Goal: Transaction & Acquisition: Purchase product/service

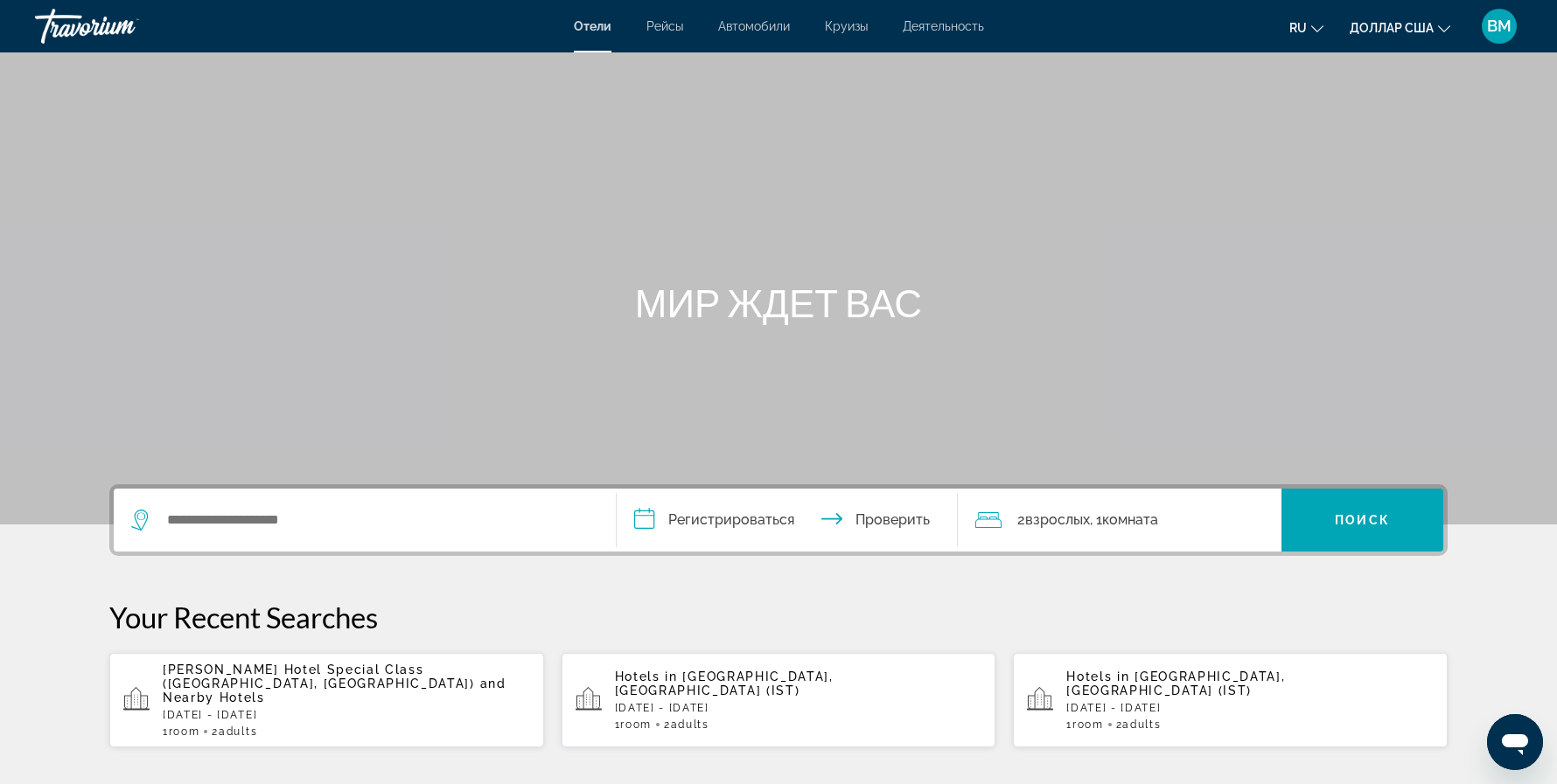
click at [271, 663] on span "[PERSON_NAME] Hotel Special Class ([GEOGRAPHIC_DATA], [GEOGRAPHIC_DATA])" at bounding box center [319, 676] width 312 height 28
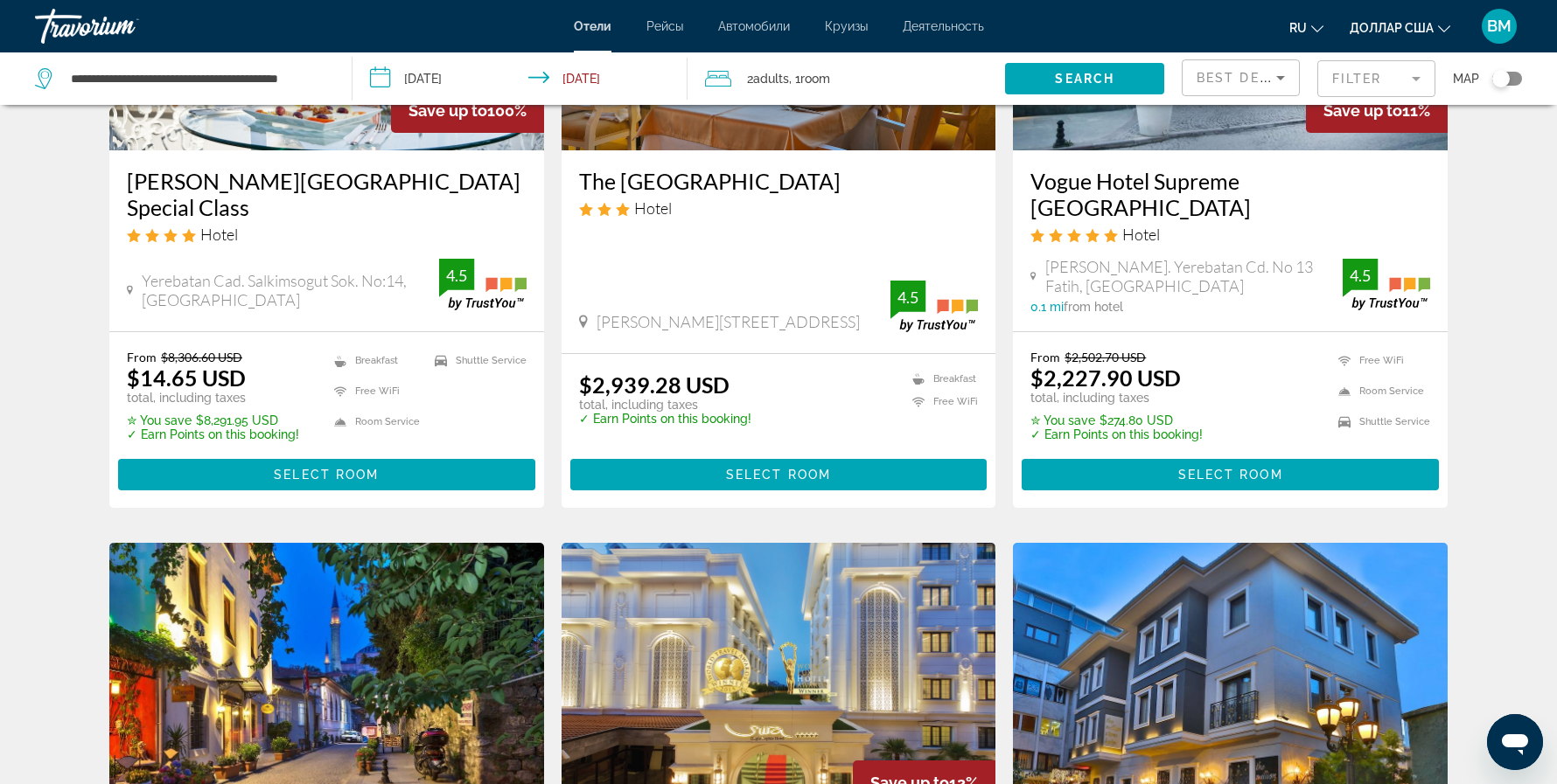
scroll to position [238, 0]
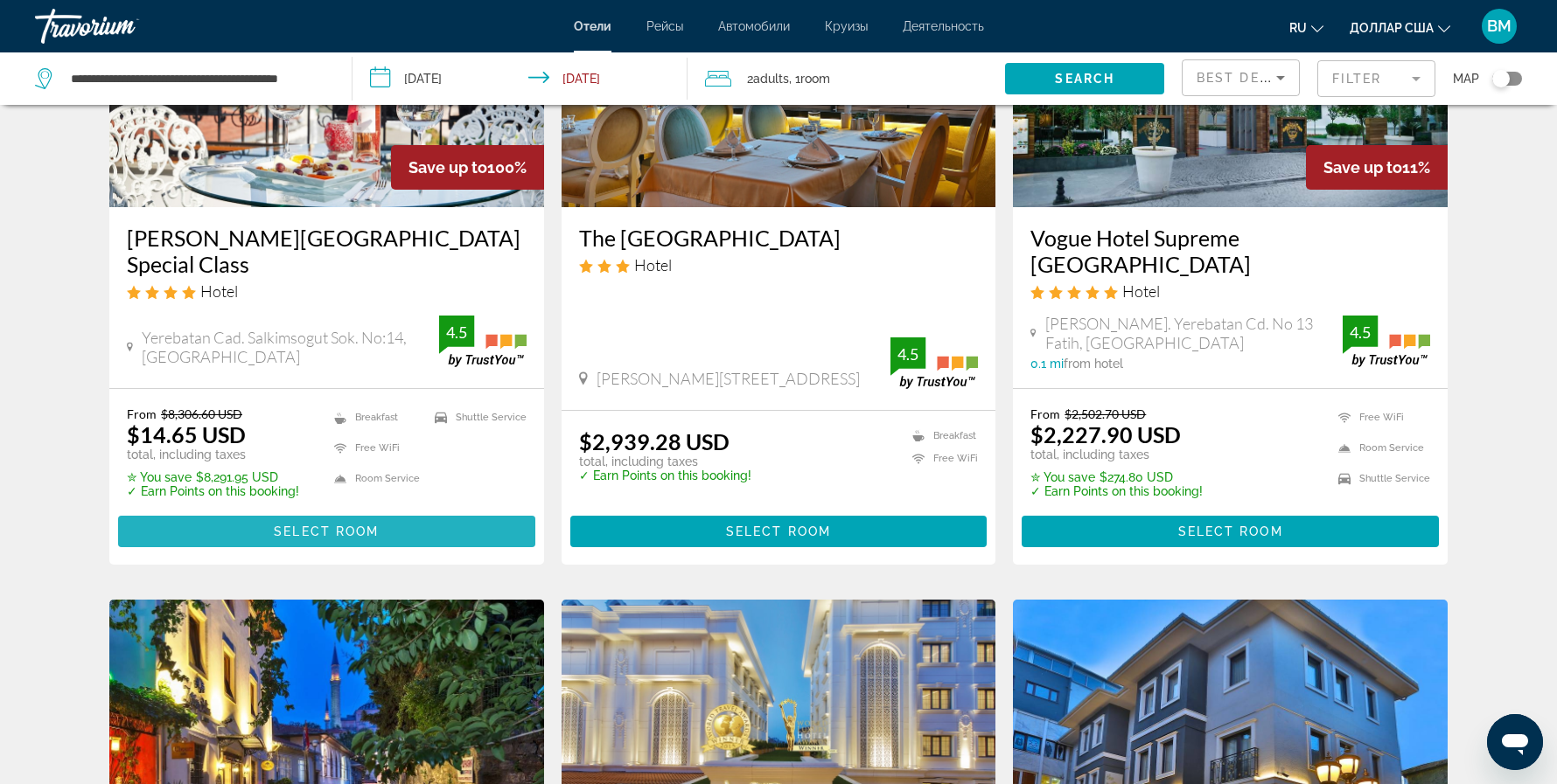
click at [331, 525] on span "Select Room" at bounding box center [326, 531] width 105 height 14
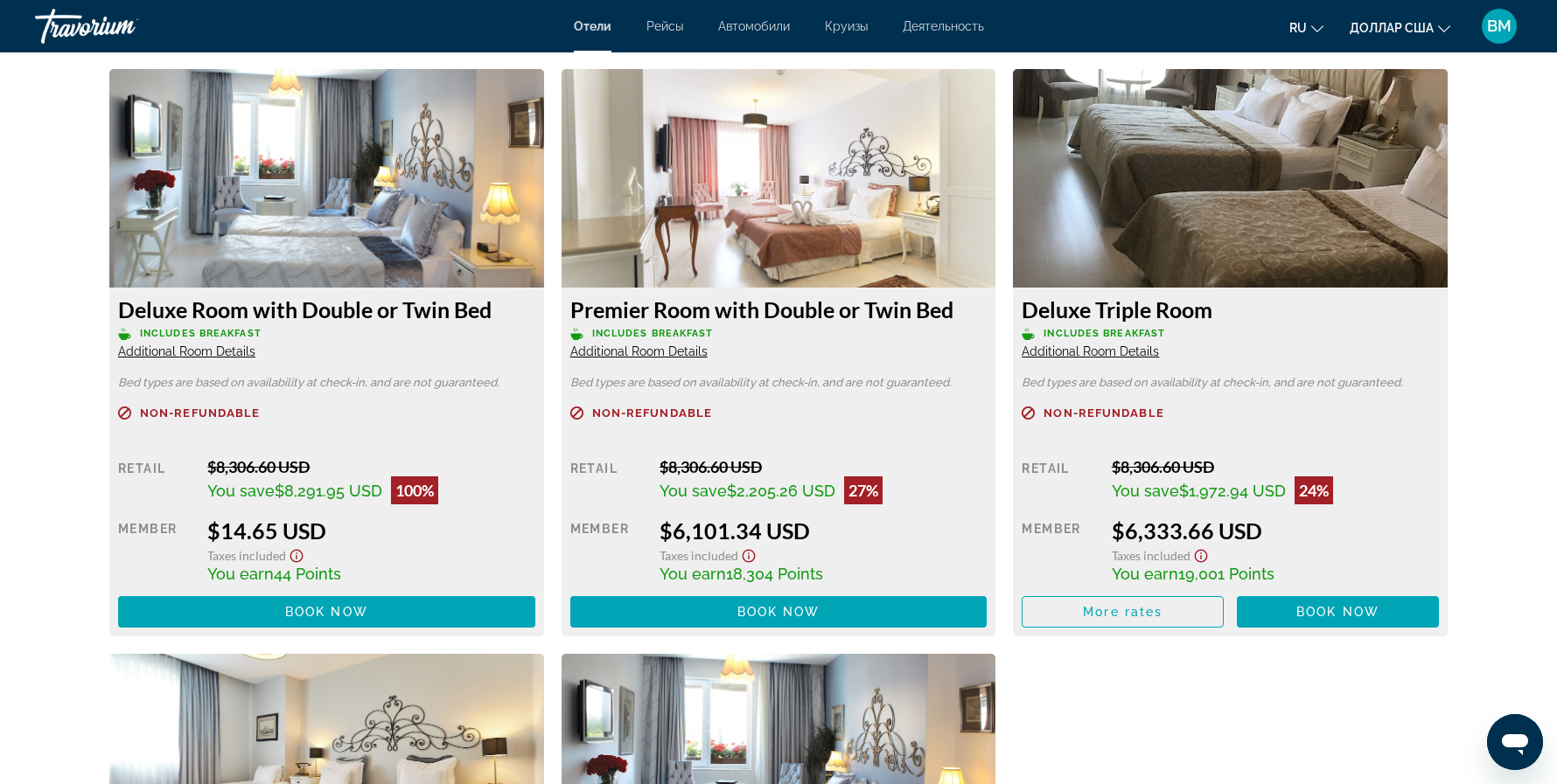
scroll to position [2317, 0]
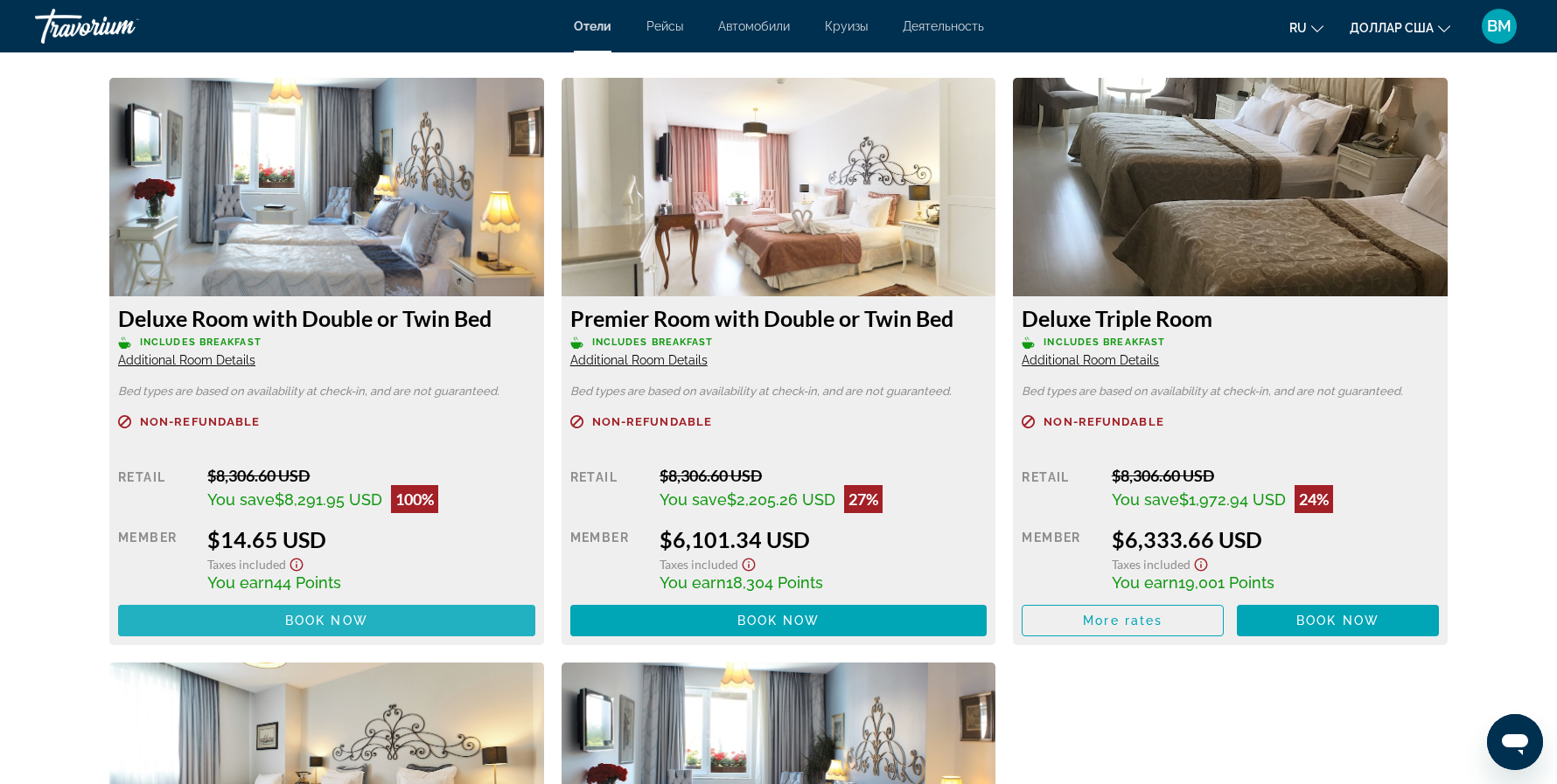
click at [309, 614] on span "Book now" at bounding box center [327, 620] width 83 height 14
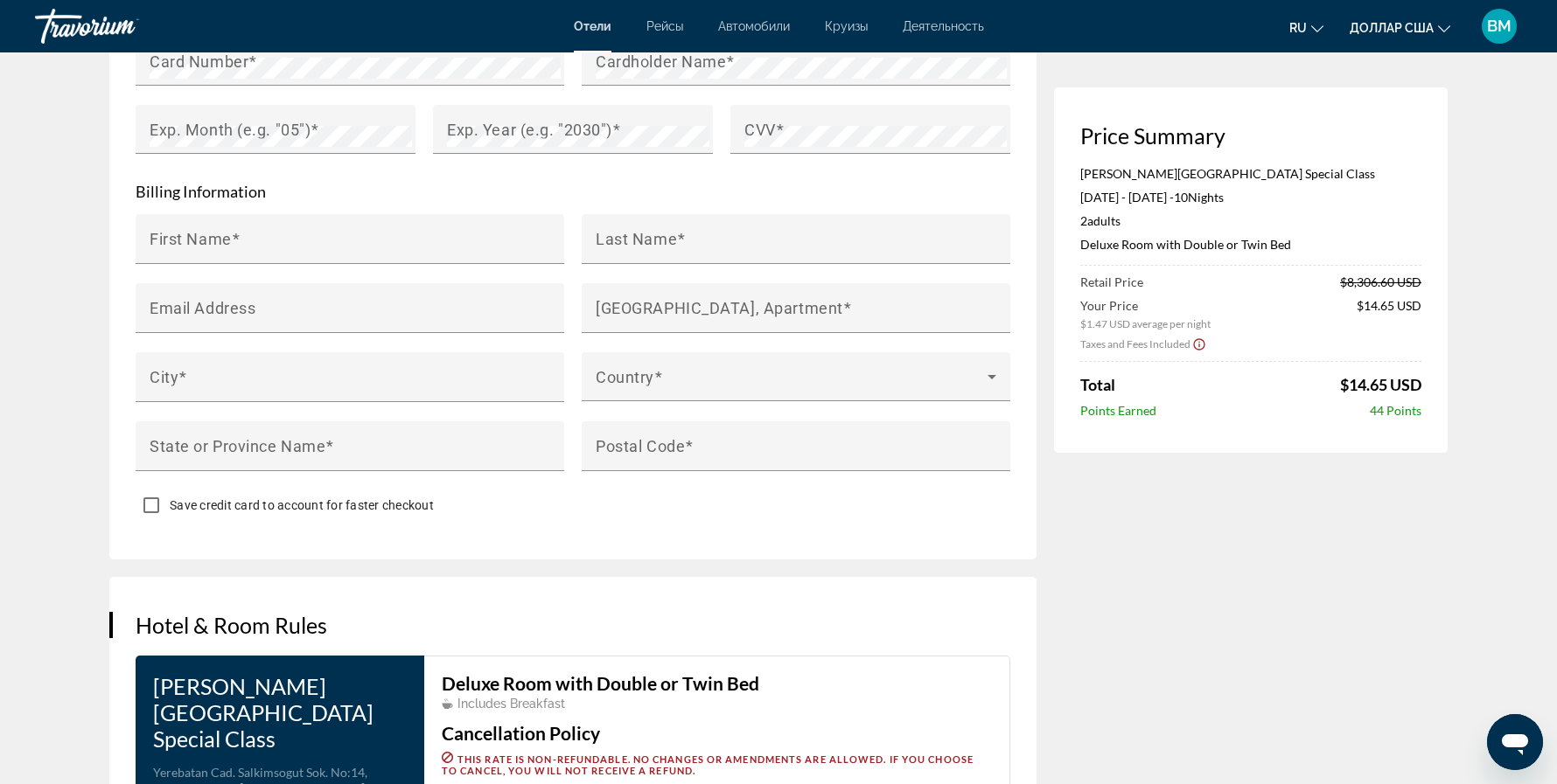
scroll to position [717, 0]
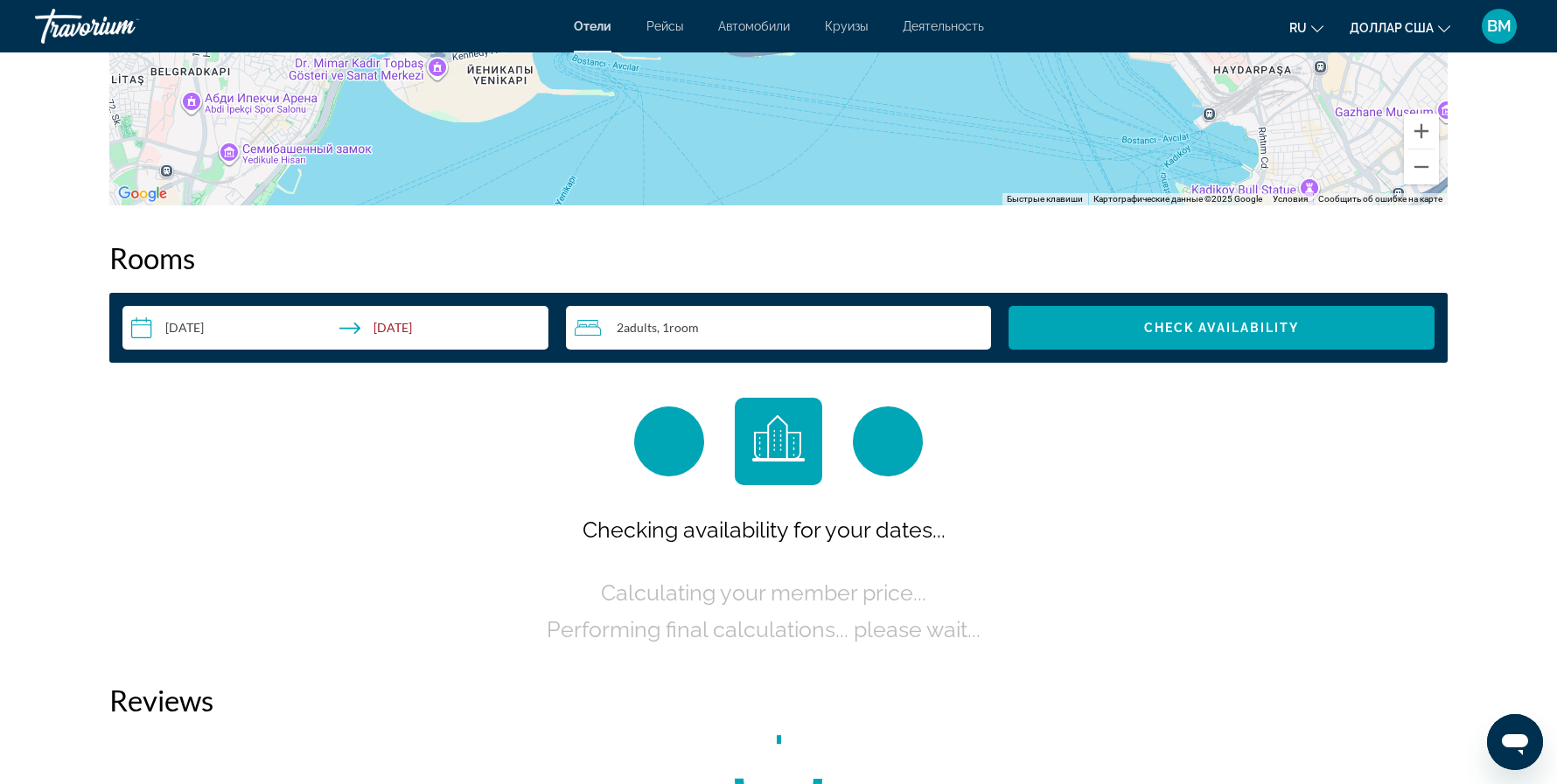
scroll to position [2285, 0]
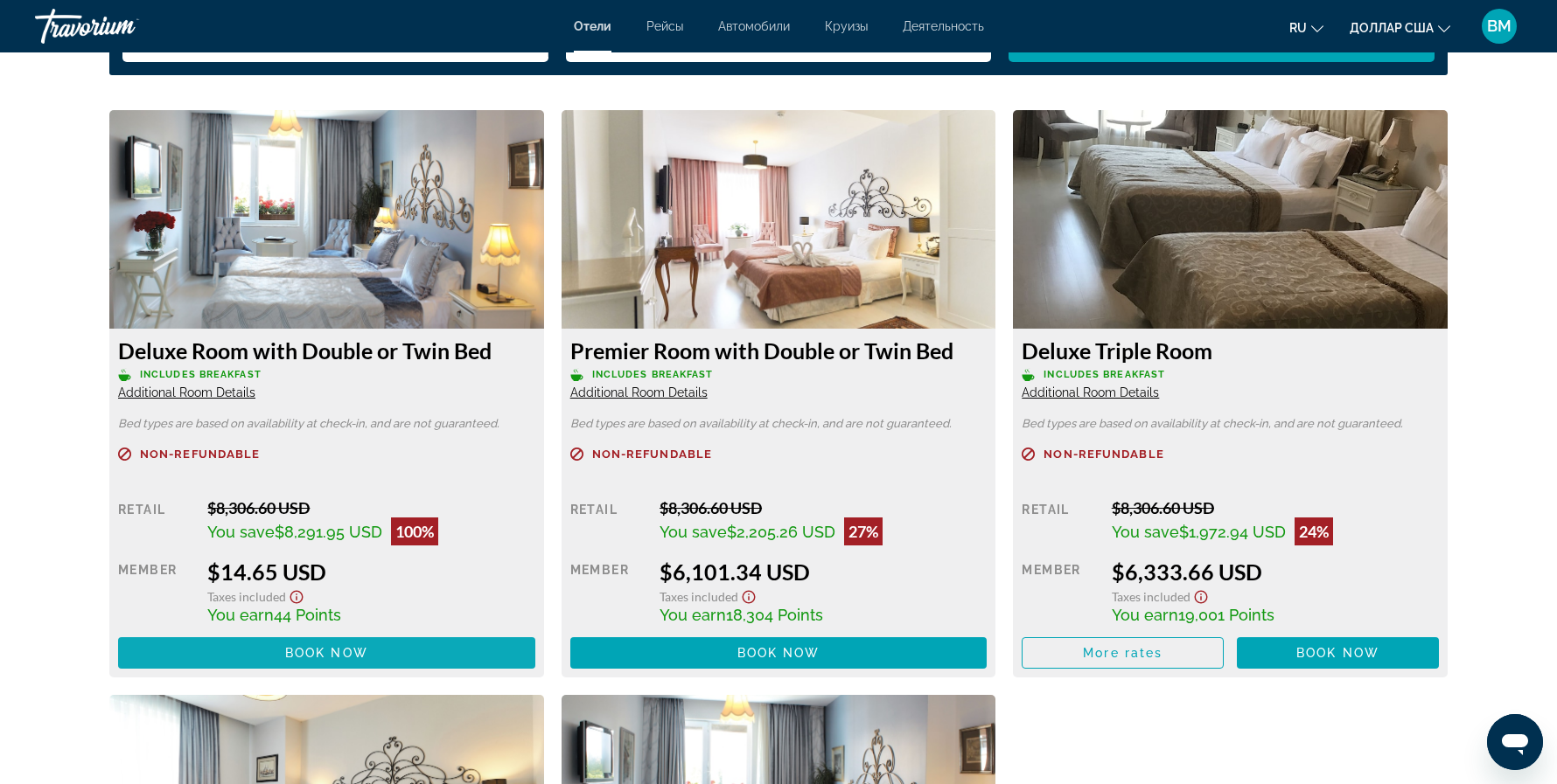
click at [296, 654] on span "Book now" at bounding box center [327, 652] width 83 height 14
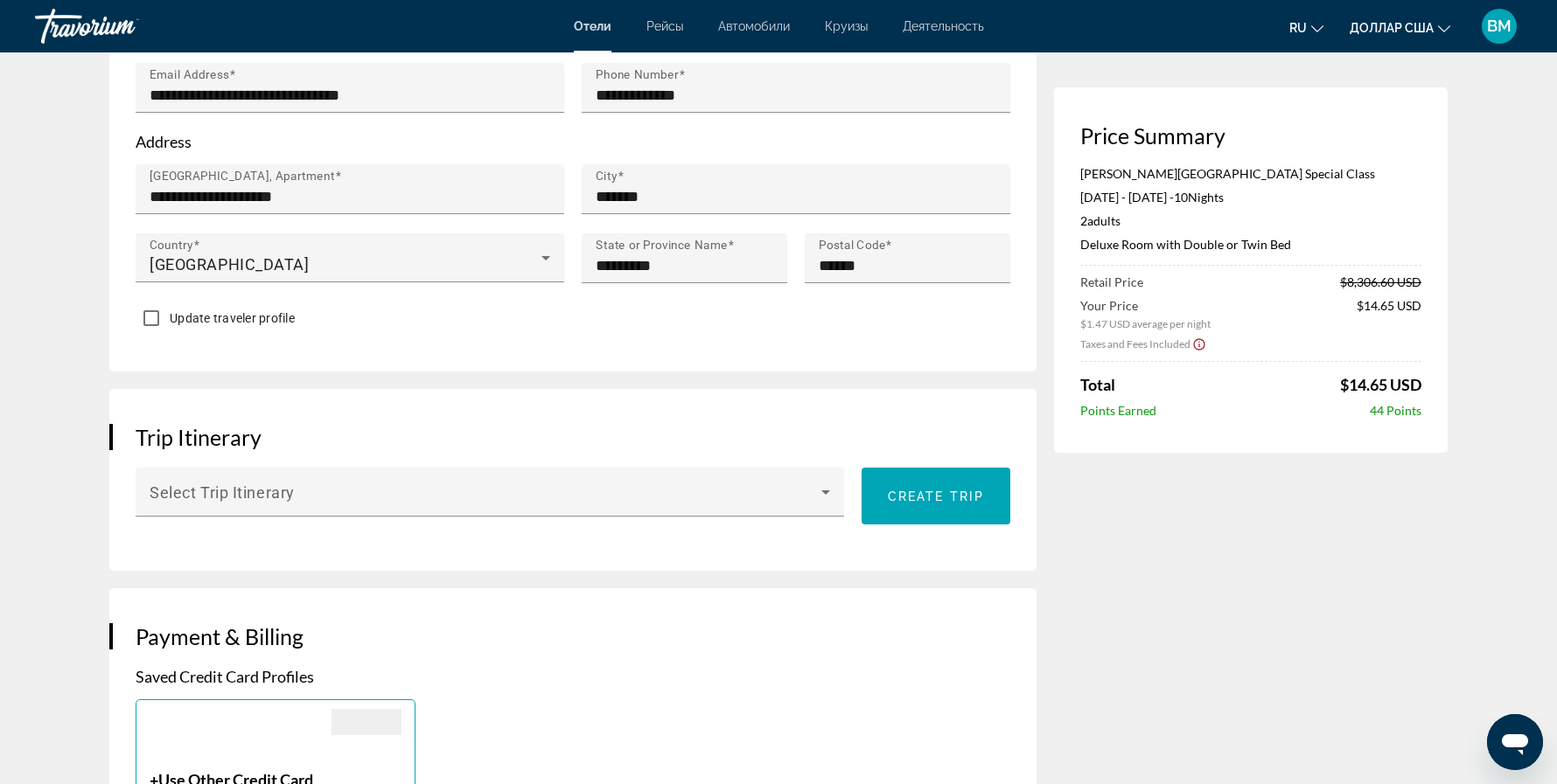
scroll to position [722, 0]
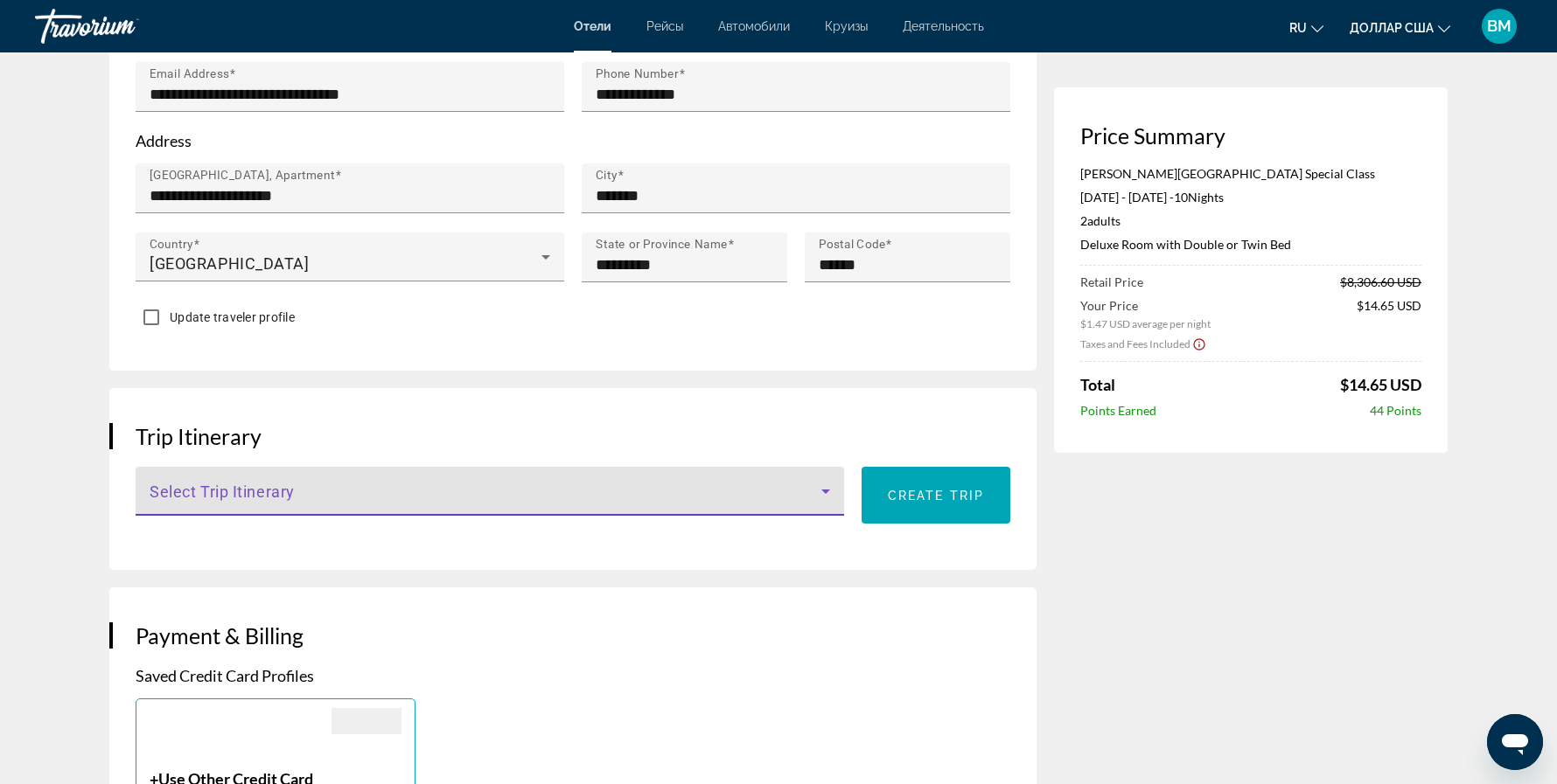
click at [369, 488] on span "Основное содержание" at bounding box center [485, 498] width 672 height 21
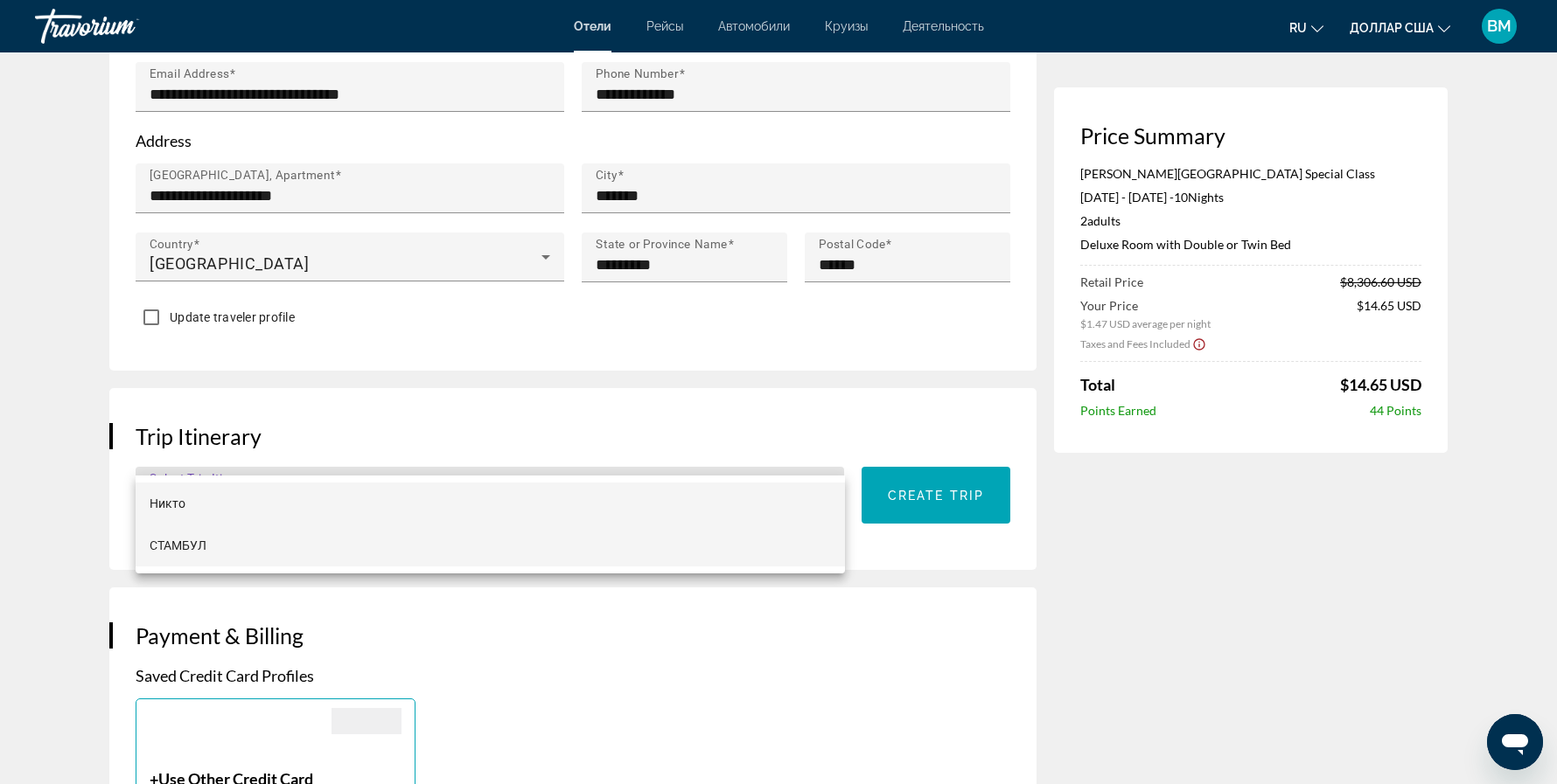
click at [302, 536] on mat-option "СТАМБУЛ" at bounding box center [490, 546] width 710 height 42
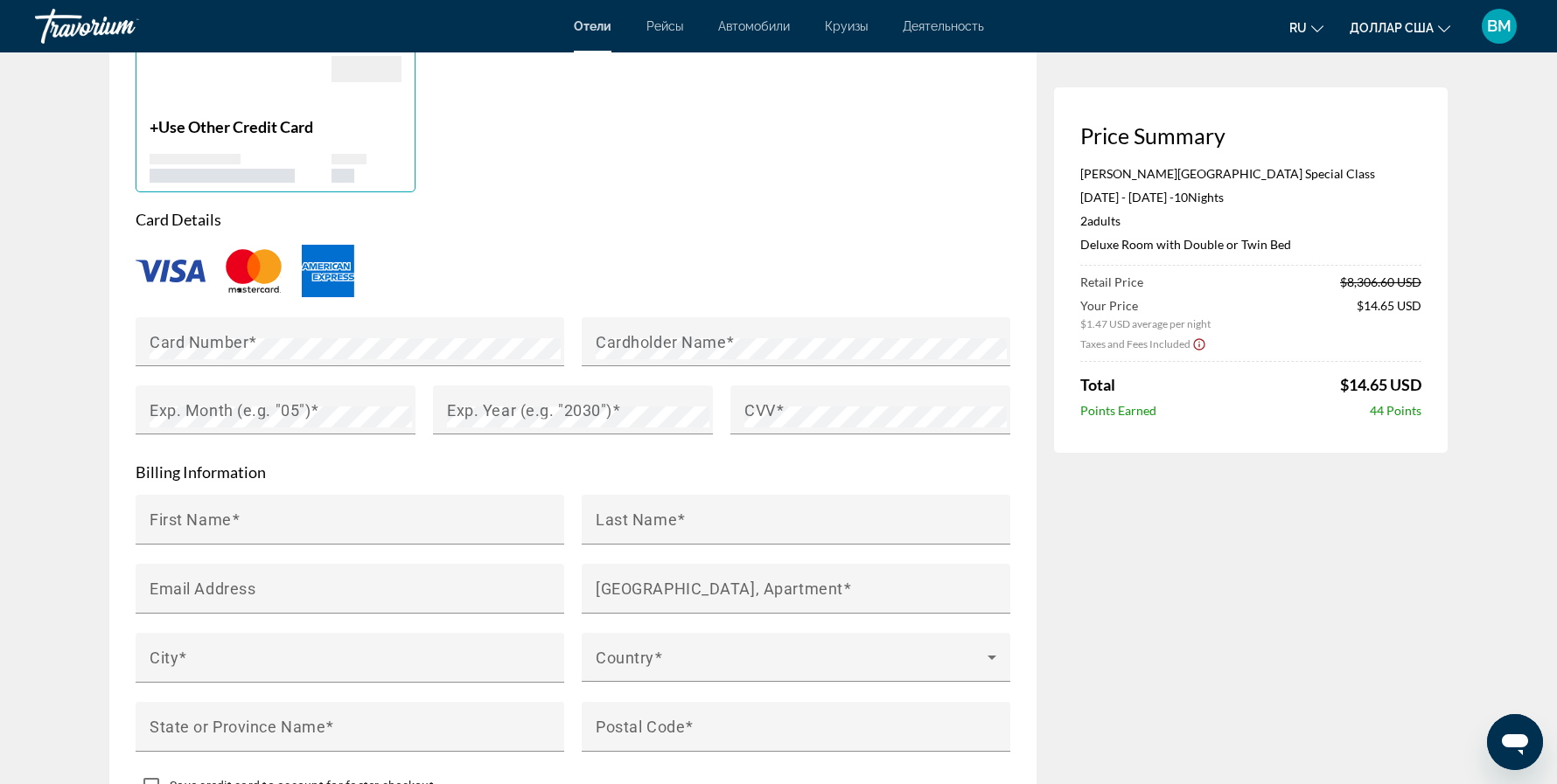
scroll to position [1376, 0]
click at [215, 399] on mat-label "Exp. Month (e.g. "05")" at bounding box center [229, 409] width 161 height 18
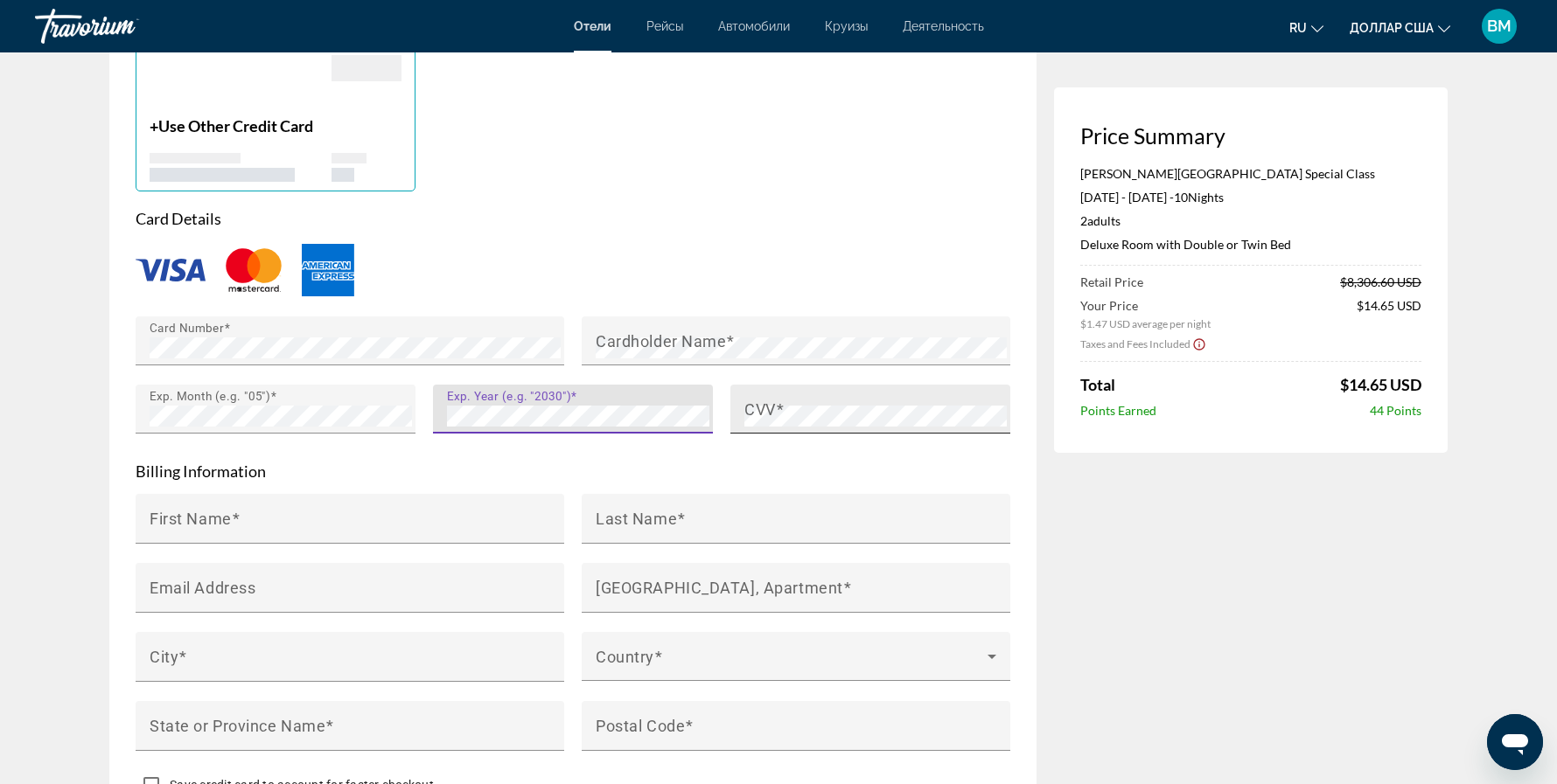
click at [749, 399] on mat-label "CVV" at bounding box center [761, 409] width 31 height 18
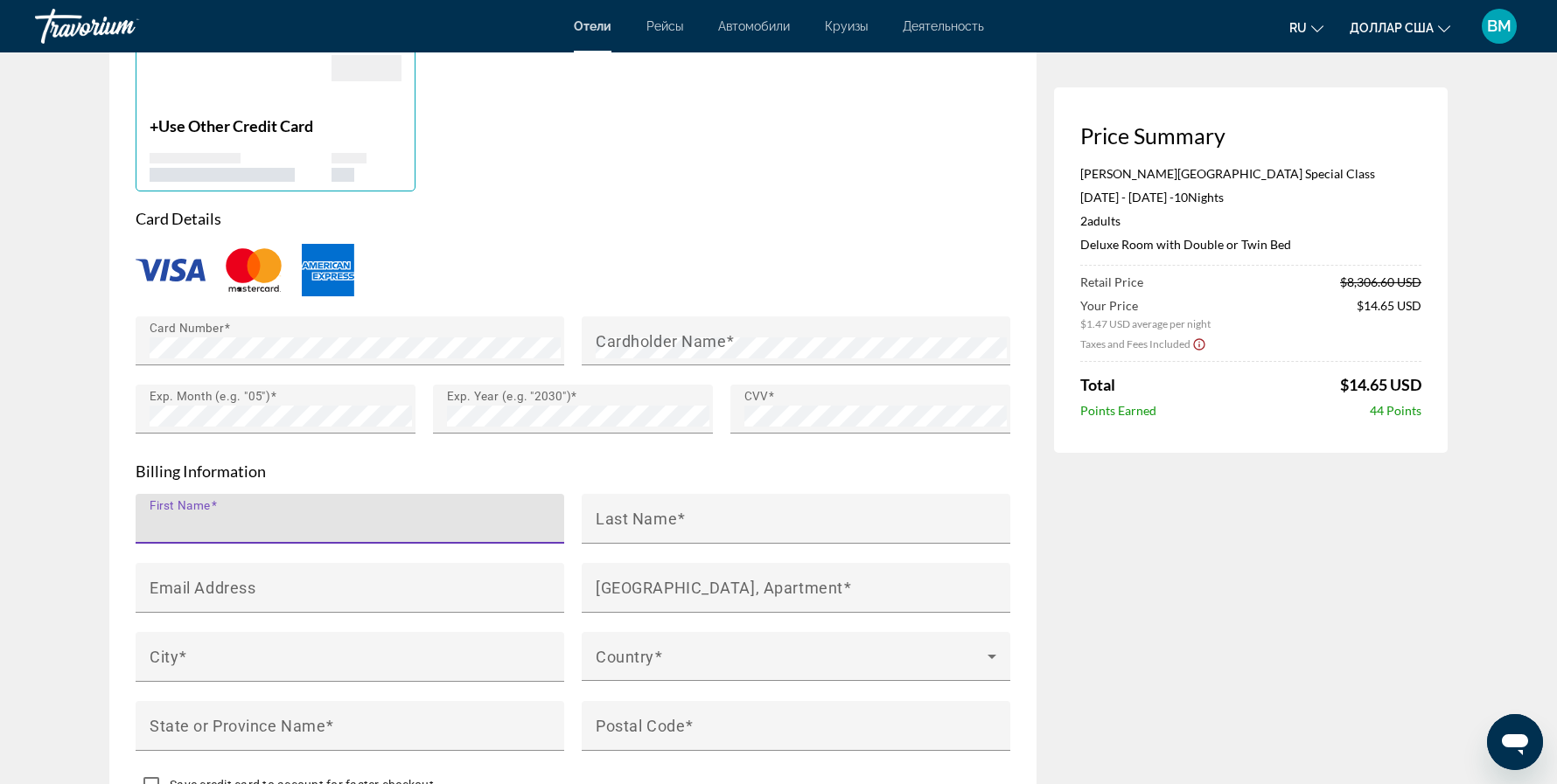
click at [420, 516] on input "First Name" at bounding box center [354, 526] width 412 height 21
type input "******"
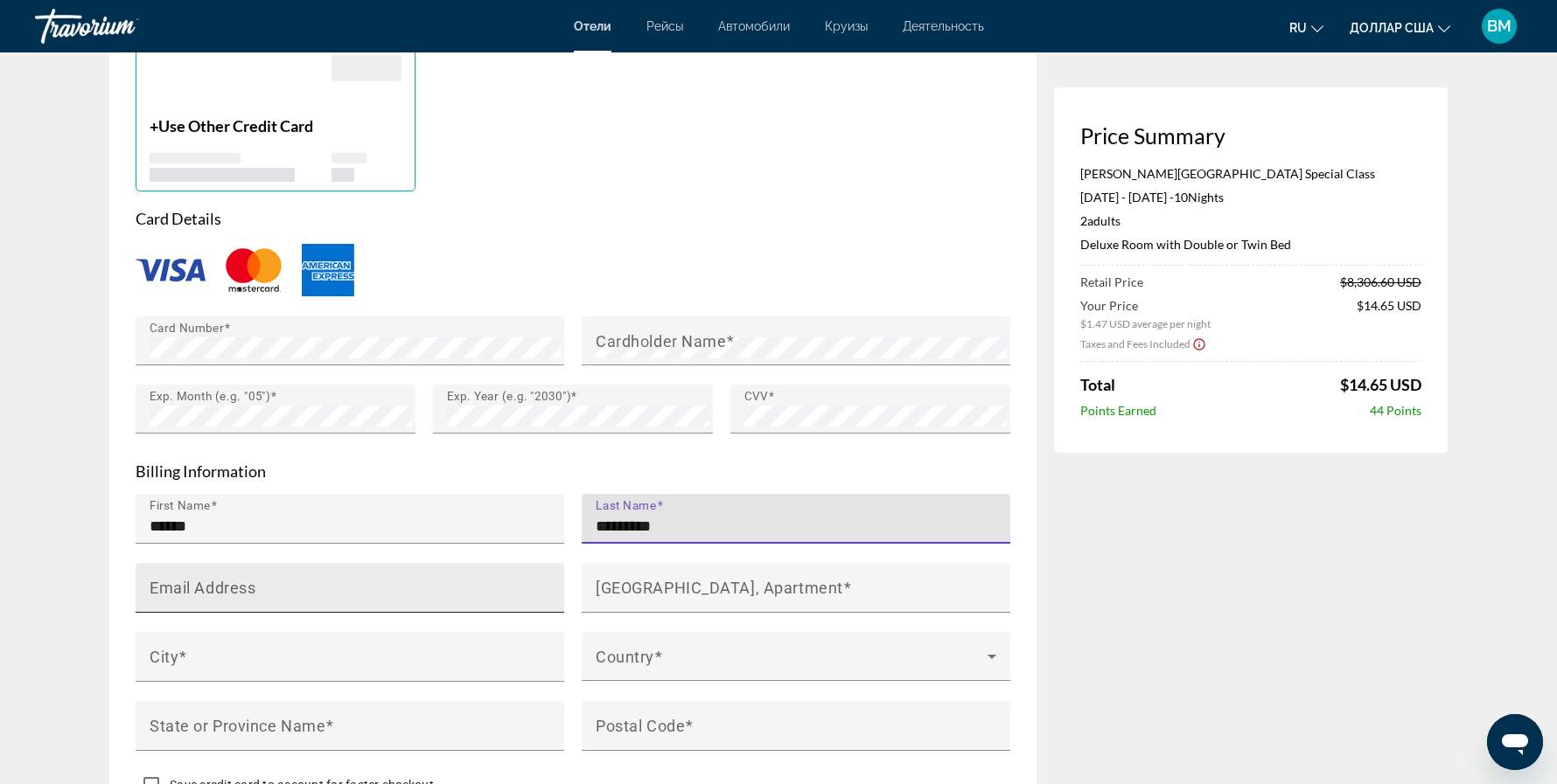
type input "*********"
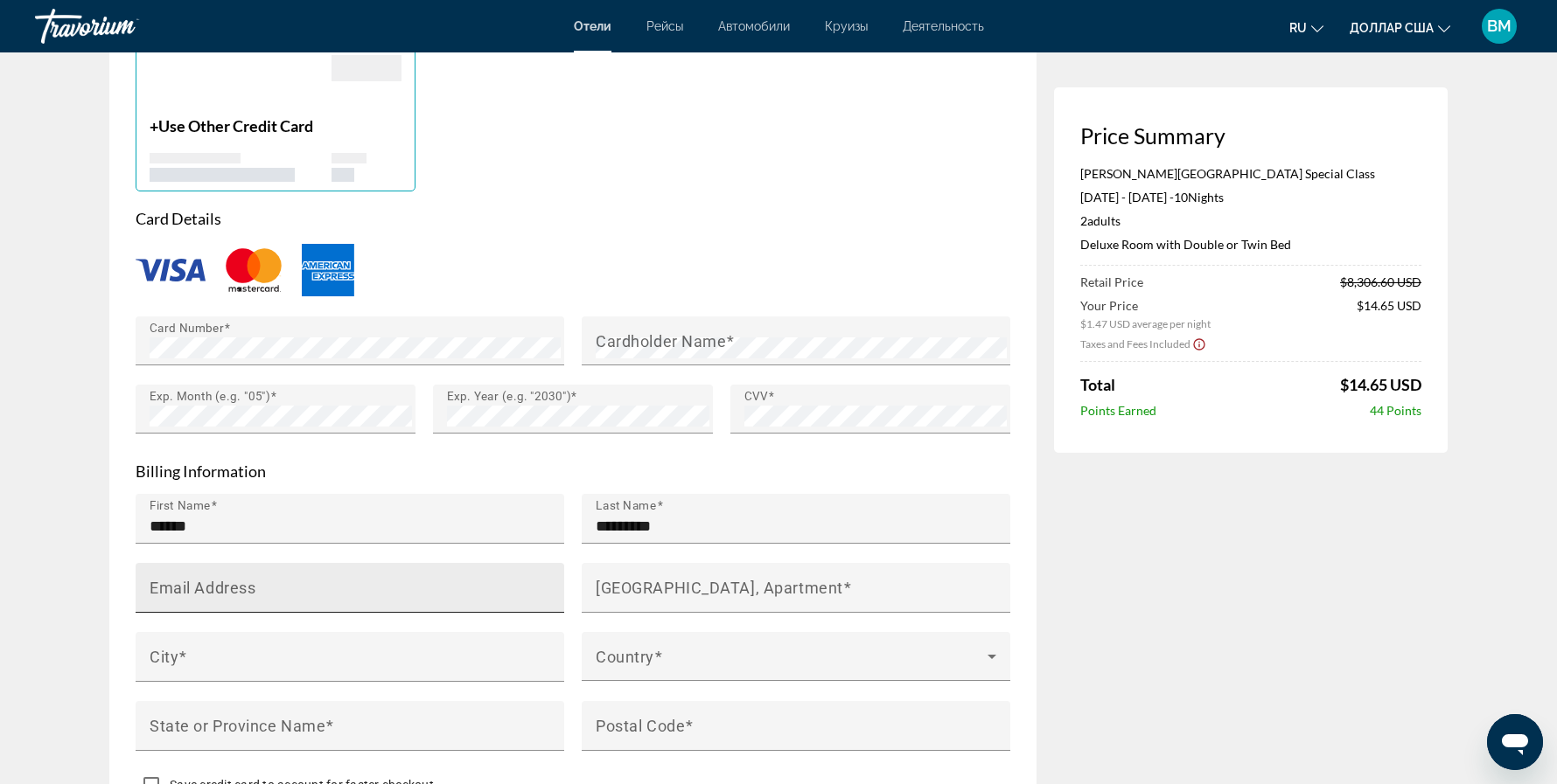
click at [367, 563] on div "Email Address" at bounding box center [354, 588] width 412 height 50
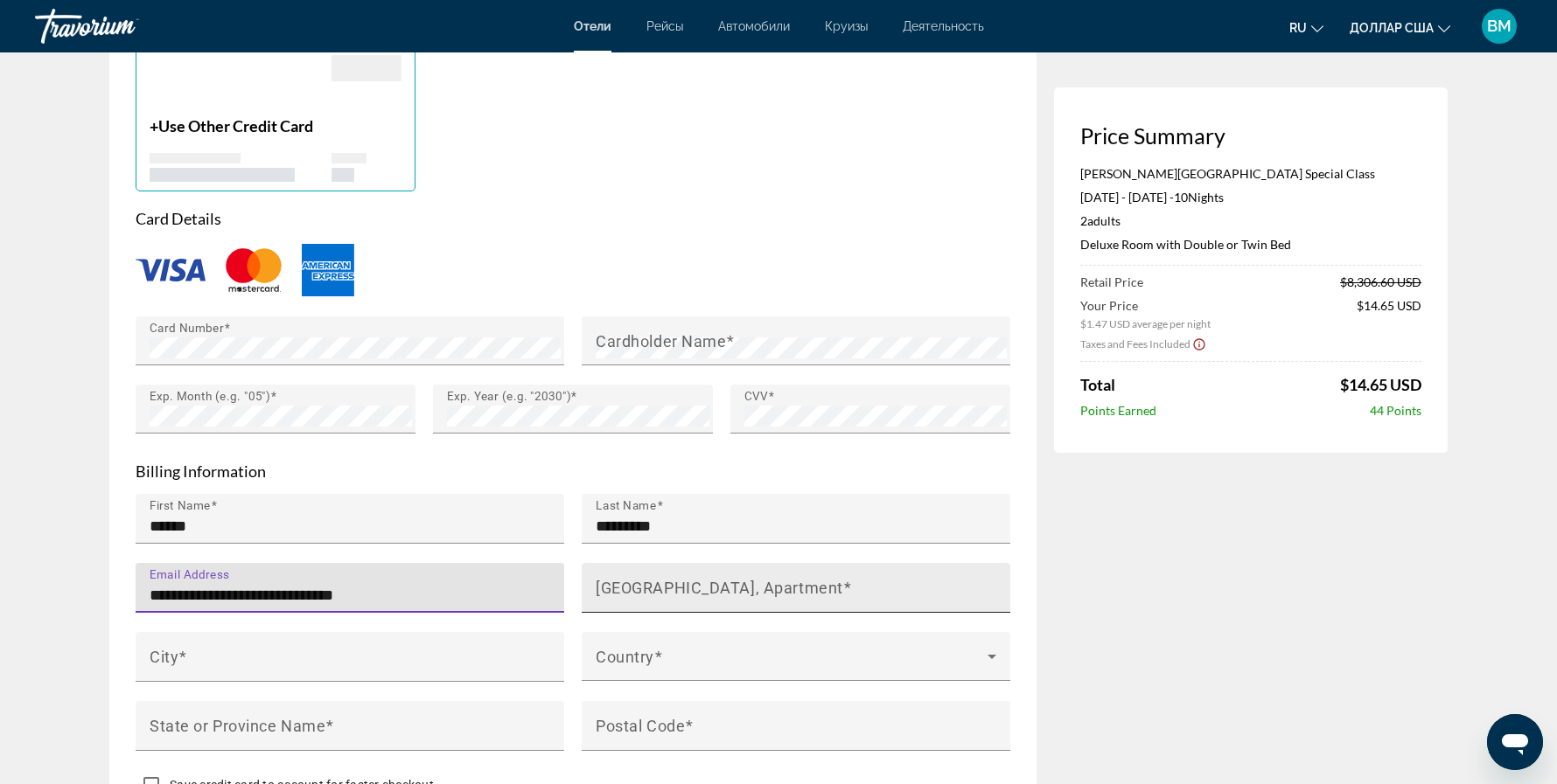
type input "**********"
click at [607, 578] on mat-label "House Number, Street, Apartment" at bounding box center [719, 587] width 248 height 18
click at [607, 585] on input "House Number, Street, Apartment" at bounding box center [801, 595] width 412 height 21
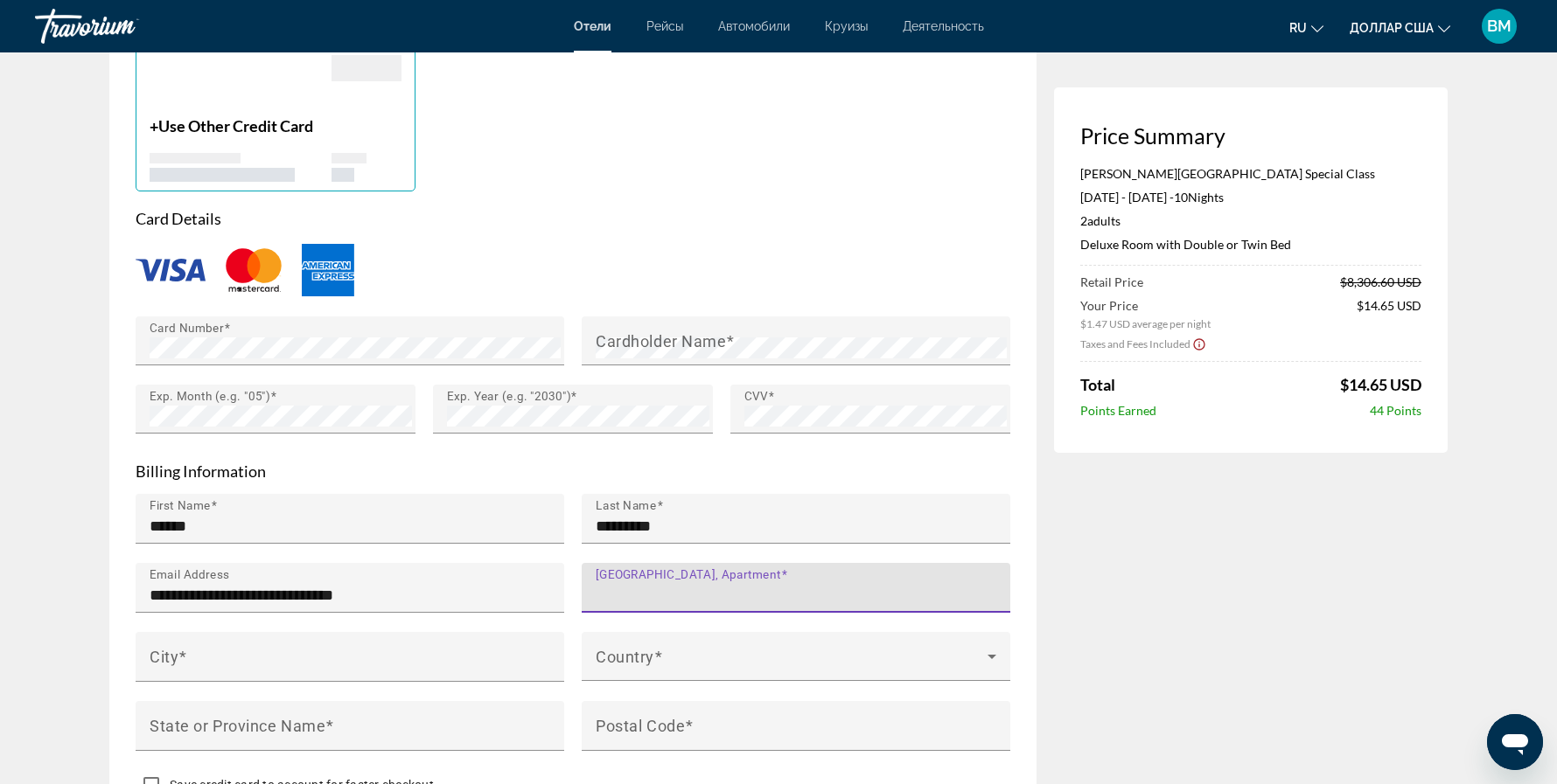
type input "*"
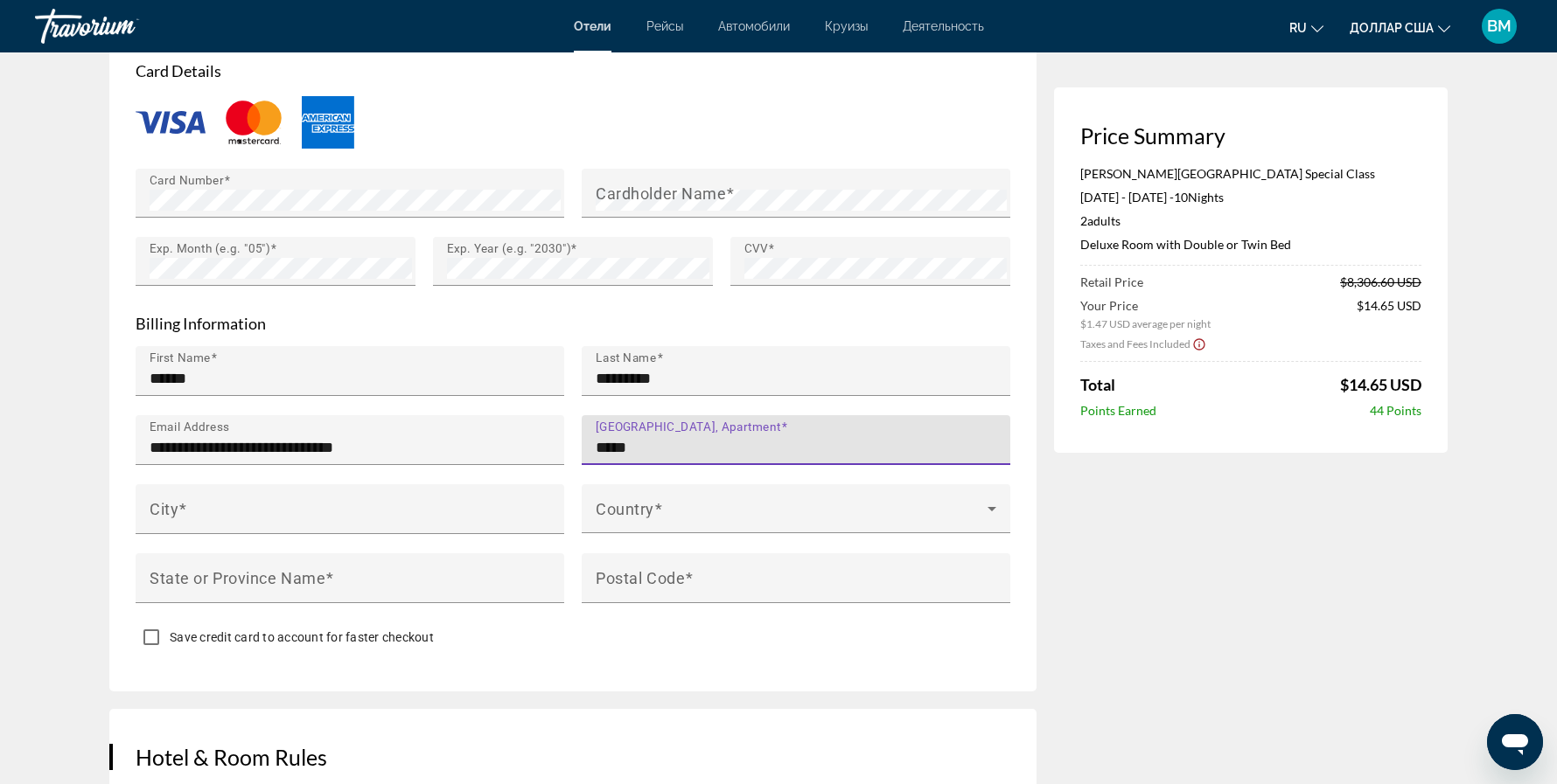
scroll to position [1533, 0]
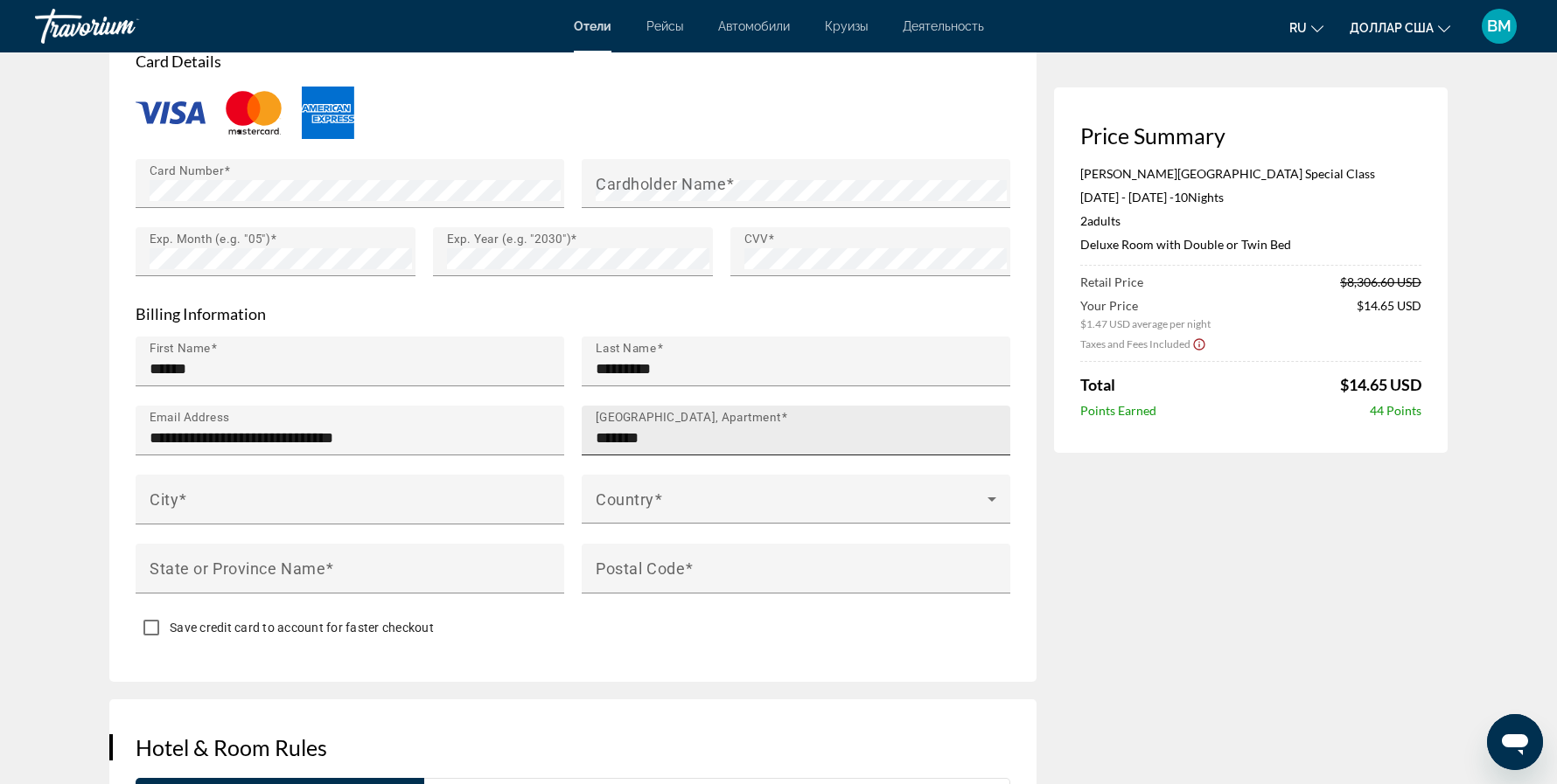
click at [607, 594] on div "Основное содержание" at bounding box center [796, 603] width 429 height 19
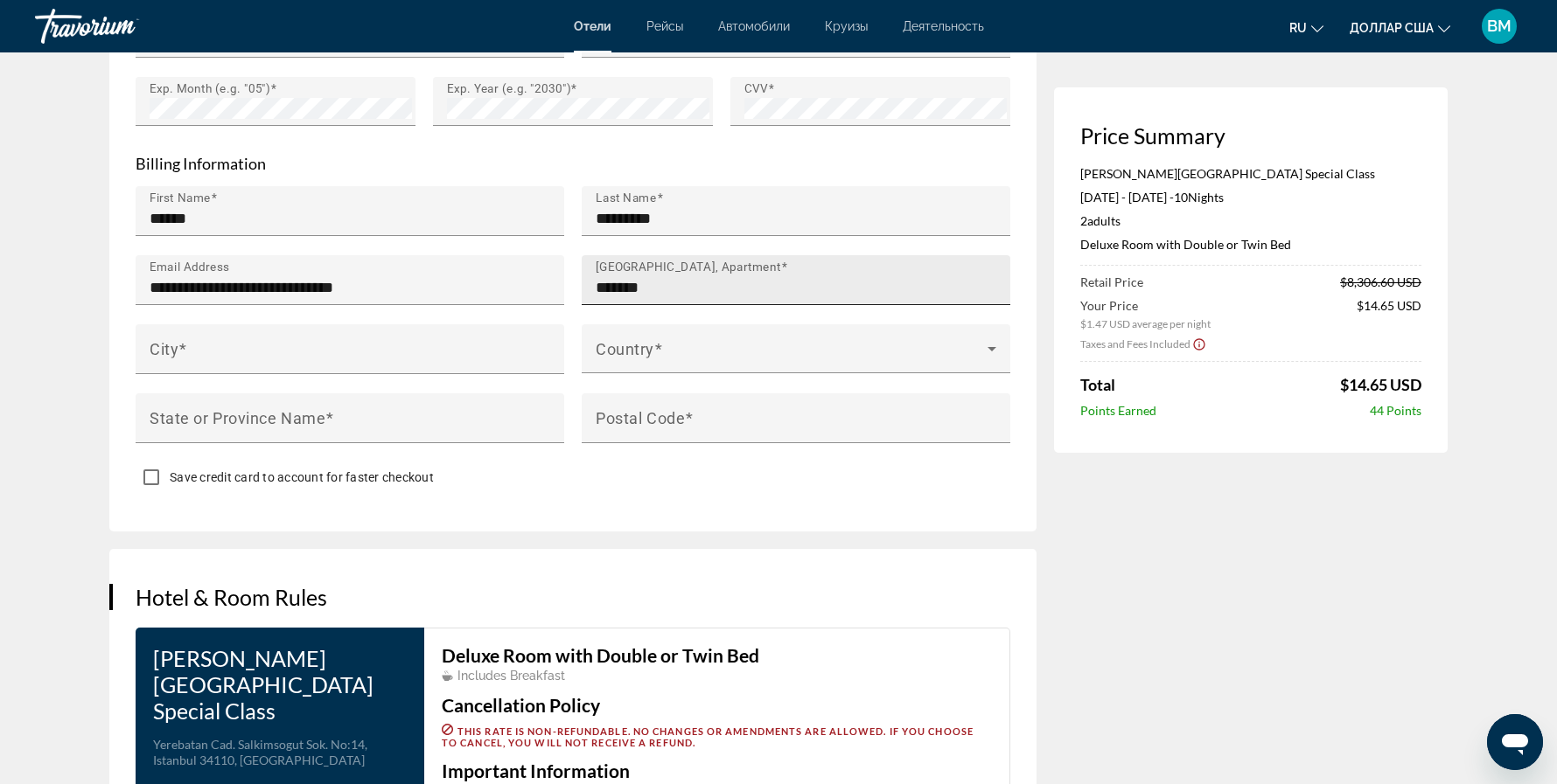
scroll to position [1679, 0]
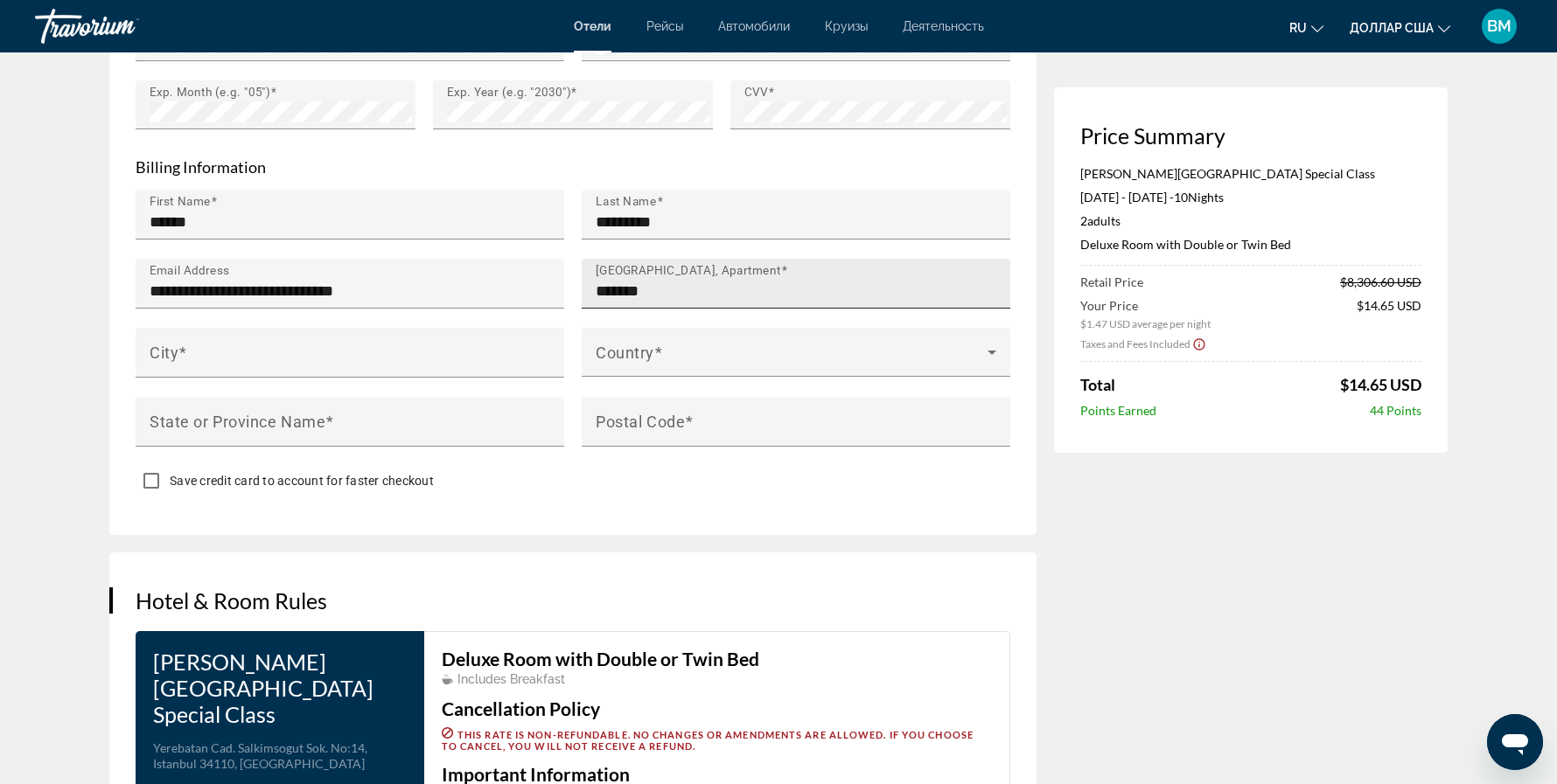
click at [708, 281] on input "*******" at bounding box center [801, 291] width 412 height 21
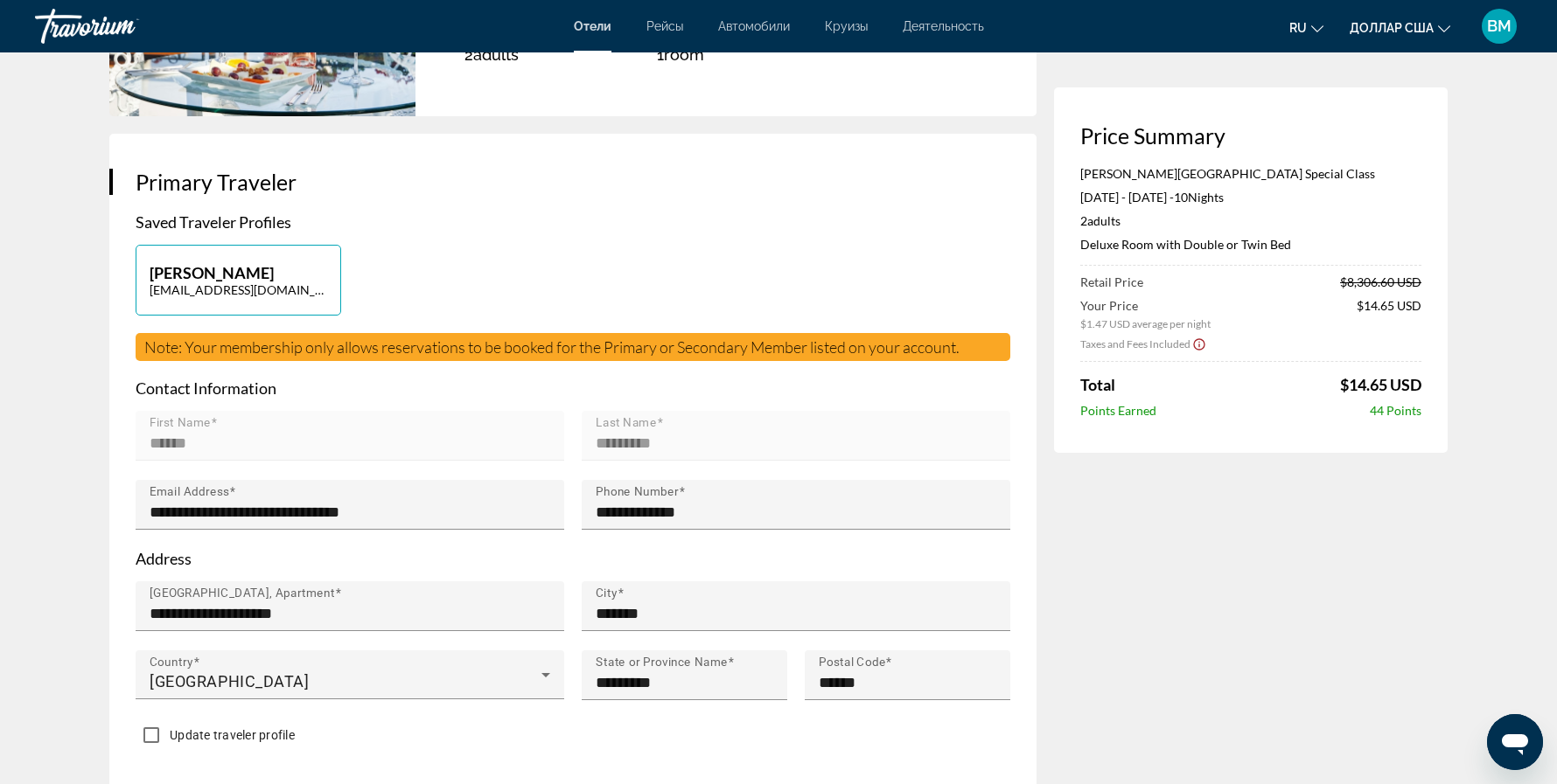
scroll to position [301, 0]
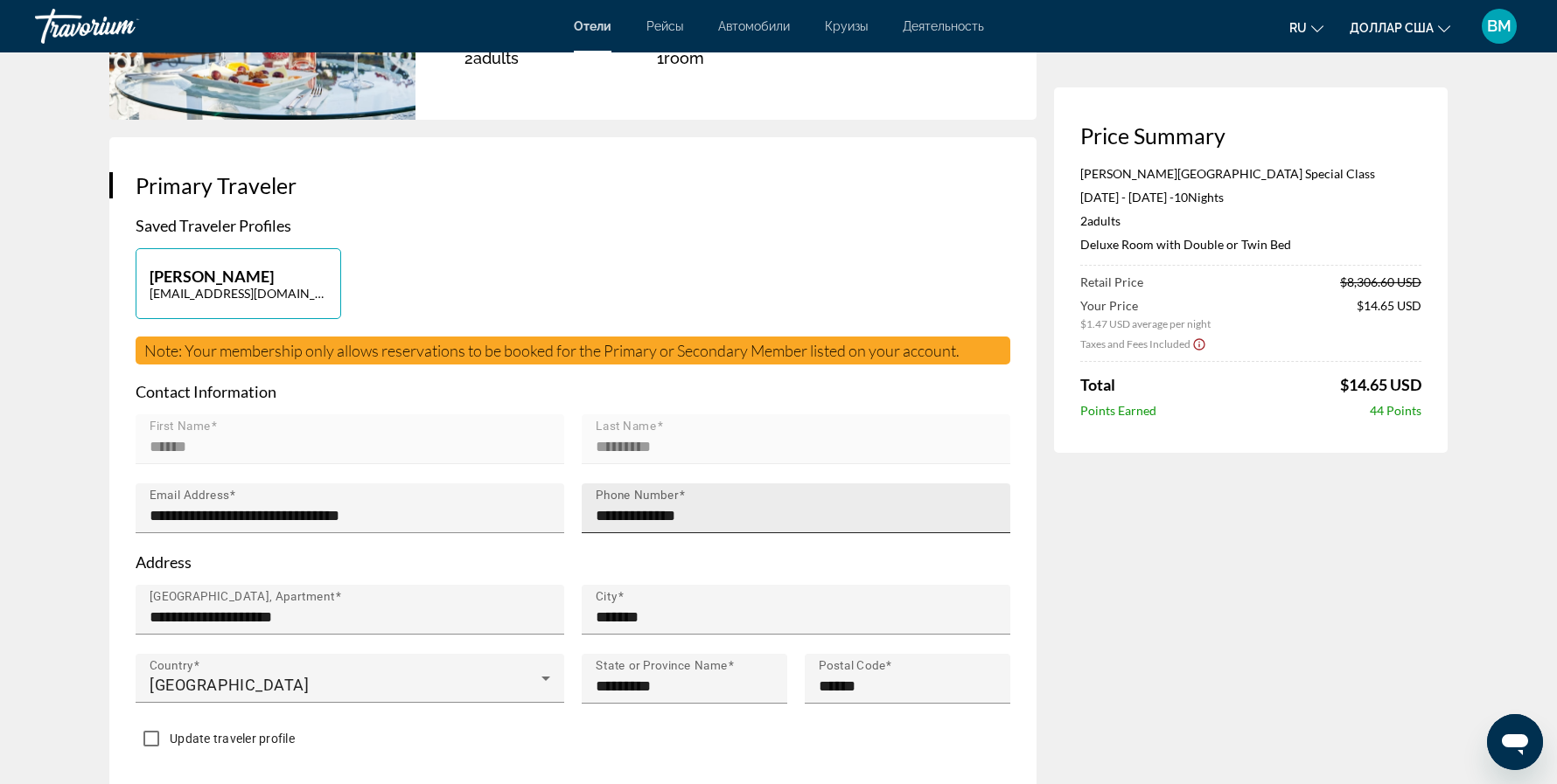
type input "*******"
click at [604, 505] on input "**********" at bounding box center [801, 515] width 412 height 21
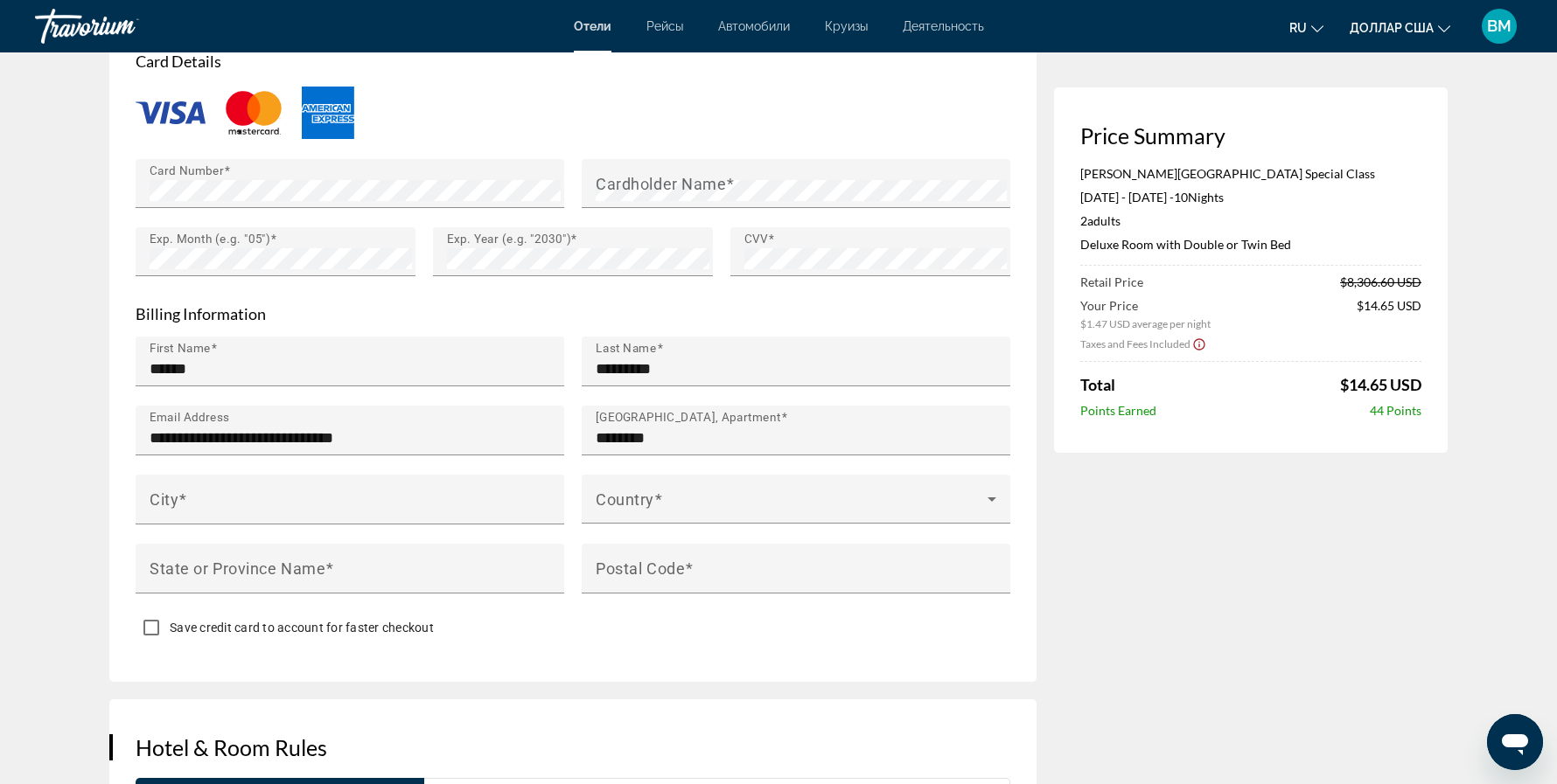
scroll to position [1533, 0]
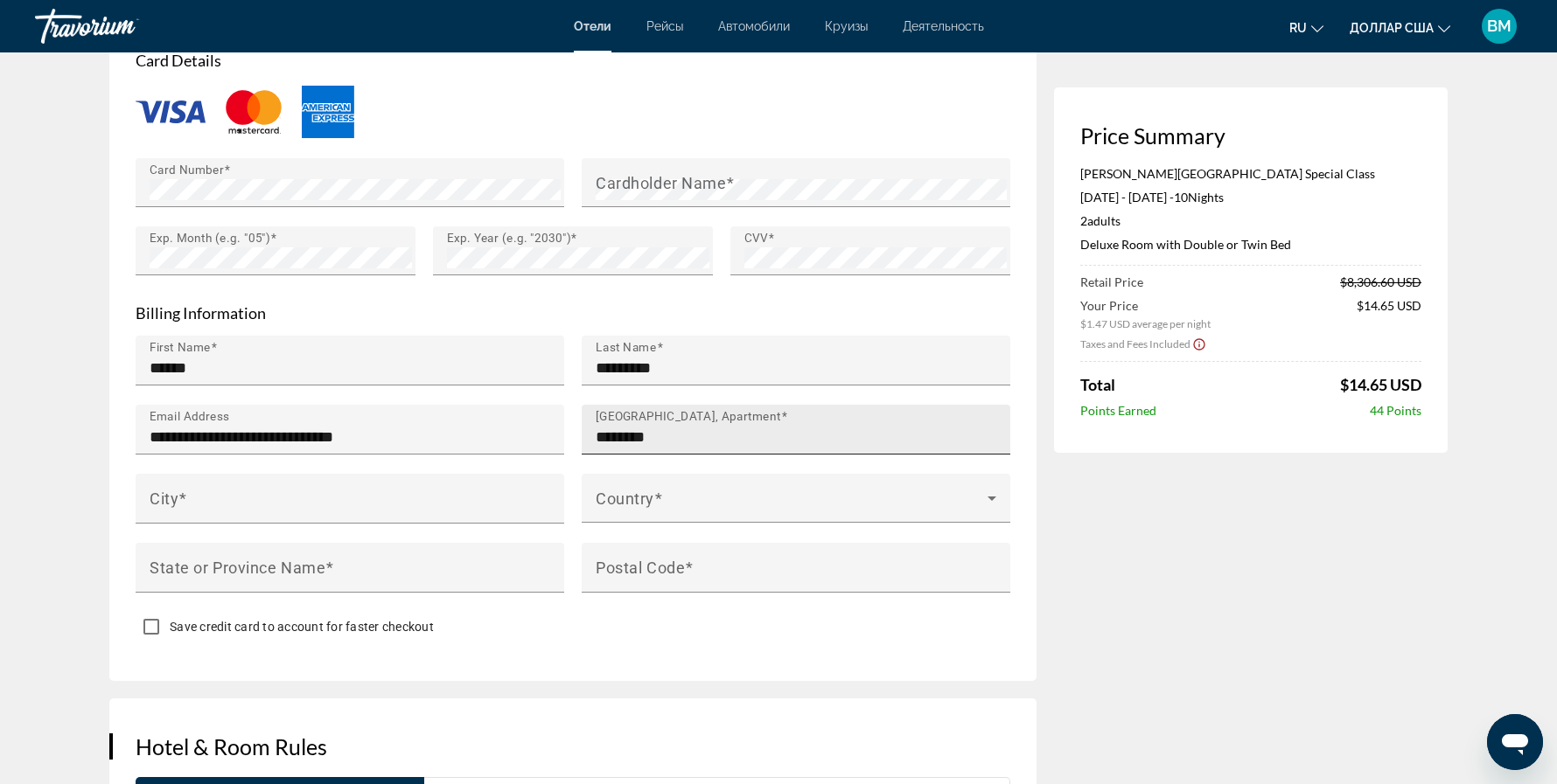
type input "**********"
click at [725, 427] on input "*******" at bounding box center [801, 437] width 412 height 21
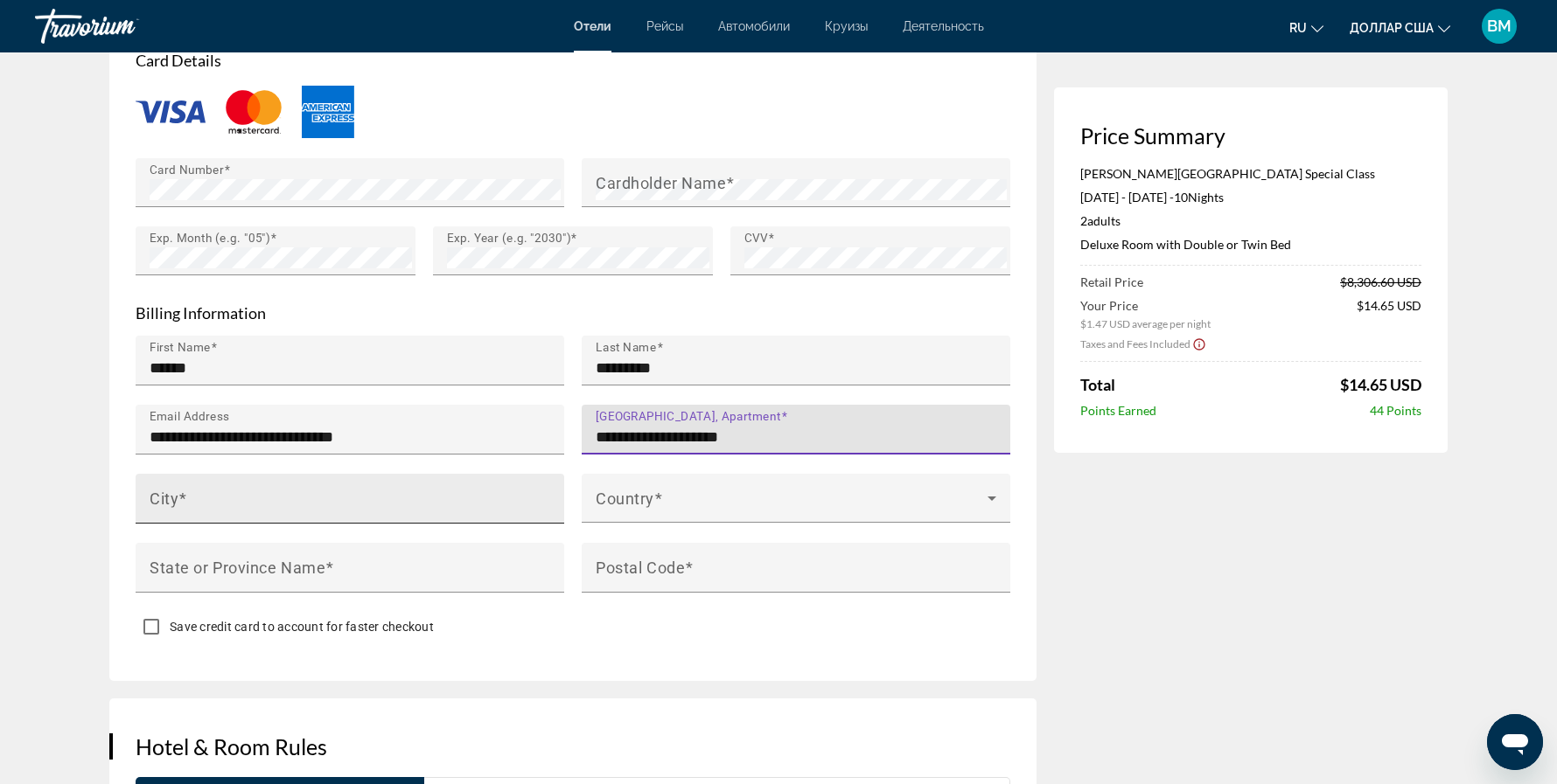
type input "**********"
click at [369, 496] on input "City" at bounding box center [354, 506] width 412 height 21
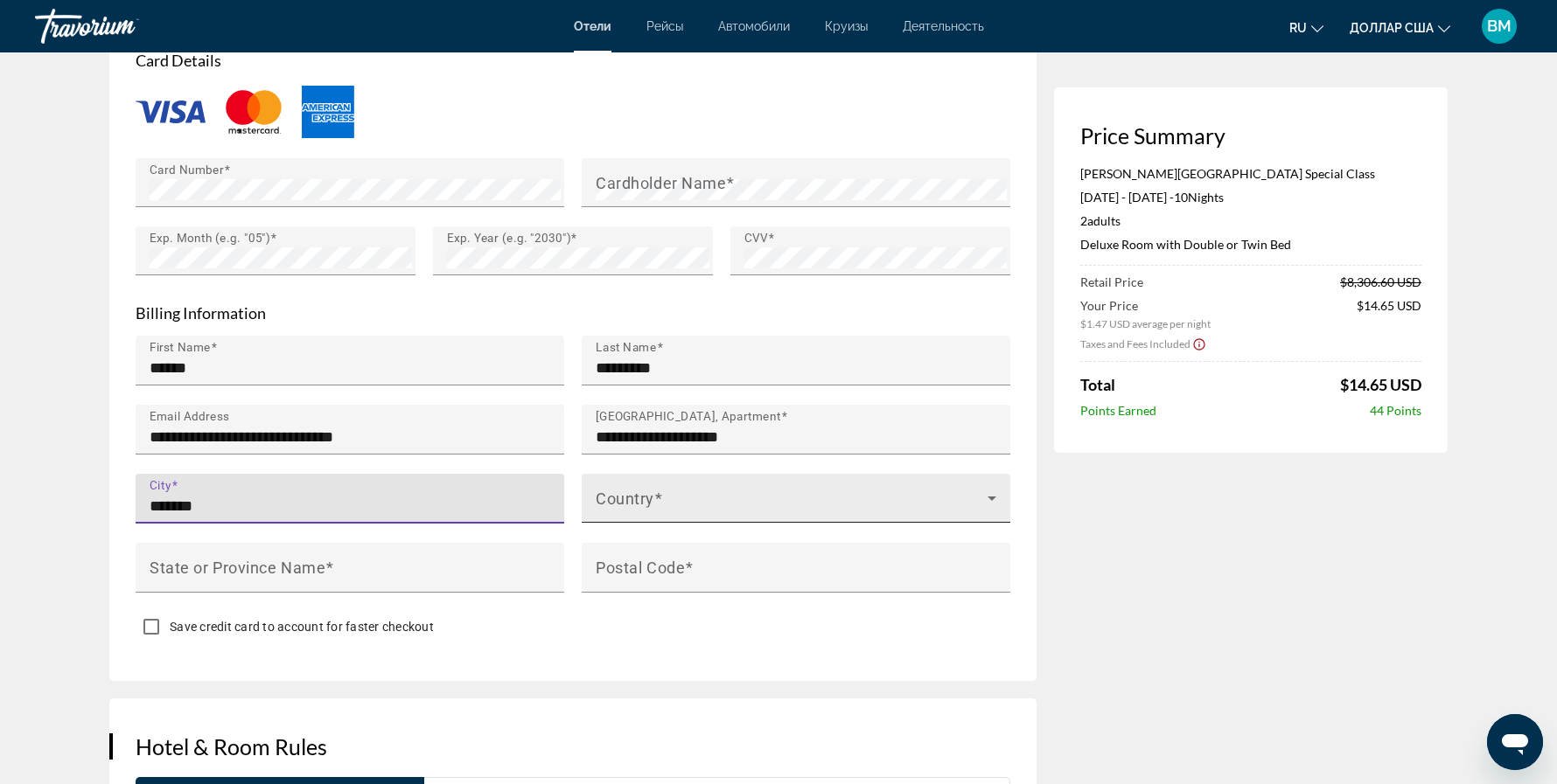
type input "*******"
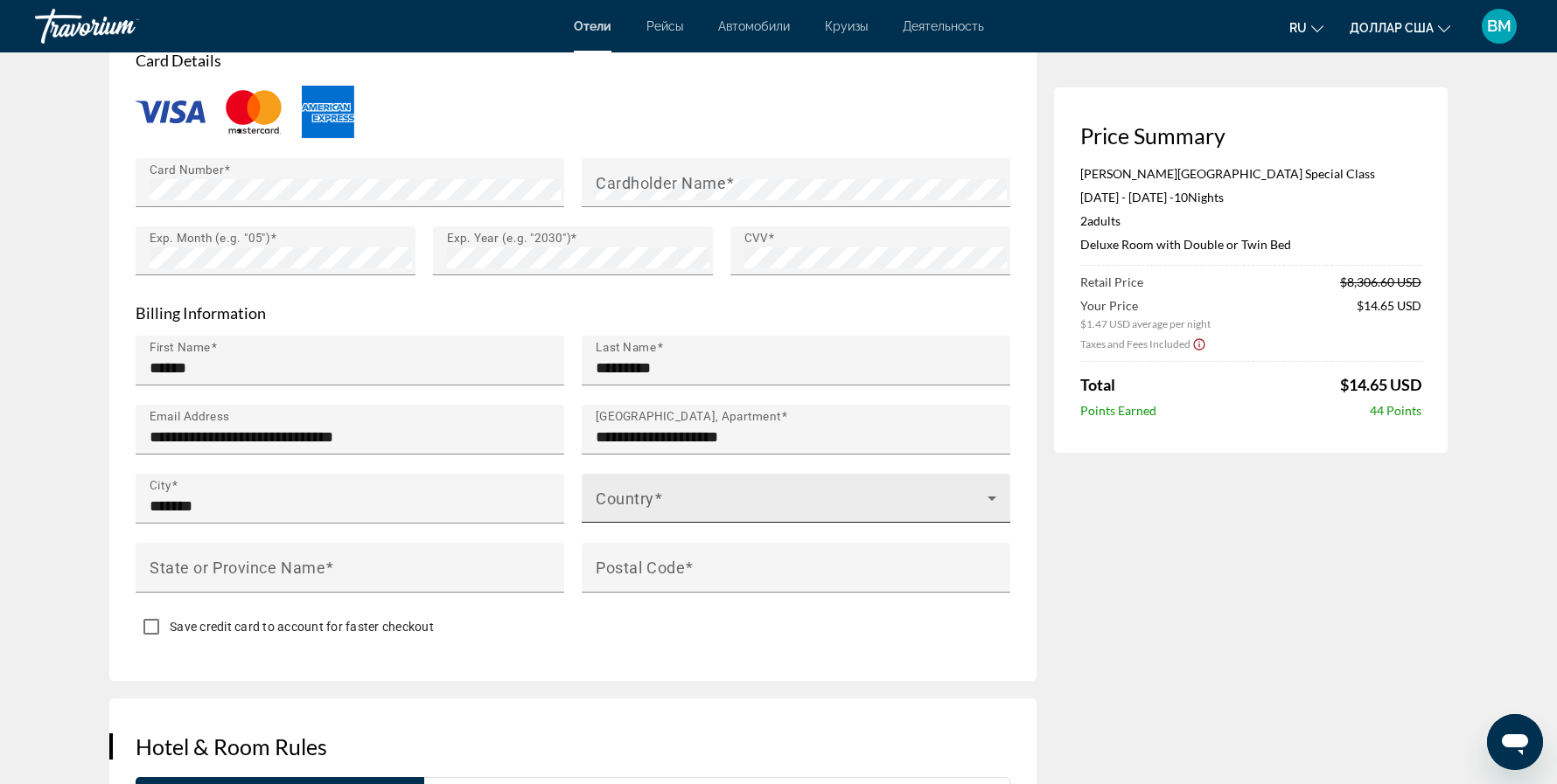
click at [698, 474] on div "Country" at bounding box center [796, 498] width 401 height 49
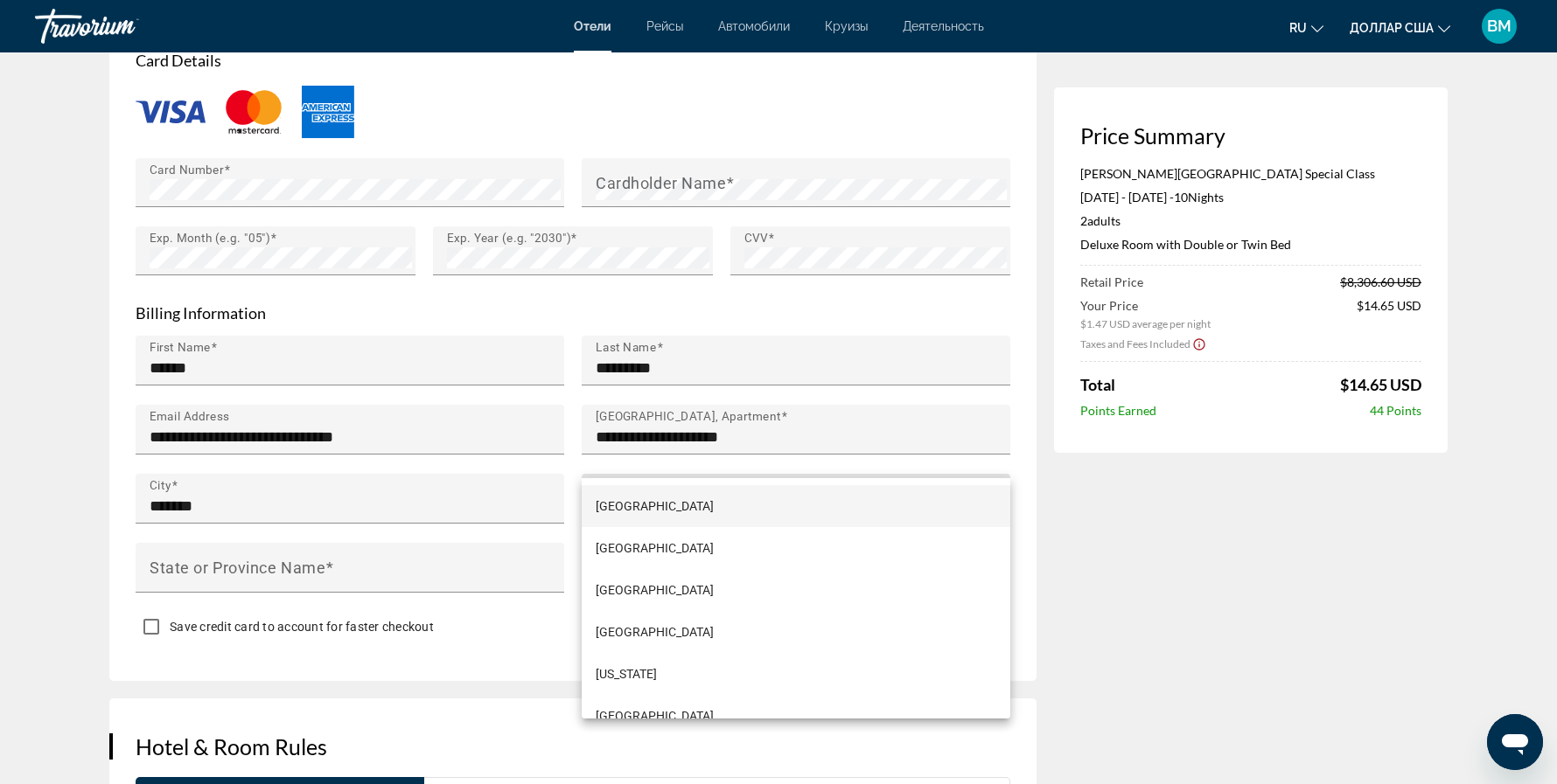
click at [698, 439] on div at bounding box center [778, 392] width 1557 height 784
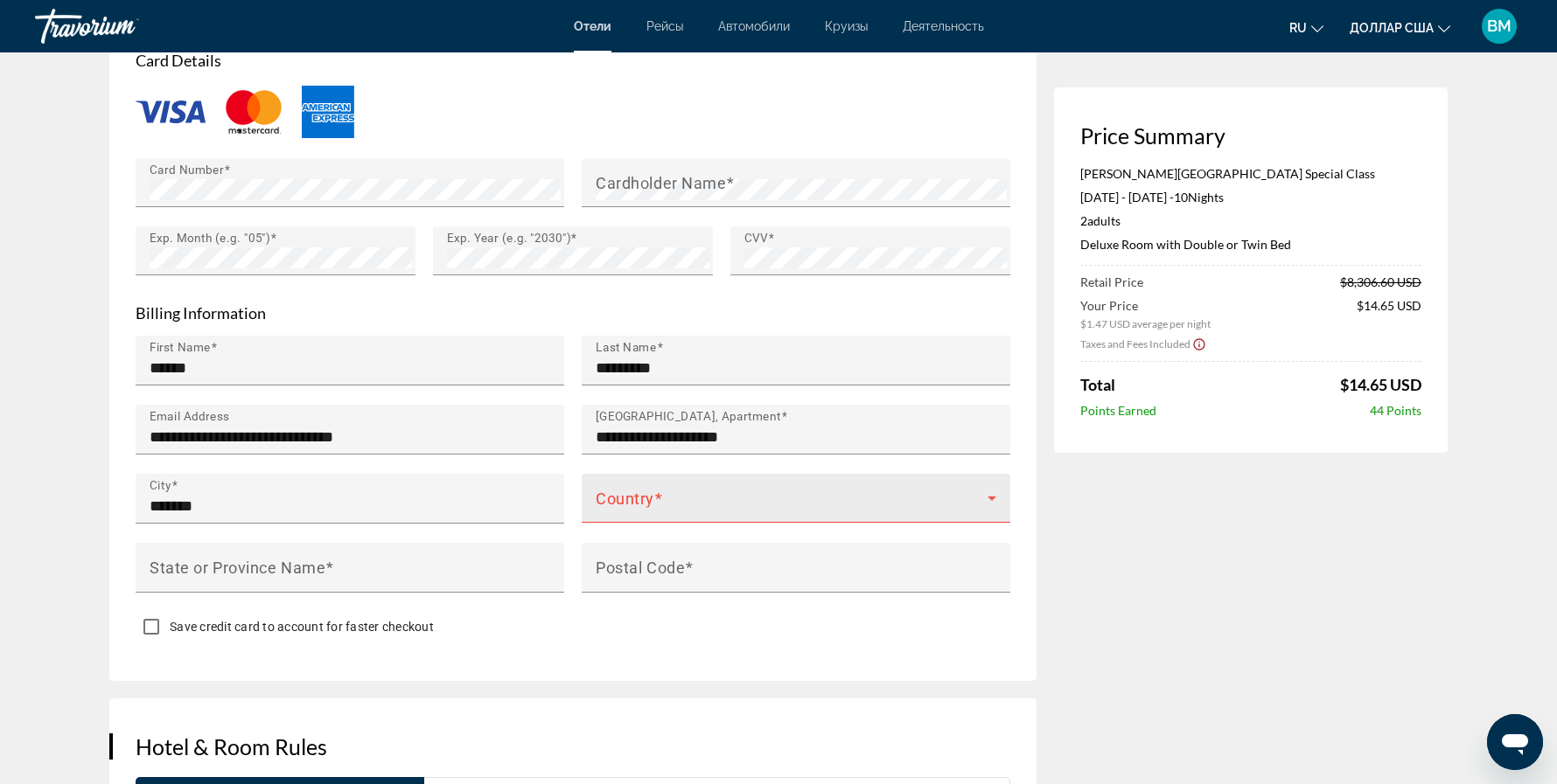
click at [698, 474] on div "Country" at bounding box center [796, 498] width 401 height 49
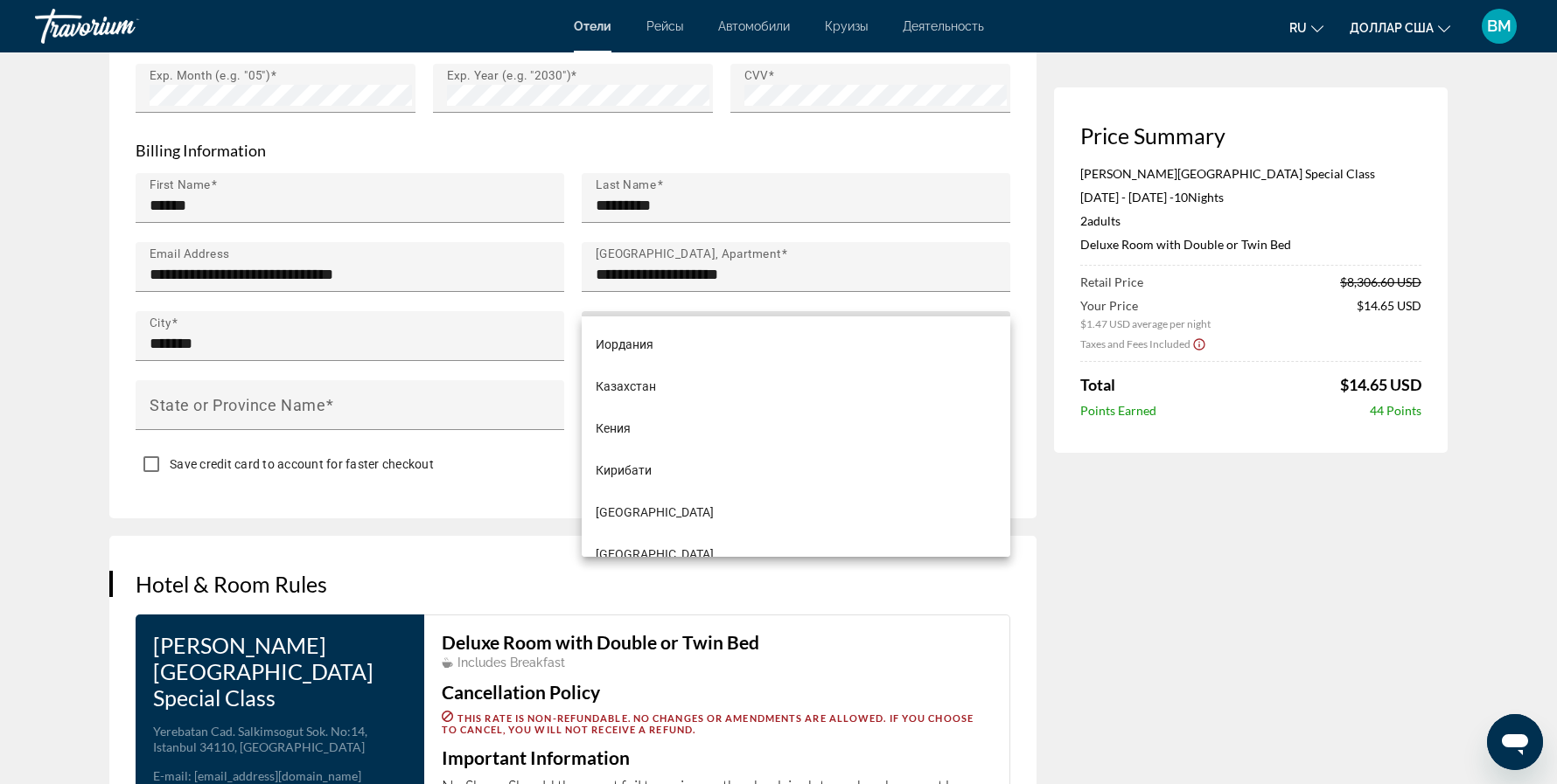
scroll to position [5036, 0]
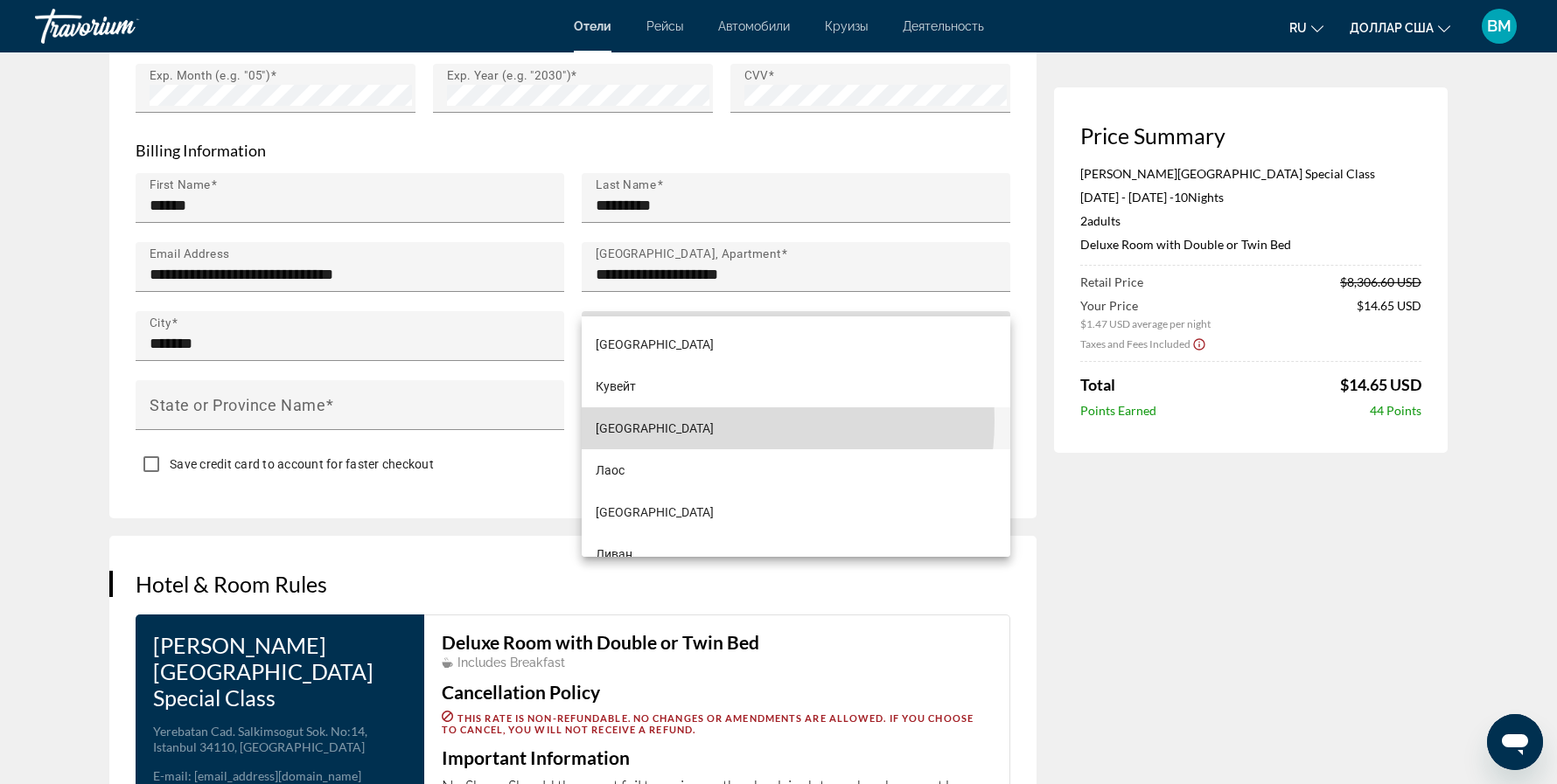
click at [722, 421] on mat-option "Кыргызстан" at bounding box center [796, 429] width 429 height 42
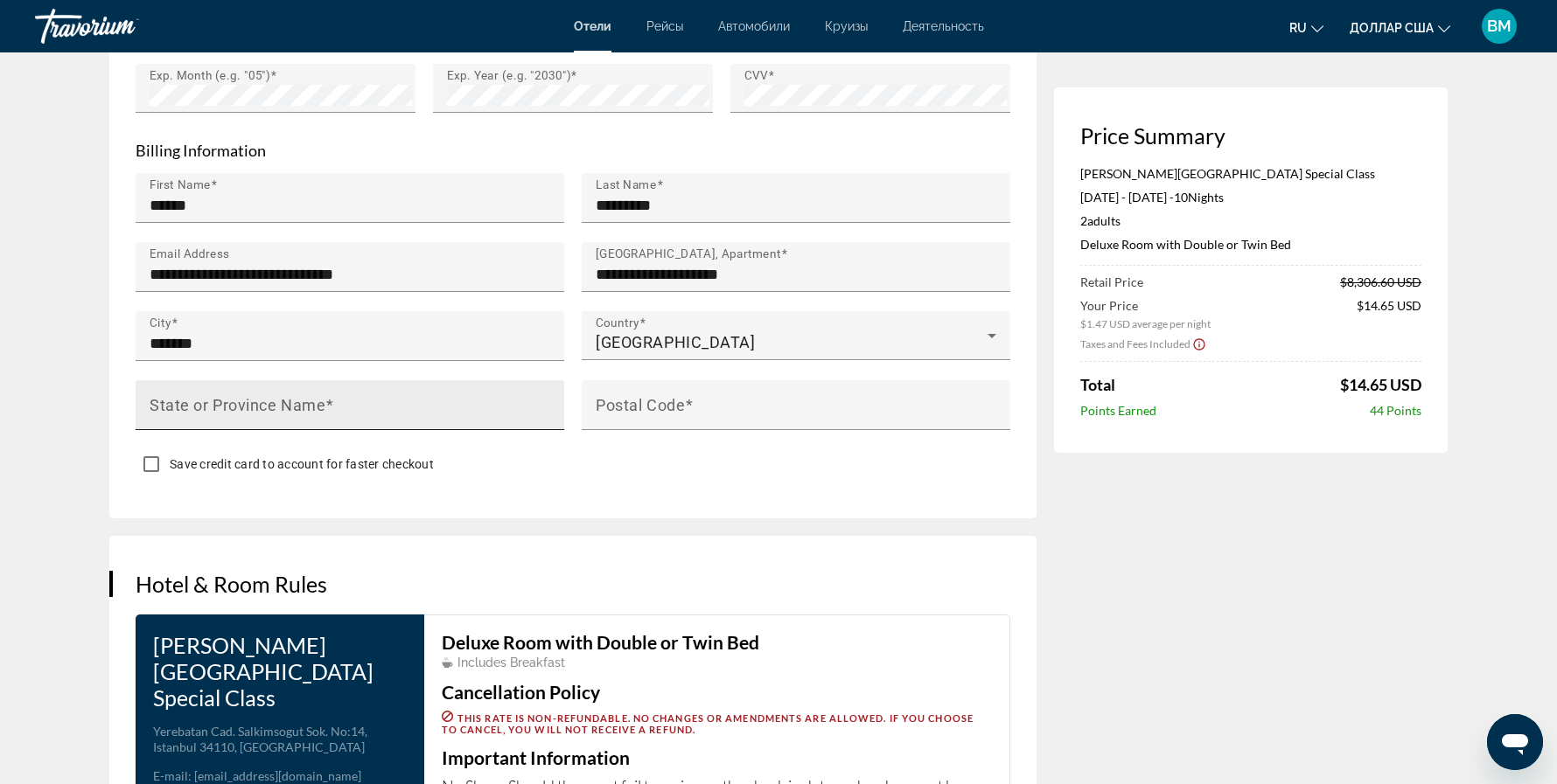
click at [319, 395] on mat-label "State or Province Name" at bounding box center [237, 404] width 176 height 18
click at [319, 402] on input "State or Province Name" at bounding box center [354, 412] width 412 height 21
type input "*********"
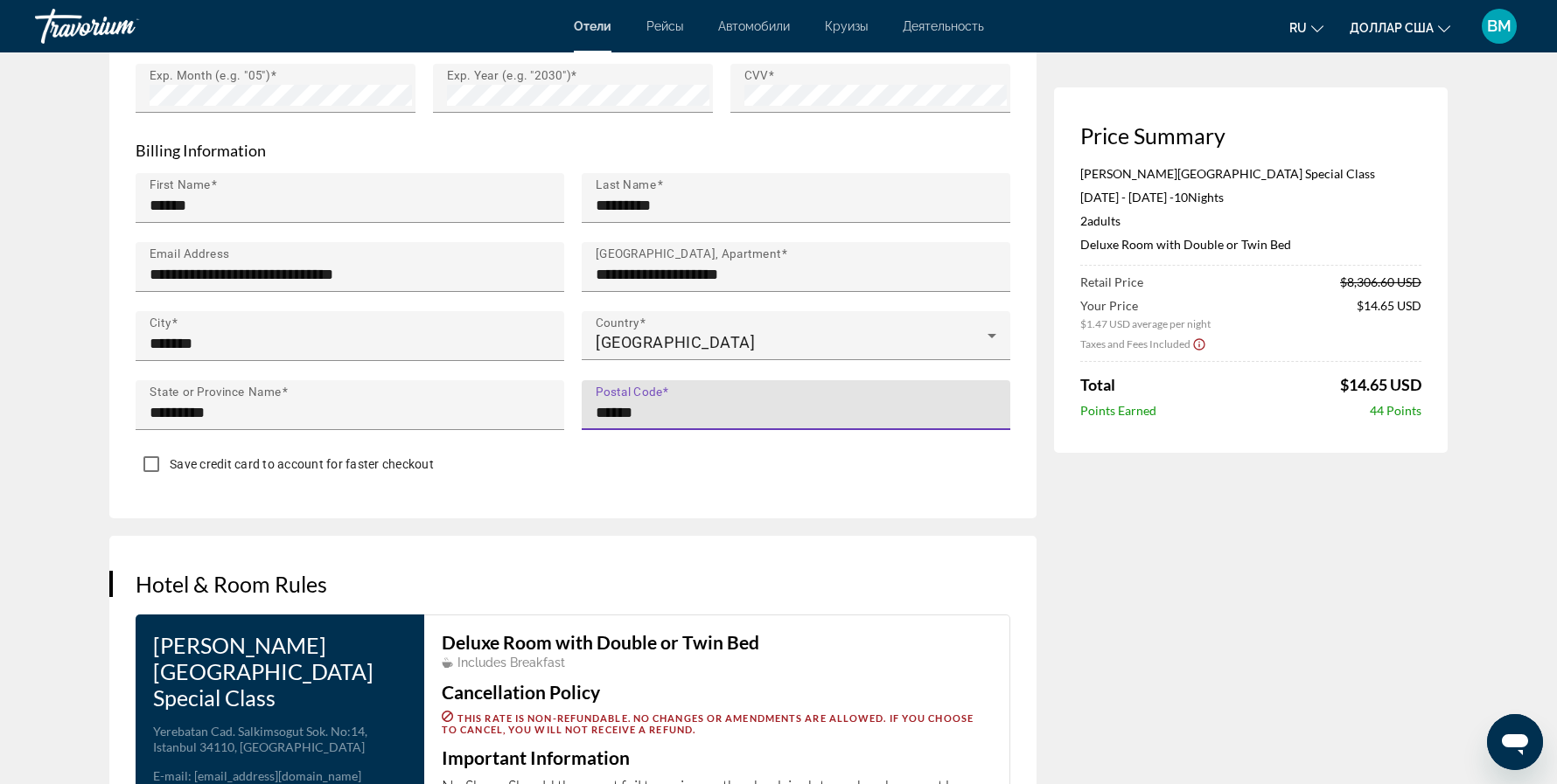
type input "******"
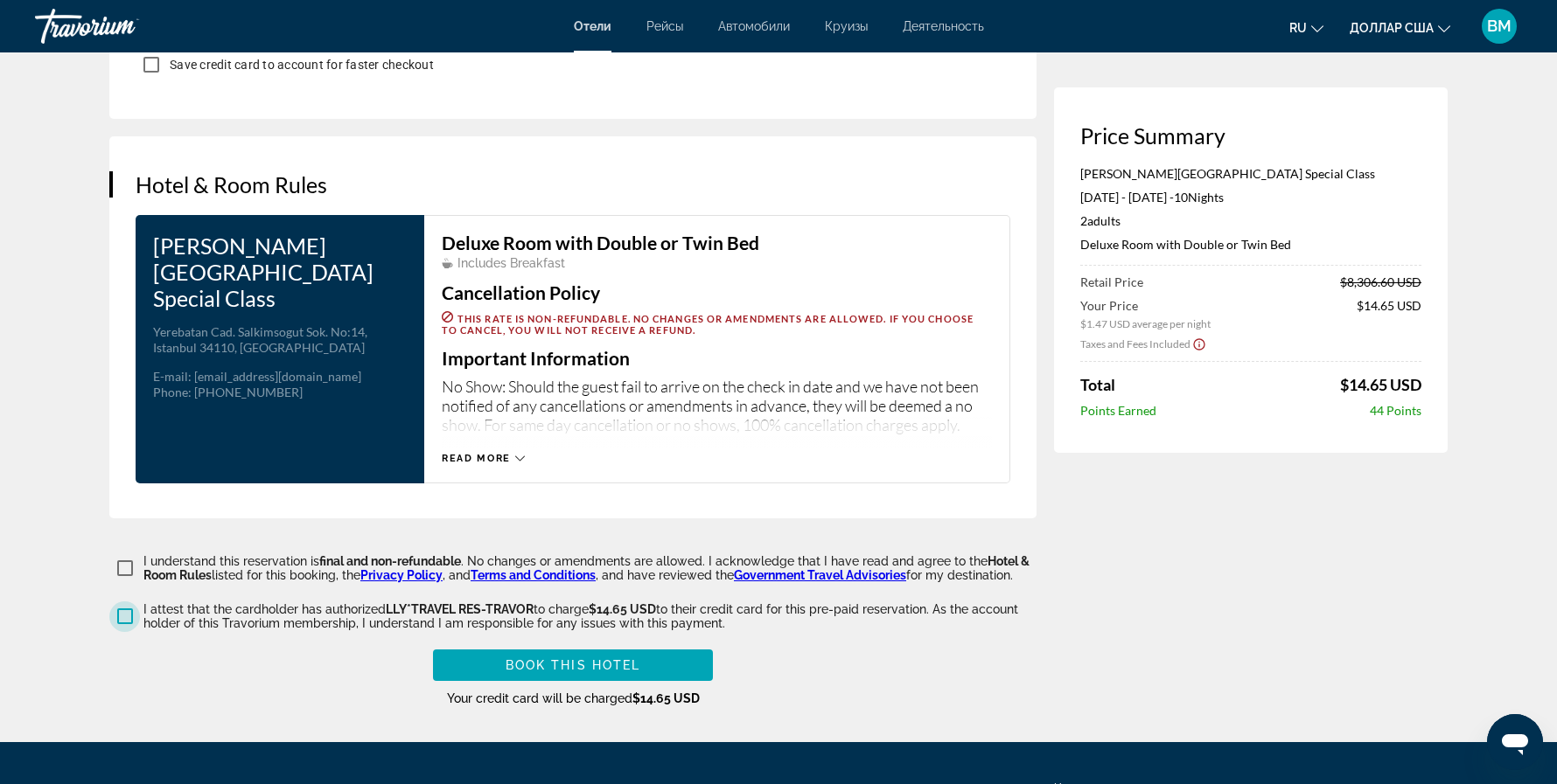
scroll to position [2104, 0]
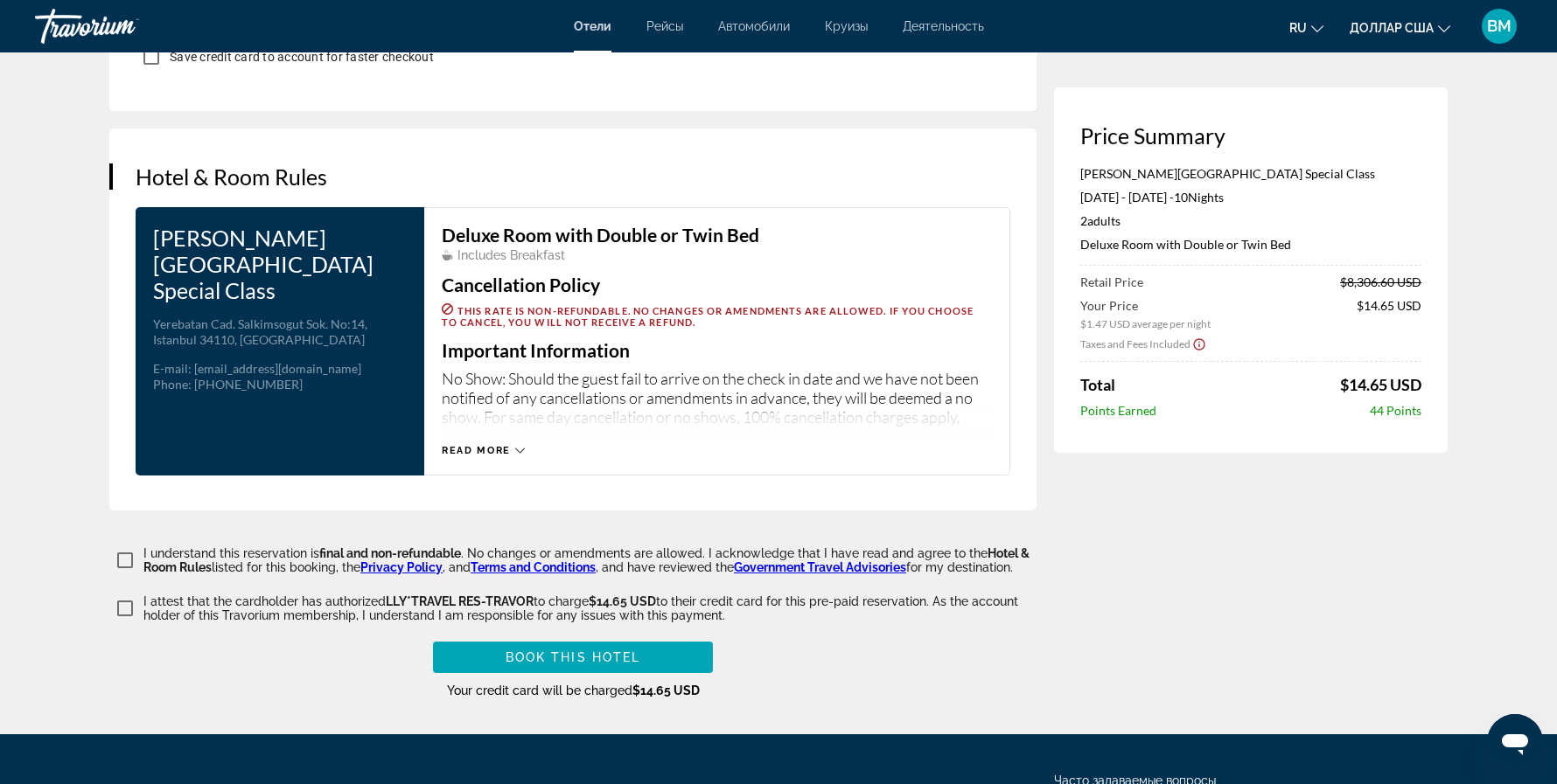
click at [507, 444] on button "Read more" at bounding box center [483, 451] width 83 height 13
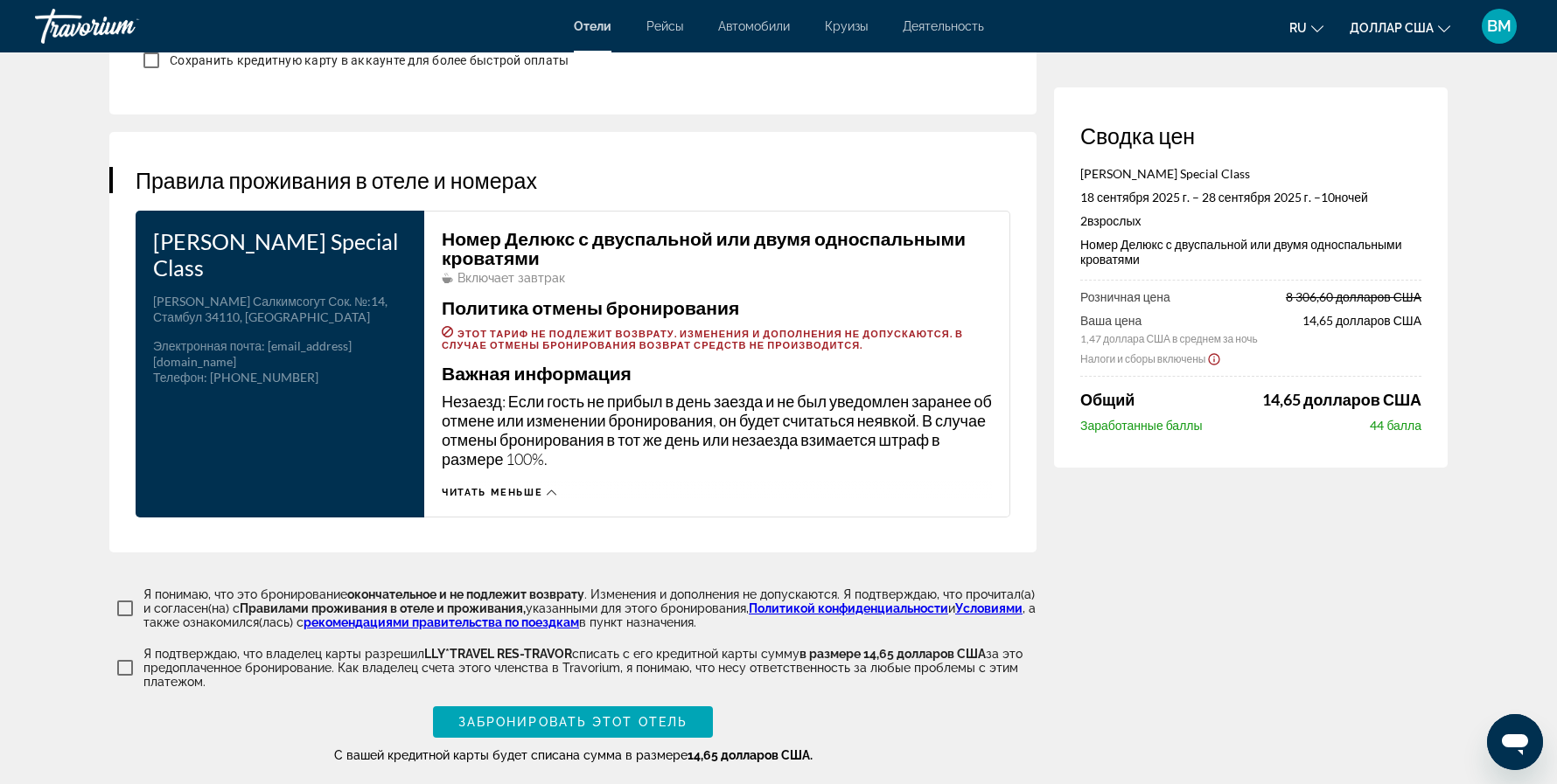
scroll to position [2341, 0]
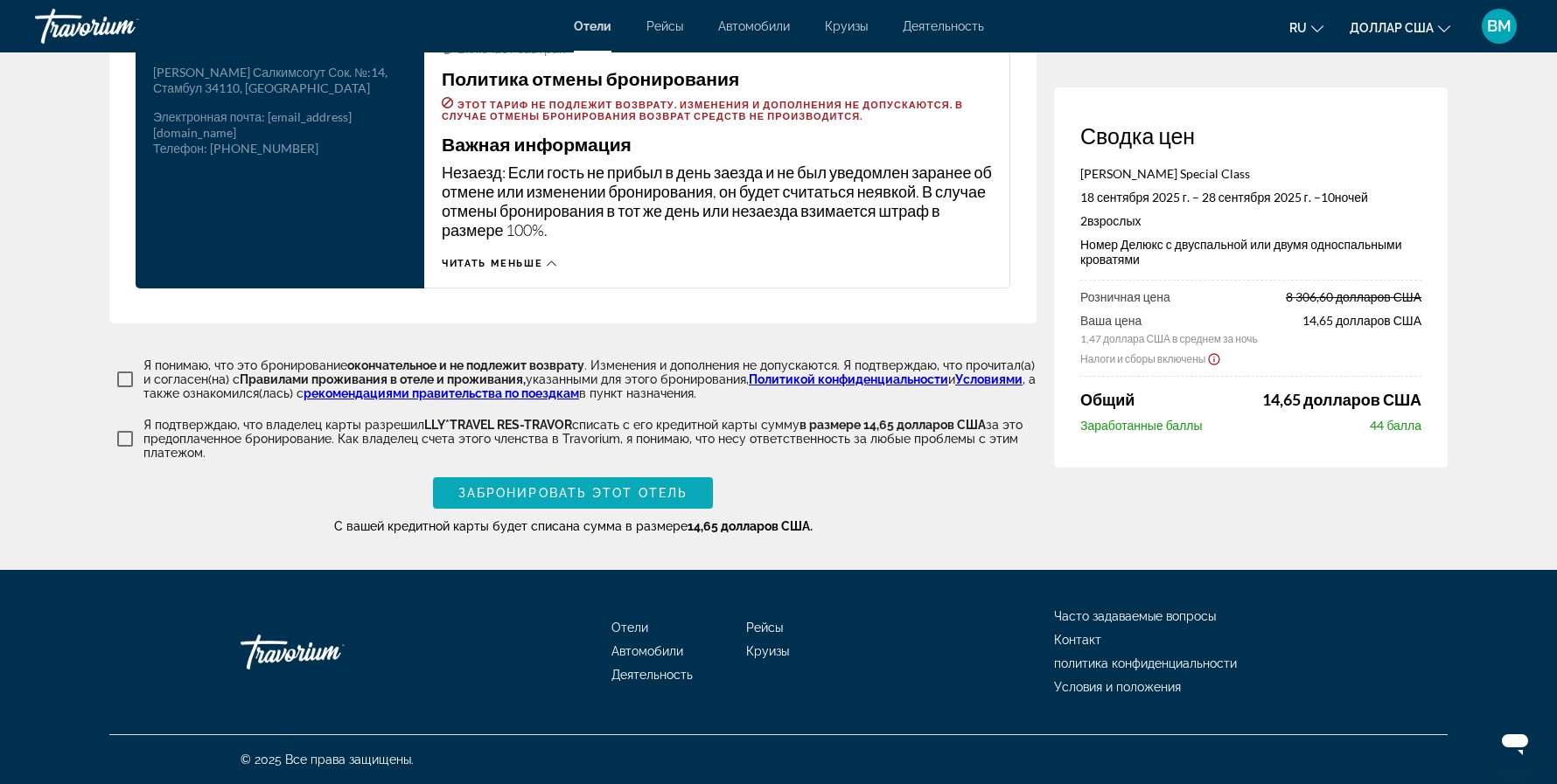
click at [641, 493] on font "Забронировать этот отель" at bounding box center [573, 492] width 229 height 14
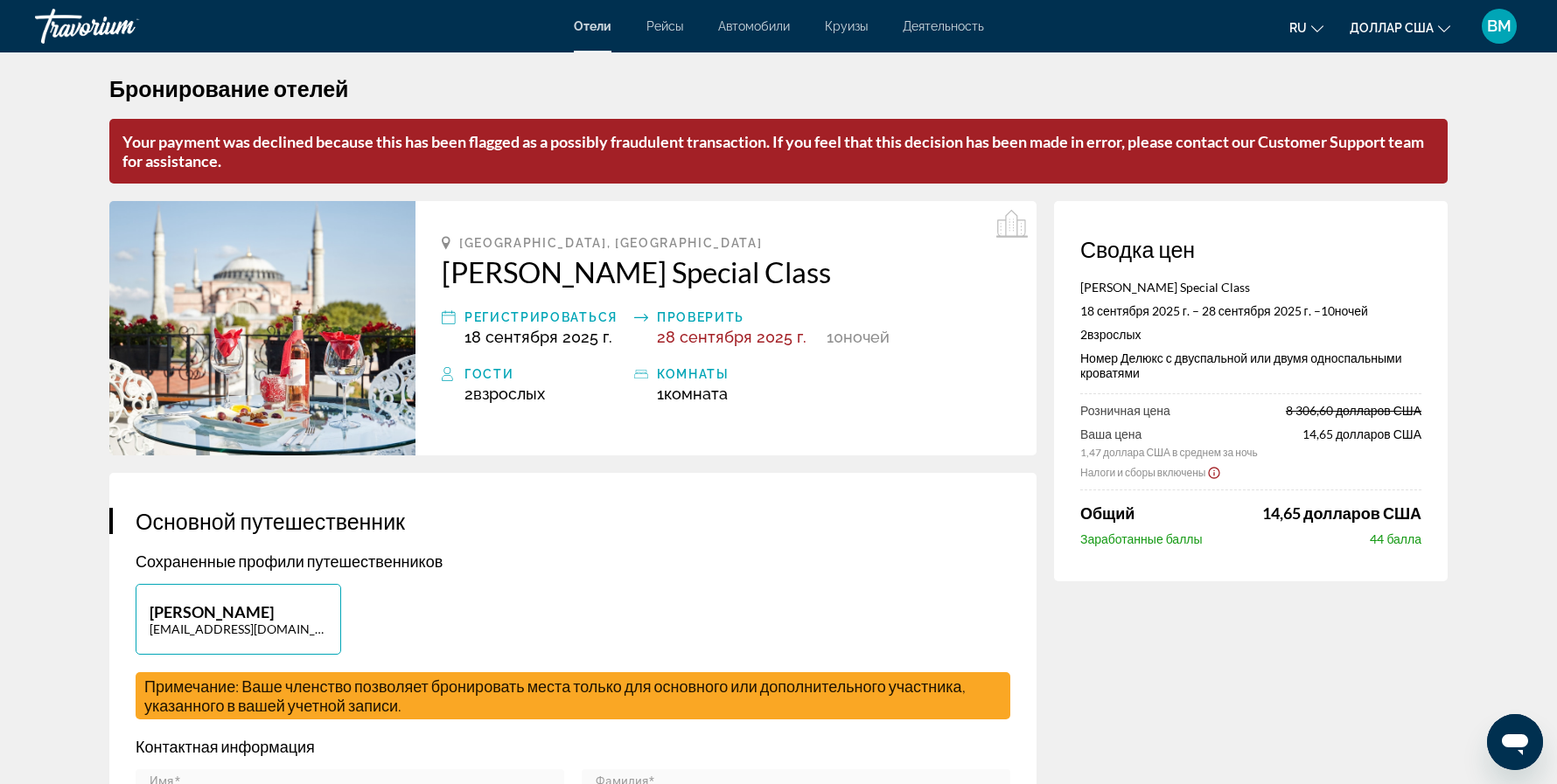
scroll to position [0, 0]
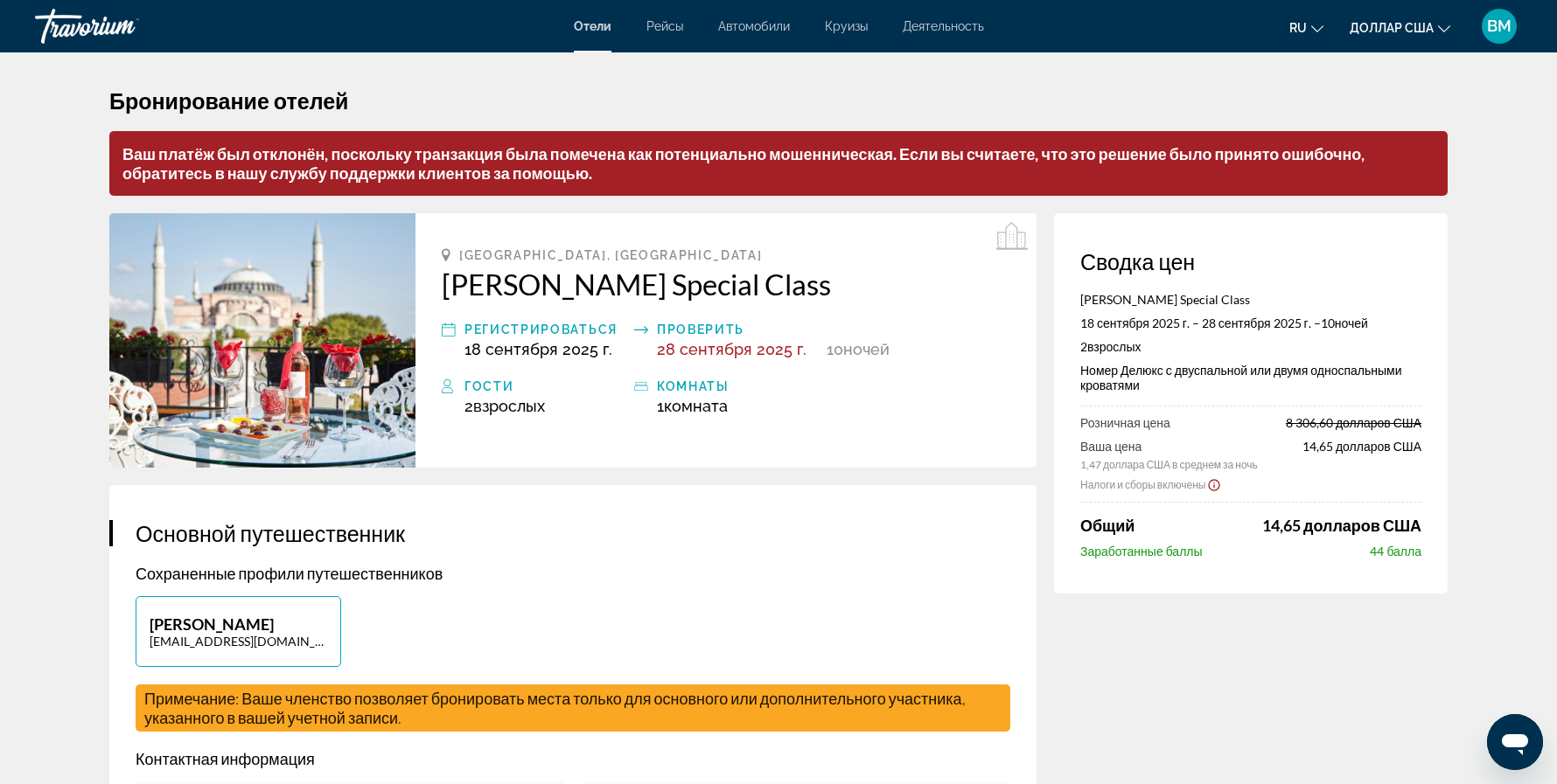
click at [963, 274] on h2 "Отель Celal Sultan Special Class" at bounding box center [726, 284] width 569 height 35
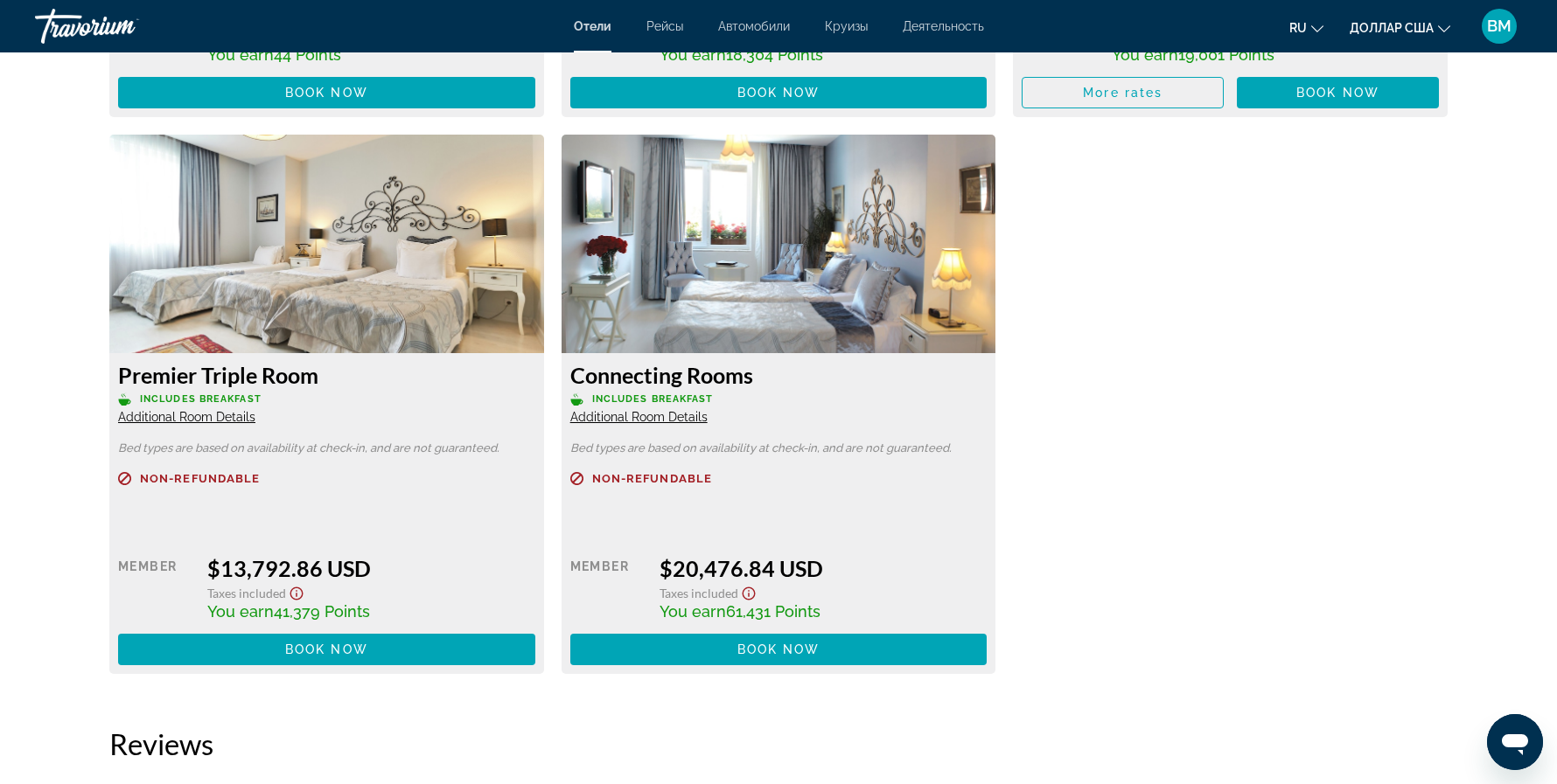
scroll to position [2692, 0]
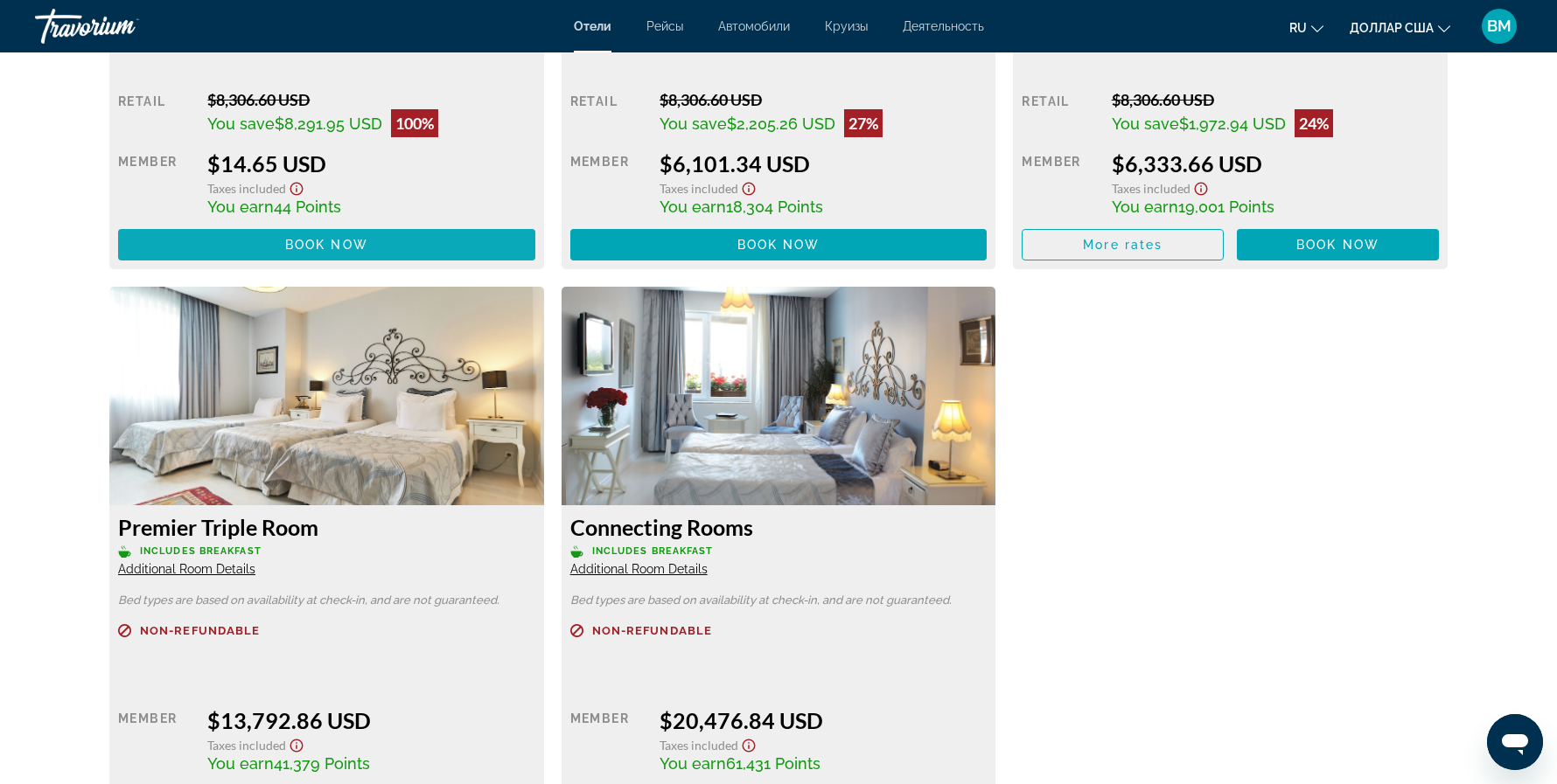
click at [508, 247] on span "Основное содержание" at bounding box center [326, 245] width 417 height 42
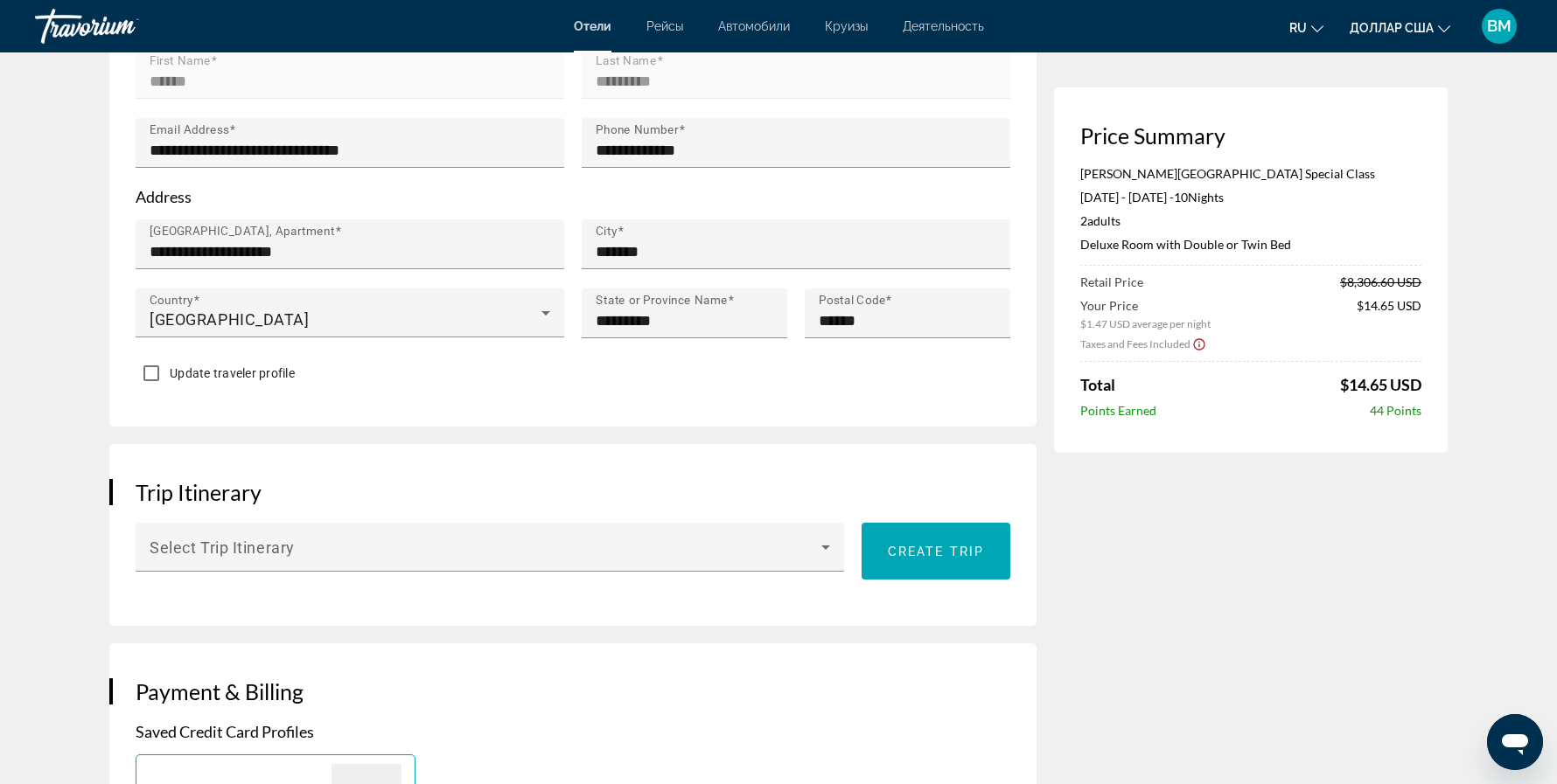
scroll to position [734, 0]
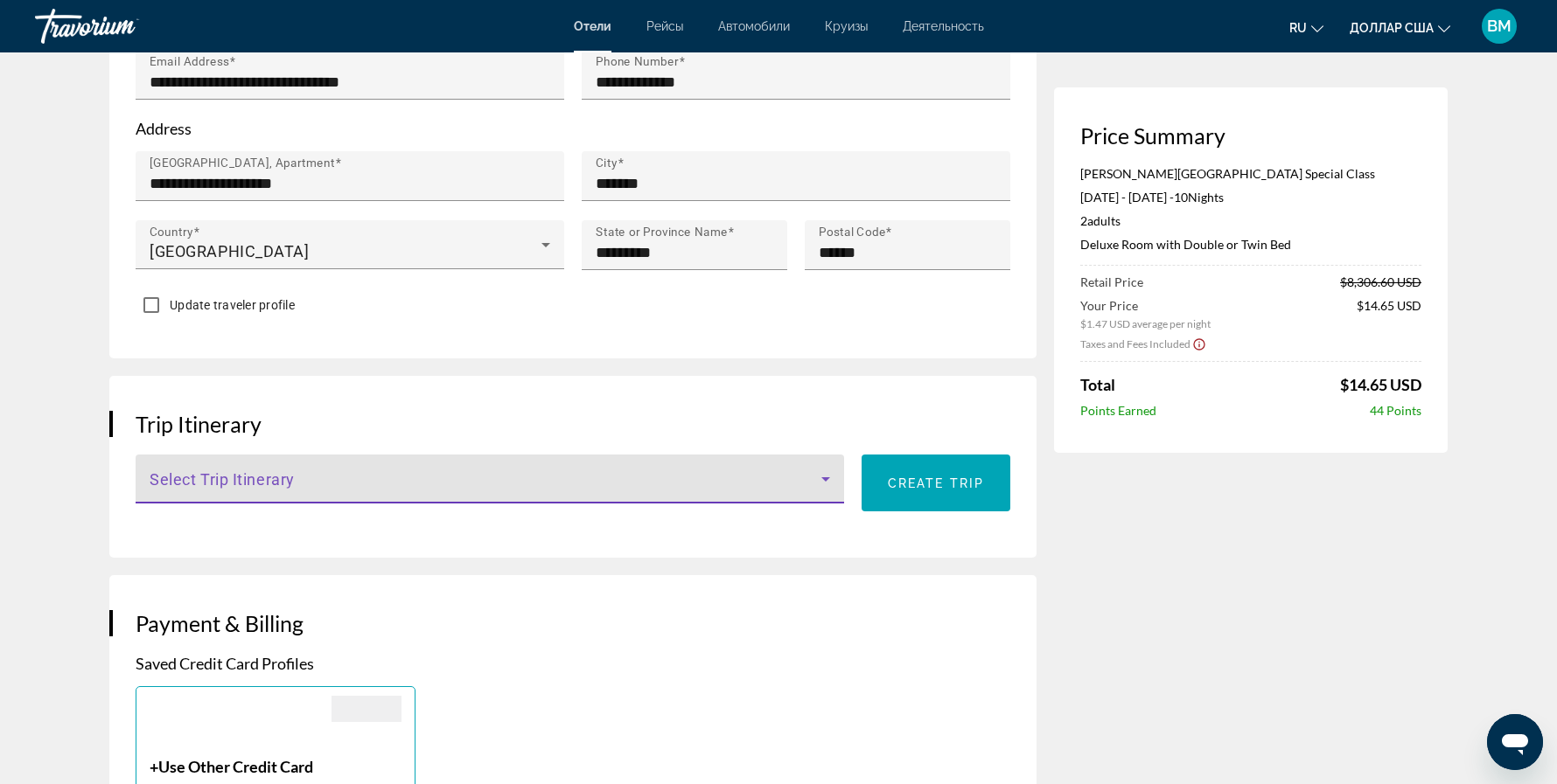
click at [691, 476] on span "Основное содержание" at bounding box center [485, 486] width 672 height 21
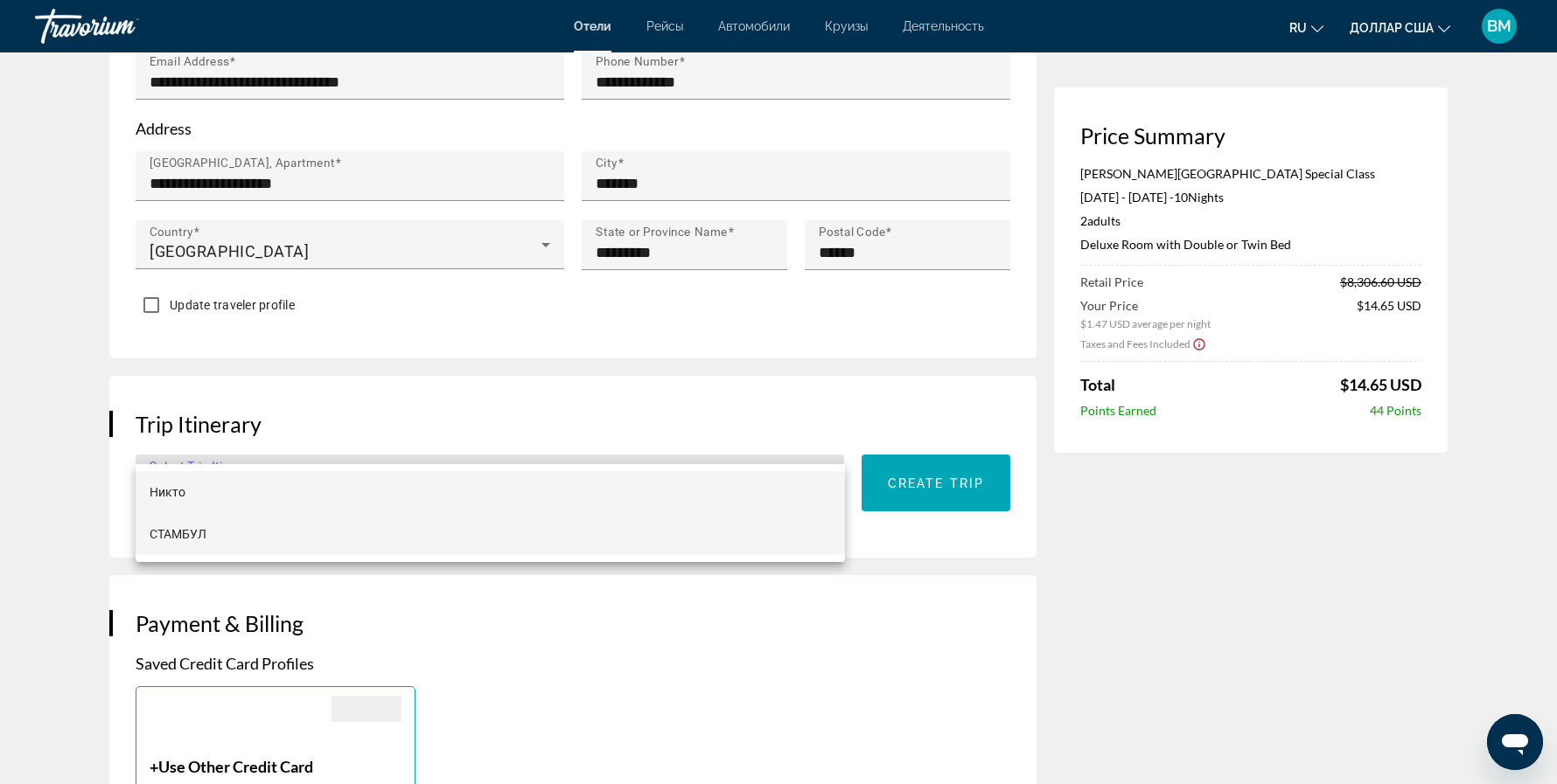
click at [622, 526] on mat-option "СТАМБУЛ" at bounding box center [490, 535] width 710 height 42
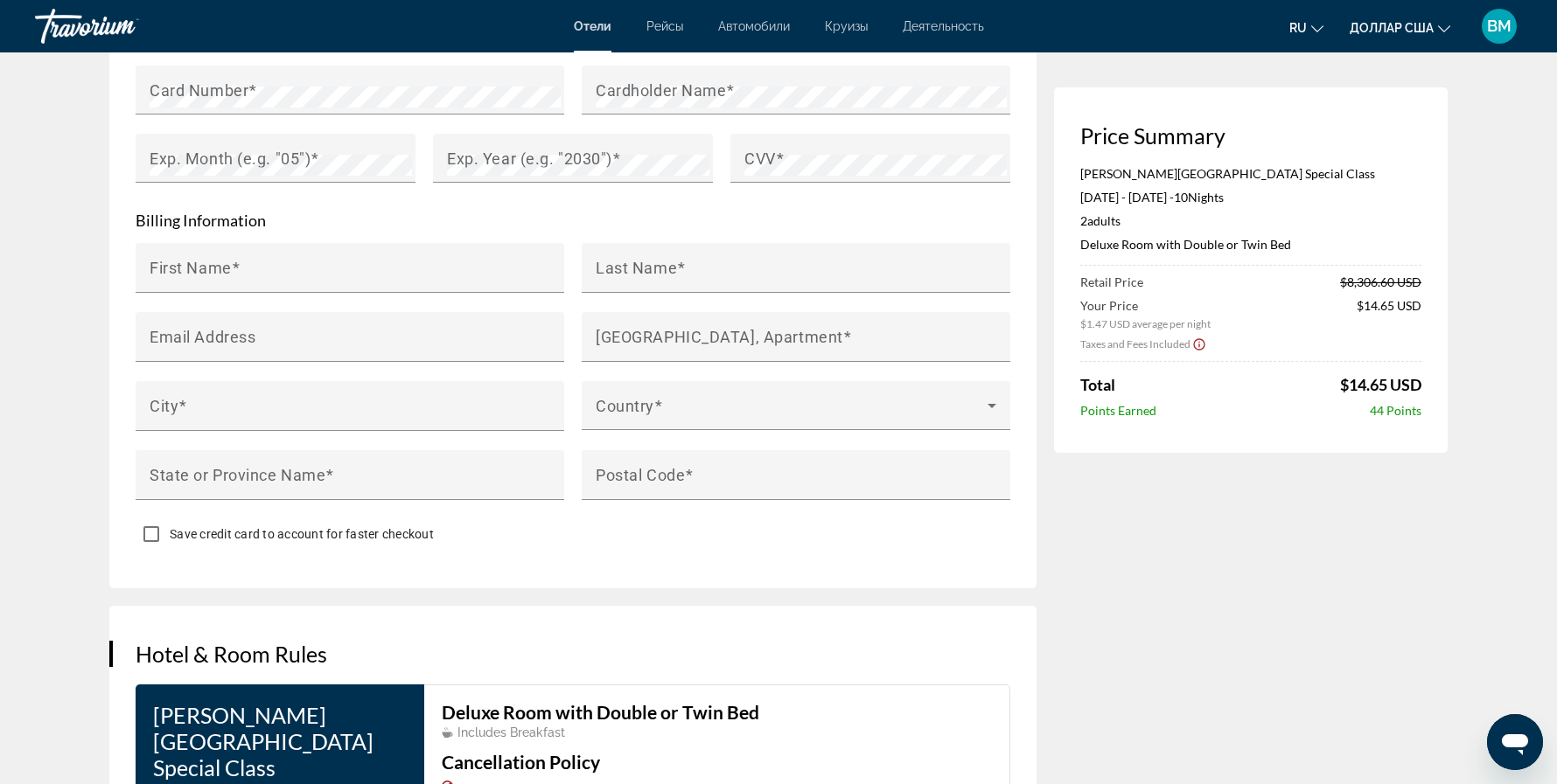
scroll to position [1553, 0]
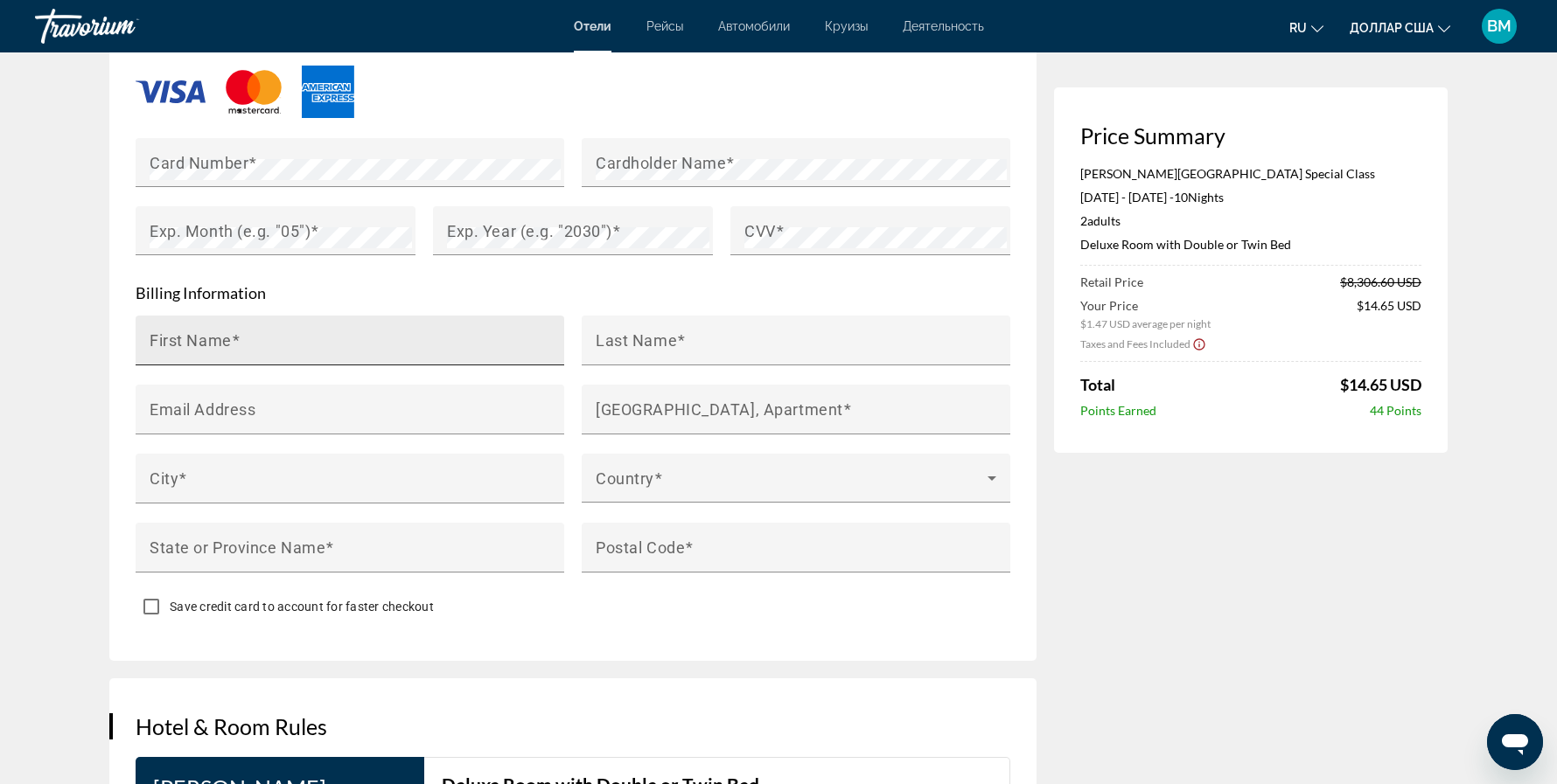
click at [354, 338] on input "First Name" at bounding box center [354, 348] width 412 height 21
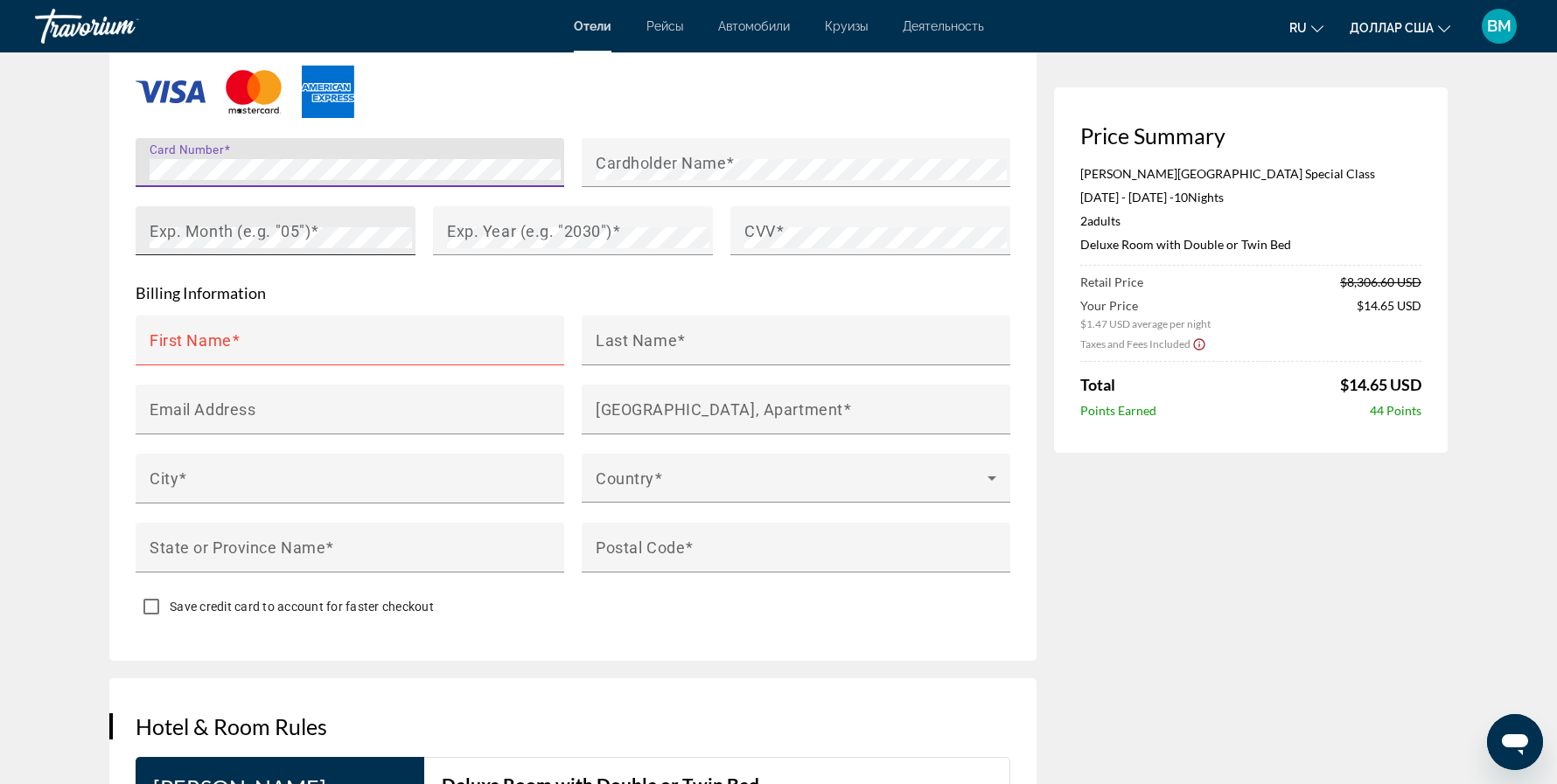
click at [261, 221] on mat-label "Exp. Month (e.g. "05")" at bounding box center [229, 230] width 161 height 18
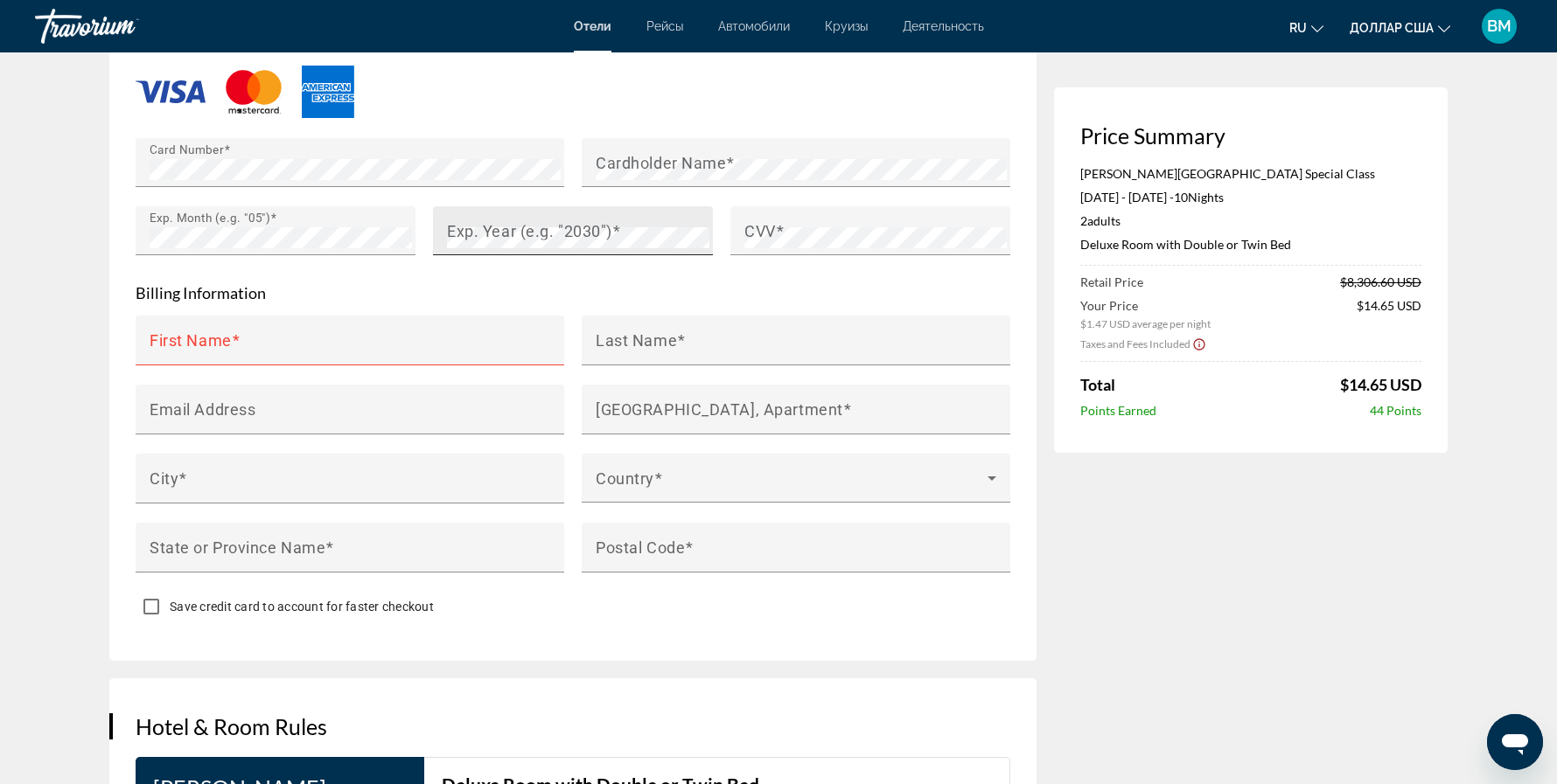
click at [453, 221] on mat-label "Exp. Year (e.g. "2030")" at bounding box center [529, 230] width 166 height 18
click at [774, 221] on mat-label "CVV" at bounding box center [761, 230] width 31 height 18
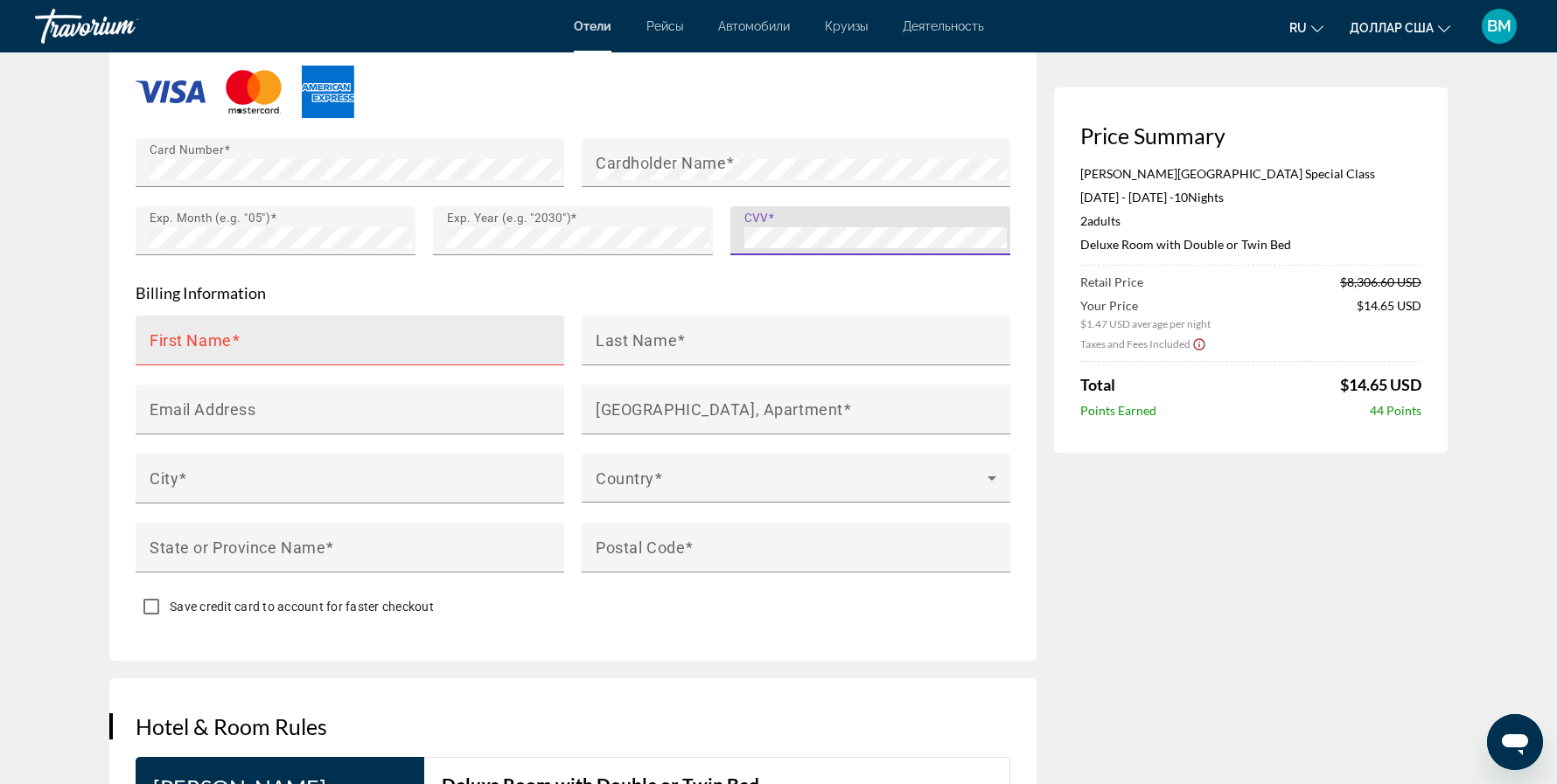
click at [400, 338] on input "First Name" at bounding box center [354, 348] width 412 height 21
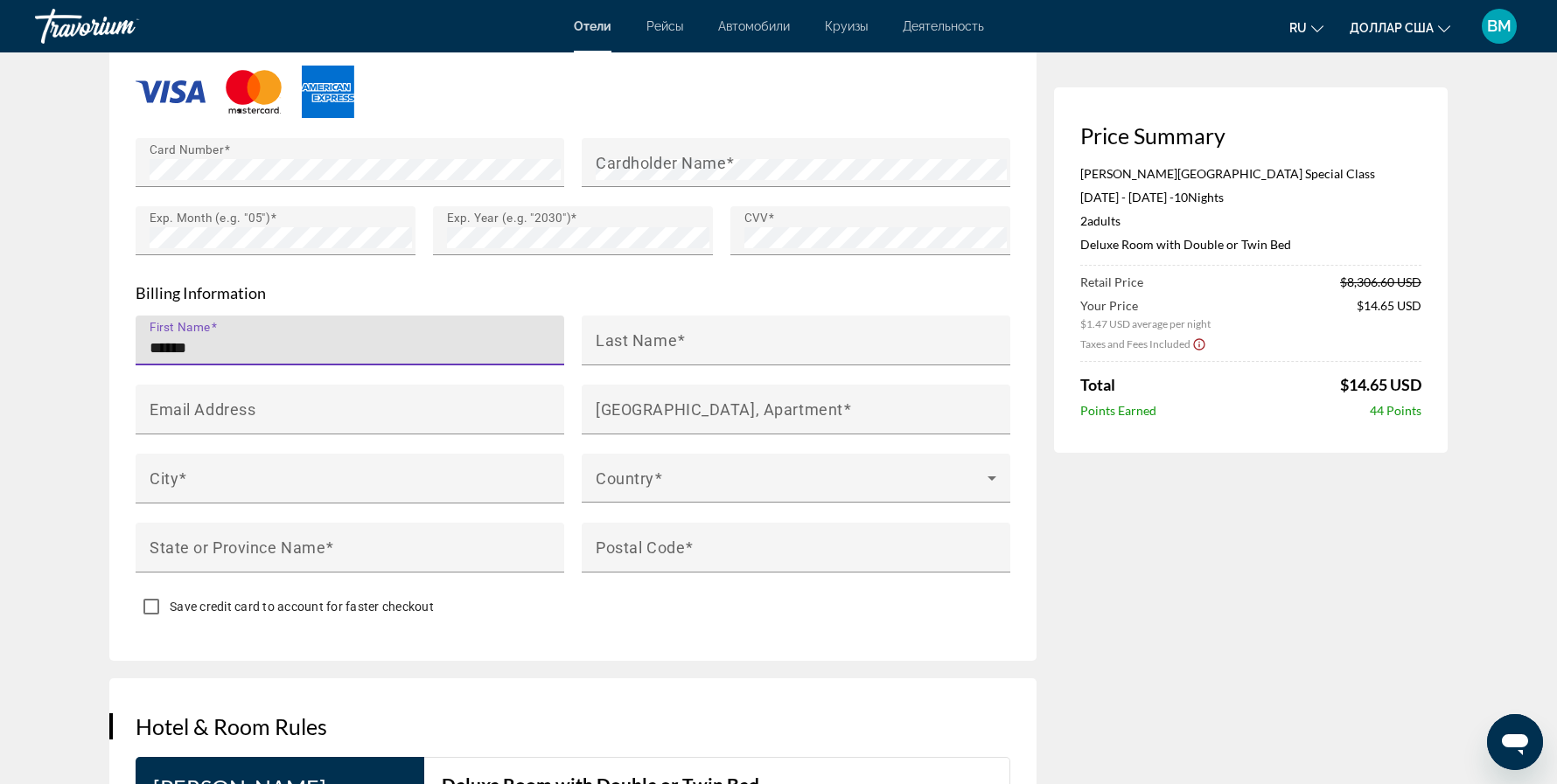
type input "******"
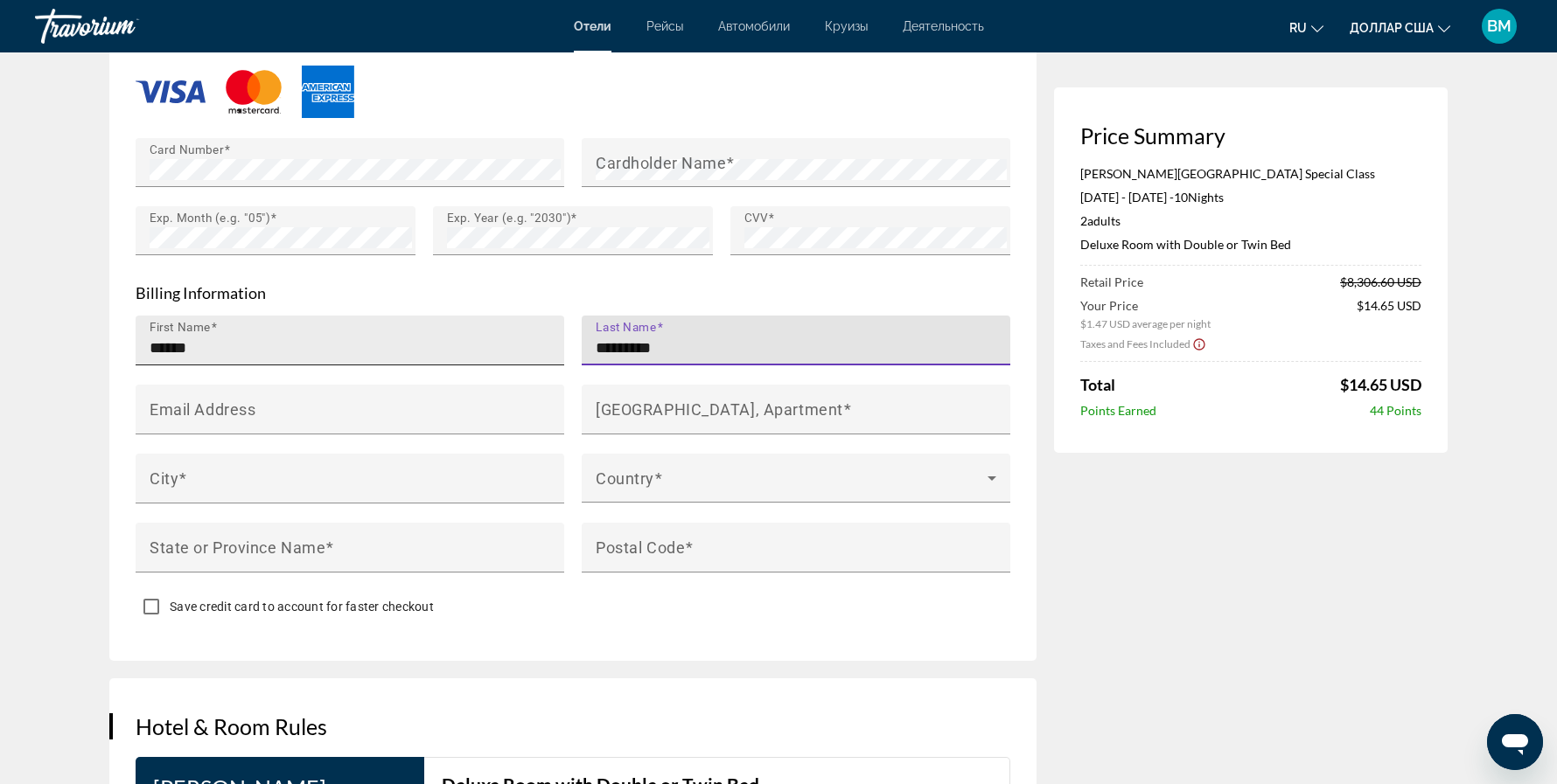
type input "*********"
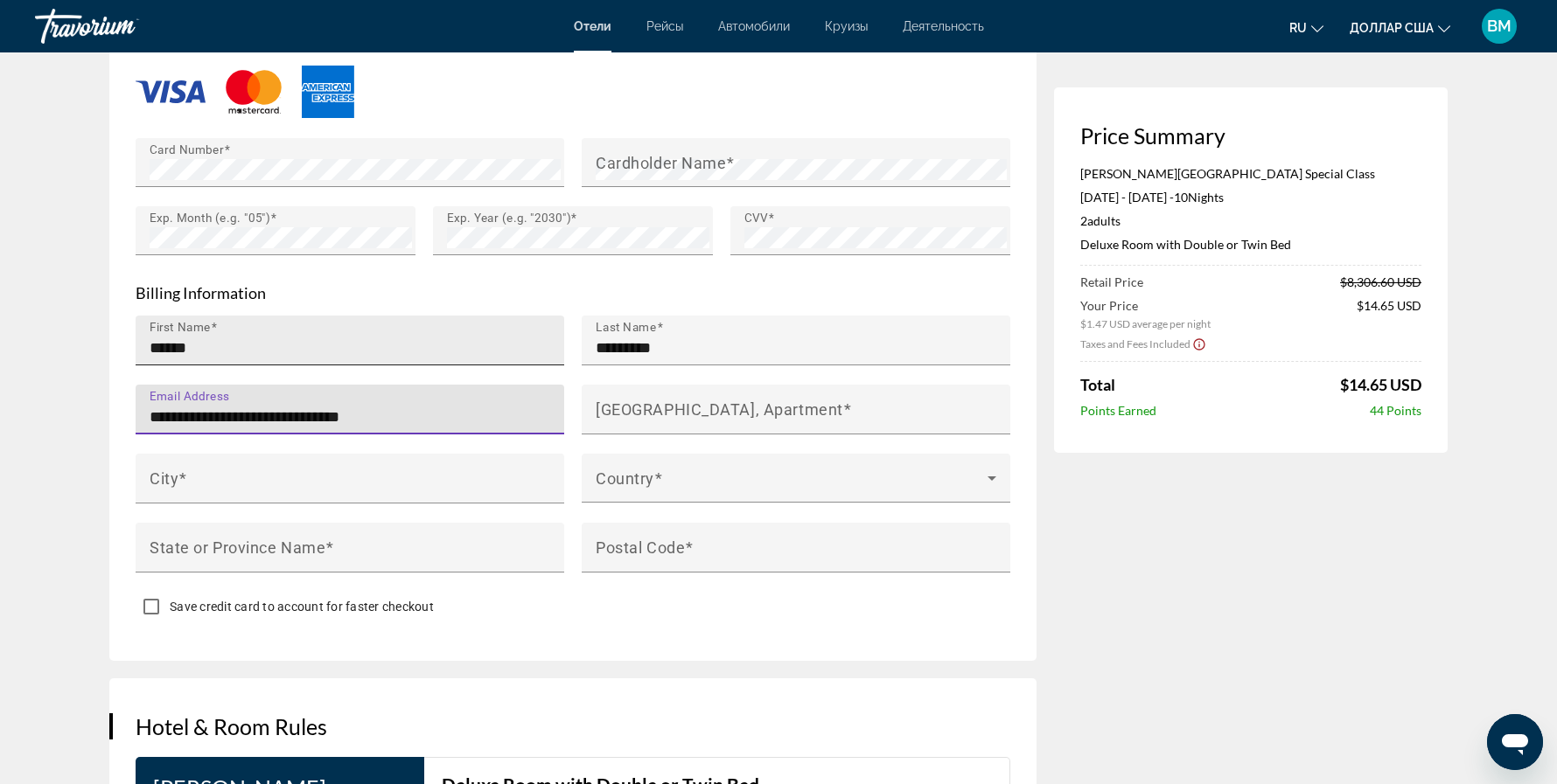
type input "**********"
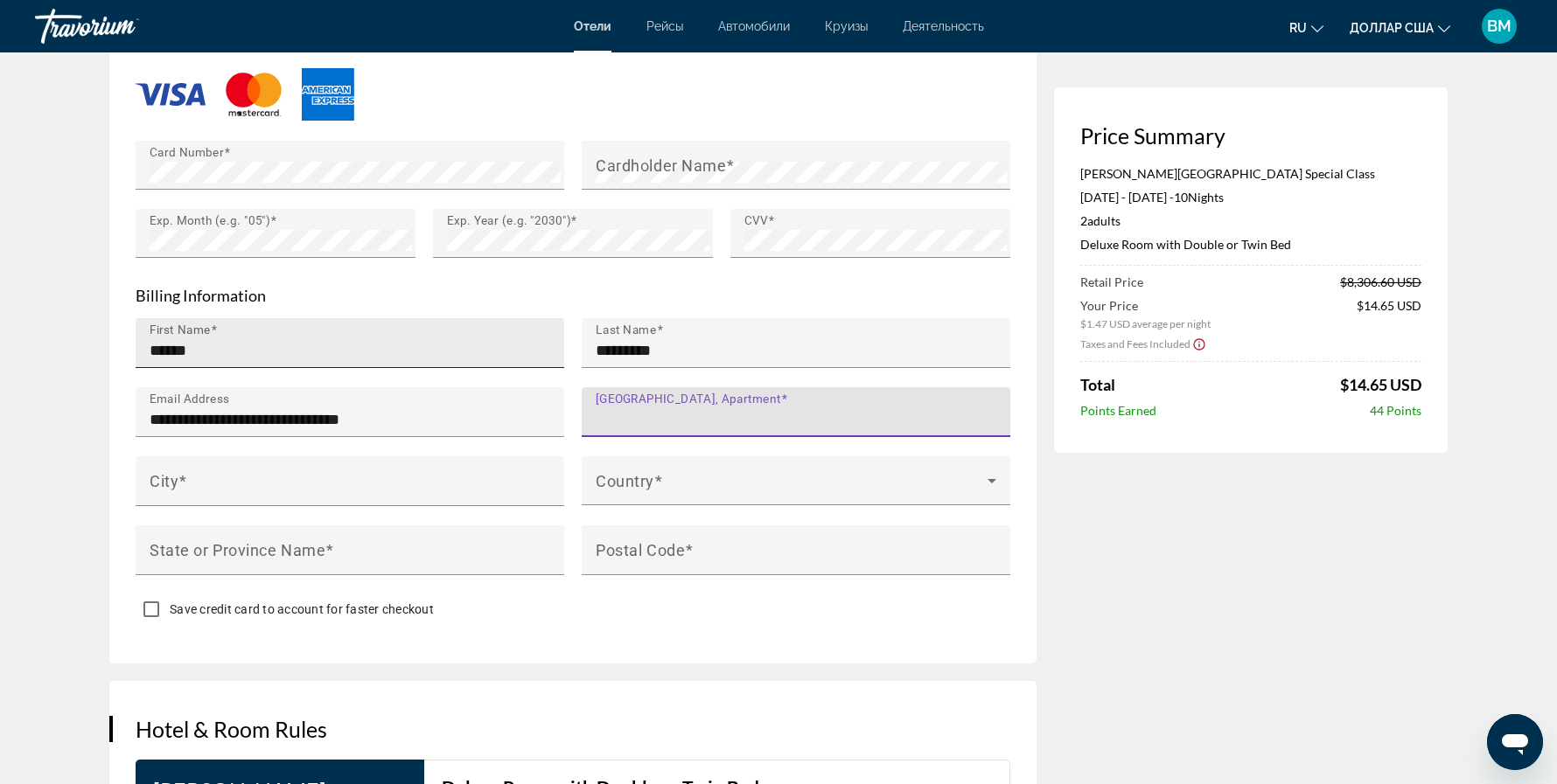
scroll to position [1513, 0]
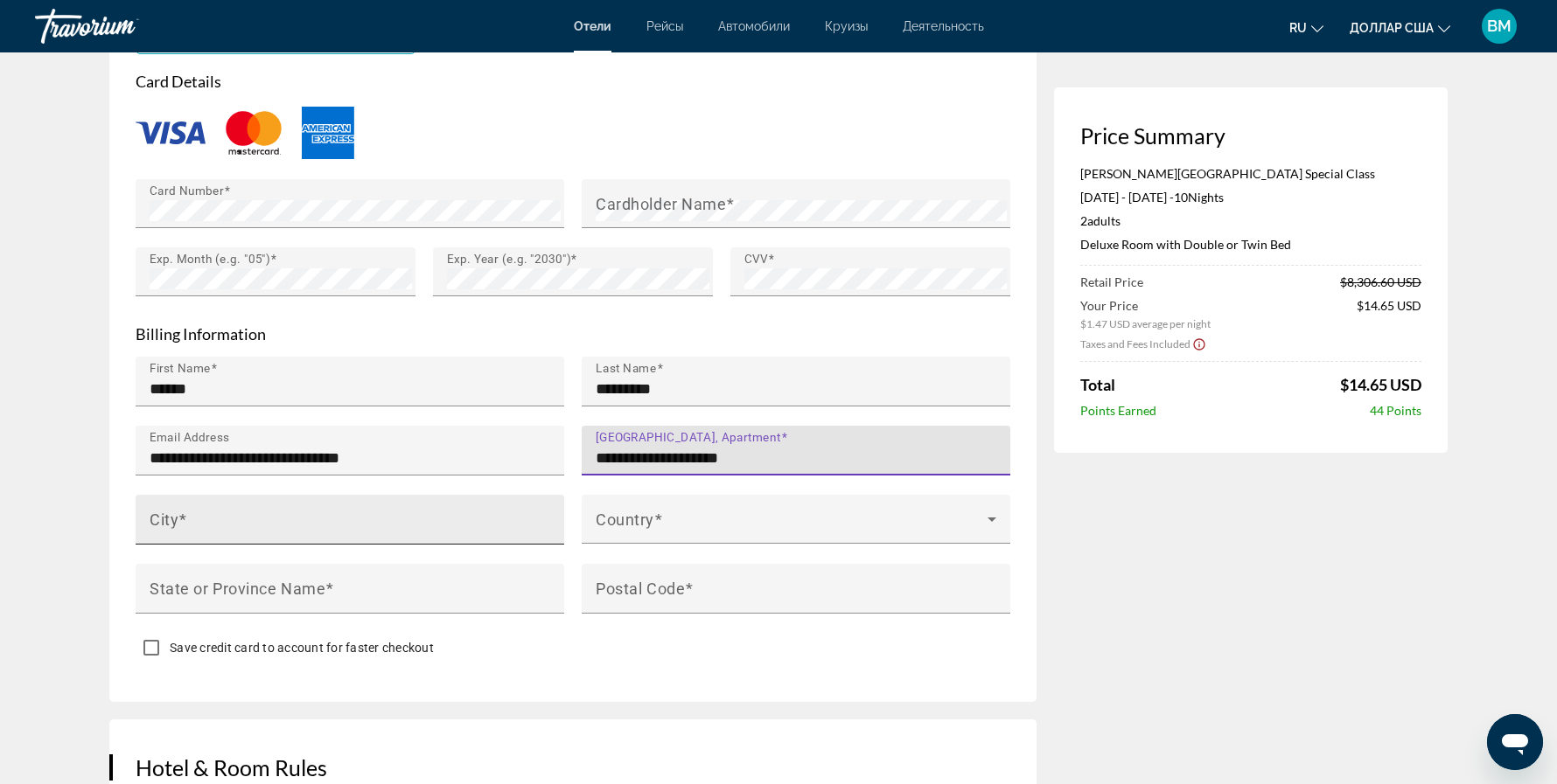
type input "**********"
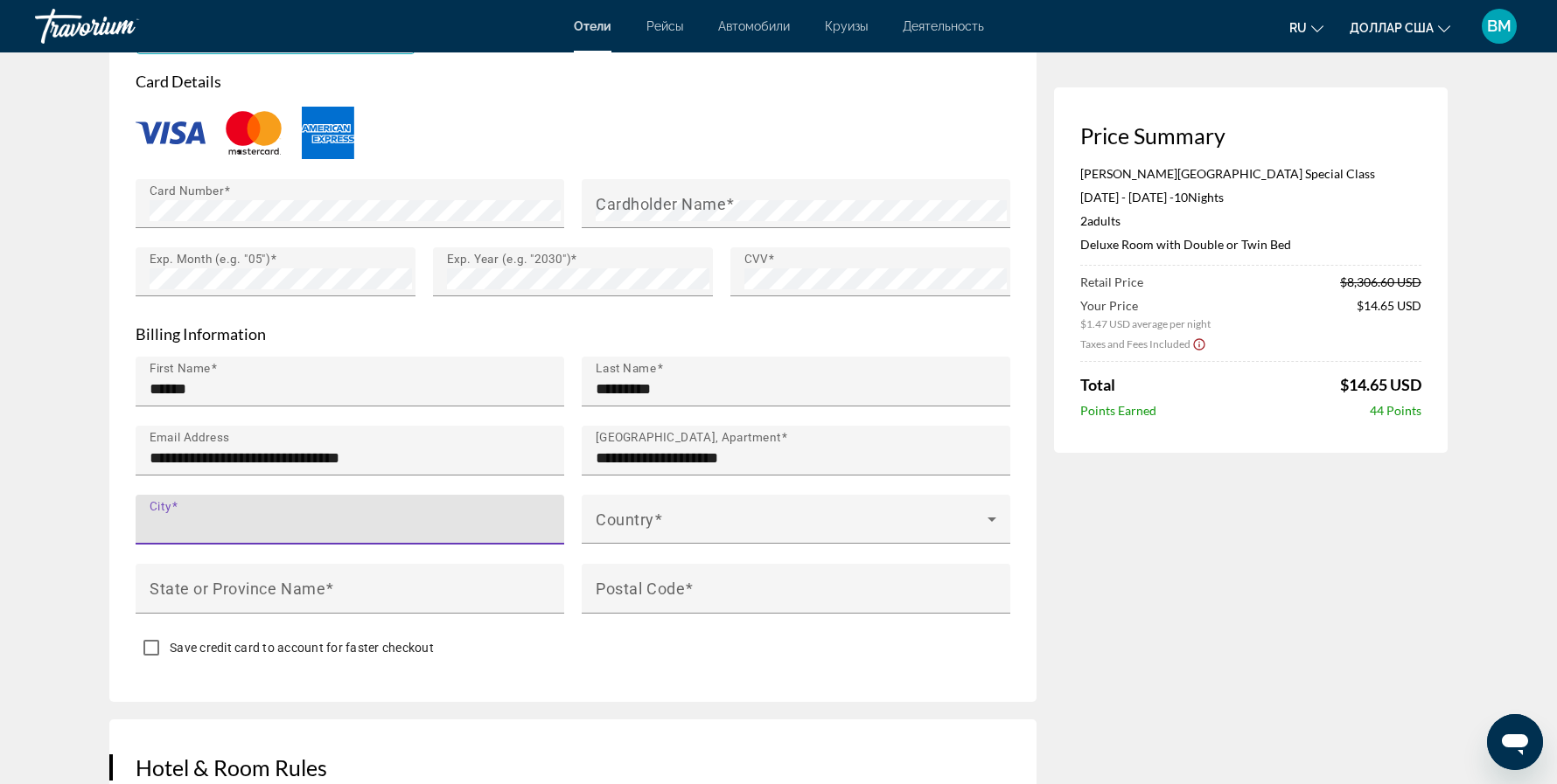
click at [239, 517] on input "City" at bounding box center [354, 527] width 412 height 21
type input "*"
type input "*******"
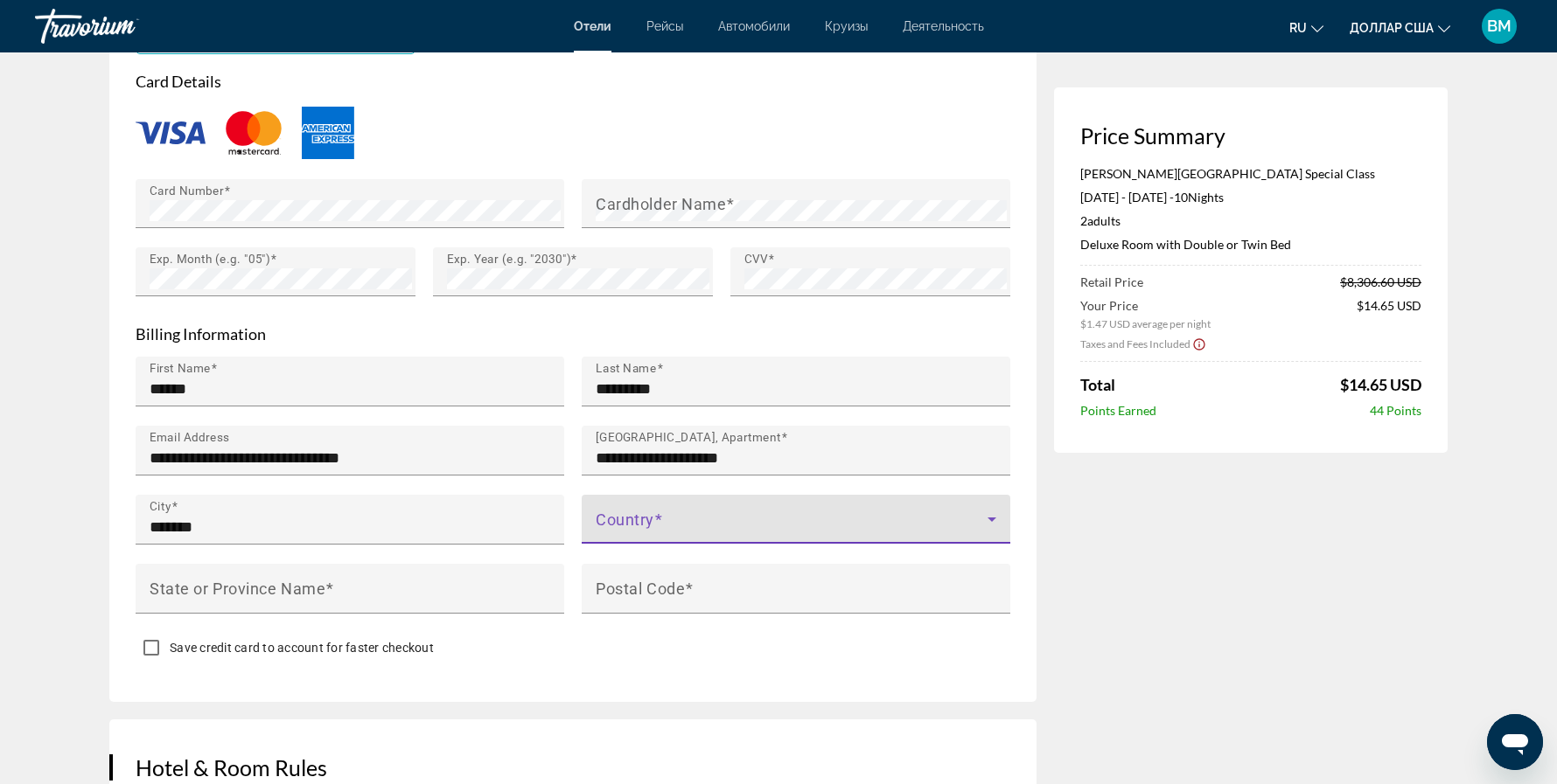
click at [658, 516] on span "Основное содержание" at bounding box center [792, 526] width 392 height 21
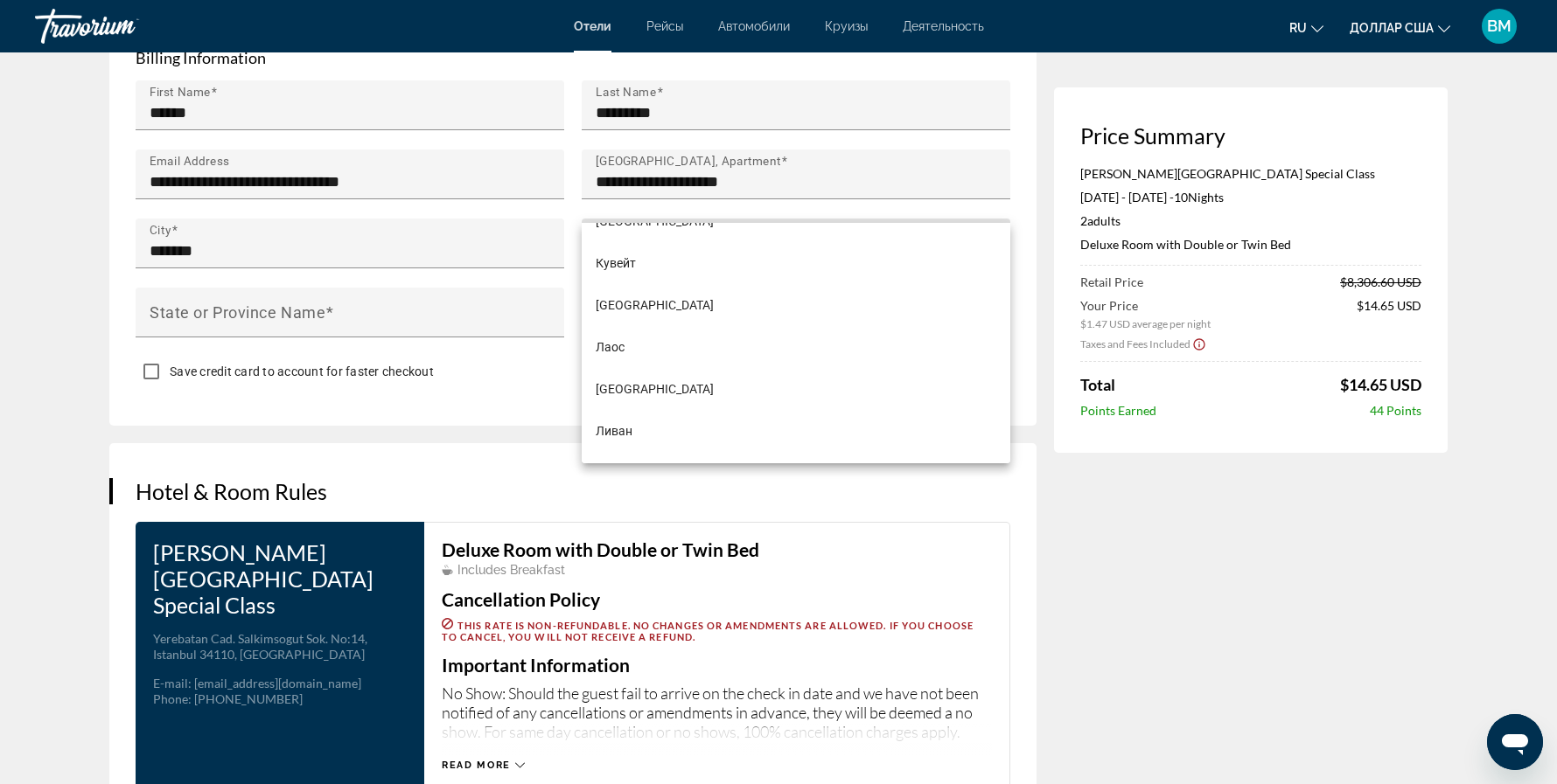
scroll to position [5068, 0]
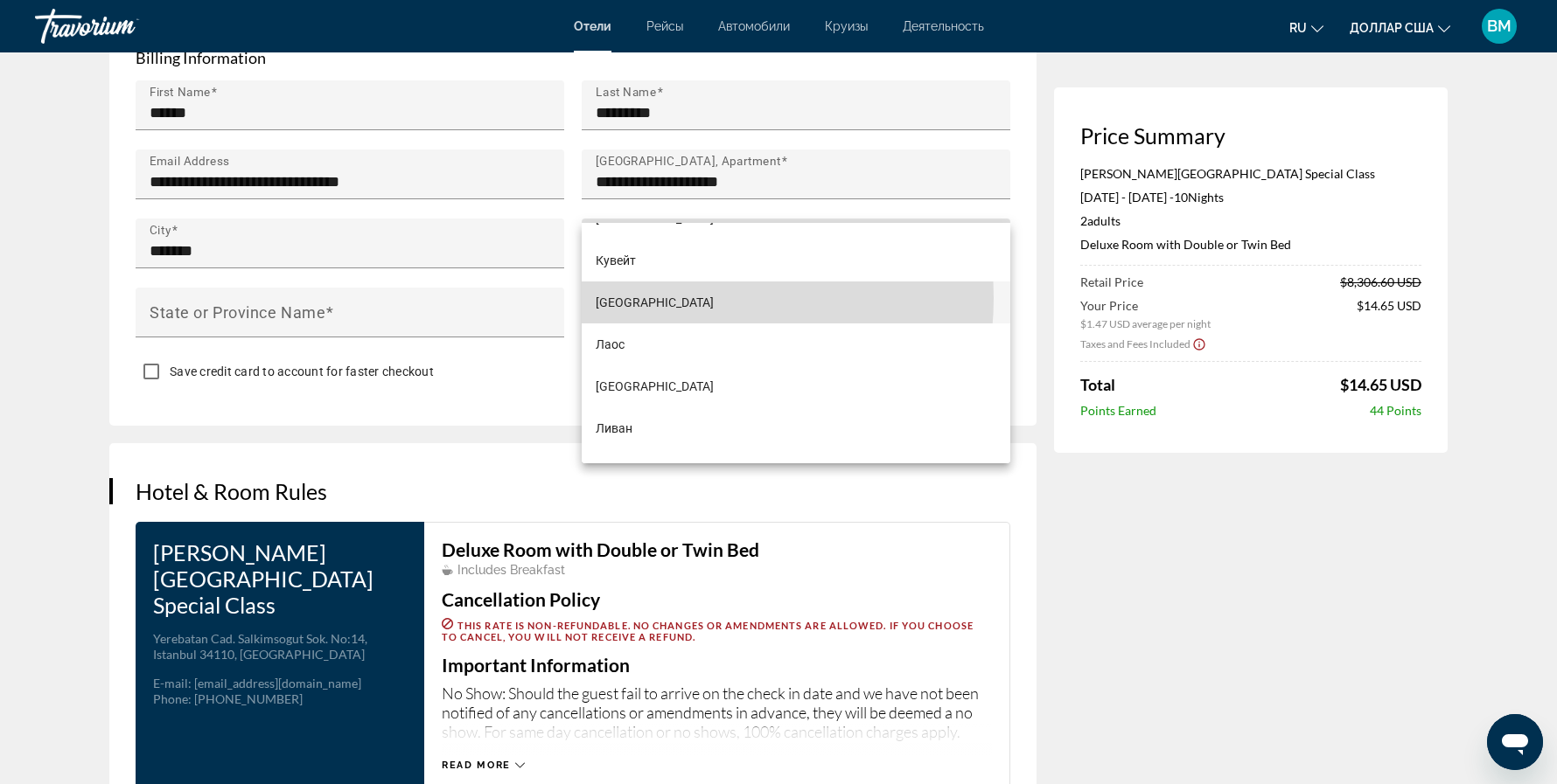
click at [675, 298] on mat-option "[GEOGRAPHIC_DATA]" at bounding box center [796, 303] width 429 height 42
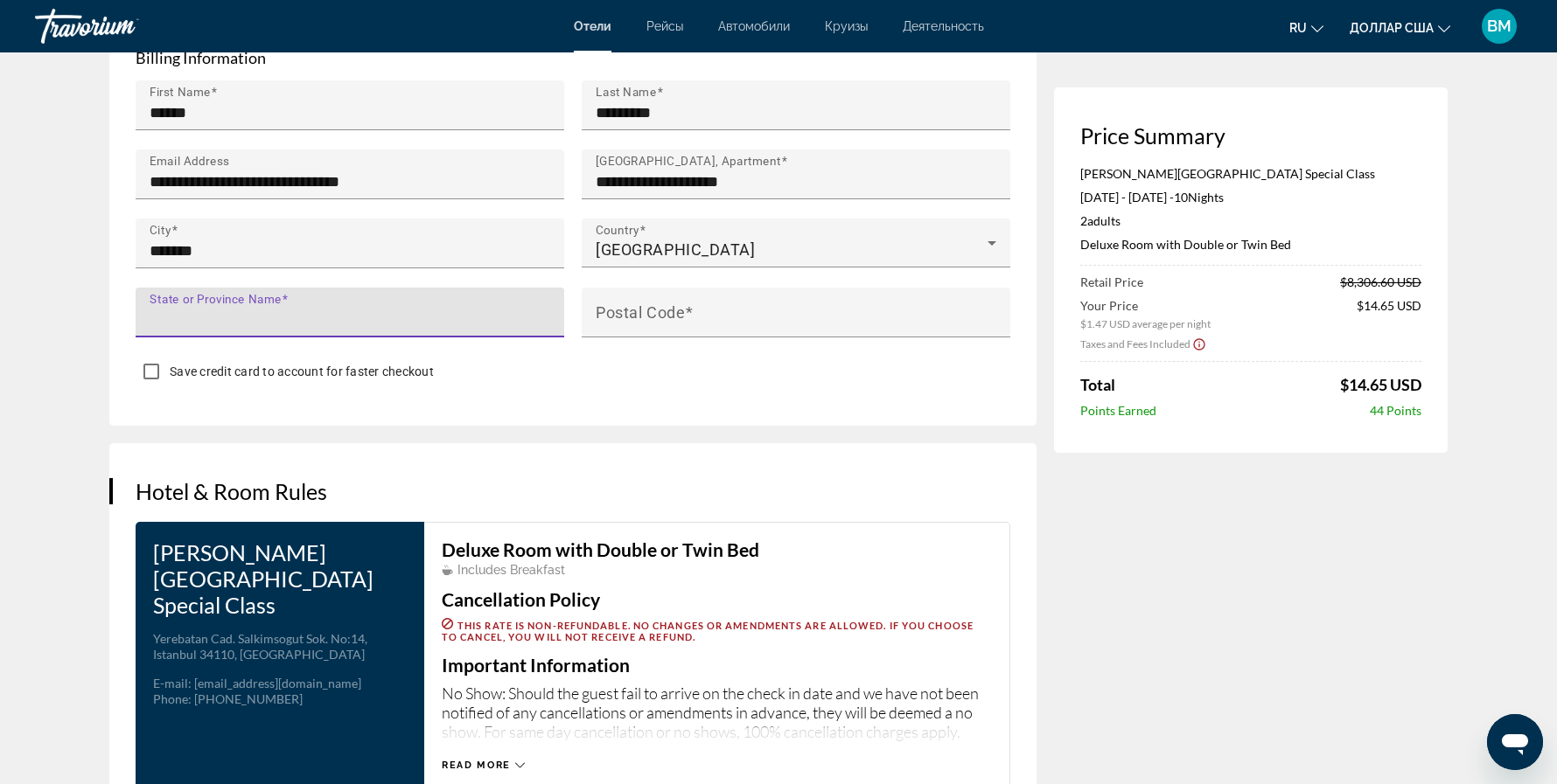
click at [411, 309] on input "State or Province Name" at bounding box center [354, 319] width 412 height 21
type input "*********"
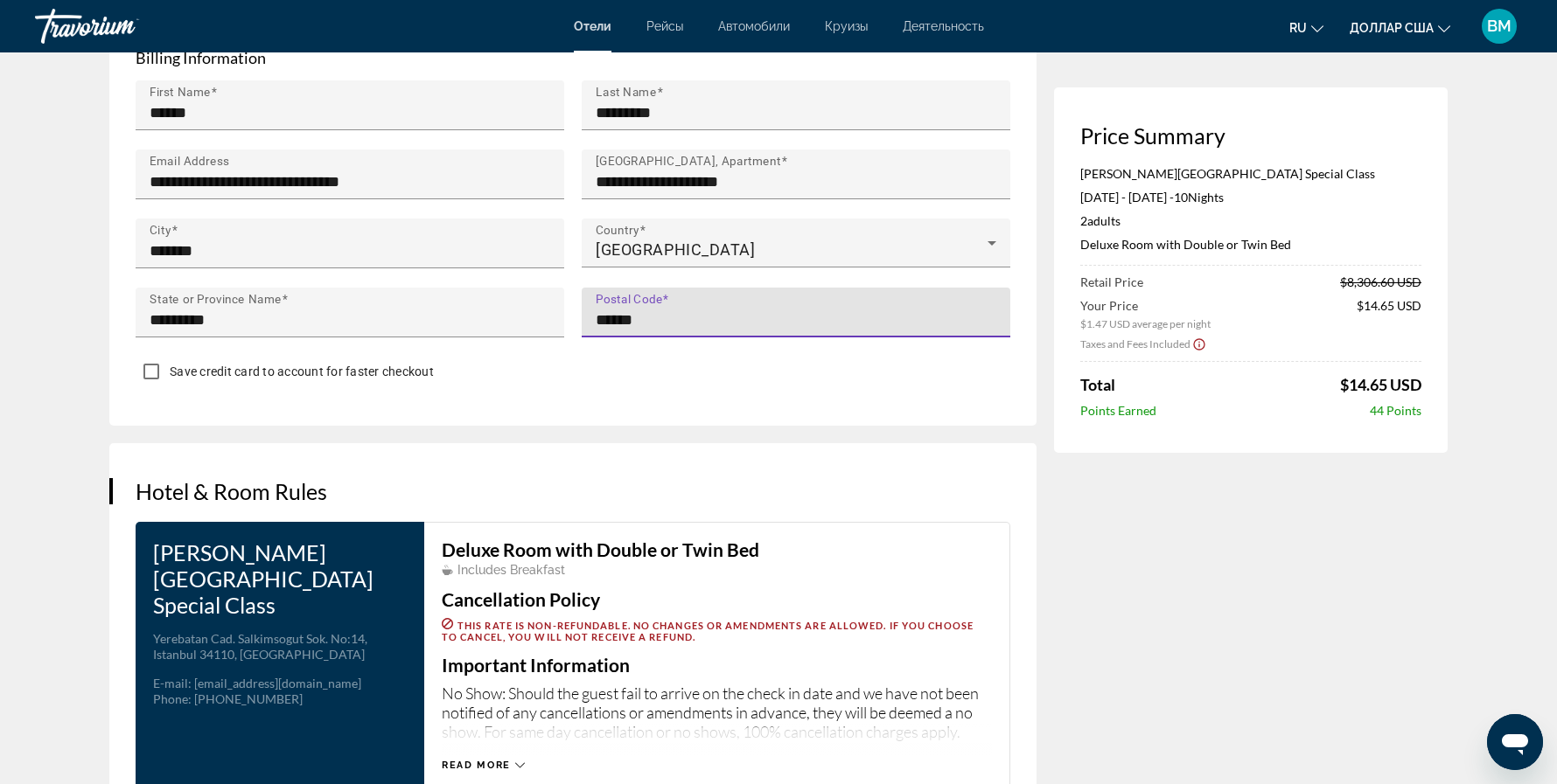
type input "******"
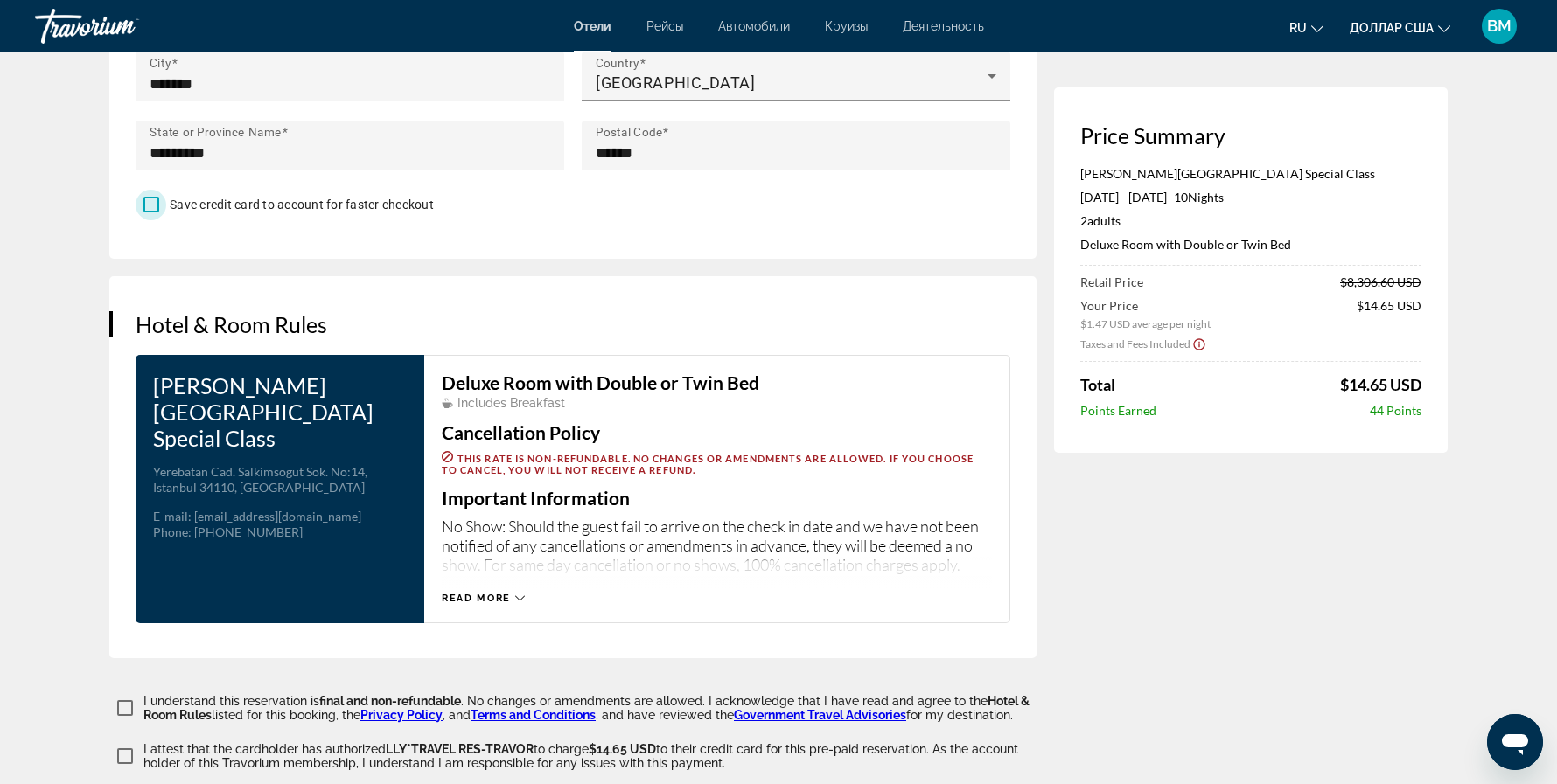
scroll to position [2222, 0]
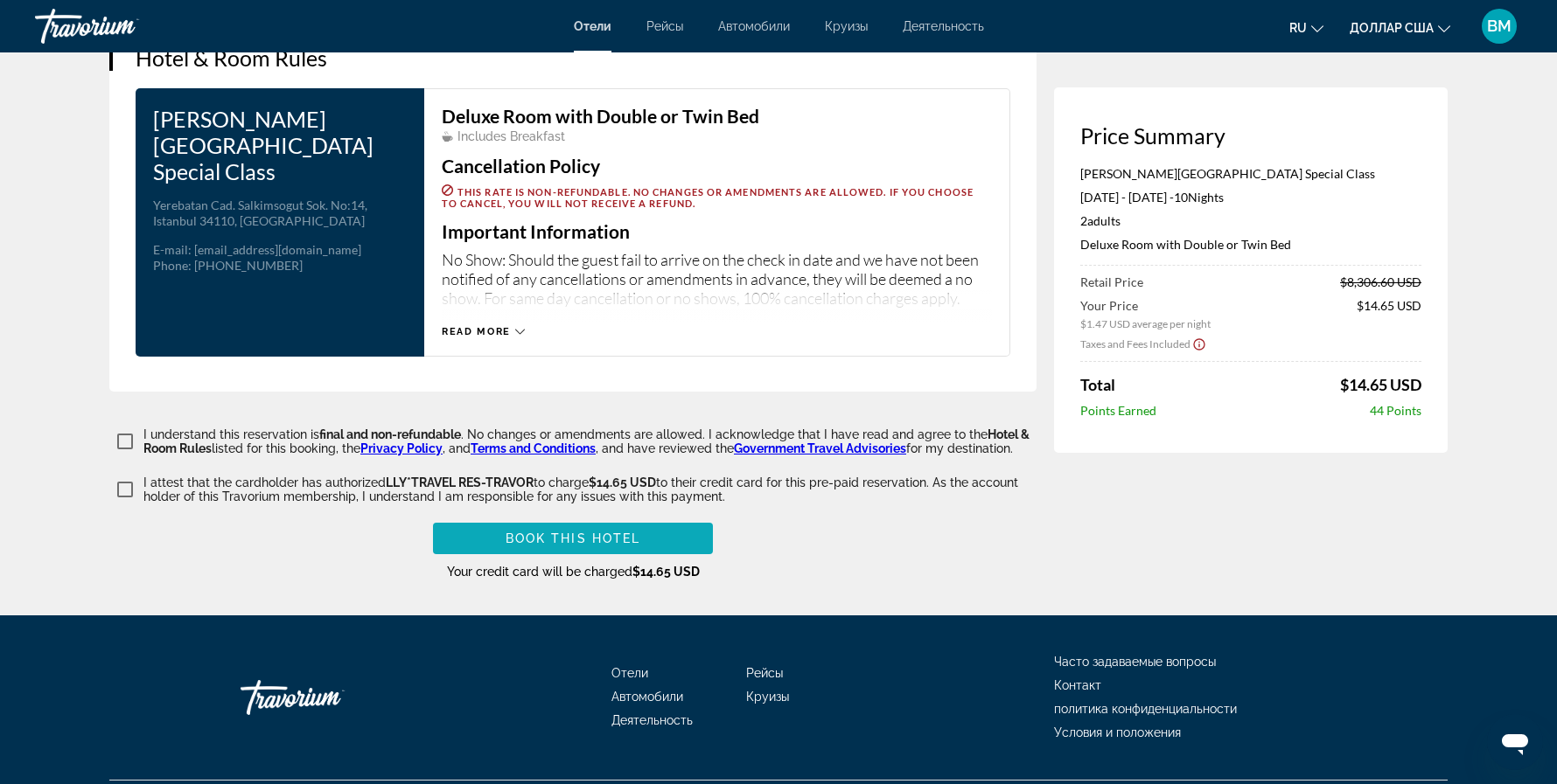
click at [511, 517] on span "Основное содержание" at bounding box center [573, 538] width 280 height 42
click at [534, 532] on span "Book this hotel" at bounding box center [573, 538] width 135 height 14
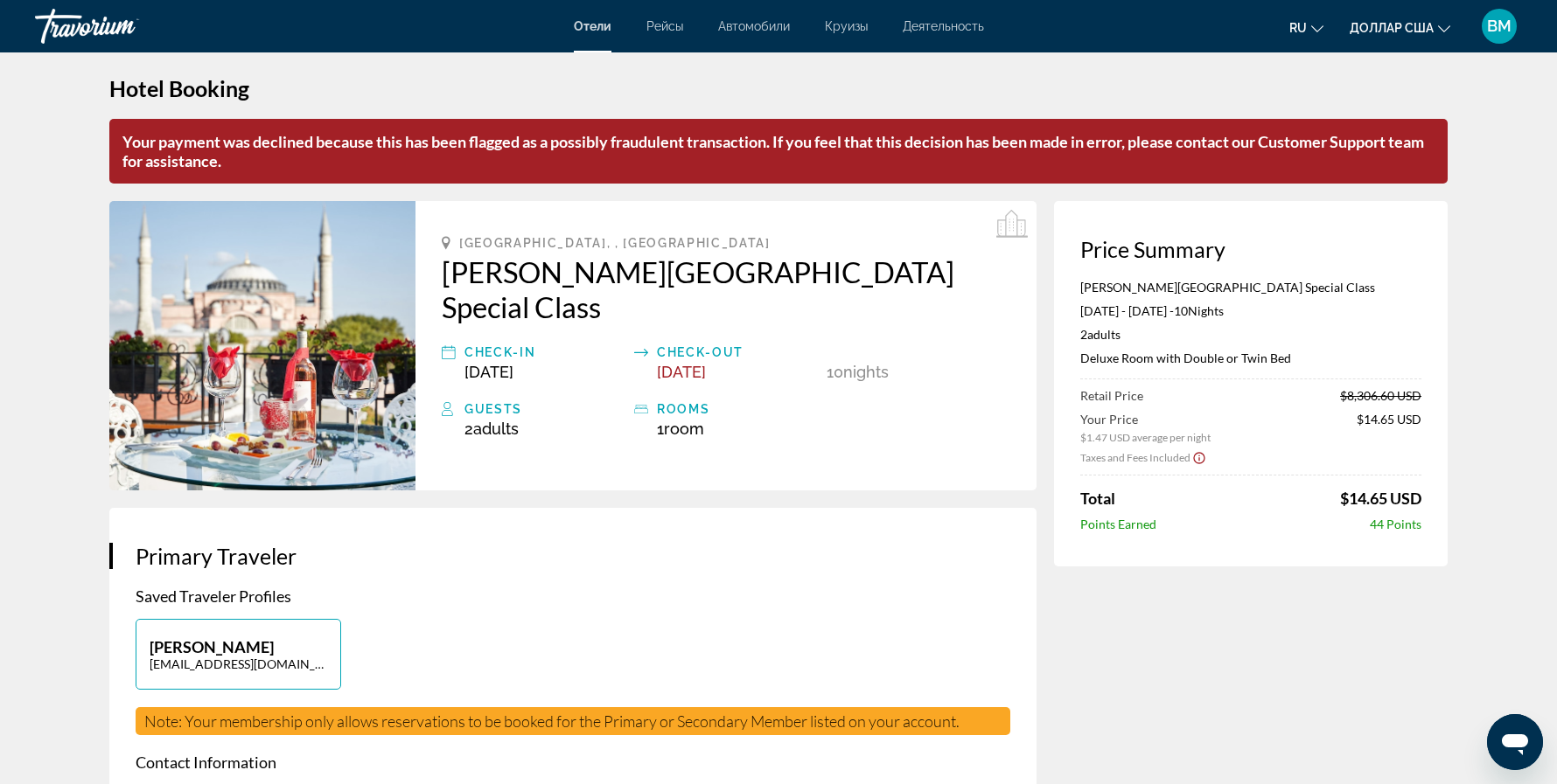
scroll to position [0, 0]
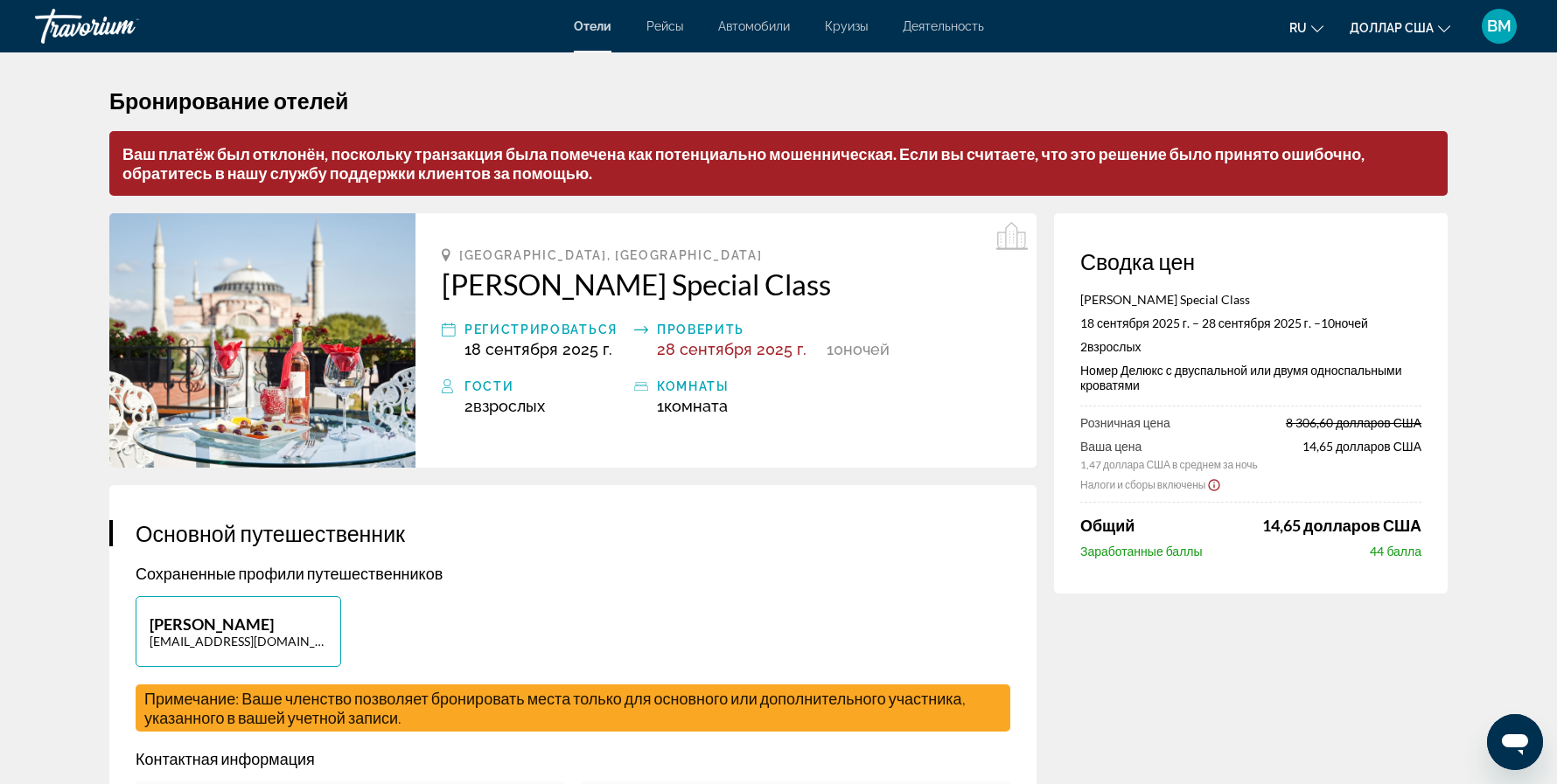
click at [112, 14] on div "Травориум" at bounding box center [122, 26] width 175 height 45
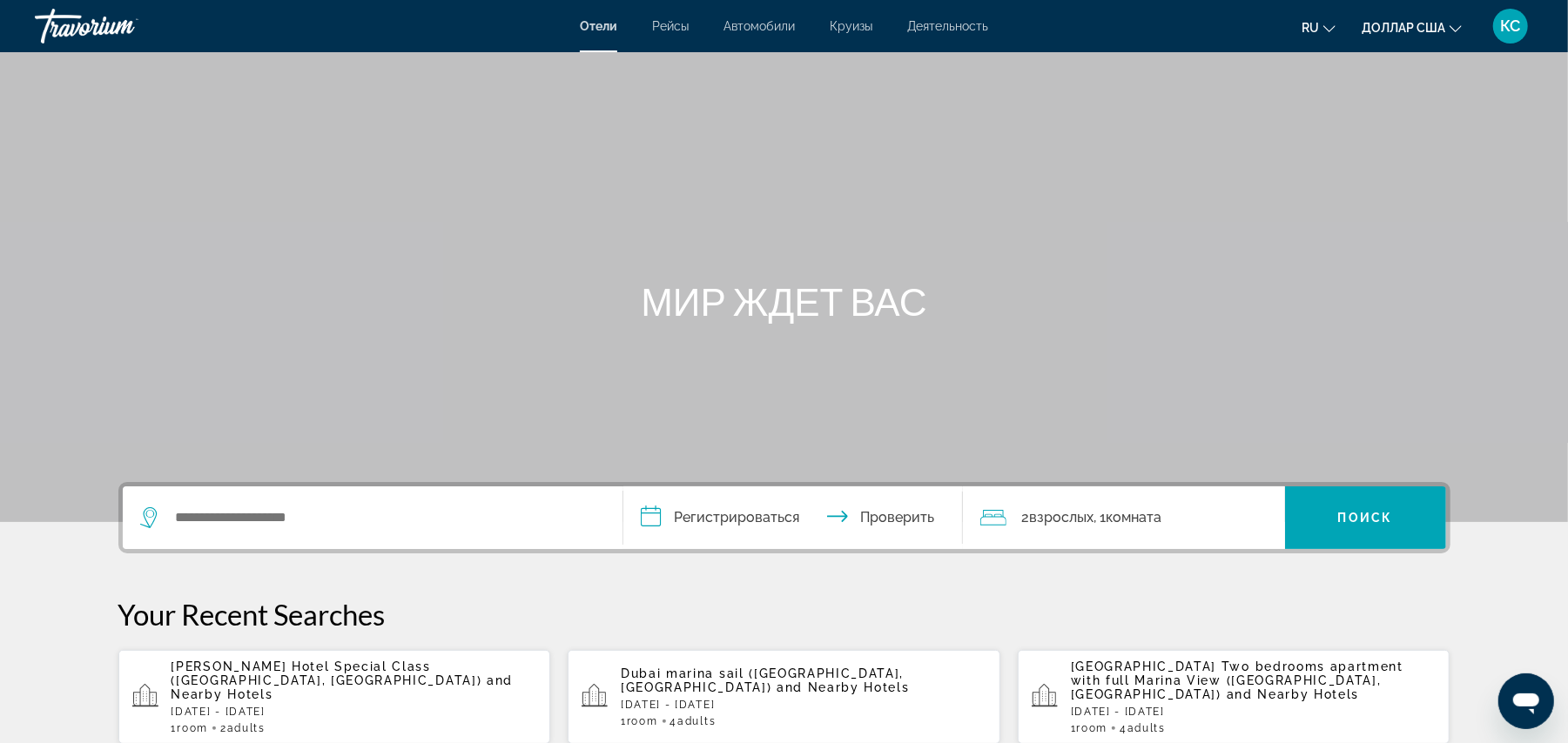
click at [672, 673] on span "Dubai marina sail ([GEOGRAPHIC_DATA], [GEOGRAPHIC_DATA])" at bounding box center [762, 681] width 283 height 27
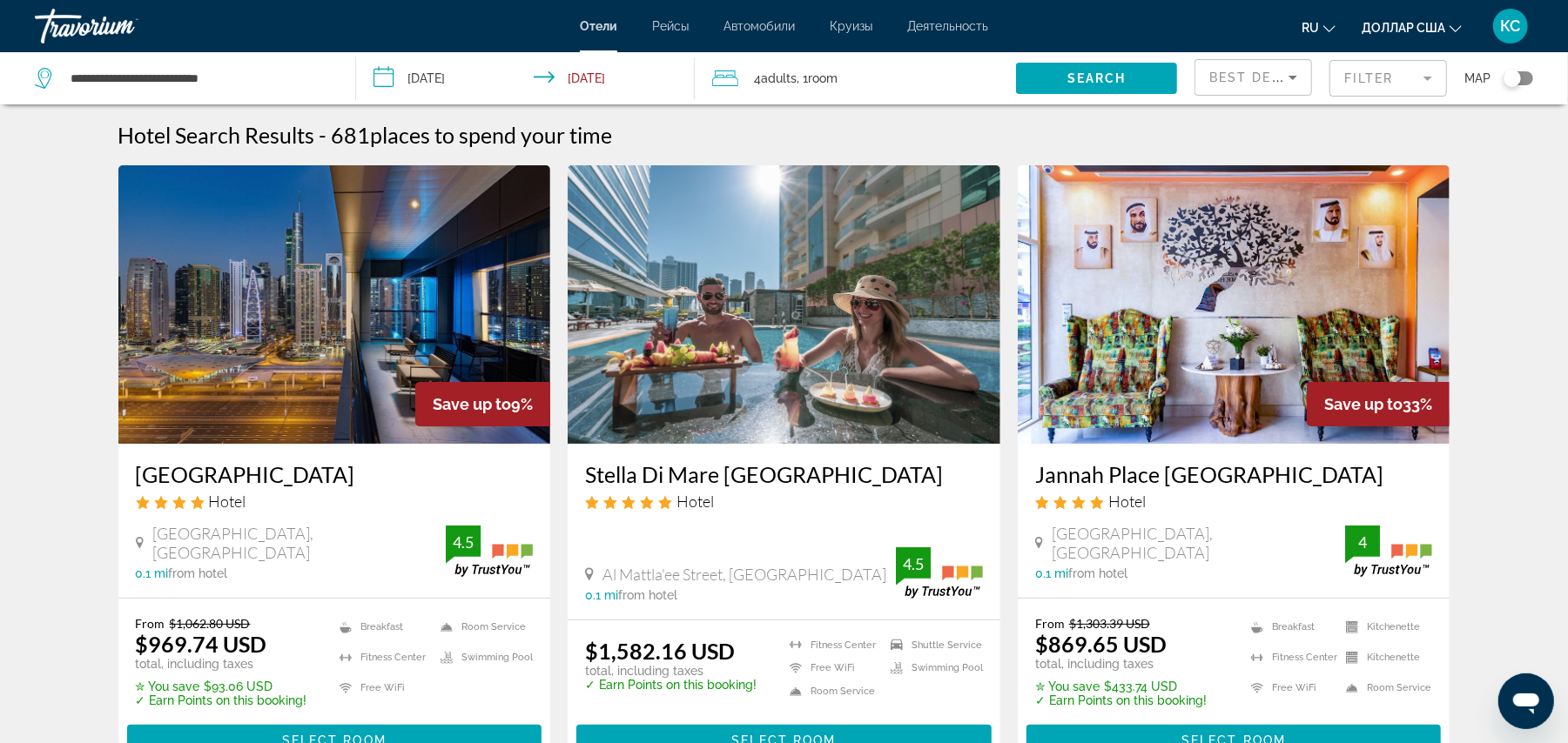
click at [1257, 77] on span "Best Deals" at bounding box center [1255, 77] width 91 height 14
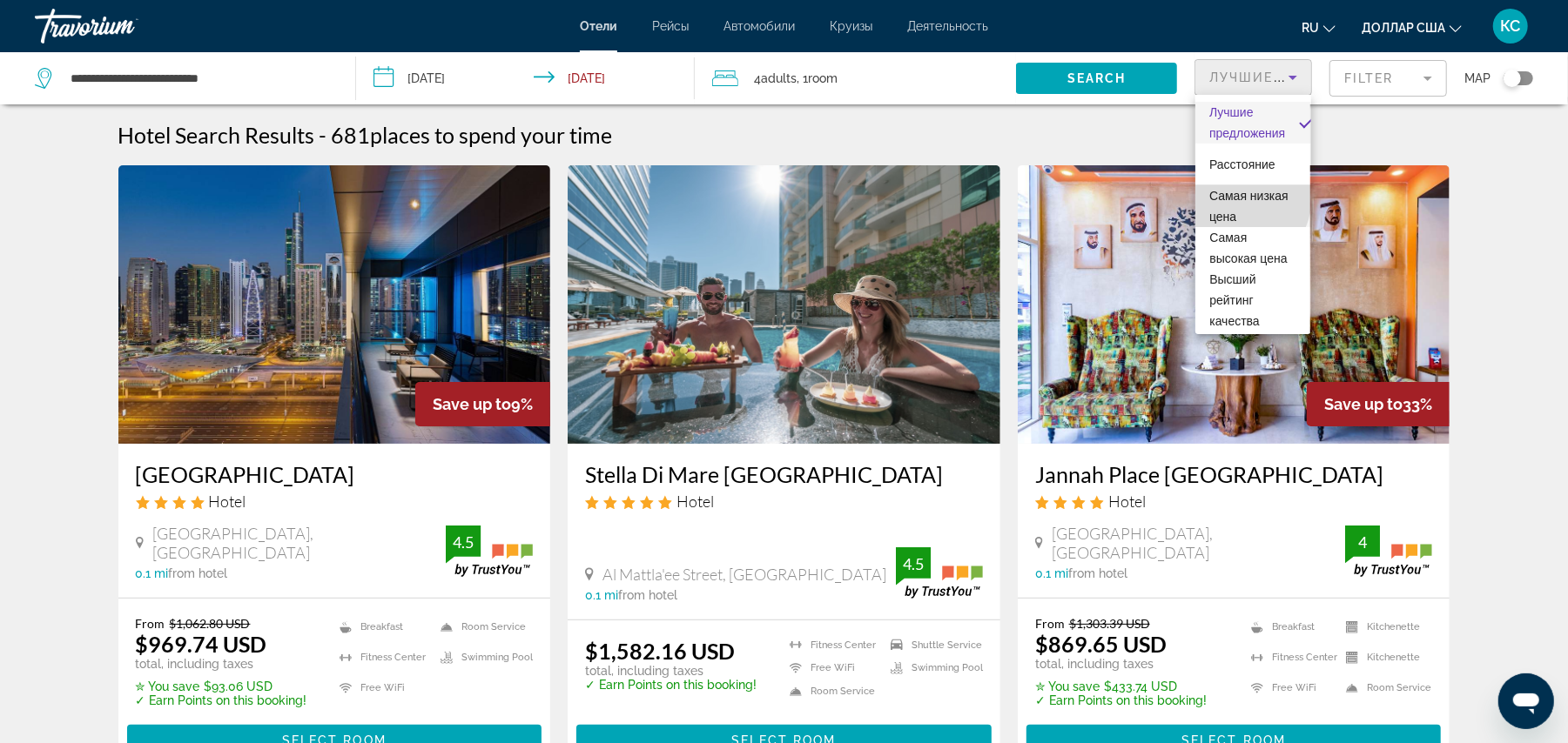
click at [1230, 196] on font "Самая низкая цена" at bounding box center [1249, 206] width 79 height 35
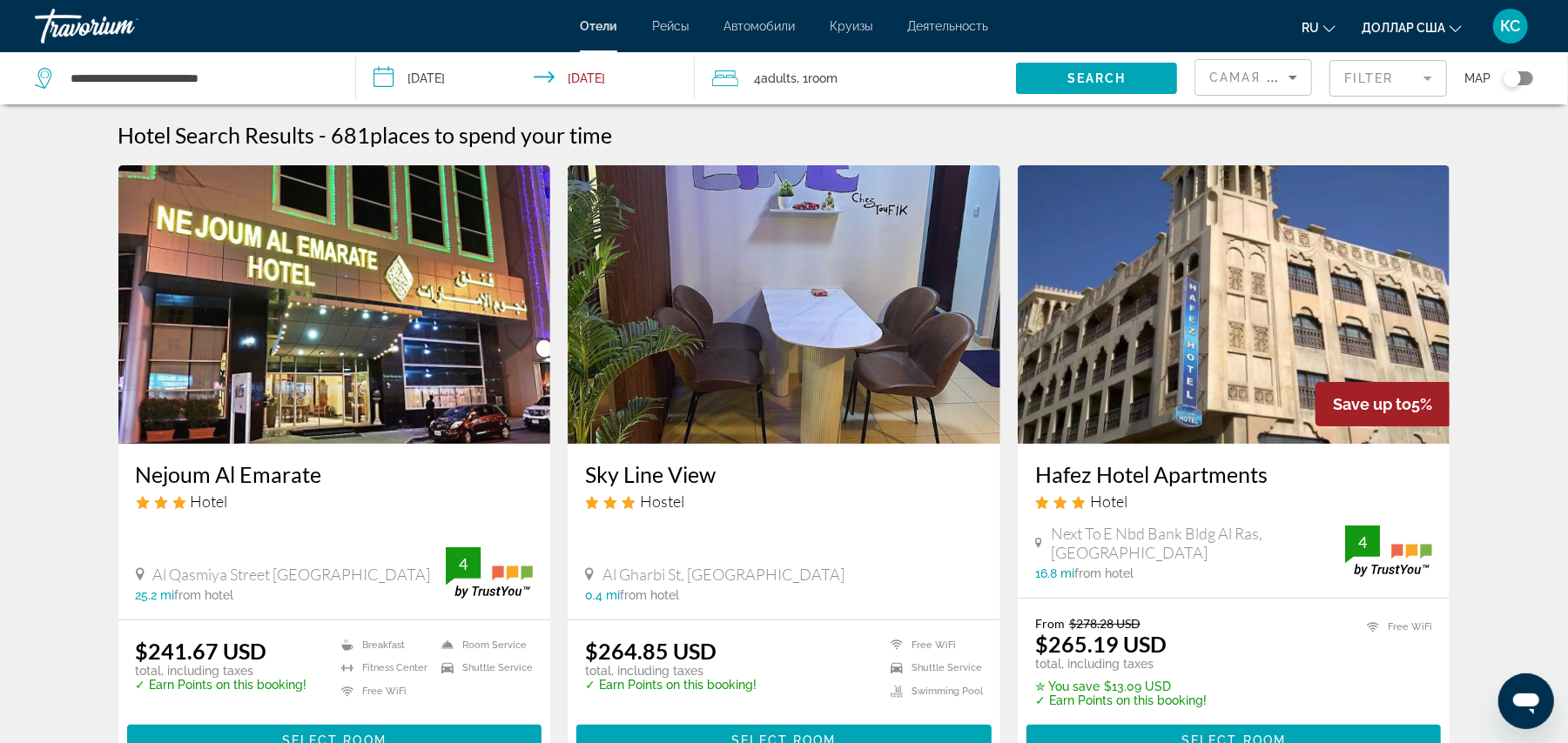
click at [1356, 73] on mat-form-field "Filter" at bounding box center [1388, 79] width 117 height 37
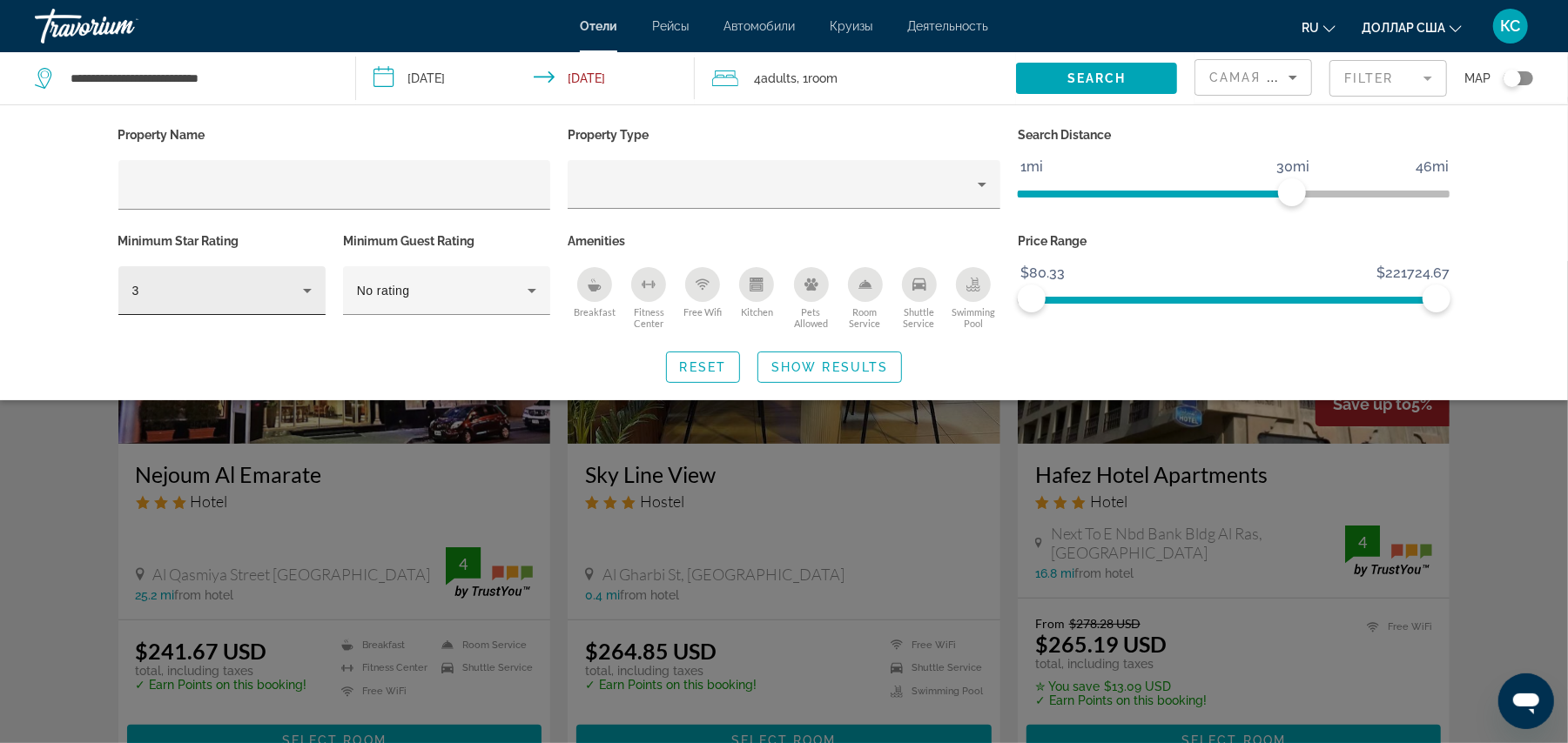
click at [181, 301] on div "3" at bounding box center [222, 290] width 180 height 49
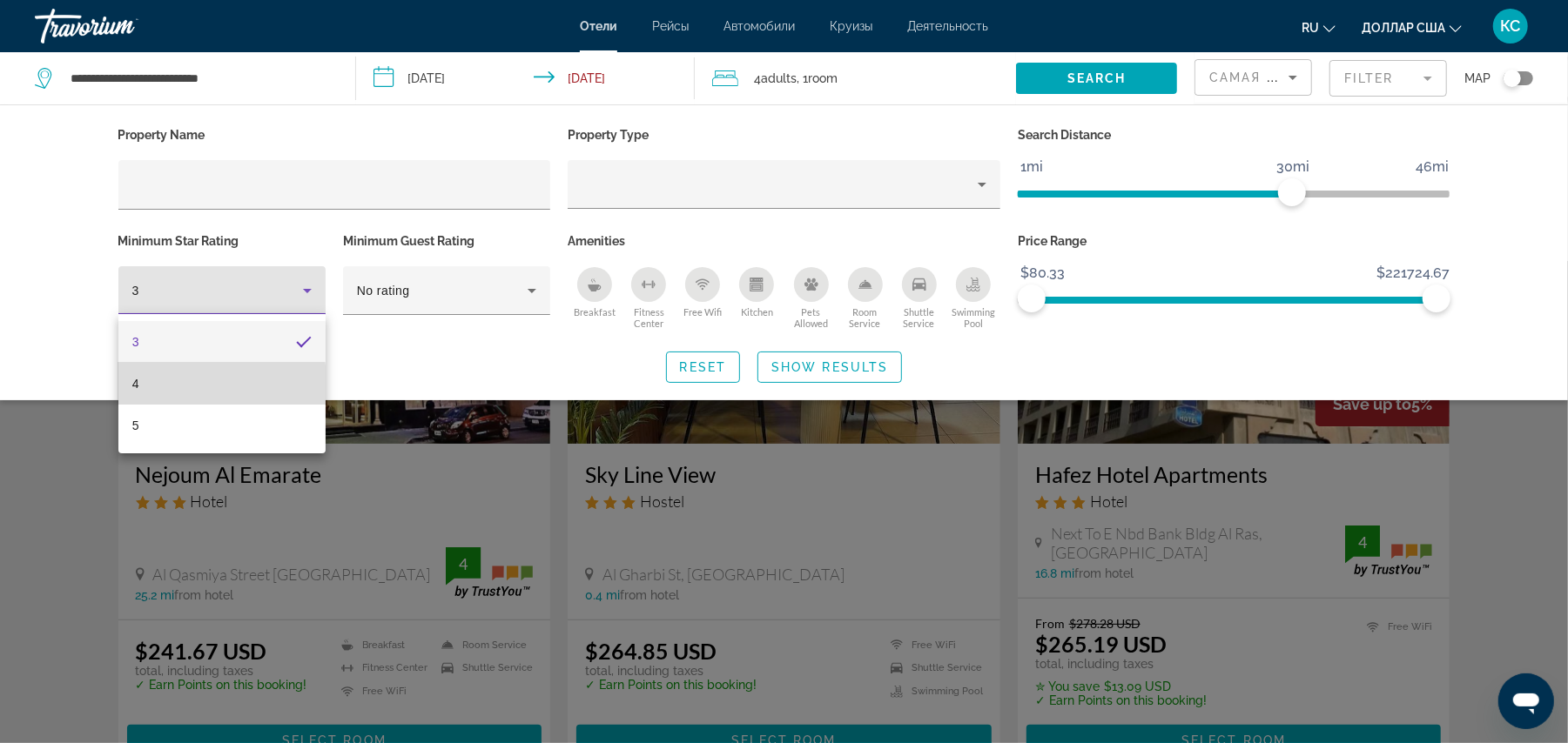
click at [171, 388] on mat-option "4" at bounding box center [222, 384] width 207 height 42
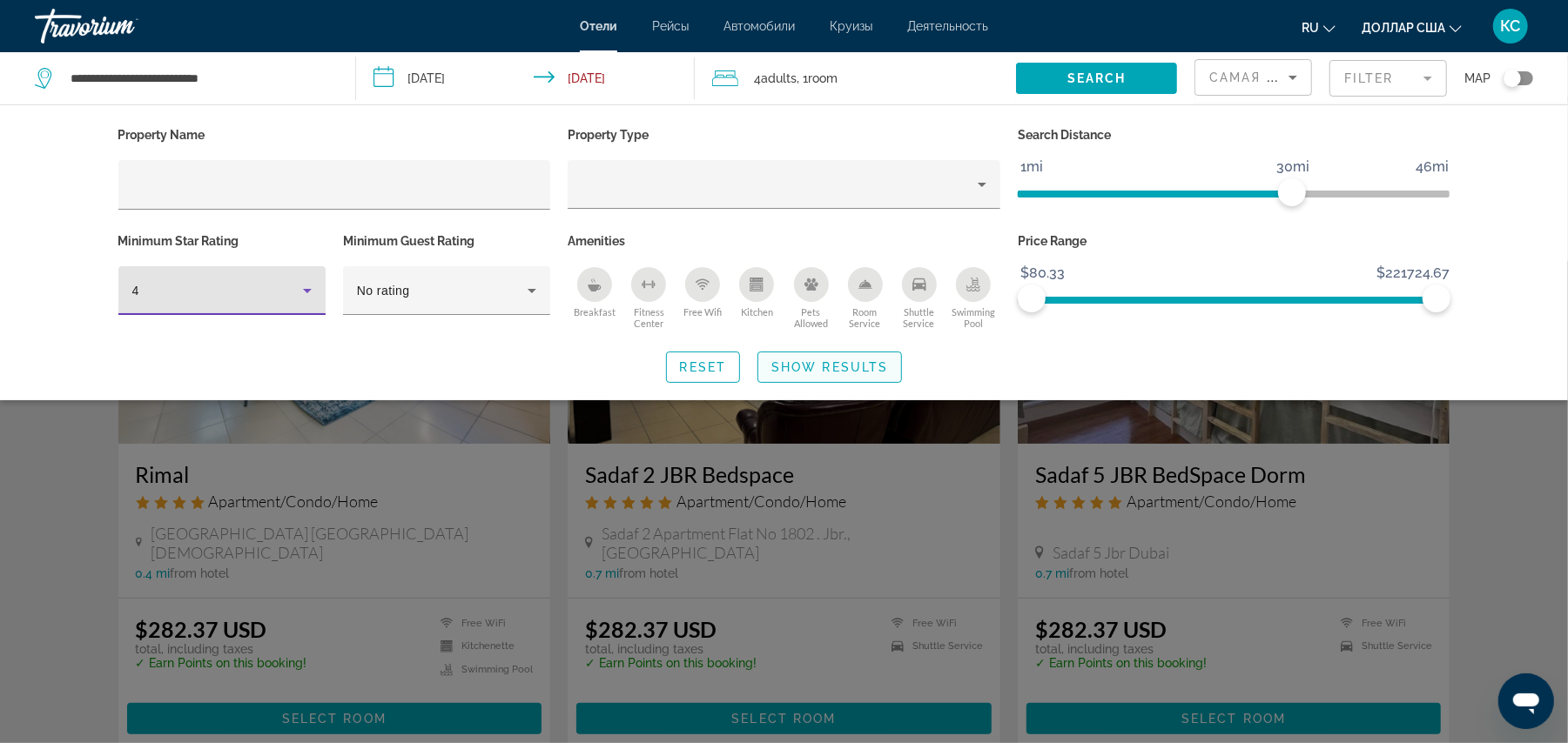
click at [851, 366] on span "Show Results" at bounding box center [829, 366] width 116 height 14
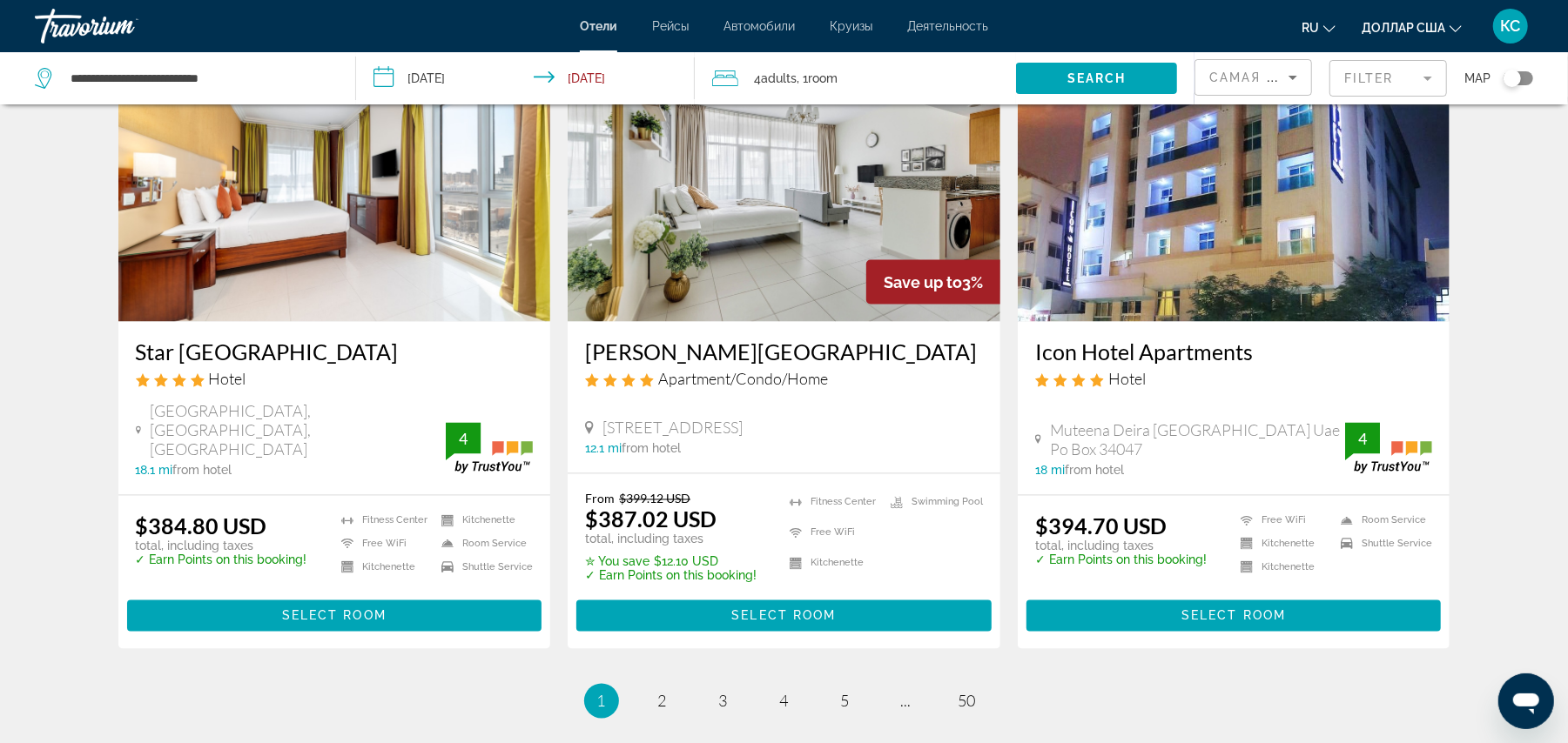
scroll to position [2019, 0]
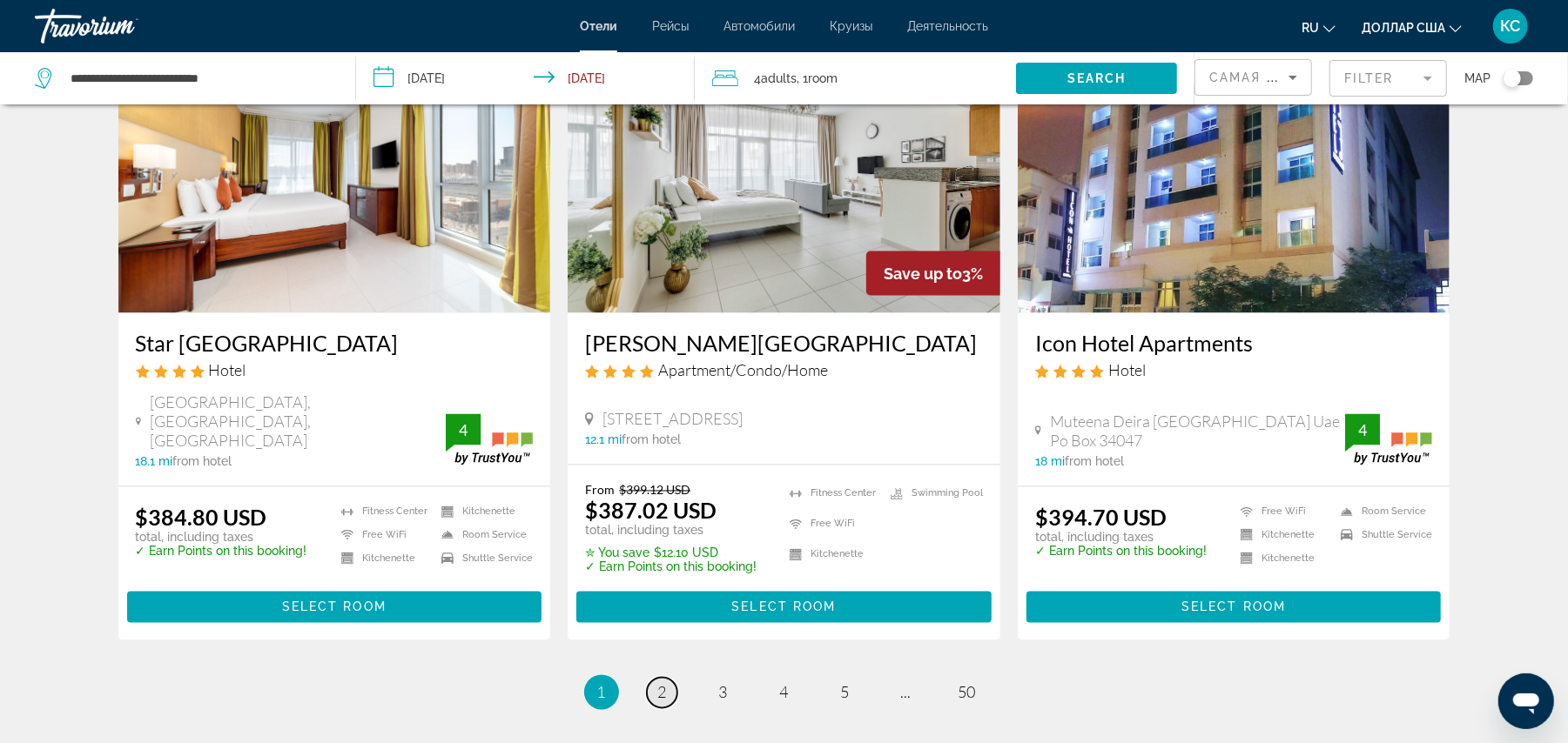
click at [665, 683] on span "2" at bounding box center [663, 693] width 9 height 19
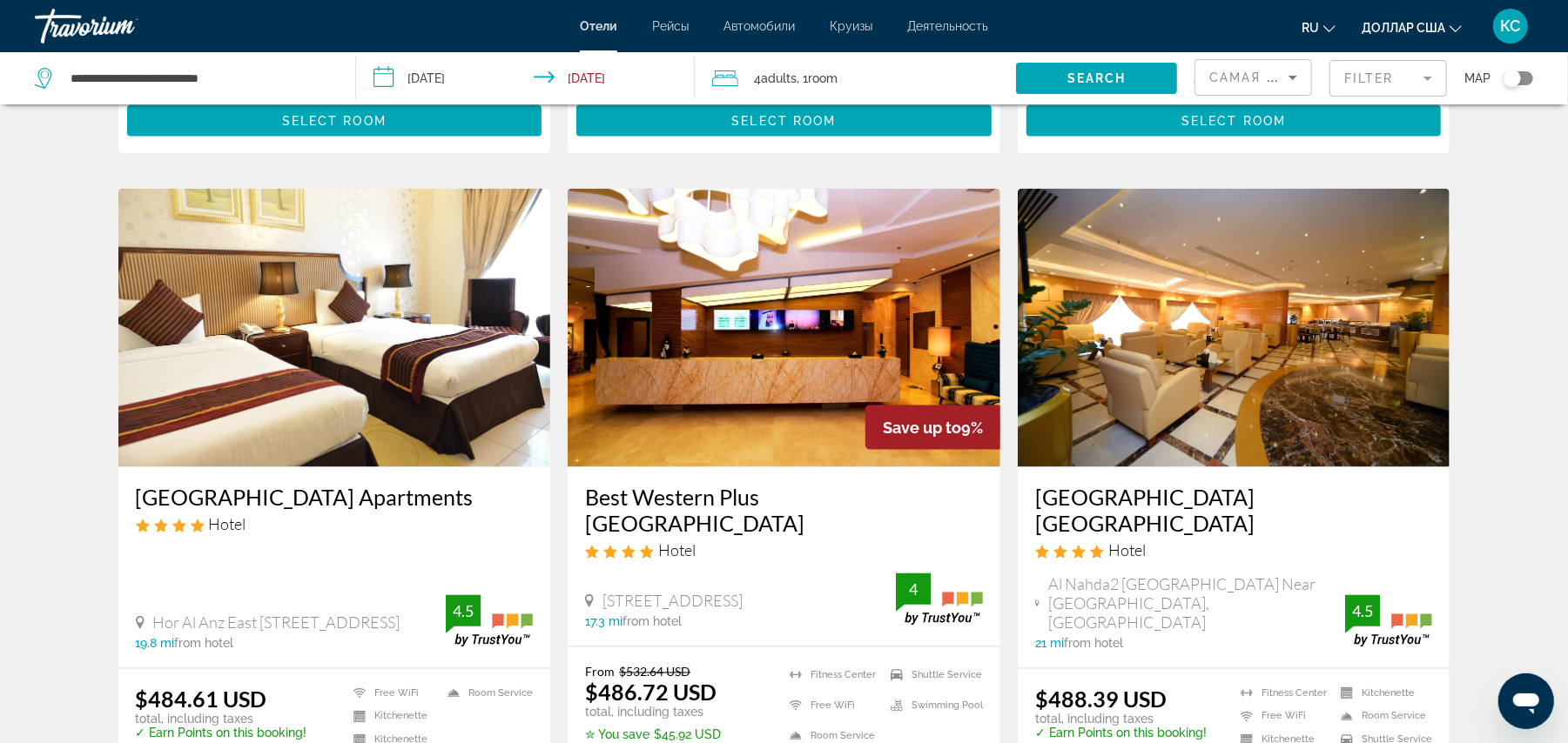
scroll to position [2265, 0]
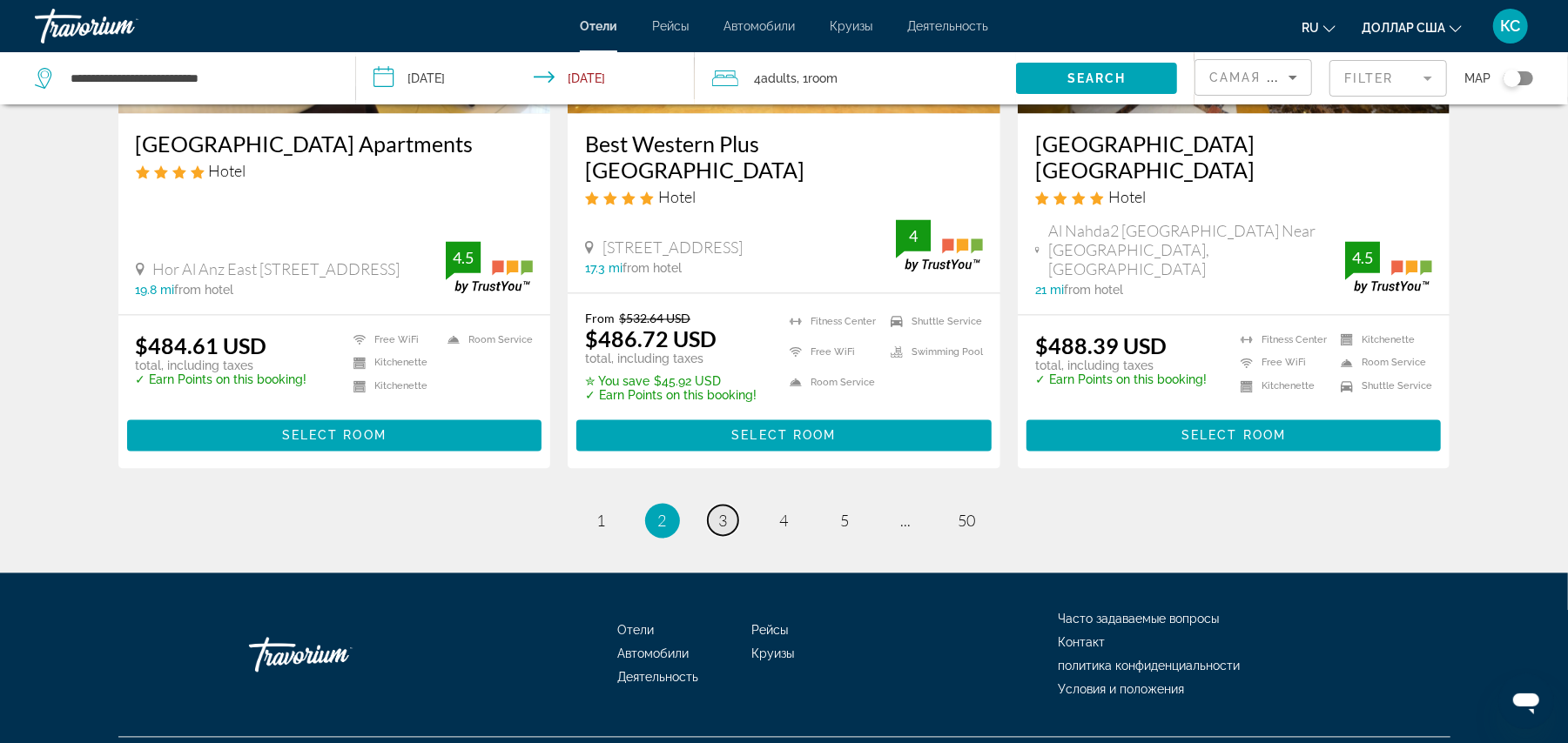
click at [723, 512] on span "3" at bounding box center [724, 521] width 9 height 19
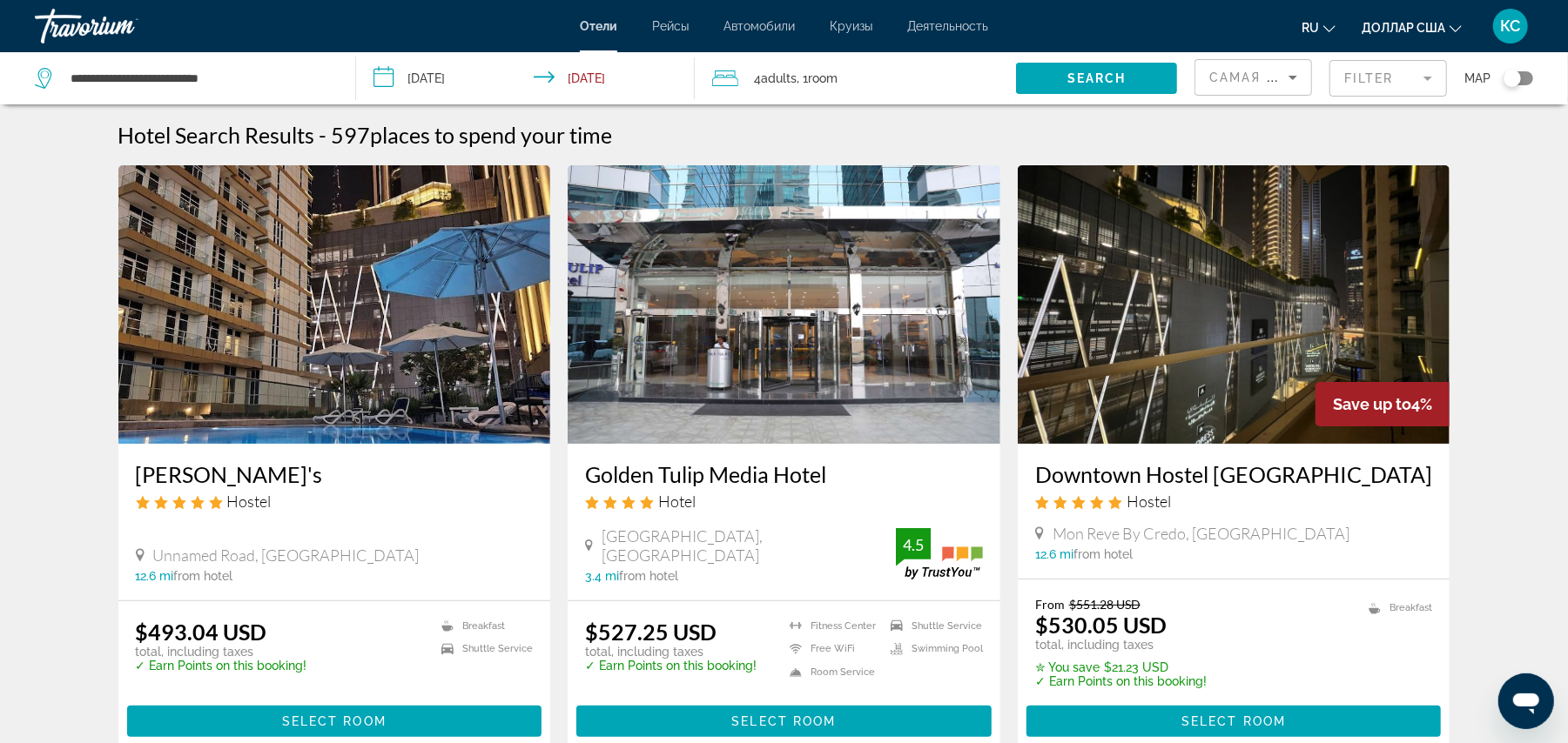
click at [773, 366] on img "Основное содержание" at bounding box center [784, 305] width 433 height 279
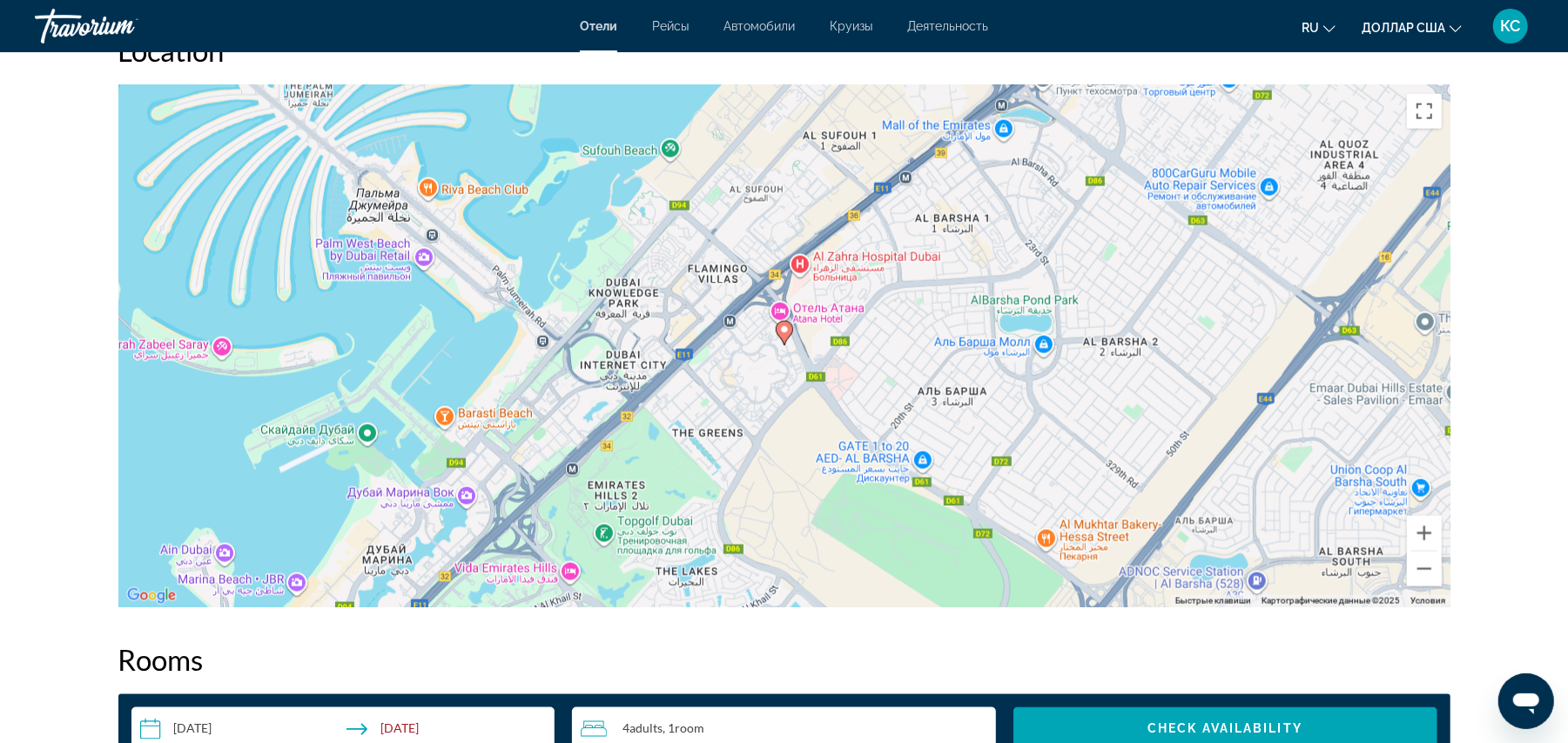
scroll to position [1654, 0]
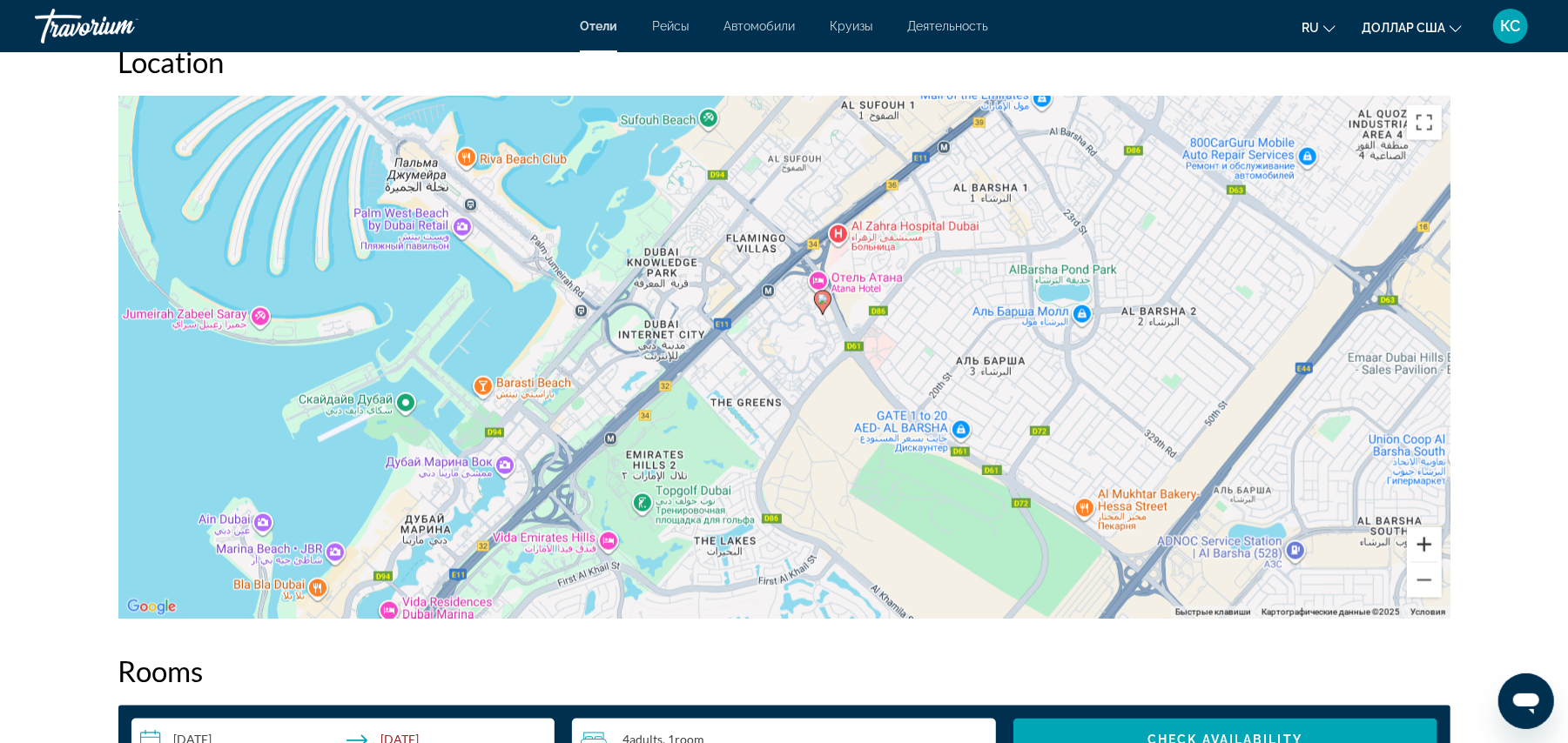
click at [1421, 541] on button "Увеличить" at bounding box center [1424, 545] width 35 height 35
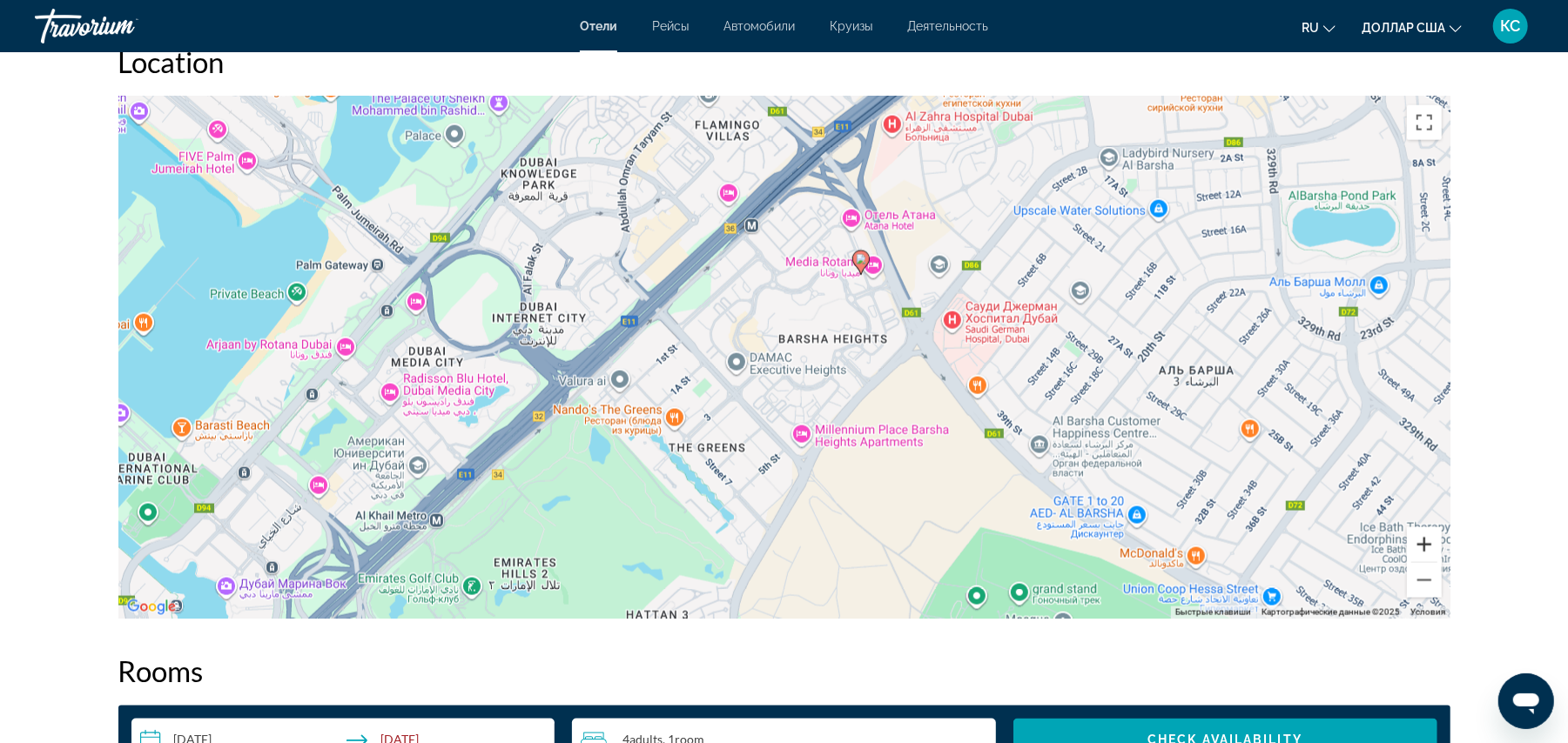
click at [1426, 537] on button "Увеличить" at bounding box center [1424, 545] width 35 height 35
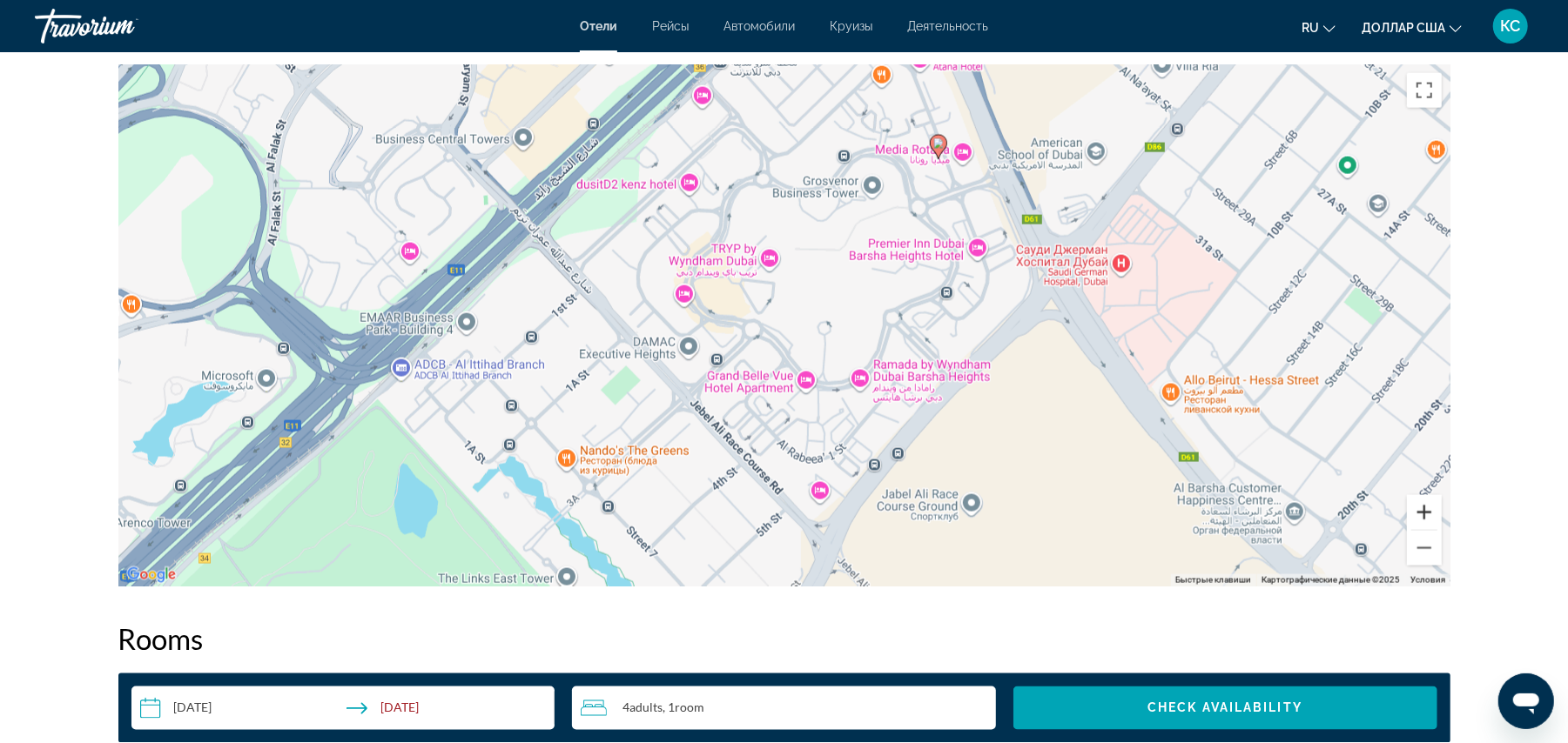
scroll to position [1688, 0]
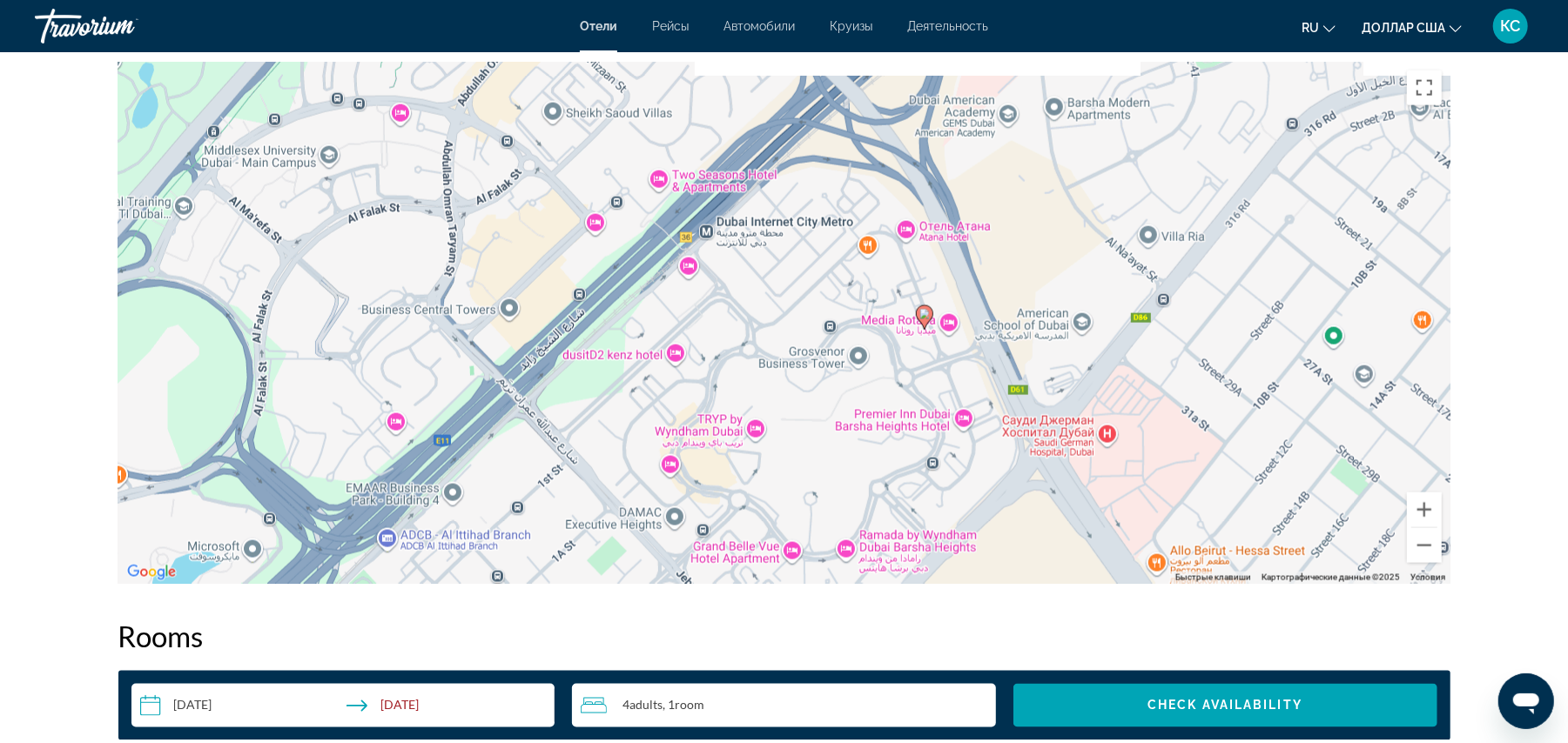
drag, startPoint x: 899, startPoint y: 303, endPoint x: 884, endPoint y: 480, distance: 177.6
click at [884, 480] on div "Чтобы активировать перетаскивание с помощью клавиатуры, нажмите Alt + Ввод. Пос…" at bounding box center [784, 322] width 1332 height 522
click at [700, 174] on div "Чтобы активировать перетаскивание с помощью клавиатуры, нажмите Alt + Ввод. Пос…" at bounding box center [784, 322] width 1332 height 522
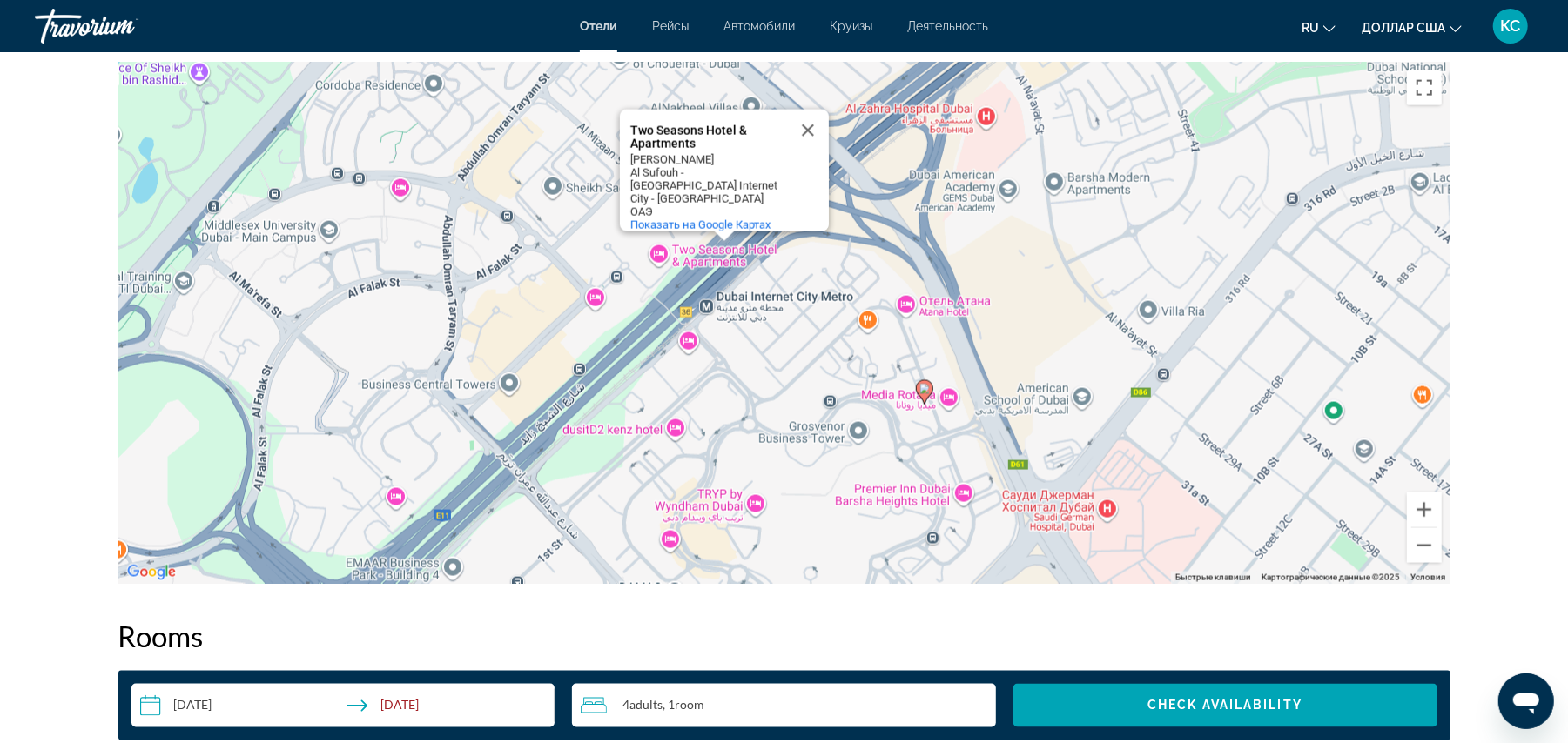
click at [671, 133] on div "Two Seasons Hotel & Apartments" at bounding box center [708, 137] width 157 height 27
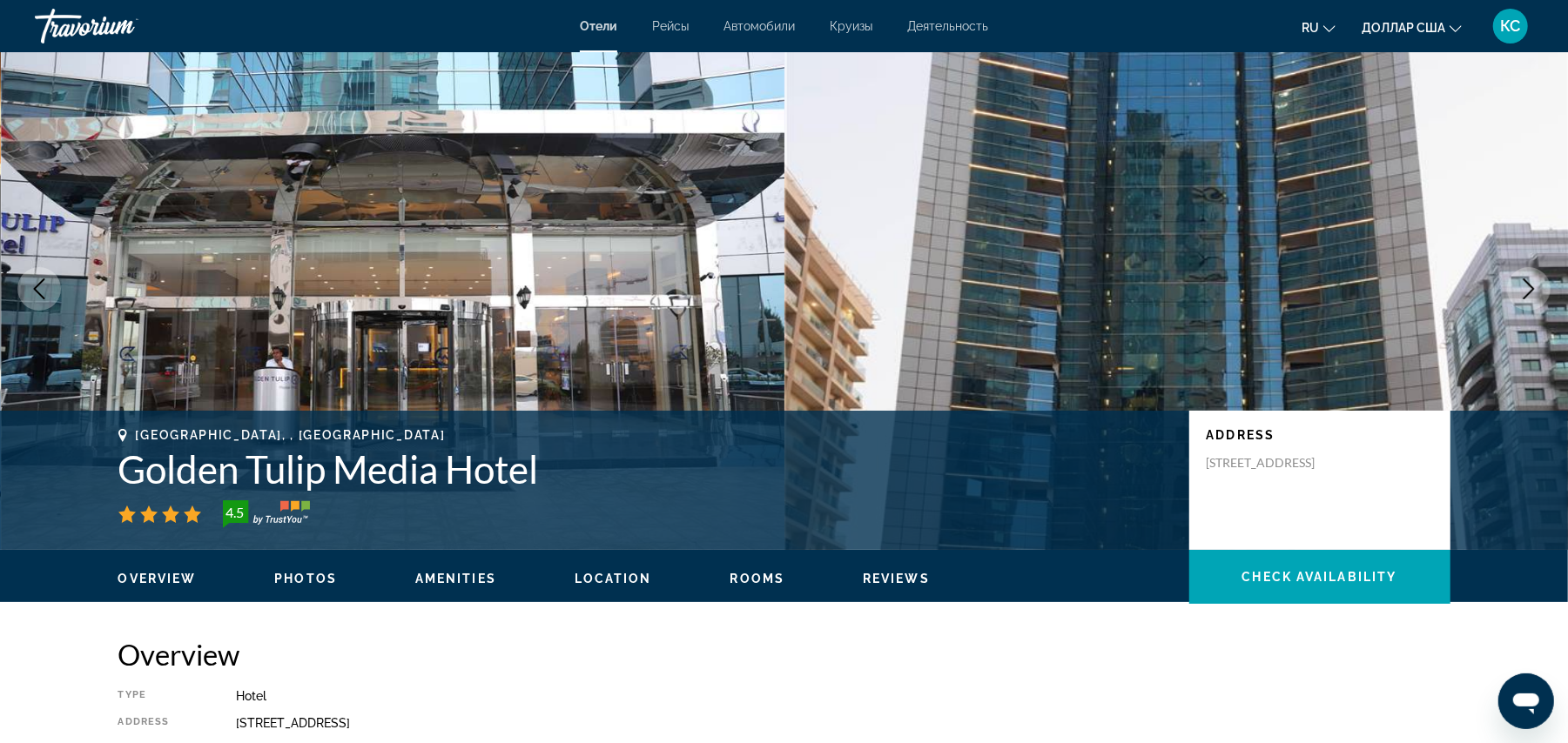
scroll to position [0, 0]
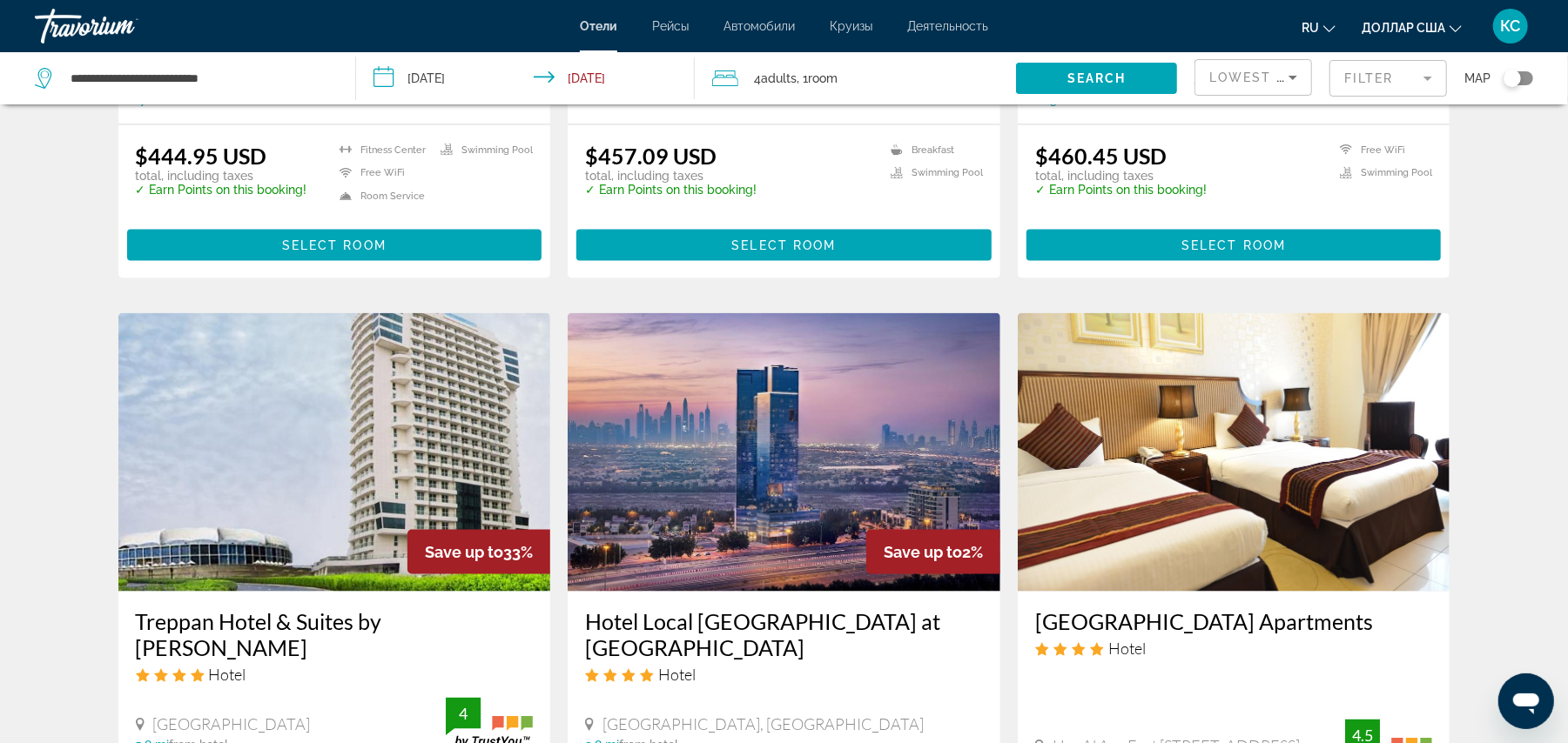
scroll to position [2156, 0]
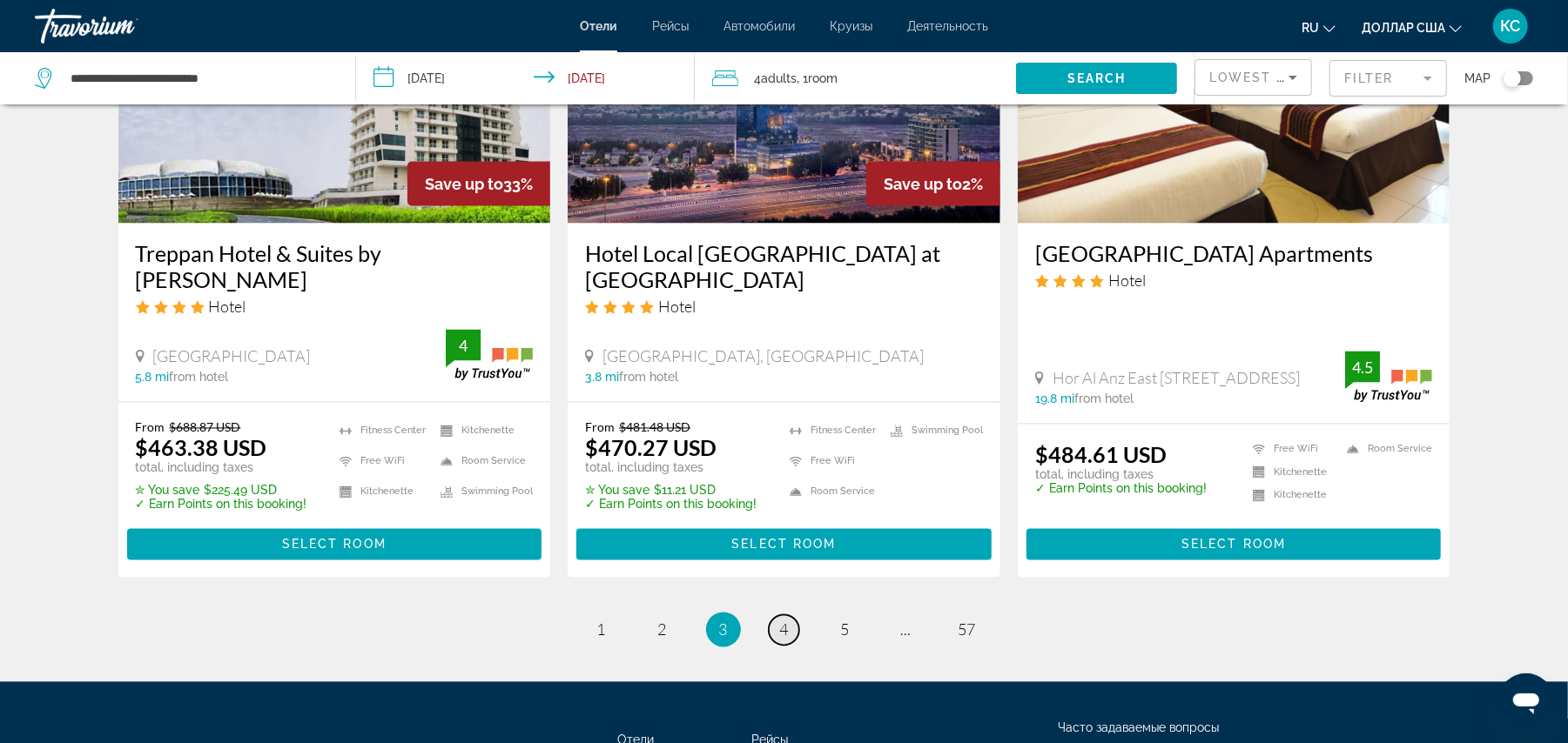
click at [782, 620] on span "4" at bounding box center [784, 629] width 9 height 19
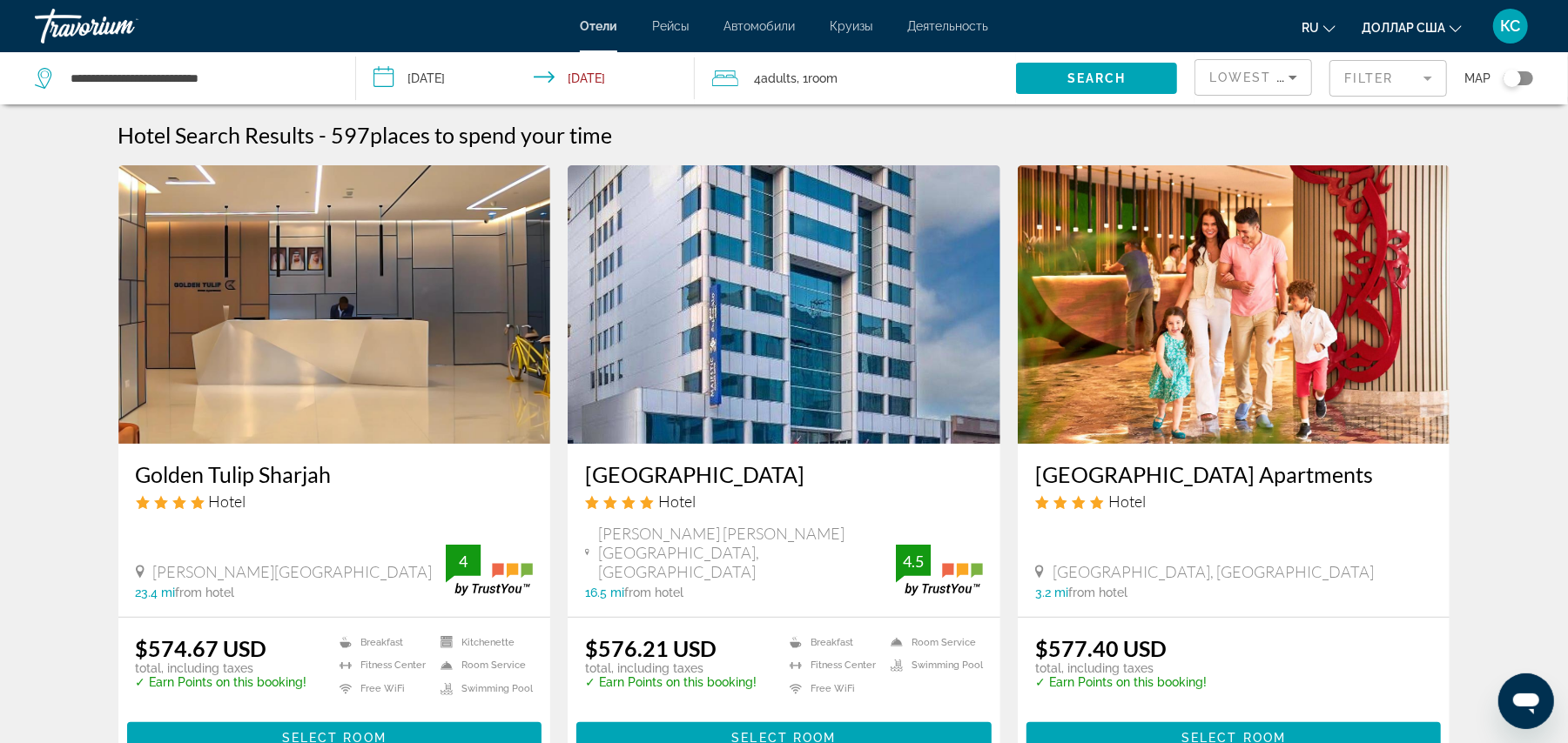
click at [1366, 78] on mat-form-field "Filter" at bounding box center [1388, 79] width 117 height 37
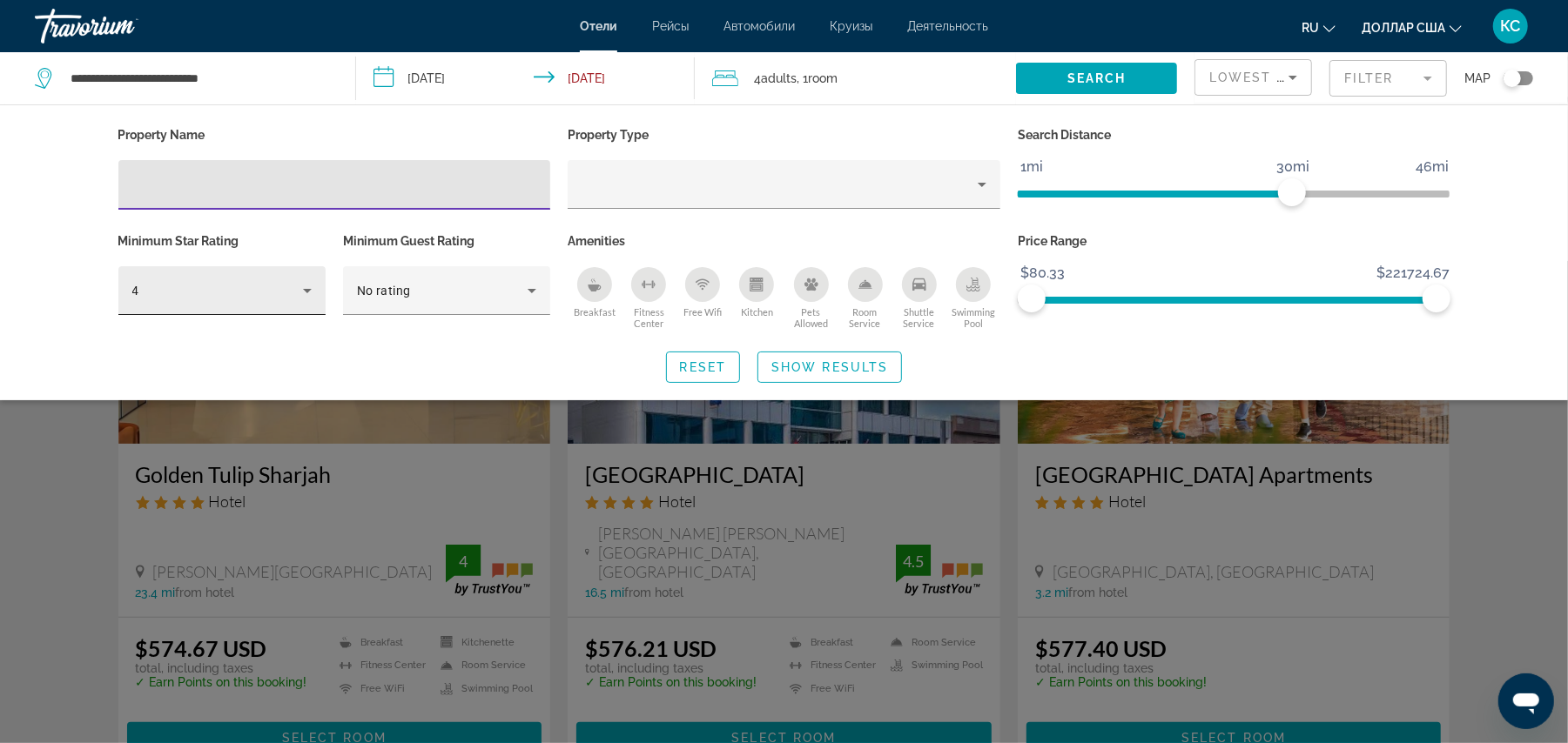
click at [236, 289] on div "4" at bounding box center [217, 290] width 170 height 21
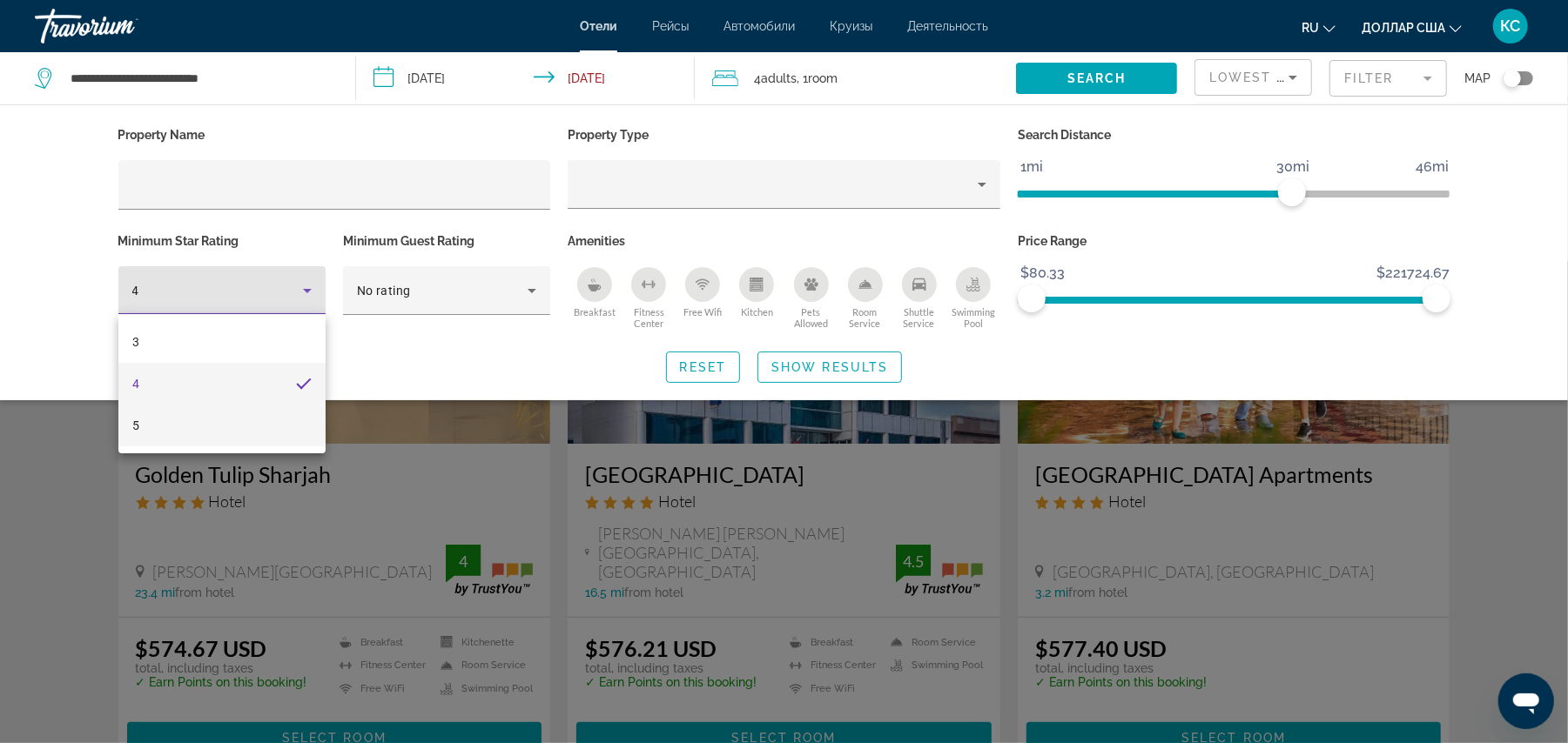
click at [200, 436] on mat-option "5" at bounding box center [222, 426] width 207 height 42
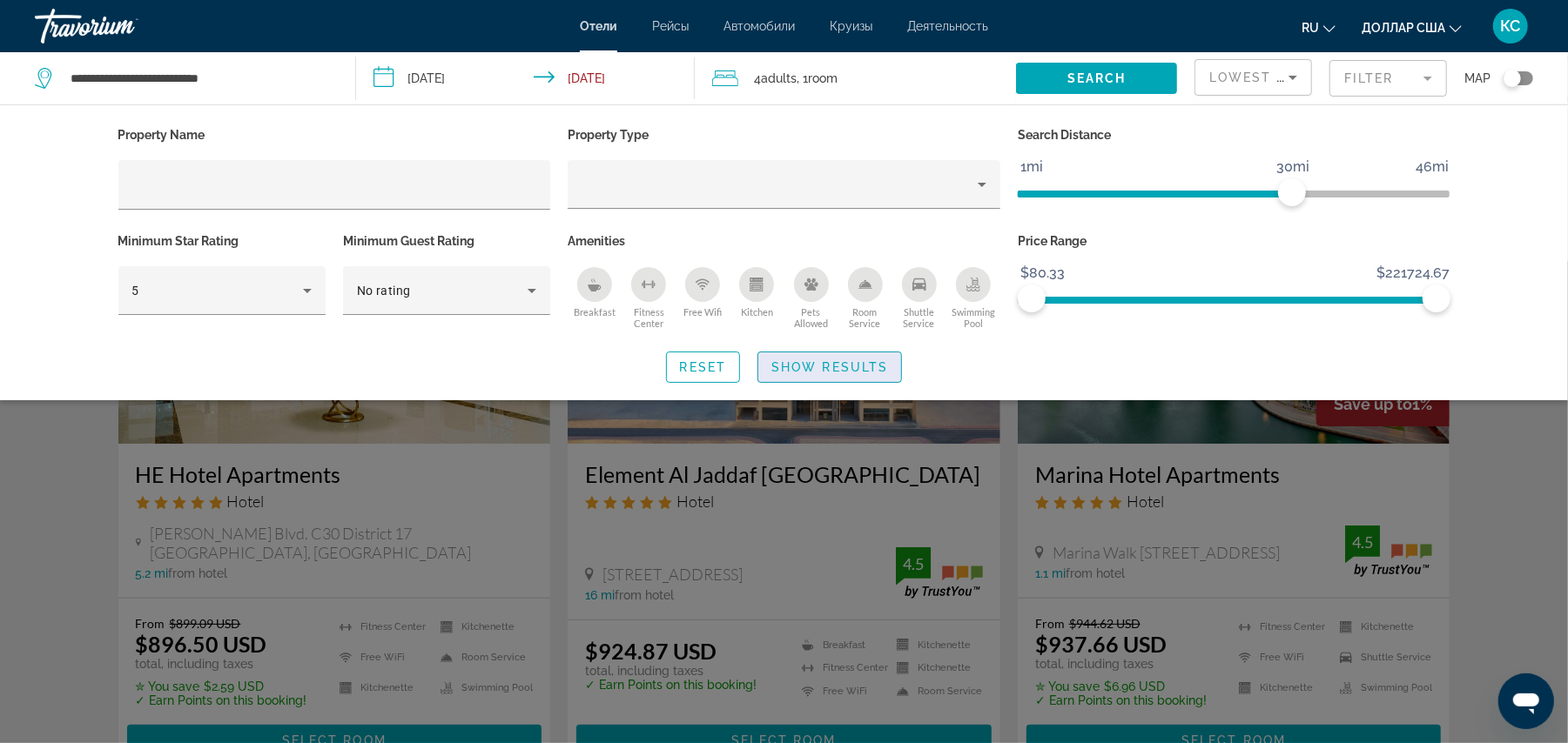
click at [819, 366] on span "Show Results" at bounding box center [829, 366] width 116 height 14
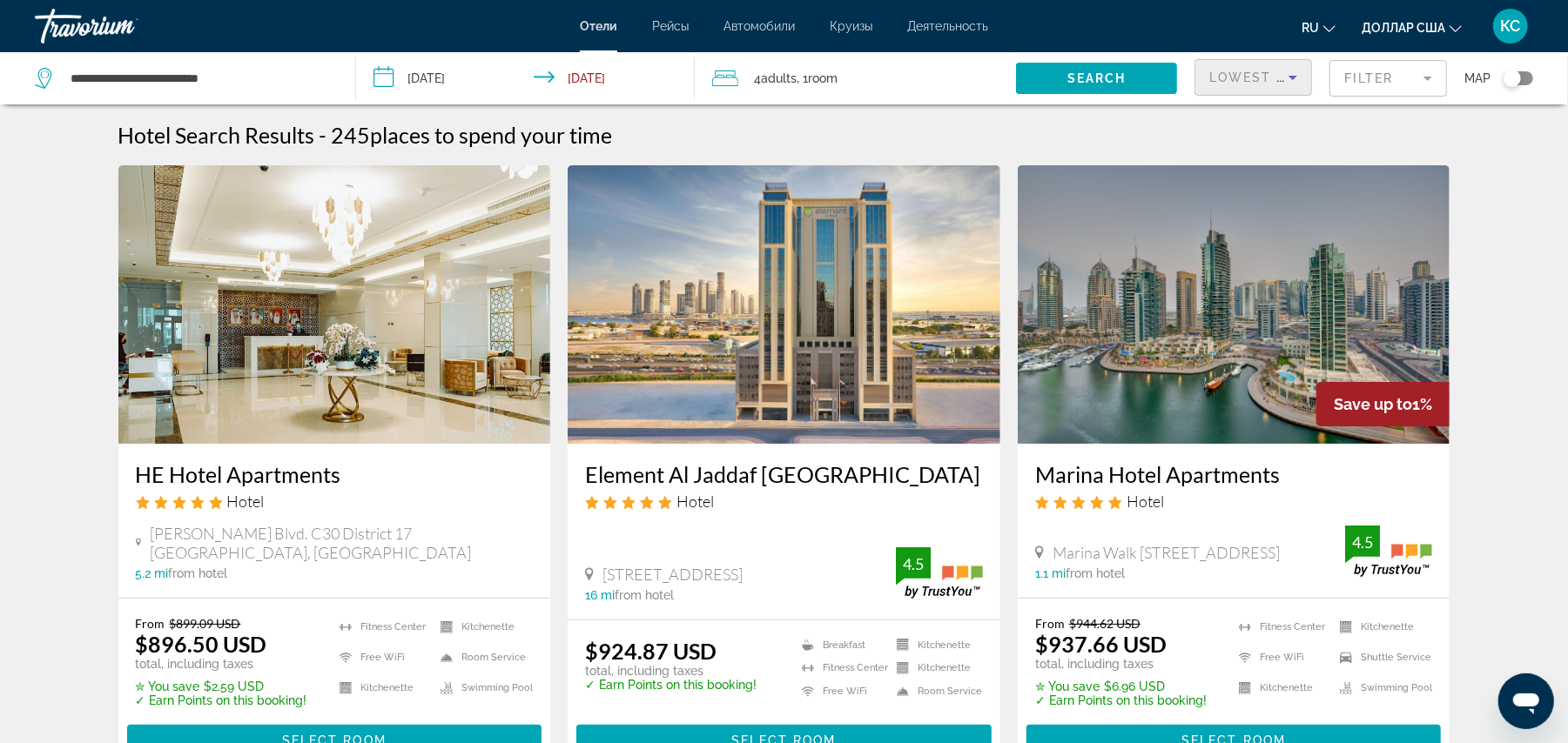
click at [1252, 84] on div "Lowest Price" at bounding box center [1249, 77] width 79 height 21
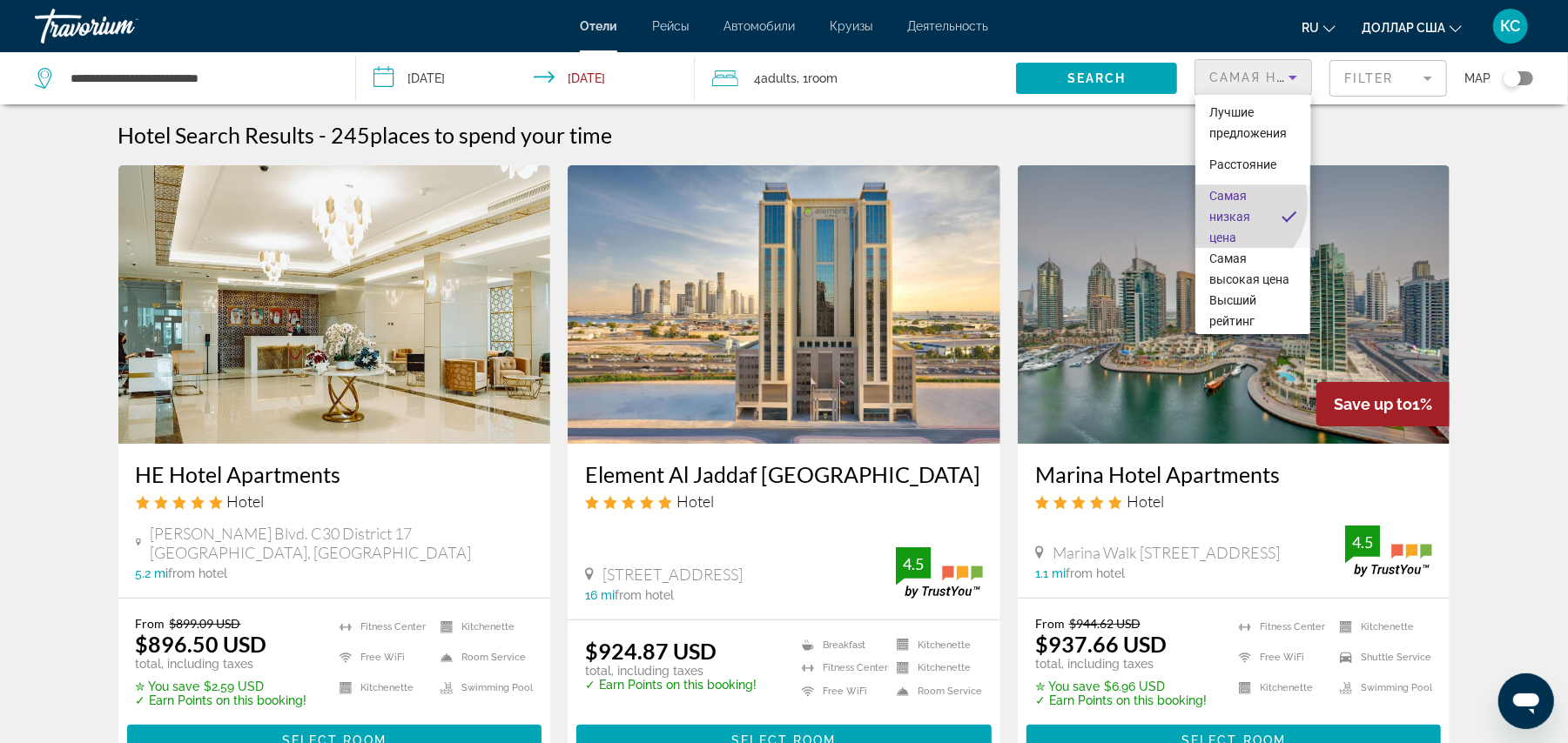
click at [1230, 202] on span "Самая низкая цена" at bounding box center [1238, 216] width 58 height 62
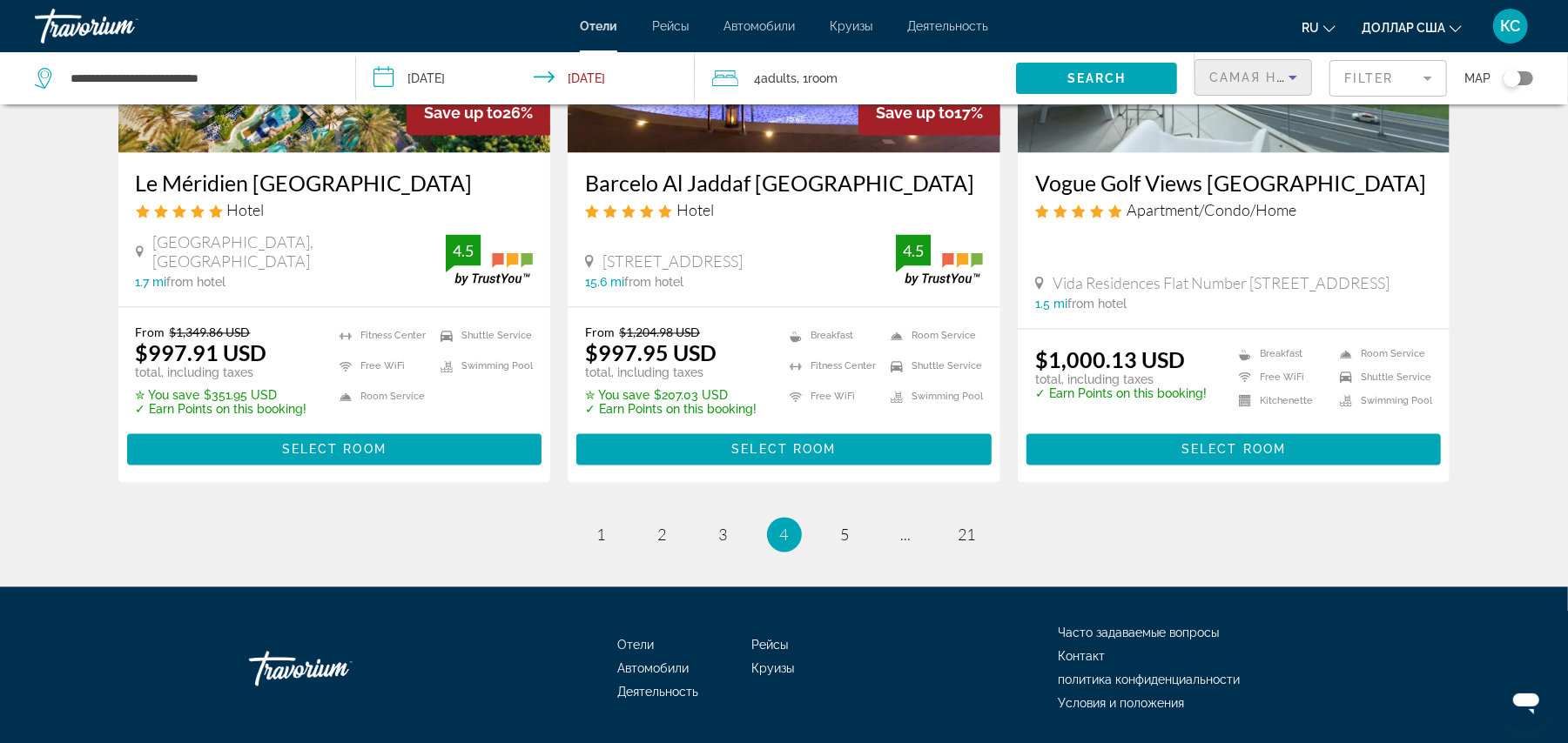
scroll to position [2310, 0]
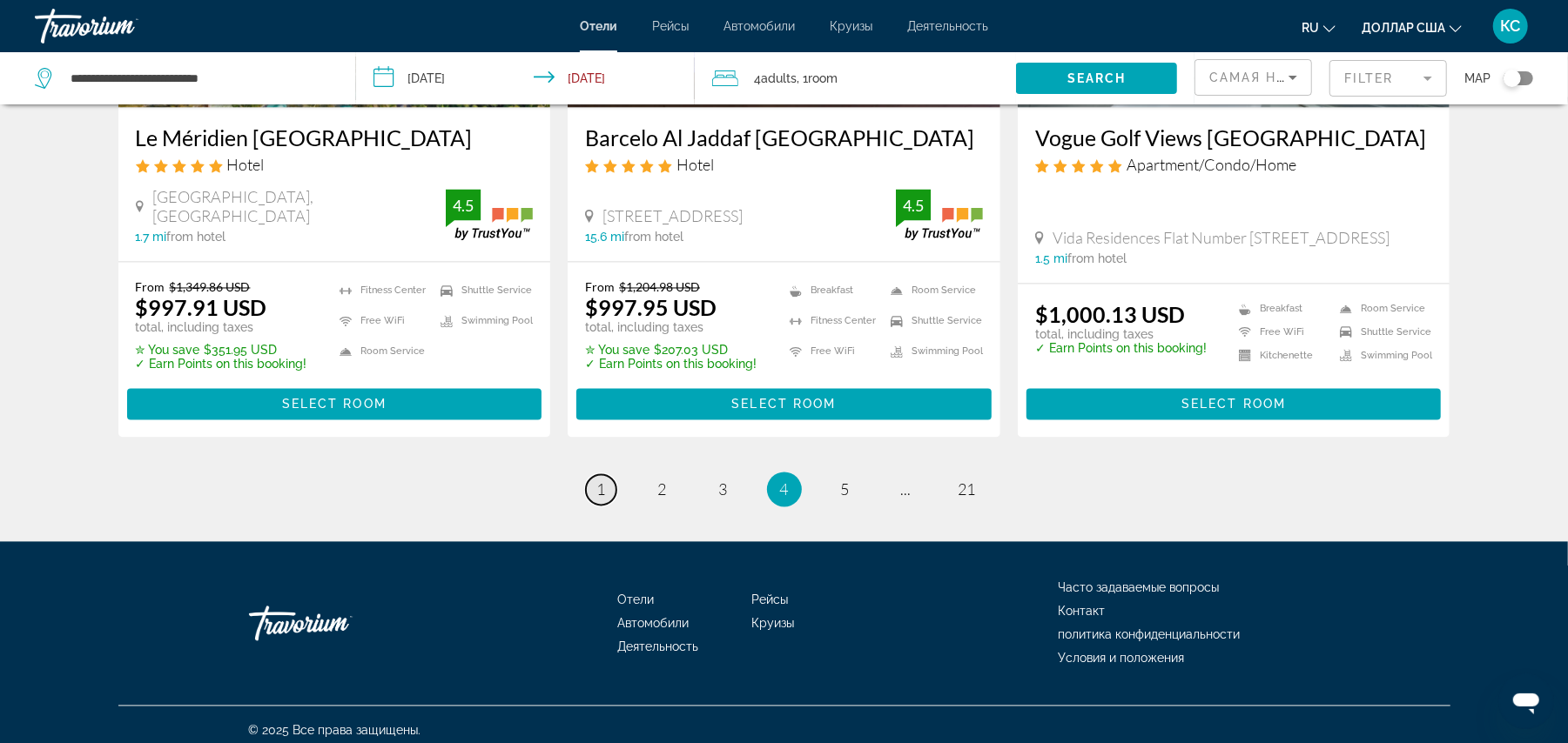
click at [601, 480] on span "1" at bounding box center [602, 489] width 9 height 19
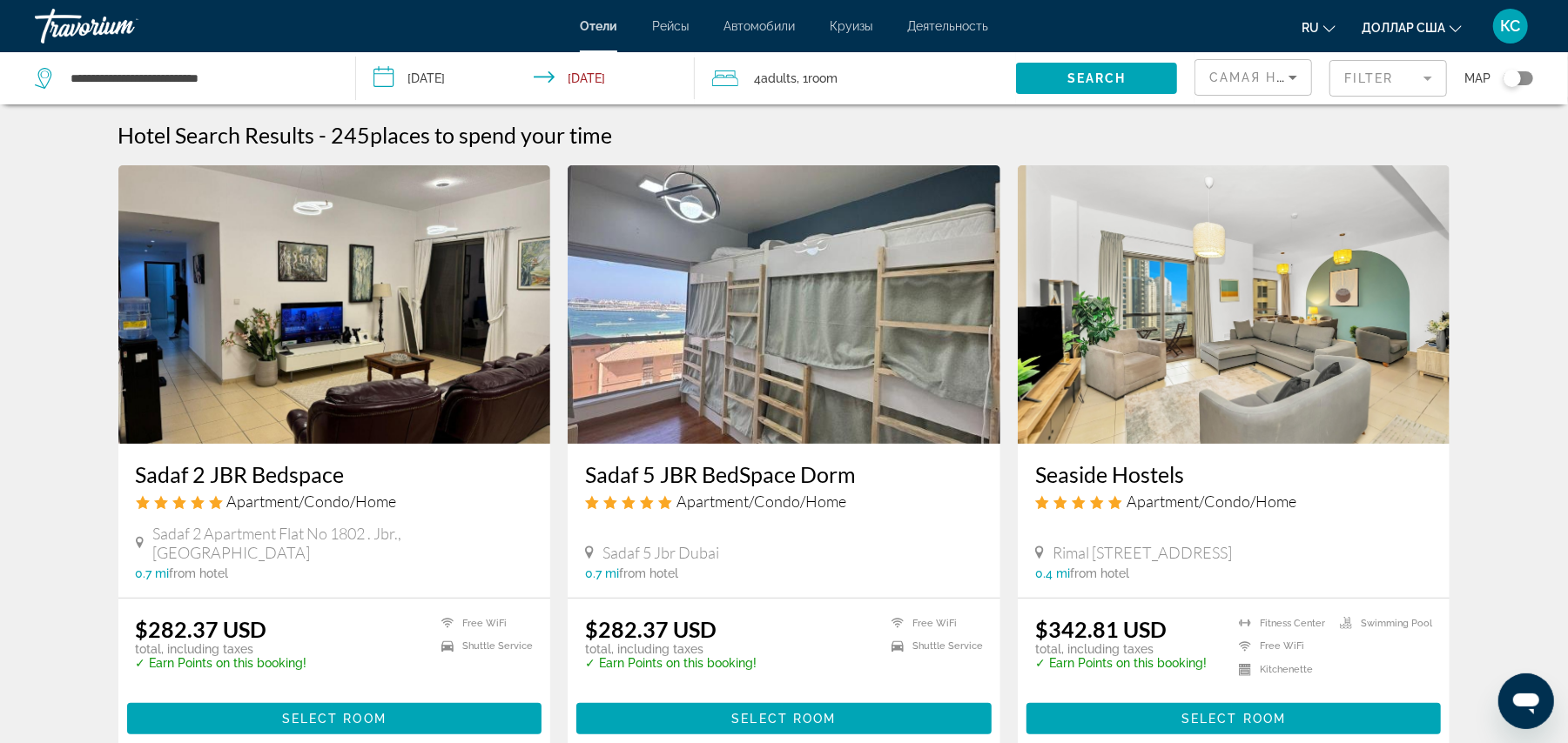
click at [1387, 73] on mat-form-field "Filter" at bounding box center [1388, 79] width 117 height 37
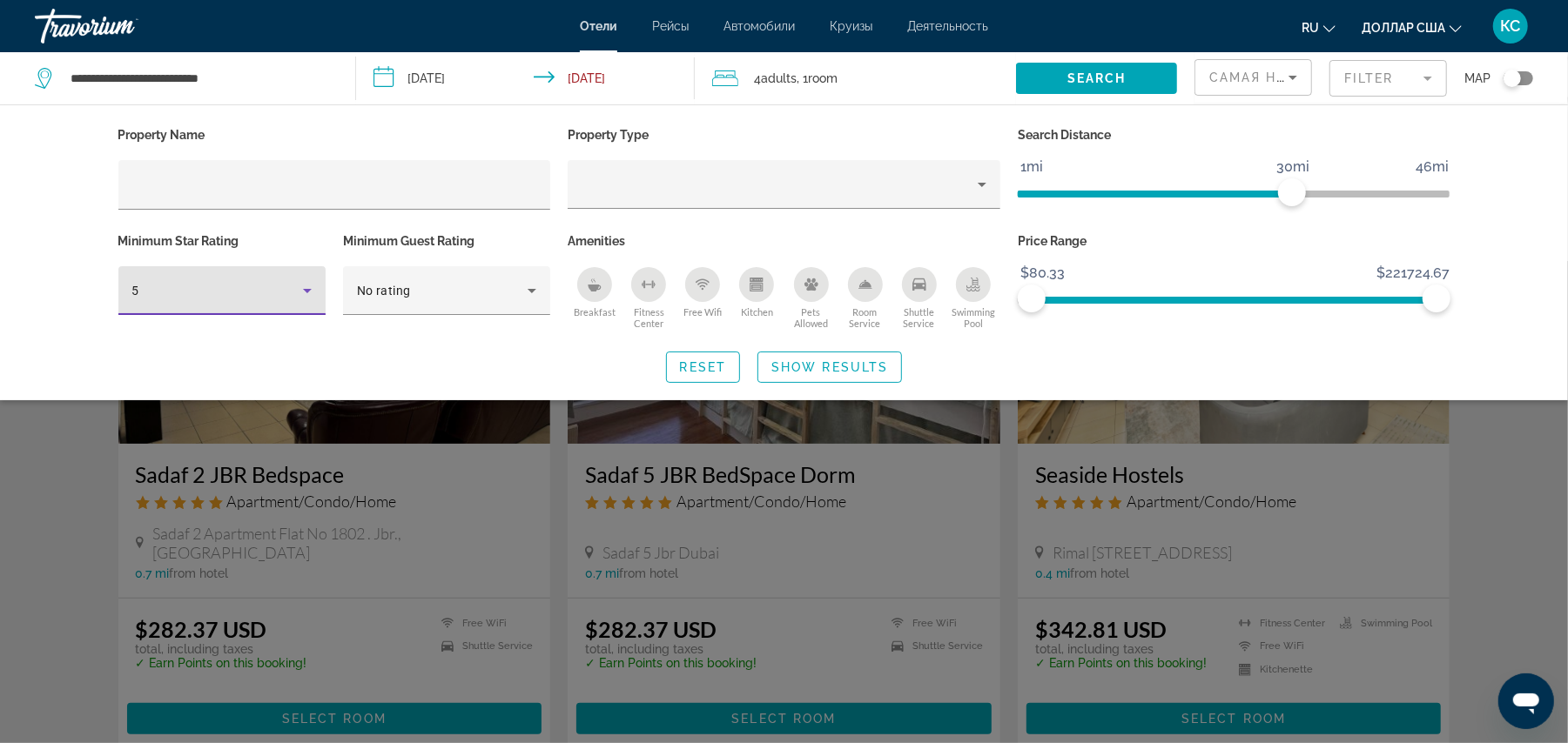
click at [197, 284] on div "5" at bounding box center [217, 290] width 170 height 21
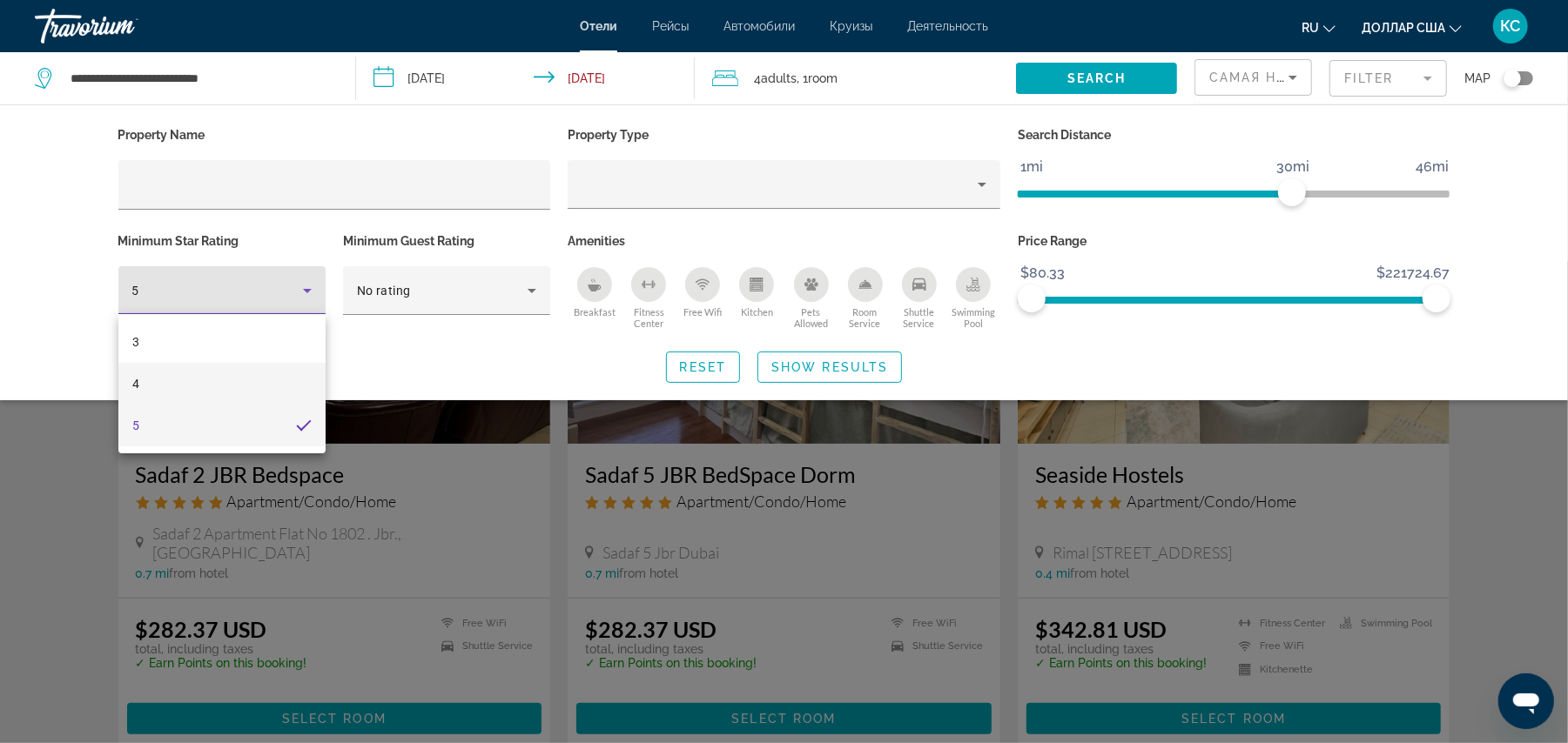
click at [162, 377] on mat-option "4" at bounding box center [222, 384] width 207 height 42
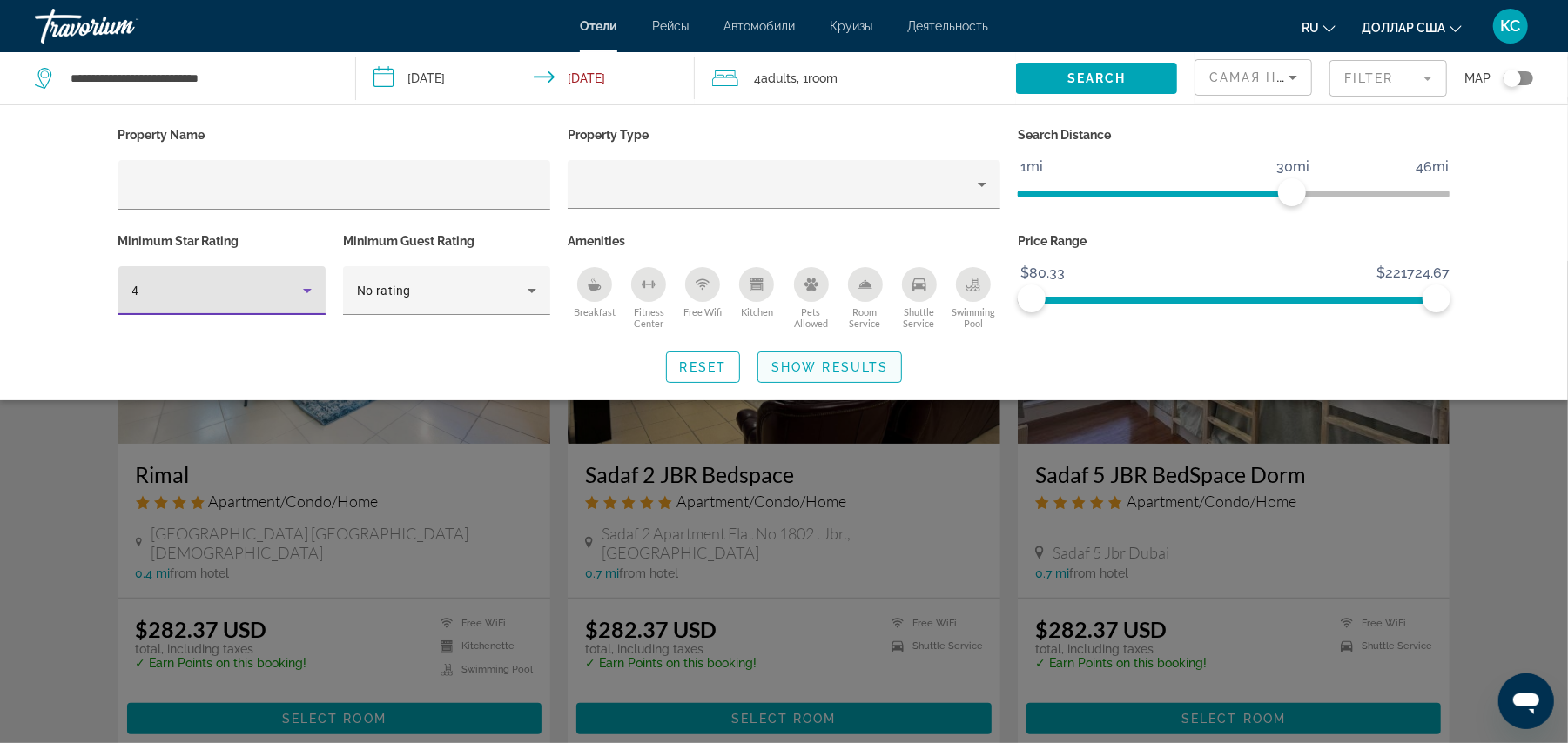
click at [812, 366] on span "Show Results" at bounding box center [829, 366] width 116 height 14
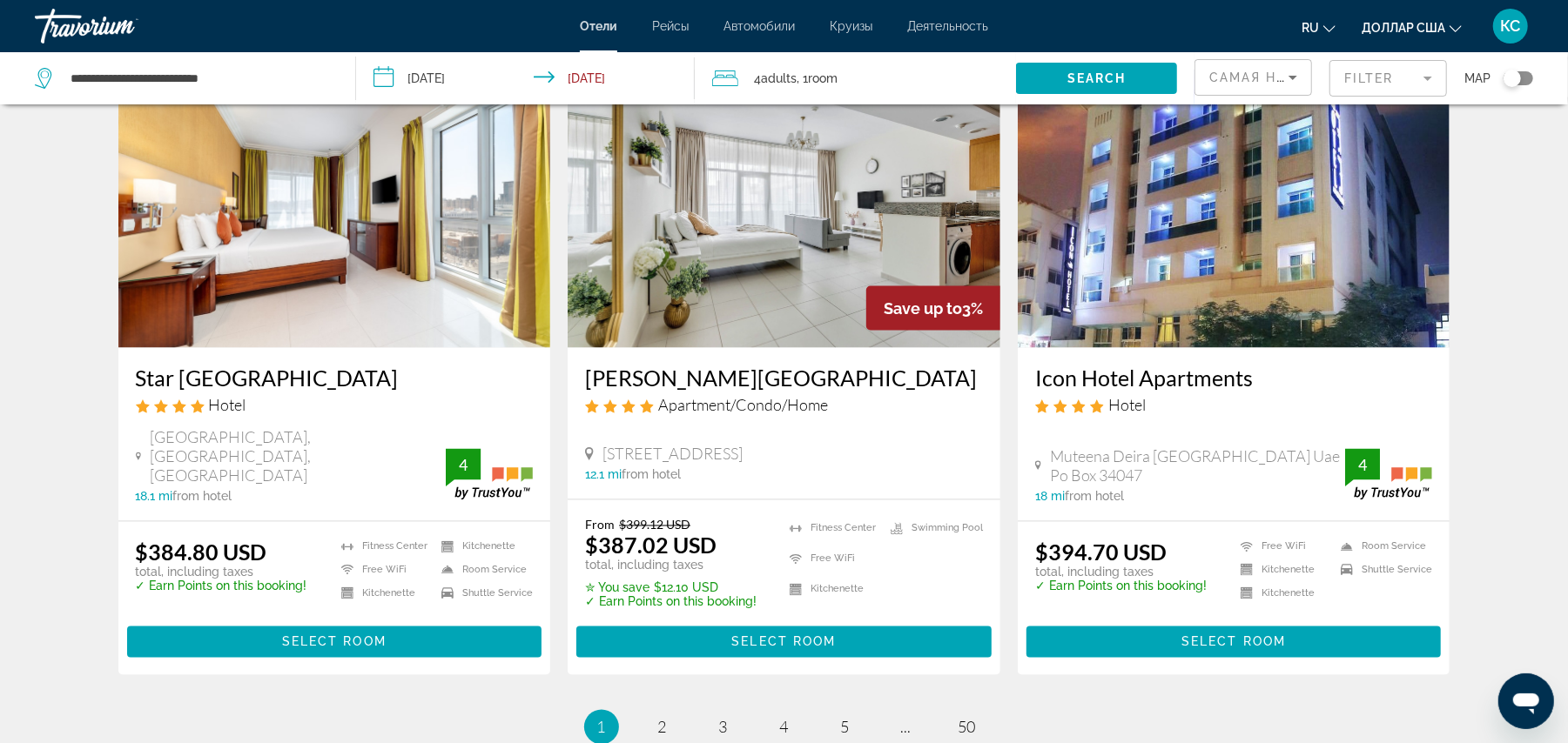
scroll to position [2077, 0]
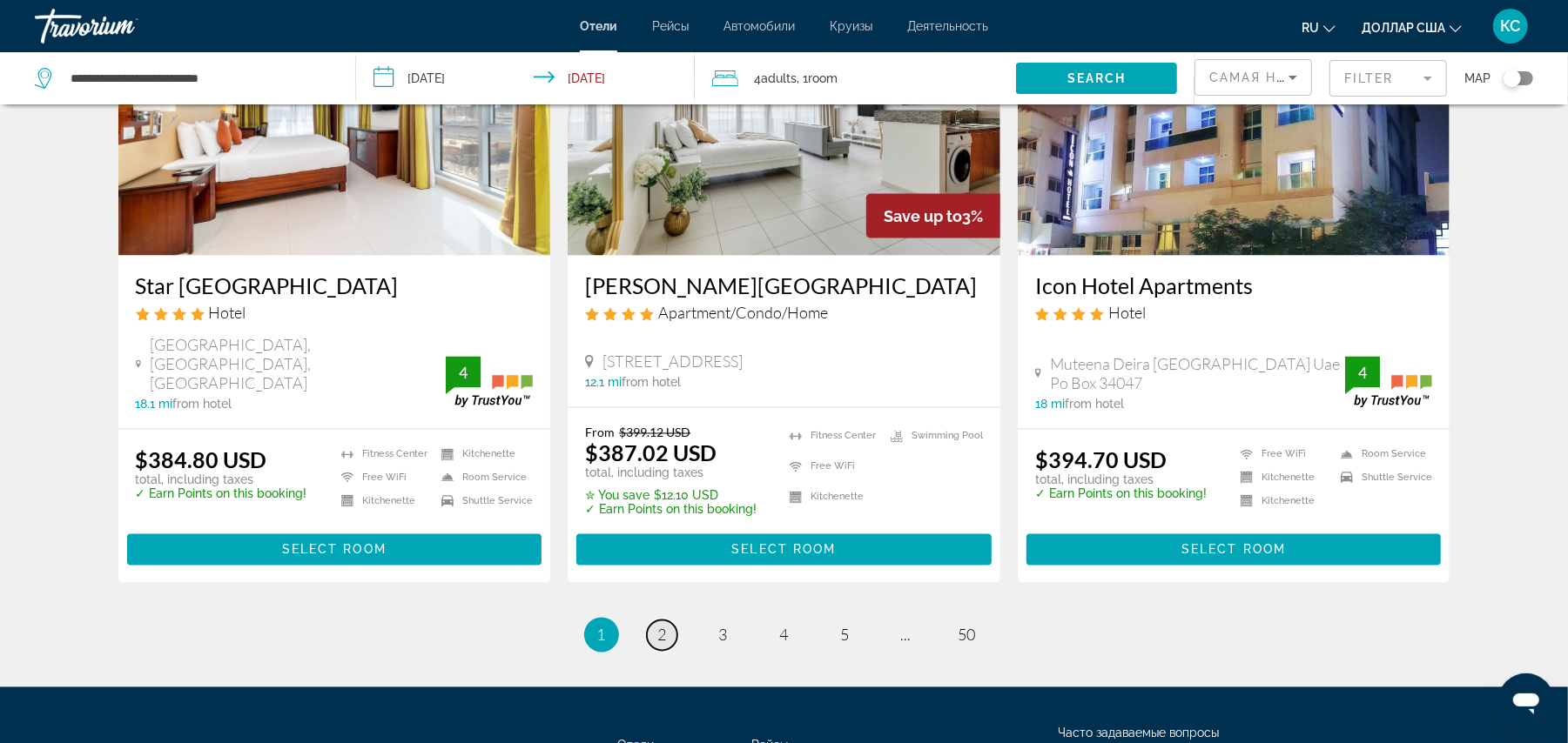
click at [663, 626] on span "2" at bounding box center [663, 635] width 9 height 19
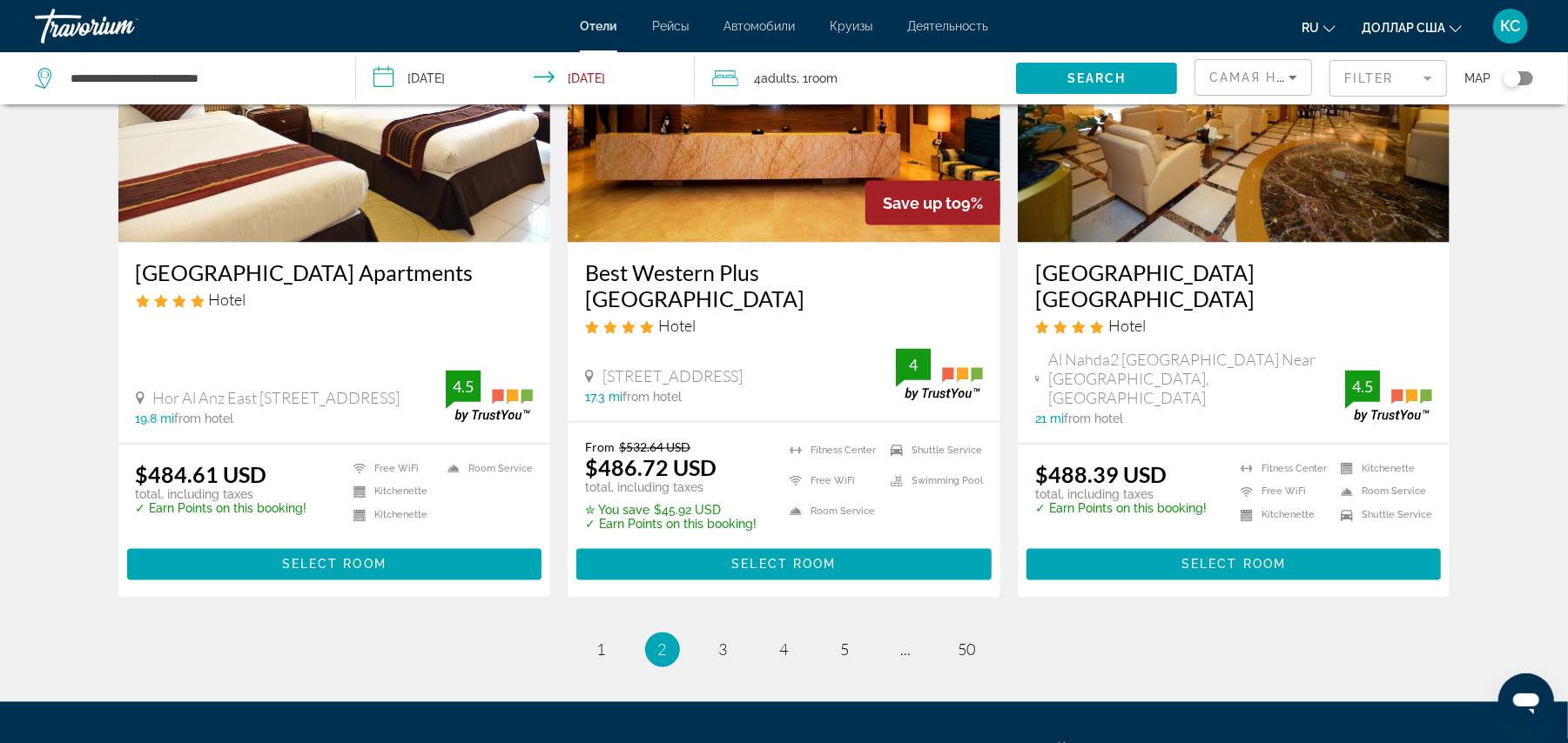
scroll to position [2265, 0]
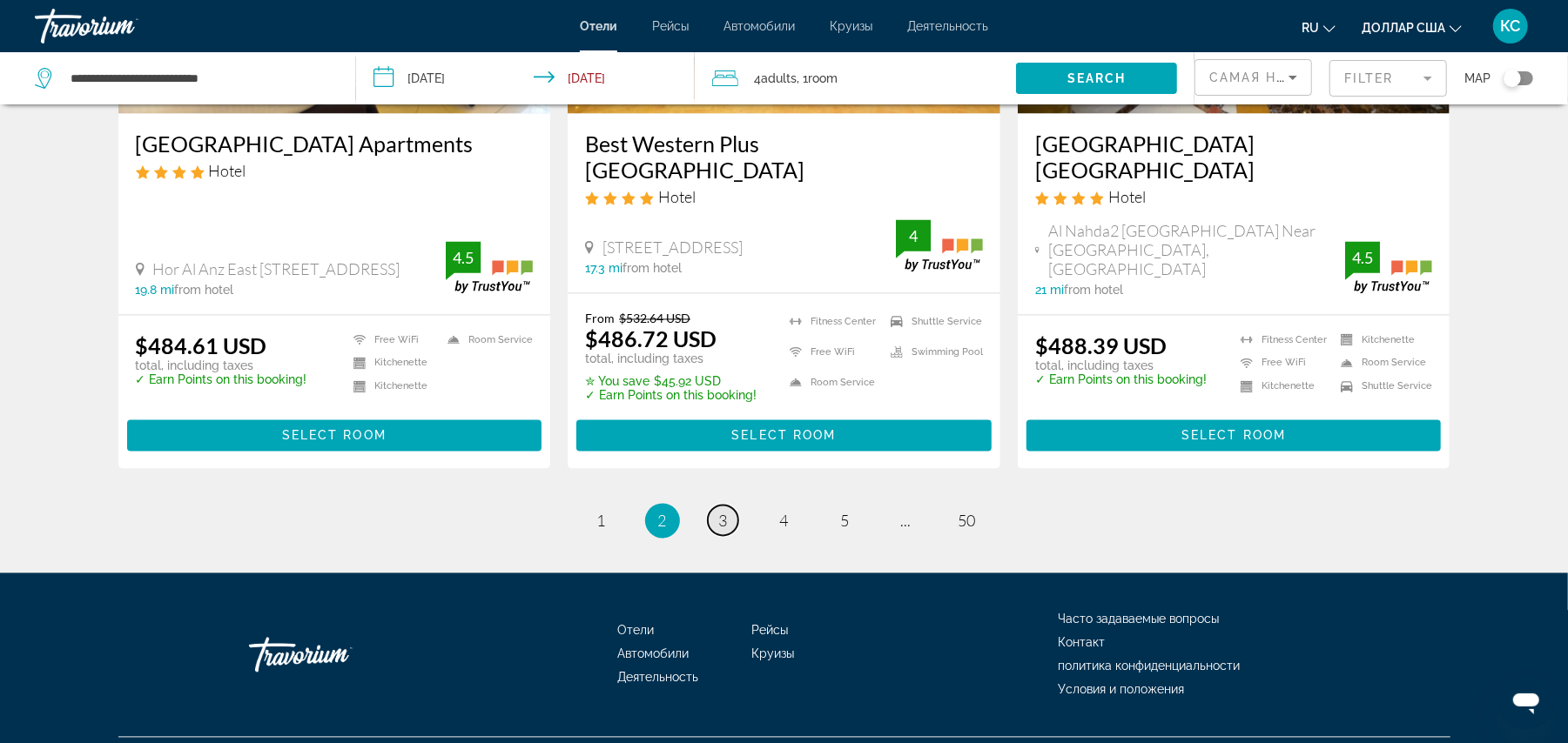
click at [721, 512] on span "3" at bounding box center [724, 521] width 9 height 19
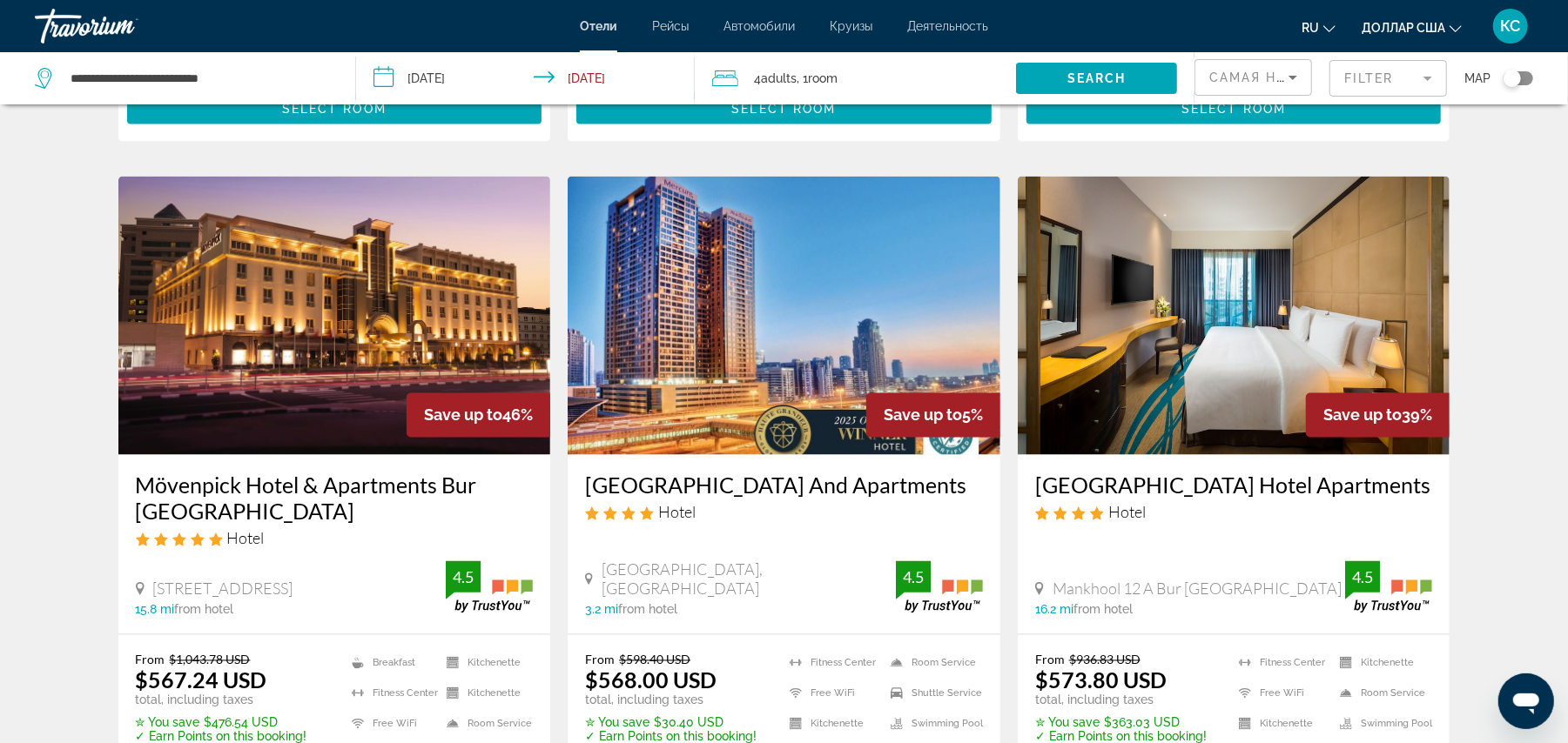
scroll to position [1959, 0]
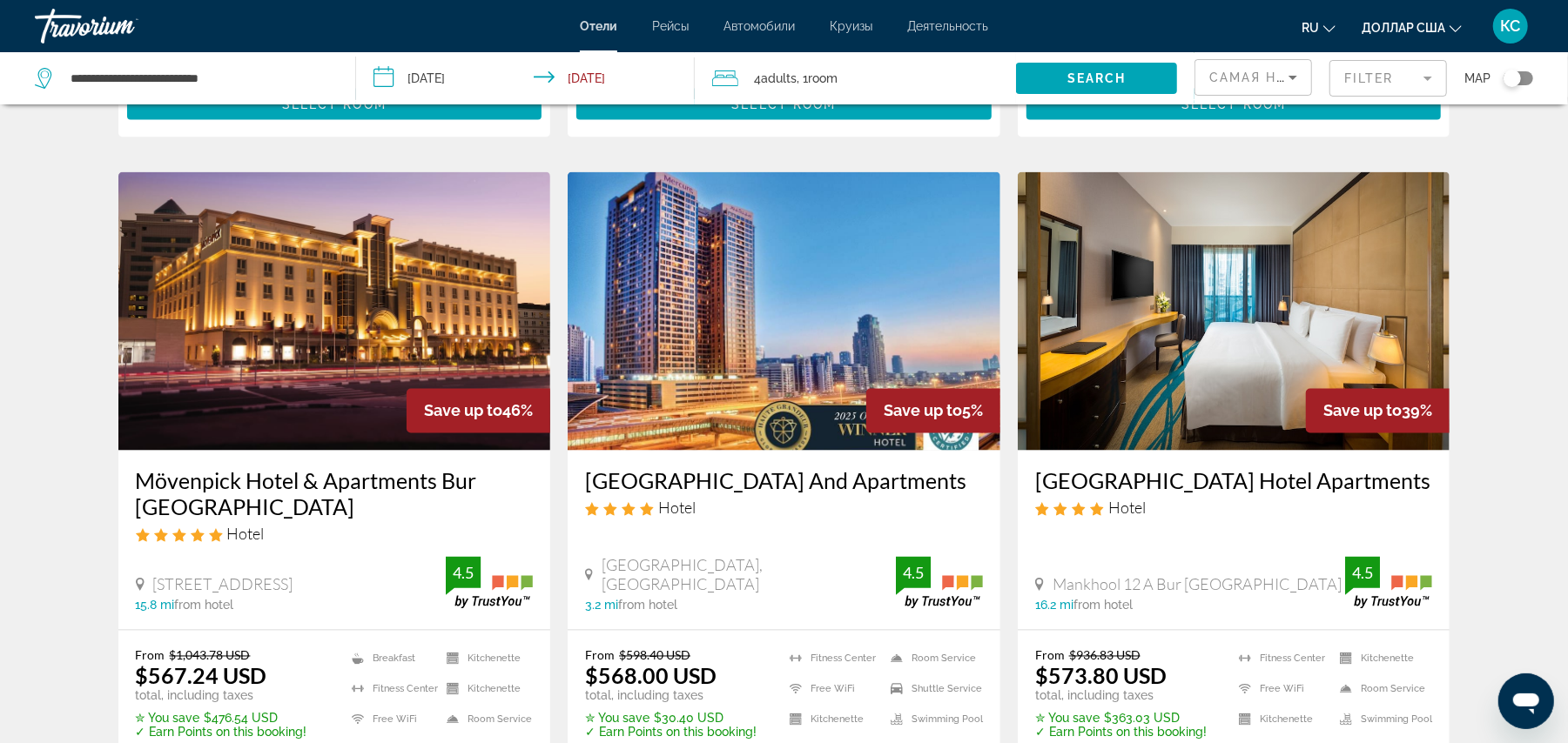
click at [721, 308] on img "Основное содержание" at bounding box center [784, 311] width 433 height 279
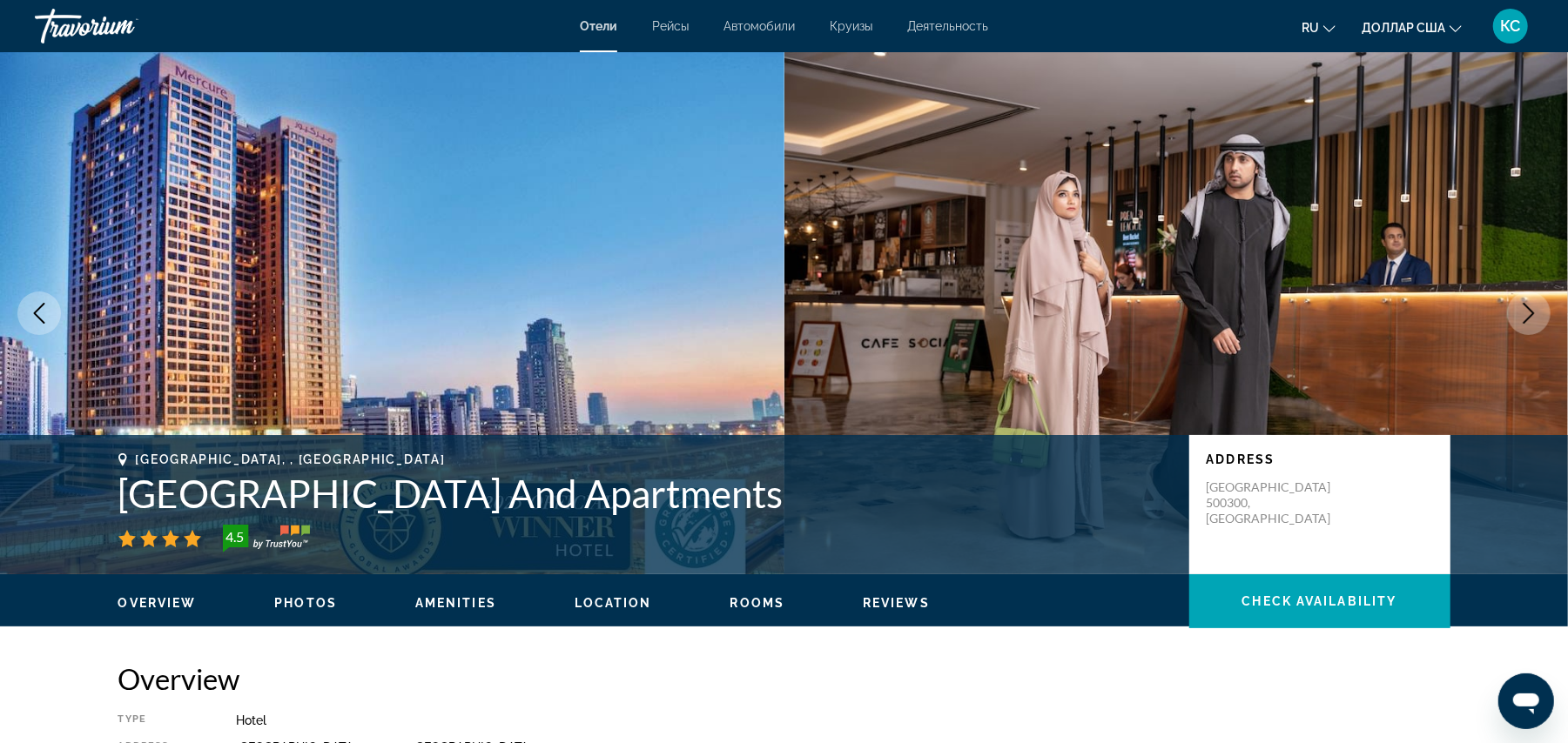
click at [1526, 308] on icon "Next image" at bounding box center [1529, 313] width 21 height 21
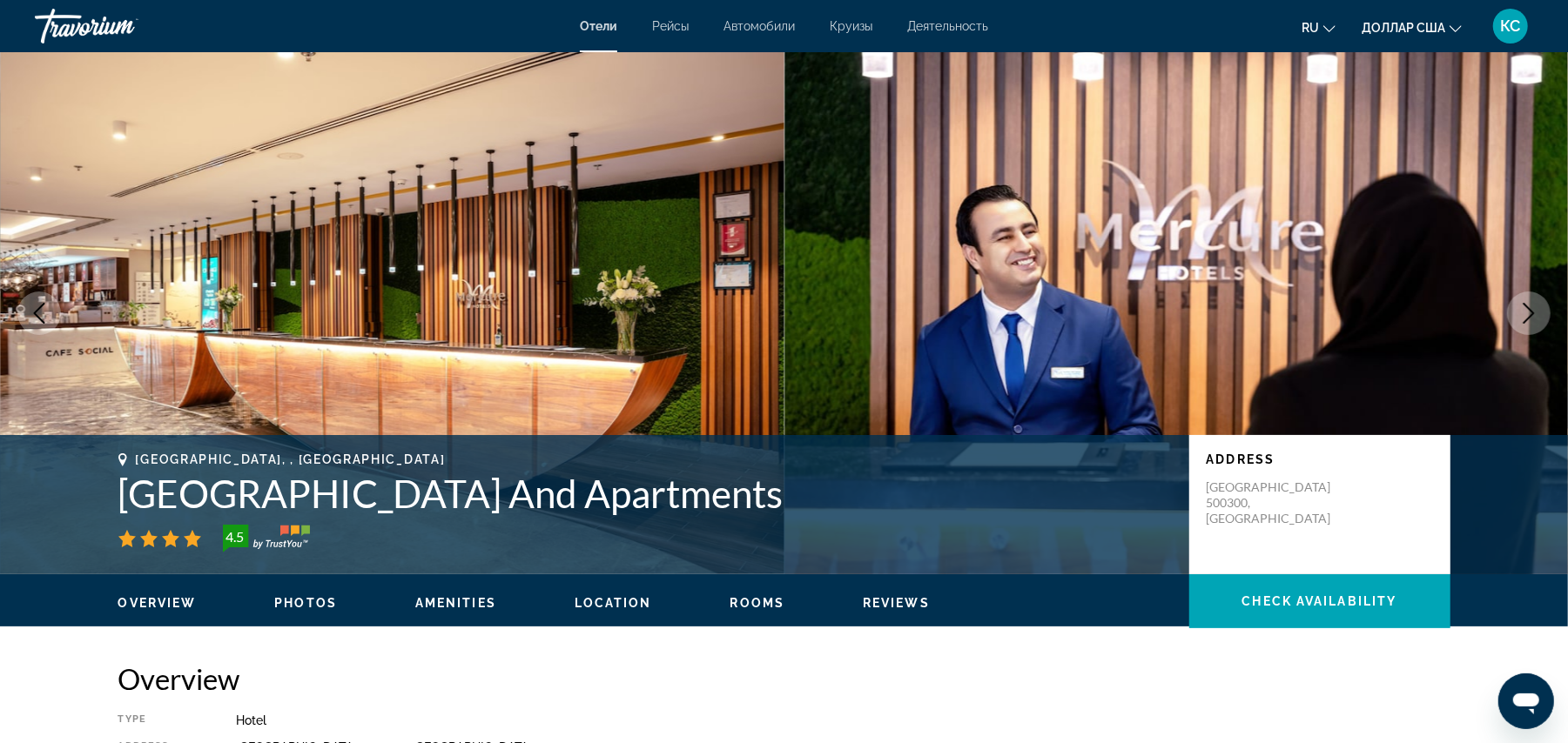
click at [1526, 308] on icon "Next image" at bounding box center [1529, 313] width 21 height 21
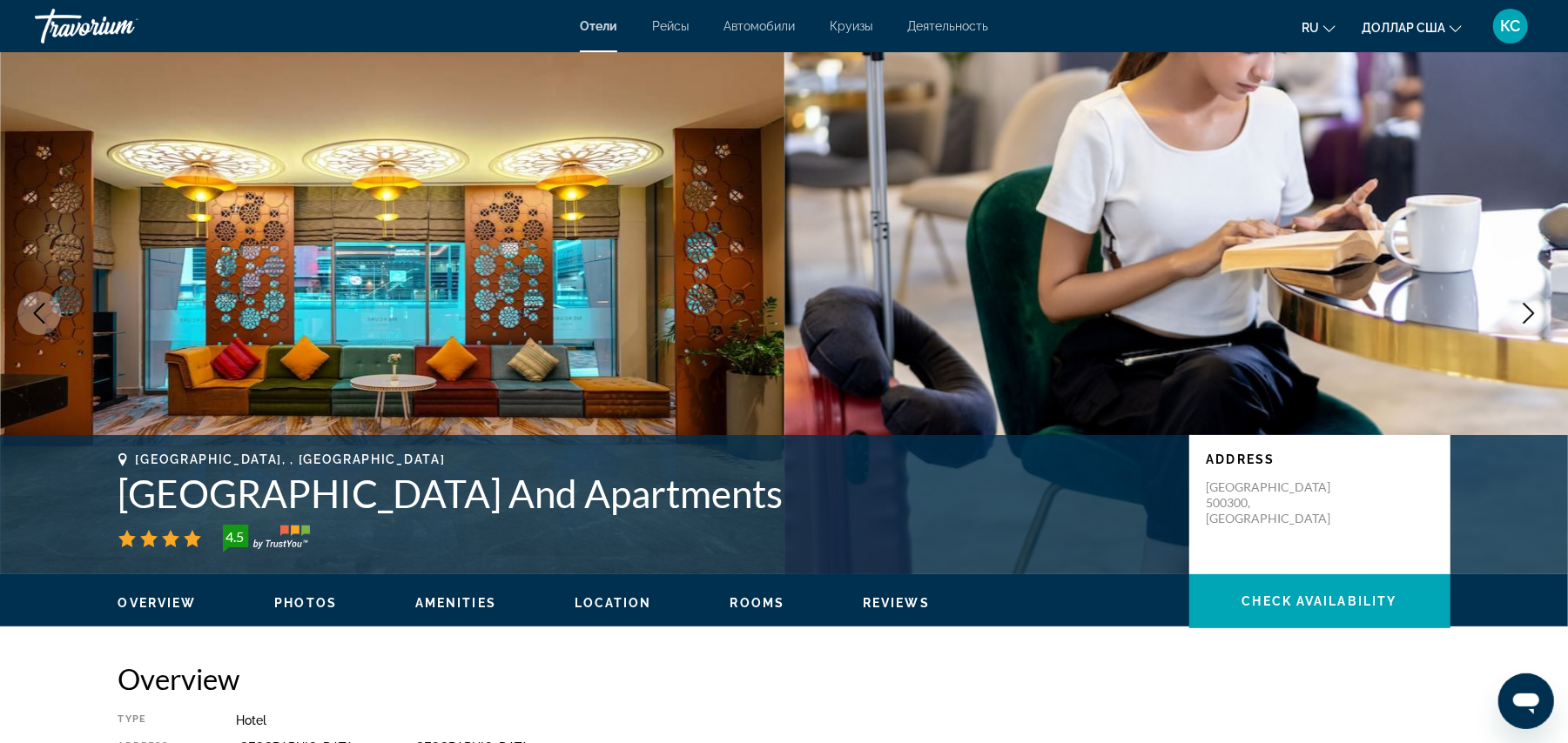
click at [1526, 308] on icon "Next image" at bounding box center [1529, 313] width 21 height 21
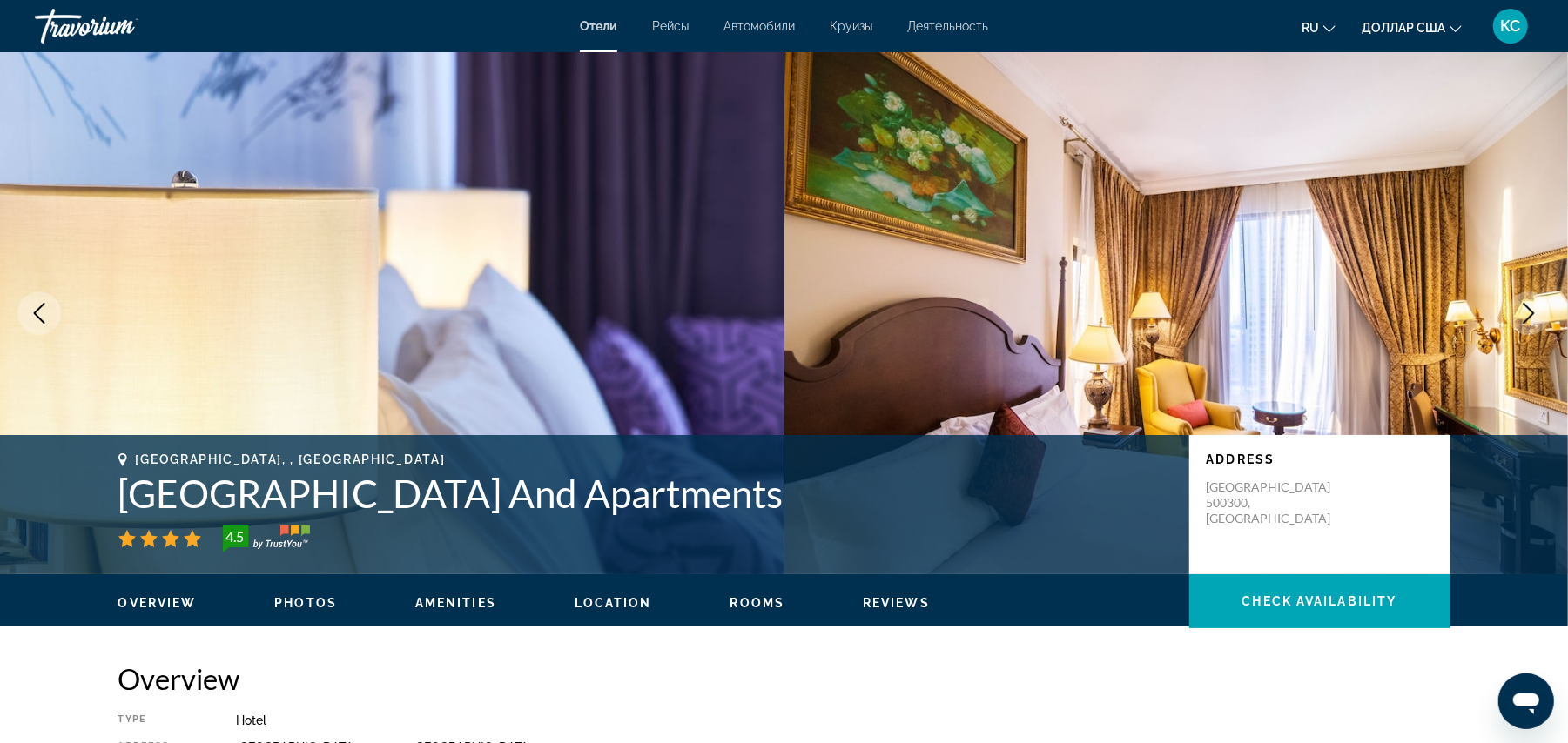
click at [1526, 308] on icon "Next image" at bounding box center [1529, 313] width 21 height 21
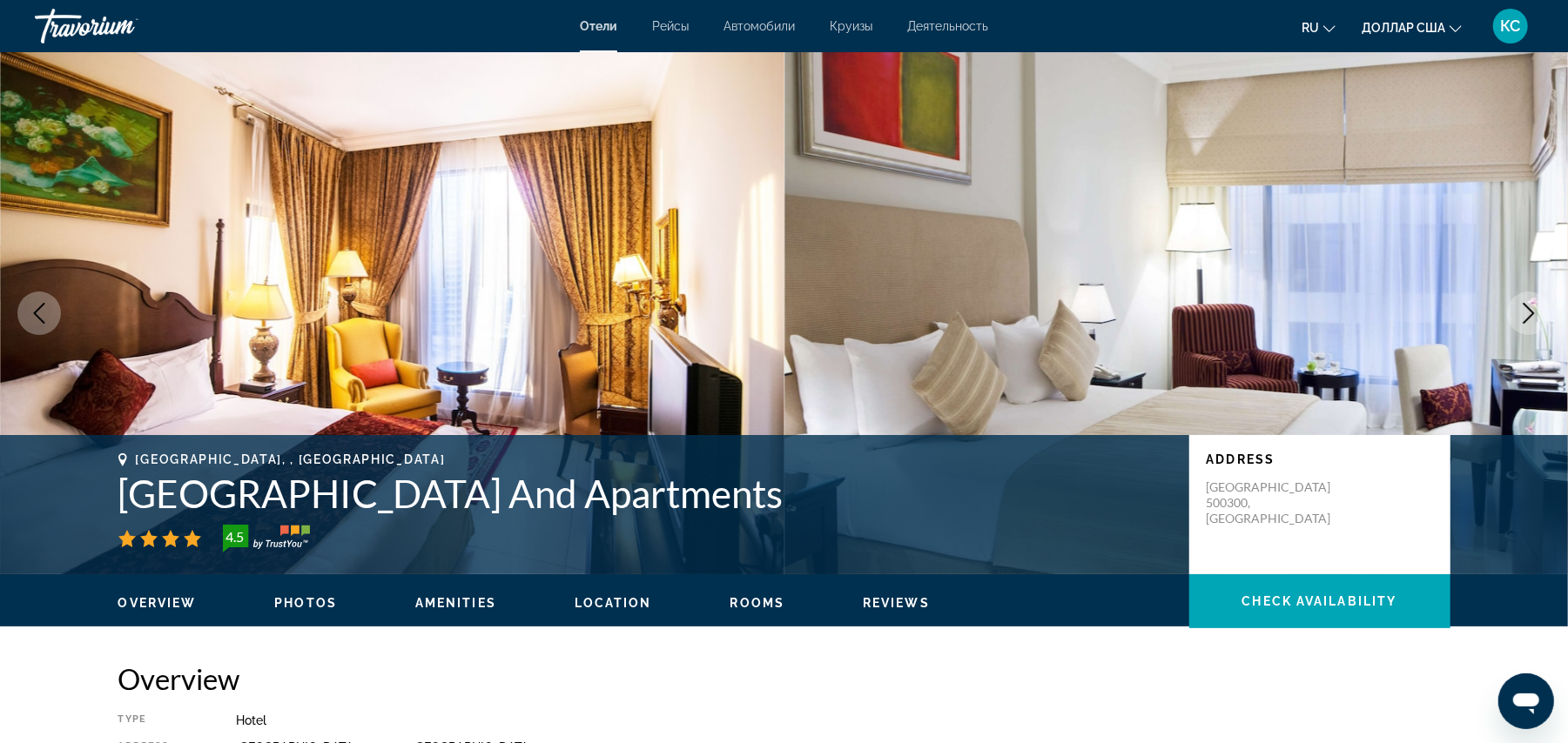
click at [1526, 308] on icon "Next image" at bounding box center [1529, 313] width 21 height 21
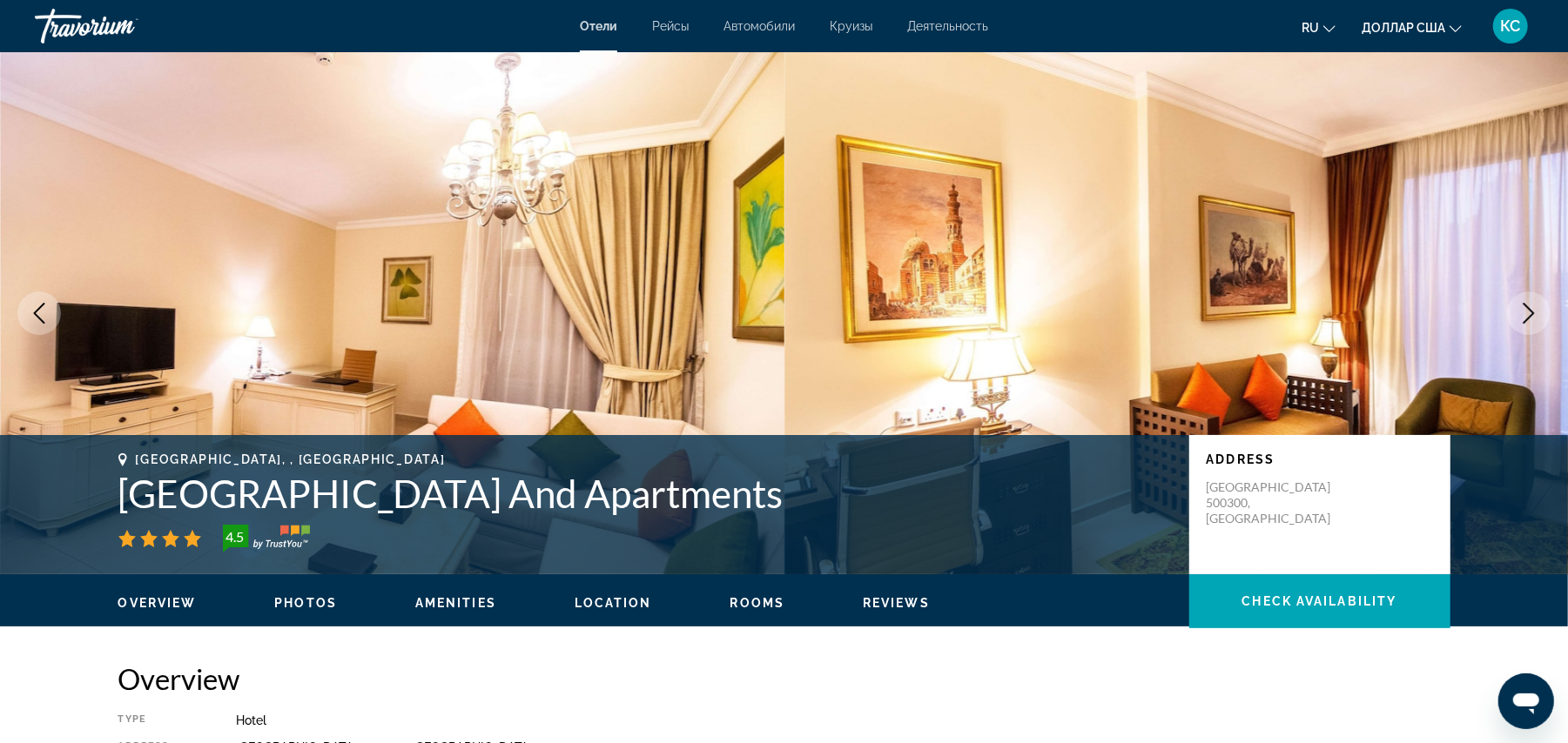
click at [1526, 308] on icon "Next image" at bounding box center [1529, 313] width 21 height 21
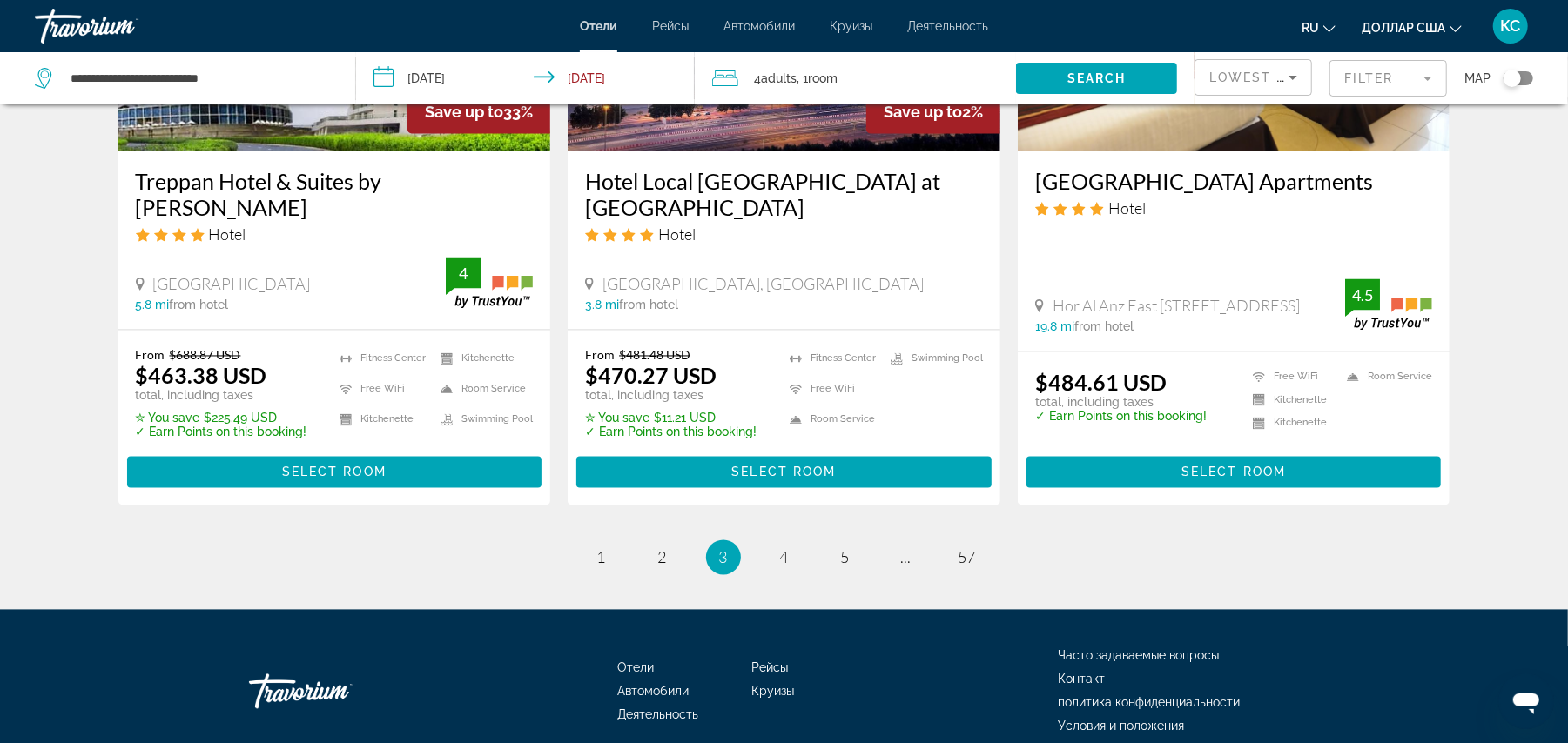
scroll to position [2267, 0]
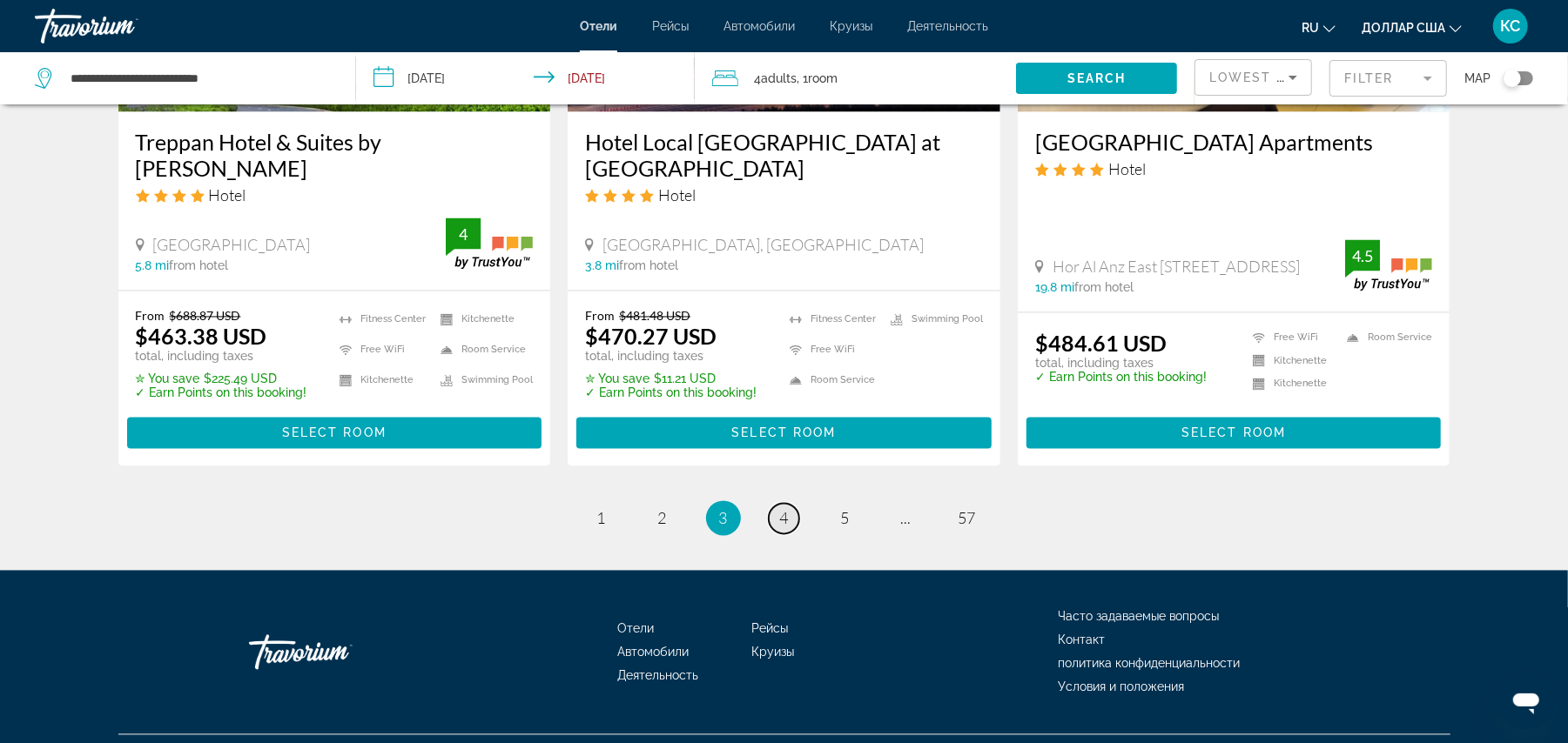
click at [787, 509] on span "4" at bounding box center [784, 519] width 9 height 19
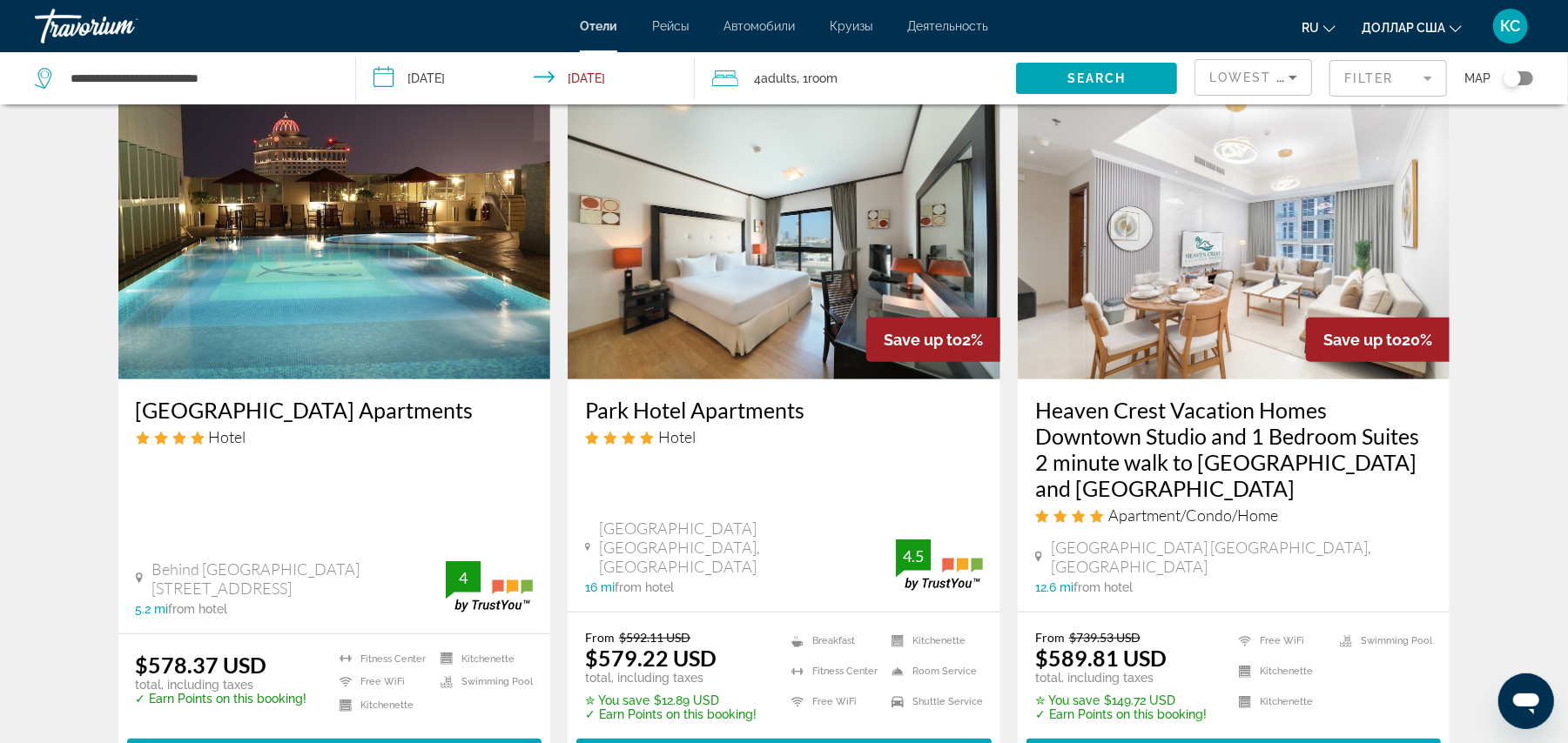
scroll to position [711, 0]
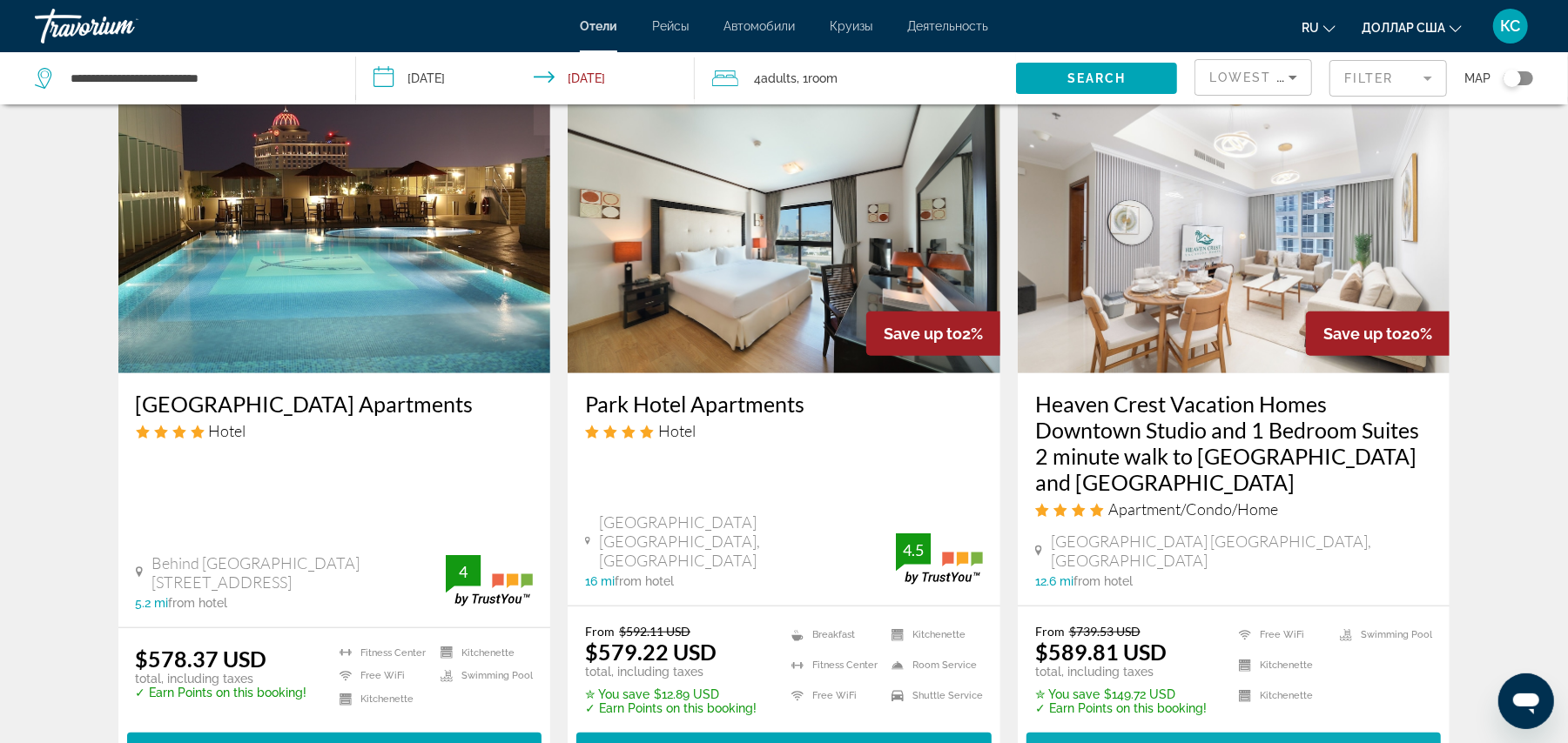
click at [1226, 741] on span "Select Room" at bounding box center [1234, 748] width 104 height 14
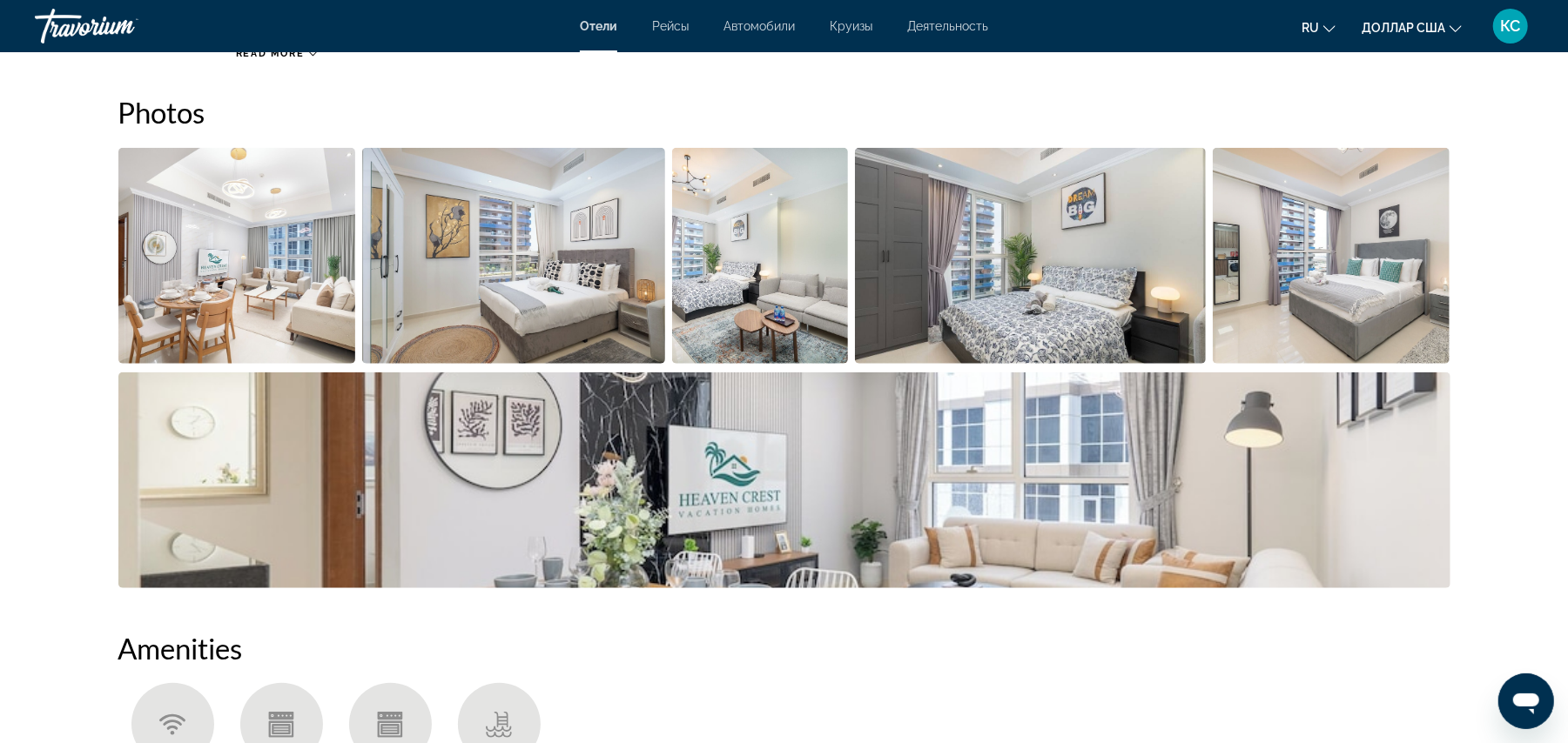
scroll to position [857, 0]
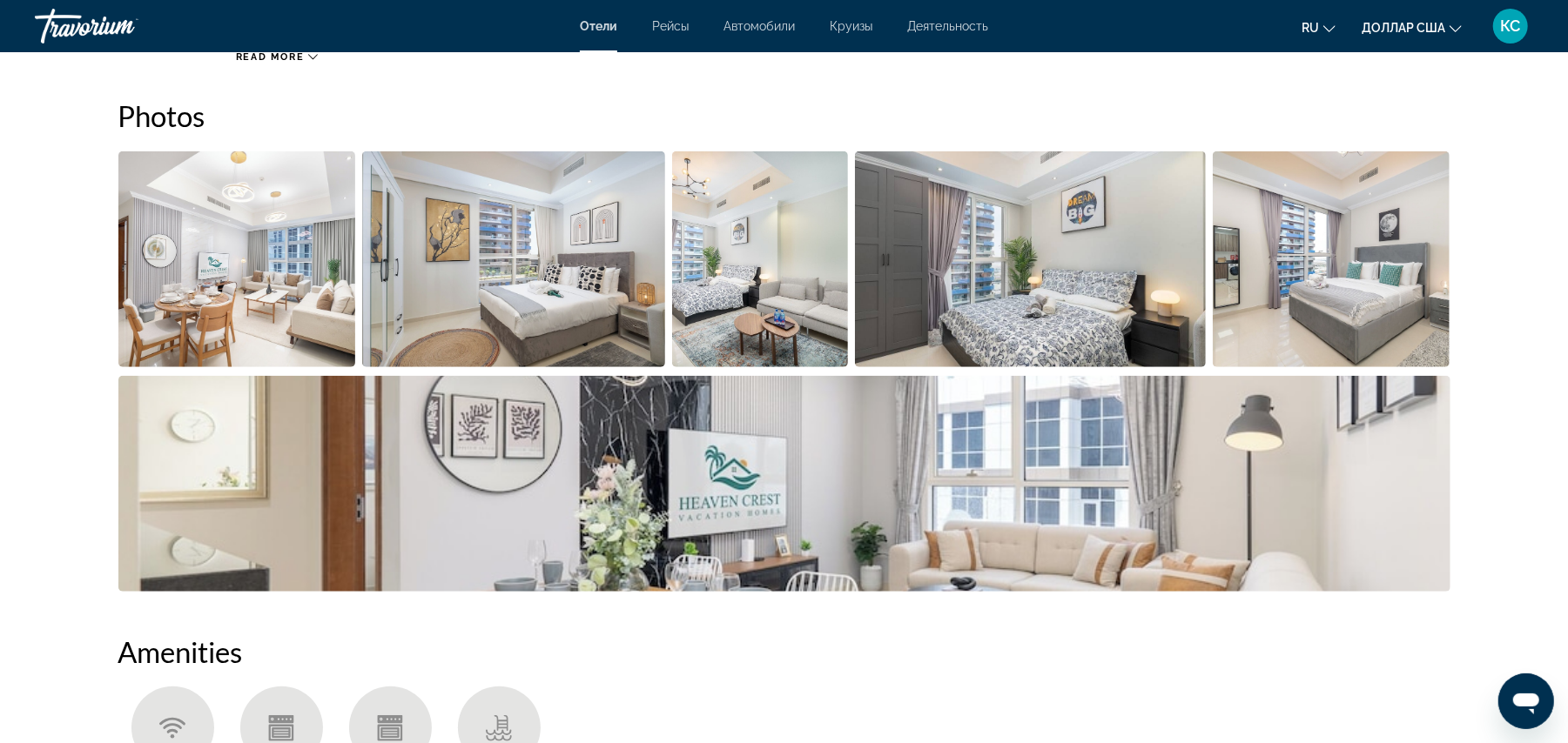
click at [294, 246] on img "Open full-screen image slider" at bounding box center [236, 259] width 237 height 216
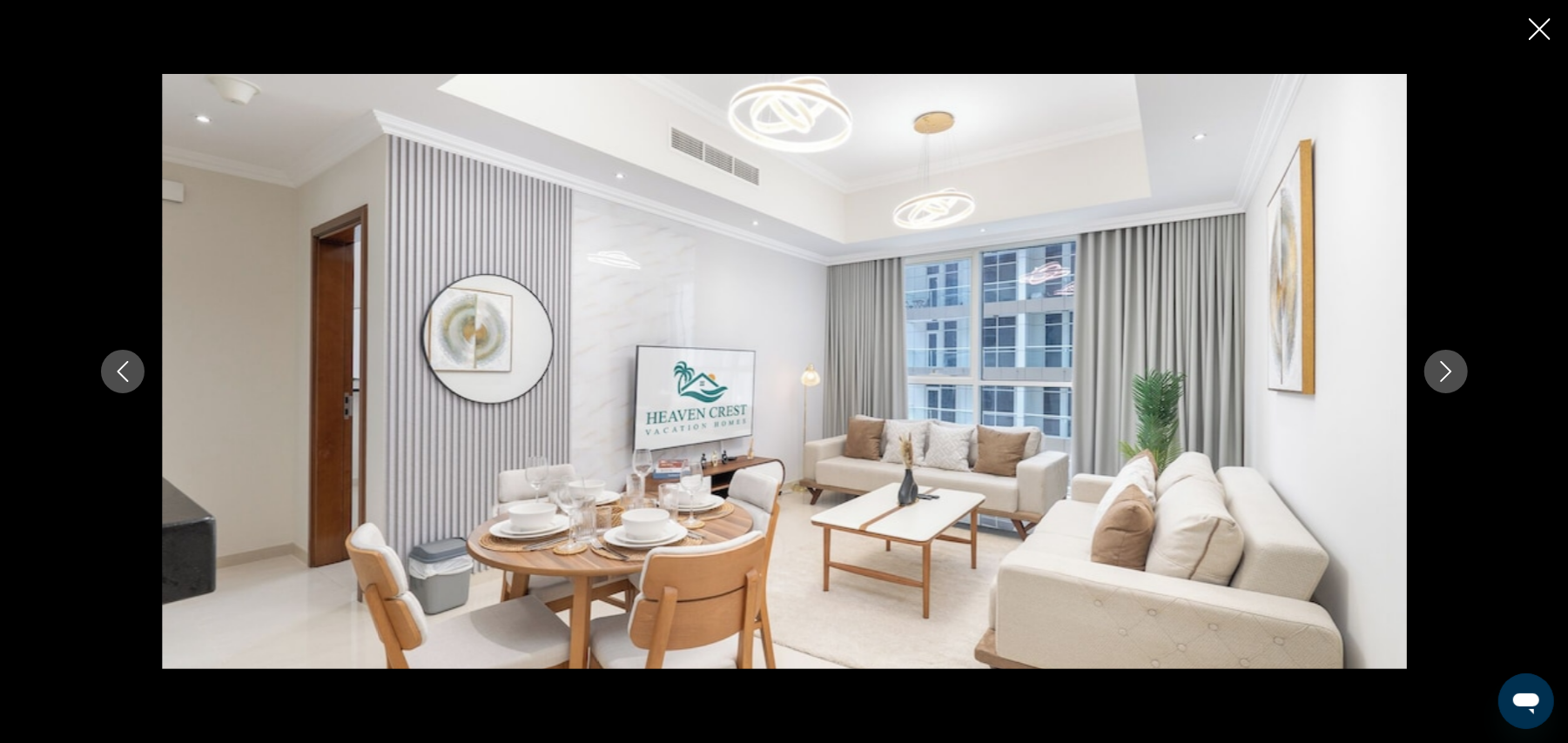
click at [1439, 366] on icon "Next image" at bounding box center [1446, 371] width 21 height 21
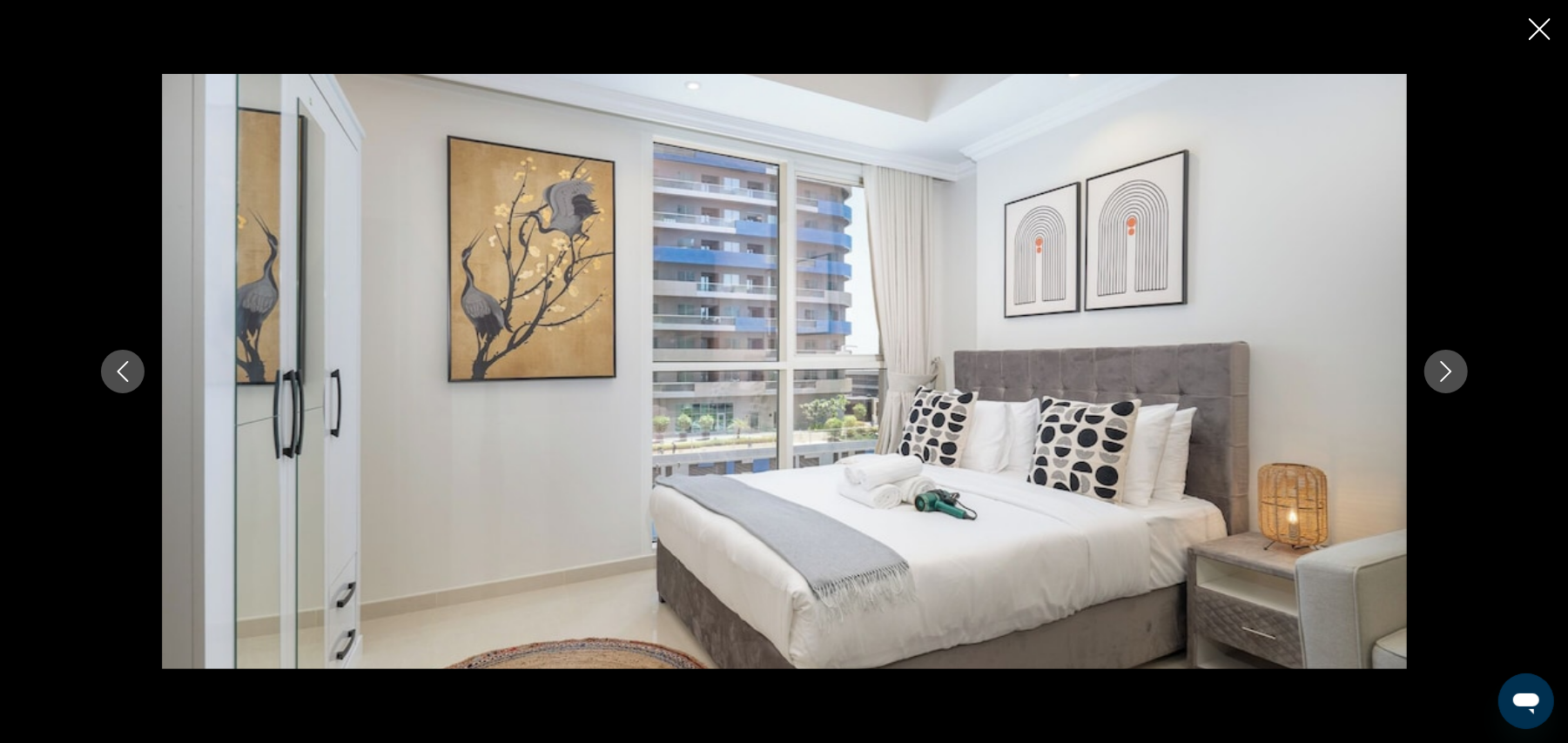
click at [1439, 366] on icon "Next image" at bounding box center [1446, 371] width 21 height 21
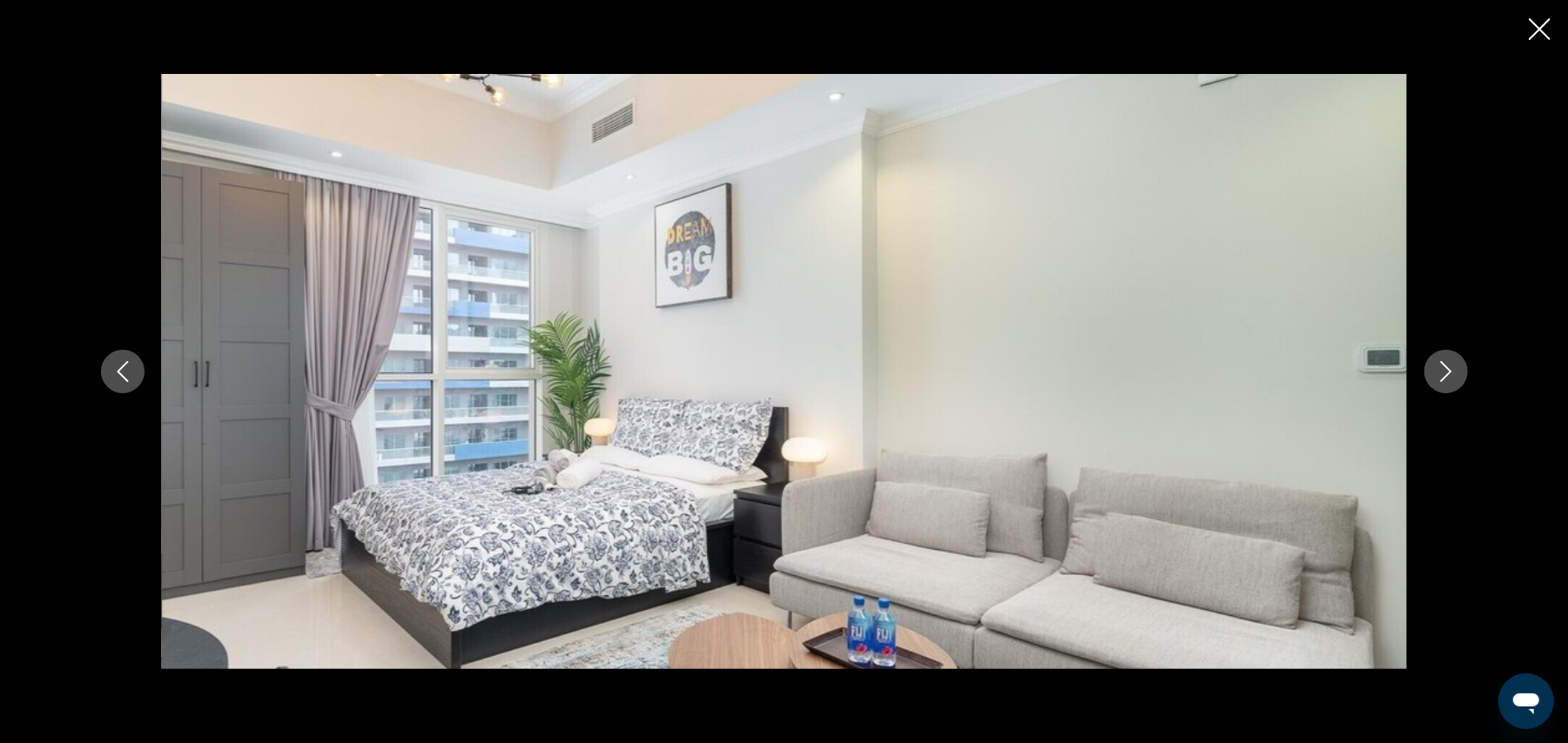
click at [1439, 366] on icon "Next image" at bounding box center [1446, 371] width 21 height 21
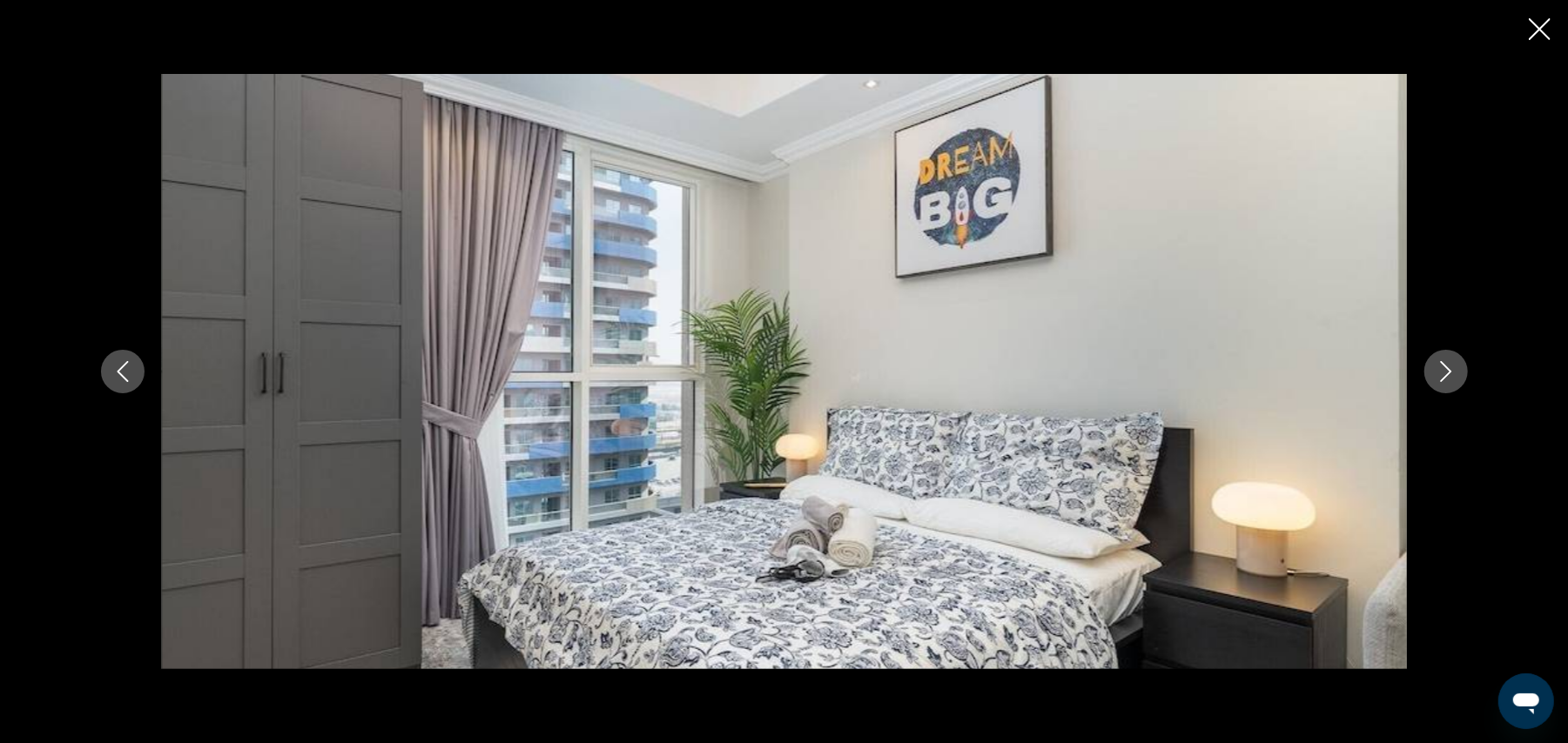
click at [1439, 366] on icon "Next image" at bounding box center [1446, 371] width 21 height 21
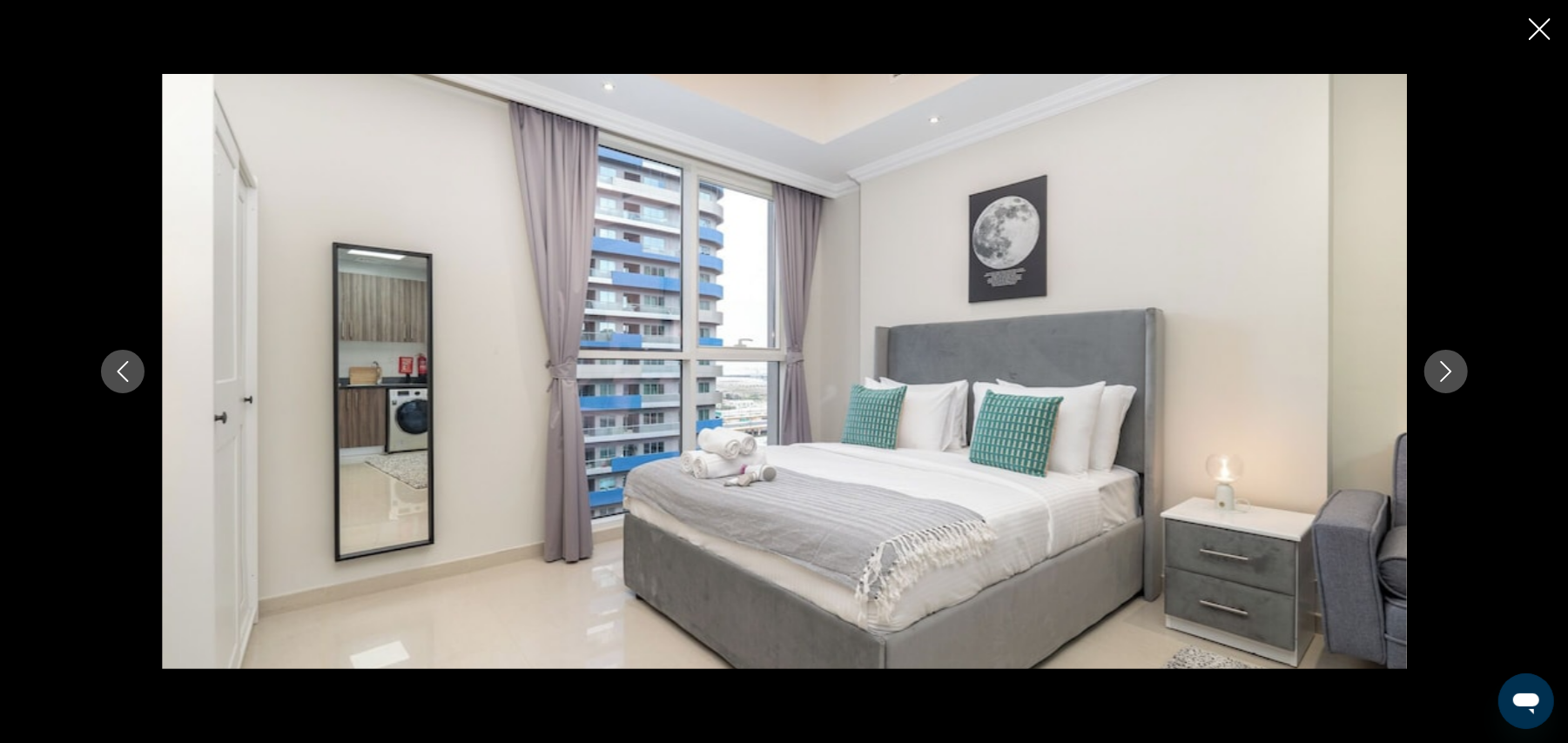
click at [1439, 366] on icon "Next image" at bounding box center [1446, 371] width 21 height 21
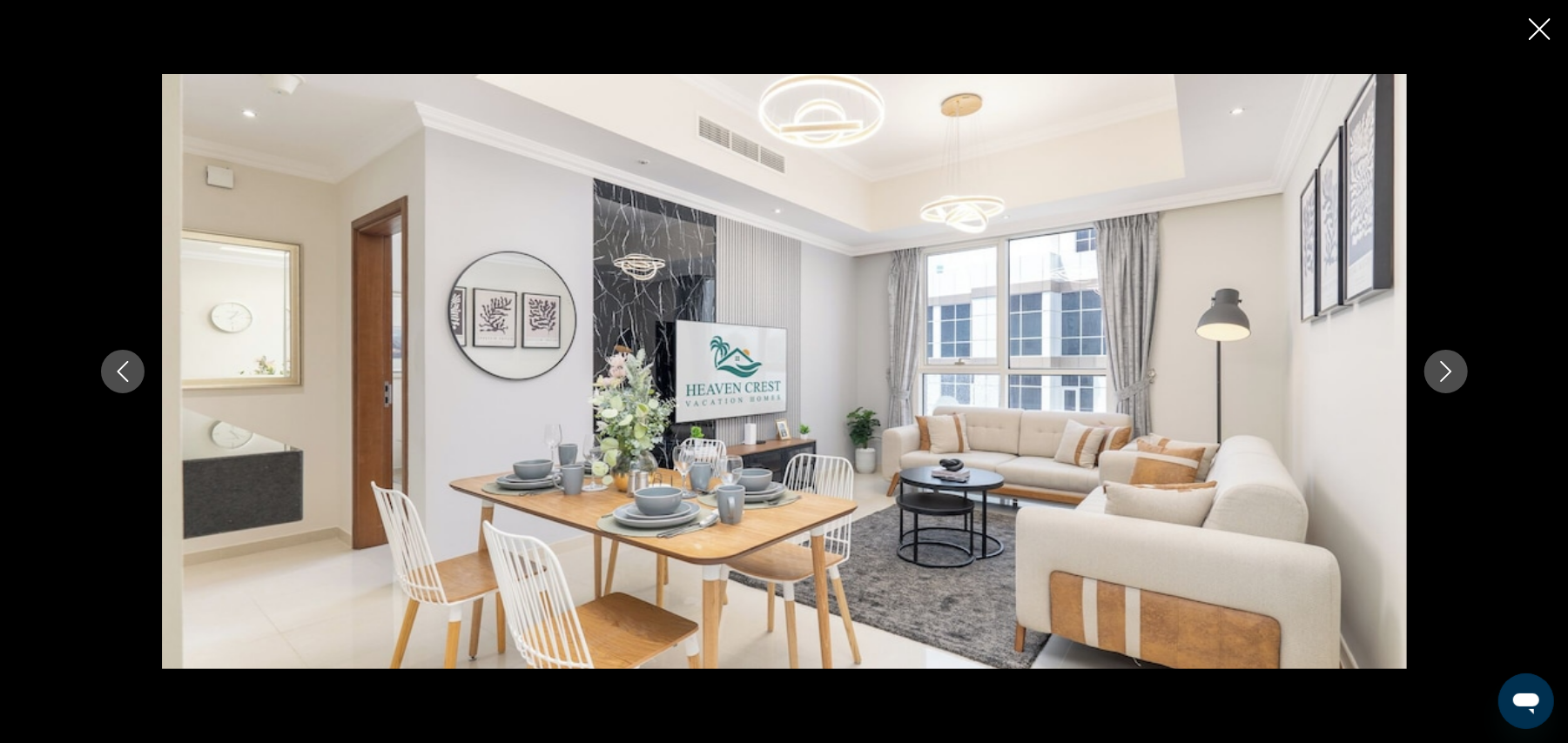
click at [1439, 366] on icon "Next image" at bounding box center [1446, 371] width 21 height 21
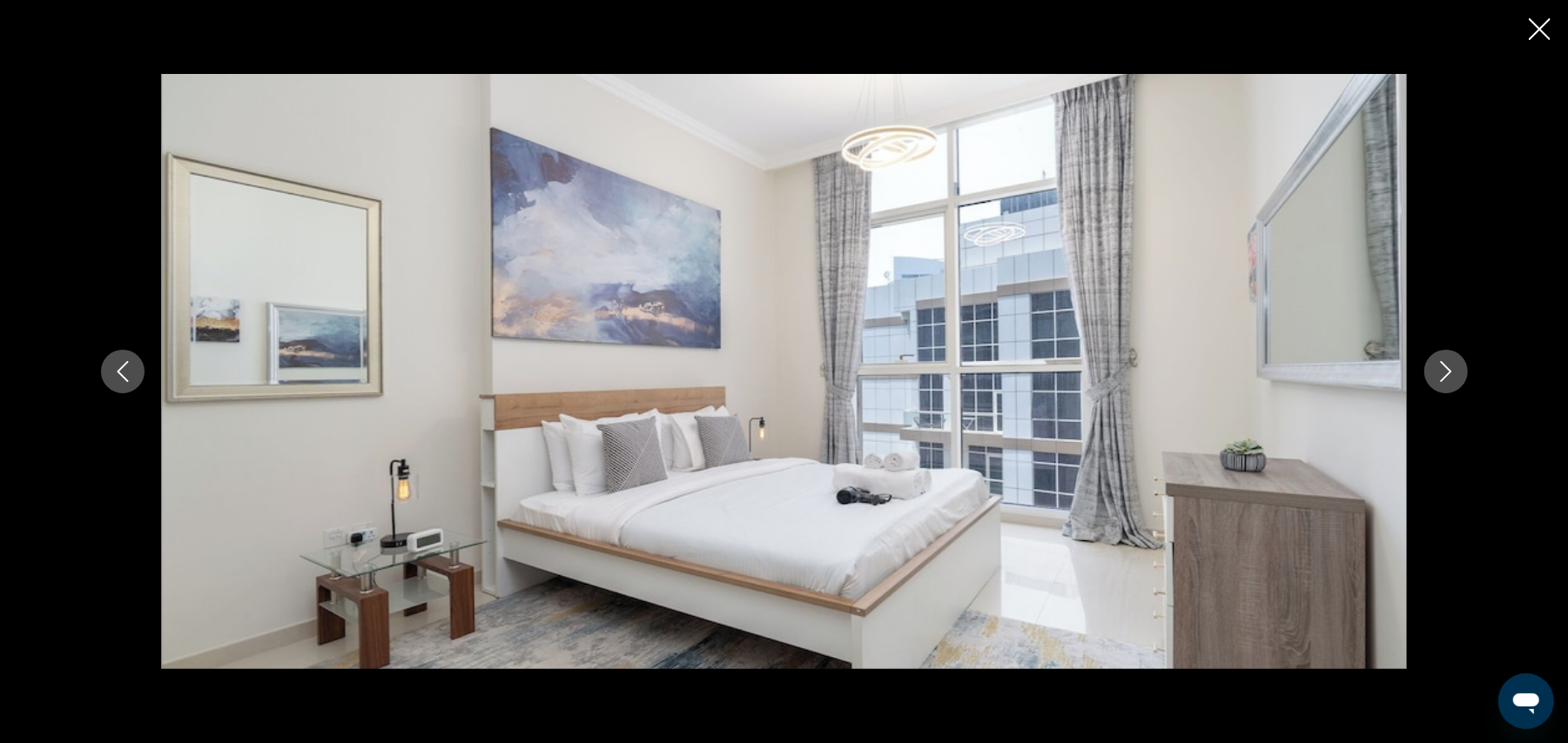
click at [1439, 366] on icon "Next image" at bounding box center [1446, 371] width 21 height 21
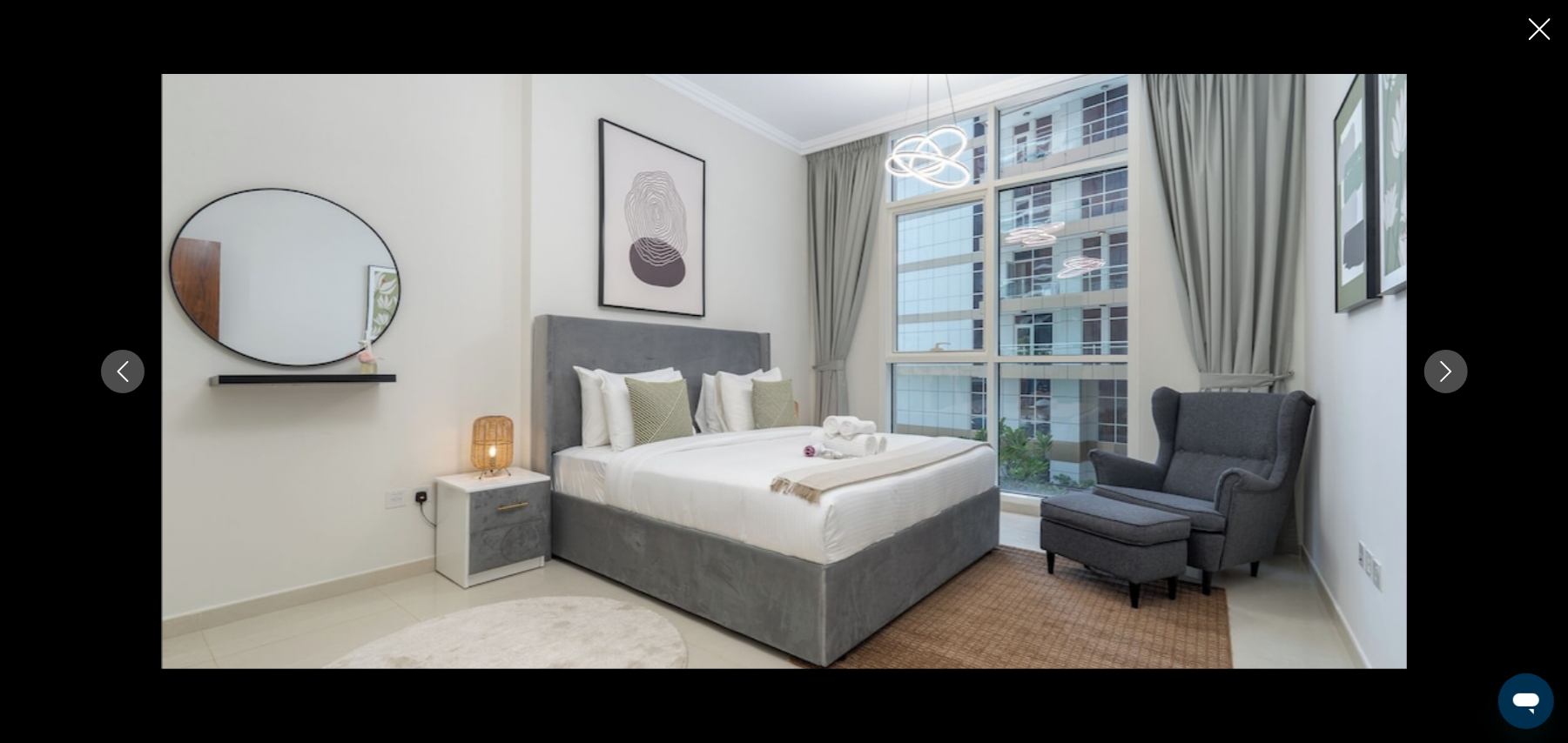
click at [1439, 366] on icon "Next image" at bounding box center [1446, 371] width 21 height 21
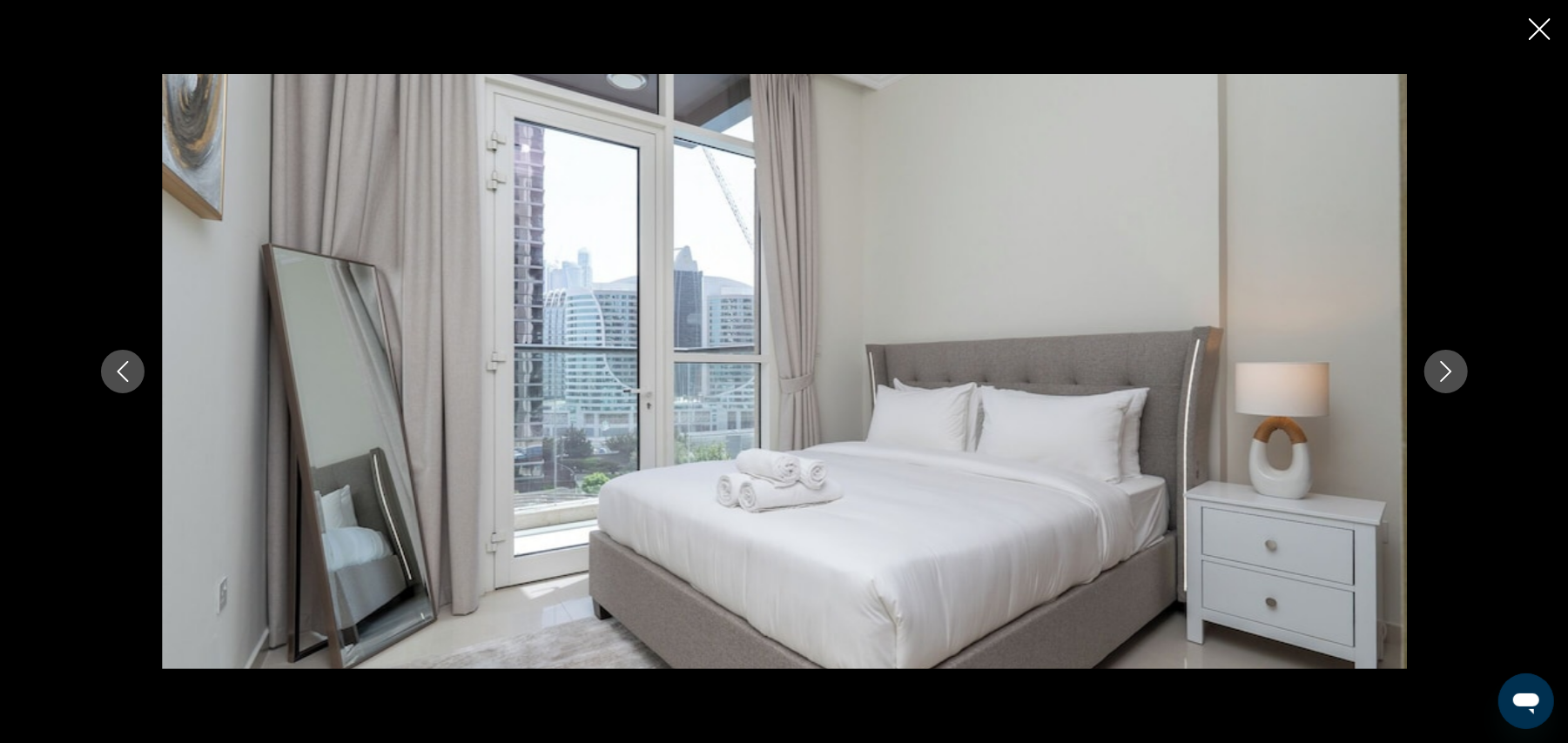
click at [1439, 366] on icon "Next image" at bounding box center [1446, 371] width 21 height 21
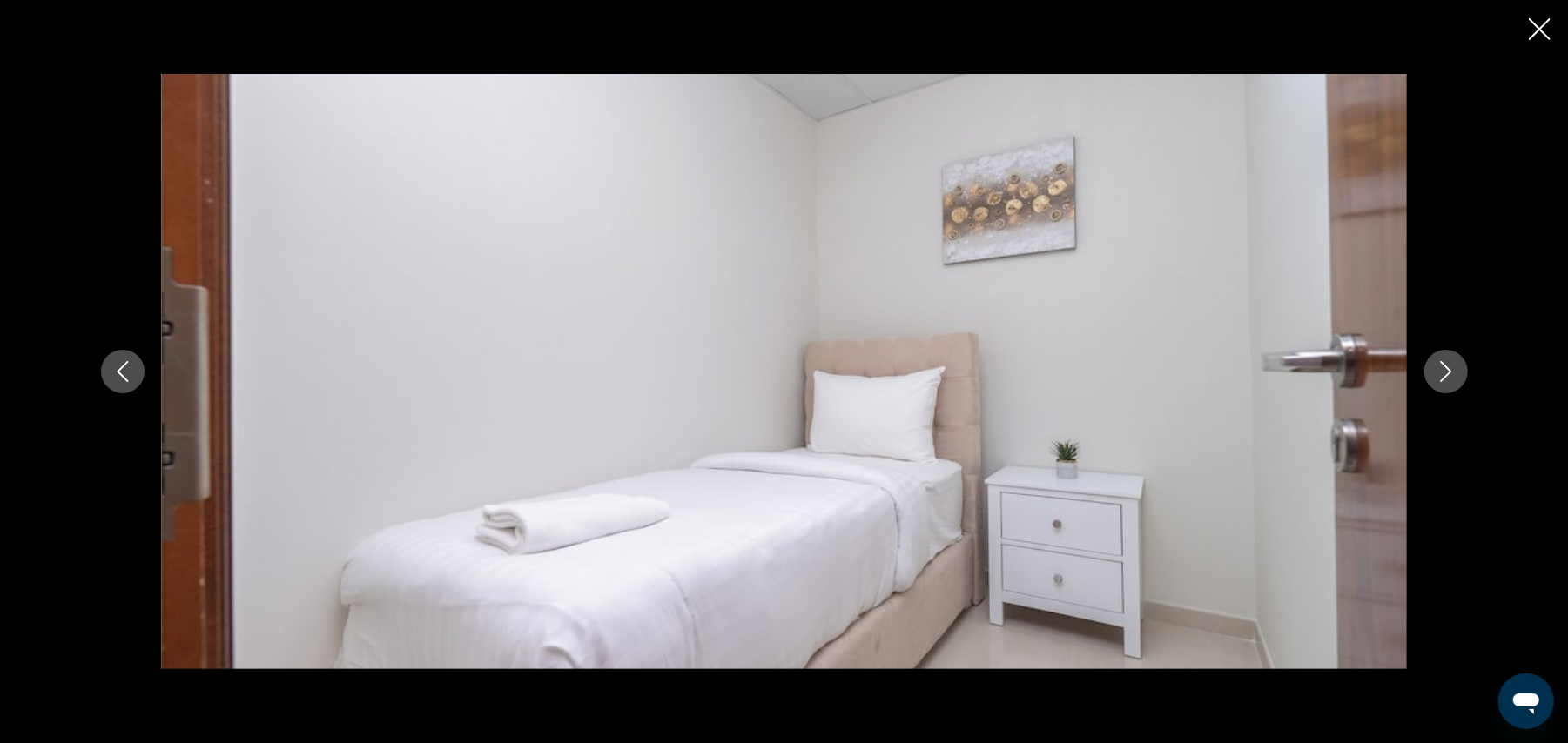
click at [1439, 366] on icon "Next image" at bounding box center [1446, 371] width 21 height 21
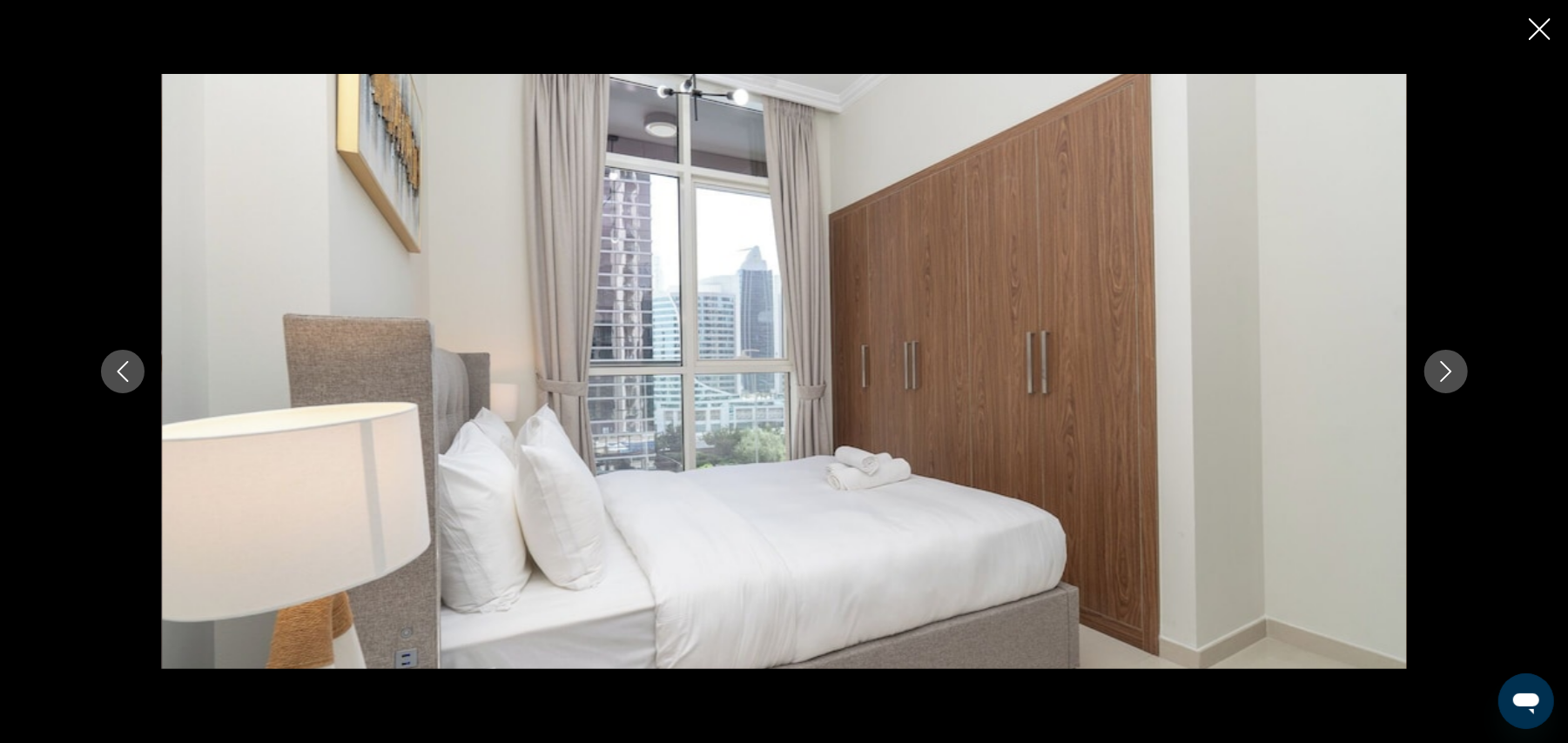
click at [1439, 366] on icon "Next image" at bounding box center [1446, 371] width 21 height 21
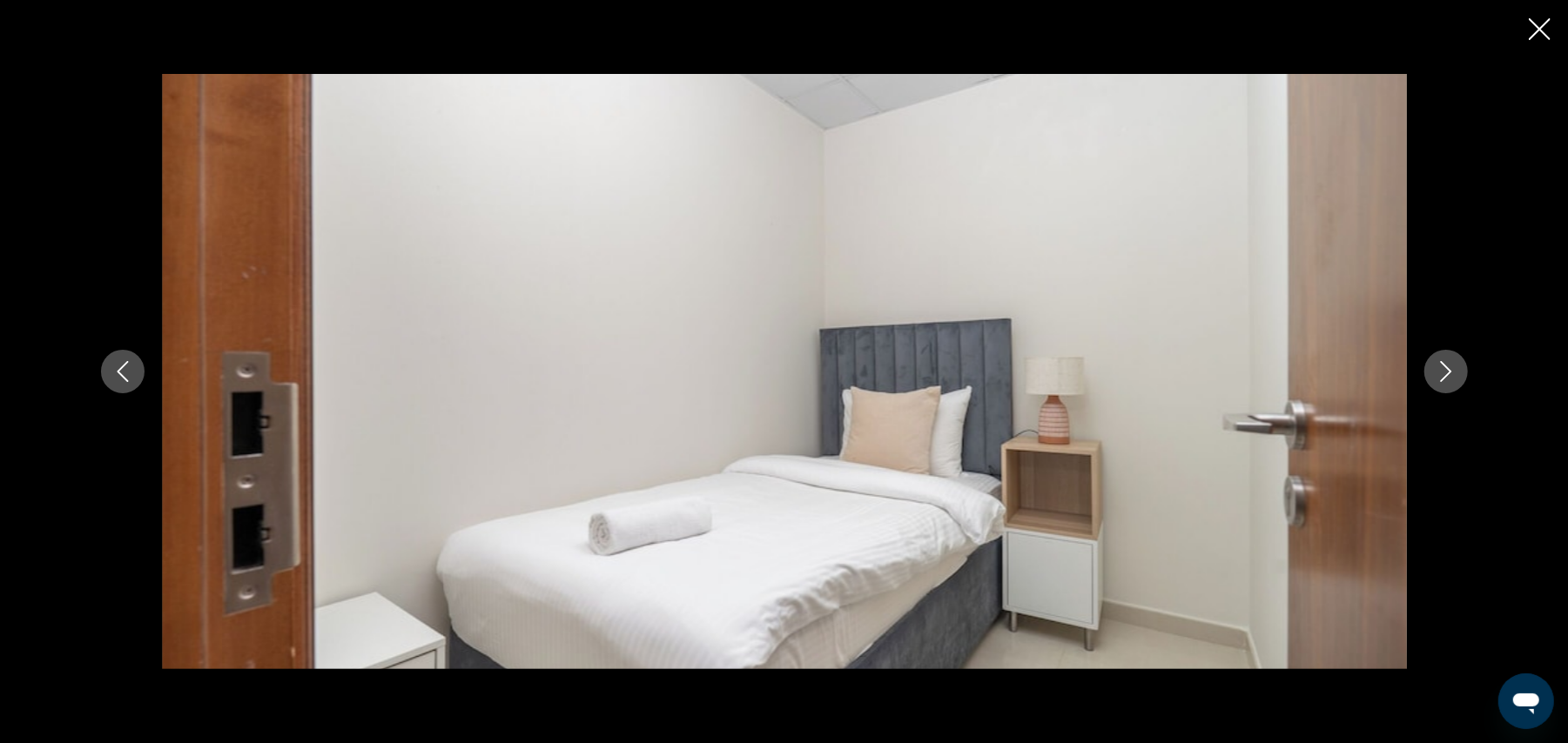
click at [1439, 366] on icon "Next image" at bounding box center [1446, 371] width 21 height 21
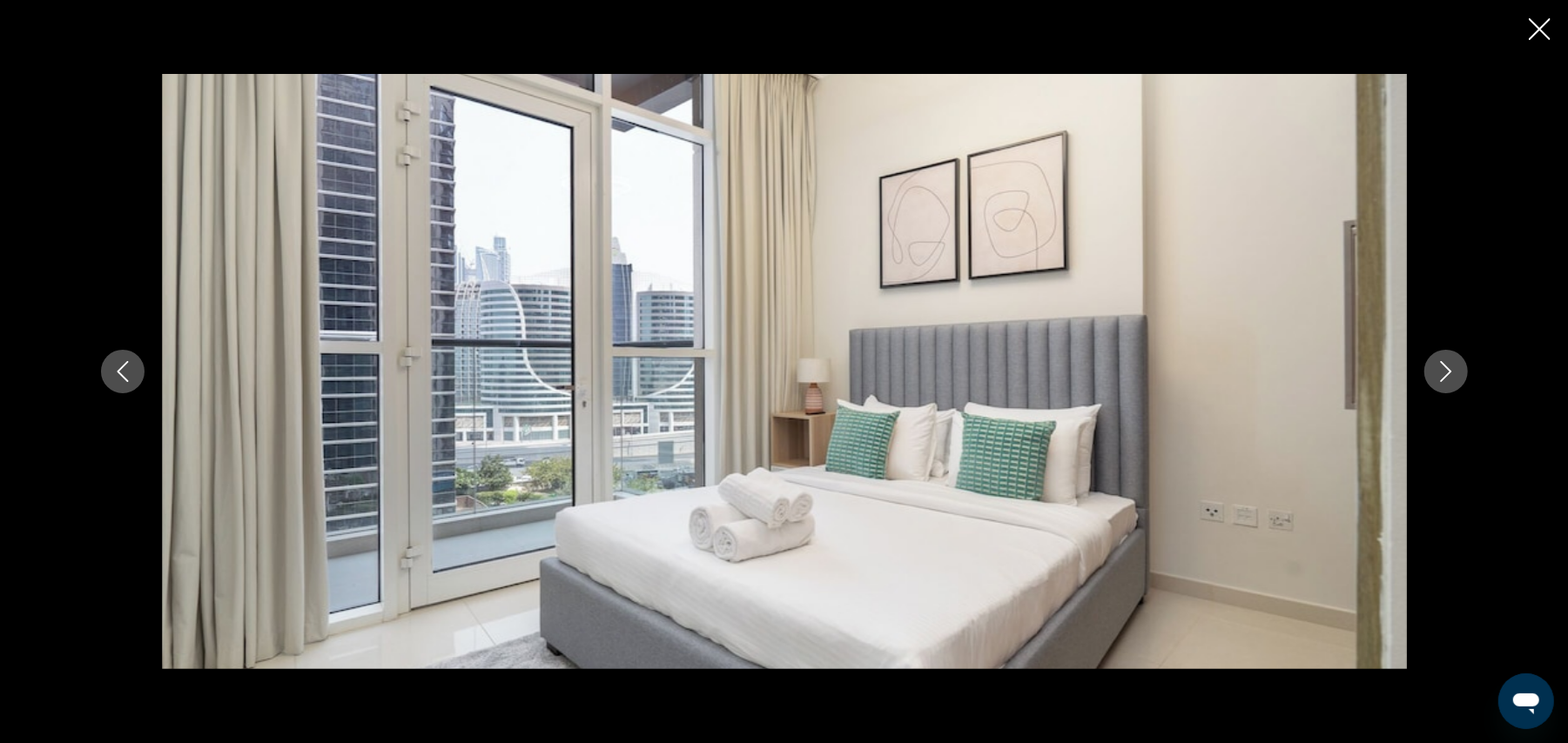
click at [1439, 366] on icon "Next image" at bounding box center [1446, 371] width 21 height 21
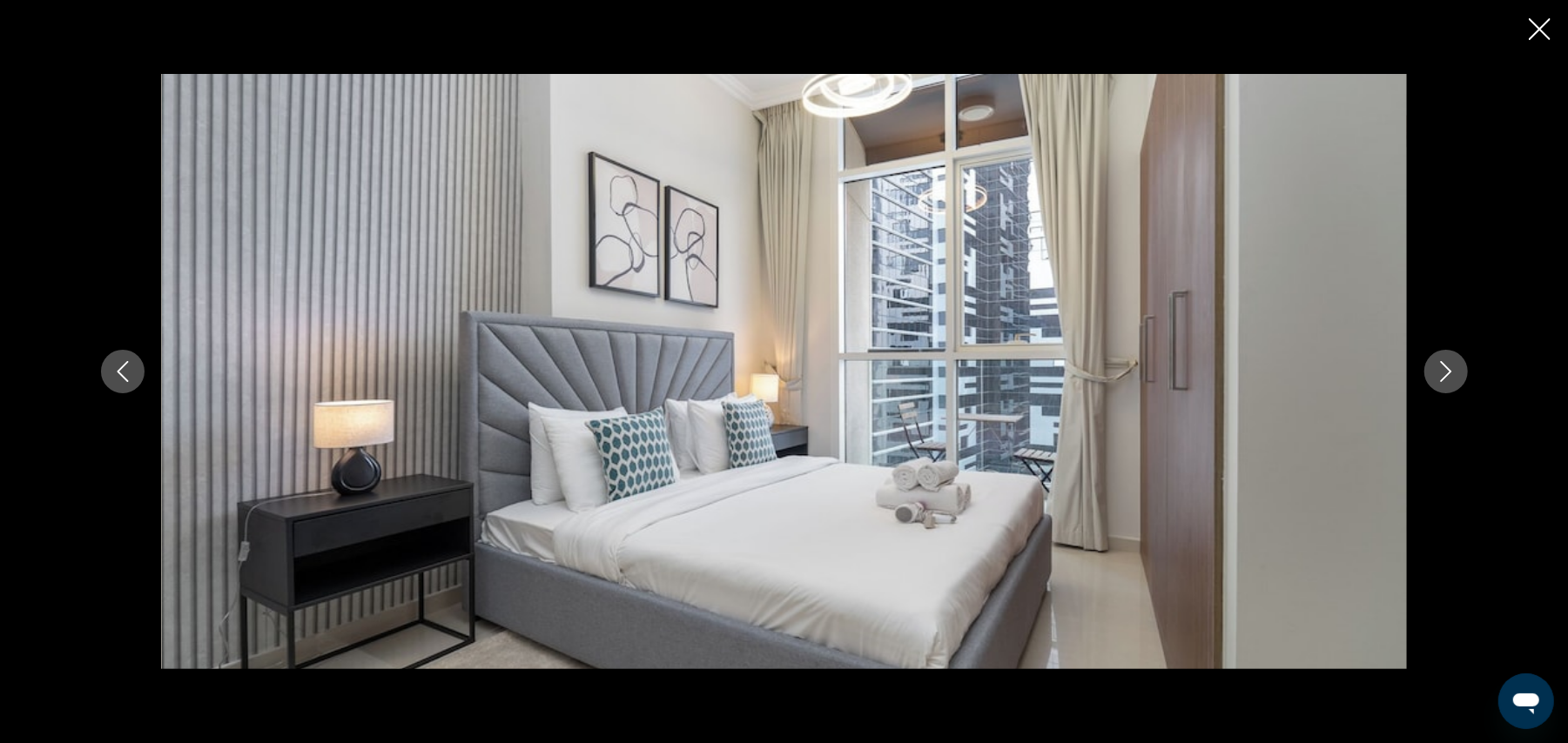
click at [1439, 366] on icon "Next image" at bounding box center [1446, 371] width 21 height 21
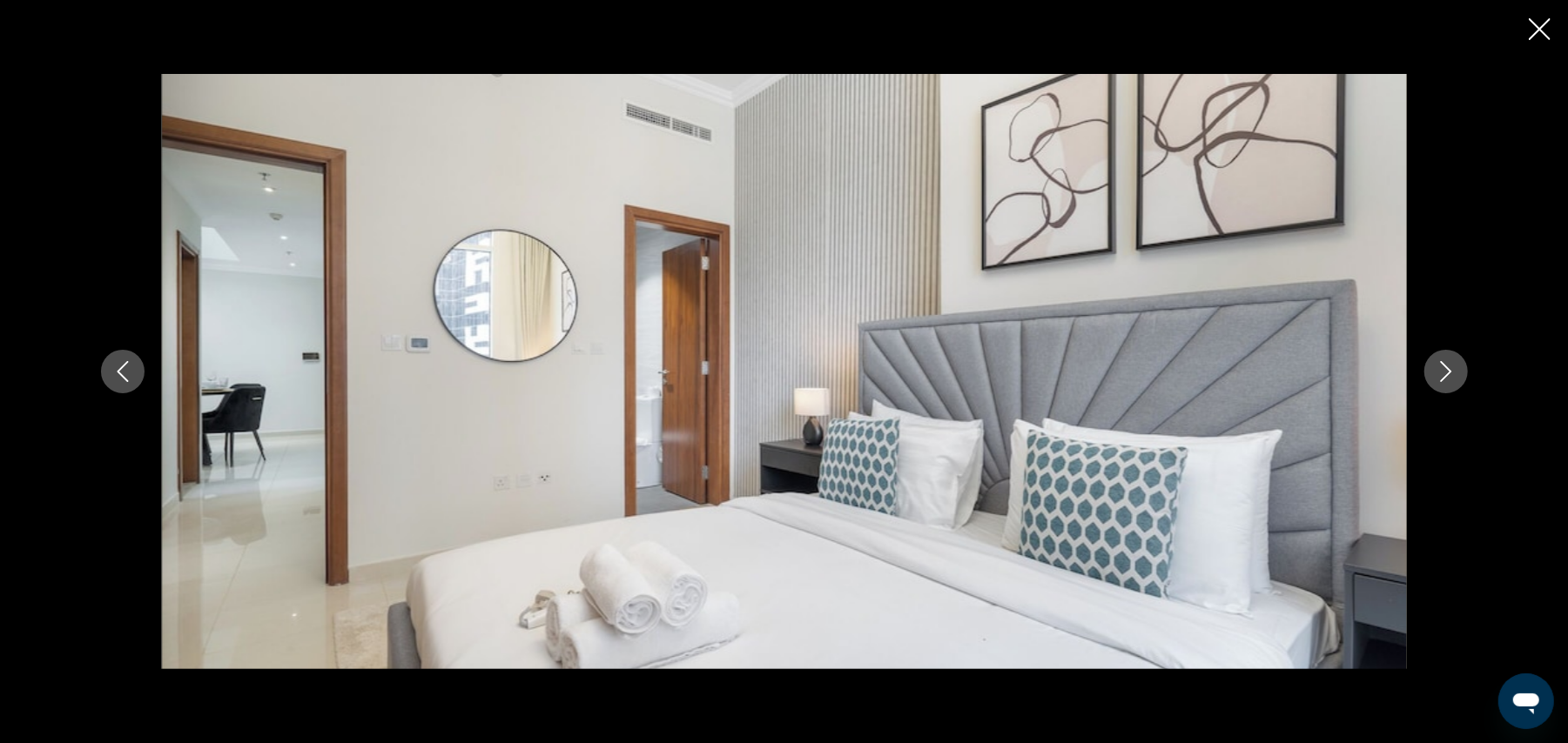
click at [1439, 366] on icon "Next image" at bounding box center [1446, 371] width 21 height 21
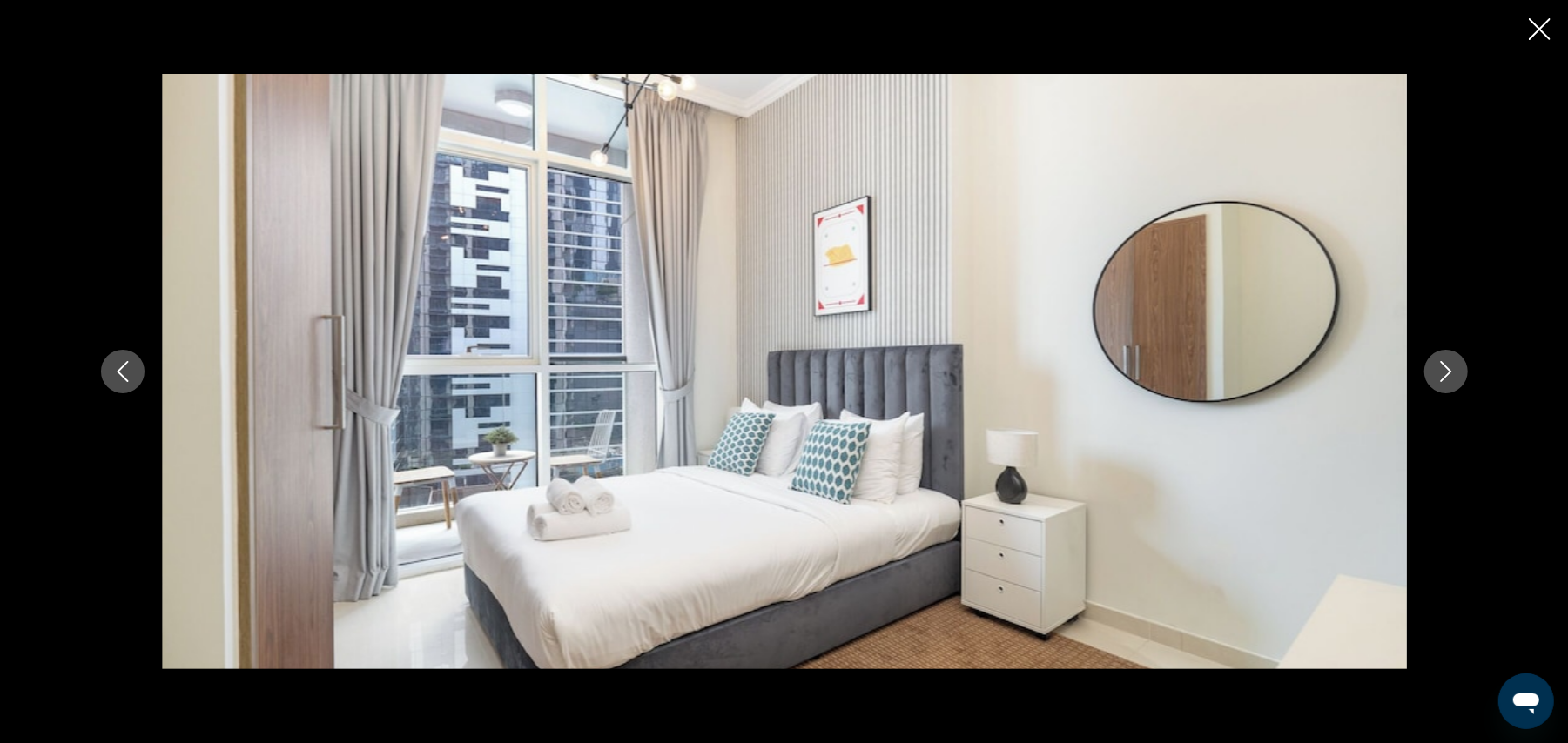
click at [1439, 366] on icon "Next image" at bounding box center [1446, 371] width 21 height 21
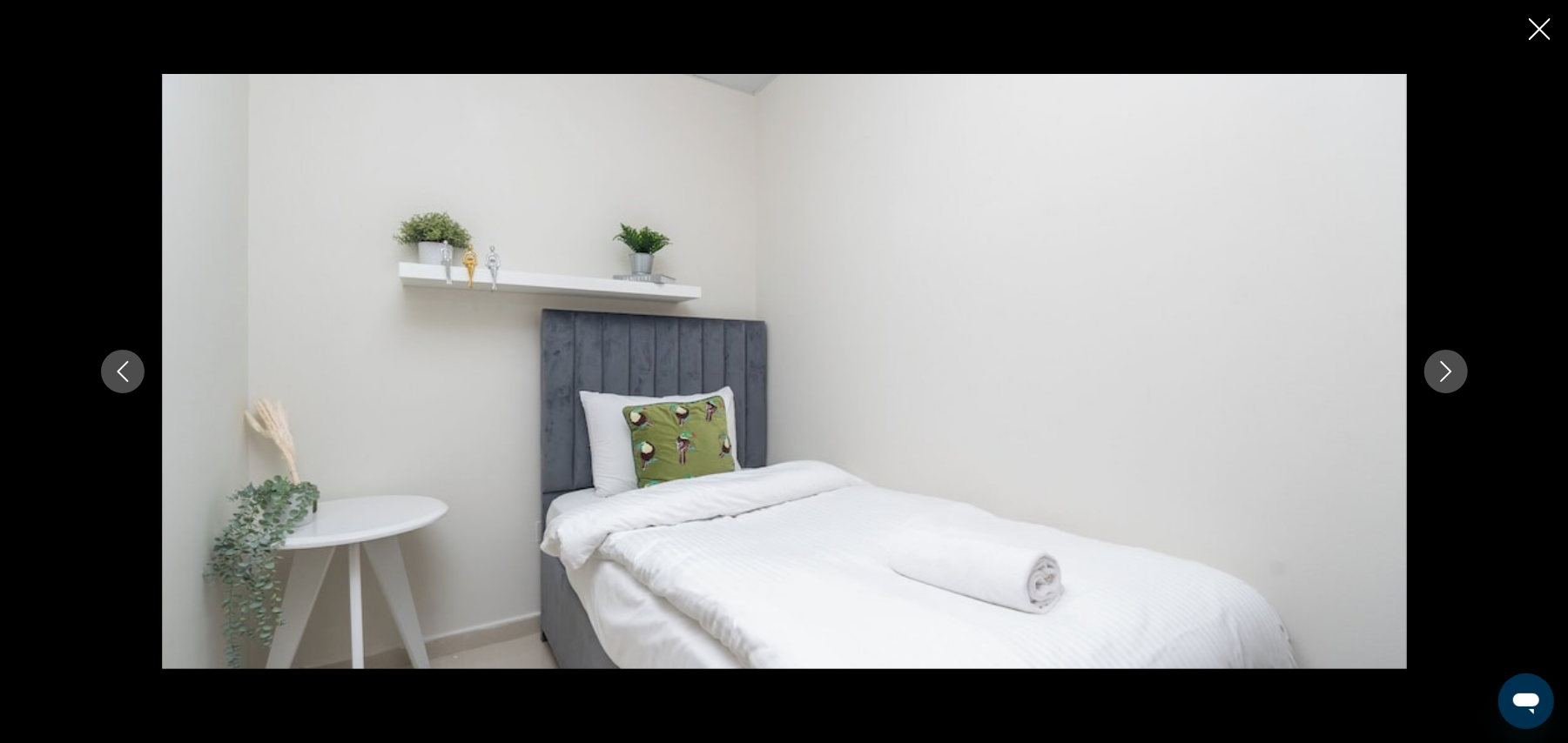
click at [1439, 366] on icon "Next image" at bounding box center [1446, 371] width 21 height 21
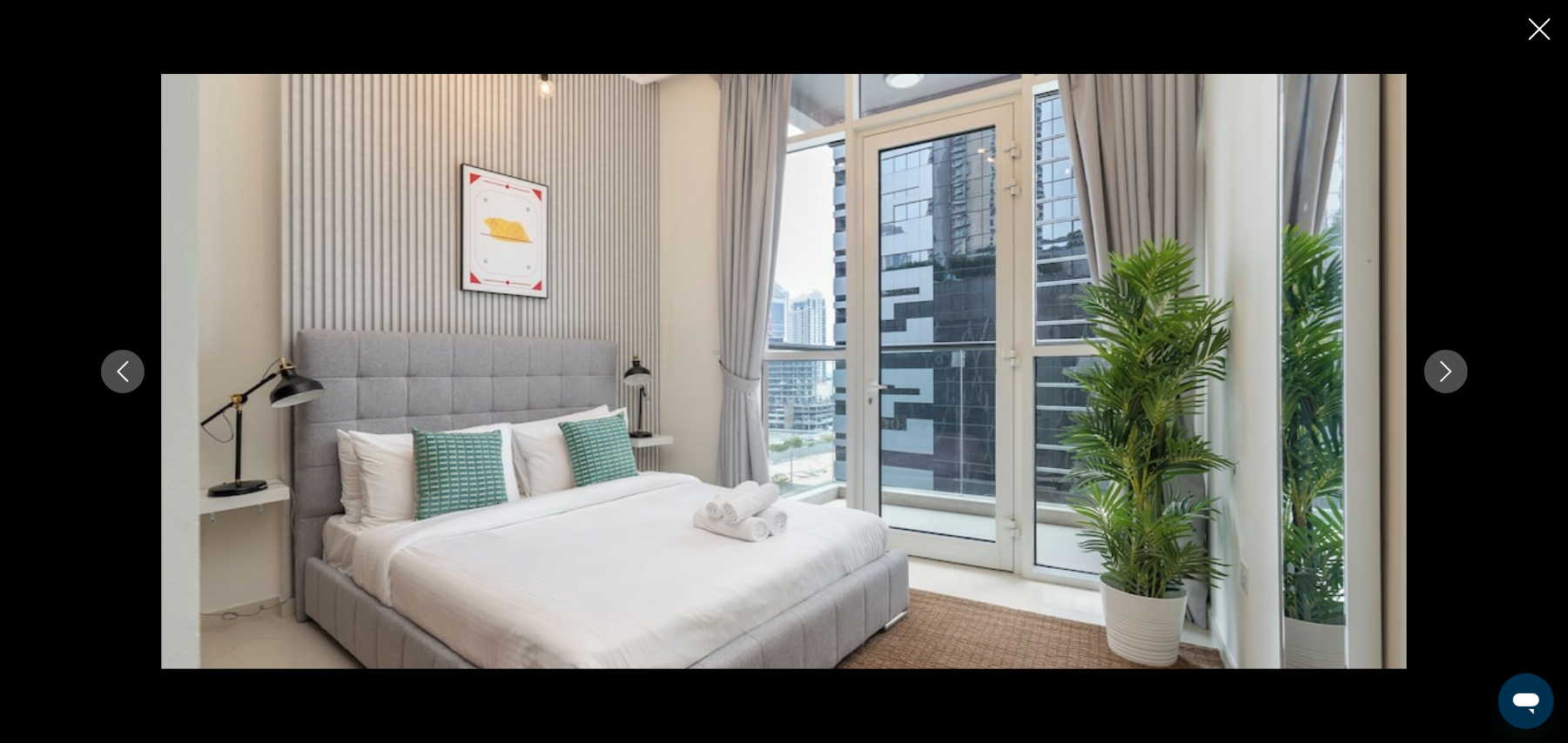
click at [1536, 37] on icon "Close slideshow" at bounding box center [1540, 29] width 22 height 22
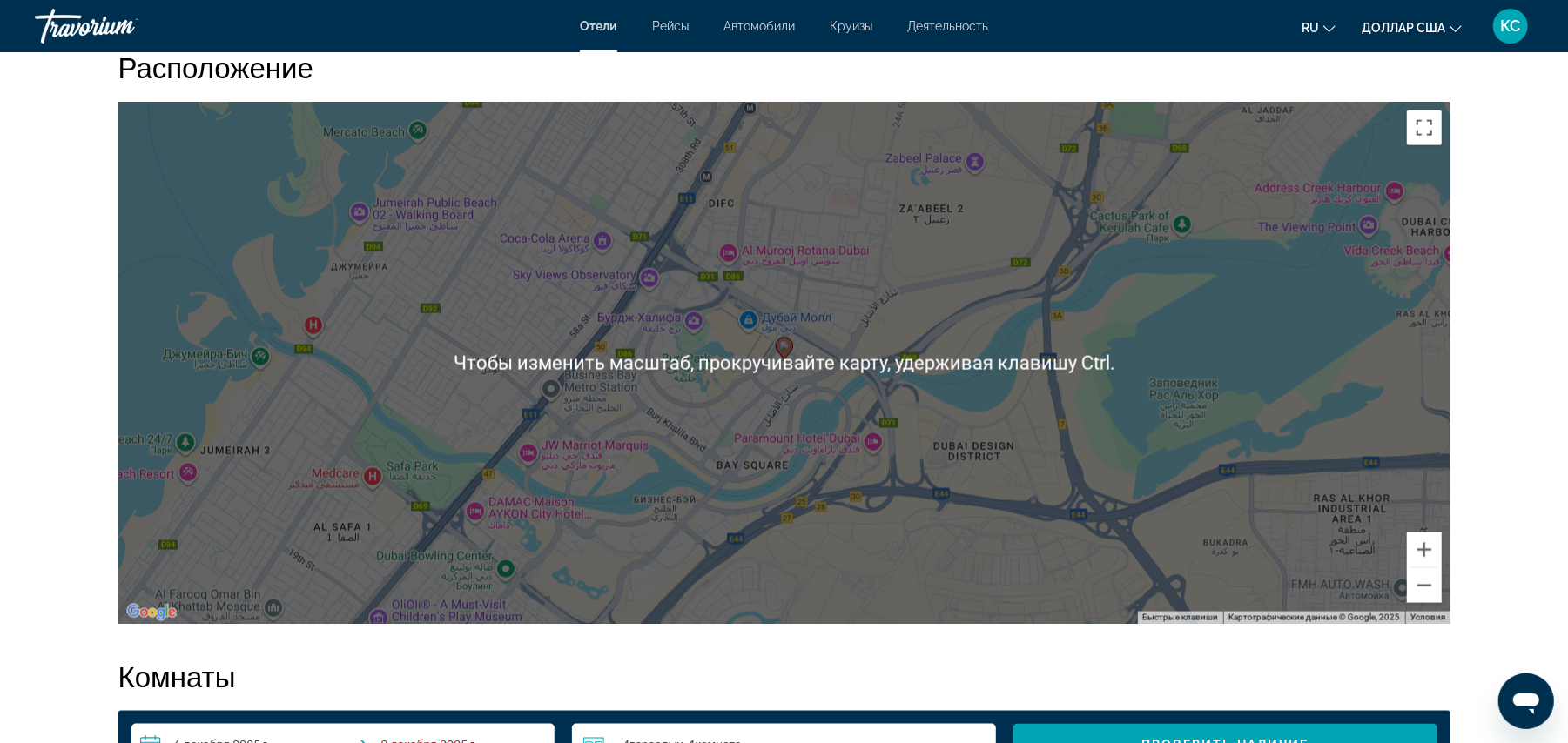
scroll to position [1642, 0]
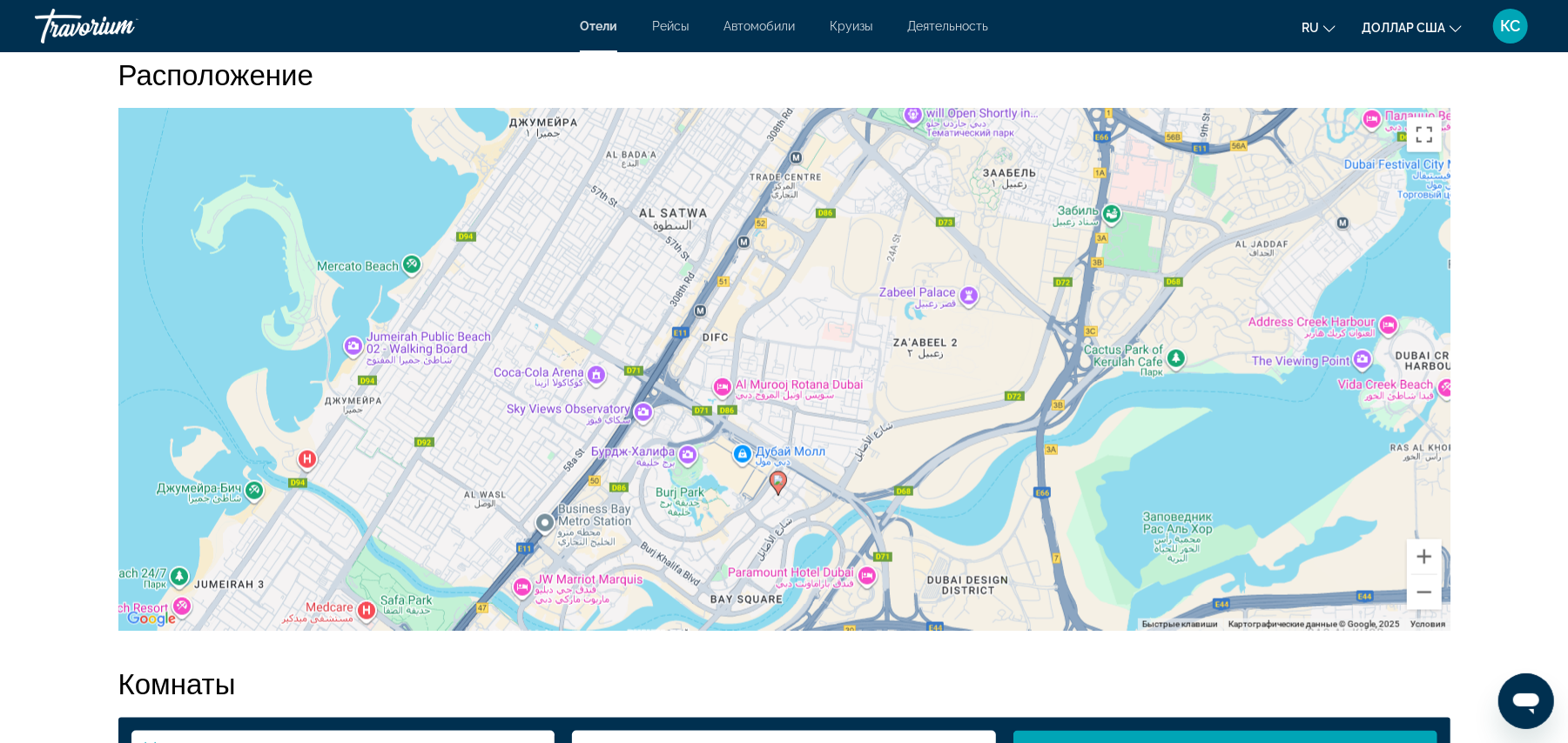
drag, startPoint x: 919, startPoint y: 317, endPoint x: 914, endPoint y: 445, distance: 128.1
click at [914, 445] on div "Чтобы активировать перетаскивание с помощью кнопок, нажмите Alt + Ввод. После э…" at bounding box center [784, 370] width 1332 height 522
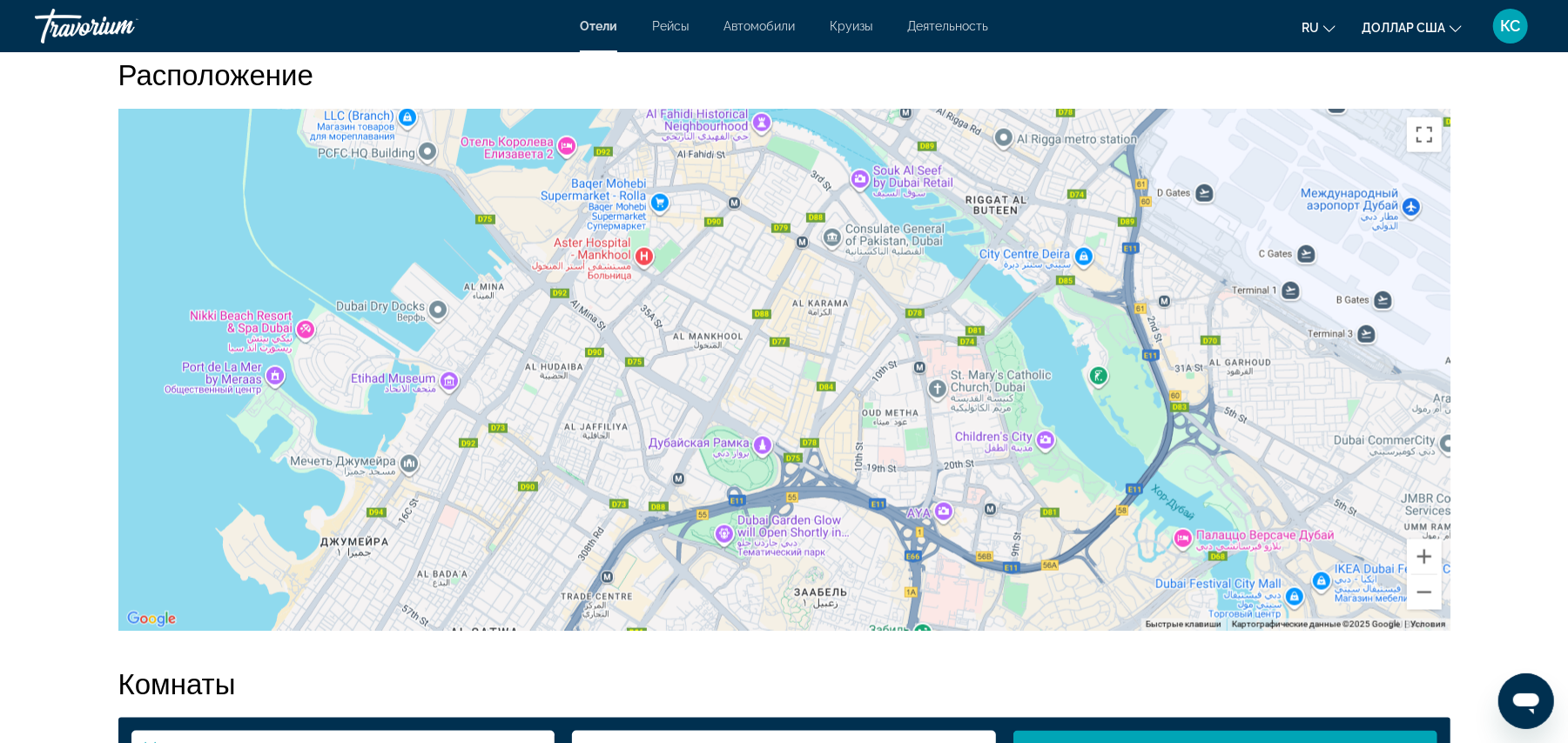
drag, startPoint x: 948, startPoint y: 366, endPoint x: 759, endPoint y: 789, distance: 463.3
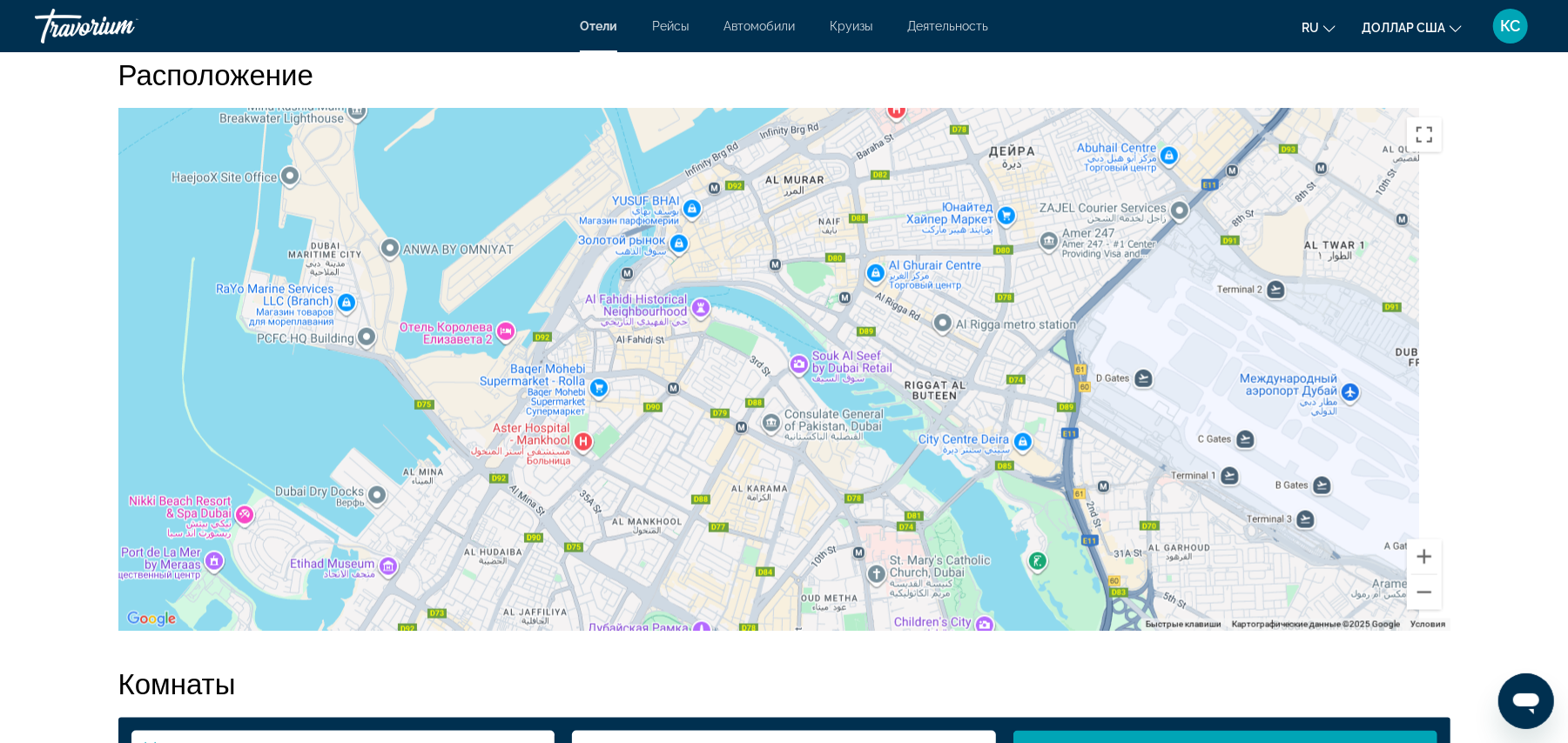
drag, startPoint x: 906, startPoint y: 338, endPoint x: 843, endPoint y: 527, distance: 199.2
click at [843, 527] on div "Основное содержание" at bounding box center [784, 370] width 1332 height 522
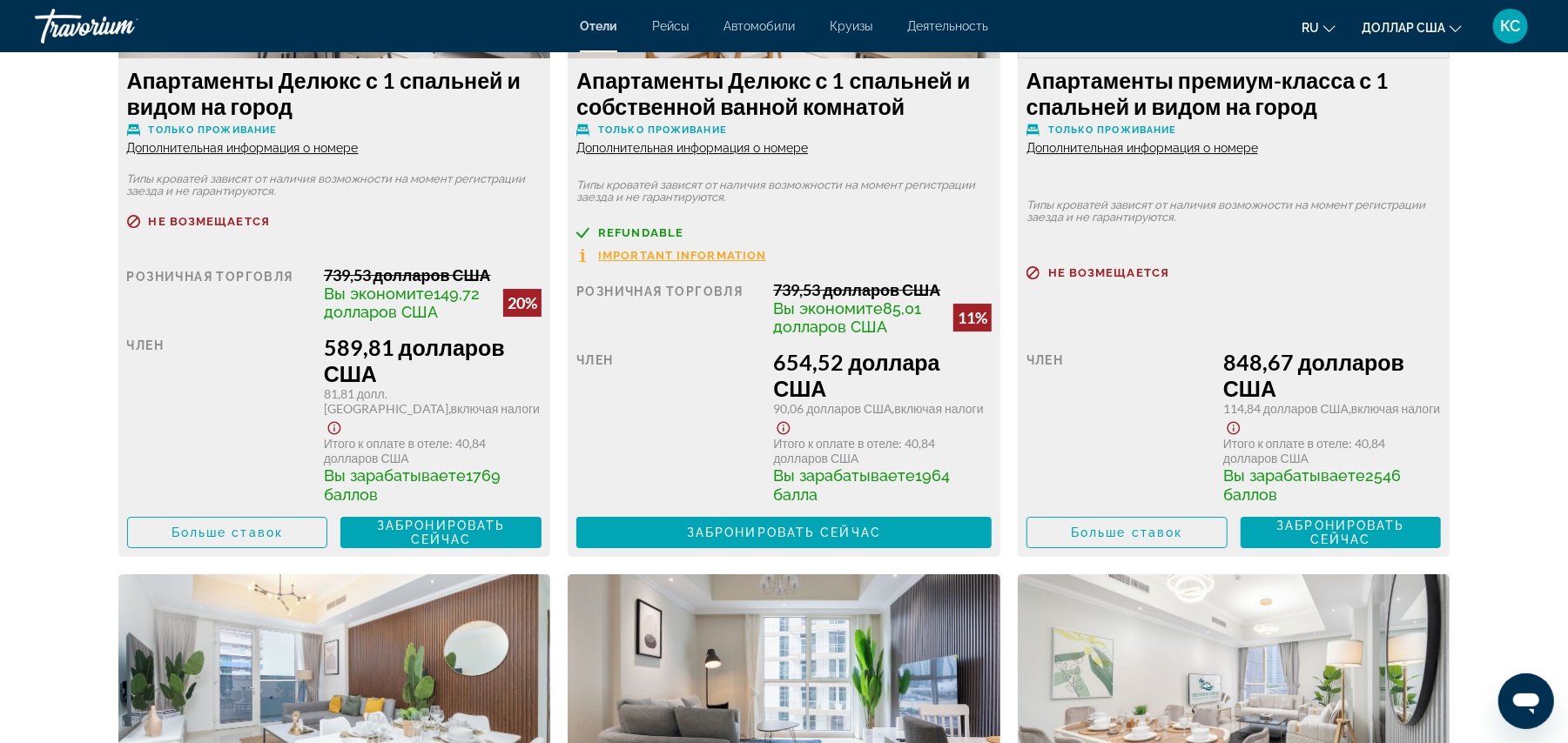
scroll to position [4442, 0]
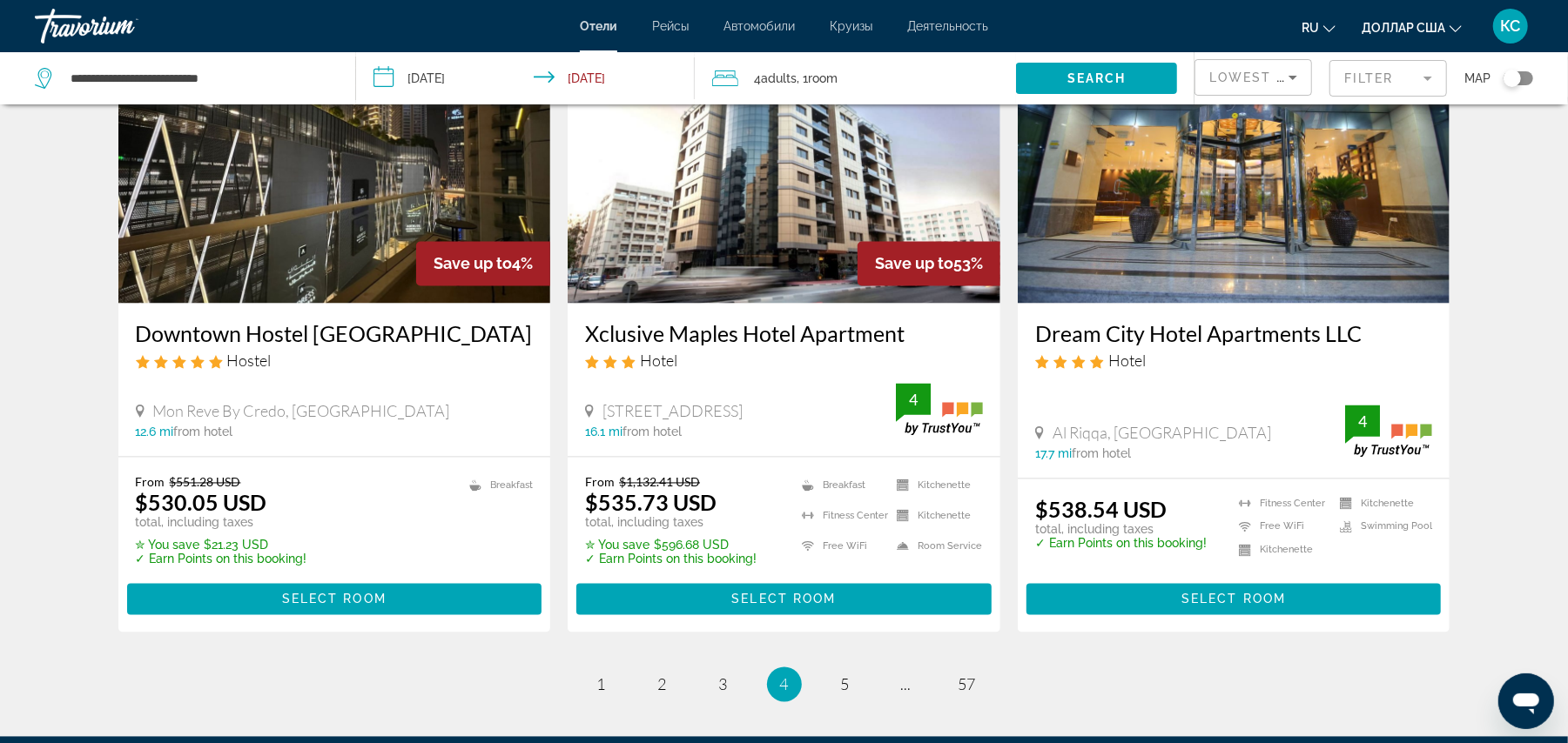
scroll to position [2254, 0]
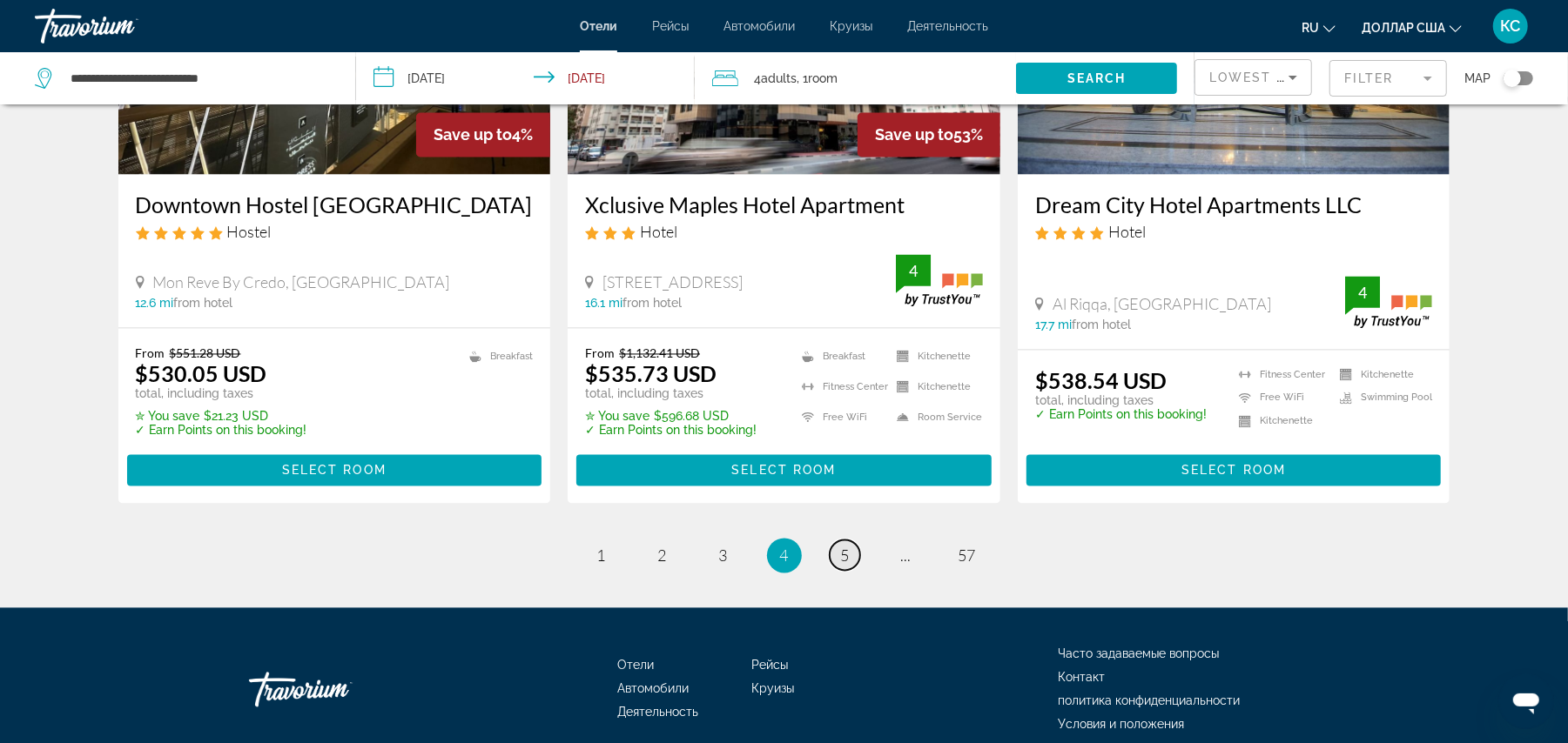
click at [846, 547] on span "5" at bounding box center [846, 556] width 9 height 19
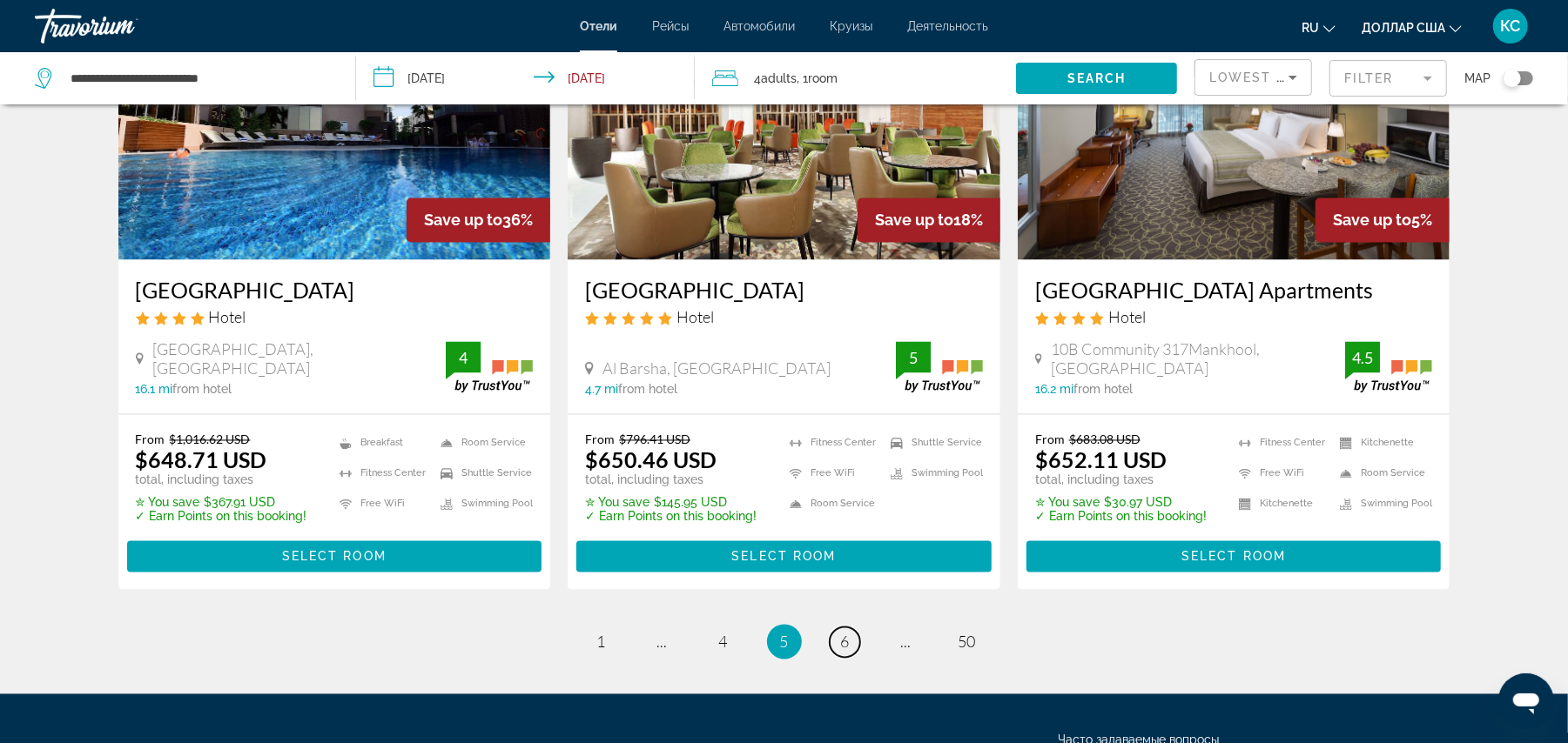
scroll to position [2185, 0]
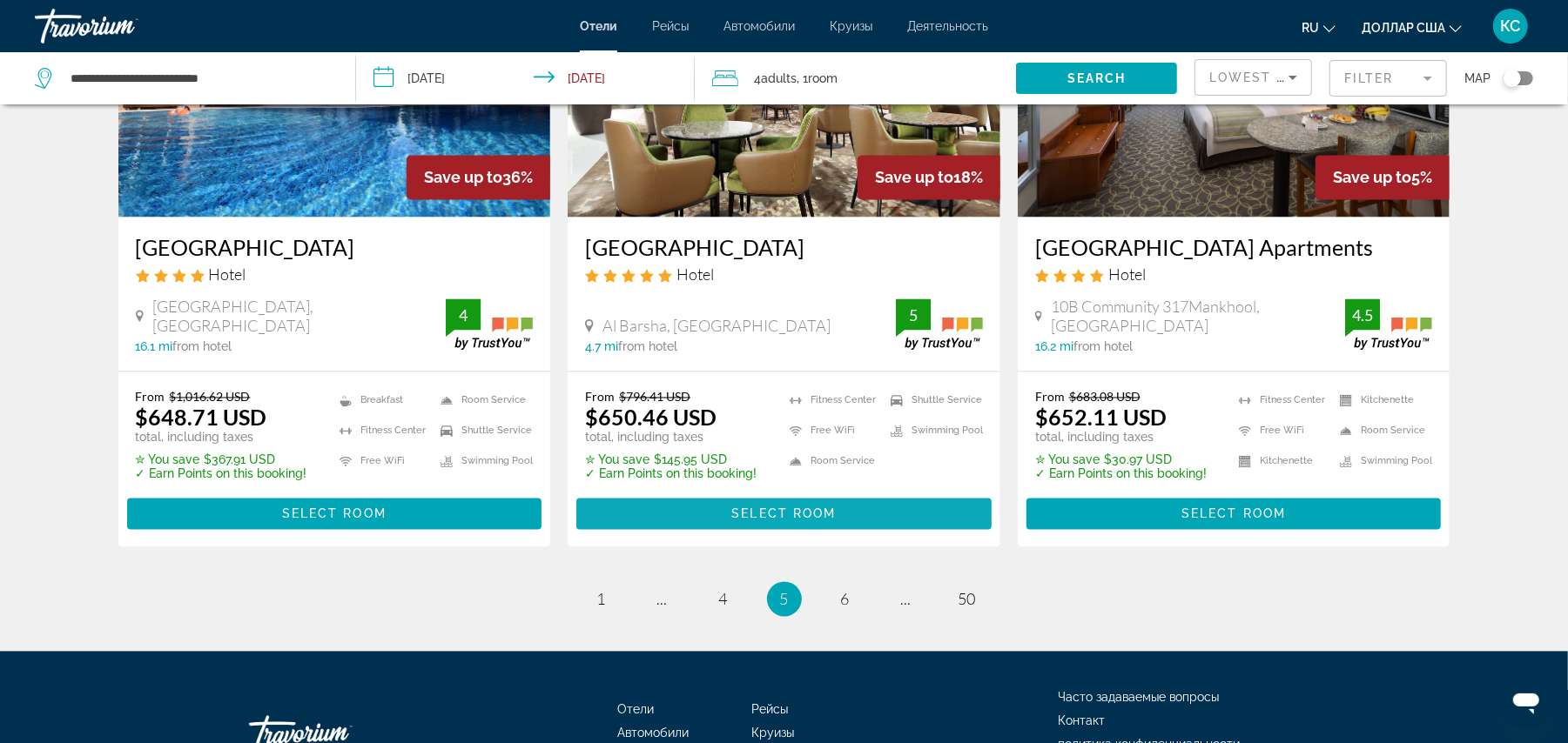
click at [764, 508] on span "Select Room" at bounding box center [784, 514] width 104 height 14
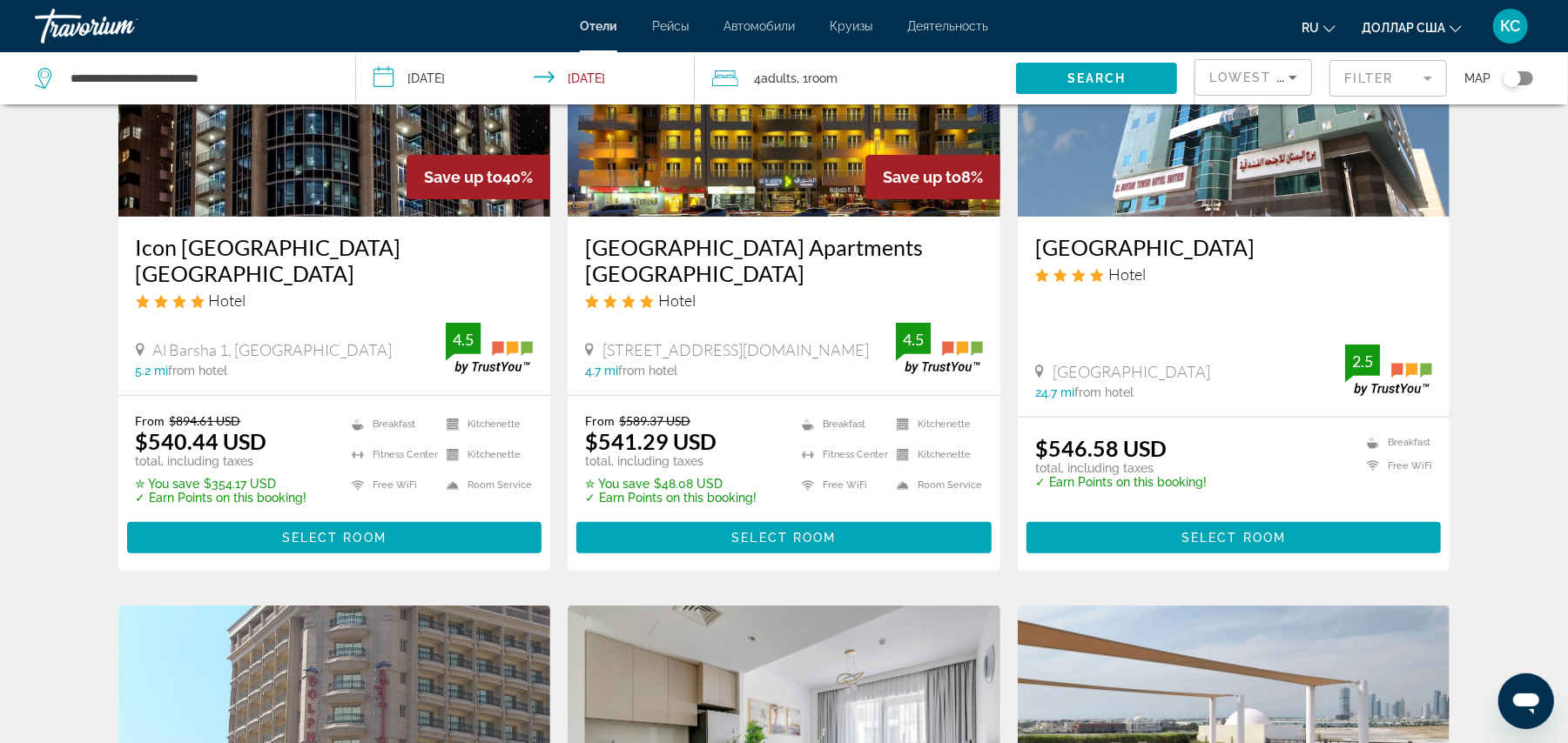
scroll to position [237, 0]
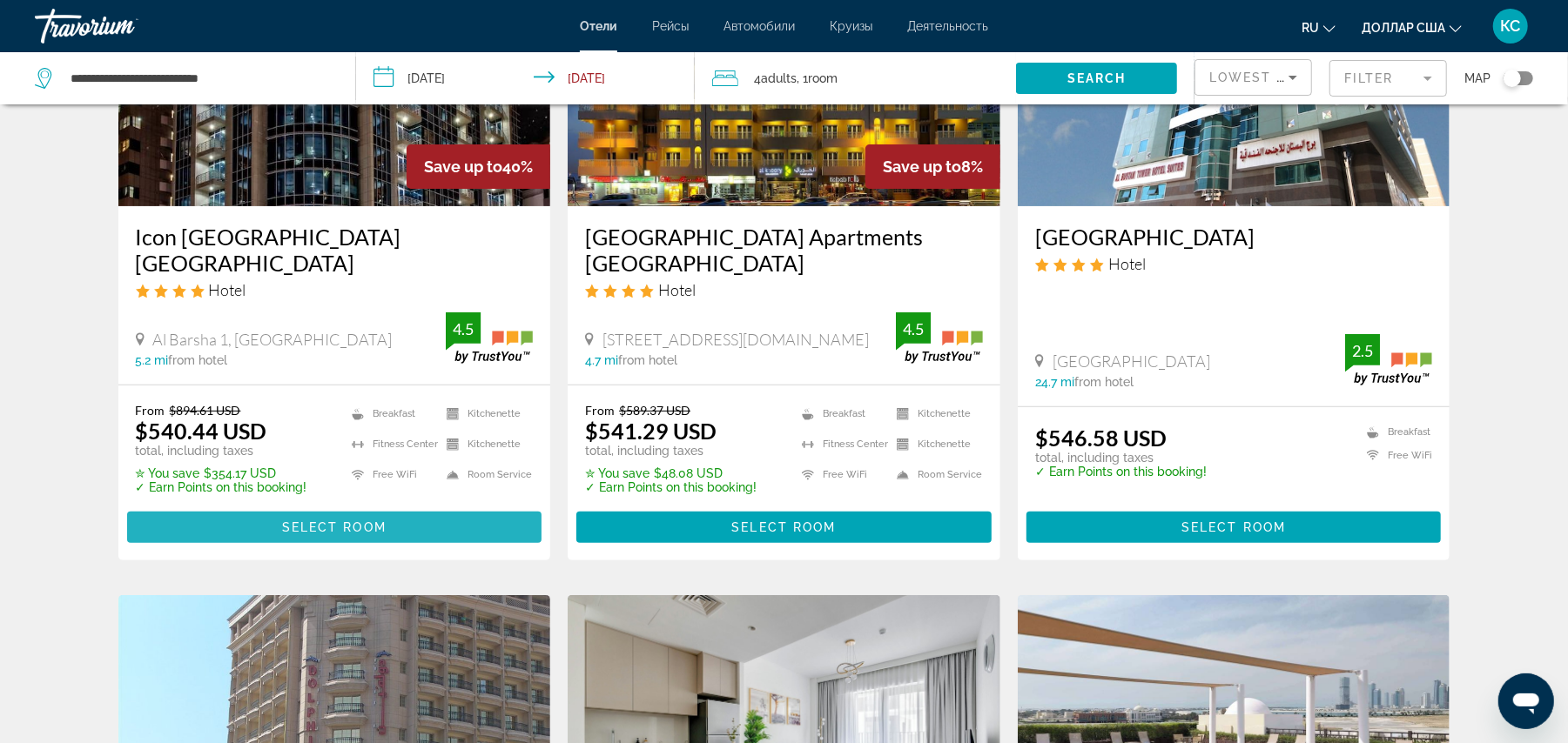
click at [340, 520] on span "Select Room" at bounding box center [334, 527] width 104 height 14
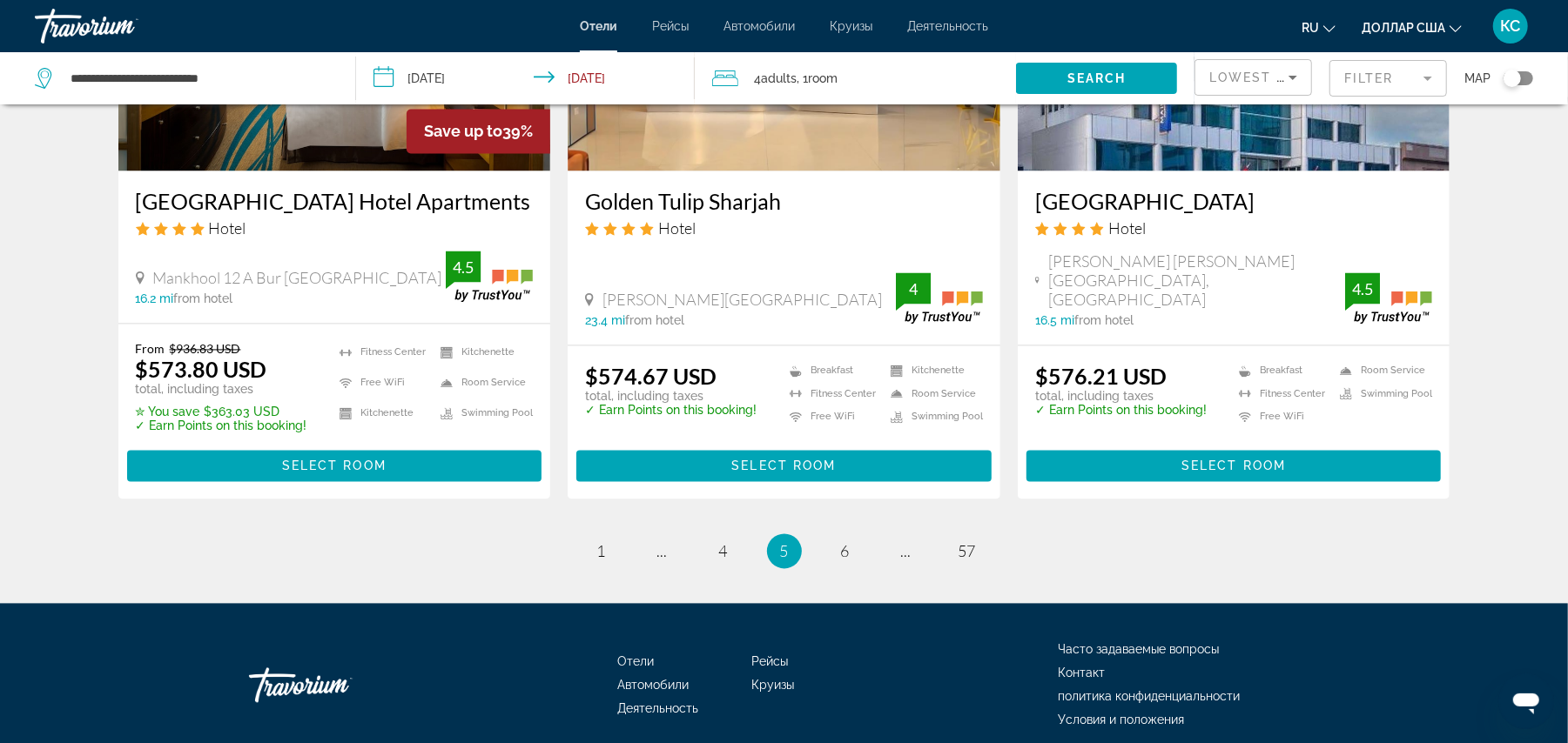
scroll to position [2307, 0]
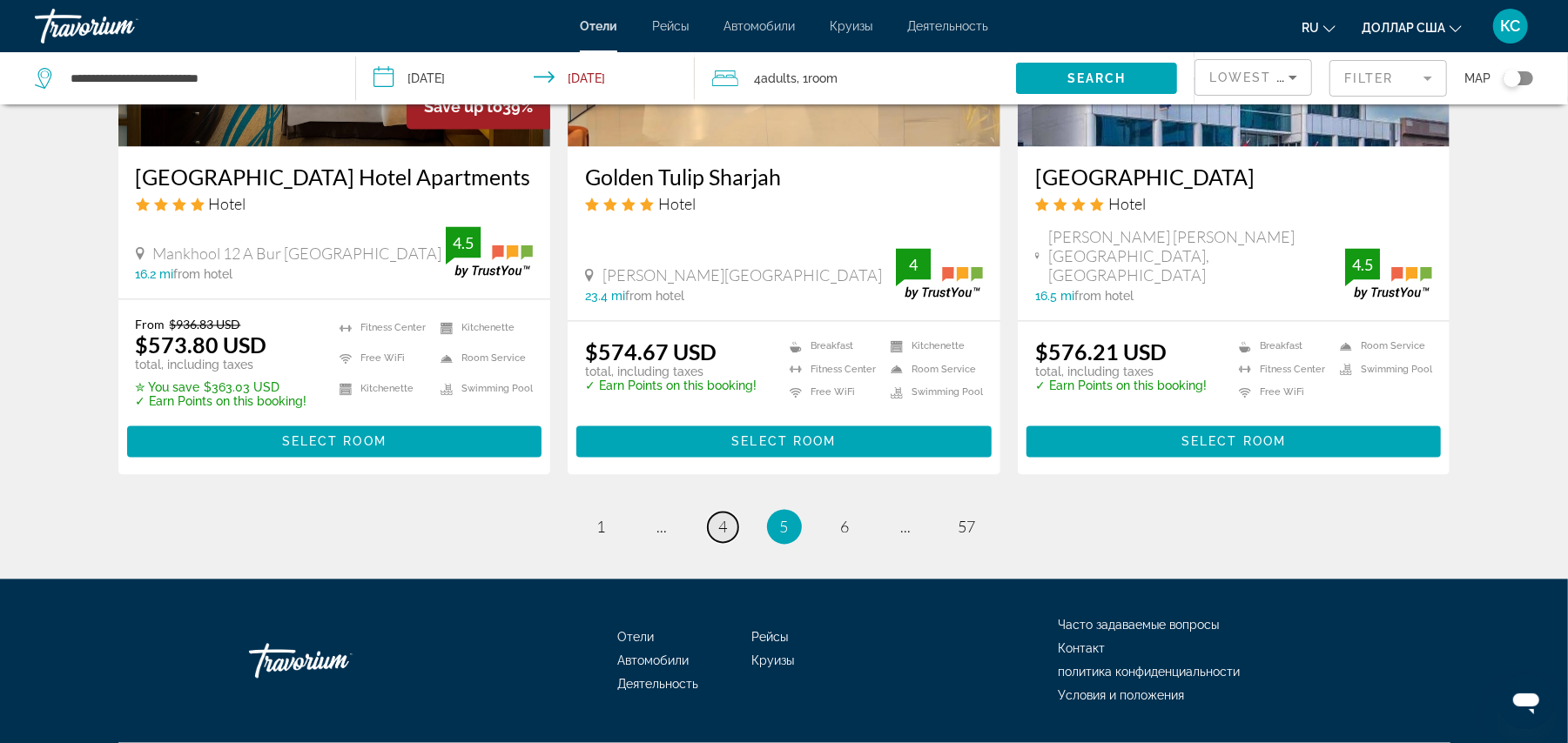
click at [722, 518] on span "4" at bounding box center [724, 527] width 9 height 19
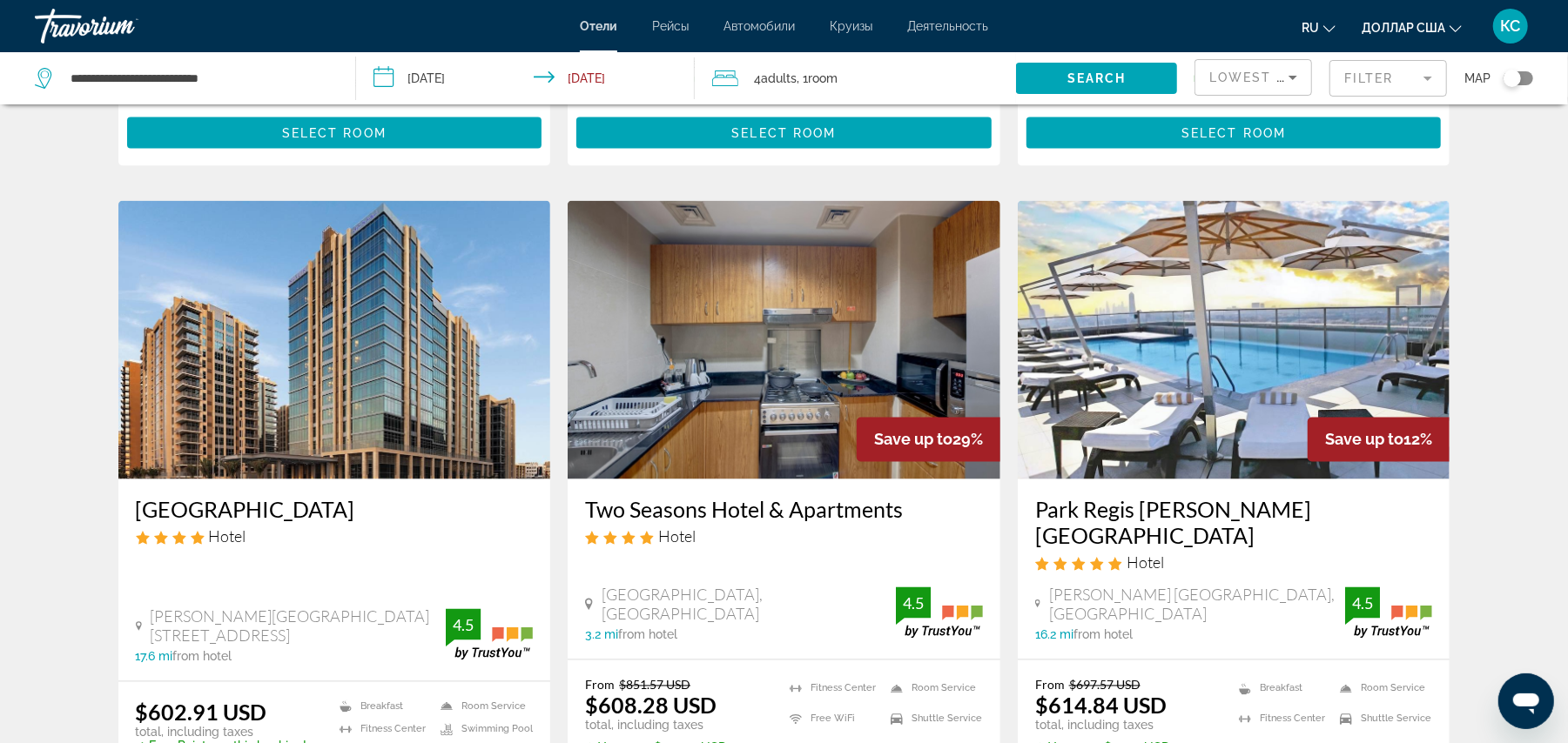
scroll to position [2300, 0]
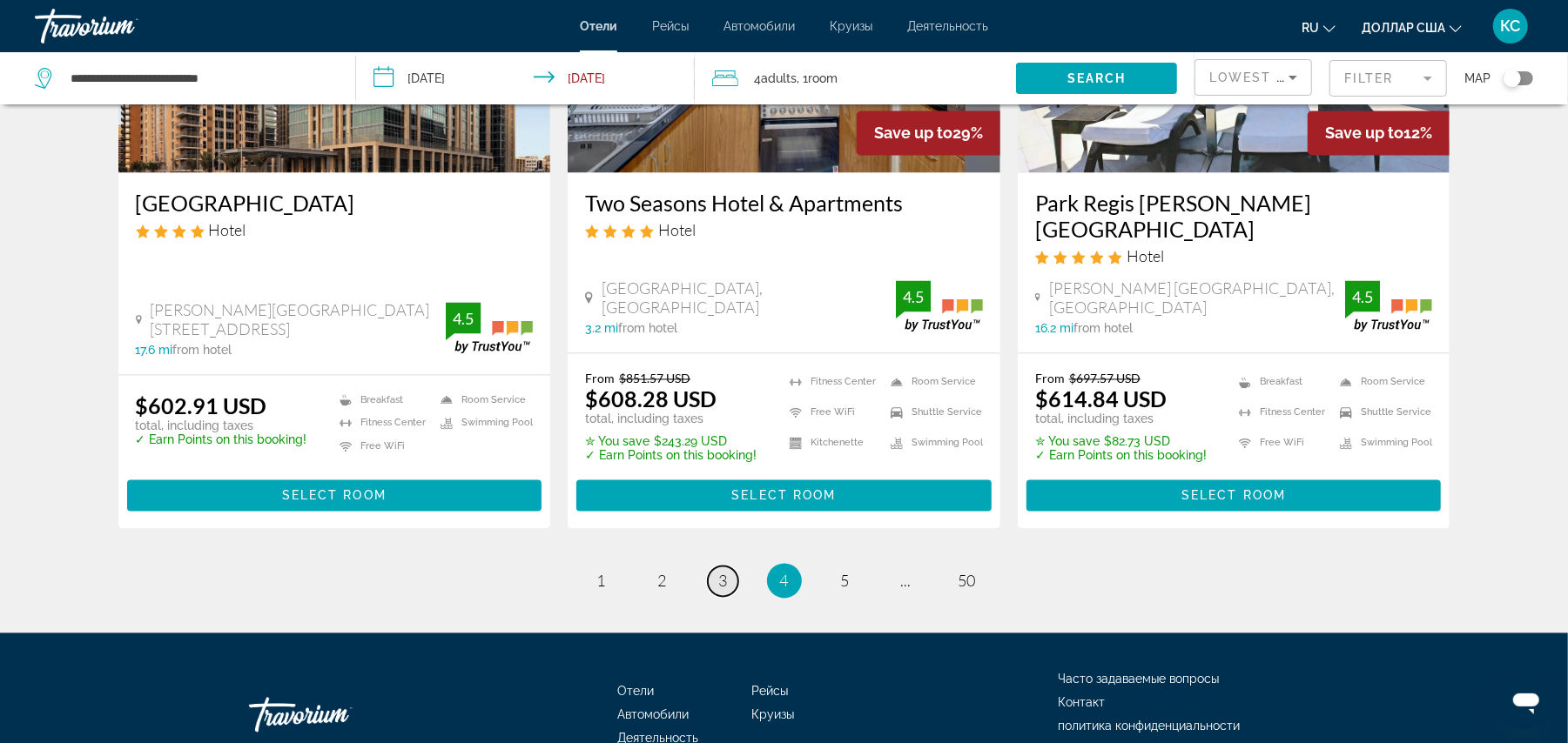
click at [719, 572] on span "3" at bounding box center [724, 581] width 9 height 19
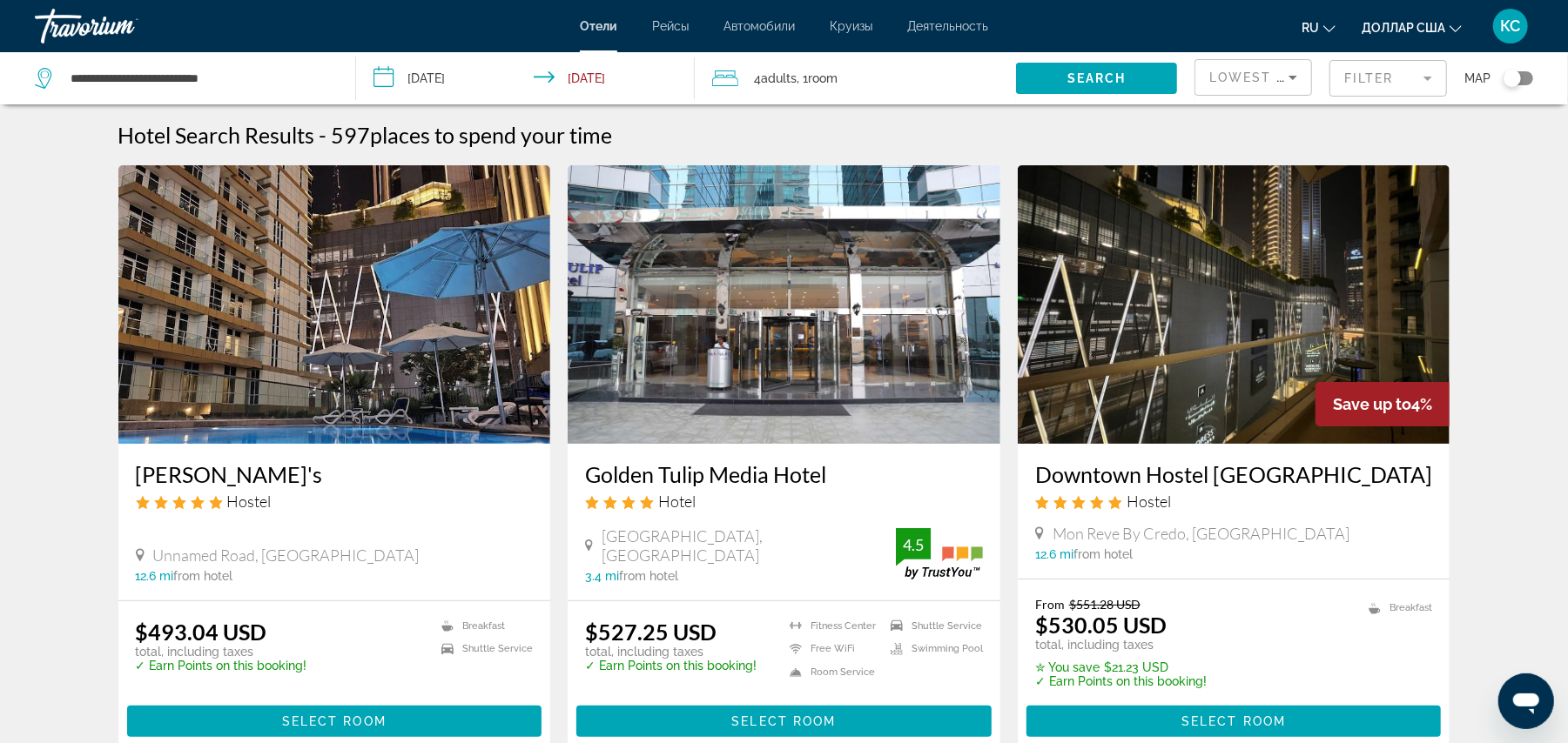
click at [420, 85] on input "**********" at bounding box center [529, 81] width 345 height 58
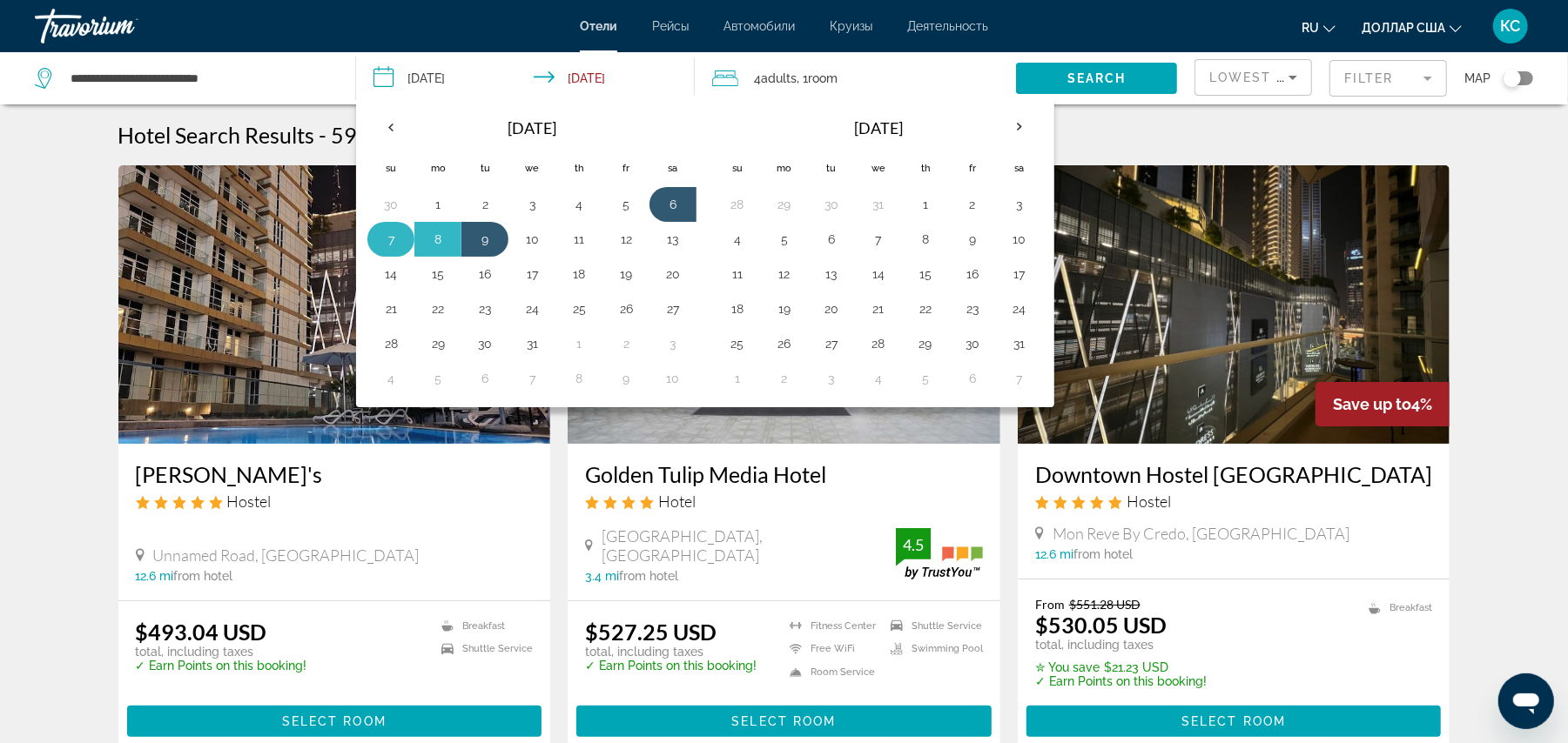
click at [397, 237] on button "7" at bounding box center [390, 239] width 27 height 25
click at [680, 203] on button "6" at bounding box center [673, 204] width 27 height 25
type input "**********"
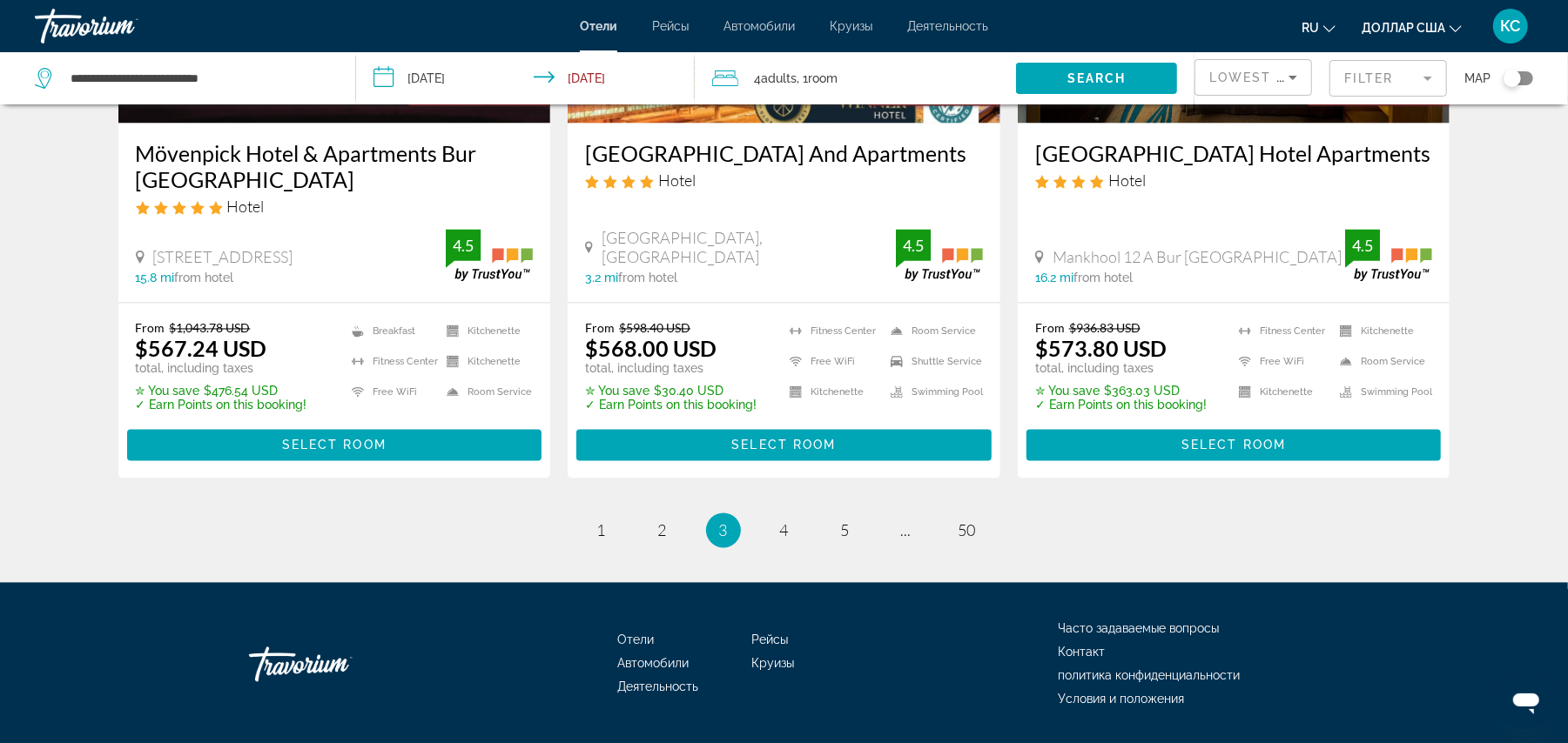
scroll to position [2289, 0]
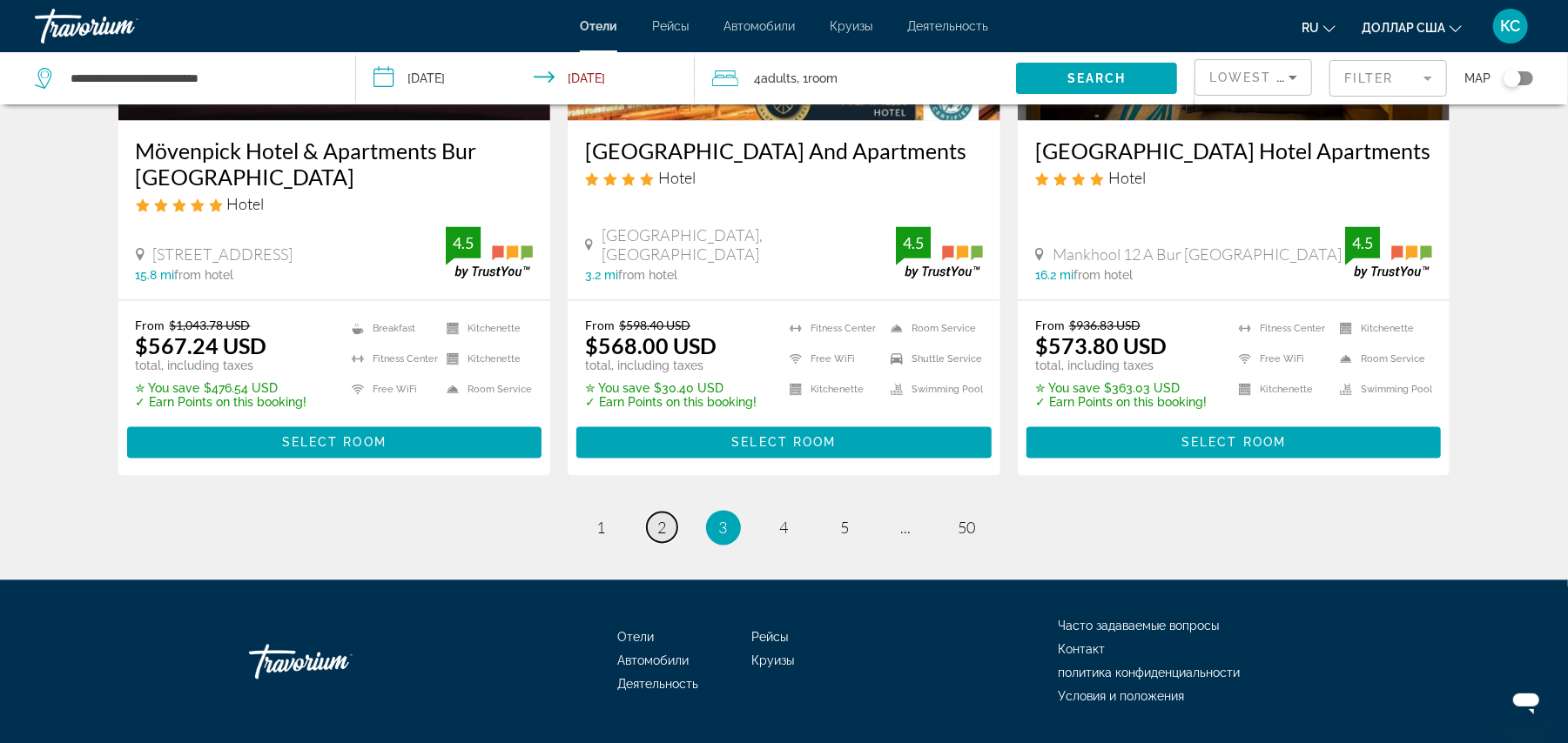
click at [665, 519] on span "2" at bounding box center [663, 528] width 9 height 19
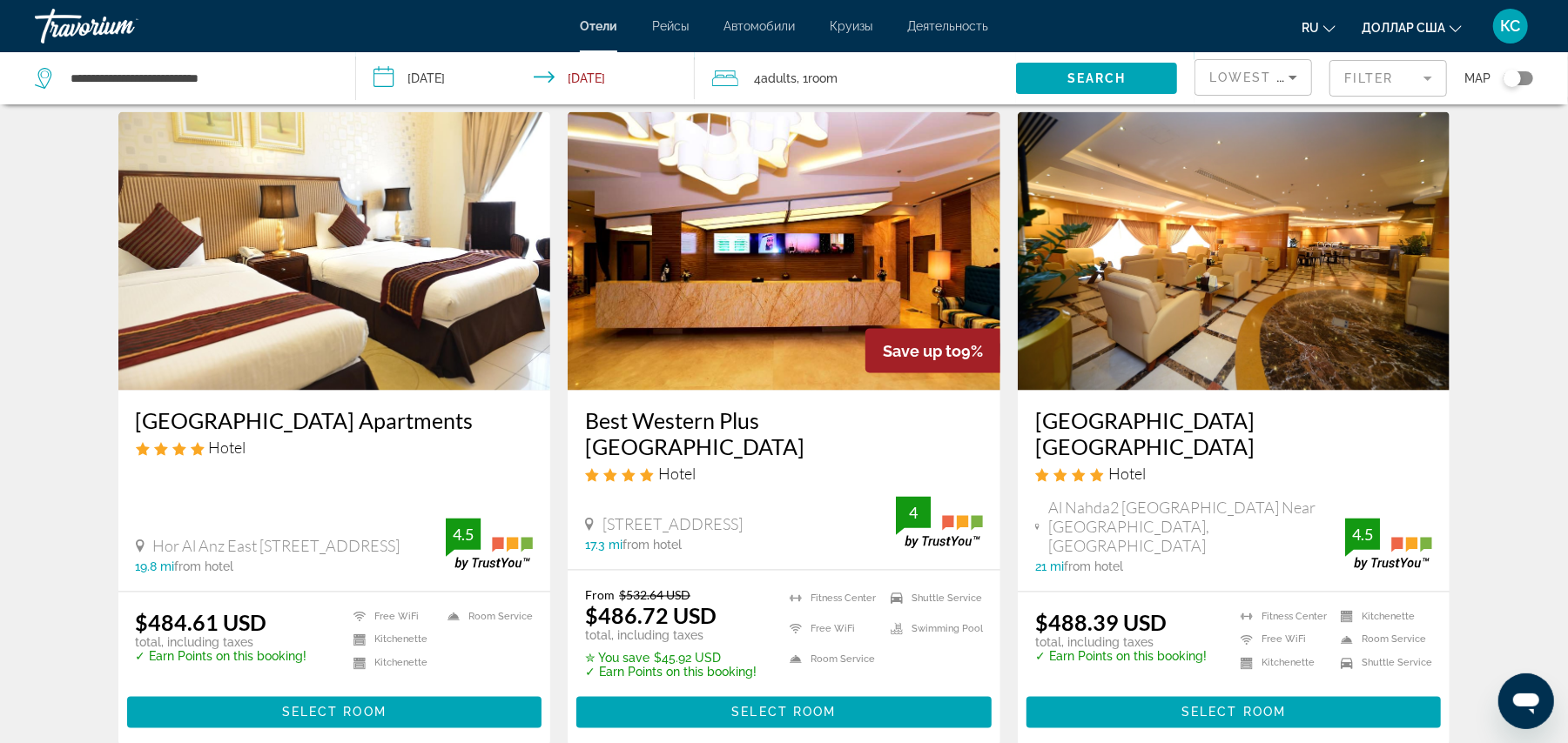
scroll to position [2265, 0]
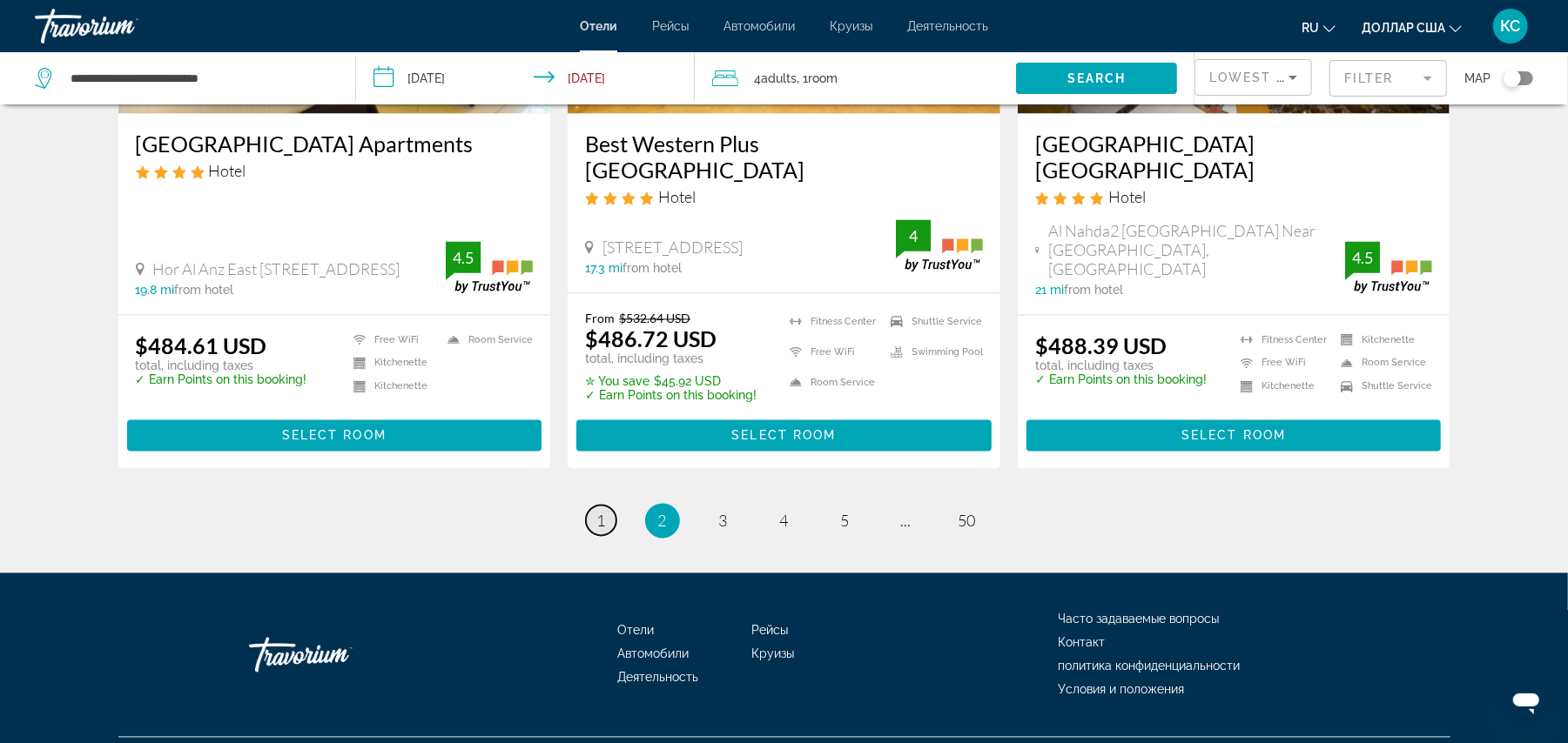
click at [607, 506] on link "page 1" at bounding box center [600, 520] width 30 height 30
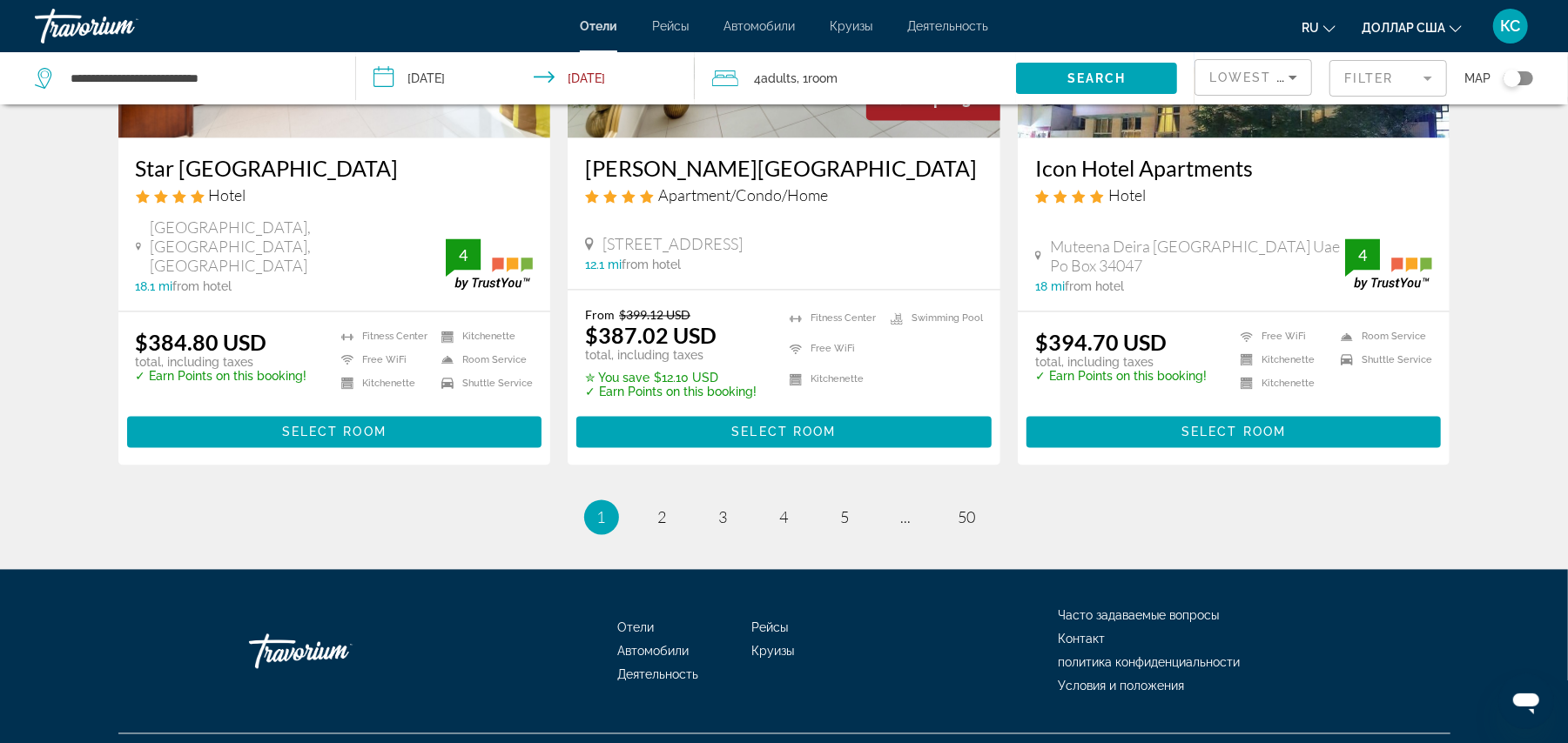
scroll to position [2195, 0]
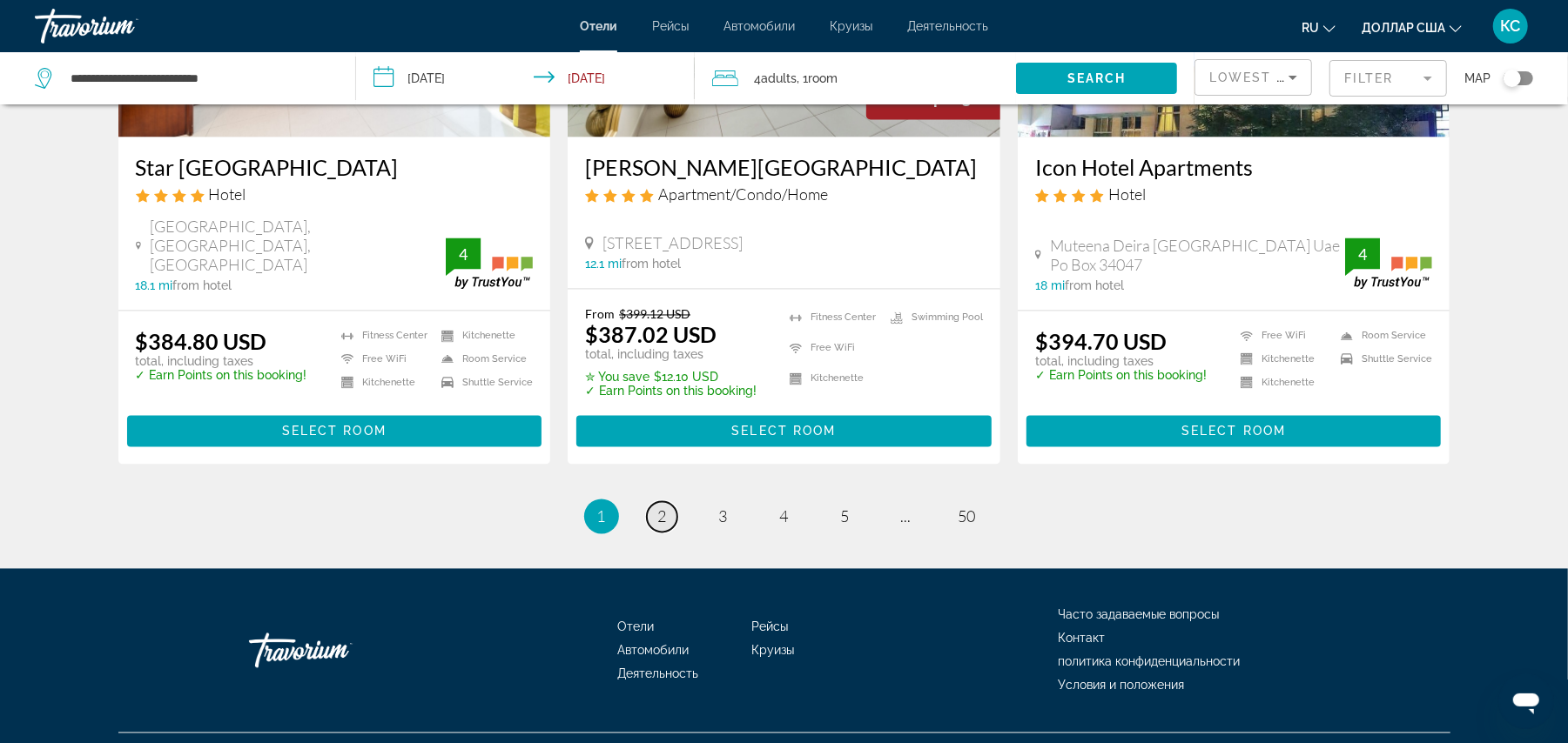
click at [659, 508] on span "2" at bounding box center [663, 517] width 9 height 19
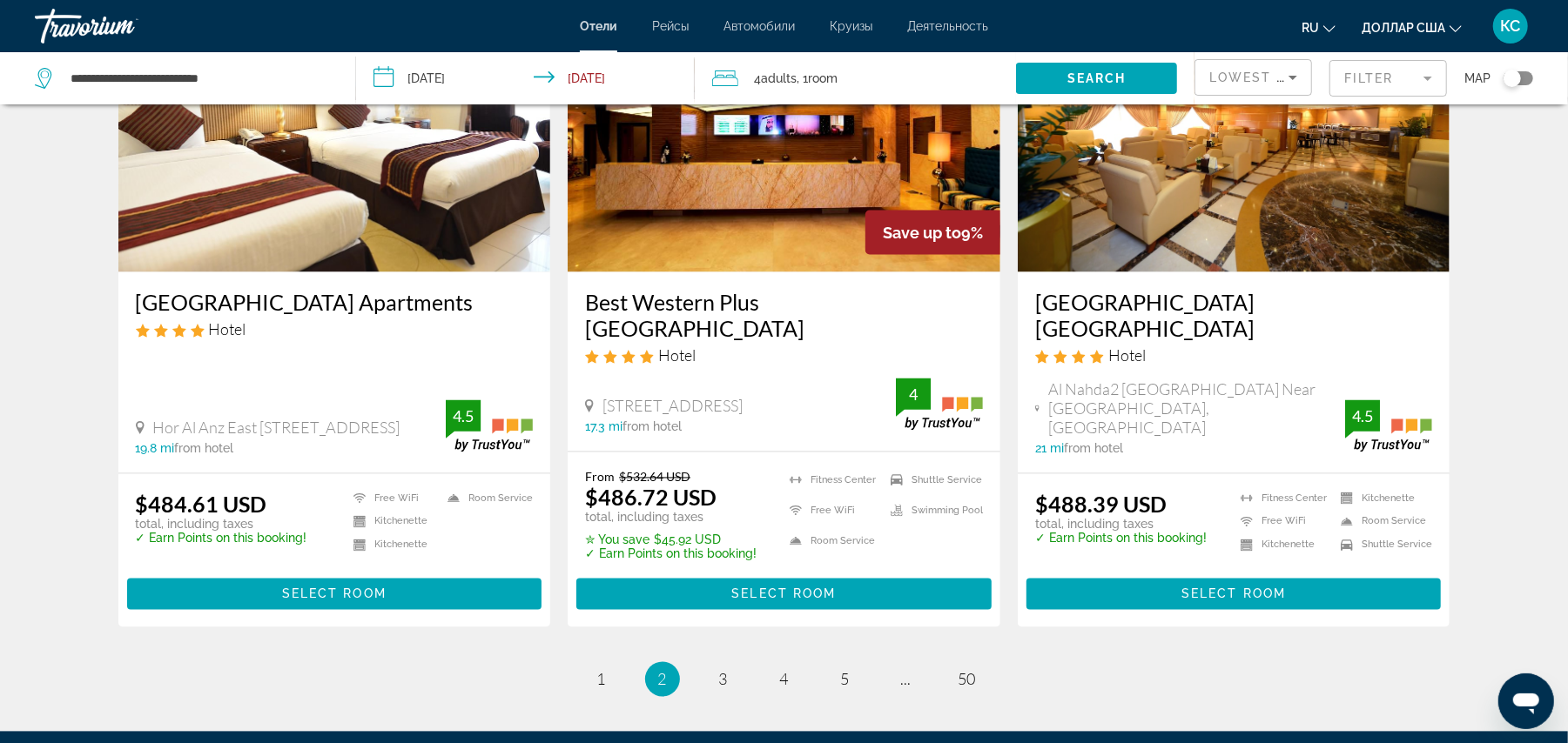
scroll to position [2133, 0]
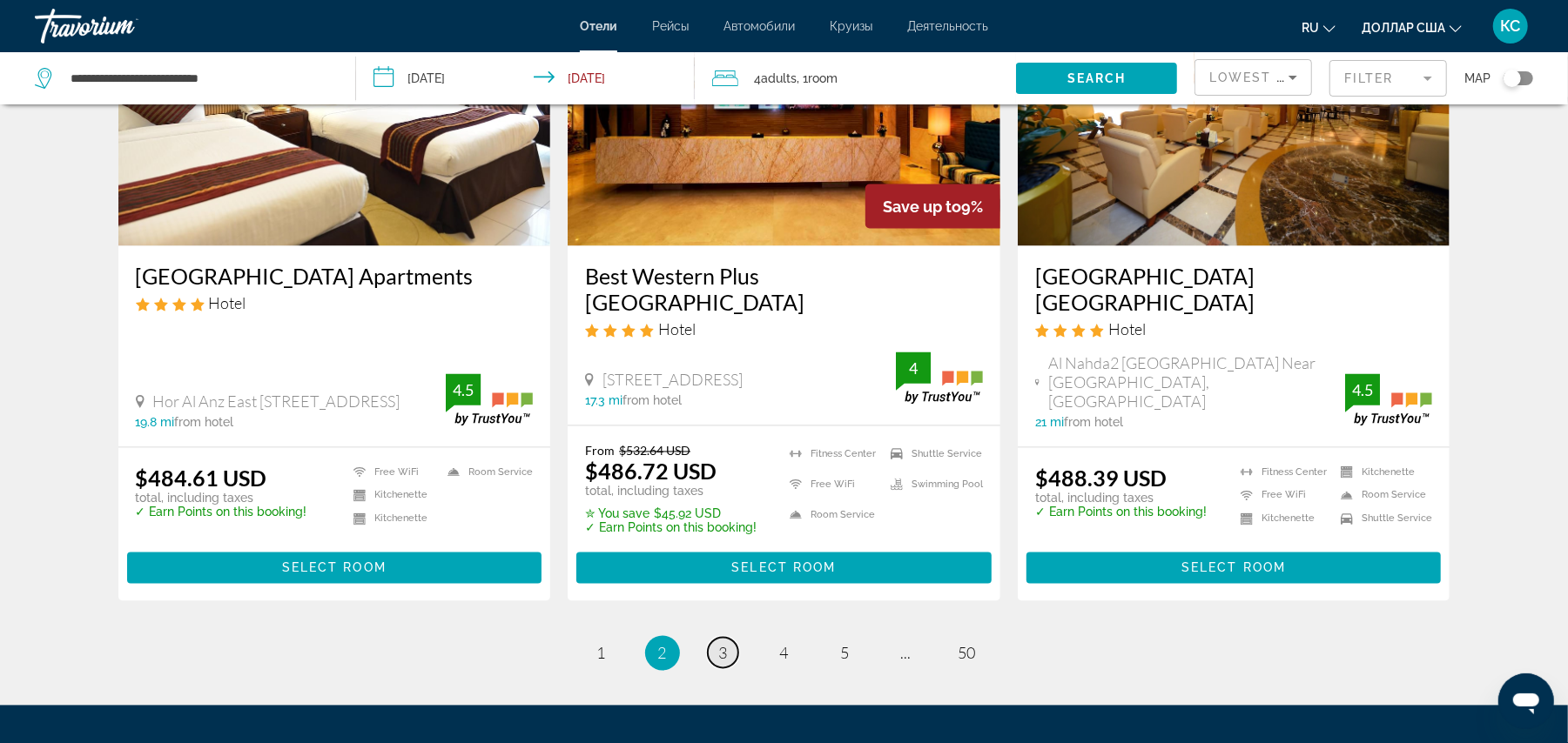
click at [725, 644] on span "3" at bounding box center [724, 653] width 9 height 19
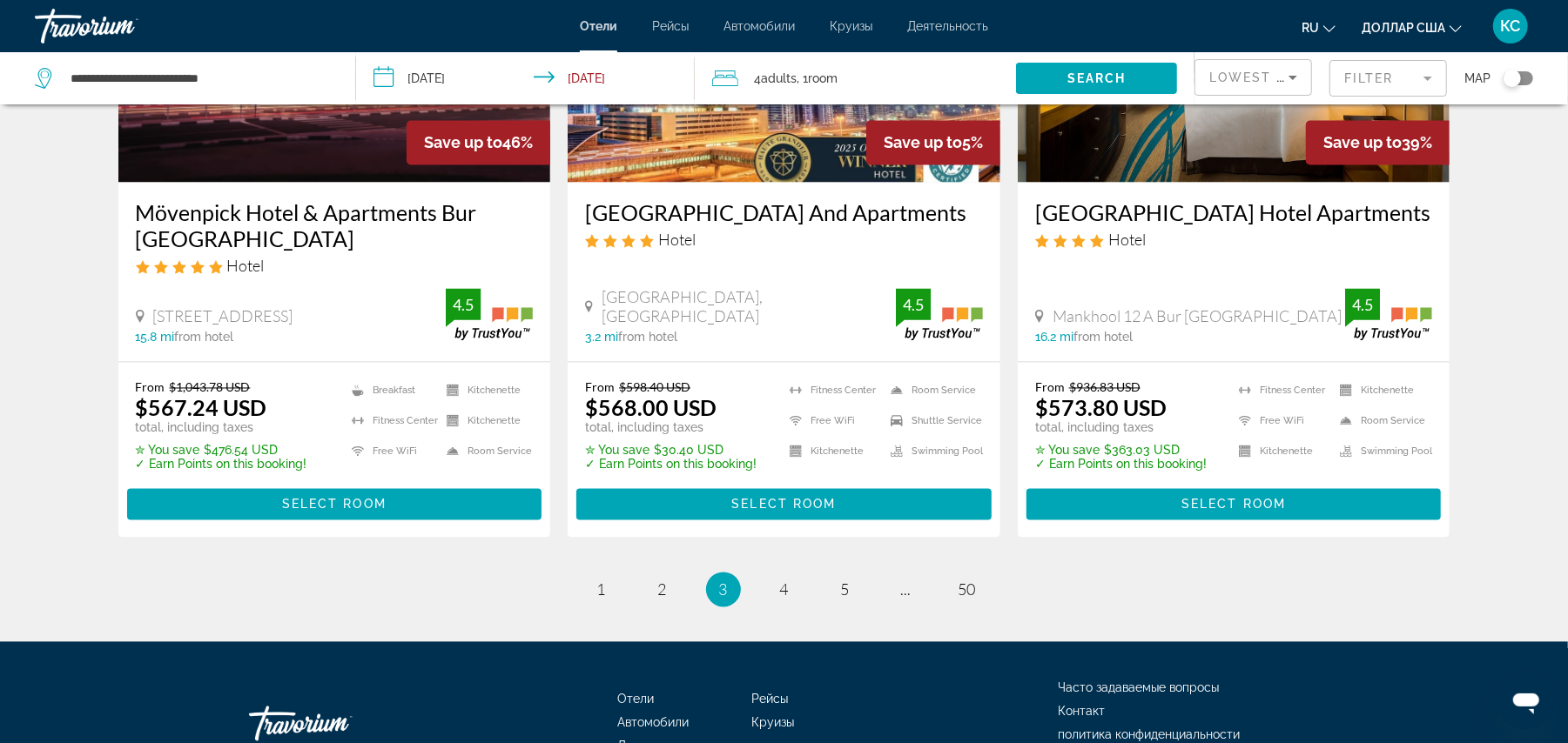
scroll to position [2228, 0]
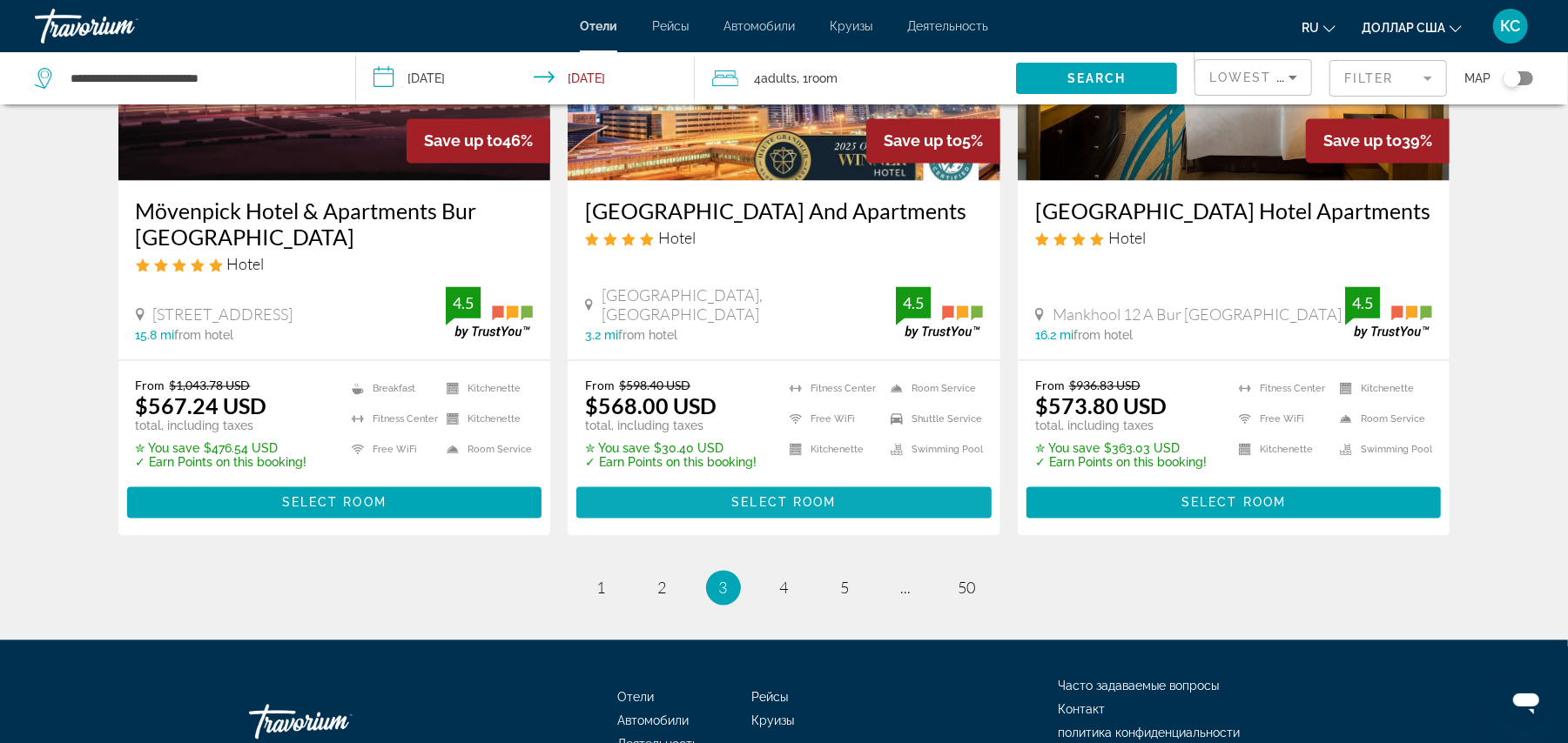
click at [758, 497] on span "Select Room" at bounding box center [784, 503] width 104 height 14
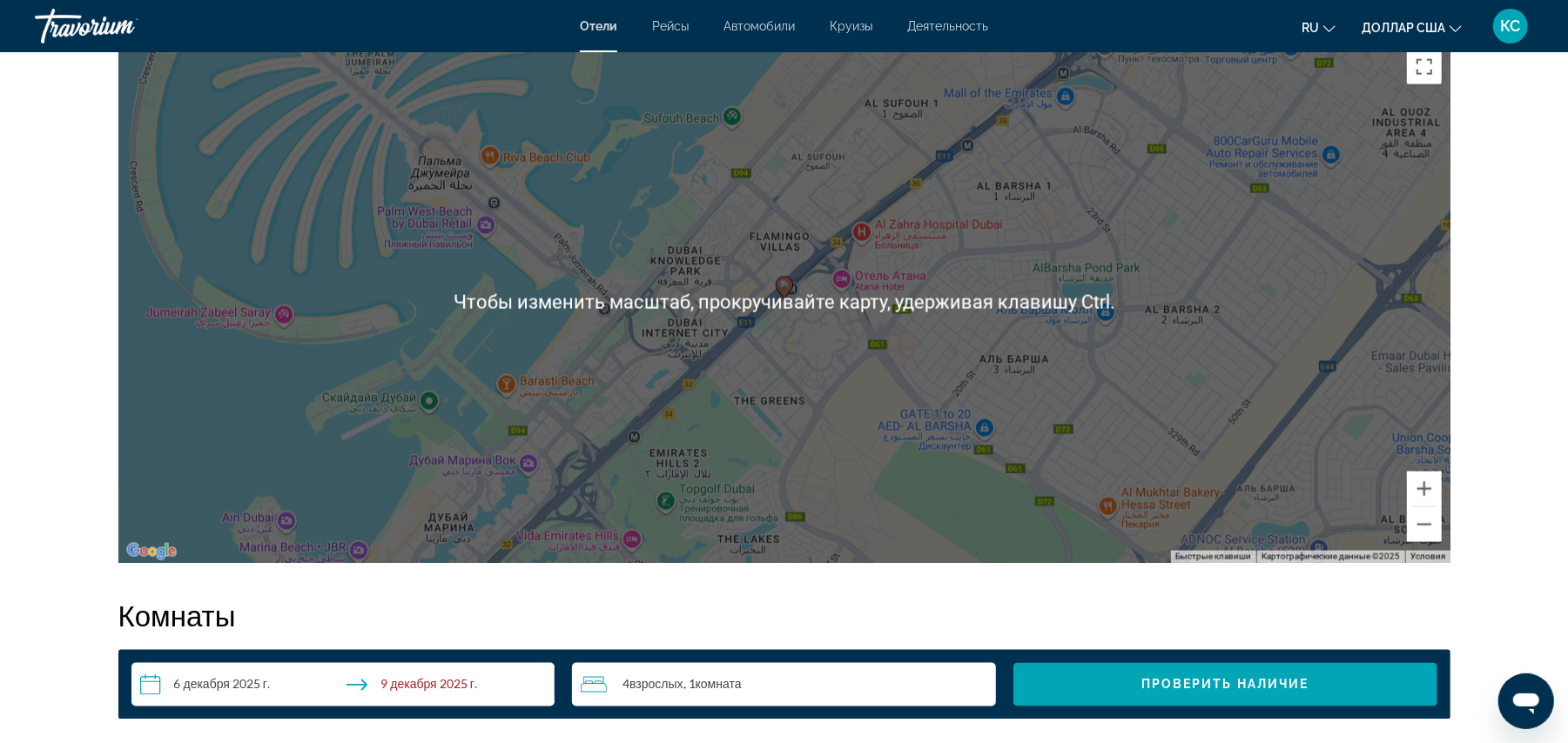
scroll to position [850, 0]
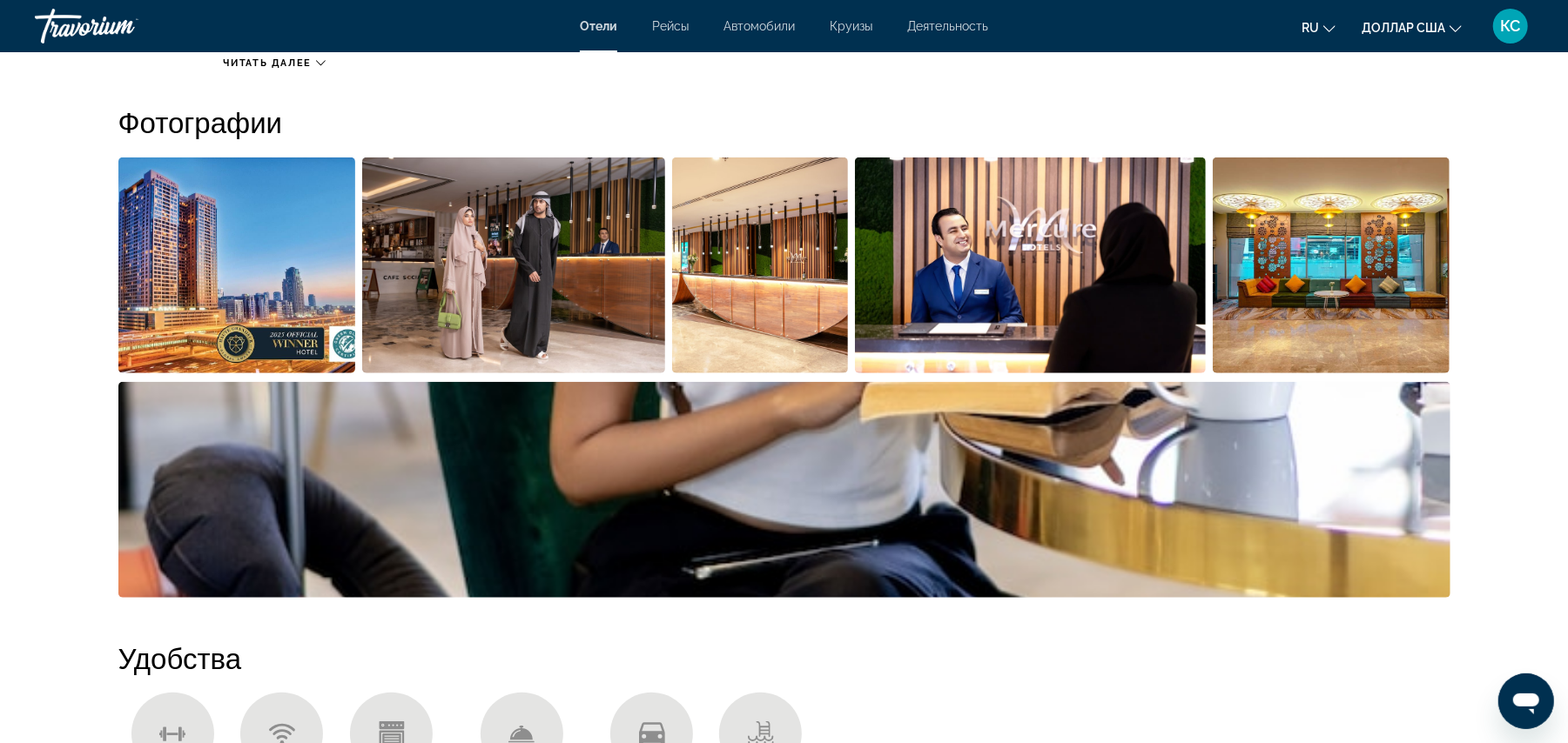
click at [335, 388] on img "Открыть полноэкранный слайдер изображений" at bounding box center [784, 490] width 1332 height 216
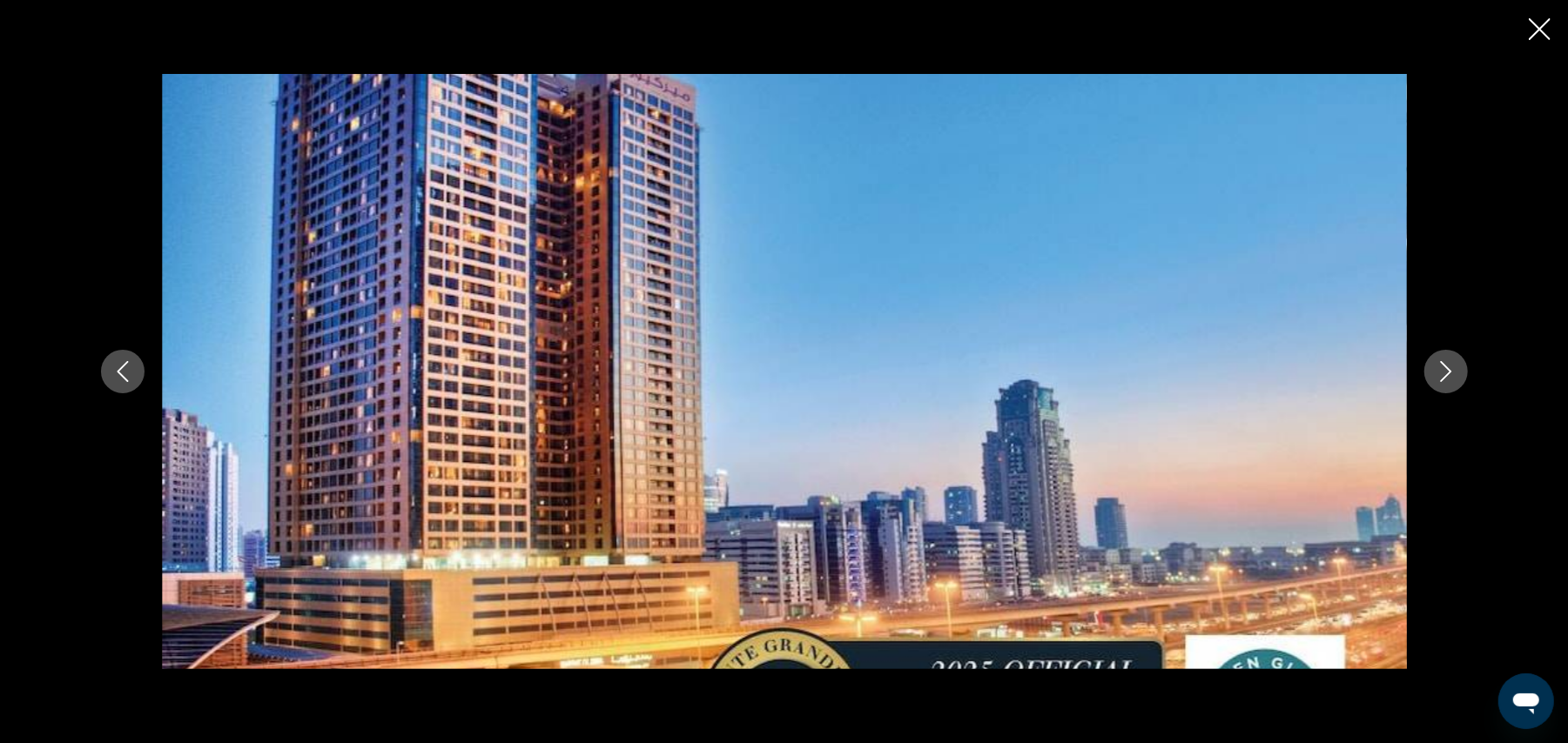
scroll to position [719, 0]
click at [1533, 27] on icon "Close slideshow" at bounding box center [1540, 29] width 22 height 22
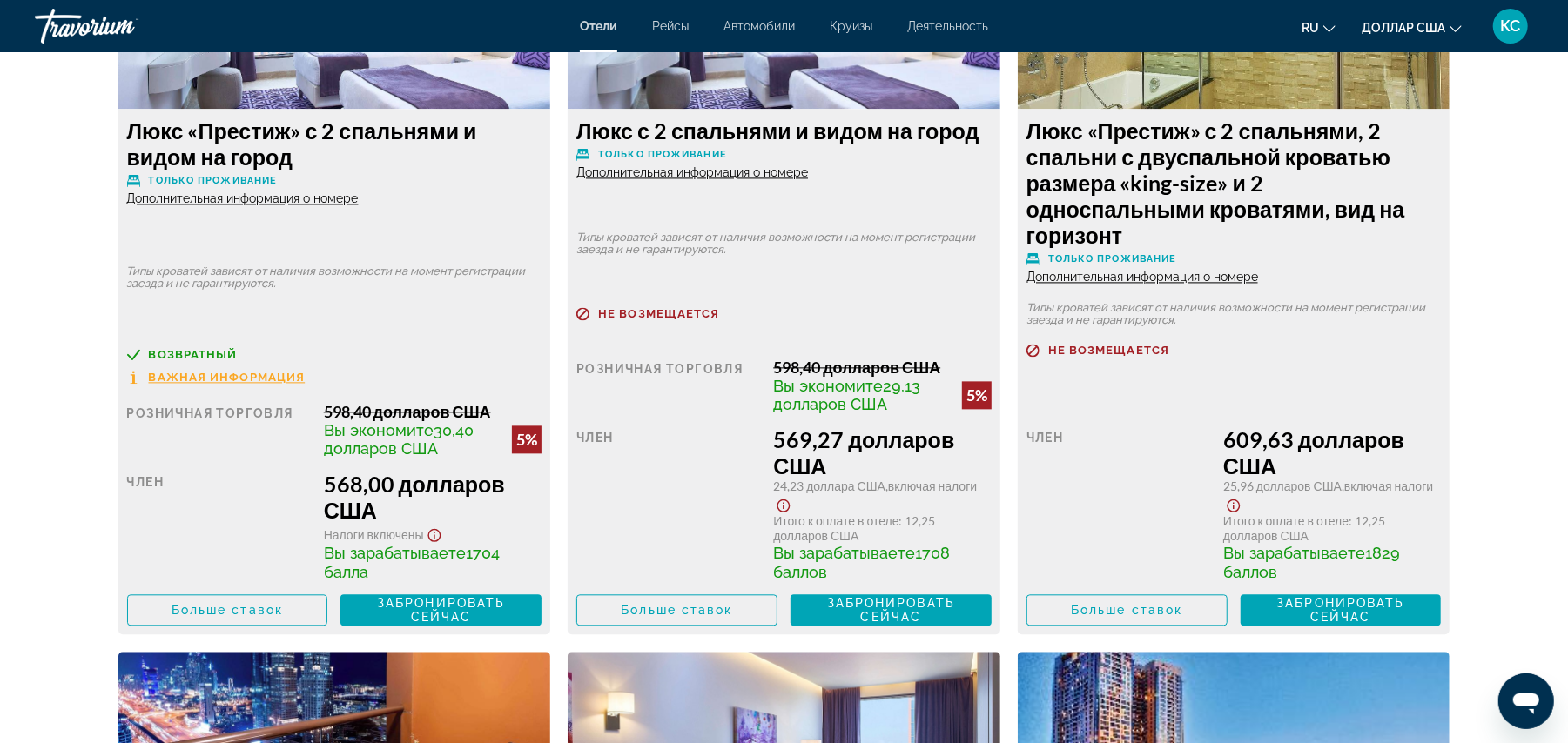
scroll to position [2573, 0]
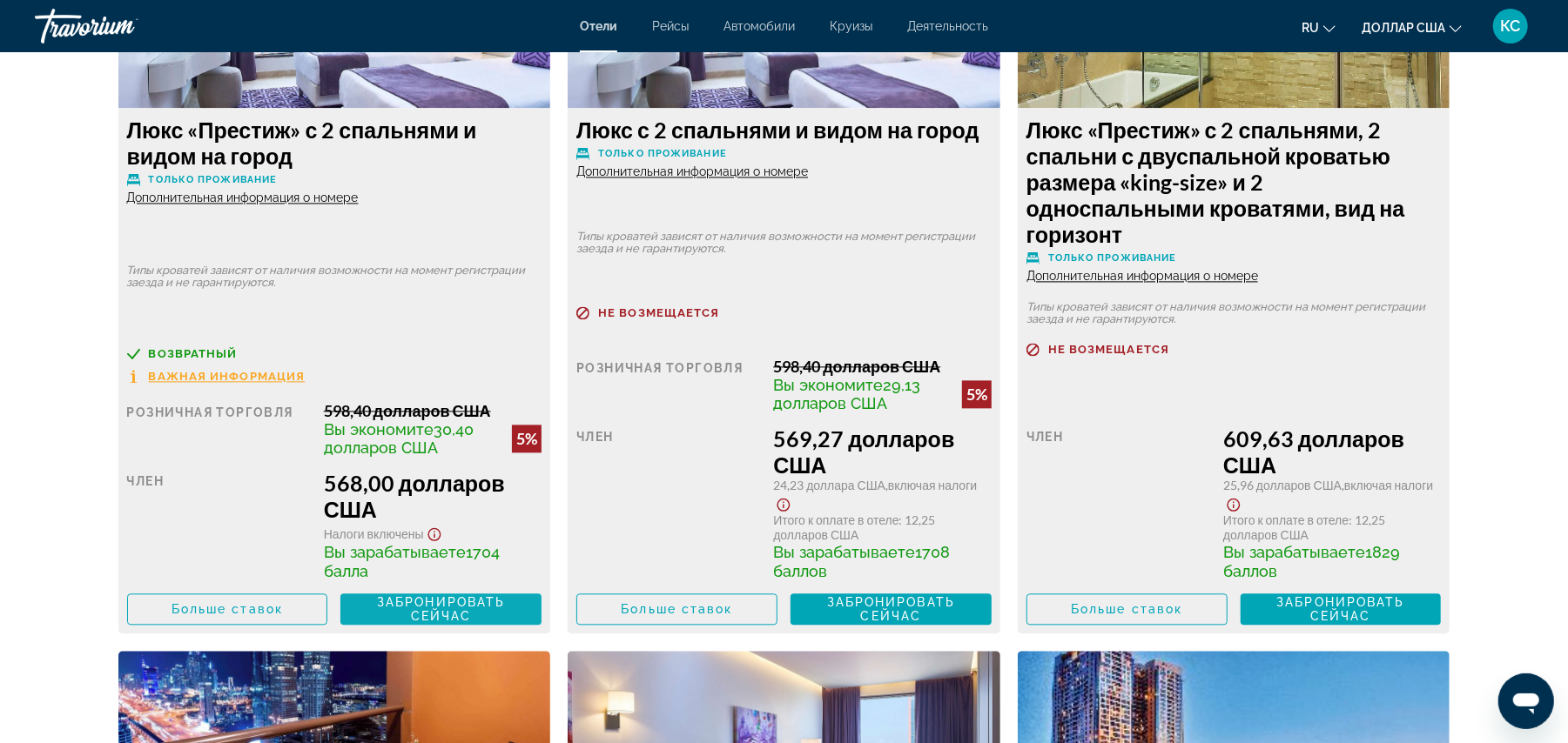
click at [398, 609] on font "Забронировать сейчас" at bounding box center [441, 609] width 128 height 27
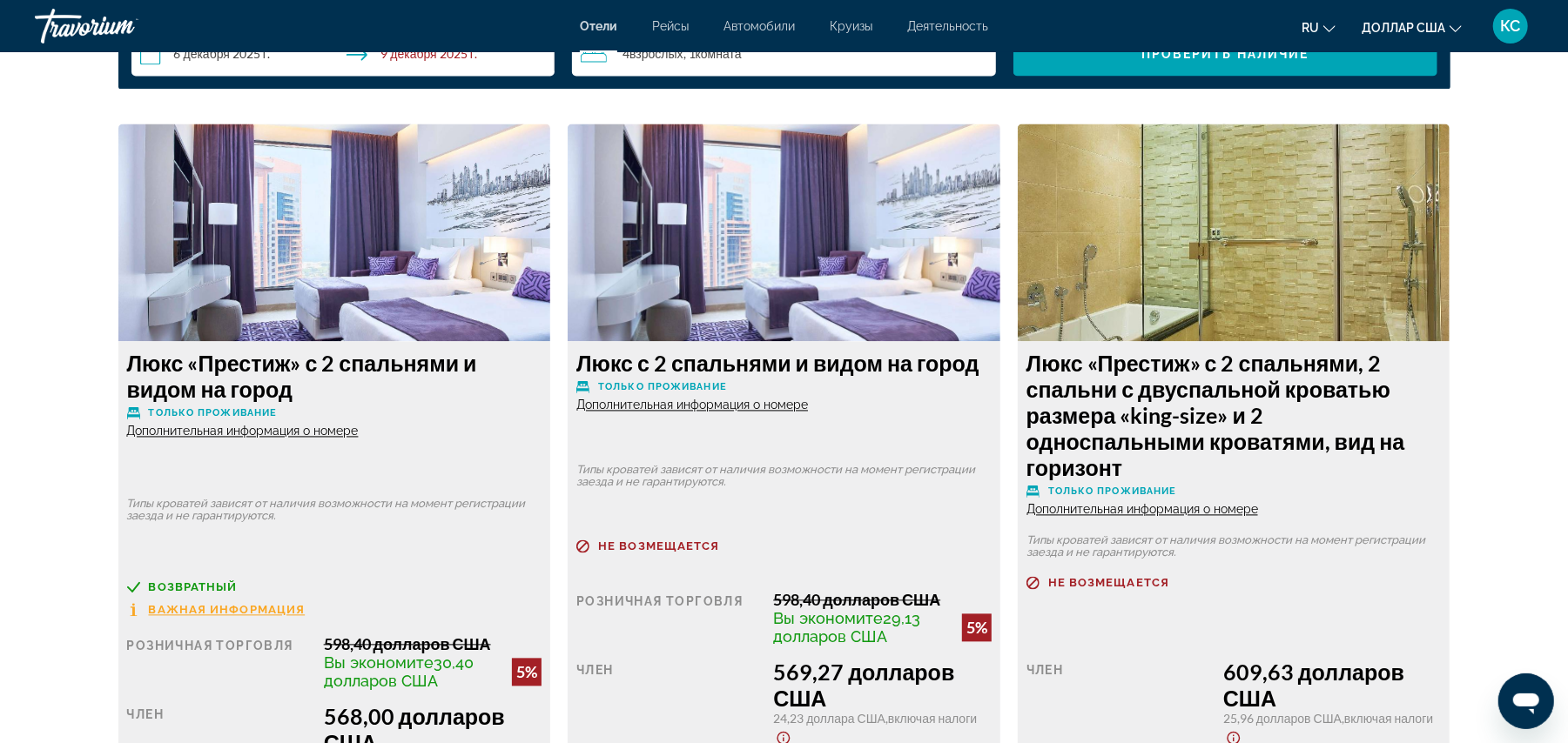
scroll to position [2385, 0]
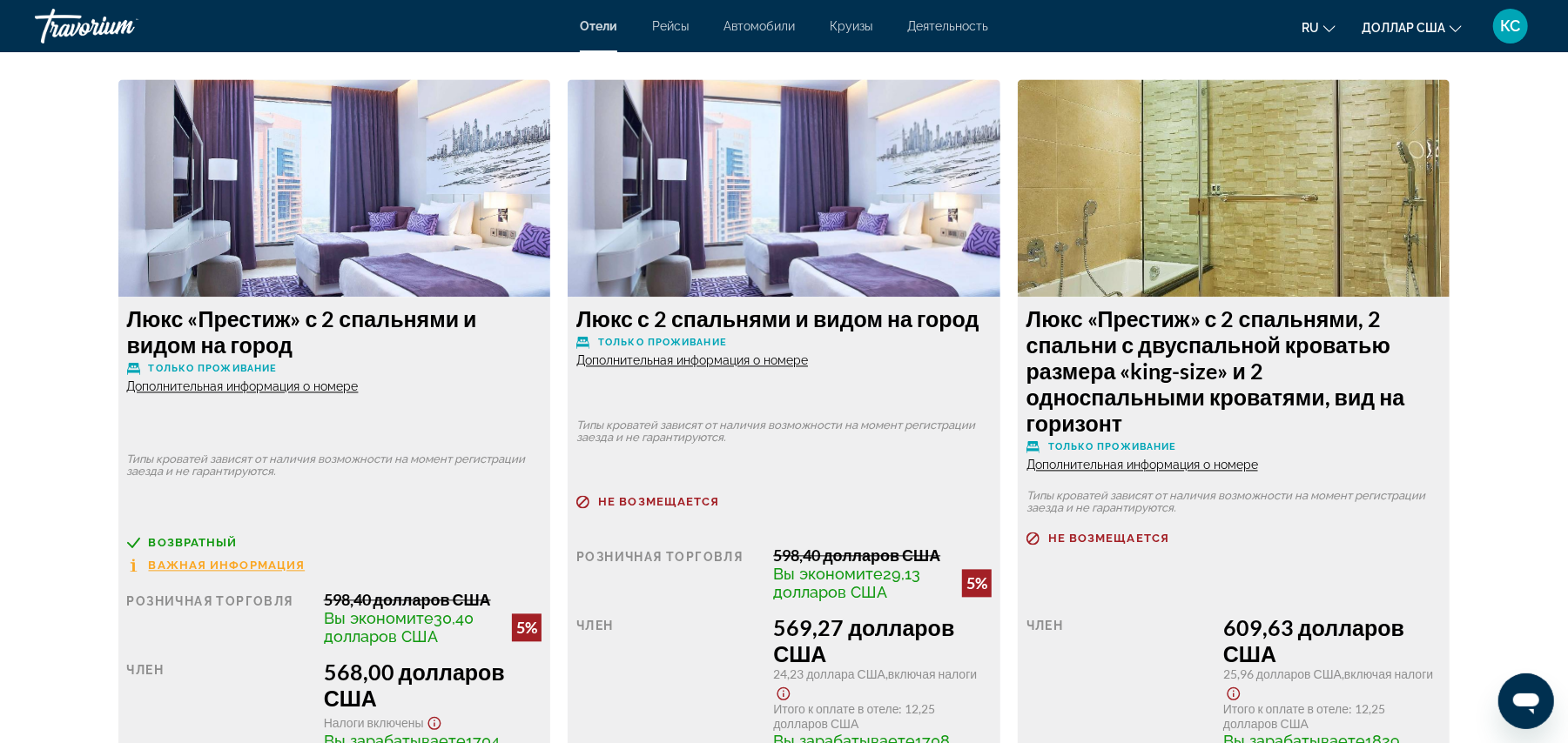
click at [335, 384] on font "Дополнительная информация о номере" at bounding box center [243, 386] width 232 height 14
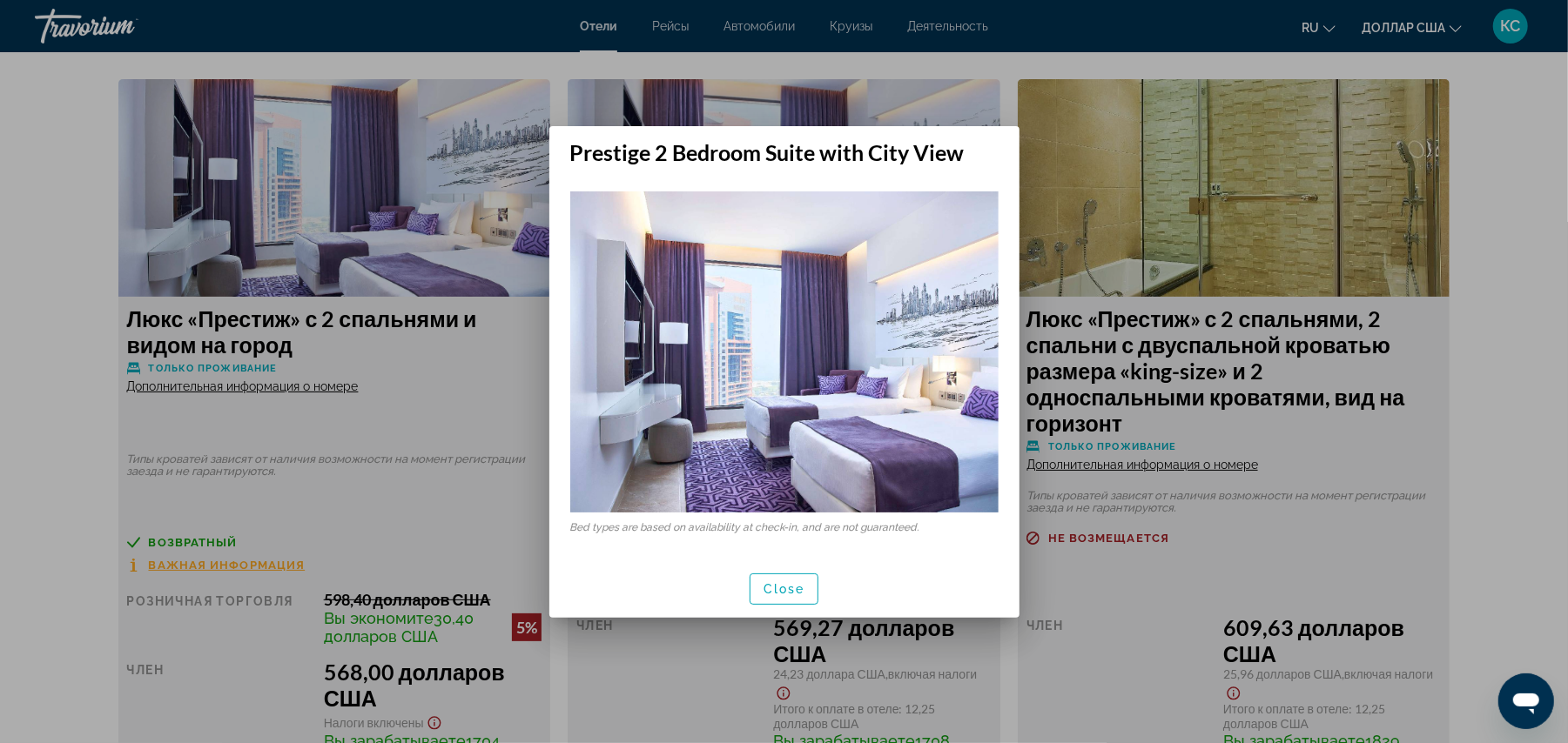
scroll to position [0, 0]
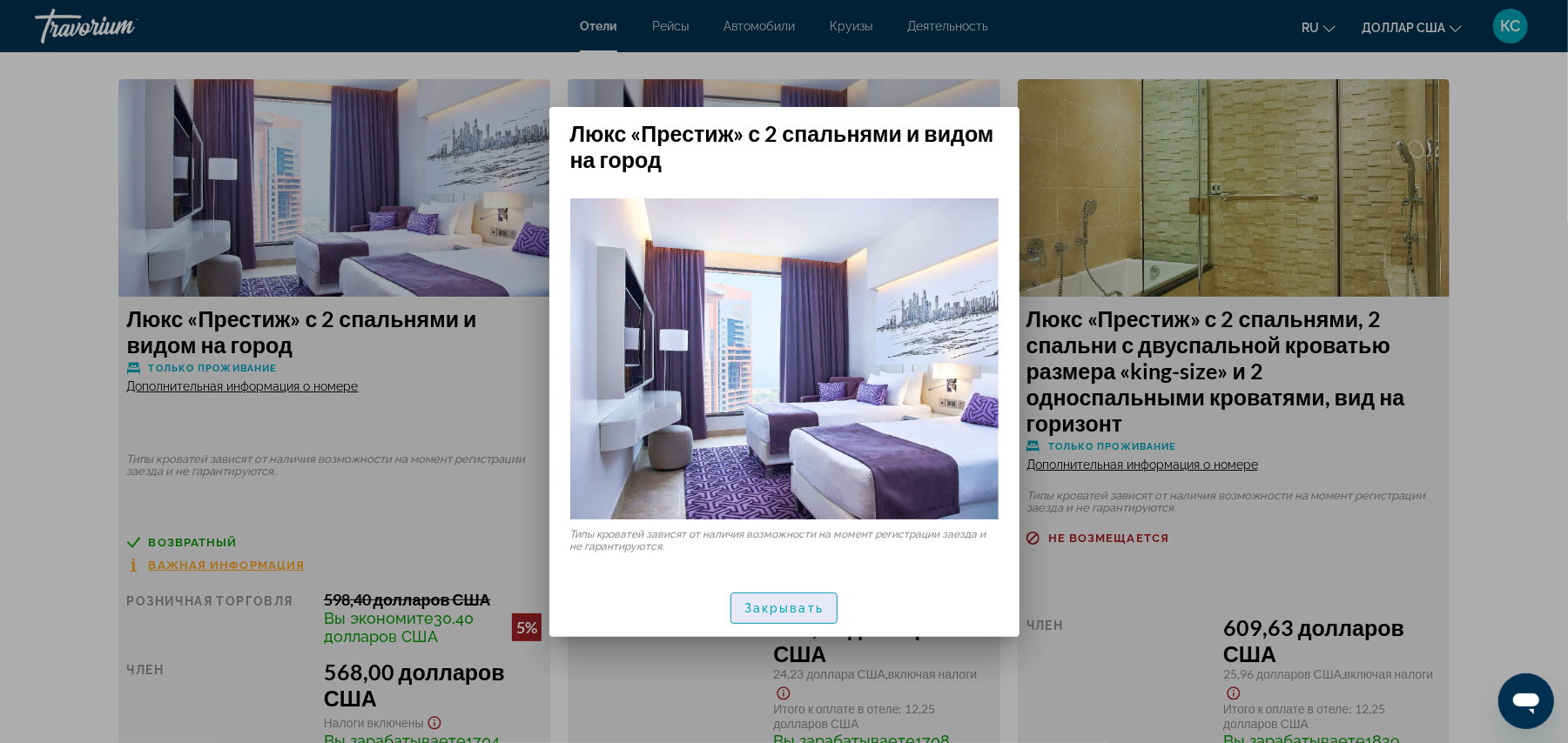
click at [792, 609] on font "Закрывать" at bounding box center [784, 608] width 79 height 14
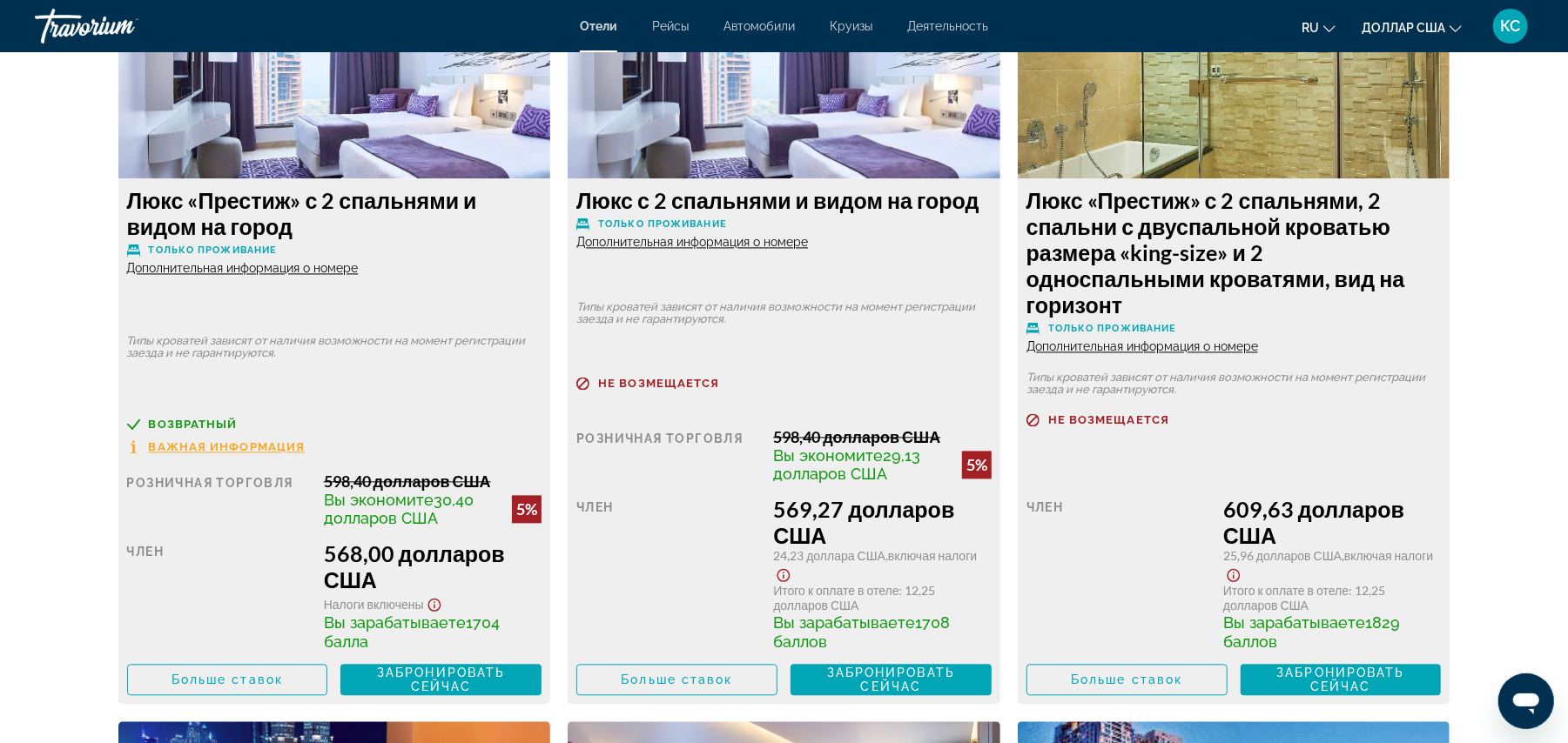
scroll to position [2504, 0]
click at [244, 444] on font "Важная информация" at bounding box center [226, 446] width 157 height 13
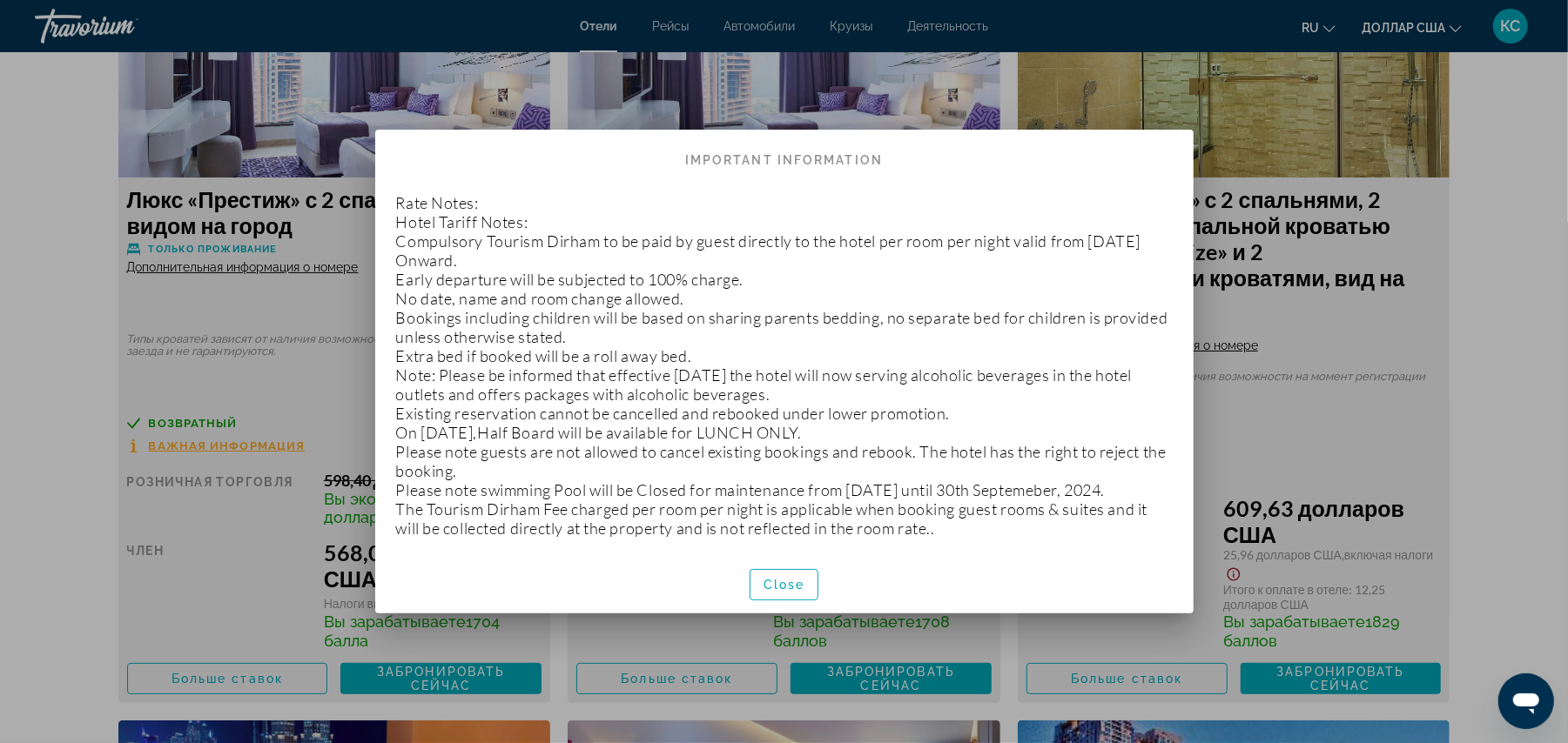
scroll to position [0, 0]
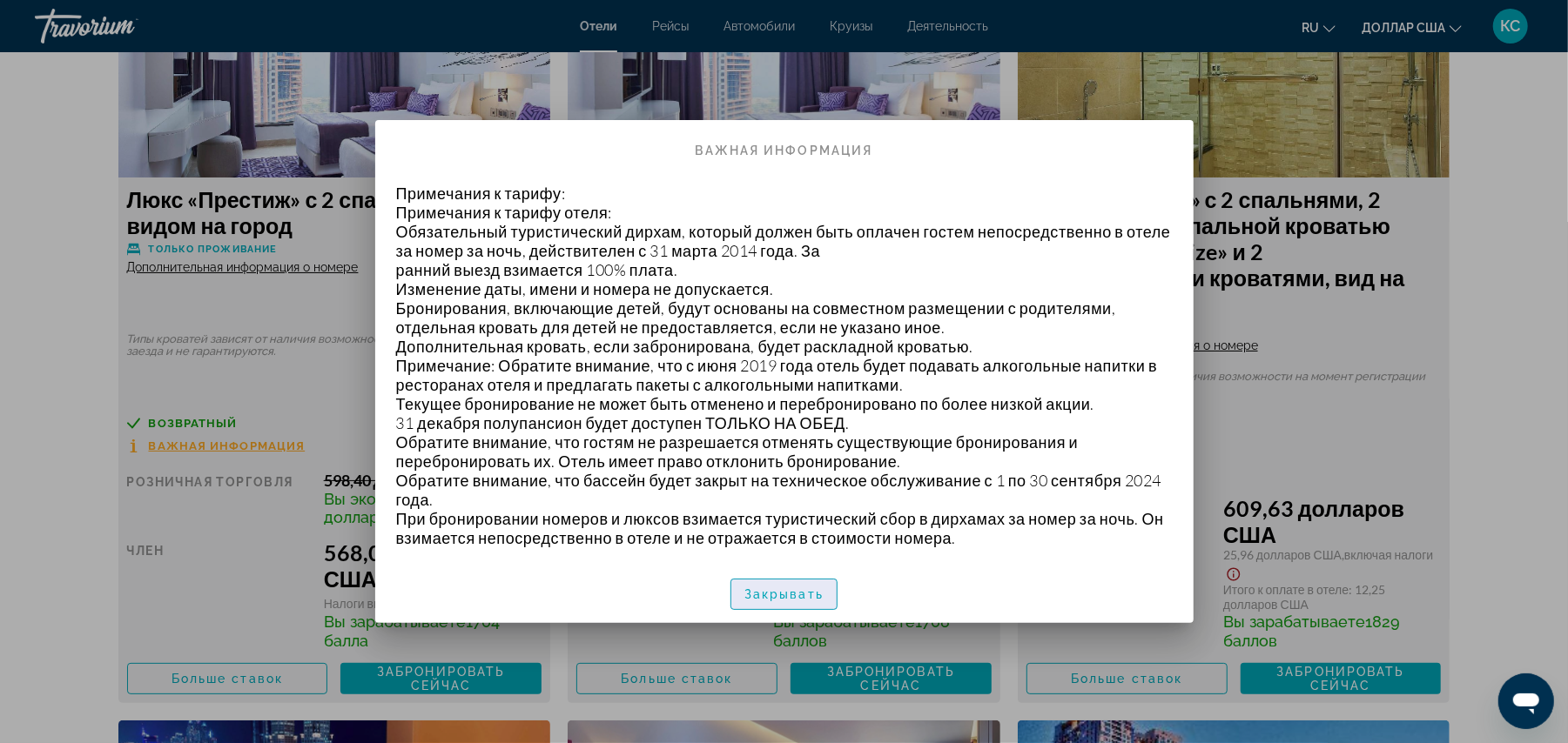
click at [781, 604] on span "button" at bounding box center [784, 595] width 105 height 42
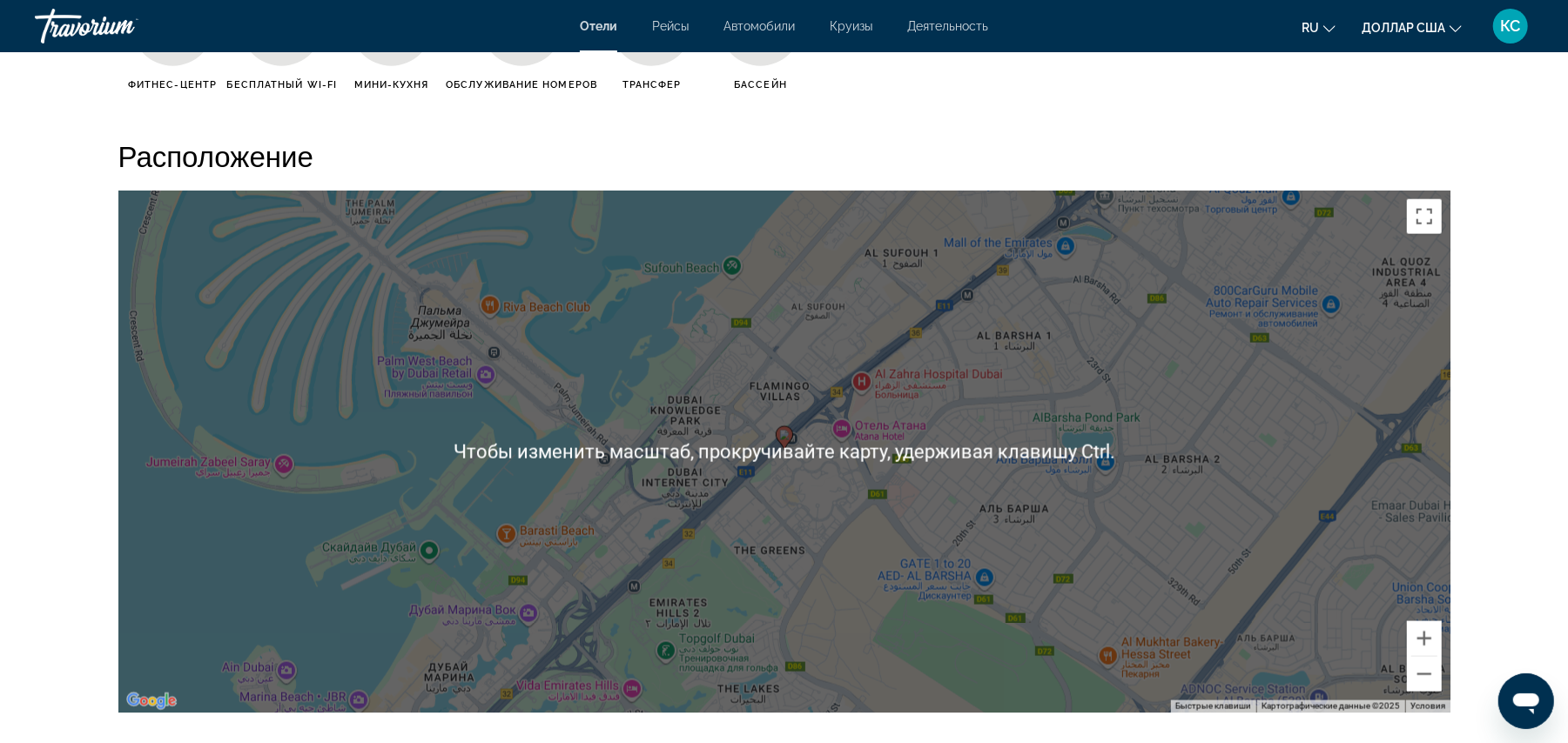
scroll to position [586, 0]
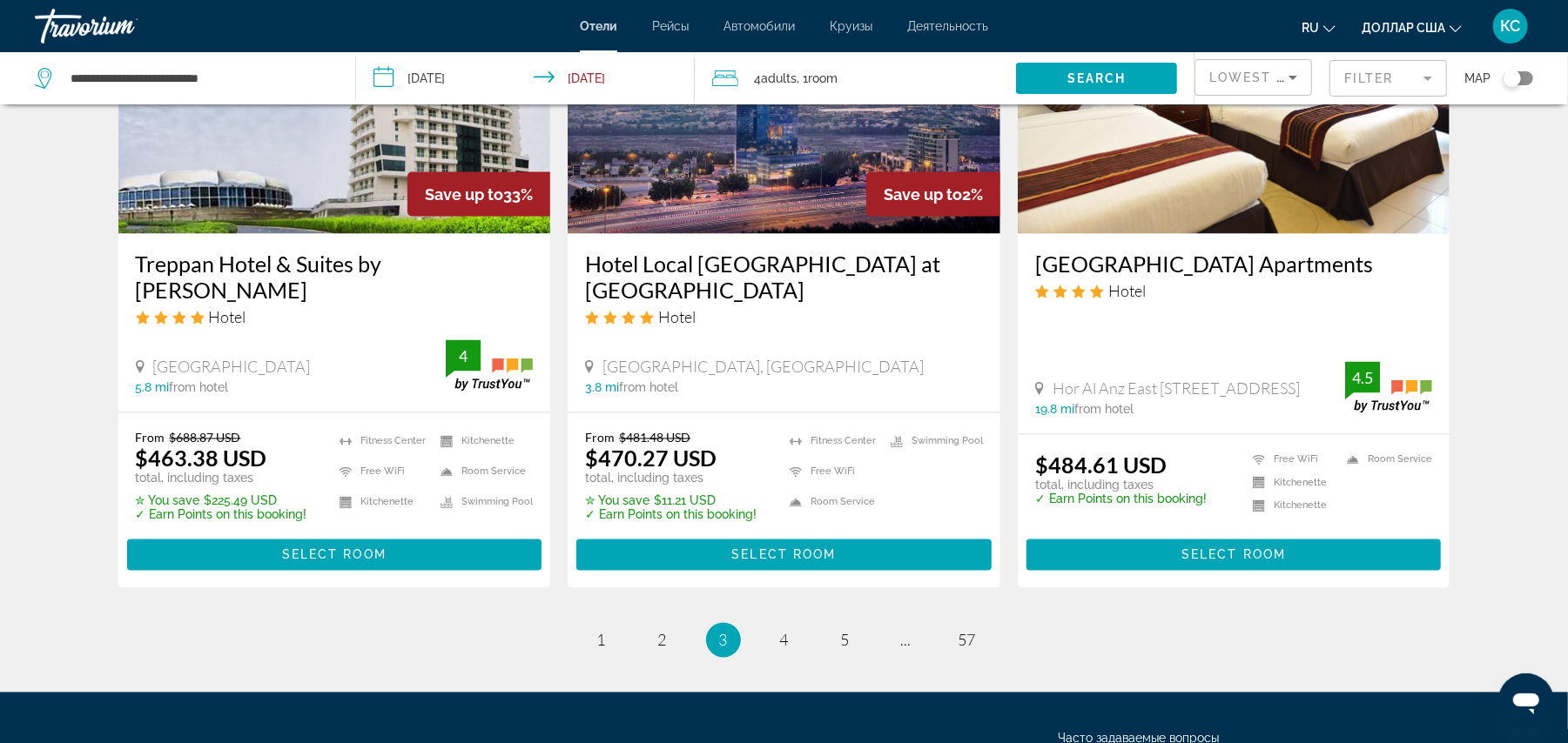
scroll to position [2153, 0]
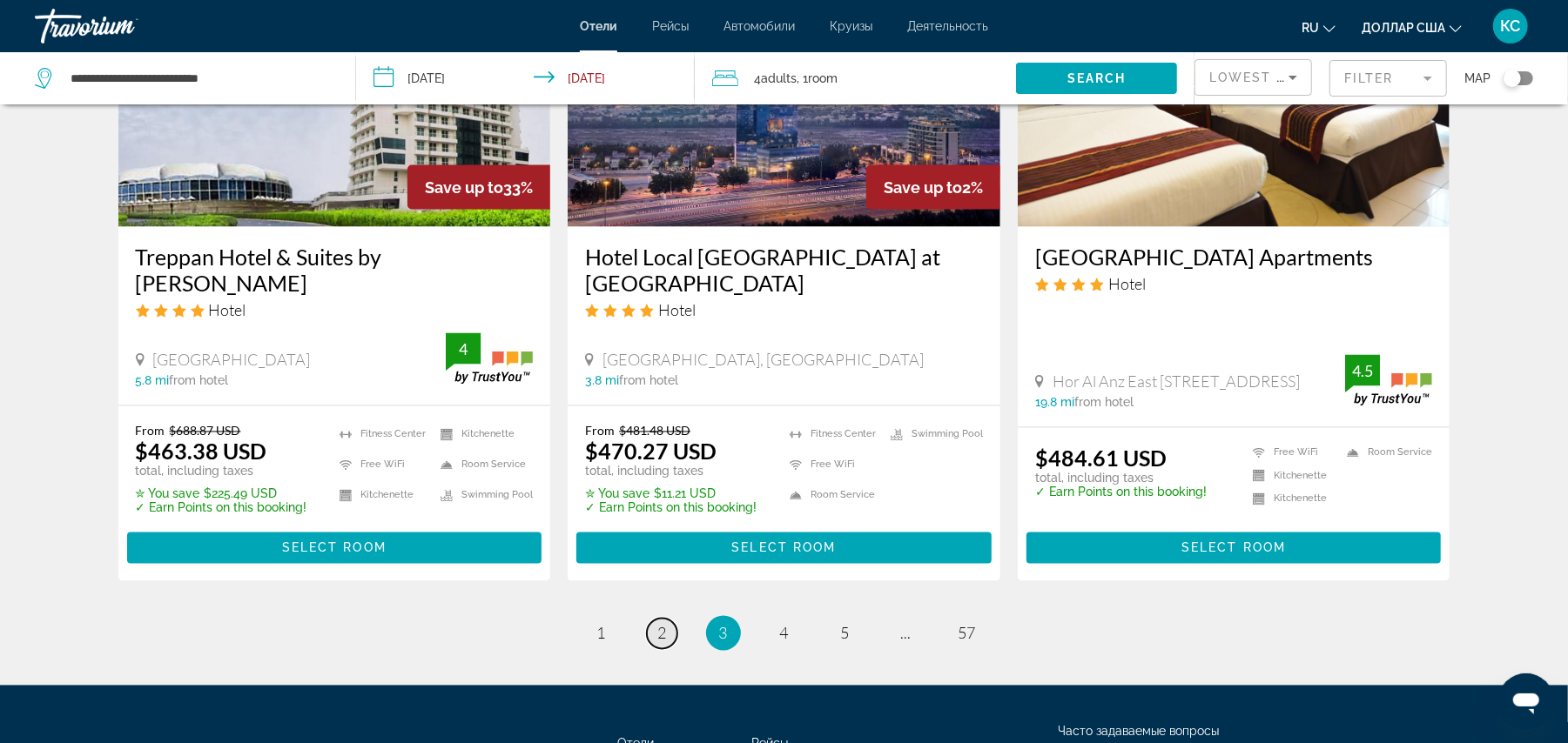
click at [659, 624] on span "2" at bounding box center [663, 633] width 9 height 19
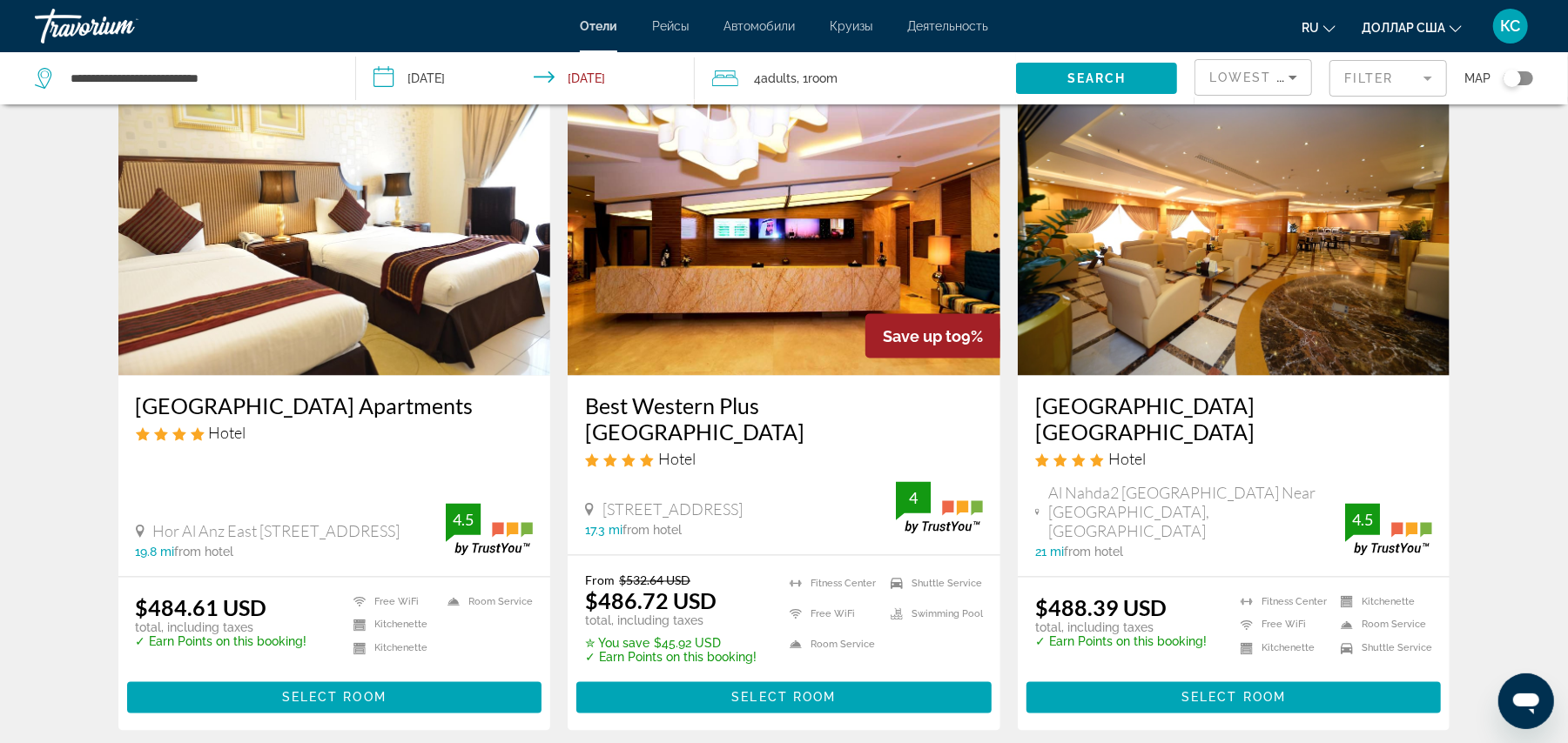
scroll to position [2040, 0]
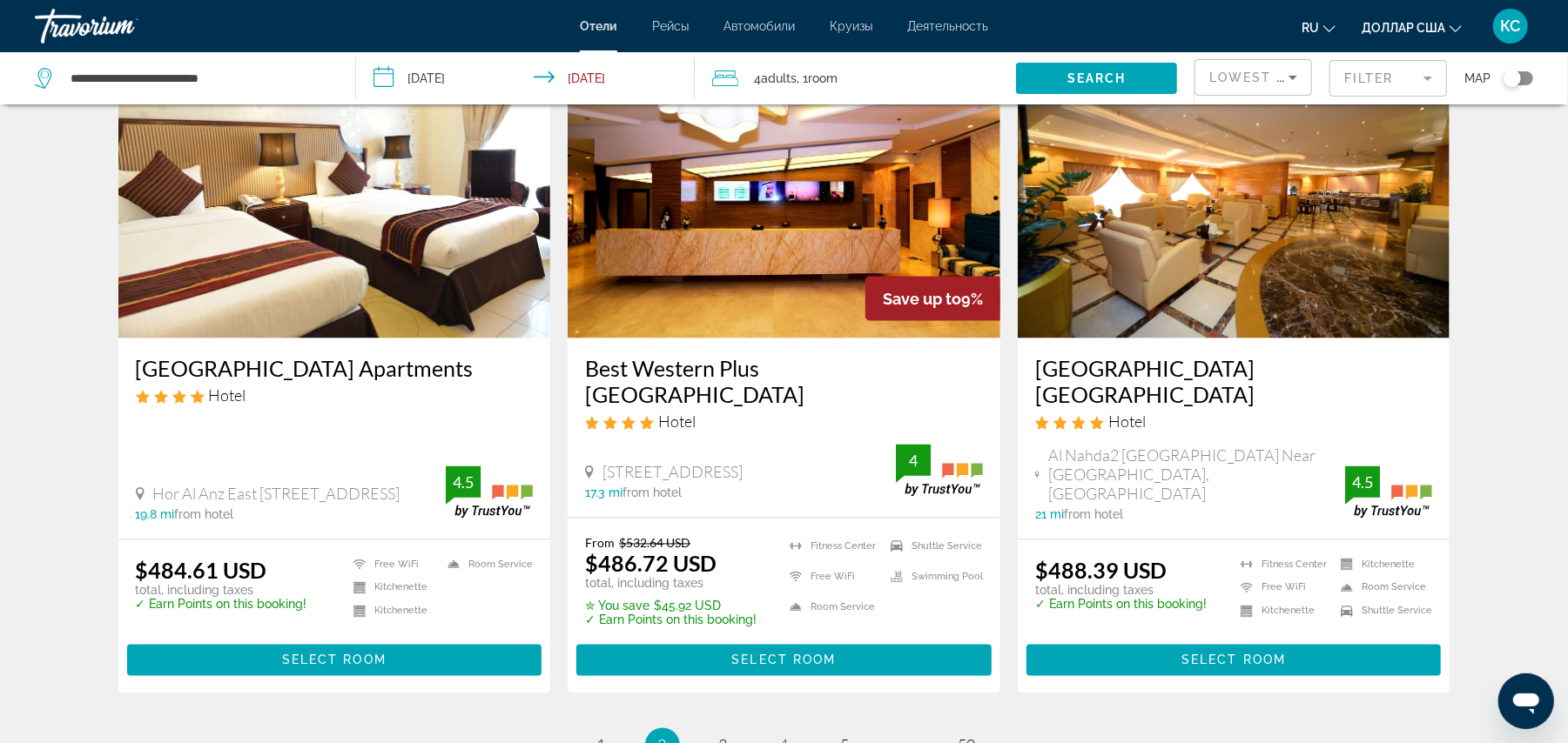
click at [1178, 508] on div "21 mi from hotel" at bounding box center [1190, 515] width 311 height 14
click at [601, 737] on span "1" at bounding box center [602, 746] width 9 height 19
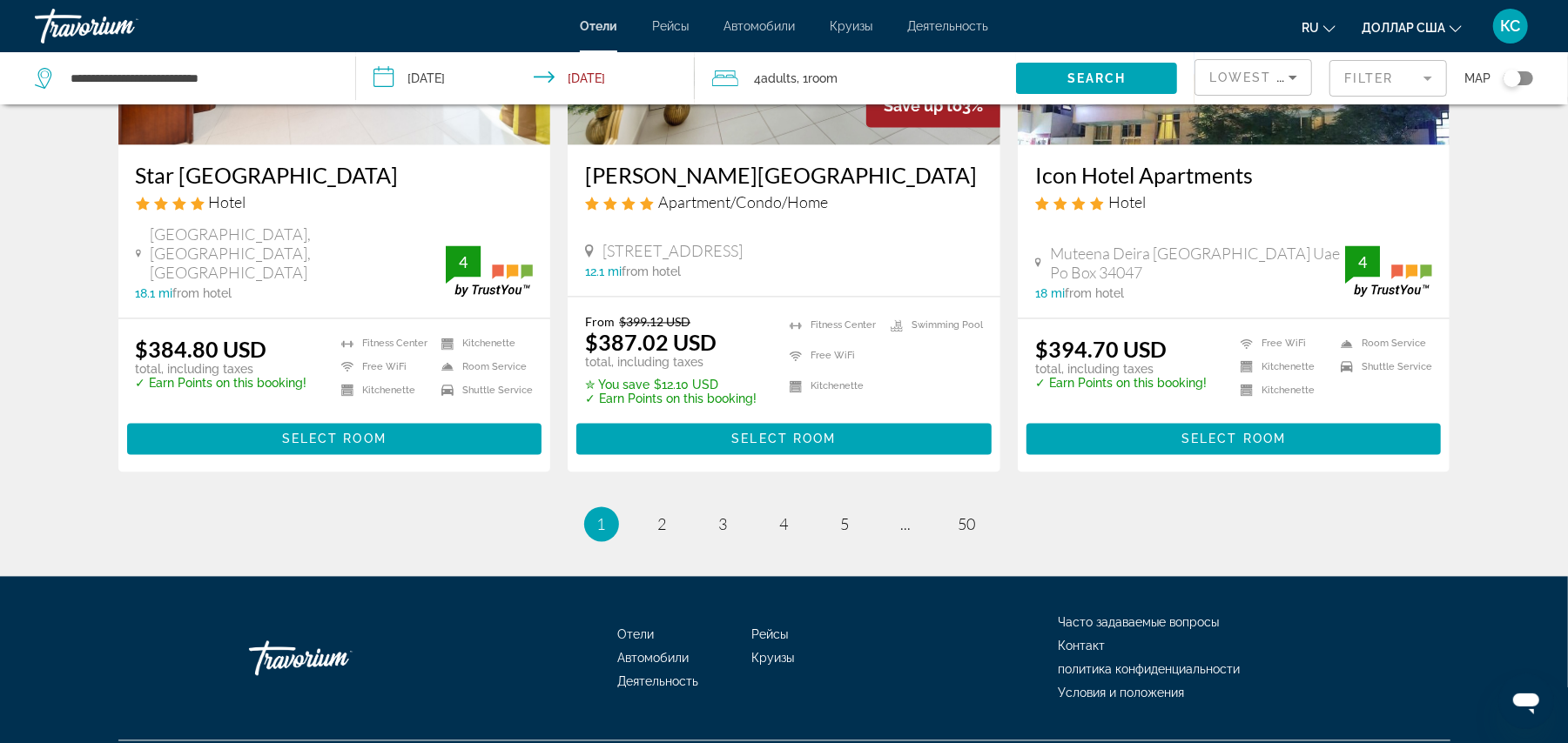
scroll to position [2195, 0]
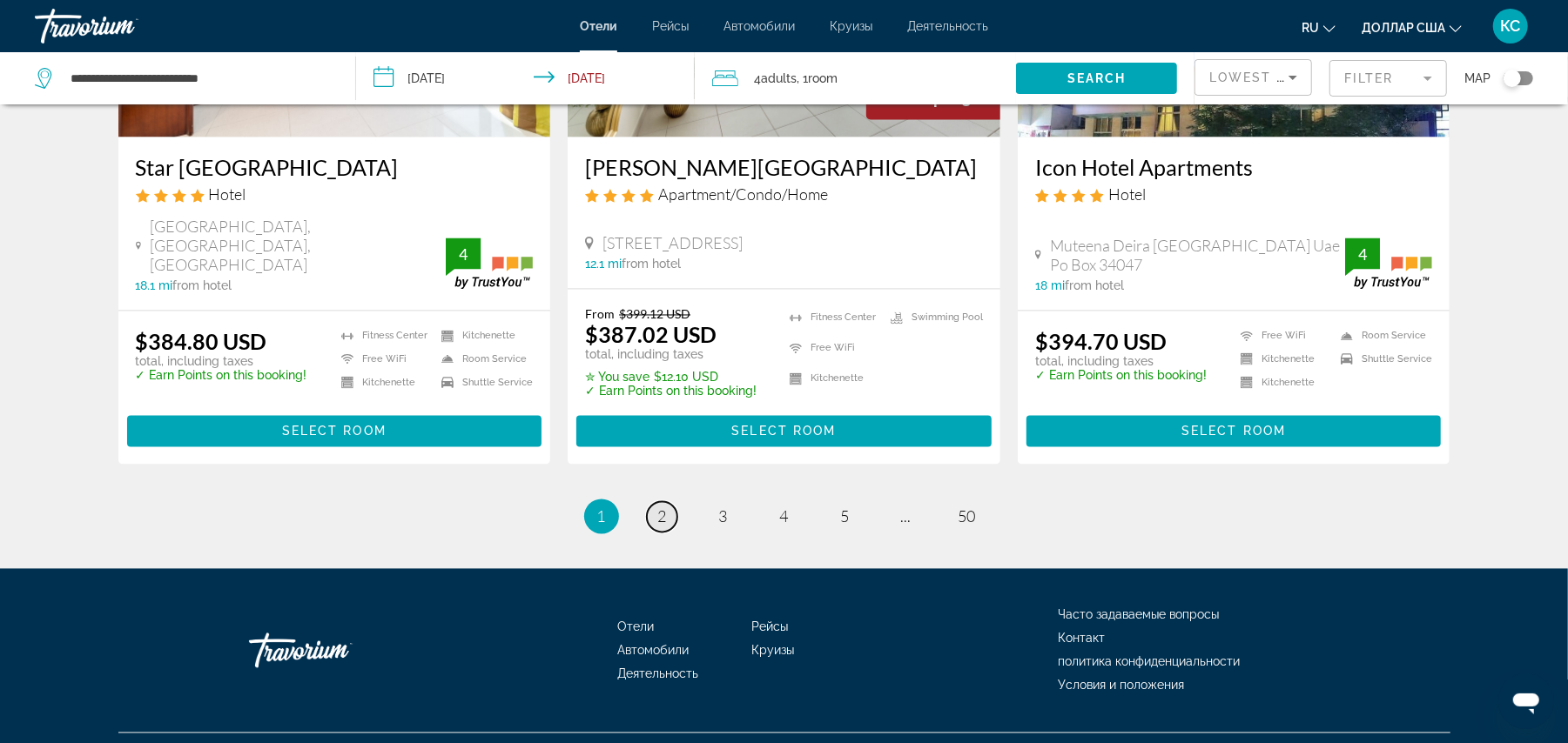
click at [663, 508] on span "2" at bounding box center [663, 517] width 9 height 19
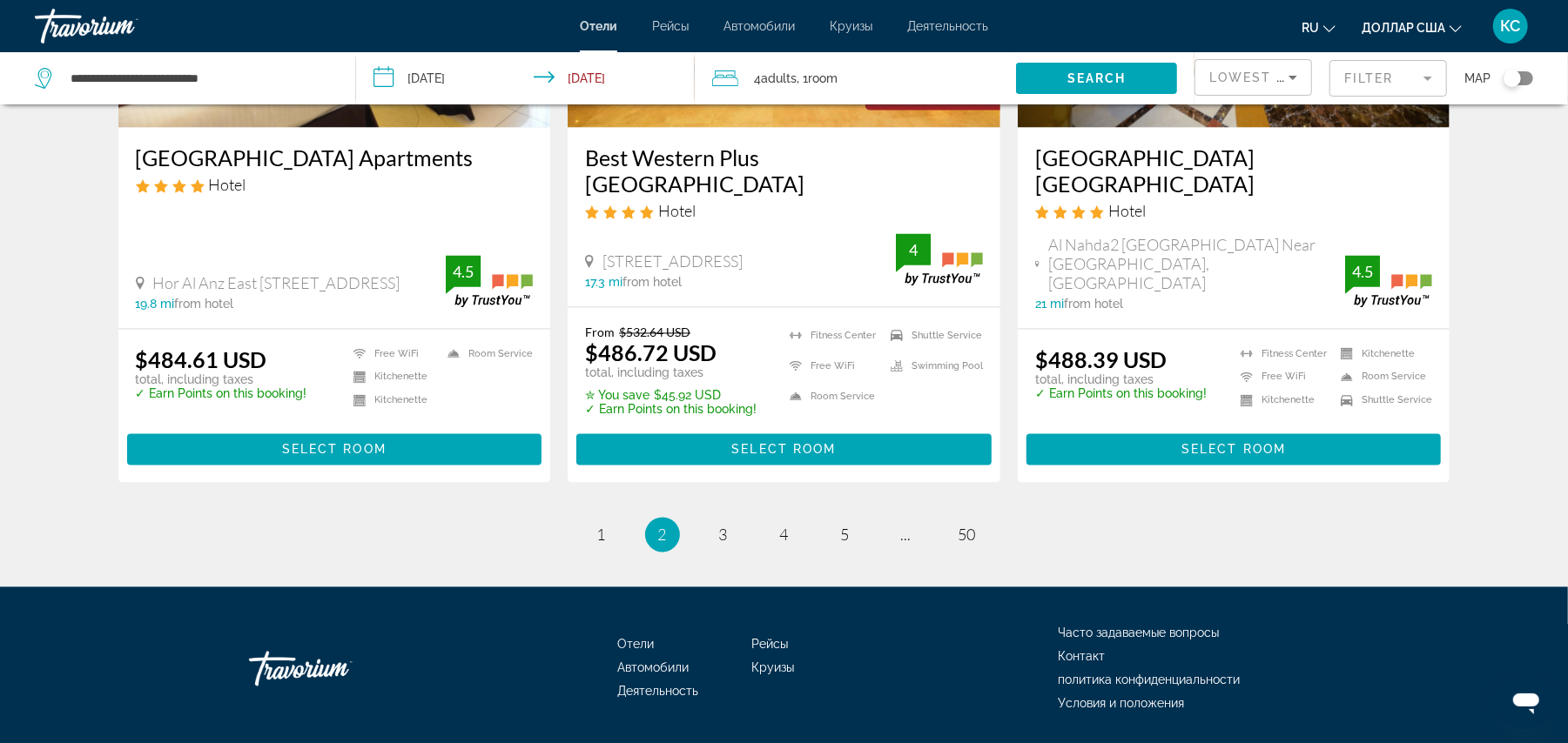
scroll to position [2265, 0]
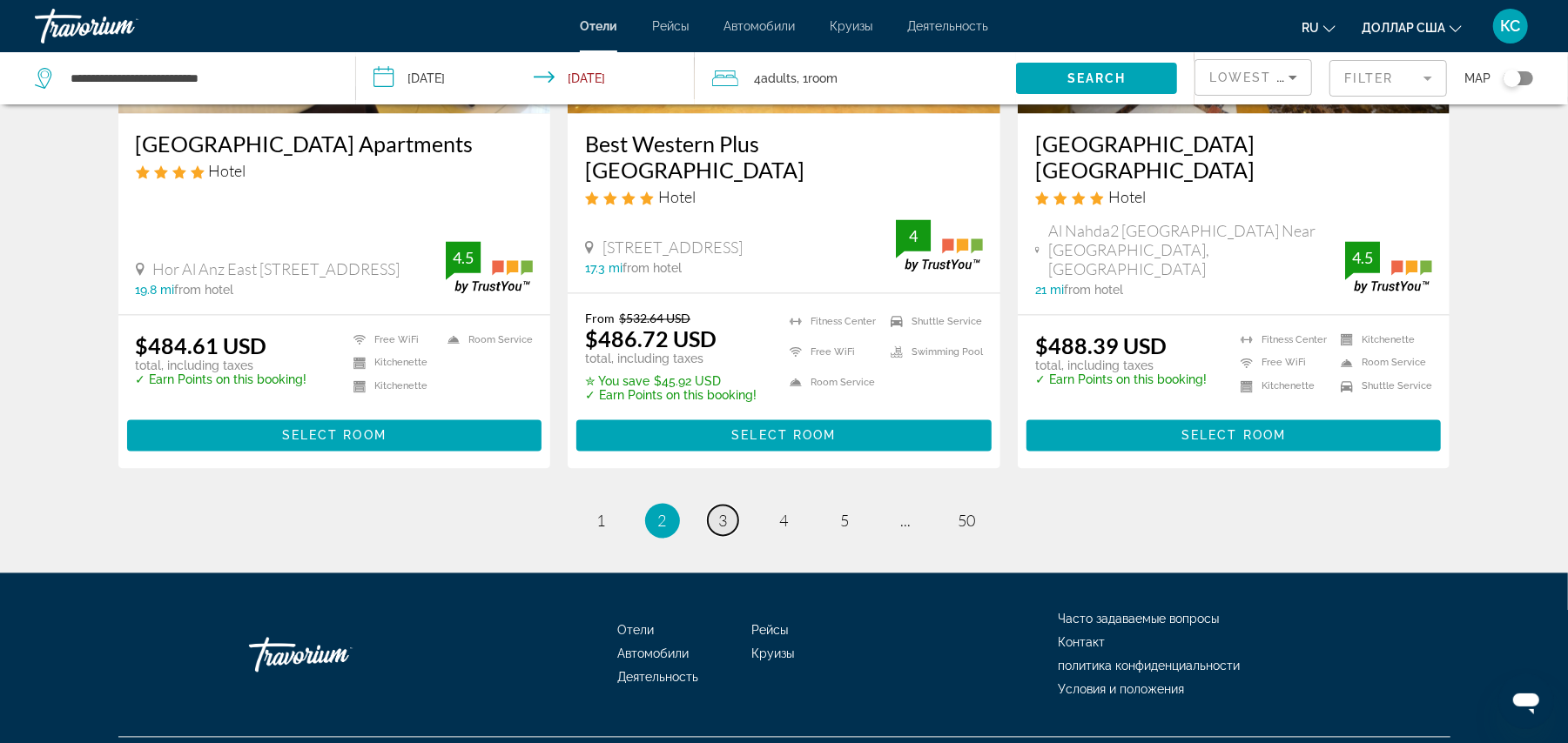
click at [723, 512] on span "3" at bounding box center [724, 521] width 9 height 19
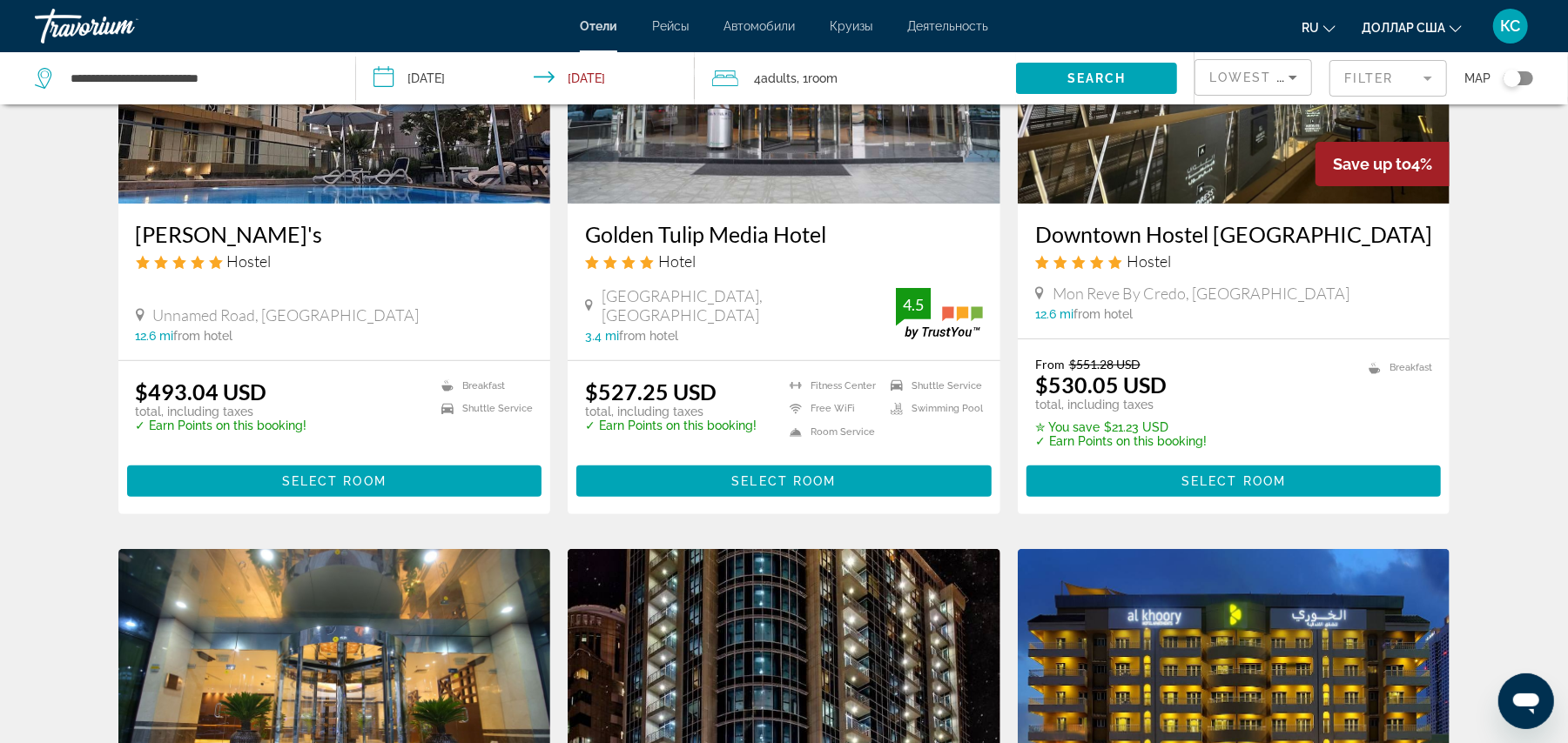
scroll to position [241, 0]
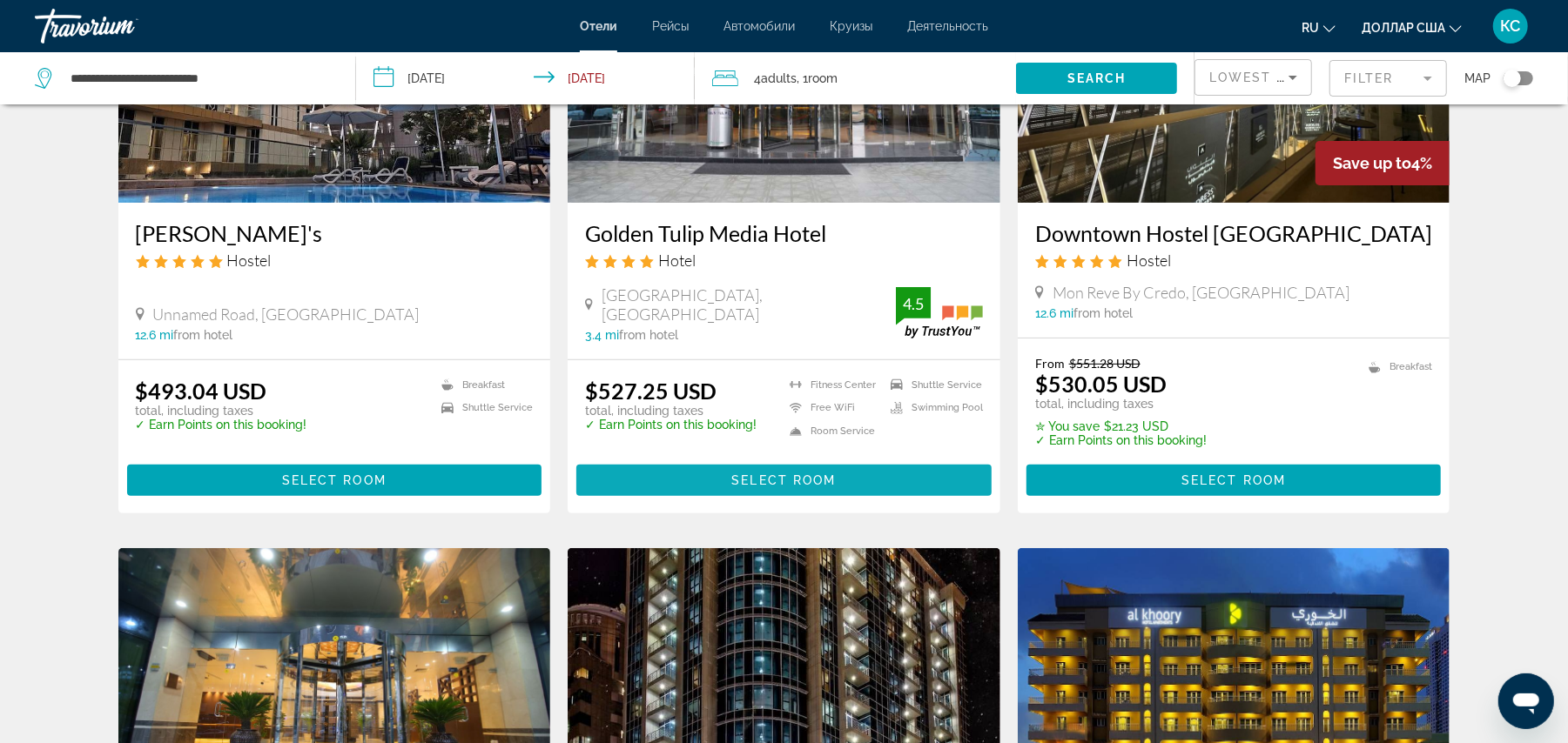
click at [724, 477] on span "Основное содержание" at bounding box center [784, 481] width 415 height 42
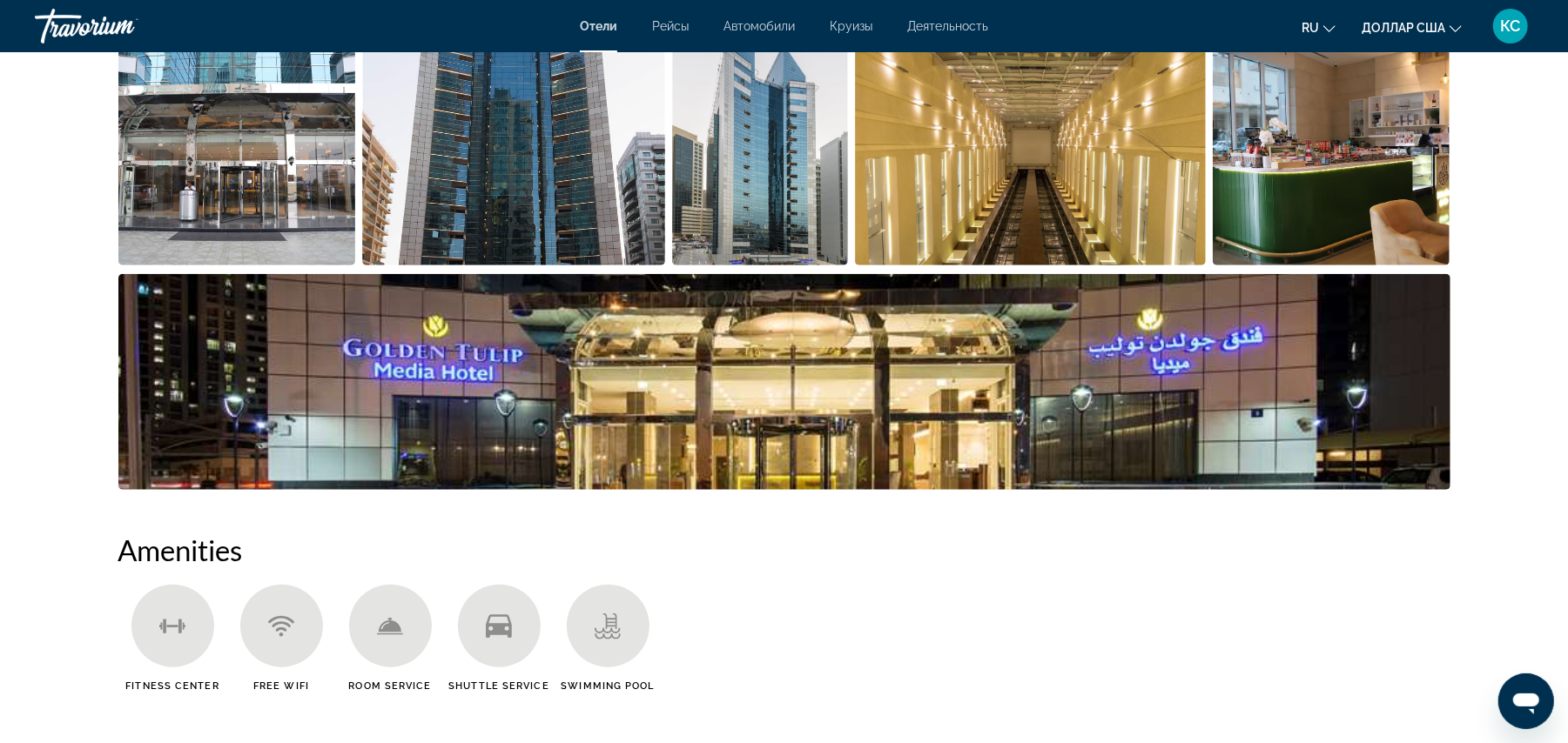
scroll to position [969, 0]
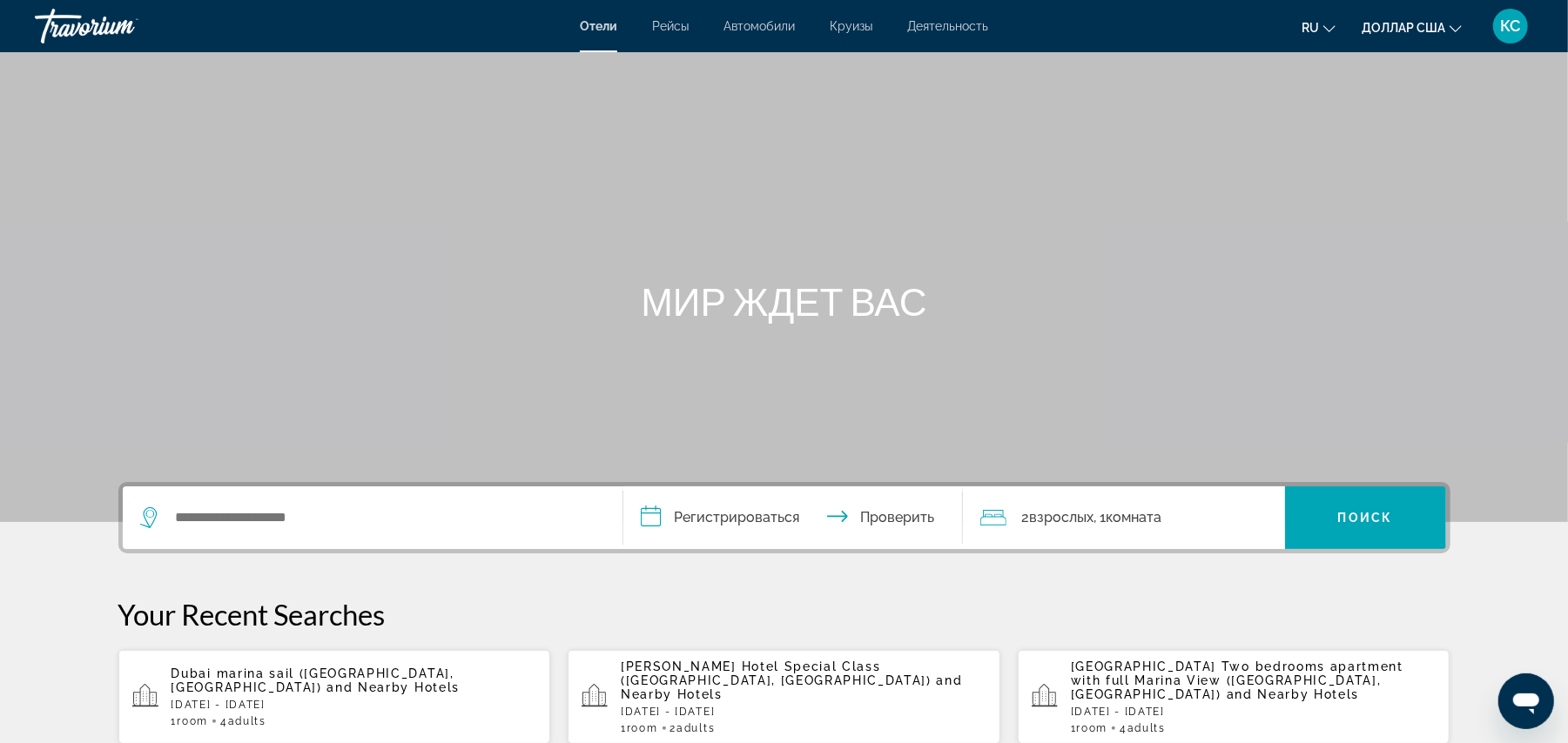
click at [271, 680] on div "Dubai marina sail ([GEOGRAPHIC_DATA], [GEOGRAPHIC_DATA]) and Nearby Hotels [DAT…" at bounding box center [354, 697] width 366 height 61
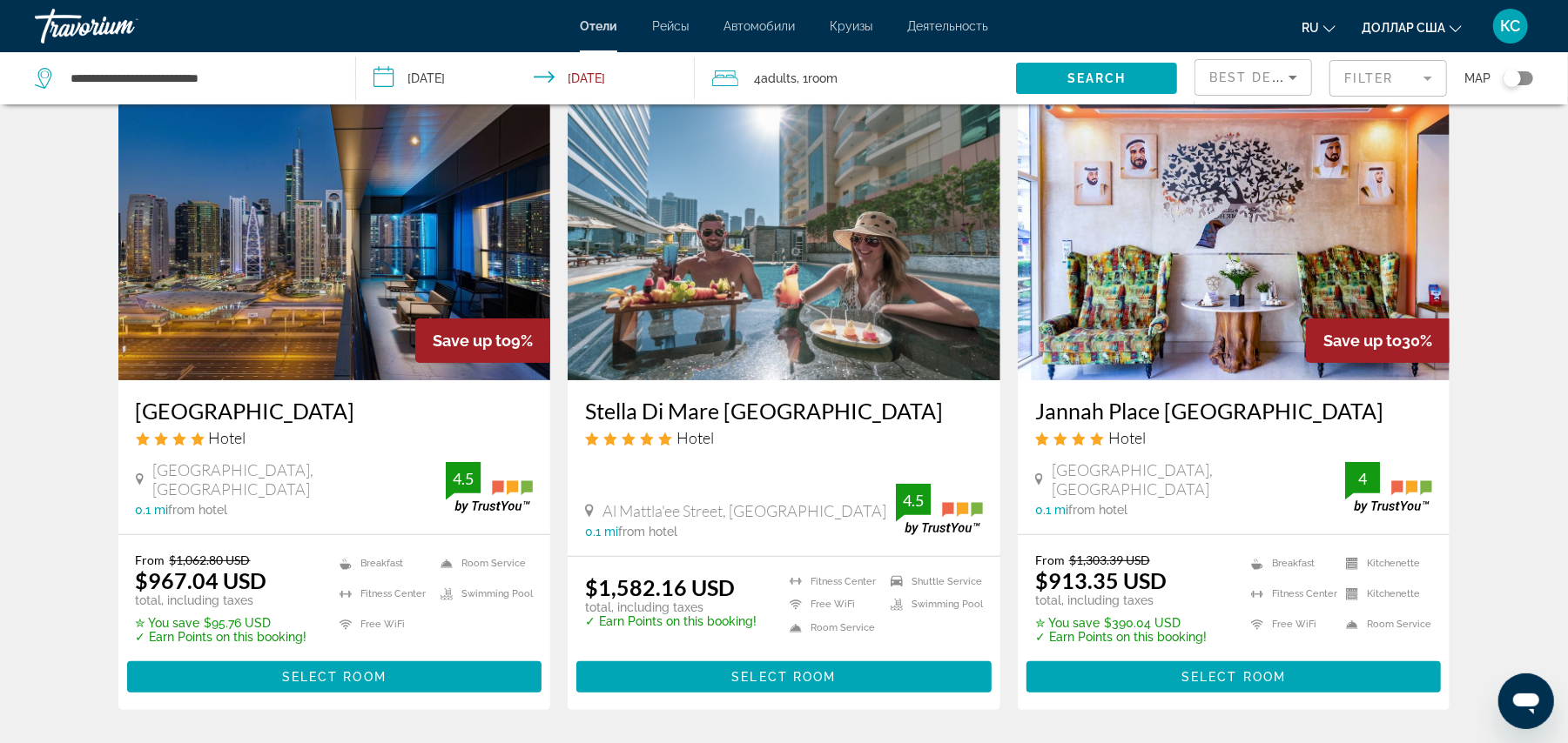
scroll to position [61, 0]
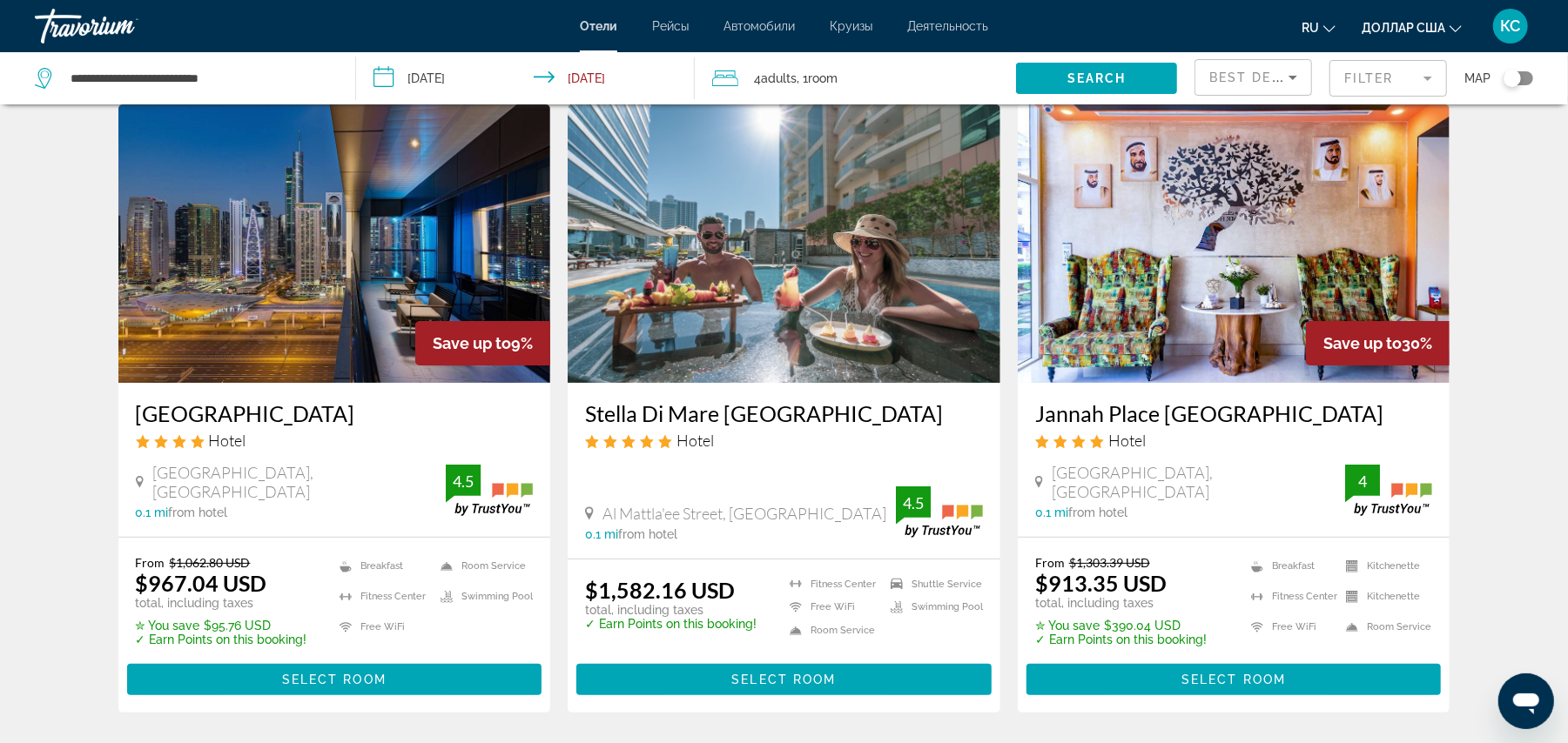
click at [1259, 80] on span "Best Deals" at bounding box center [1255, 77] width 91 height 14
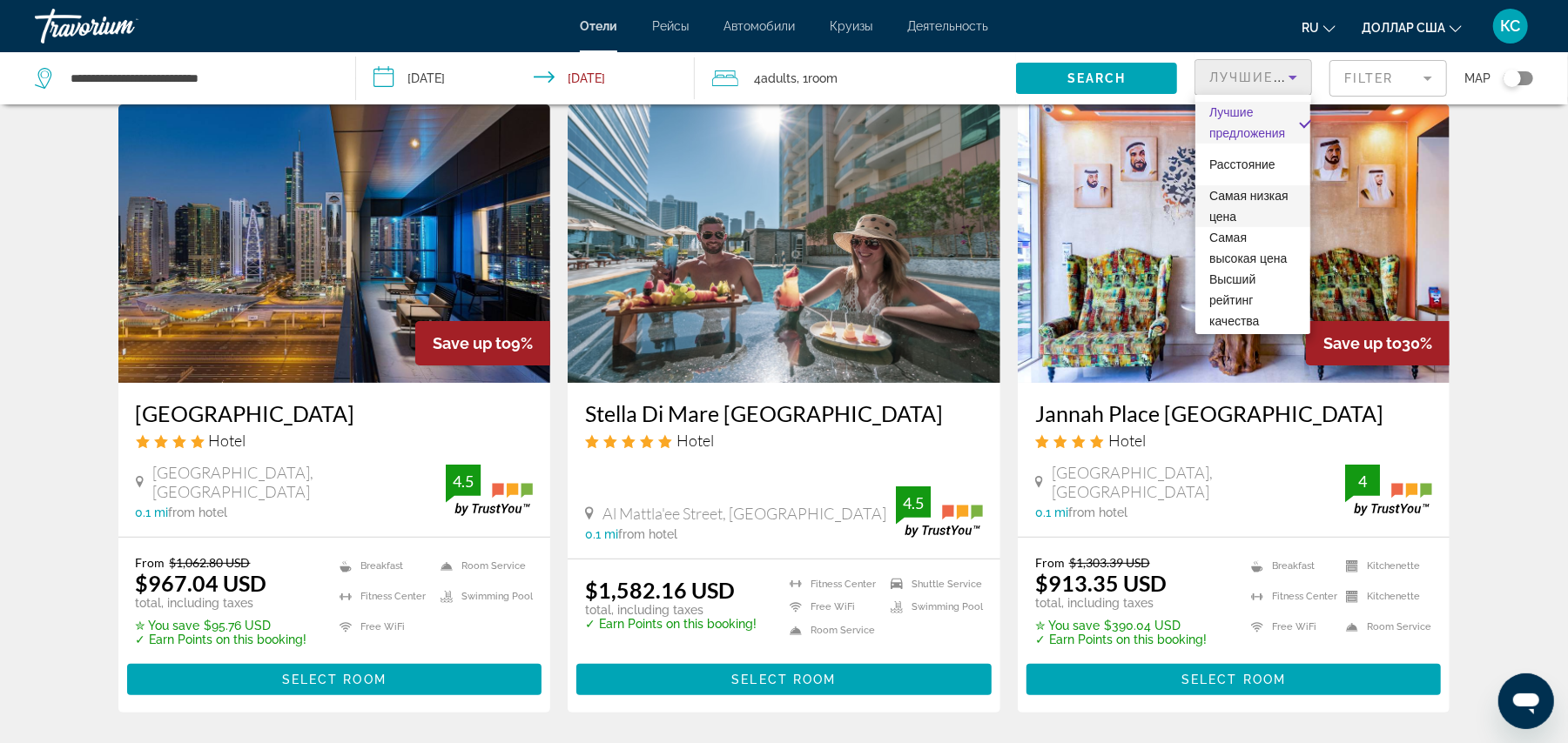
click at [1234, 193] on font "Самая низкая цена" at bounding box center [1249, 206] width 79 height 35
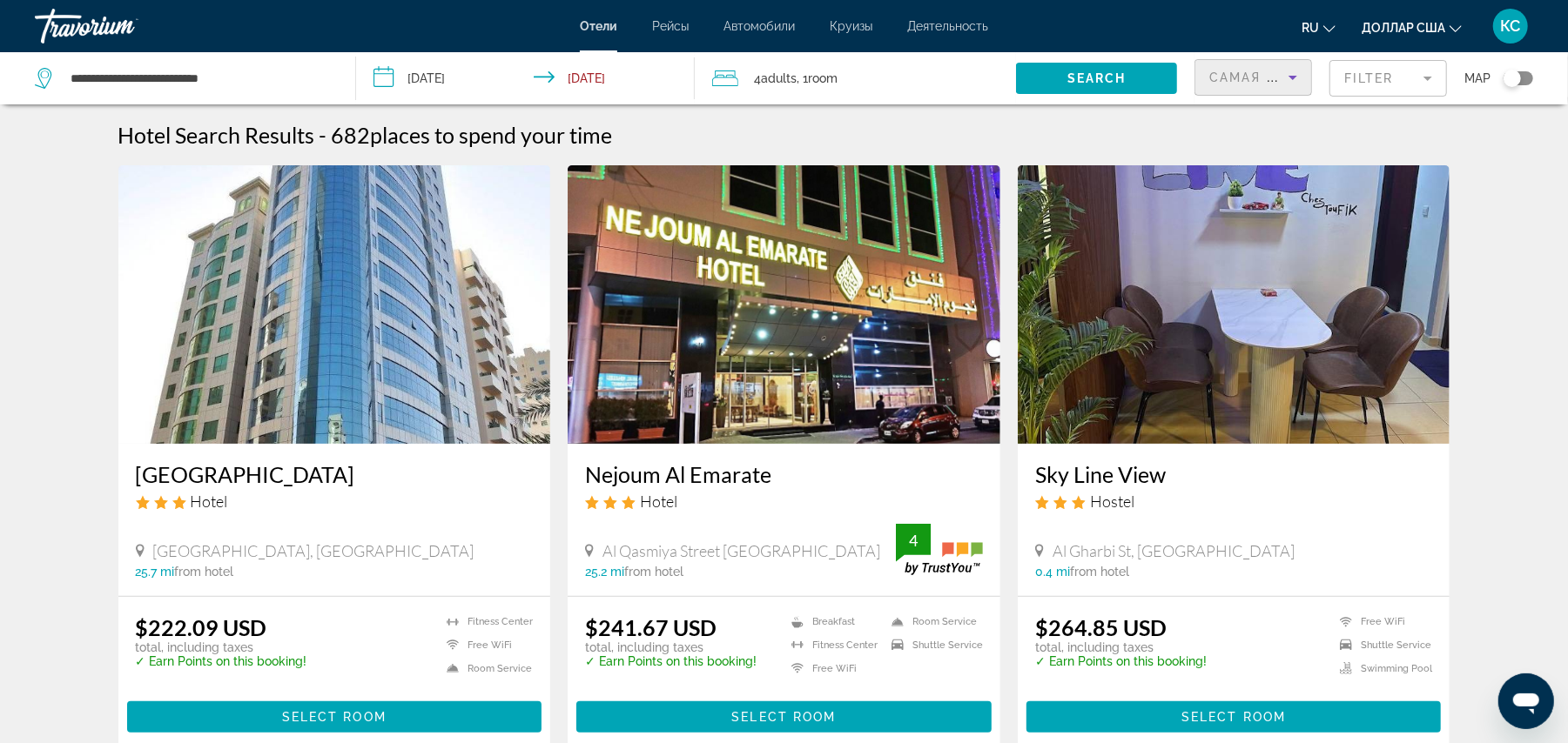
click at [1360, 74] on mat-form-field "Filter" at bounding box center [1388, 79] width 117 height 37
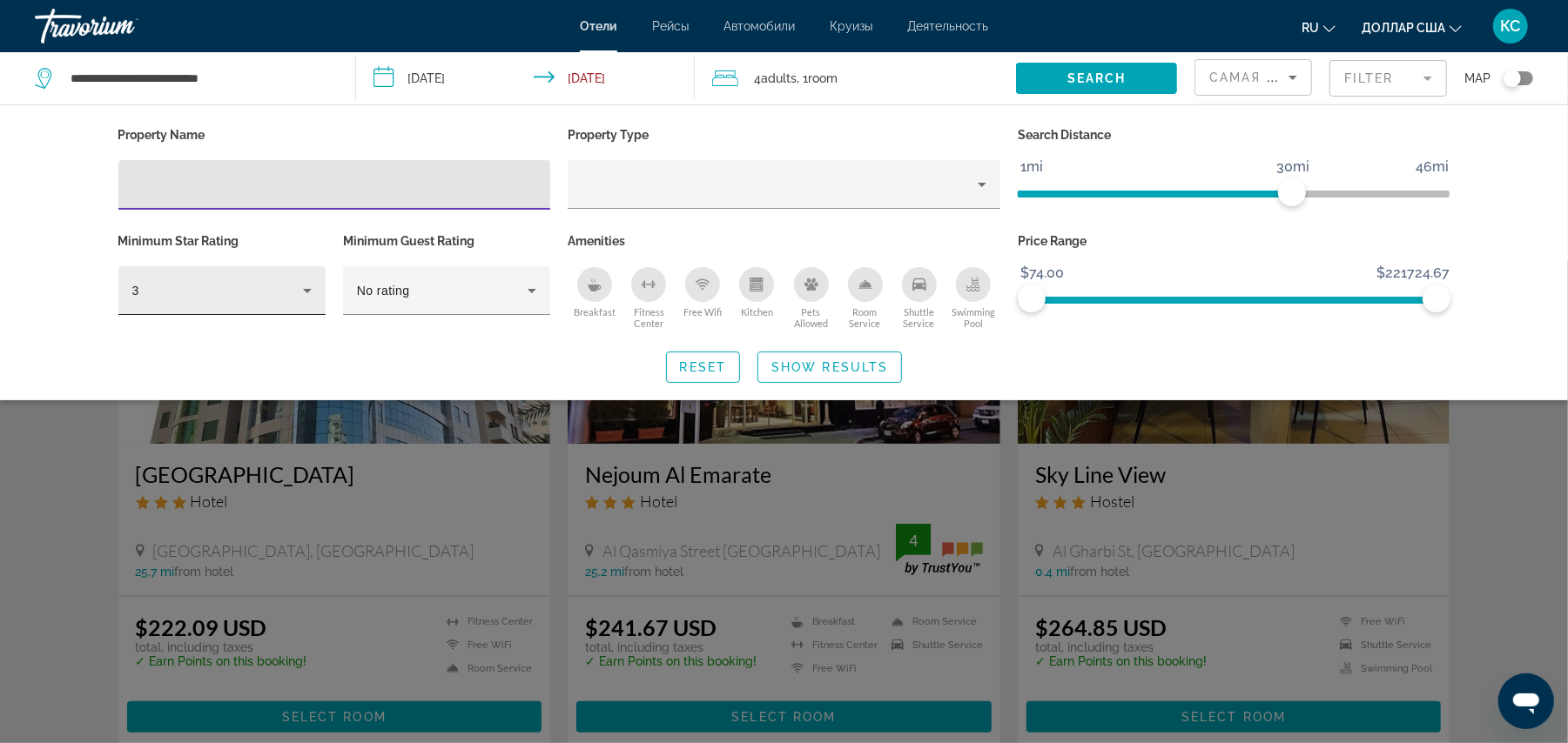
click at [210, 287] on div "3" at bounding box center [217, 290] width 170 height 21
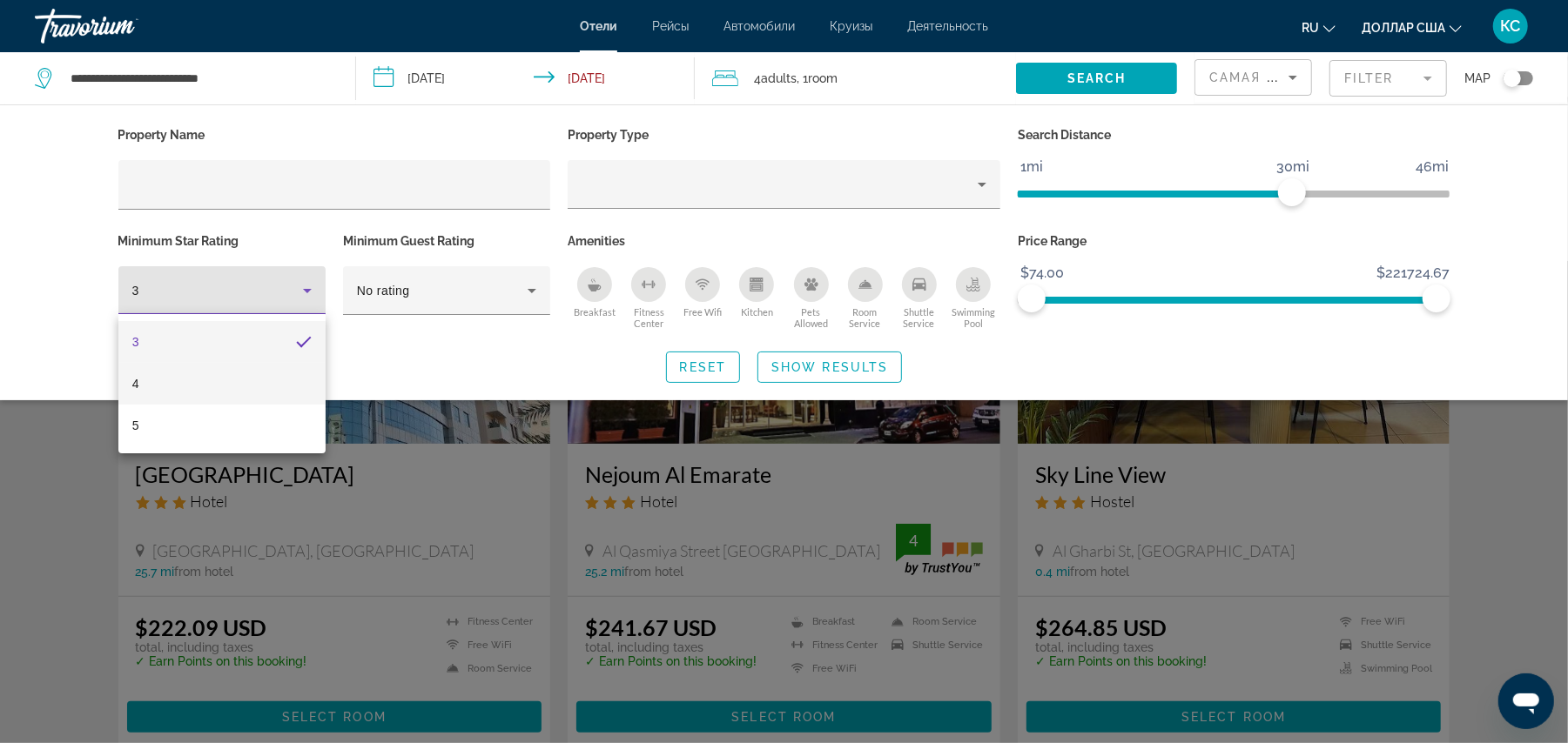
click at [176, 399] on mat-option "4" at bounding box center [222, 384] width 207 height 42
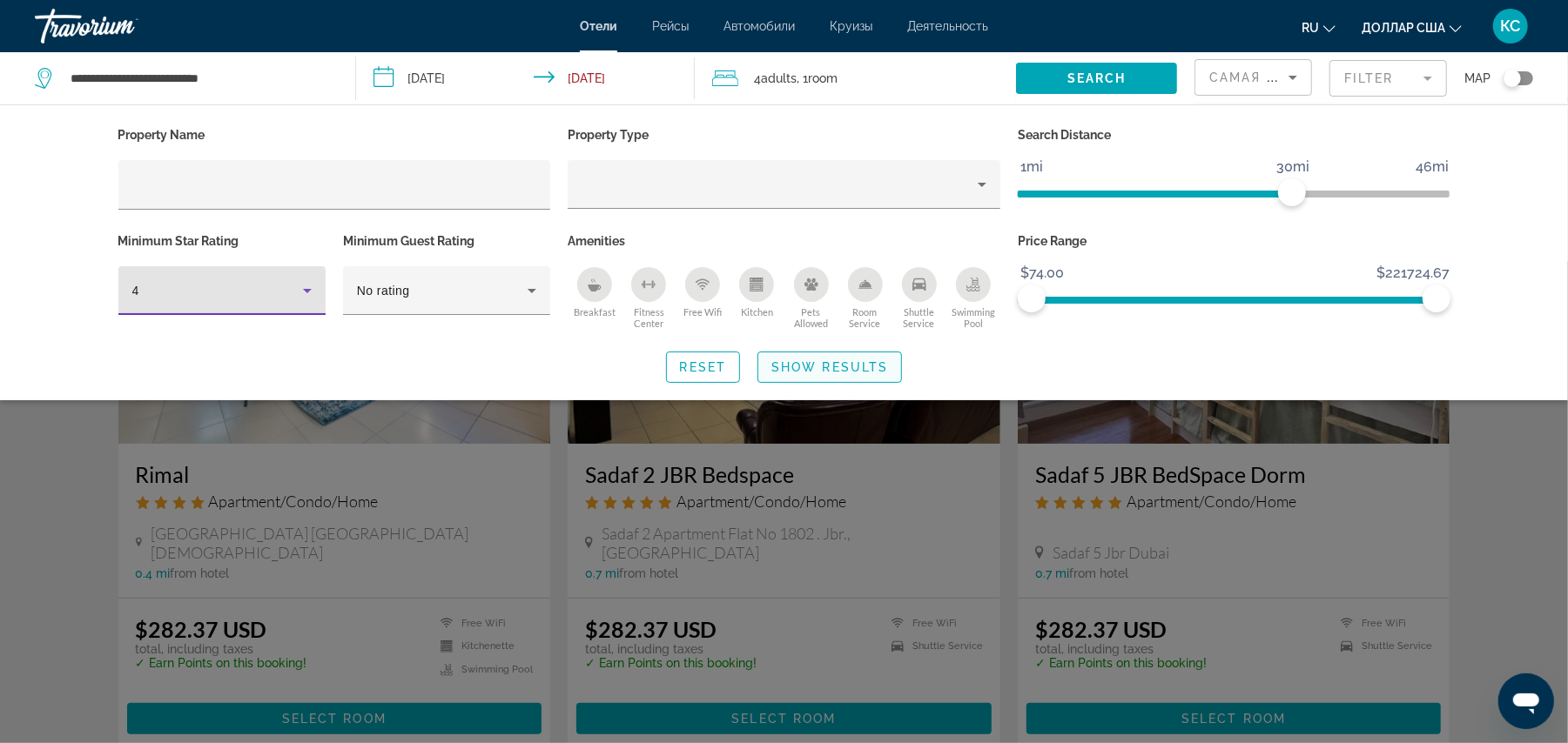
click at [833, 363] on span "Show Results" at bounding box center [829, 366] width 116 height 14
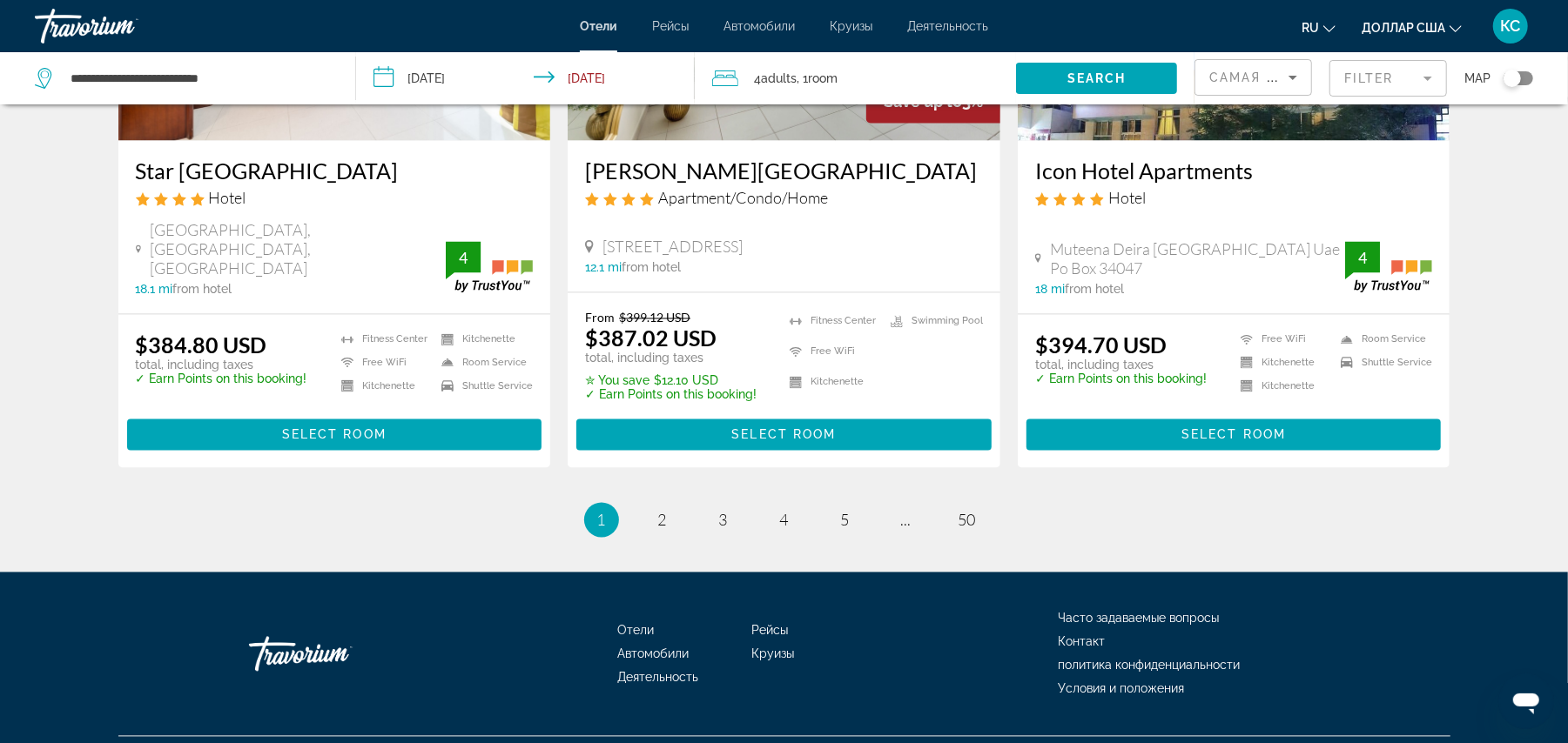
scroll to position [2195, 0]
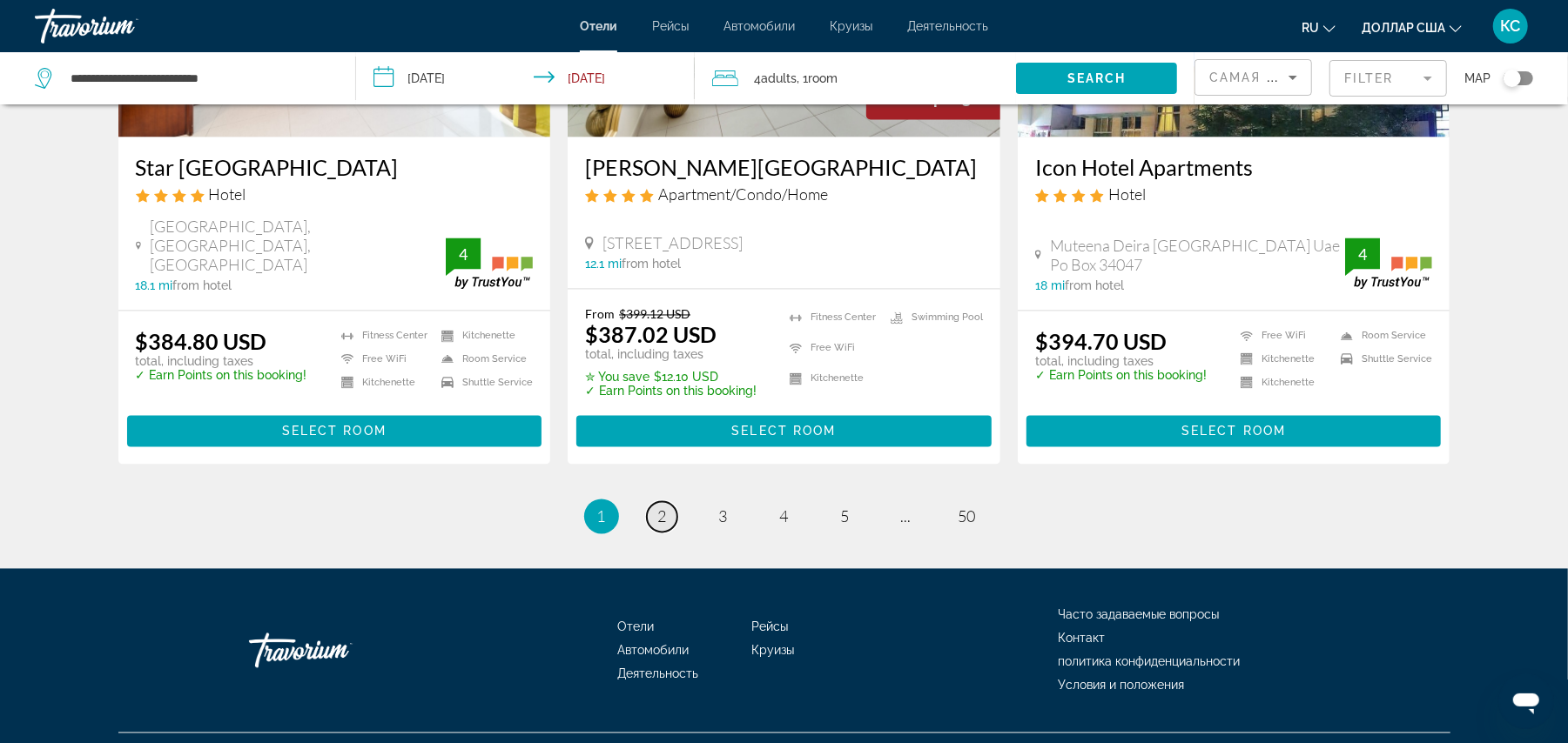
click at [662, 508] on span "2" at bounding box center [663, 517] width 9 height 19
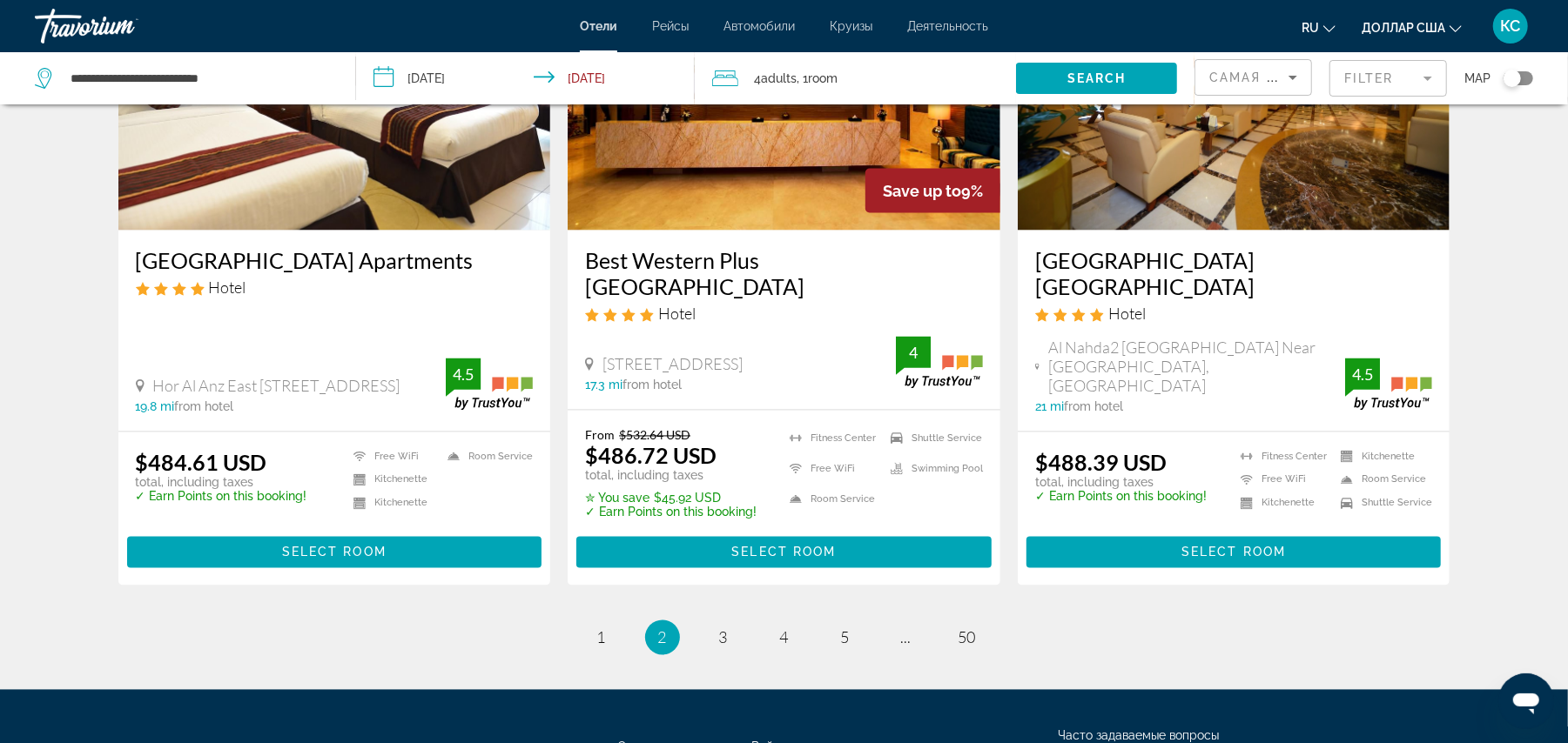
scroll to position [2153, 0]
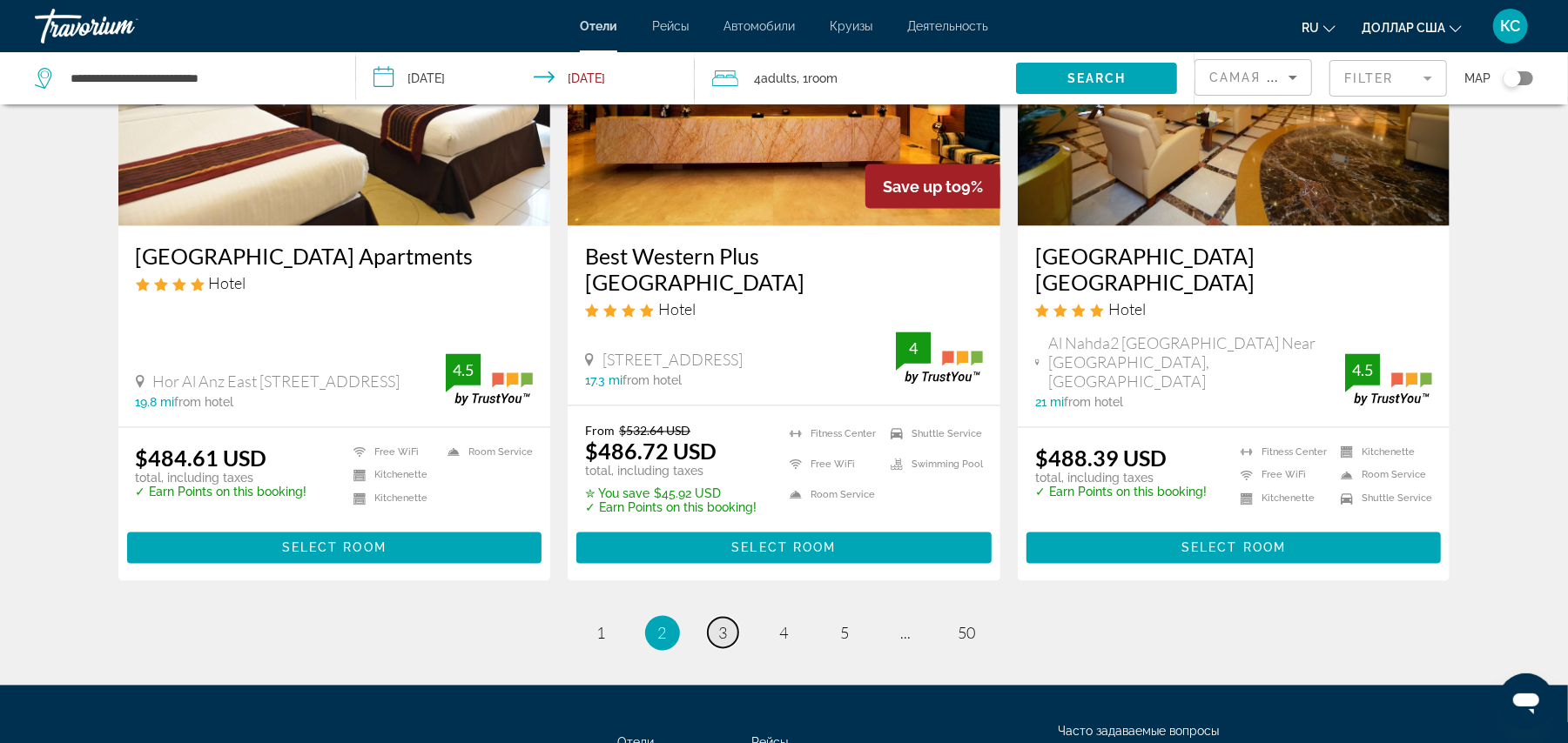
click at [728, 618] on link "page 3" at bounding box center [722, 633] width 30 height 30
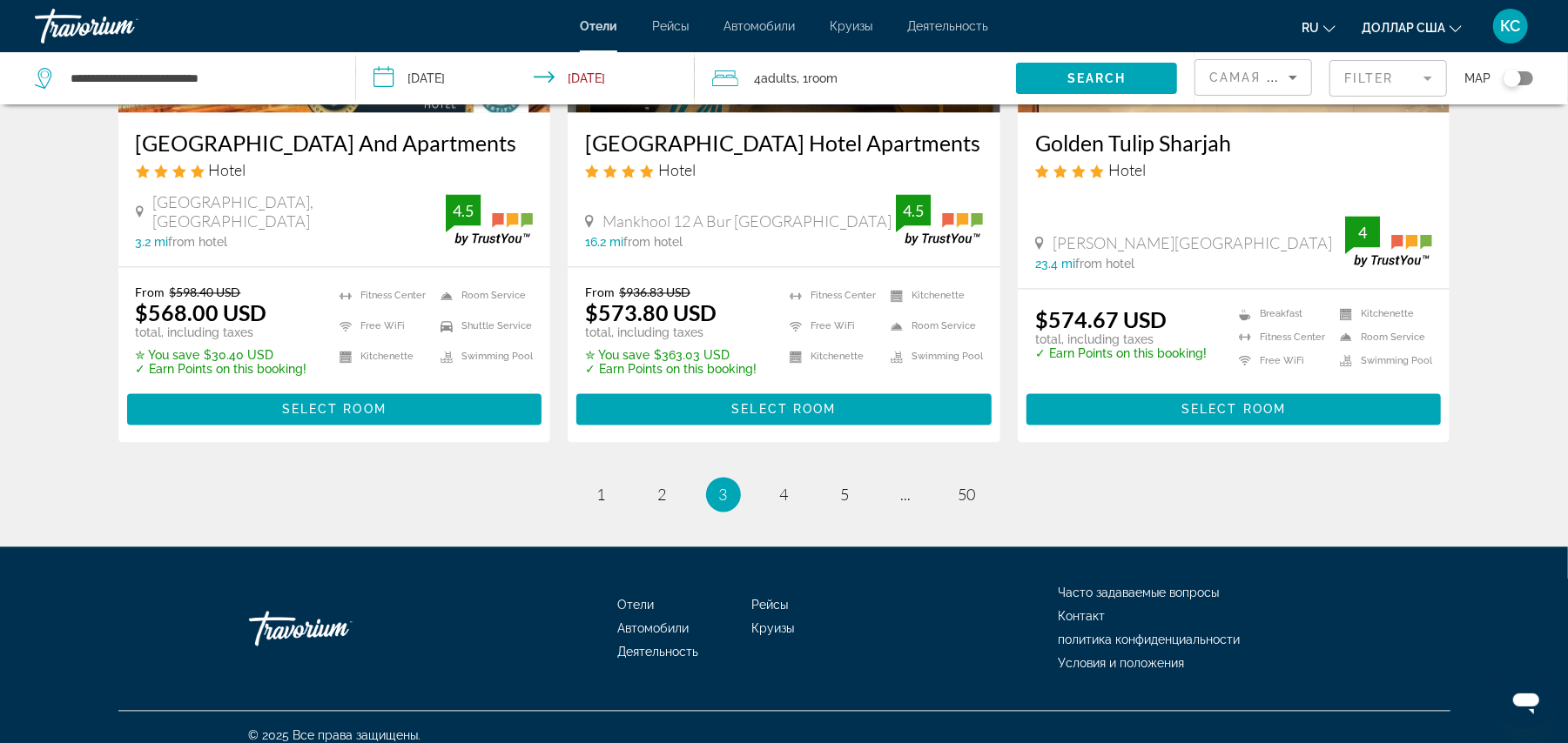
scroll to position [2311, 0]
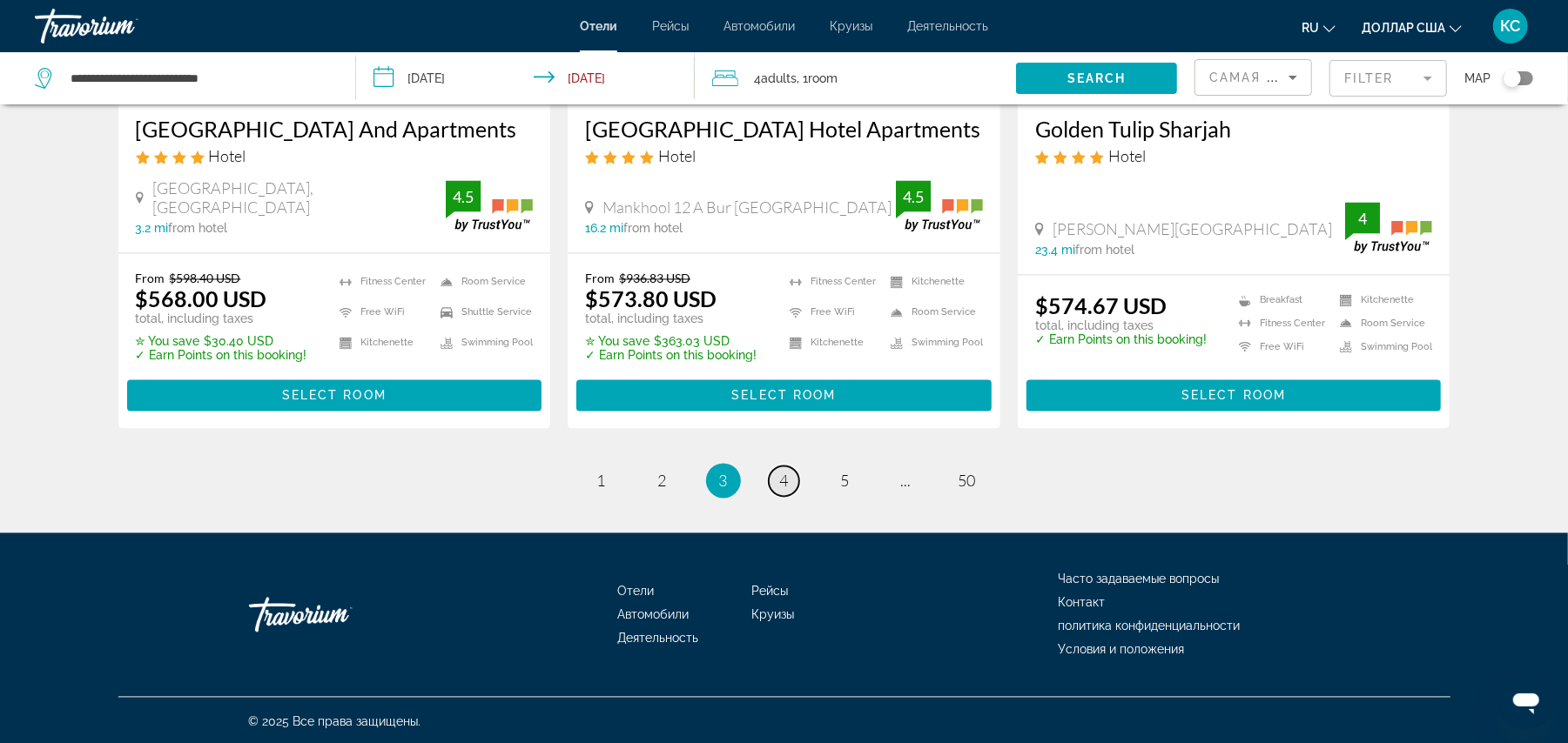
click at [782, 475] on span "4" at bounding box center [784, 481] width 9 height 19
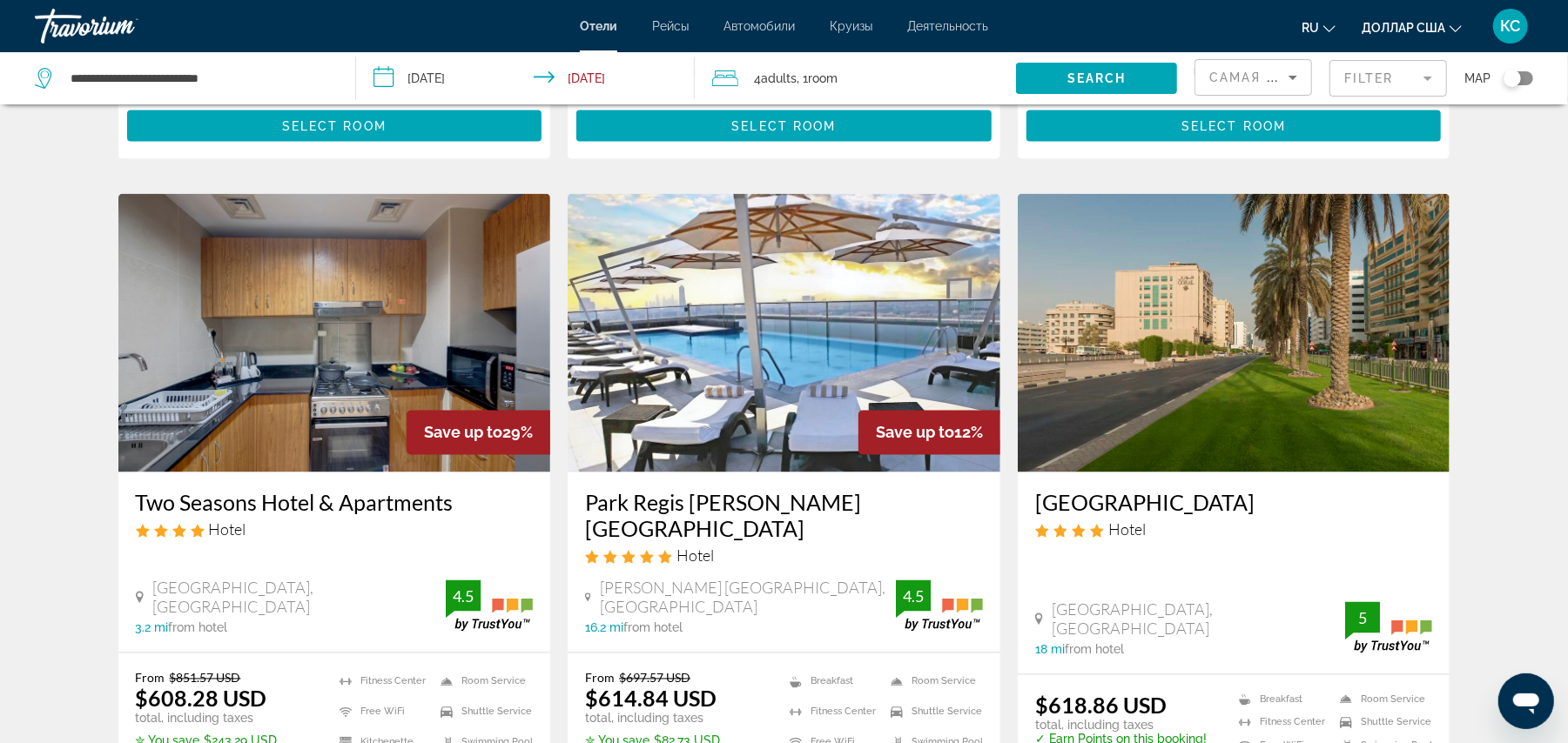
scroll to position [2054, 0]
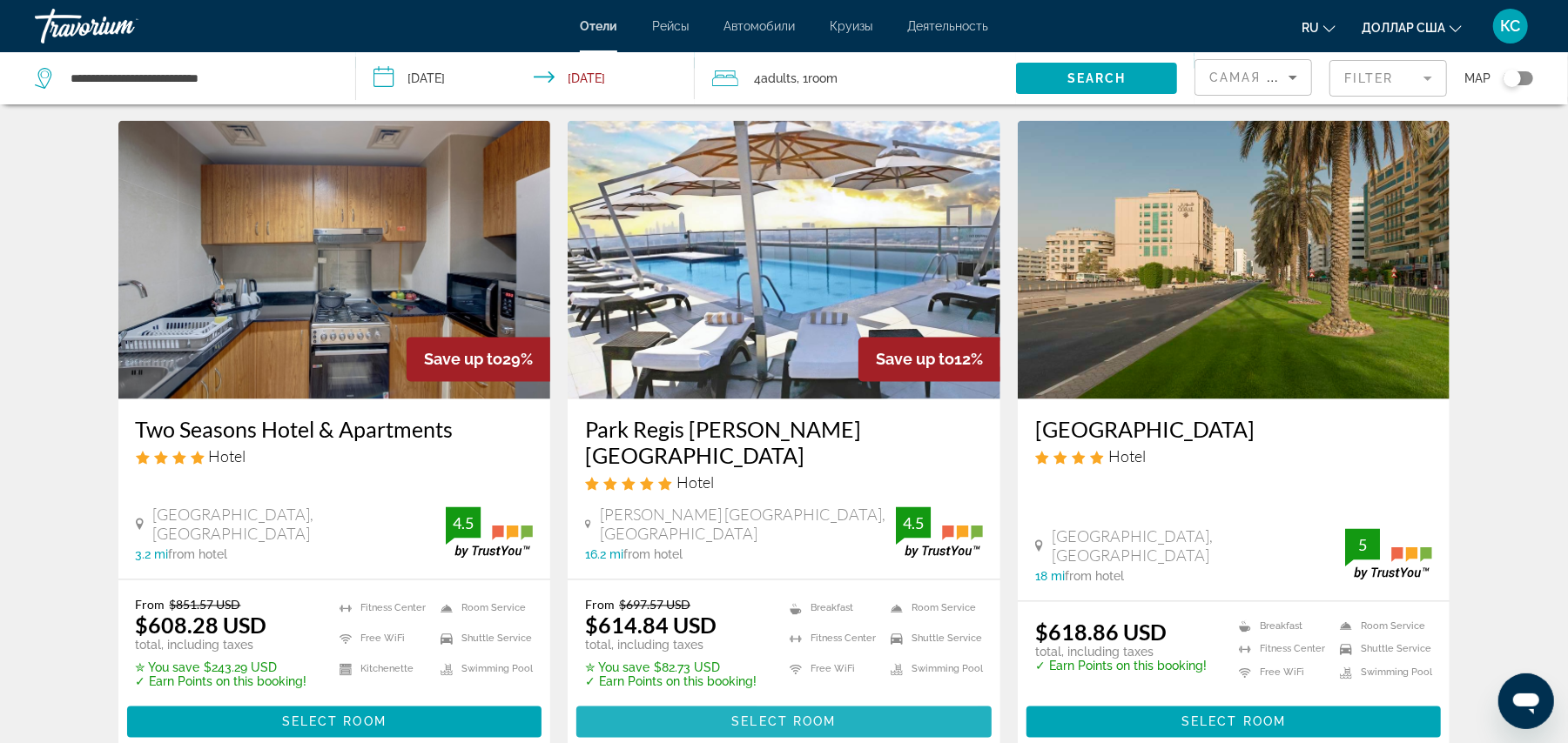
click at [763, 716] on span "Select Room" at bounding box center [784, 722] width 104 height 14
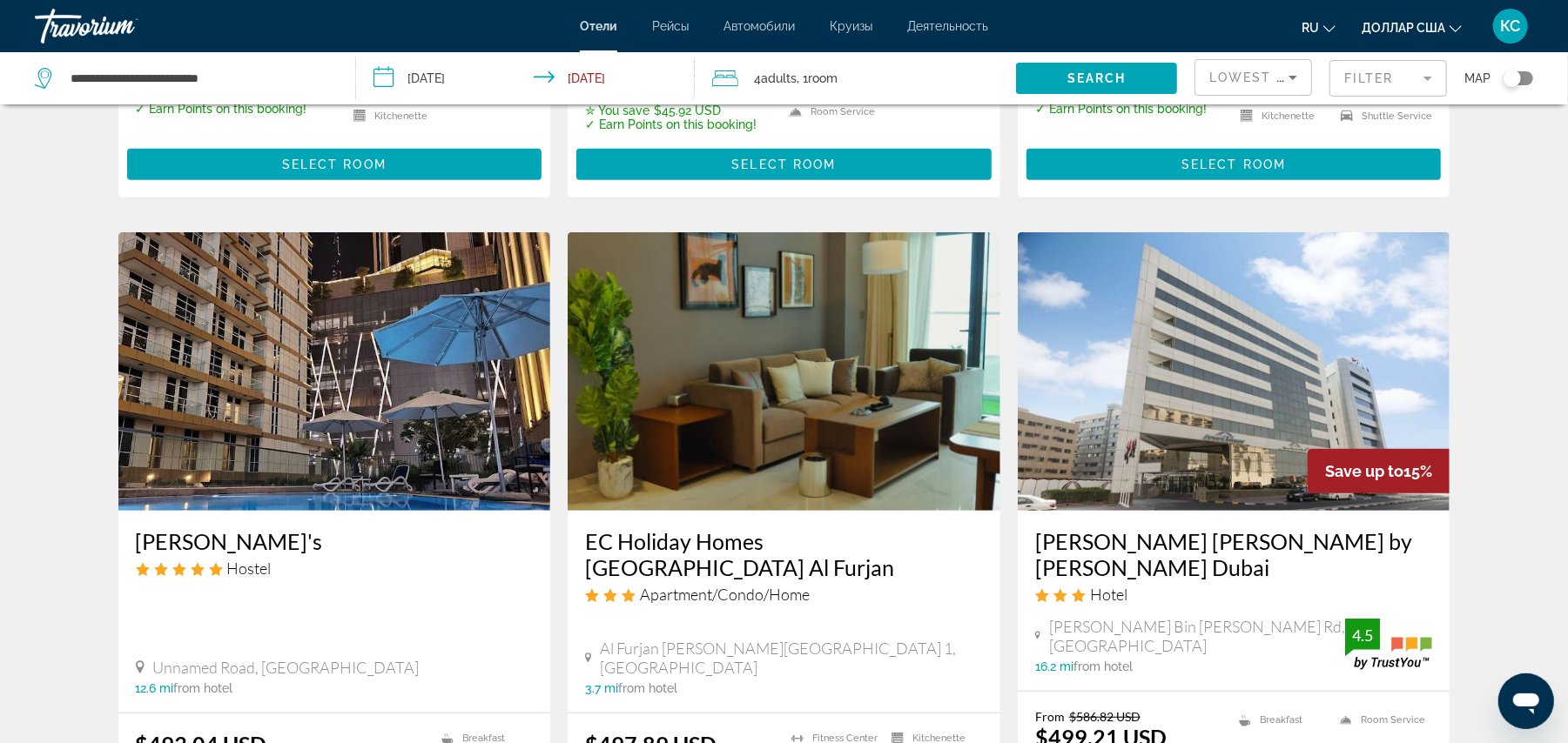
scroll to position [592, 0]
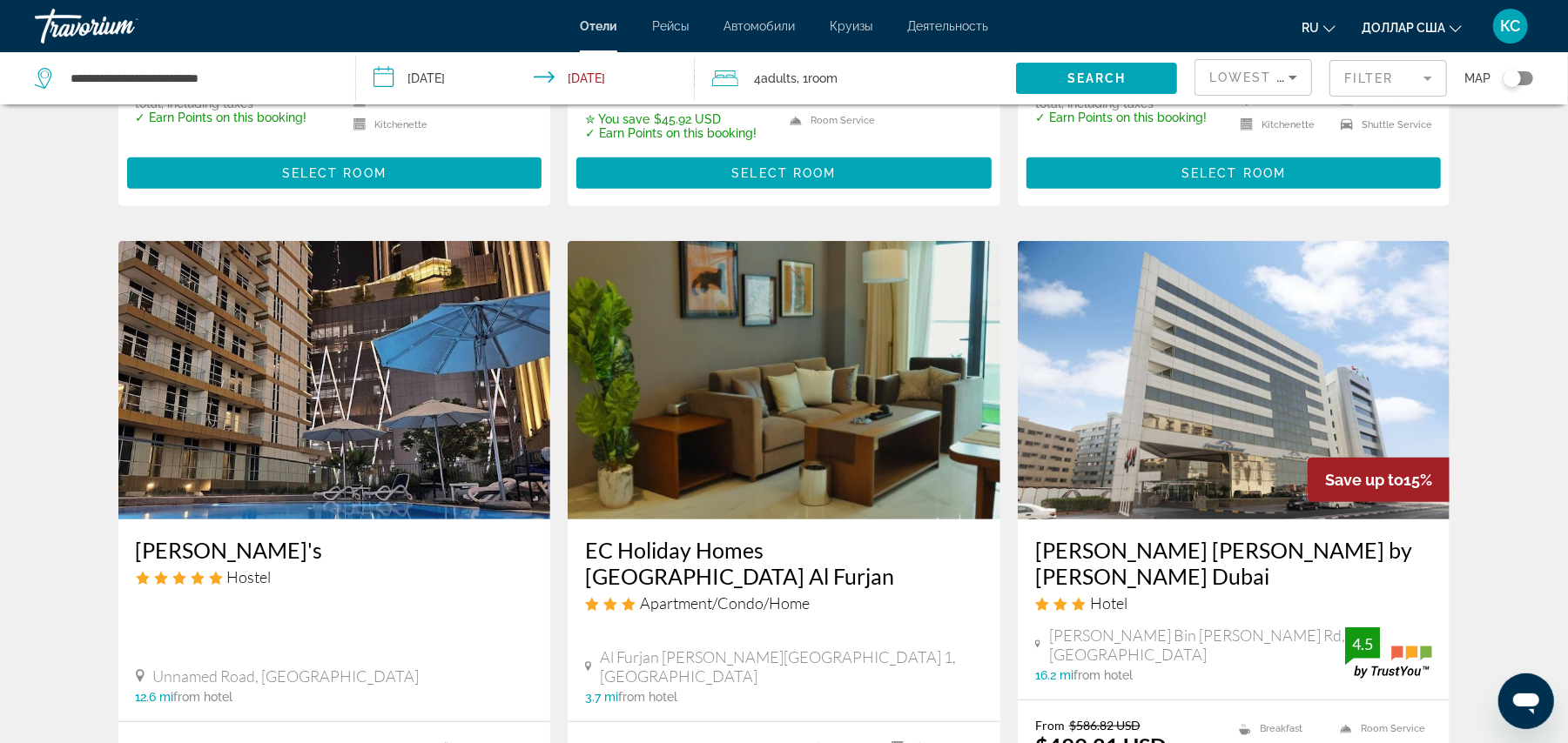
click at [399, 79] on input "**********" at bounding box center [529, 81] width 345 height 58
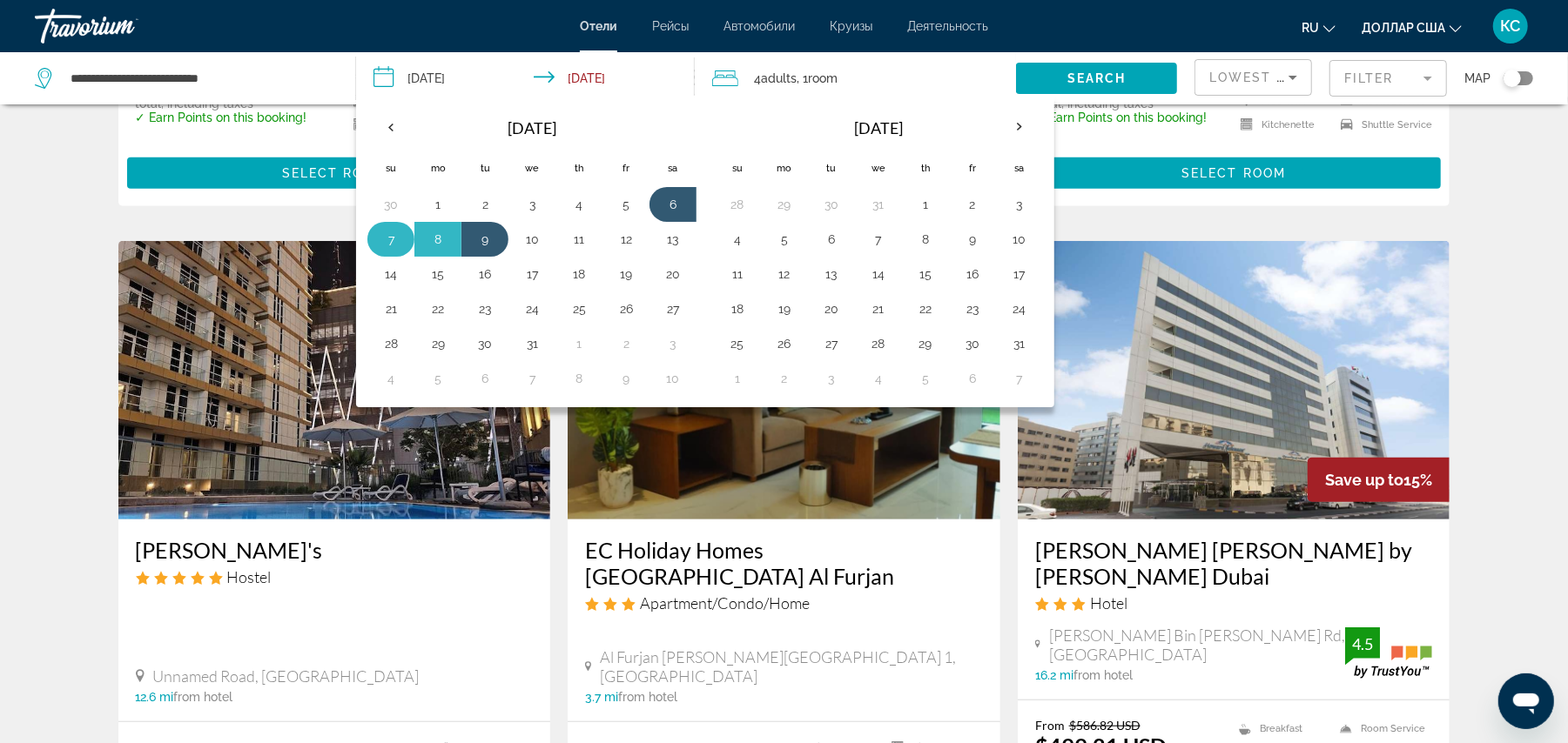
click at [388, 248] on button "7" at bounding box center [390, 239] width 27 height 25
click at [489, 236] on button "9" at bounding box center [485, 239] width 27 height 25
type input "**********"
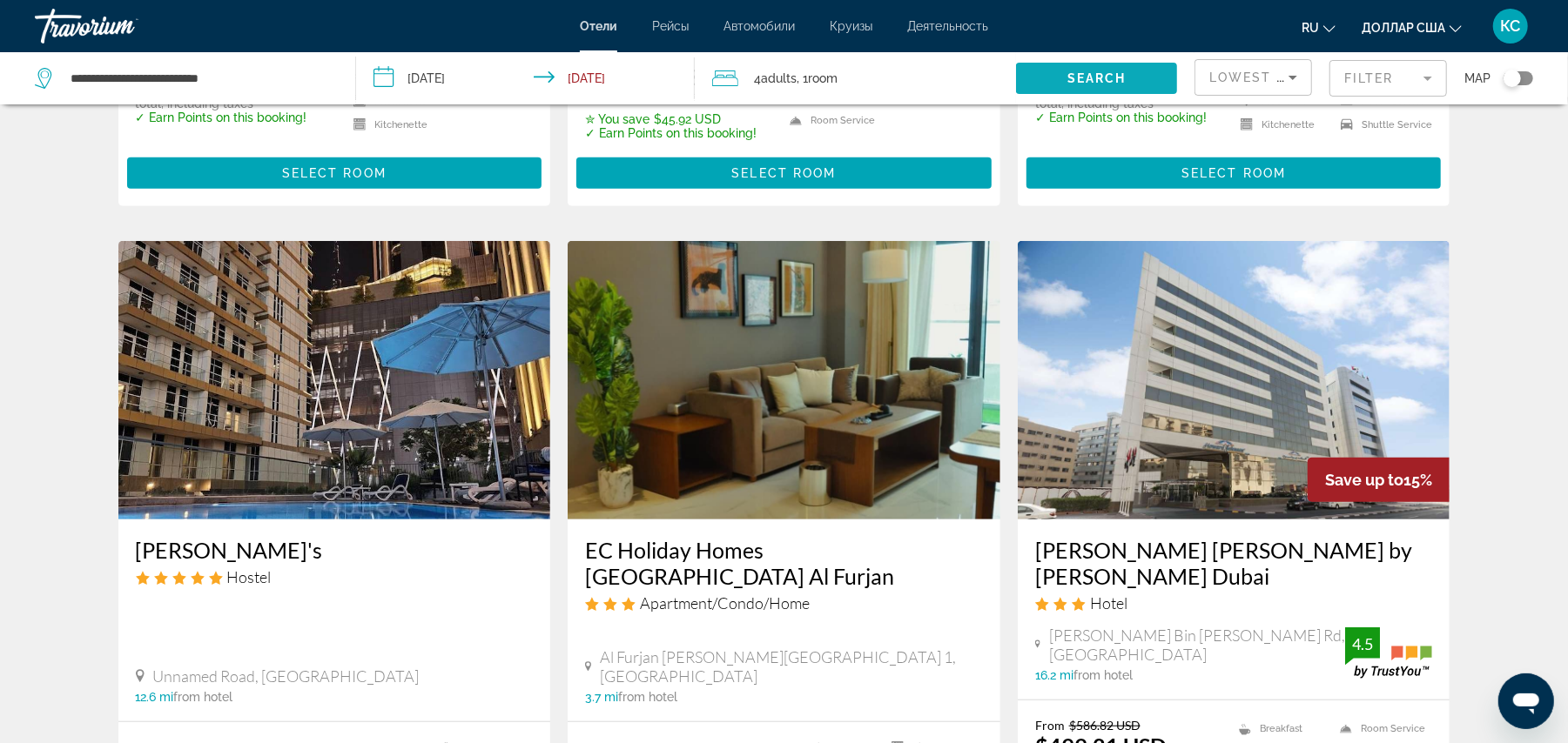
click at [1101, 75] on span "Search" at bounding box center [1097, 78] width 60 height 14
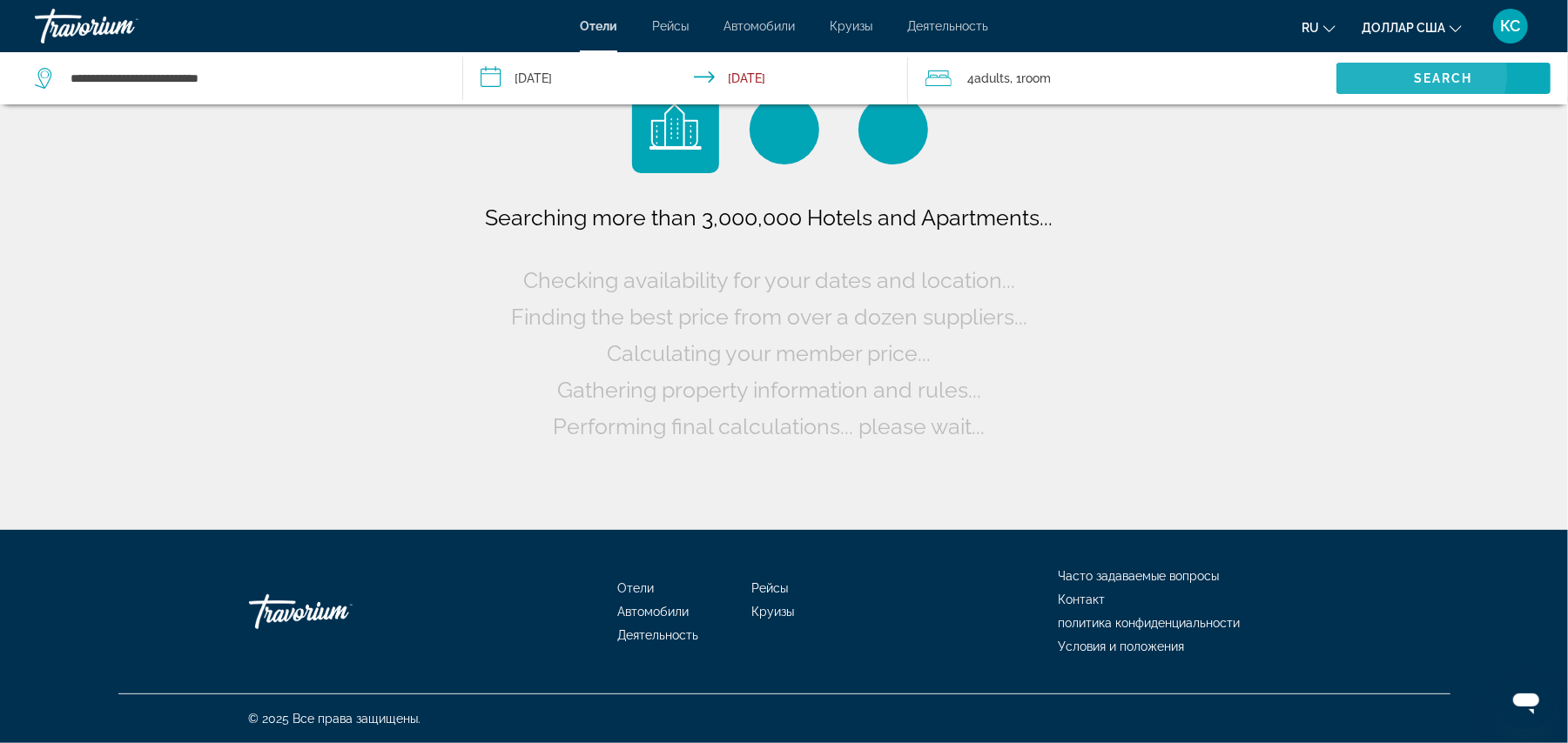
scroll to position [0, 0]
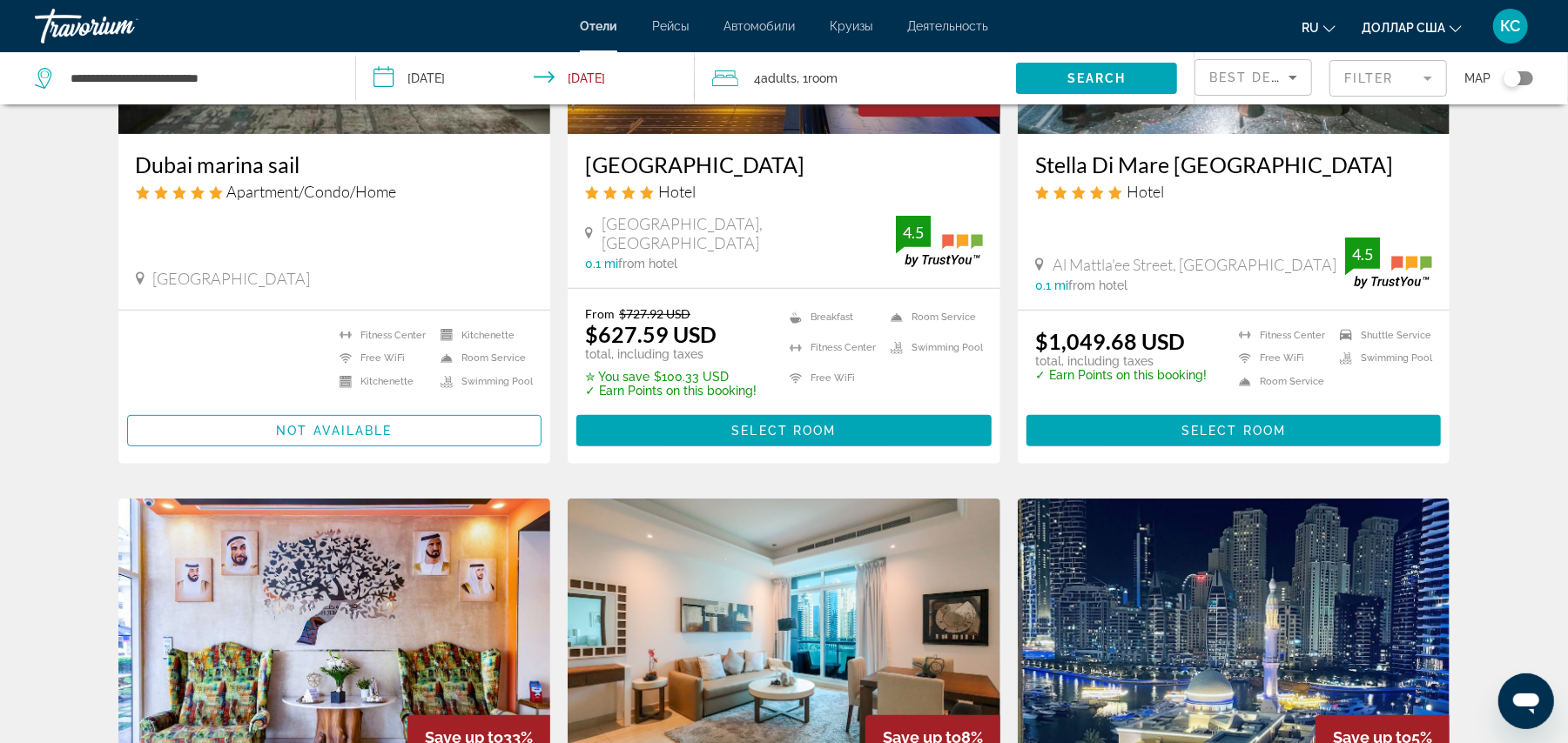
scroll to position [311, 0]
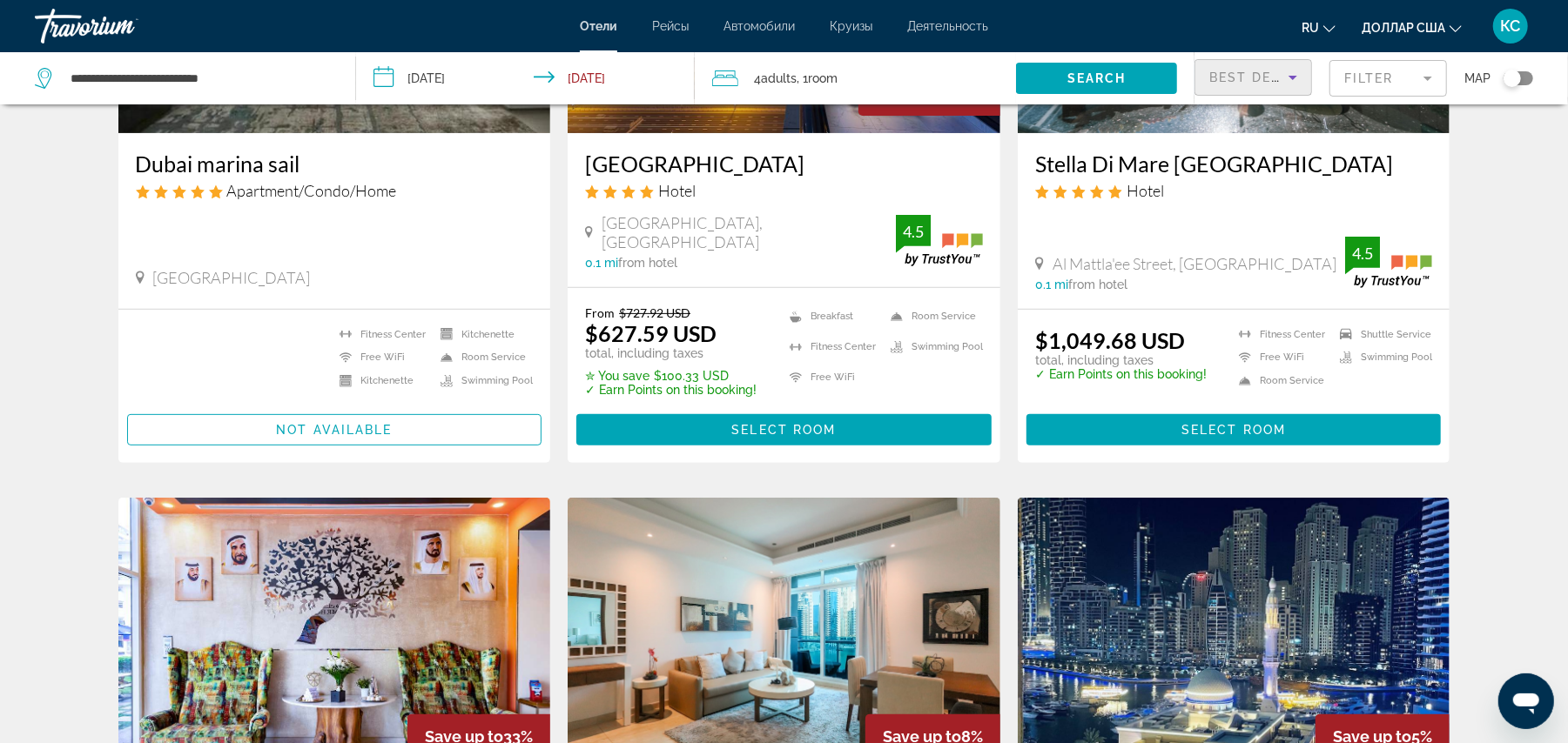
click at [1251, 78] on span "Best Deals" at bounding box center [1255, 77] width 91 height 14
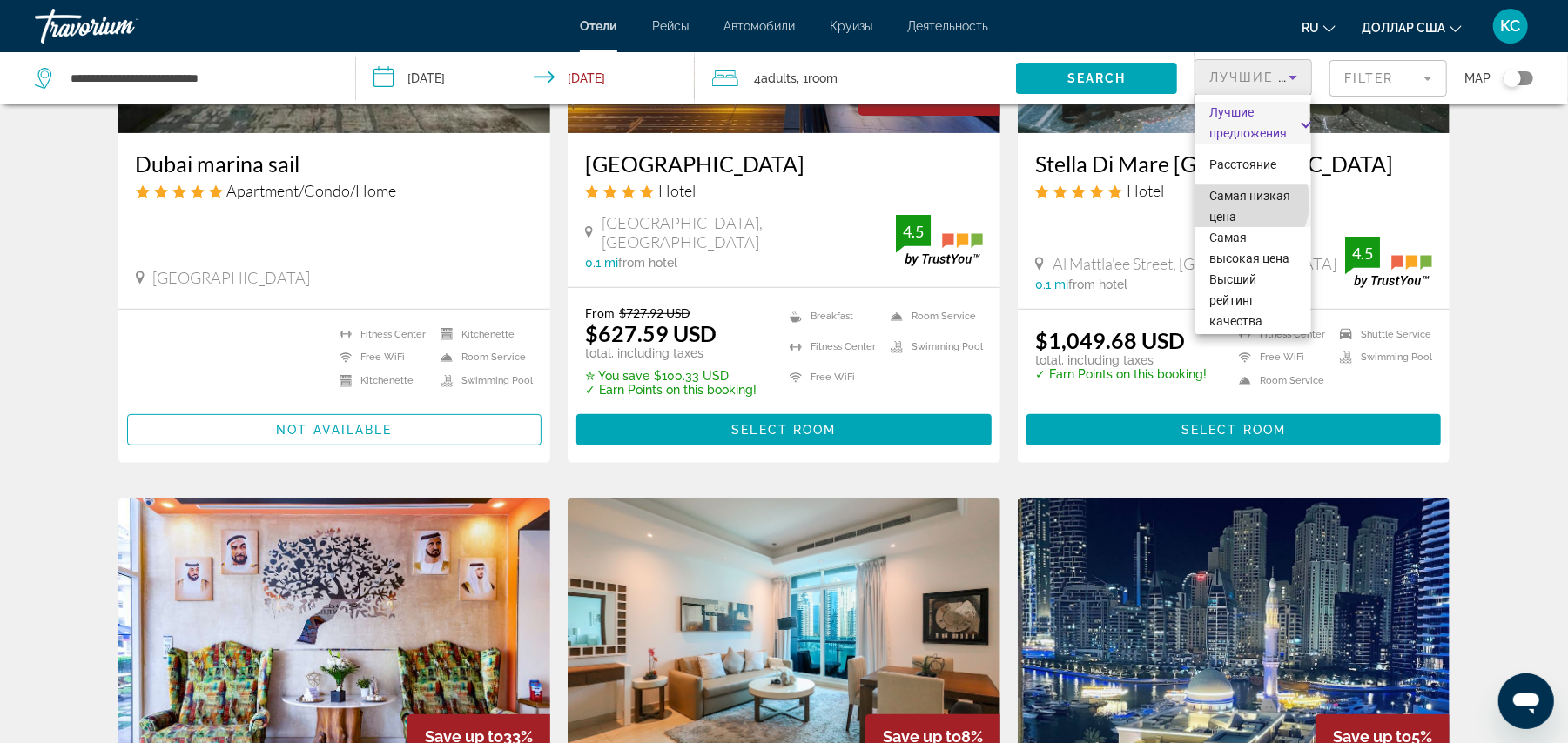
click at [1236, 202] on font "Самая низкая цена" at bounding box center [1250, 206] width 81 height 35
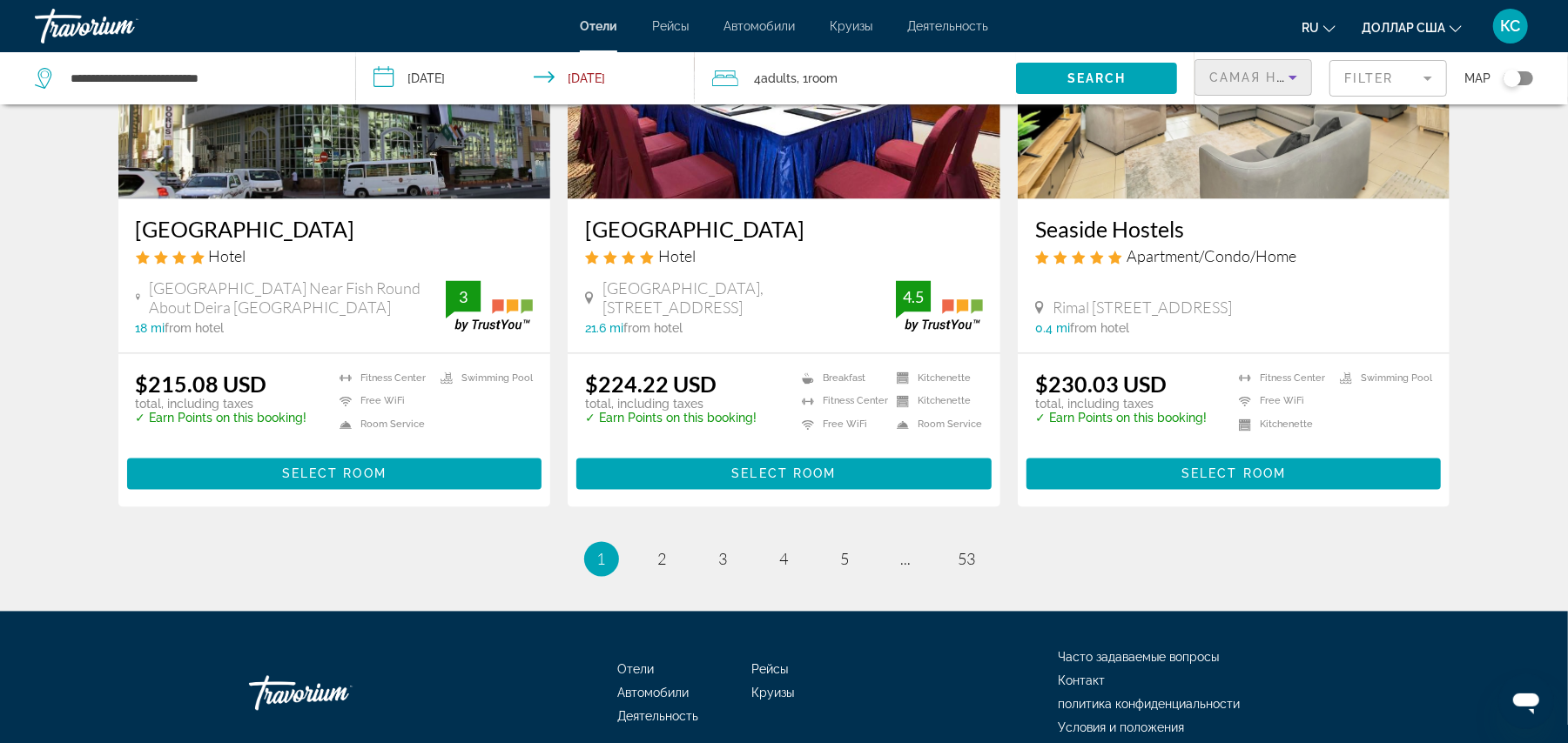
scroll to position [2193, 0]
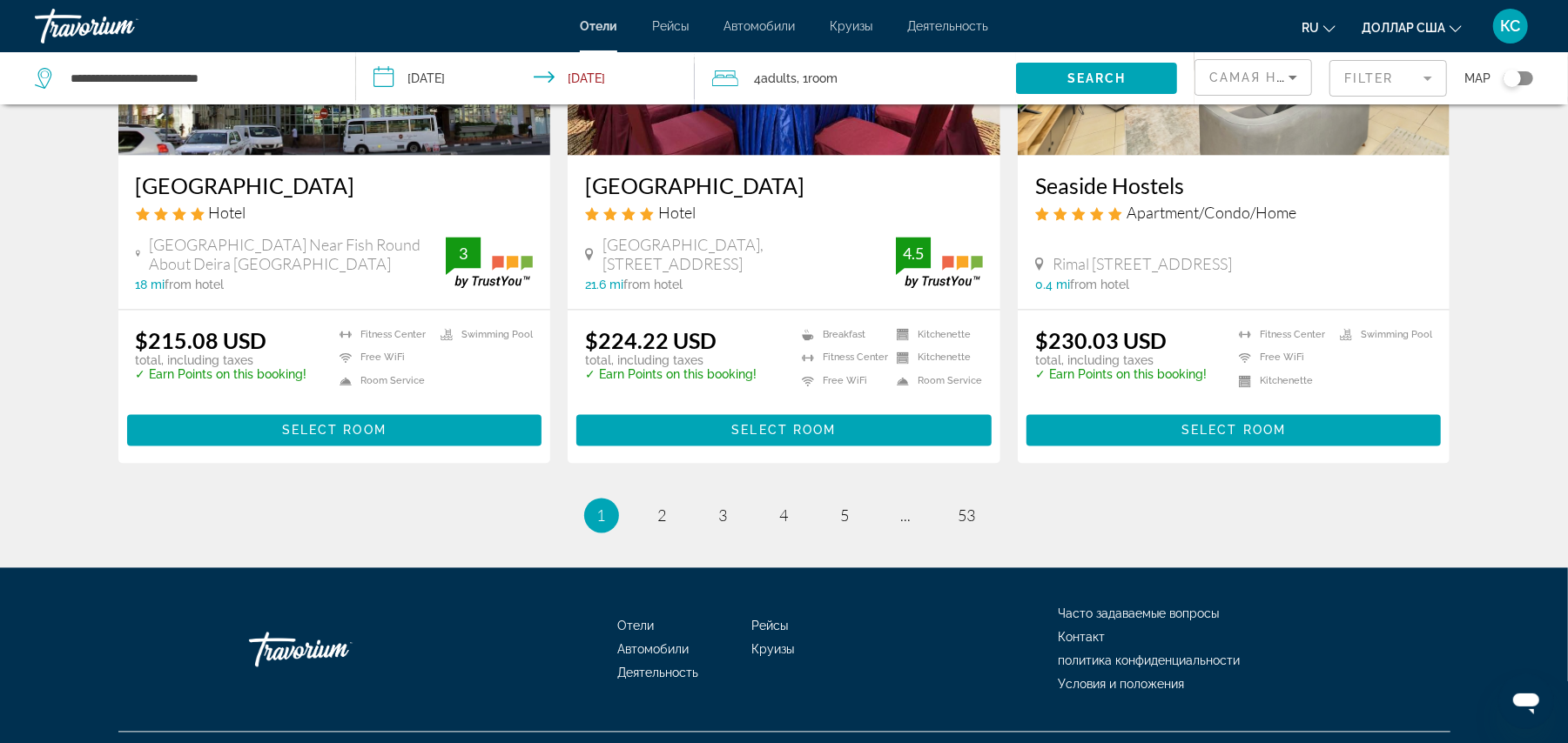
click at [1343, 82] on mat-form-field "Filter" at bounding box center [1388, 79] width 117 height 37
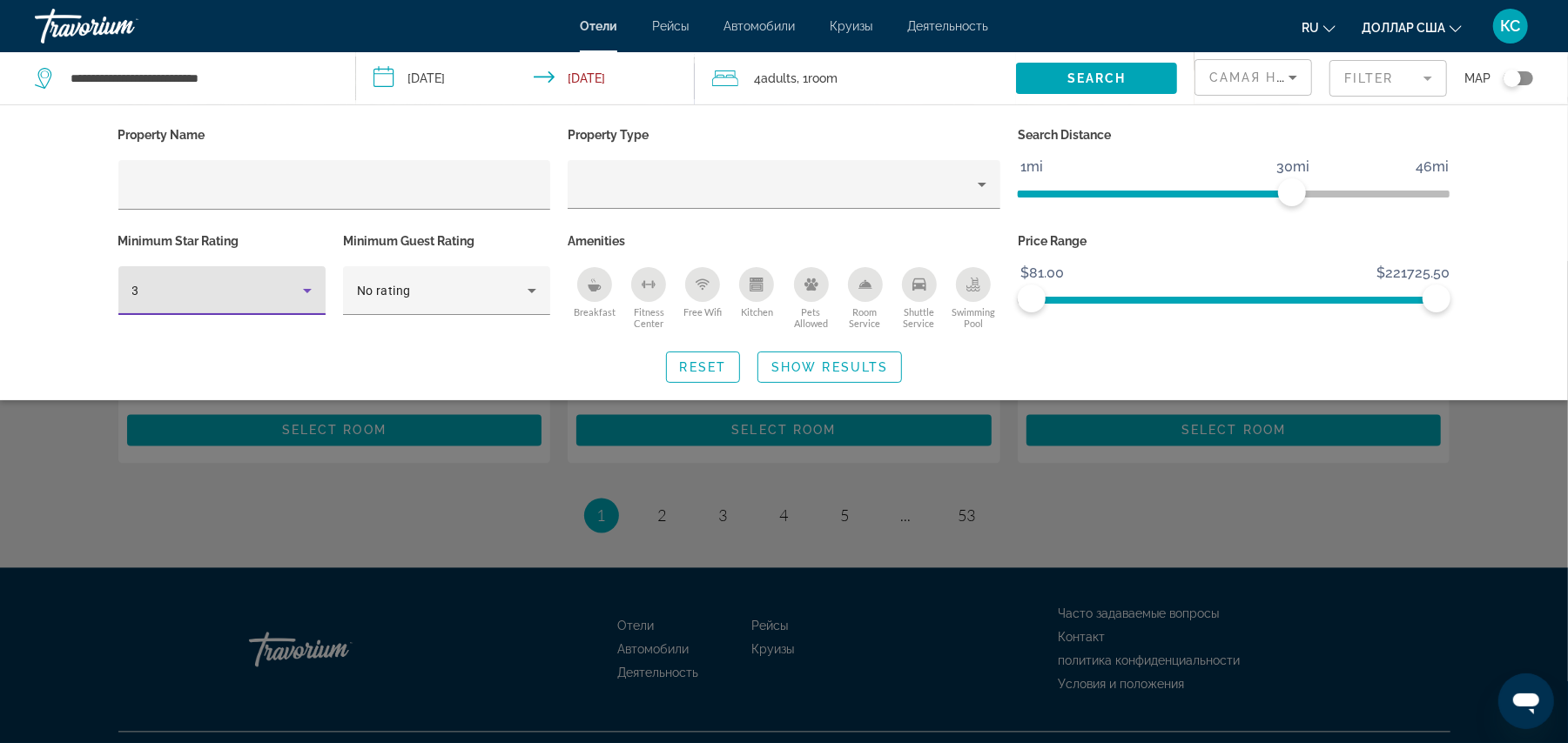
click at [182, 298] on div "3" at bounding box center [217, 290] width 170 height 21
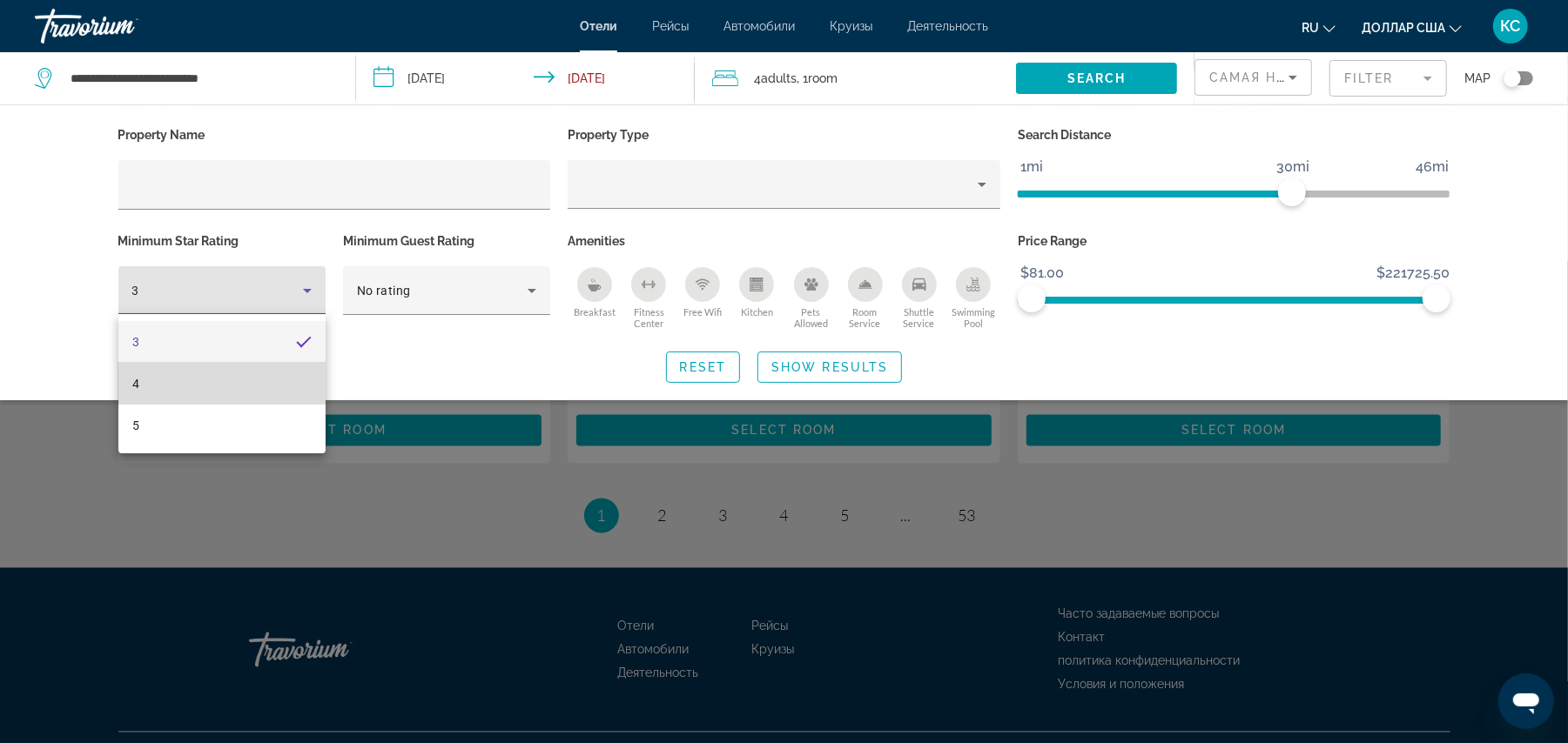
click at [168, 377] on mat-option "4" at bounding box center [222, 384] width 207 height 42
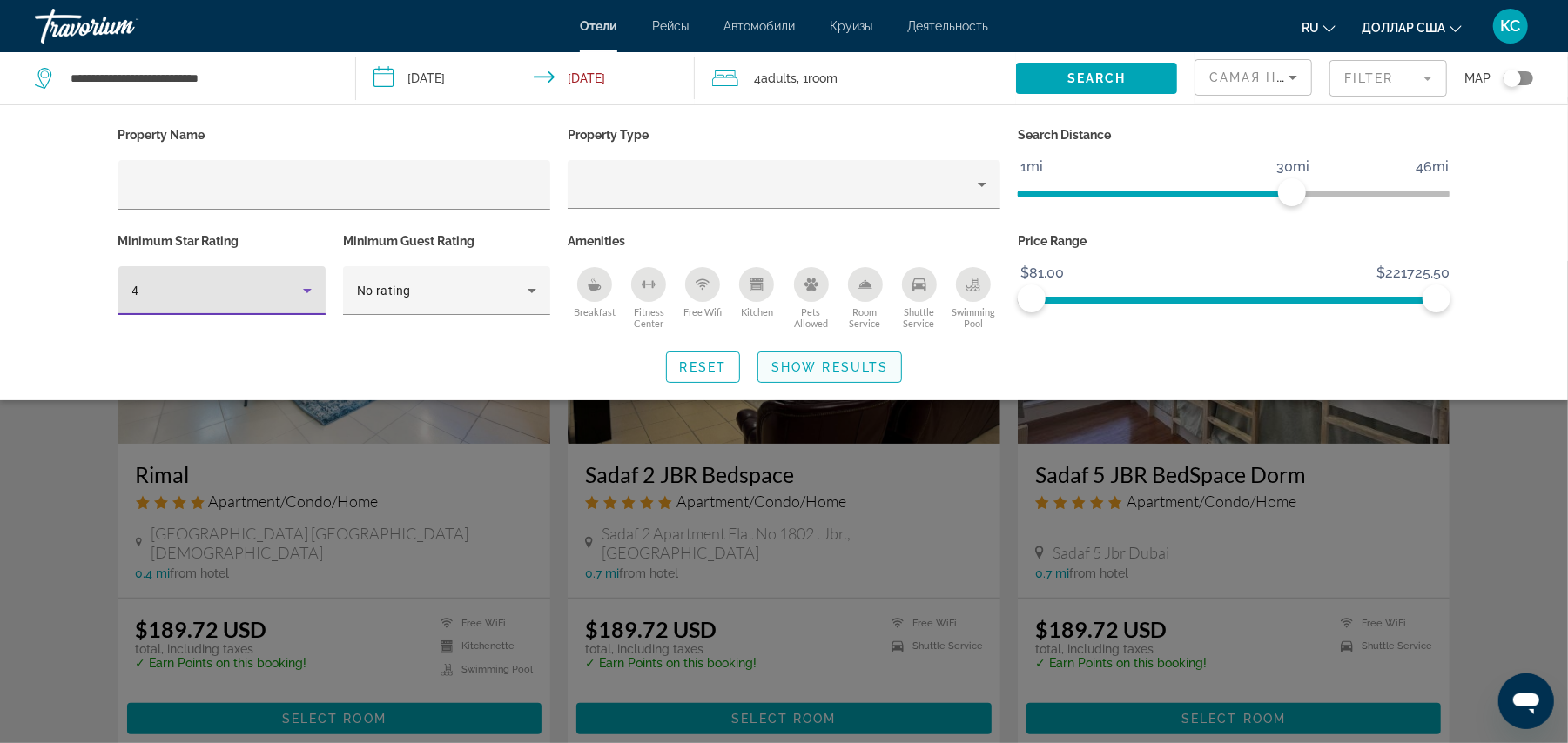
click at [828, 363] on span "Show Results" at bounding box center [829, 366] width 116 height 14
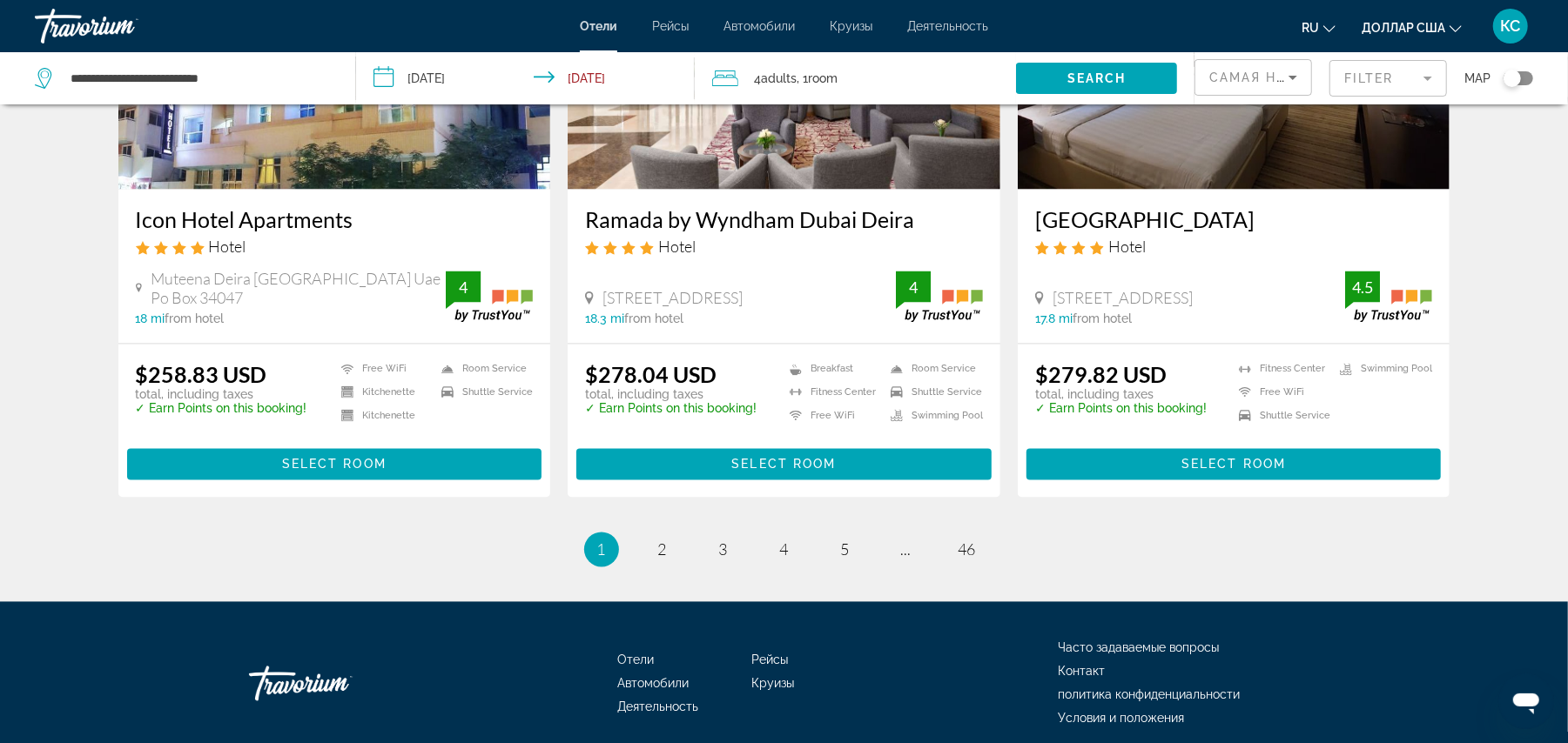
scroll to position [2191, 0]
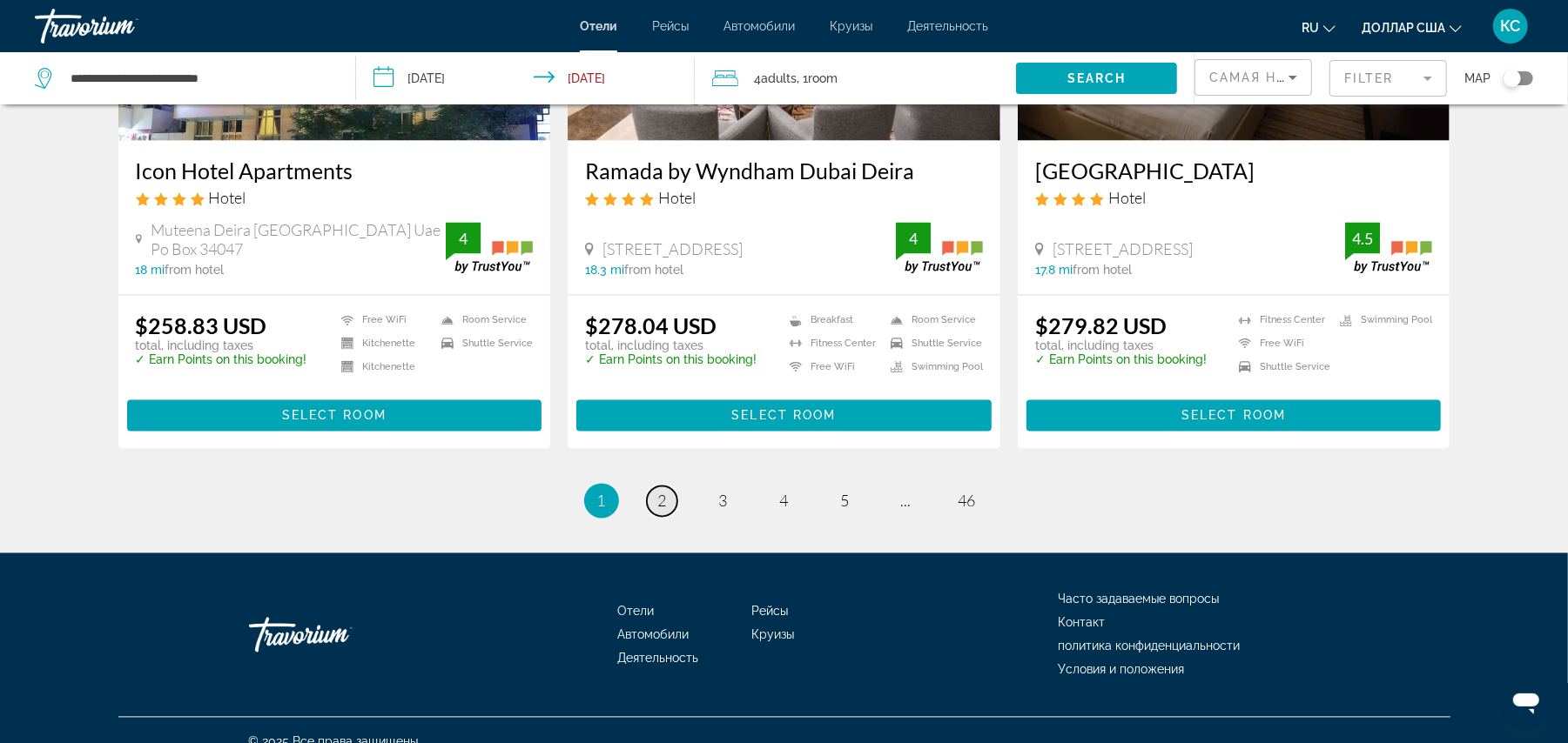
click at [666, 492] on span "2" at bounding box center [663, 501] width 9 height 19
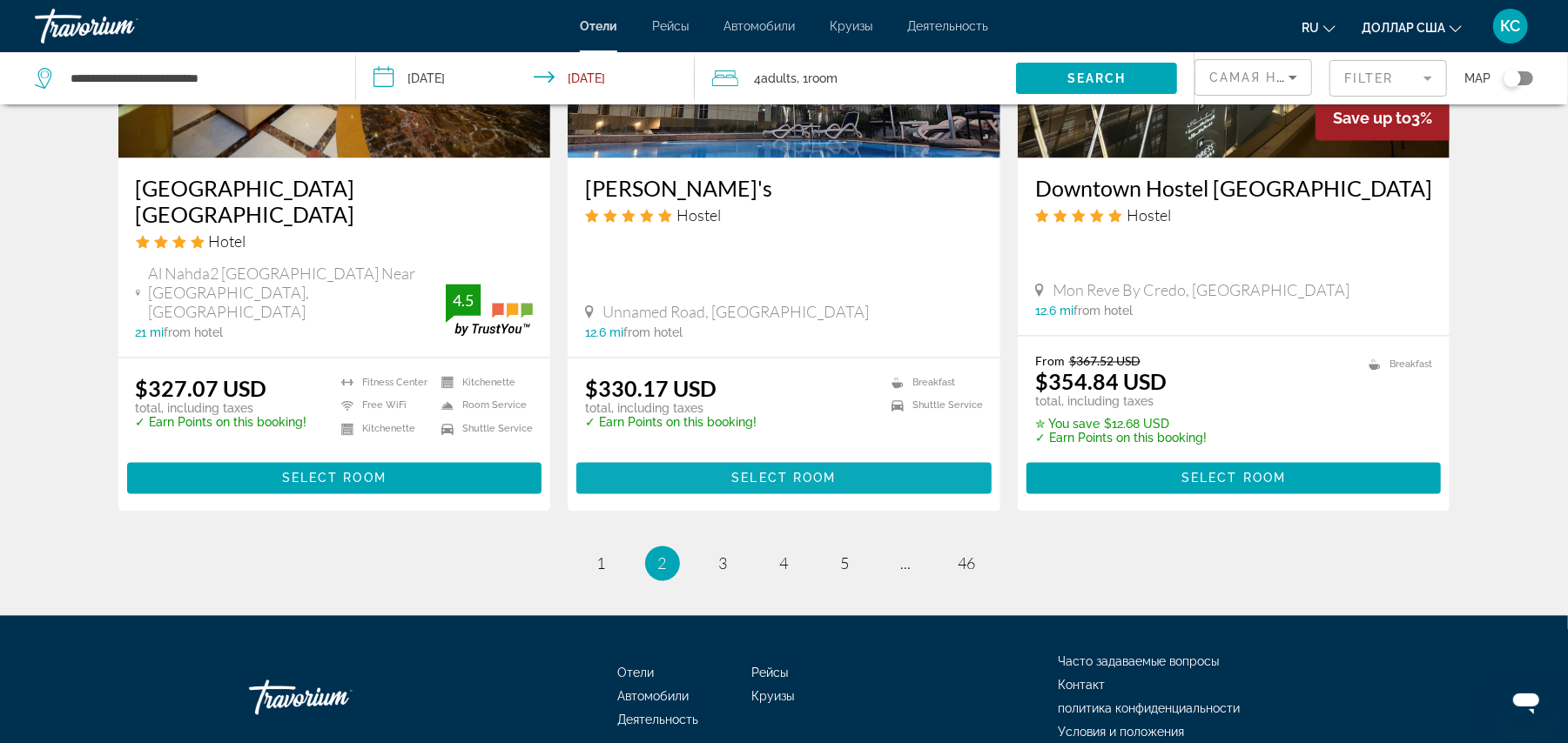
scroll to position [2247, 0]
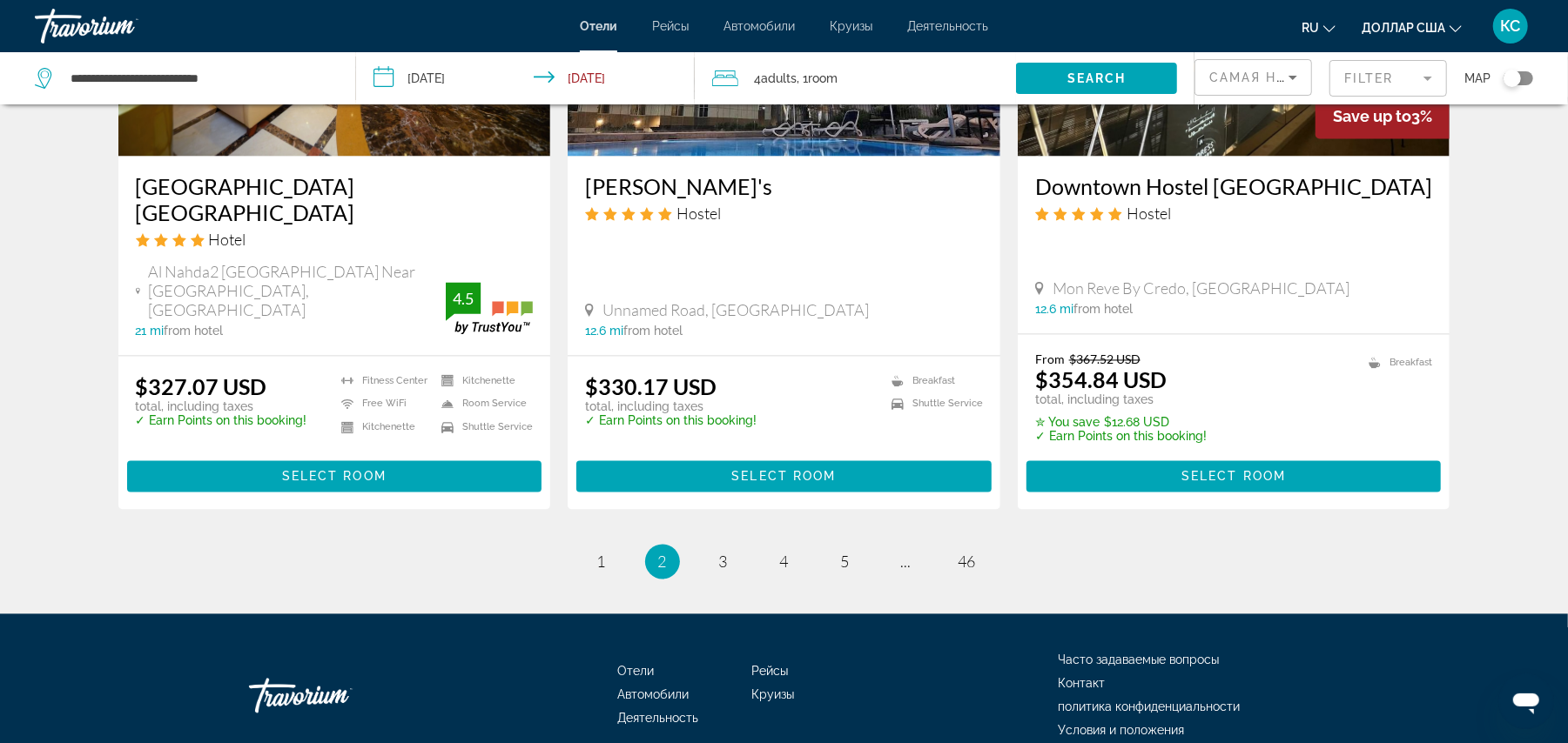
click at [1370, 85] on mat-form-field "Filter" at bounding box center [1388, 79] width 117 height 37
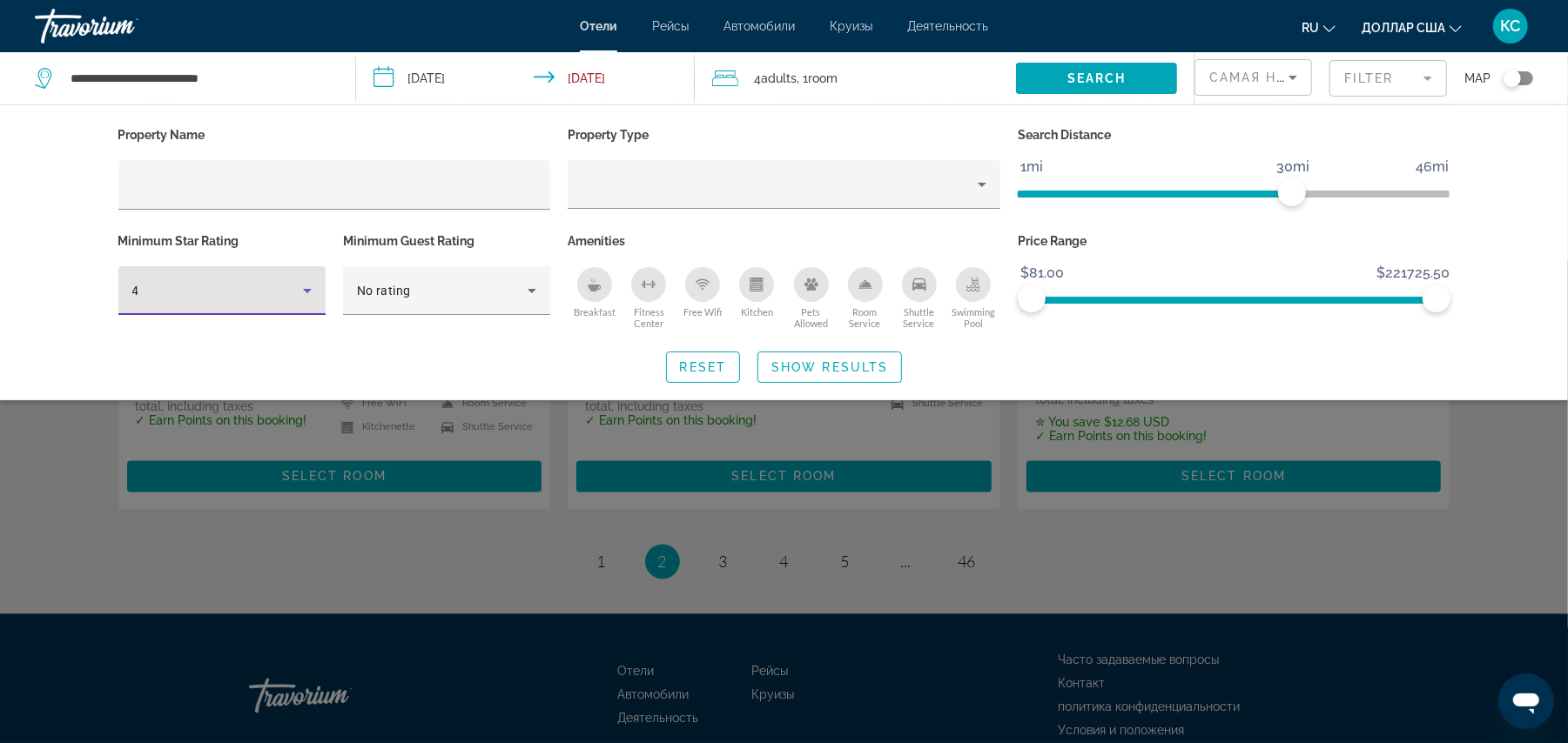
click at [214, 294] on div "4" at bounding box center [217, 290] width 170 height 21
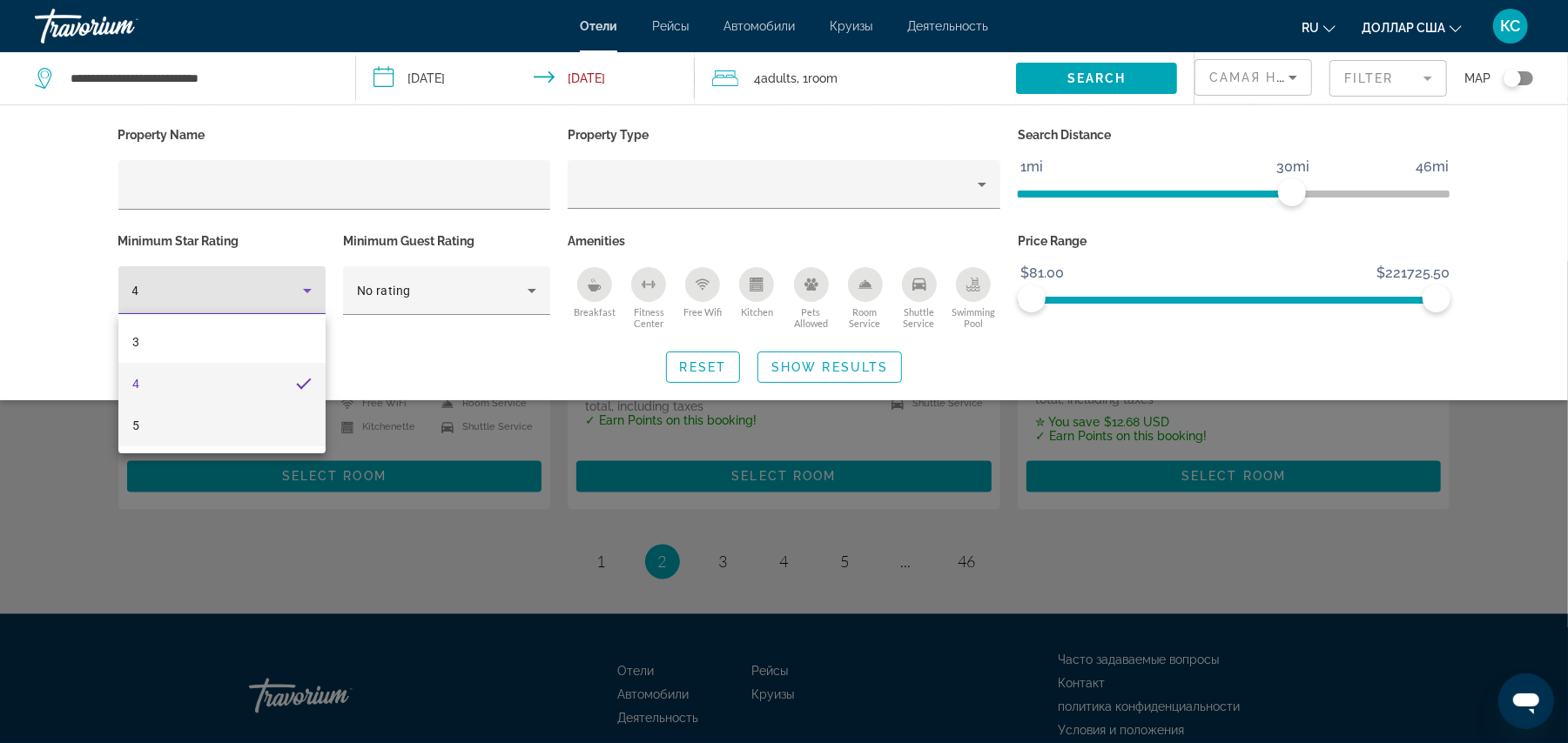
click at [165, 421] on mat-option "5" at bounding box center [222, 426] width 207 height 42
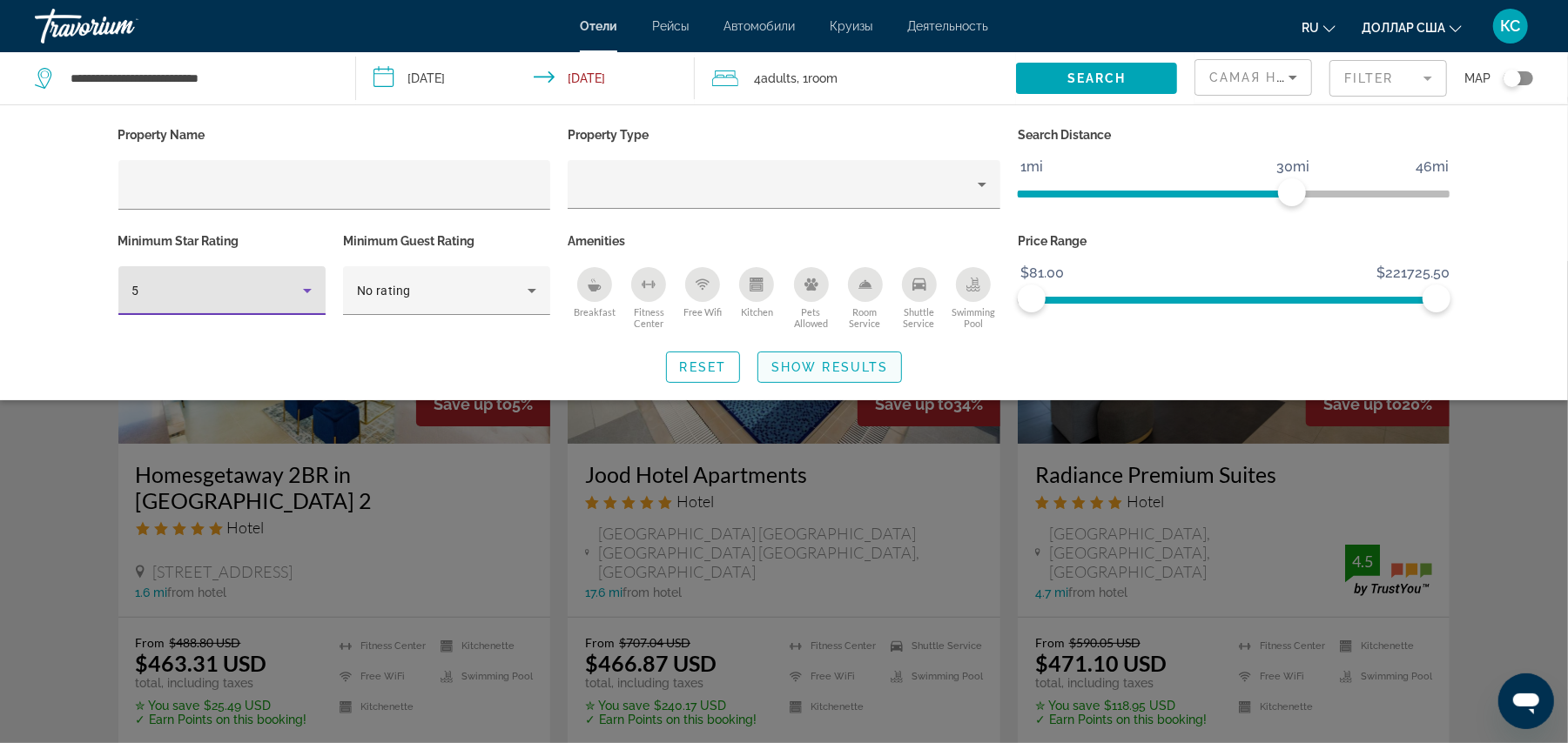
click at [806, 360] on span "Show Results" at bounding box center [829, 366] width 116 height 14
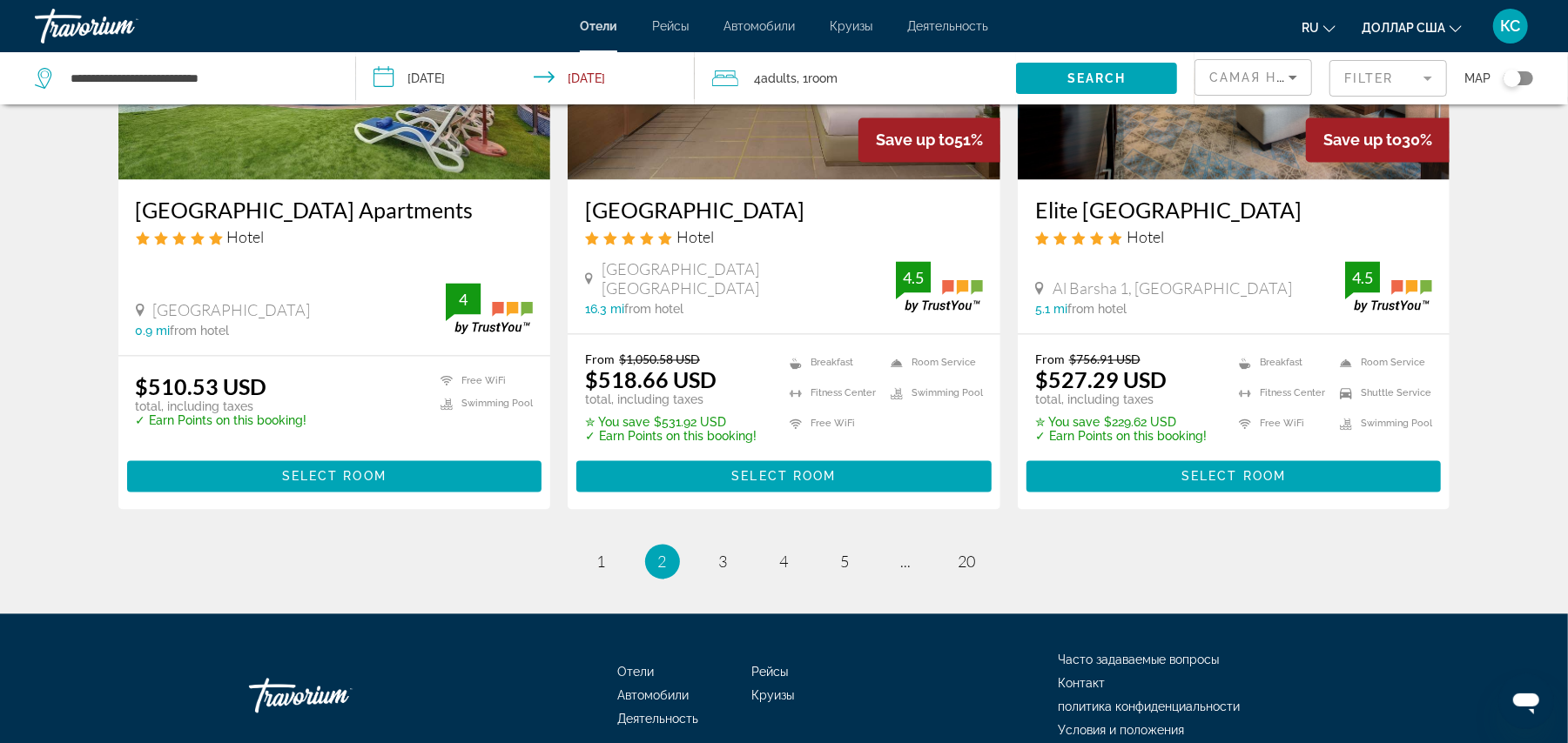
scroll to position [2355, 0]
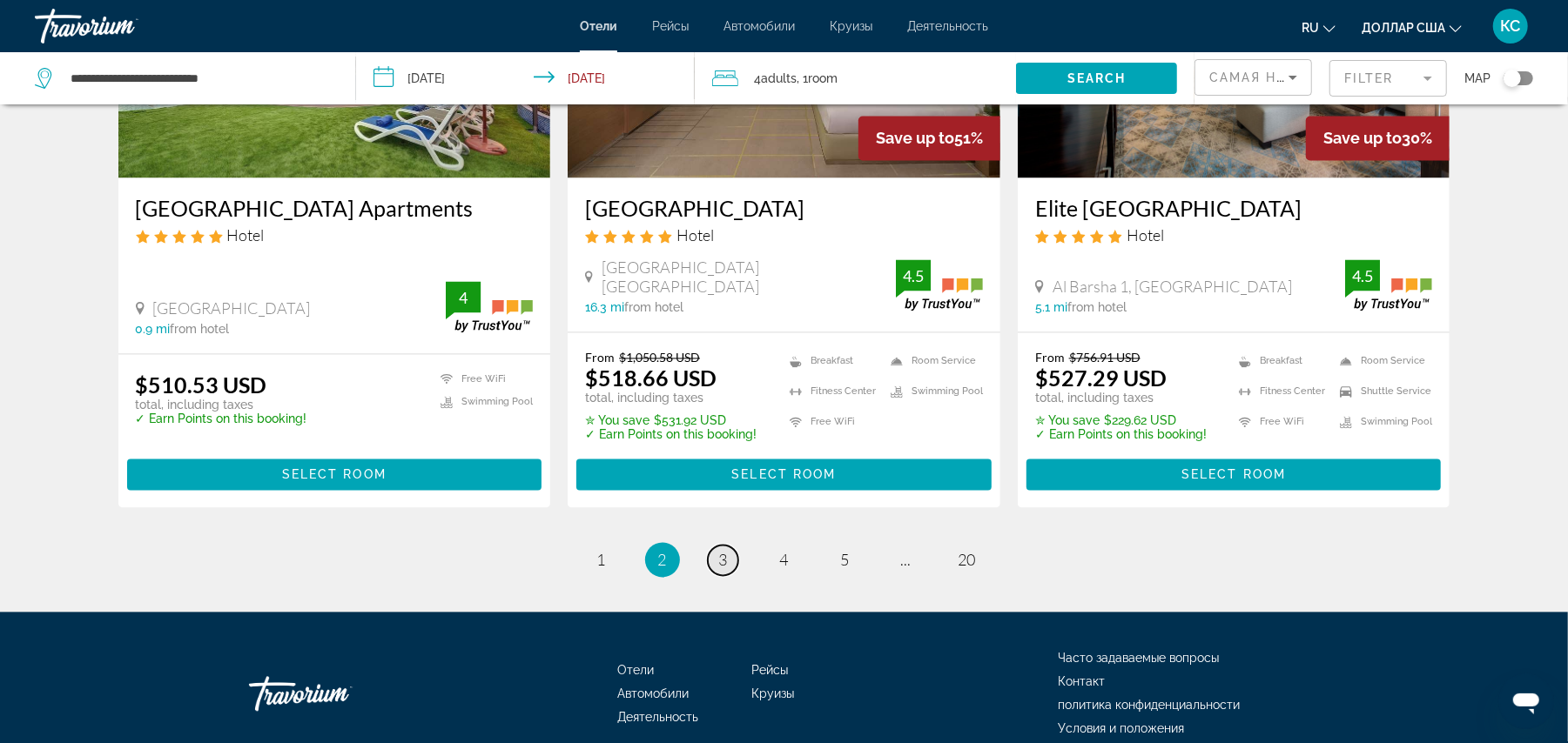
click at [728, 545] on link "page 3" at bounding box center [722, 560] width 30 height 30
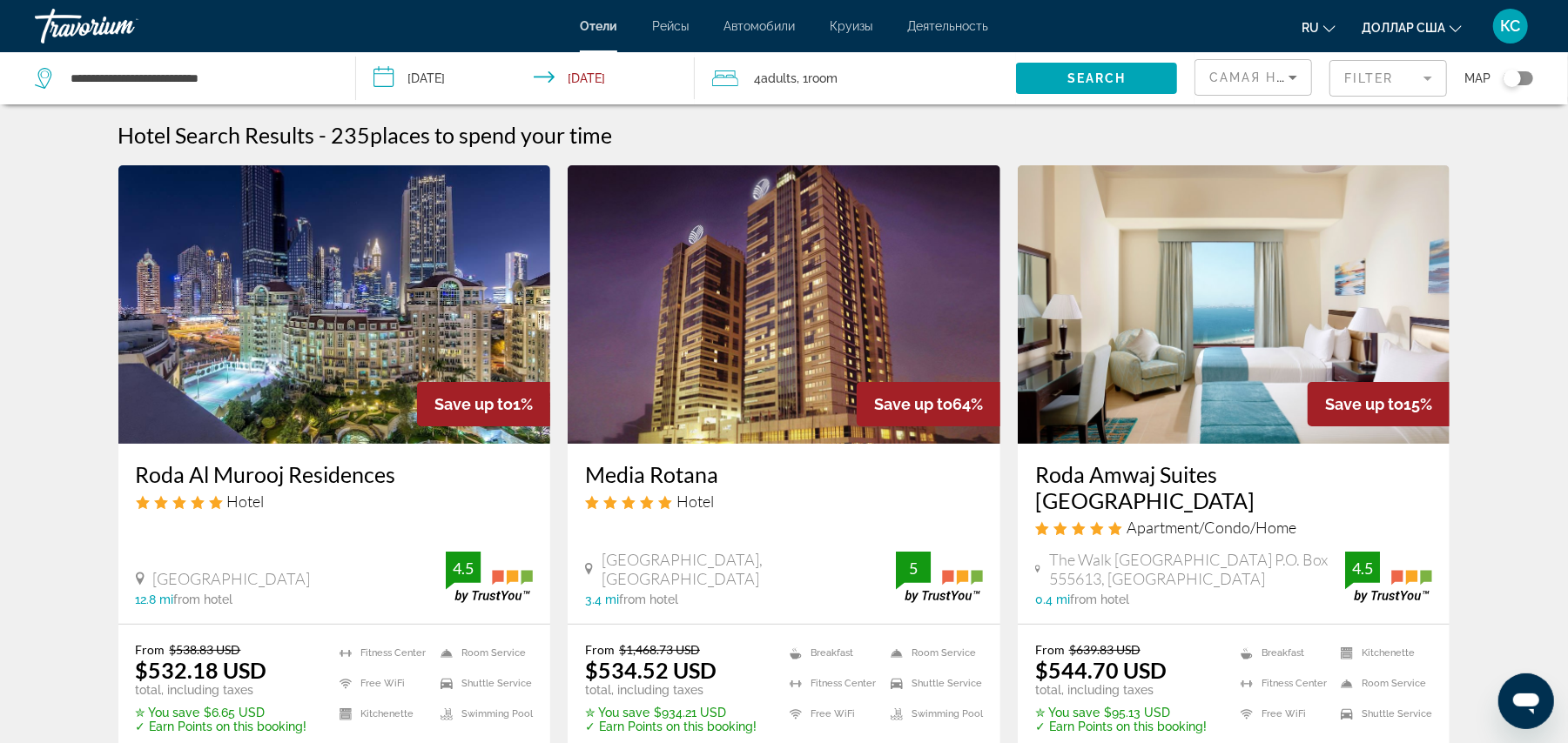
click at [1353, 80] on mat-form-field "Filter" at bounding box center [1388, 79] width 117 height 37
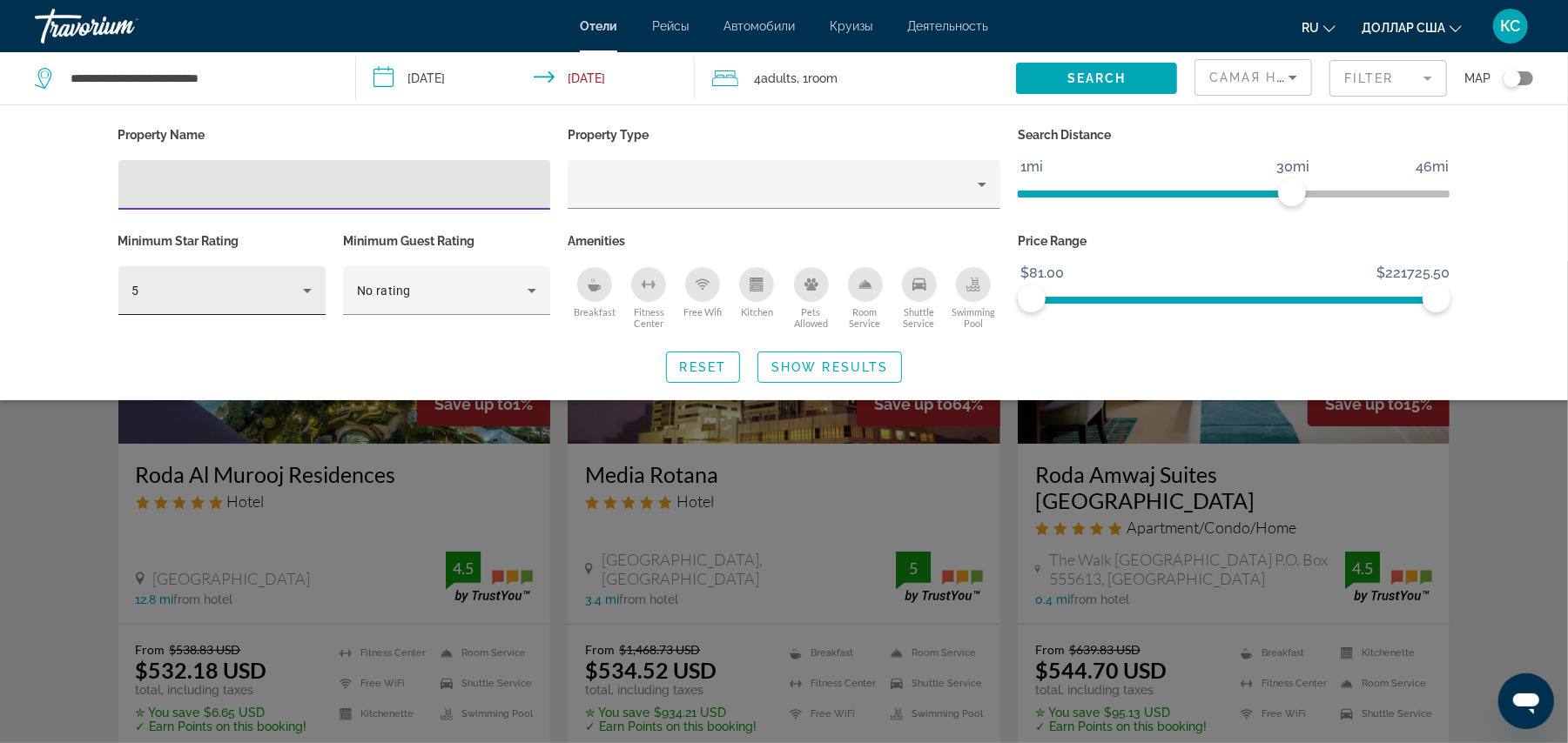
click at [258, 275] on div "5" at bounding box center [222, 290] width 180 height 49
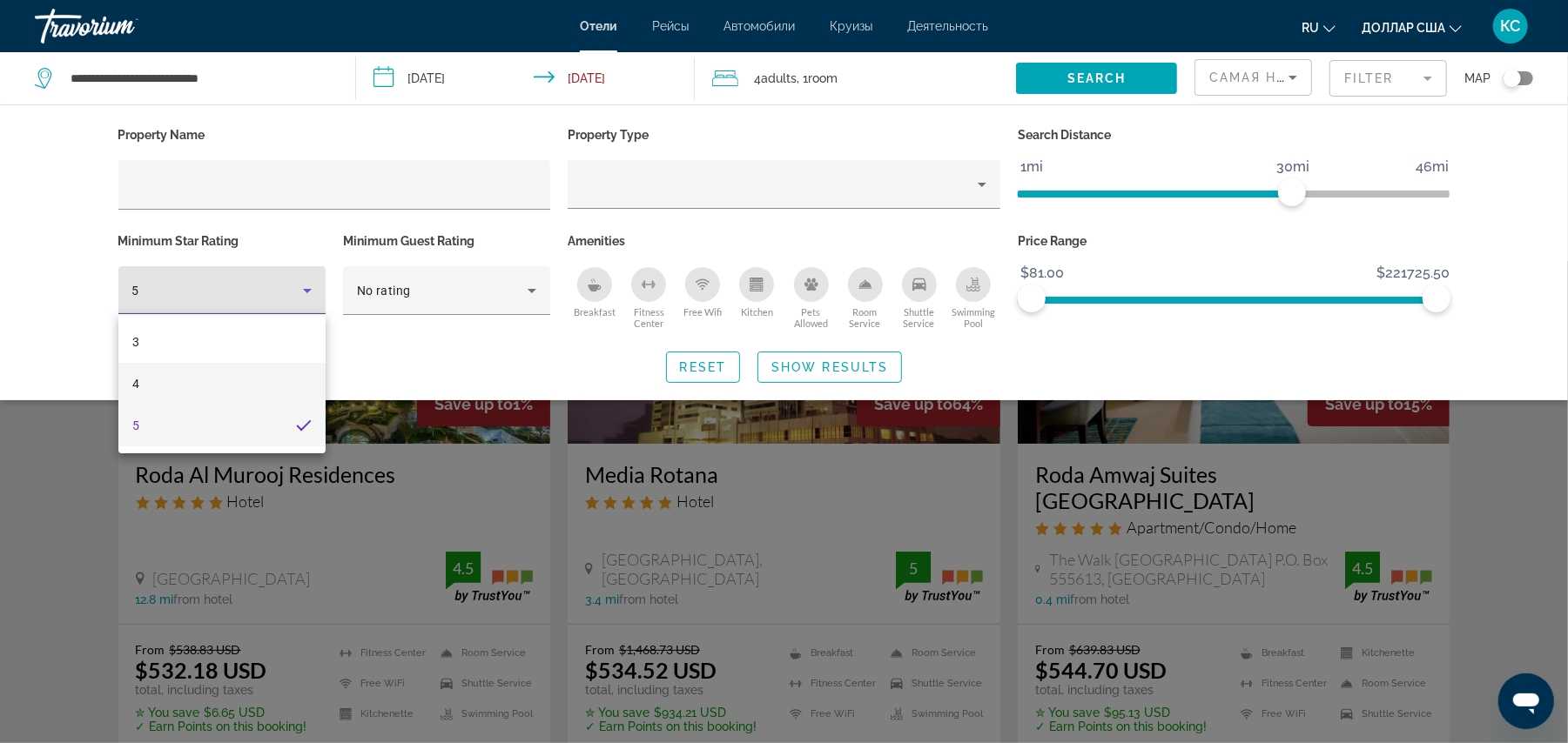
click at [192, 397] on mat-option "4" at bounding box center [222, 384] width 207 height 42
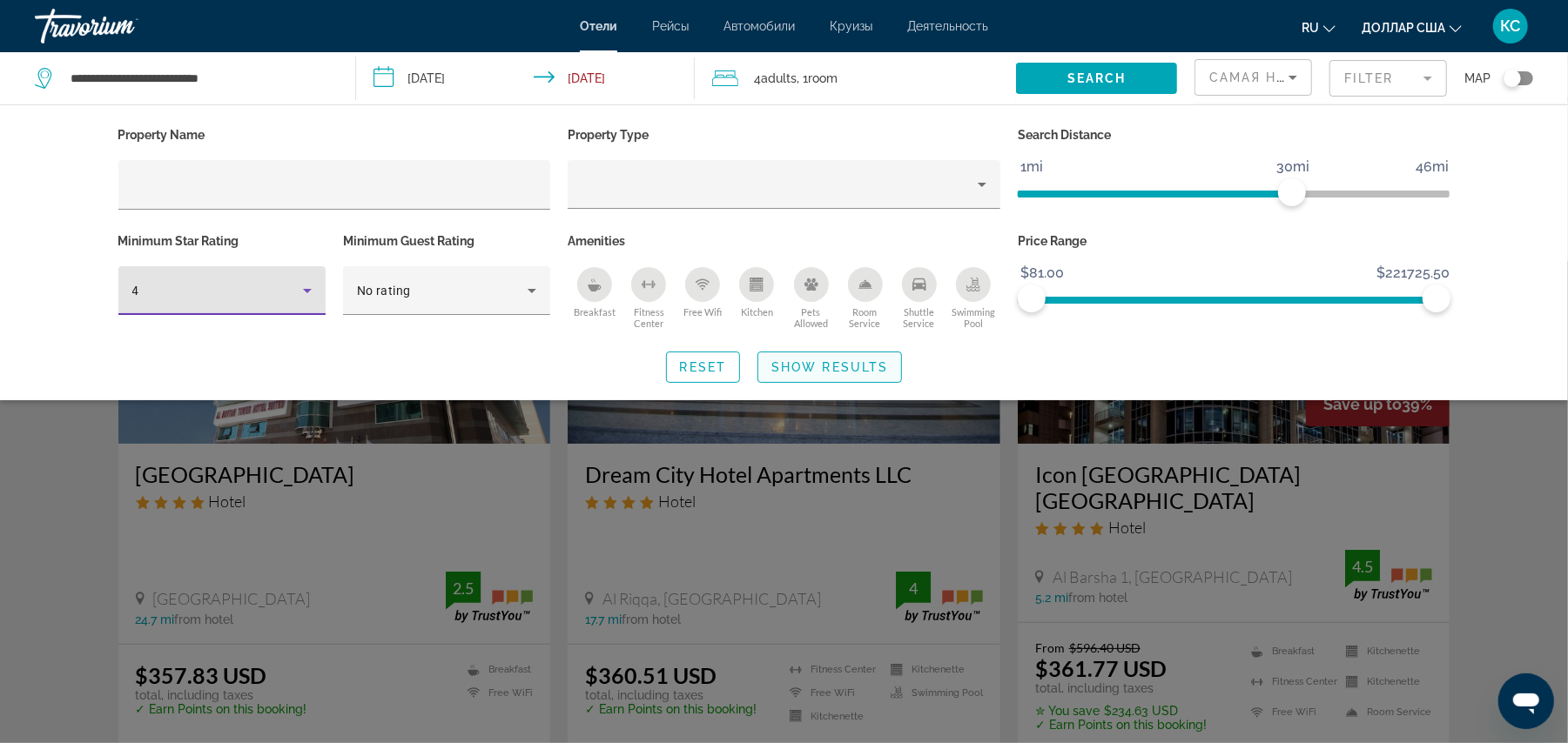
click at [828, 363] on span "Show Results" at bounding box center [829, 366] width 116 height 14
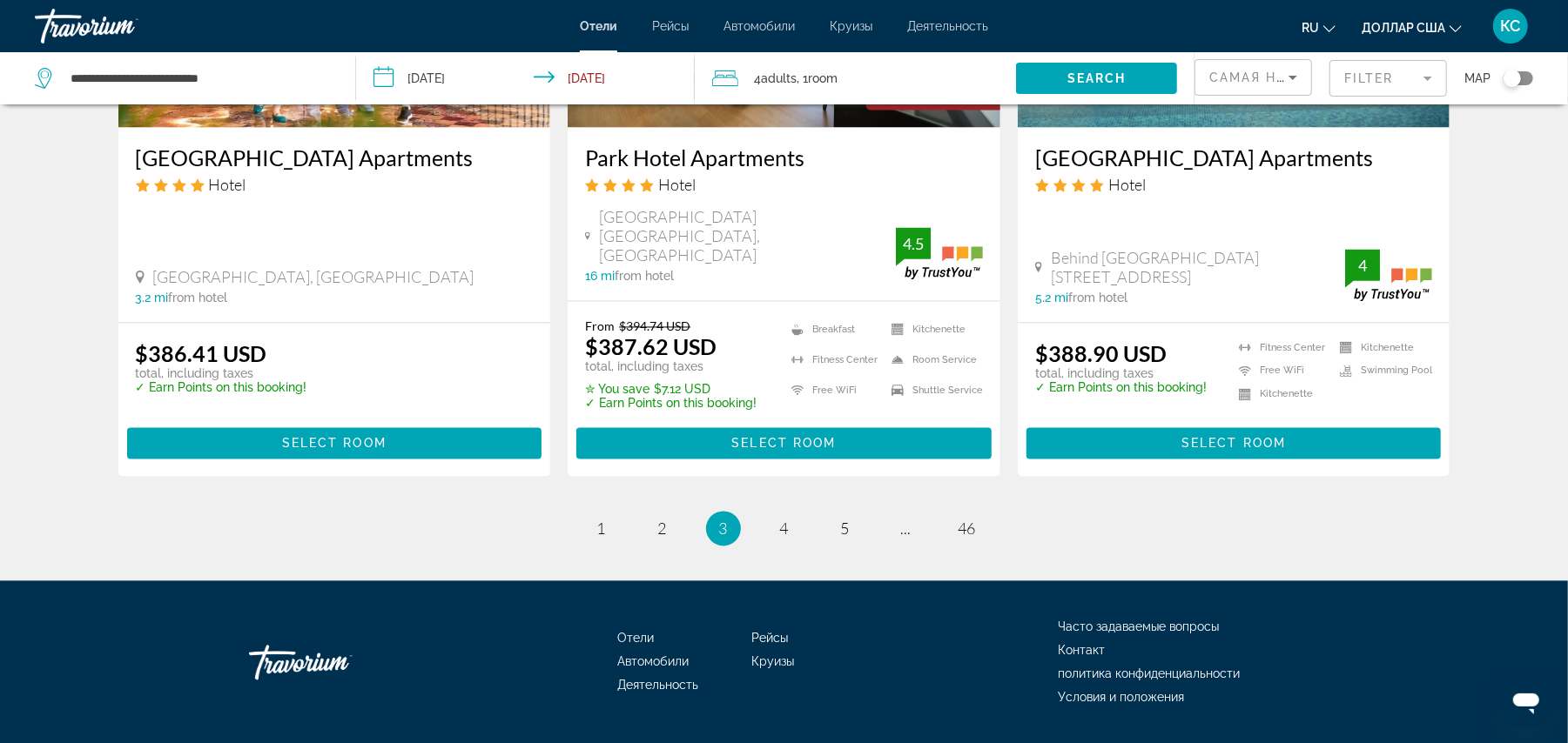
scroll to position [2328, 0]
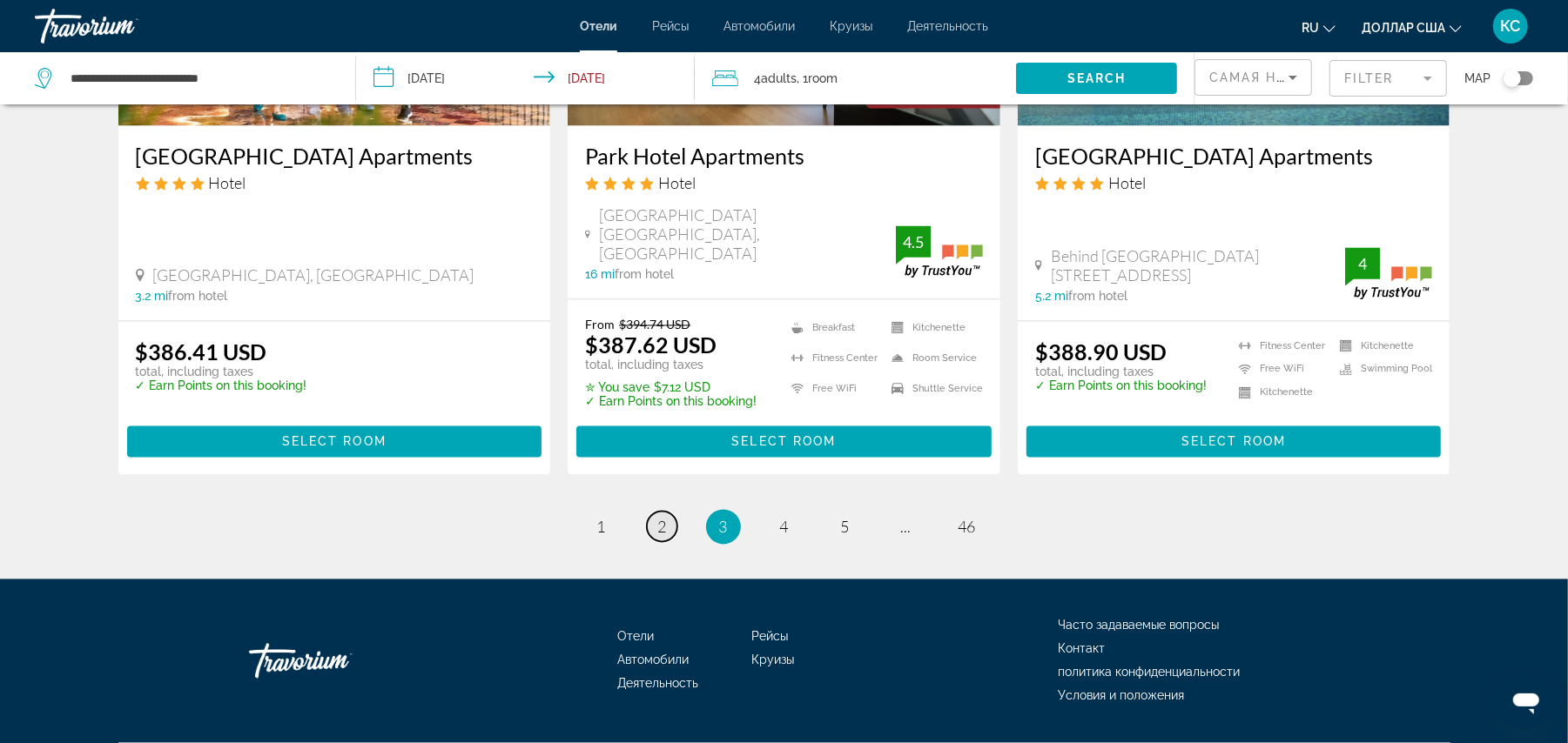
click at [669, 512] on link "page 2" at bounding box center [662, 527] width 30 height 30
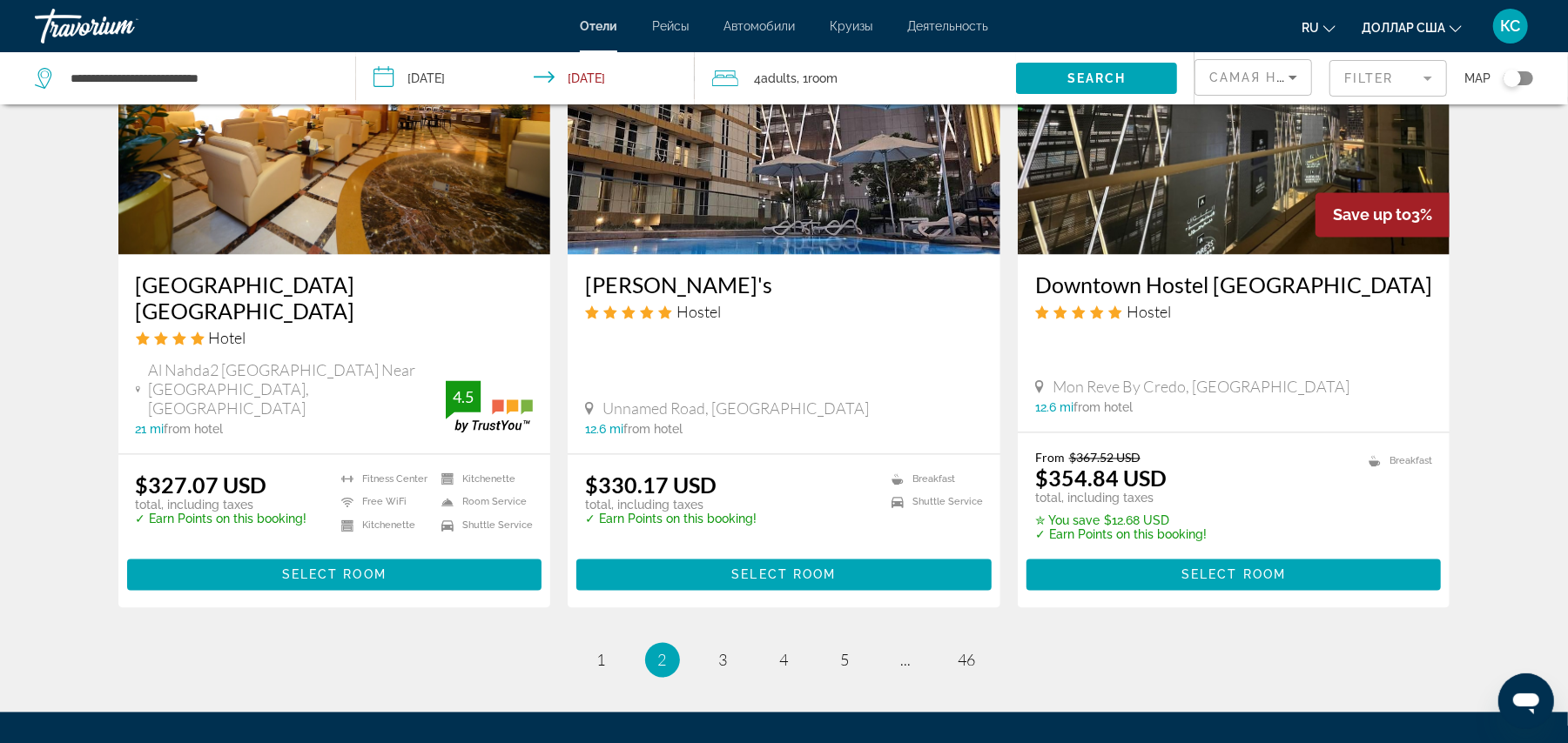
scroll to position [2150, 0]
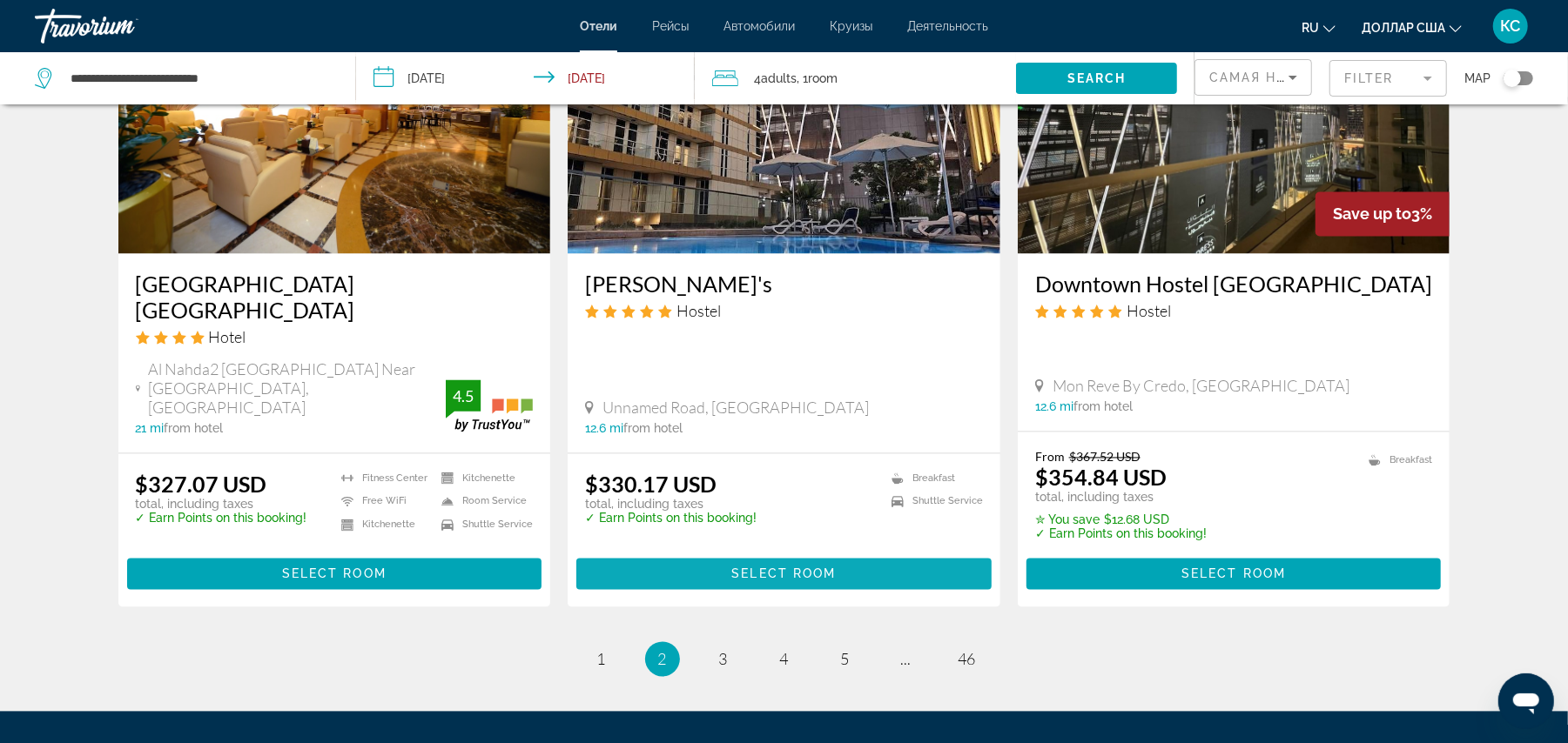
click at [731, 567] on span "Select Room" at bounding box center [784, 574] width 104 height 14
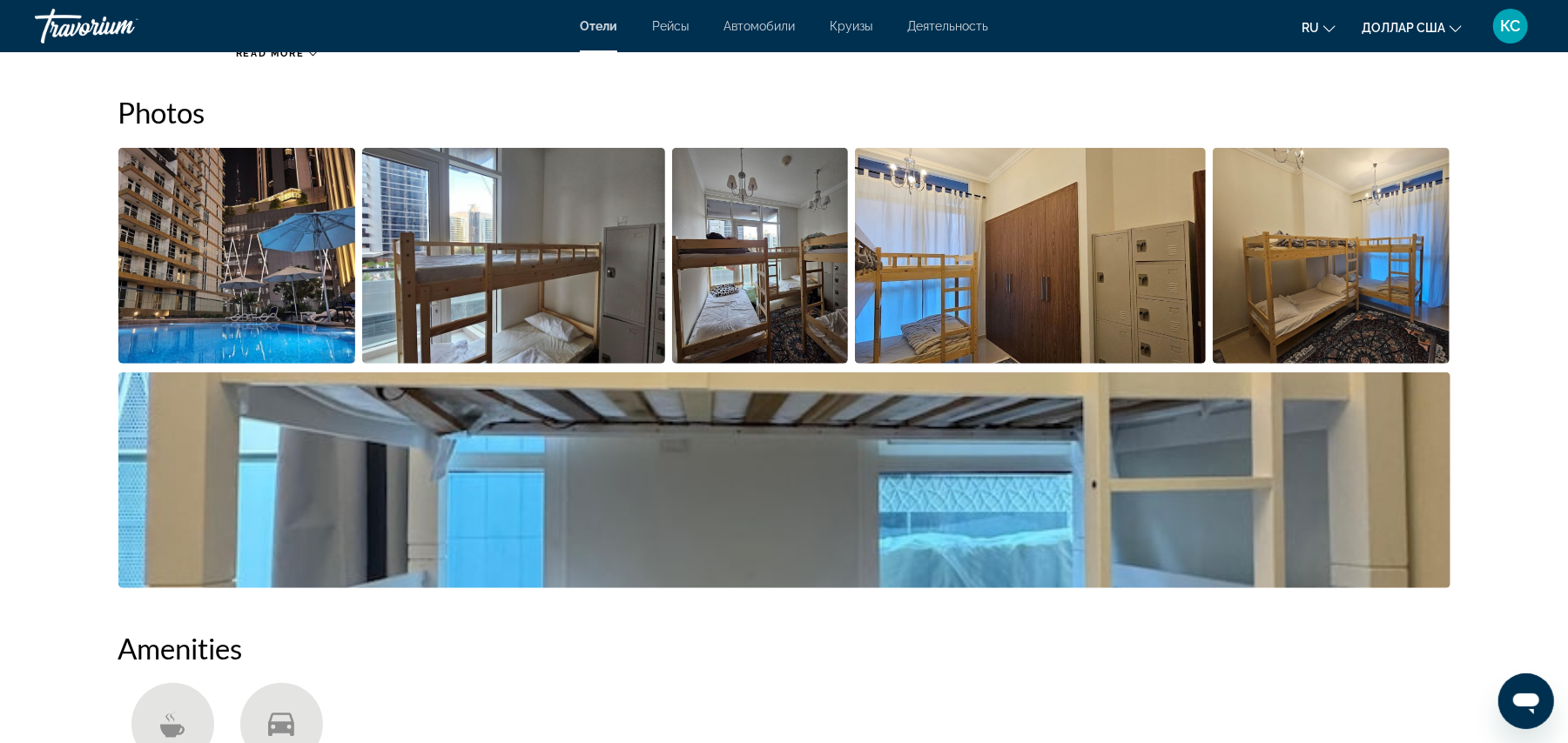
scroll to position [853, 0]
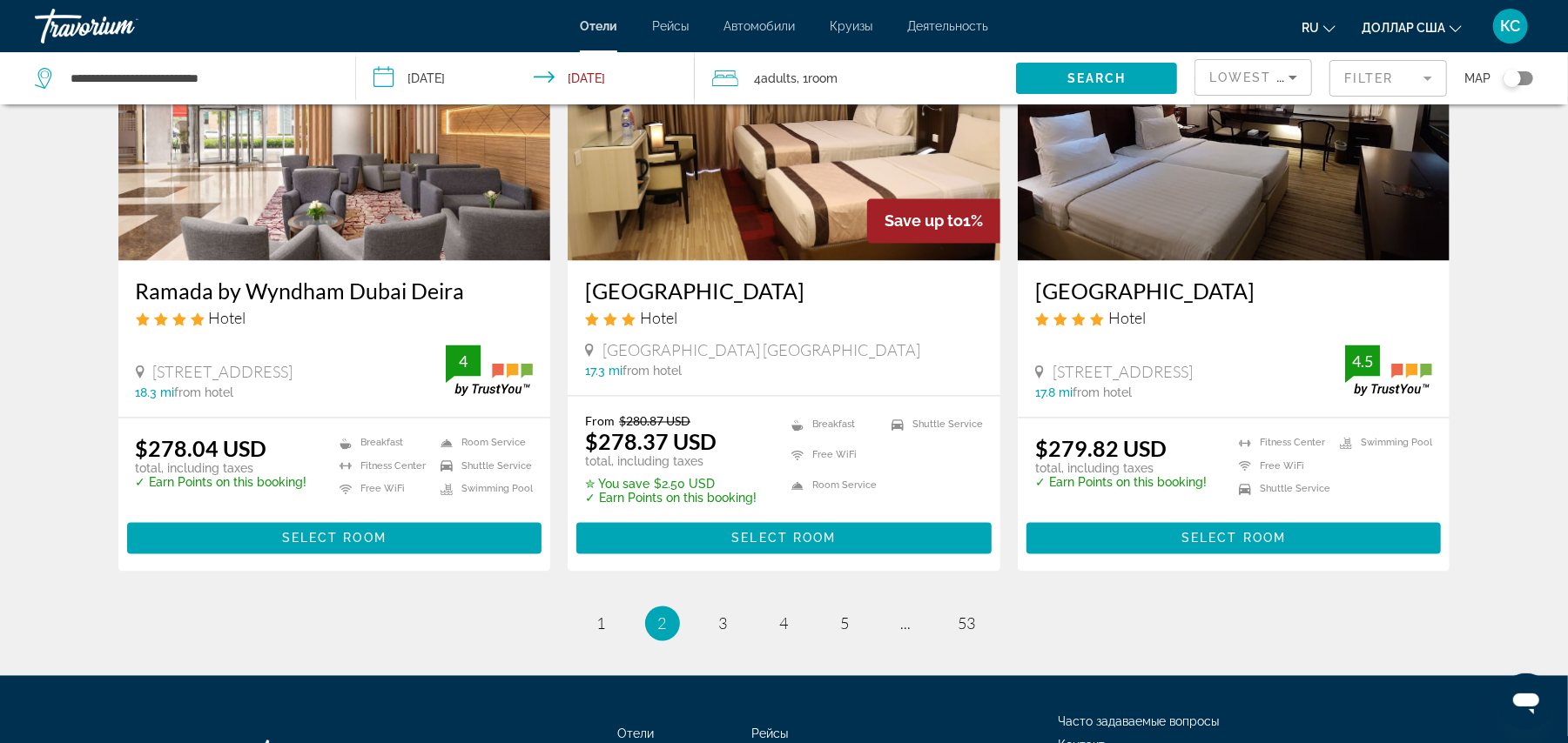
scroll to position [2257, 0]
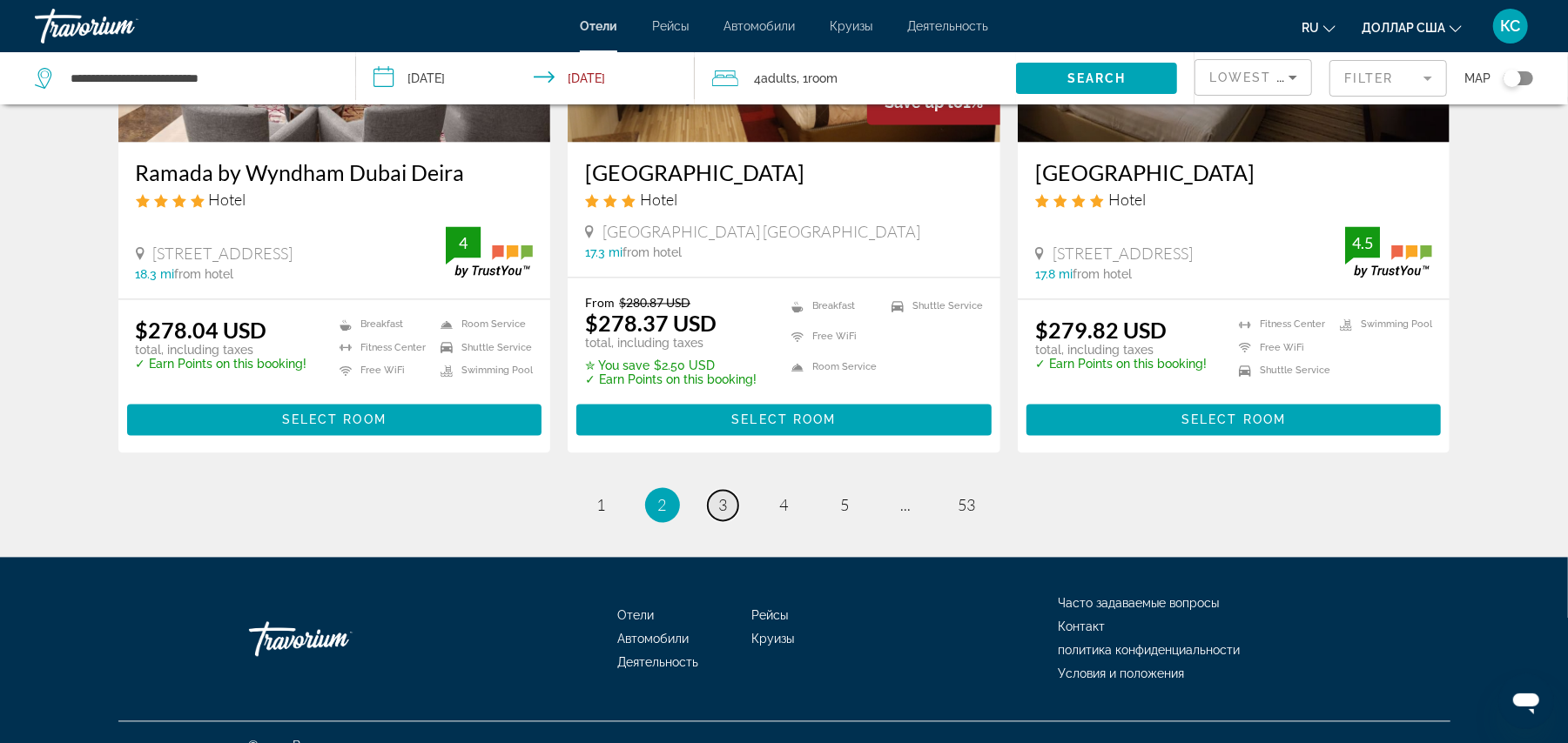
click at [729, 491] on link "page 3" at bounding box center [722, 506] width 30 height 30
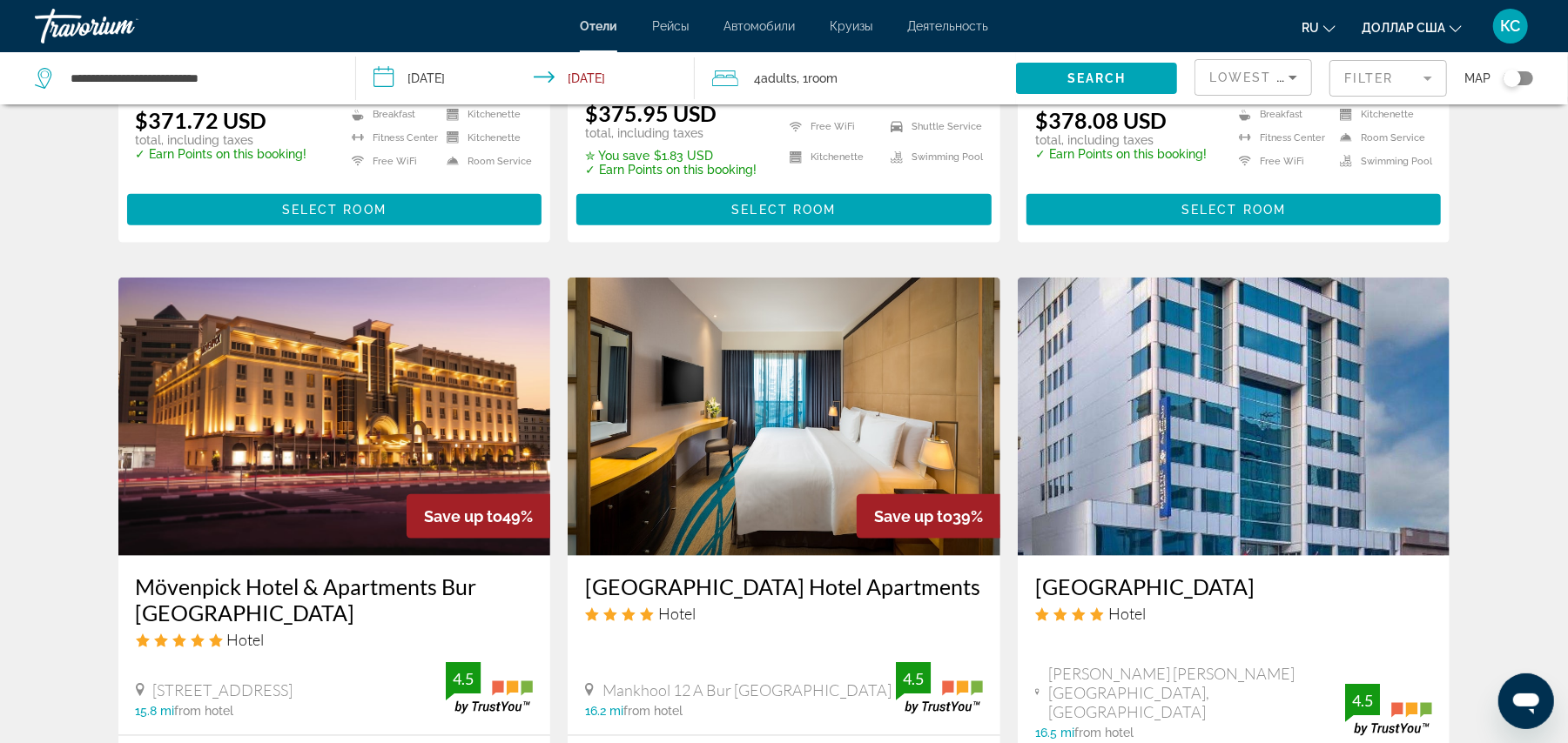
scroll to position [1229, 0]
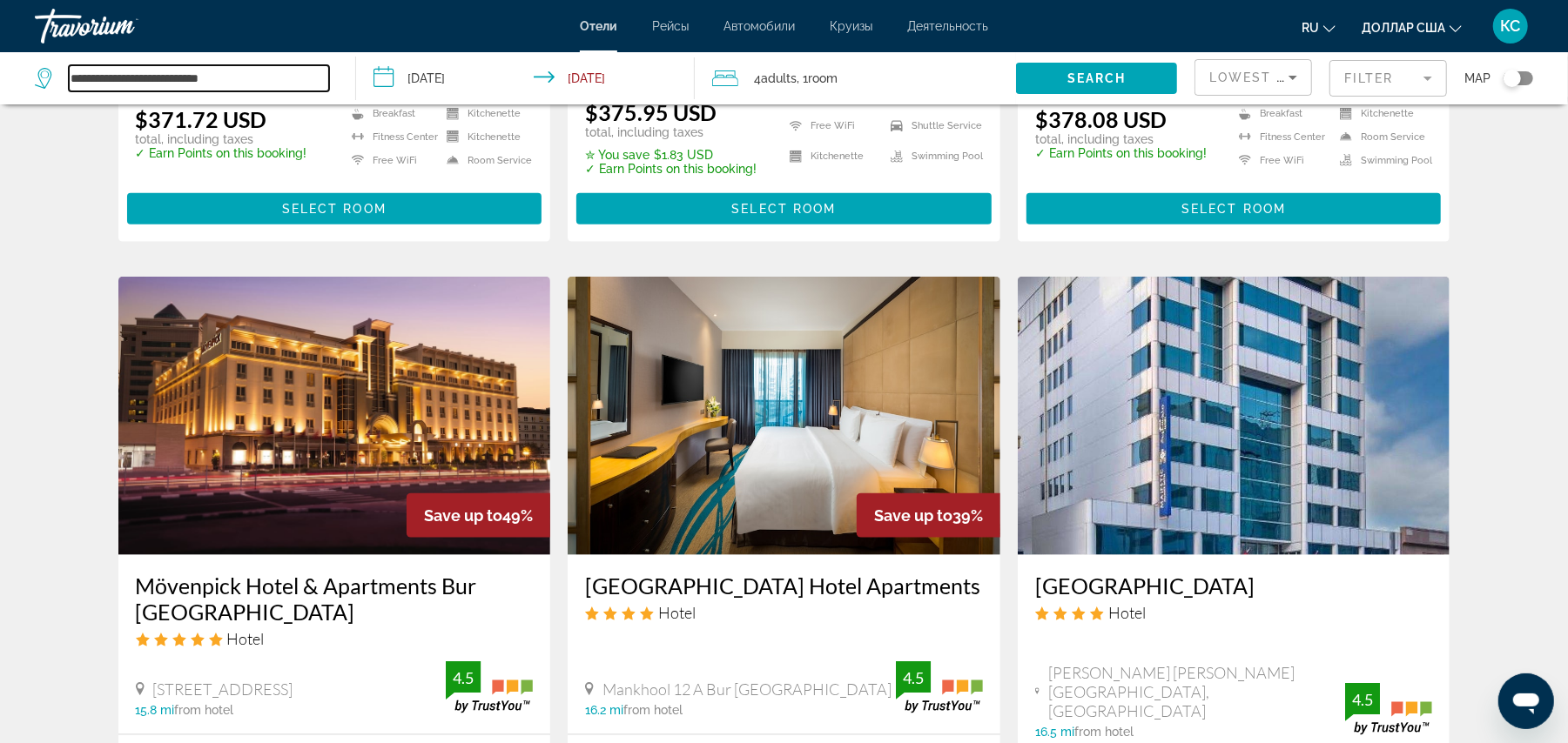
click at [240, 74] on input "**********" at bounding box center [199, 78] width 260 height 27
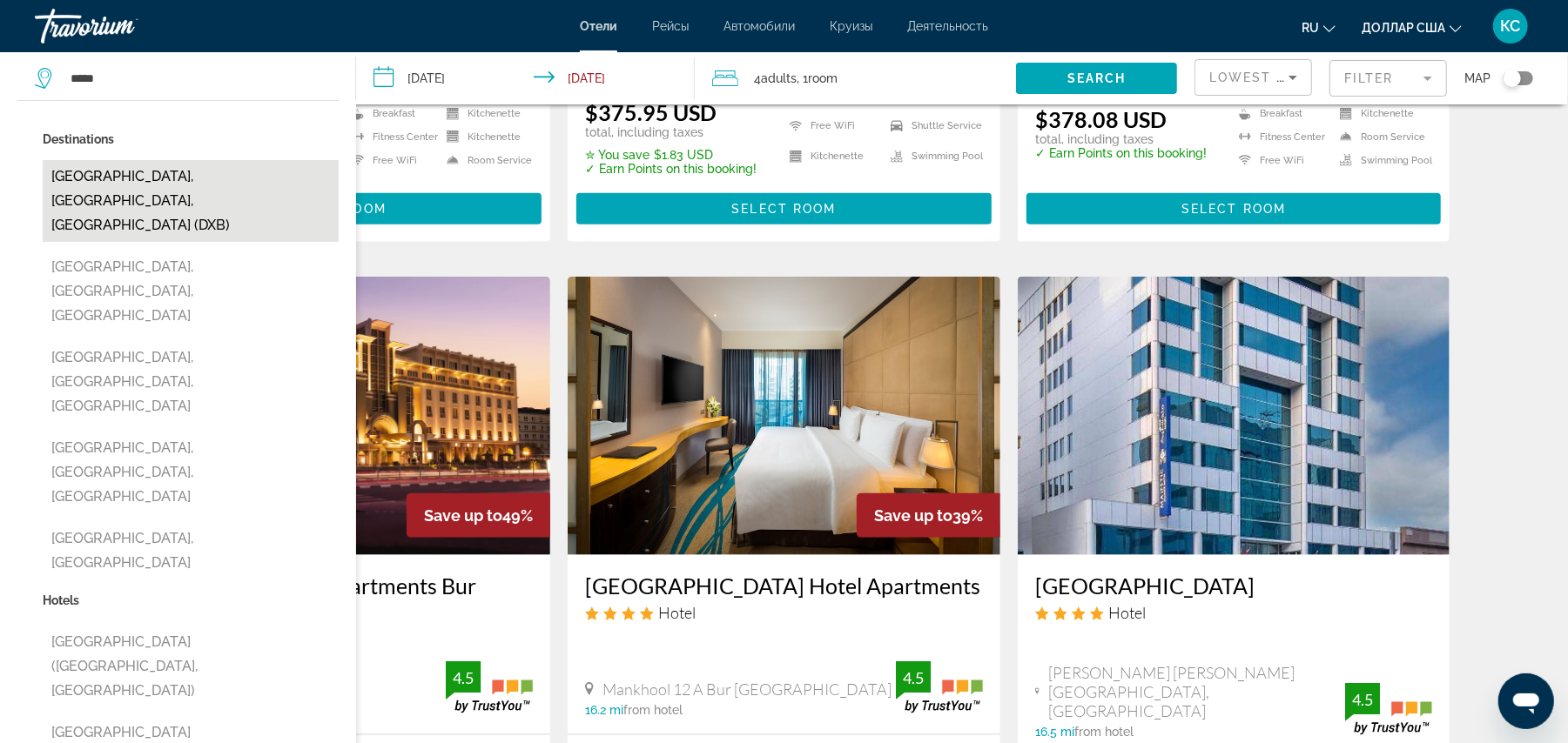
click at [190, 174] on button "[GEOGRAPHIC_DATA], [GEOGRAPHIC_DATA], [GEOGRAPHIC_DATA] (DXB)" at bounding box center [191, 201] width 296 height 82
type input "**********"
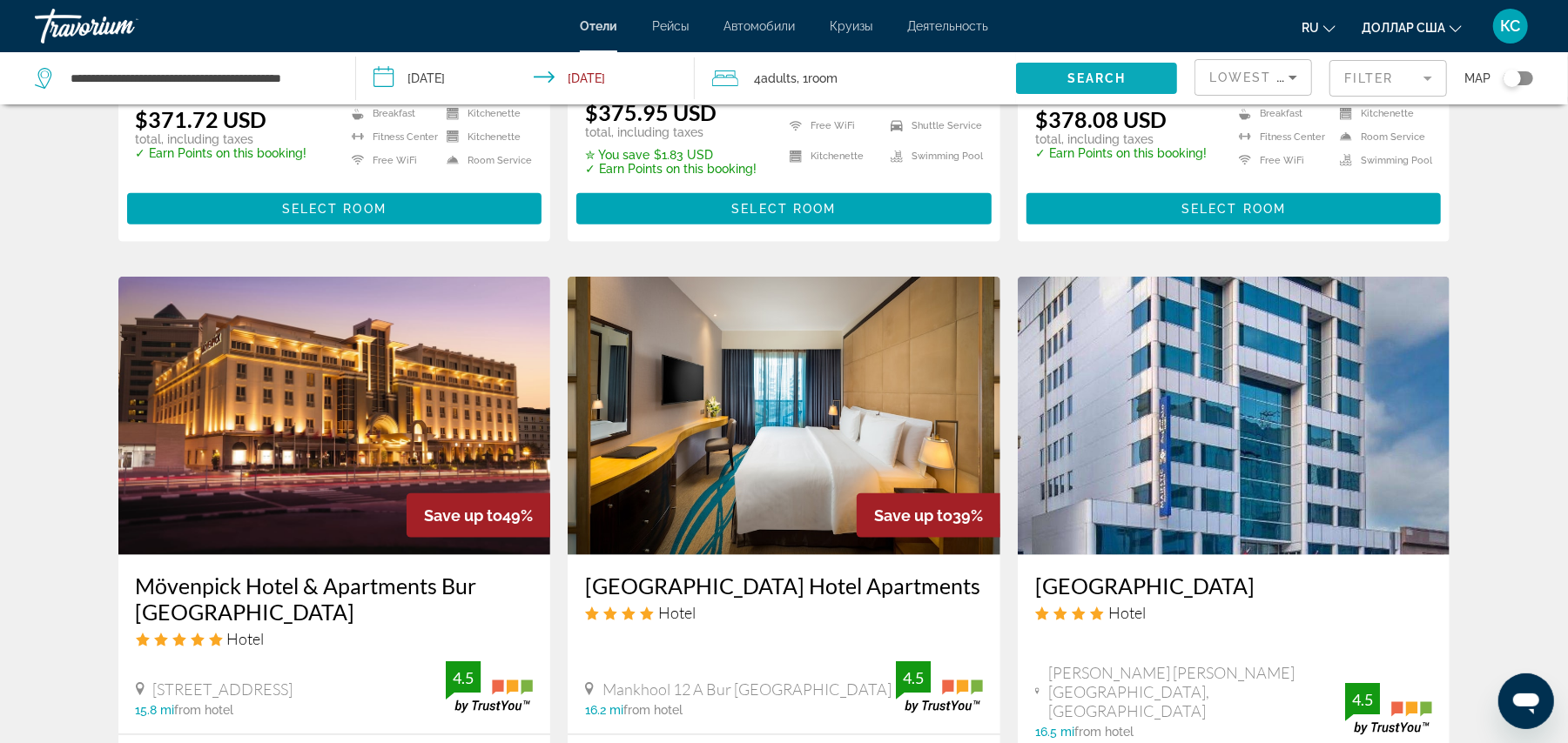
click at [1085, 78] on span "Search" at bounding box center [1097, 78] width 60 height 14
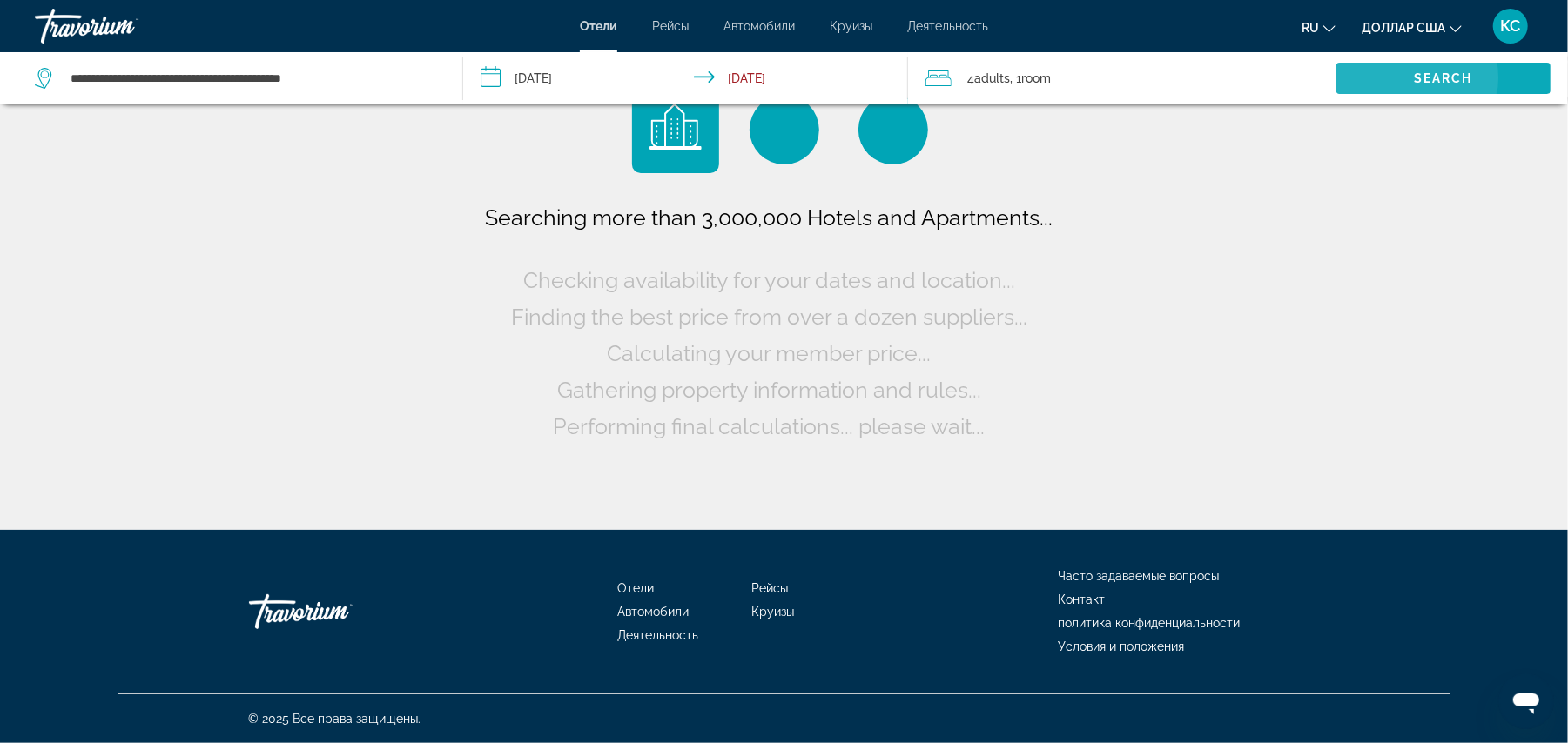
scroll to position [0, 0]
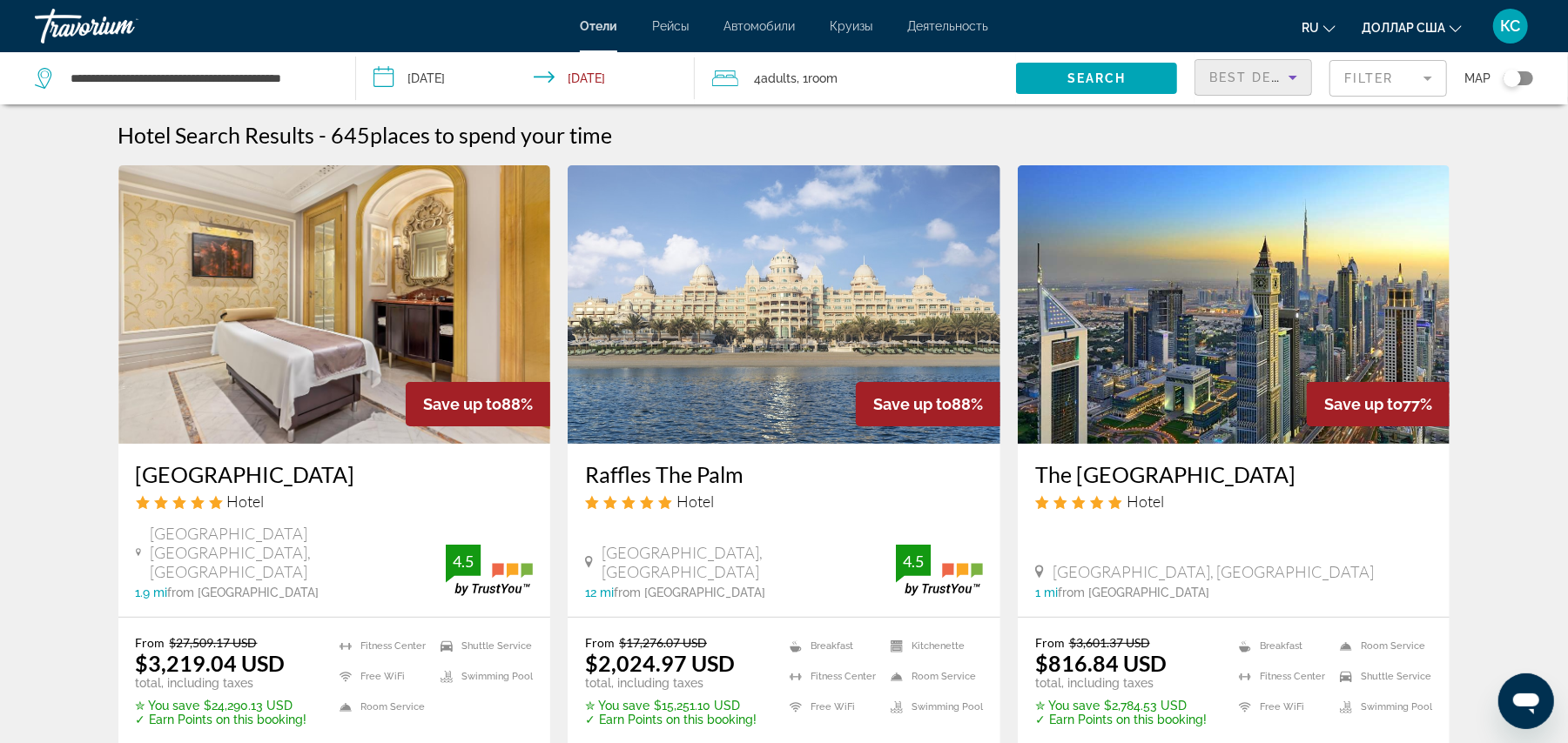
click at [1227, 74] on span "Best Deals" at bounding box center [1255, 77] width 91 height 14
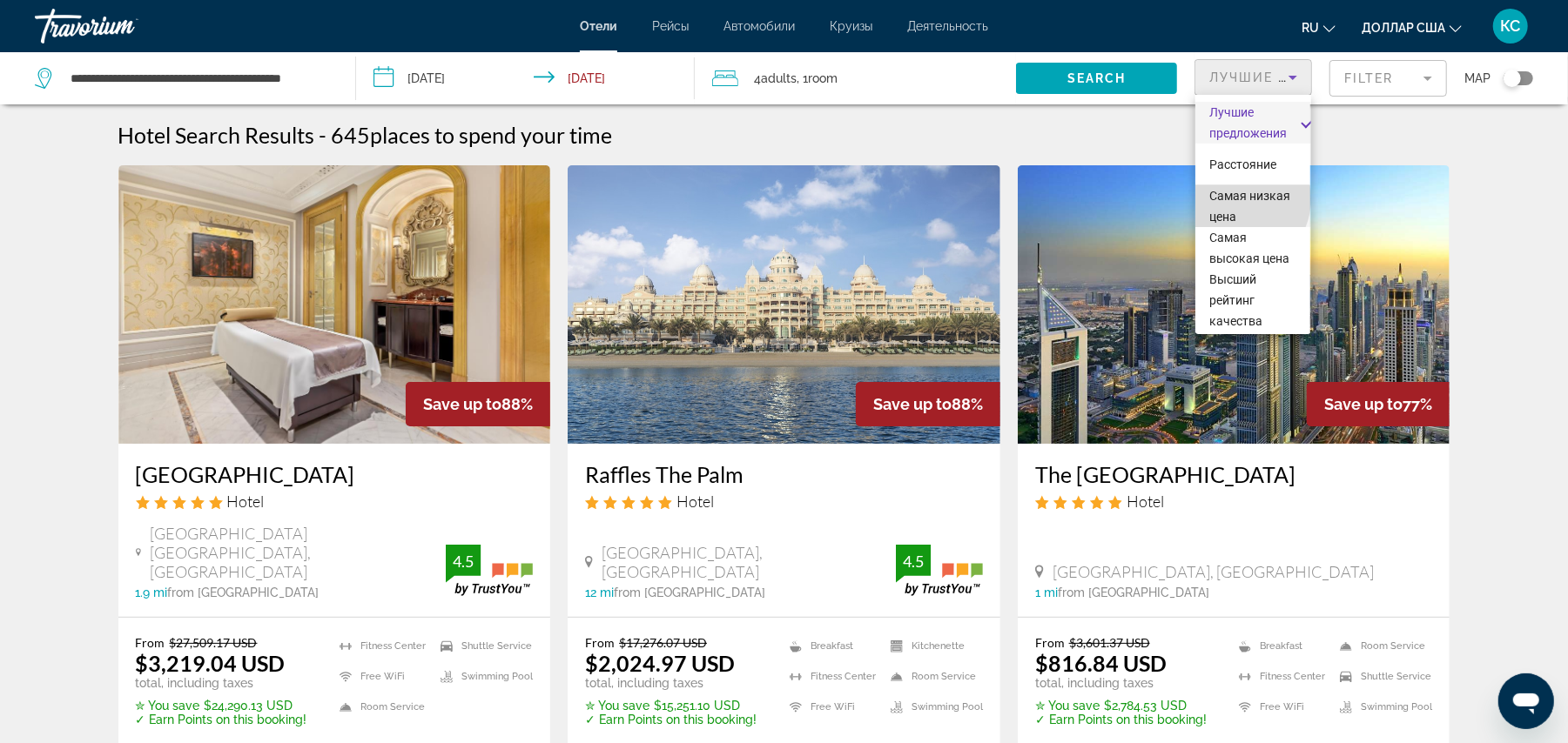
click at [1233, 199] on font "Самая низкая цена" at bounding box center [1250, 206] width 81 height 35
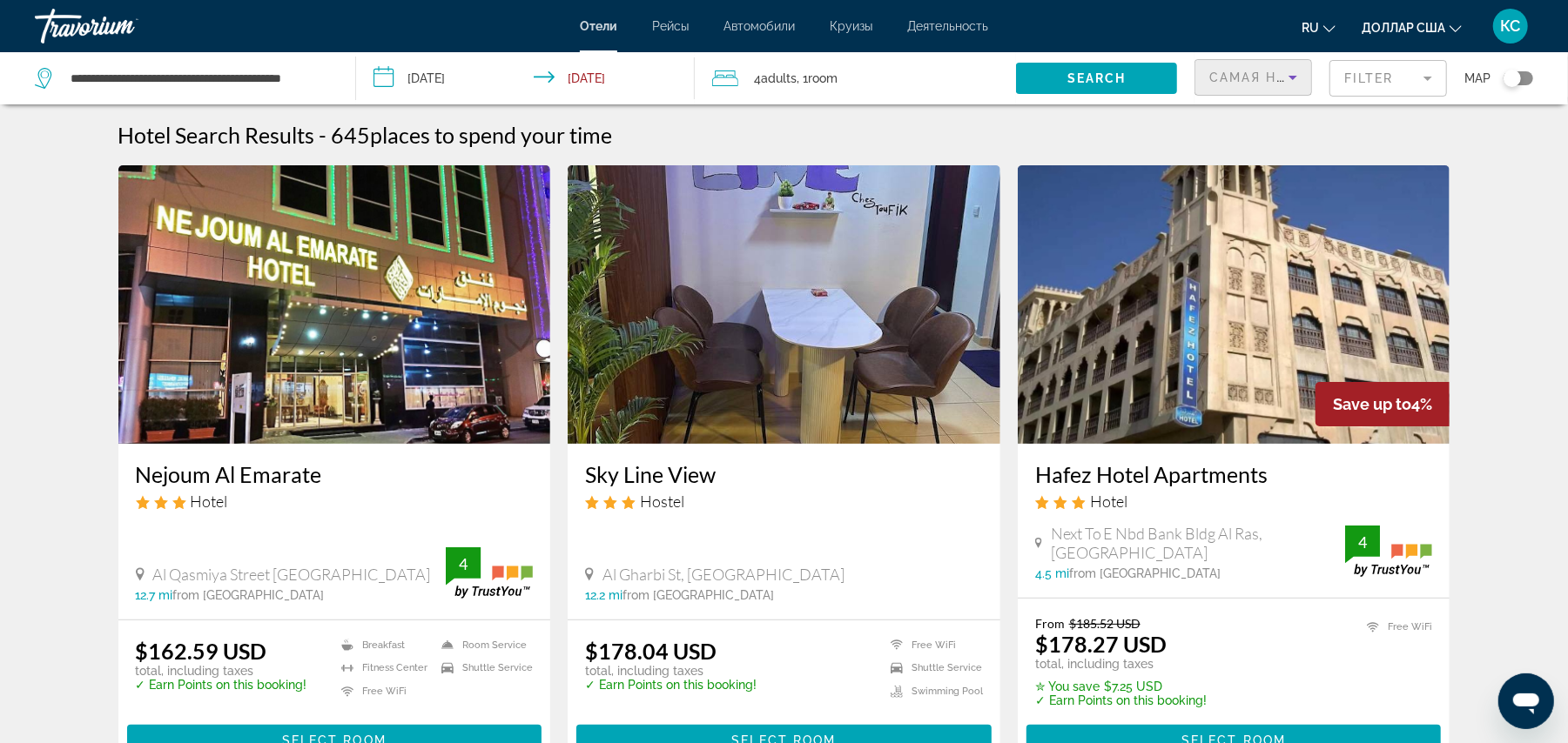
click at [1353, 80] on mat-form-field "Filter" at bounding box center [1388, 79] width 117 height 37
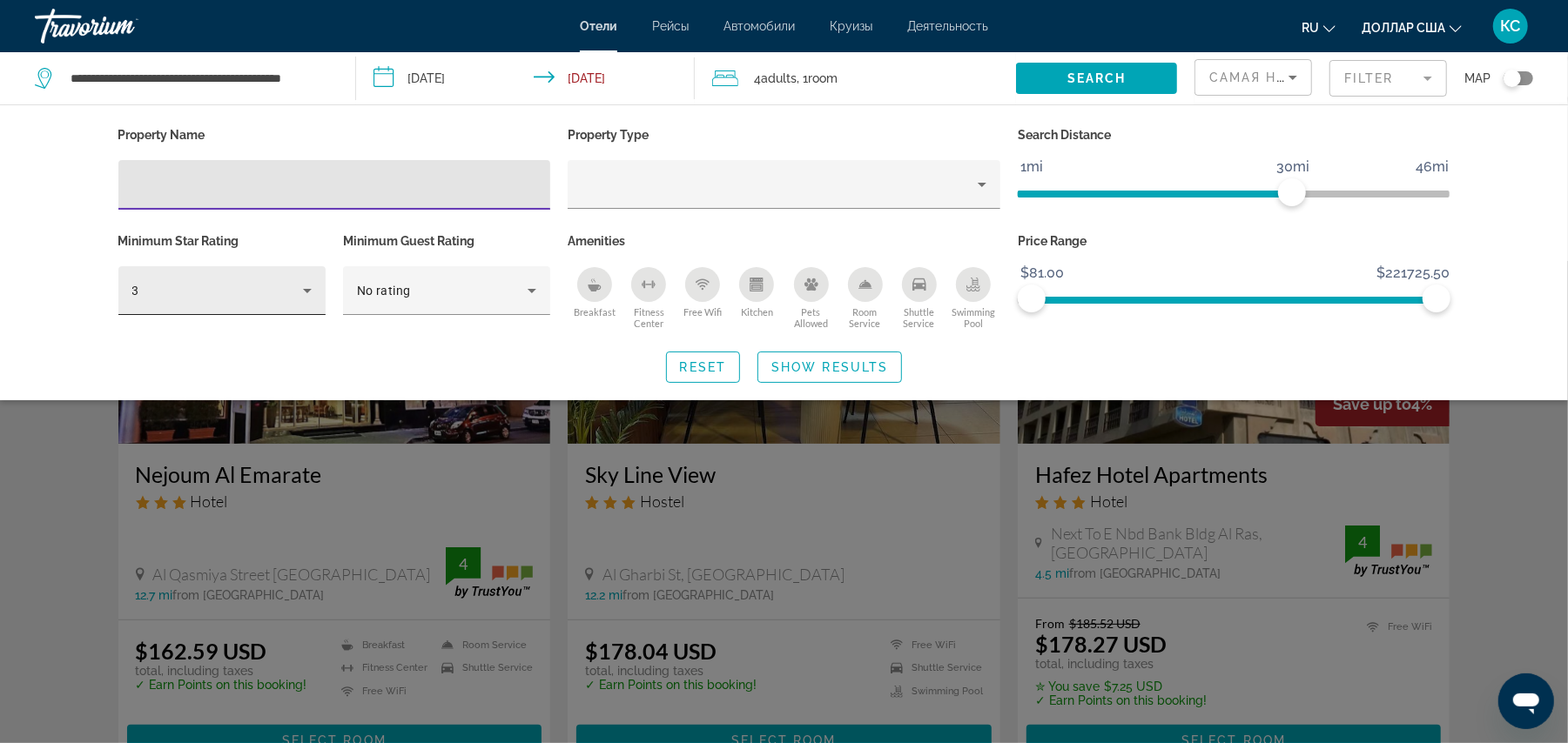
click at [236, 297] on div "3" at bounding box center [217, 290] width 170 height 21
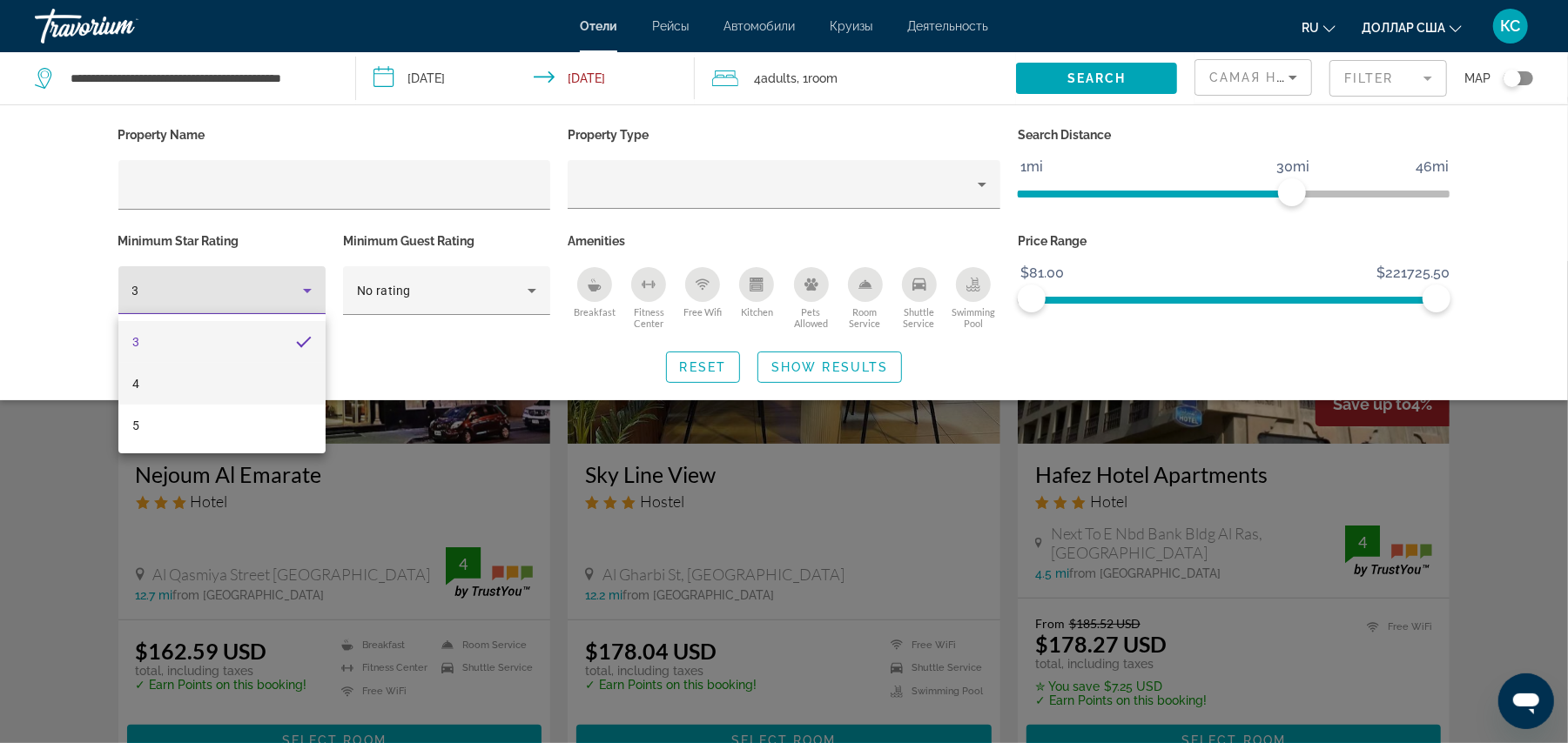
click at [211, 388] on mat-option "4" at bounding box center [222, 384] width 207 height 42
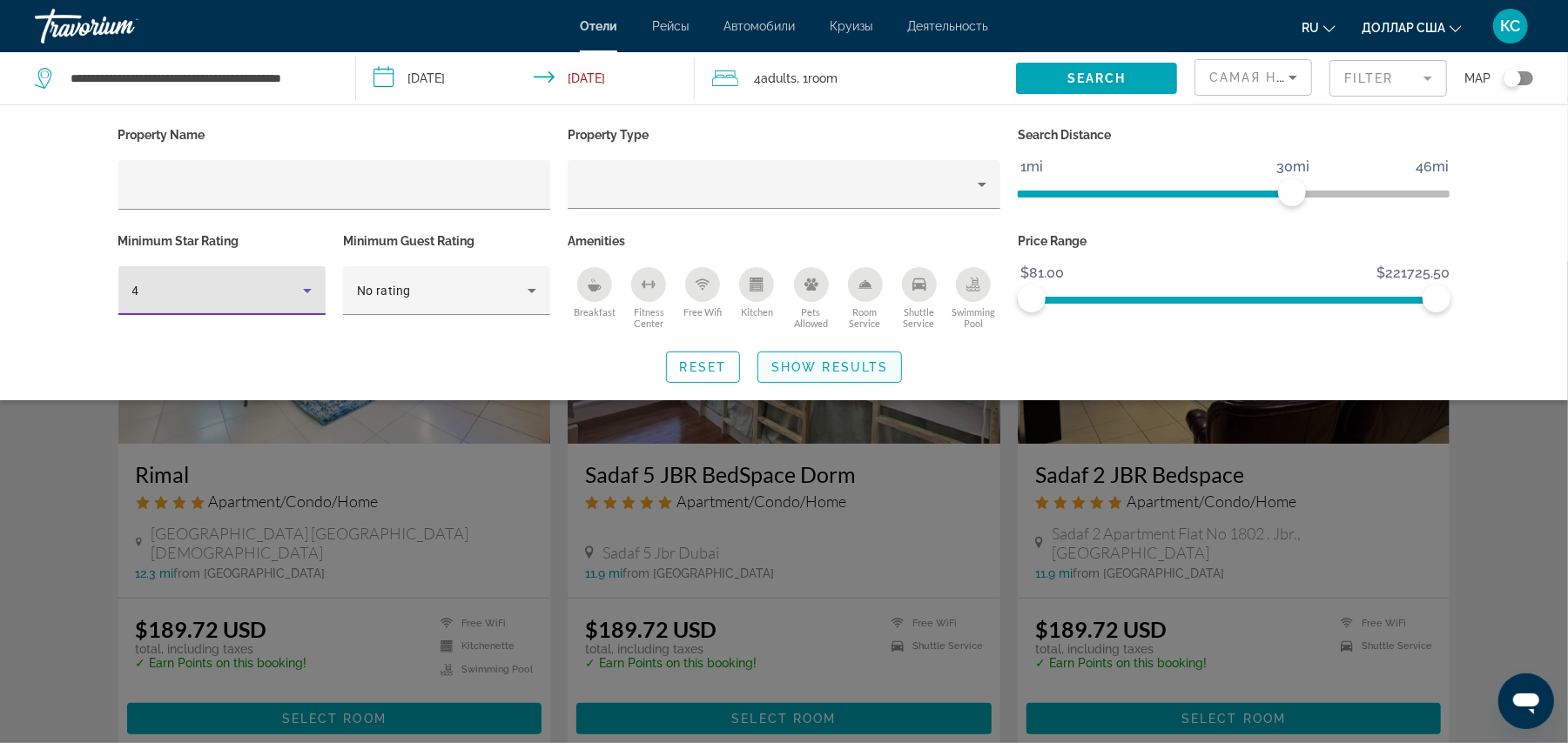
click at [806, 357] on span "Search widget" at bounding box center [830, 367] width 143 height 42
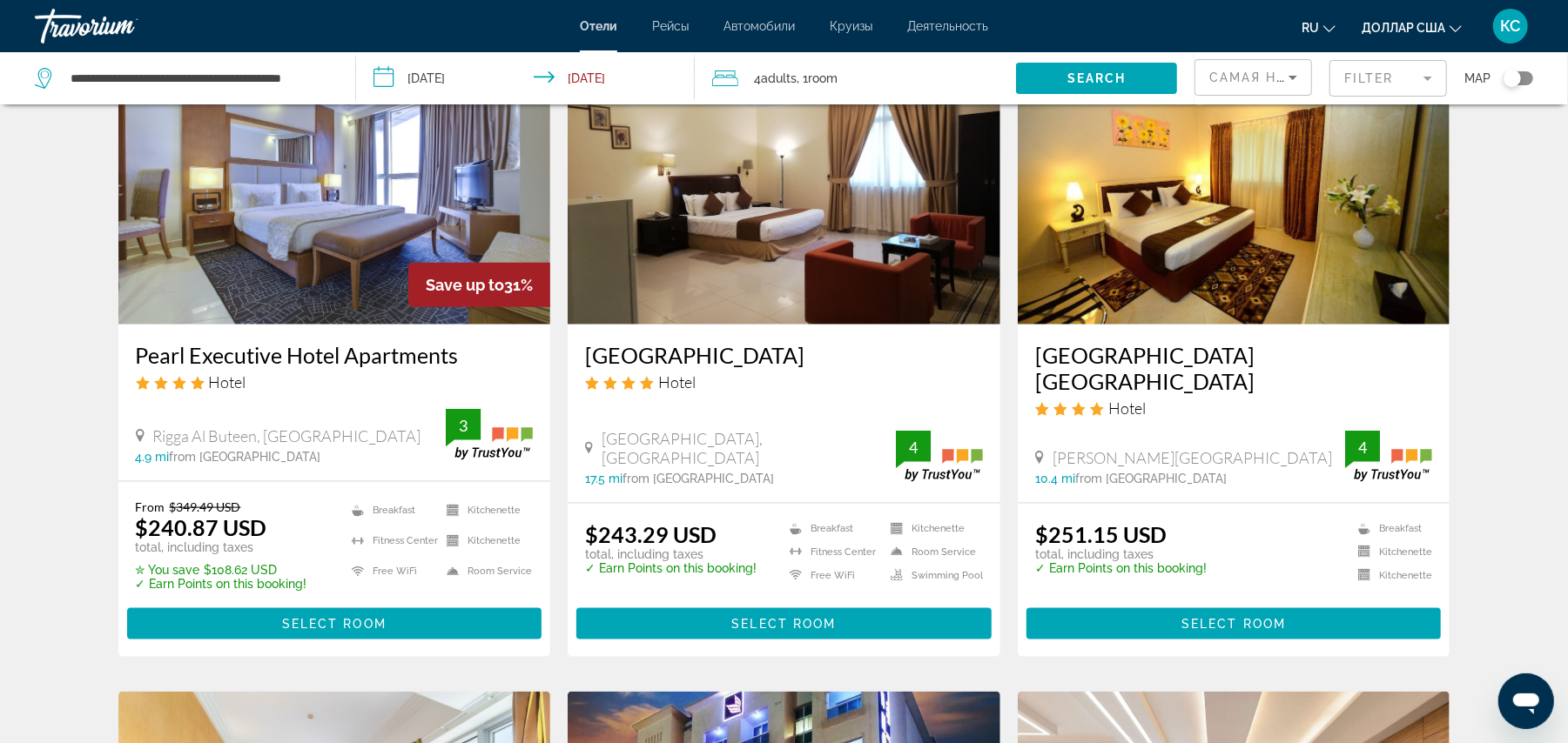
click at [806, 373] on div "Hotel" at bounding box center [784, 382] width 398 height 19
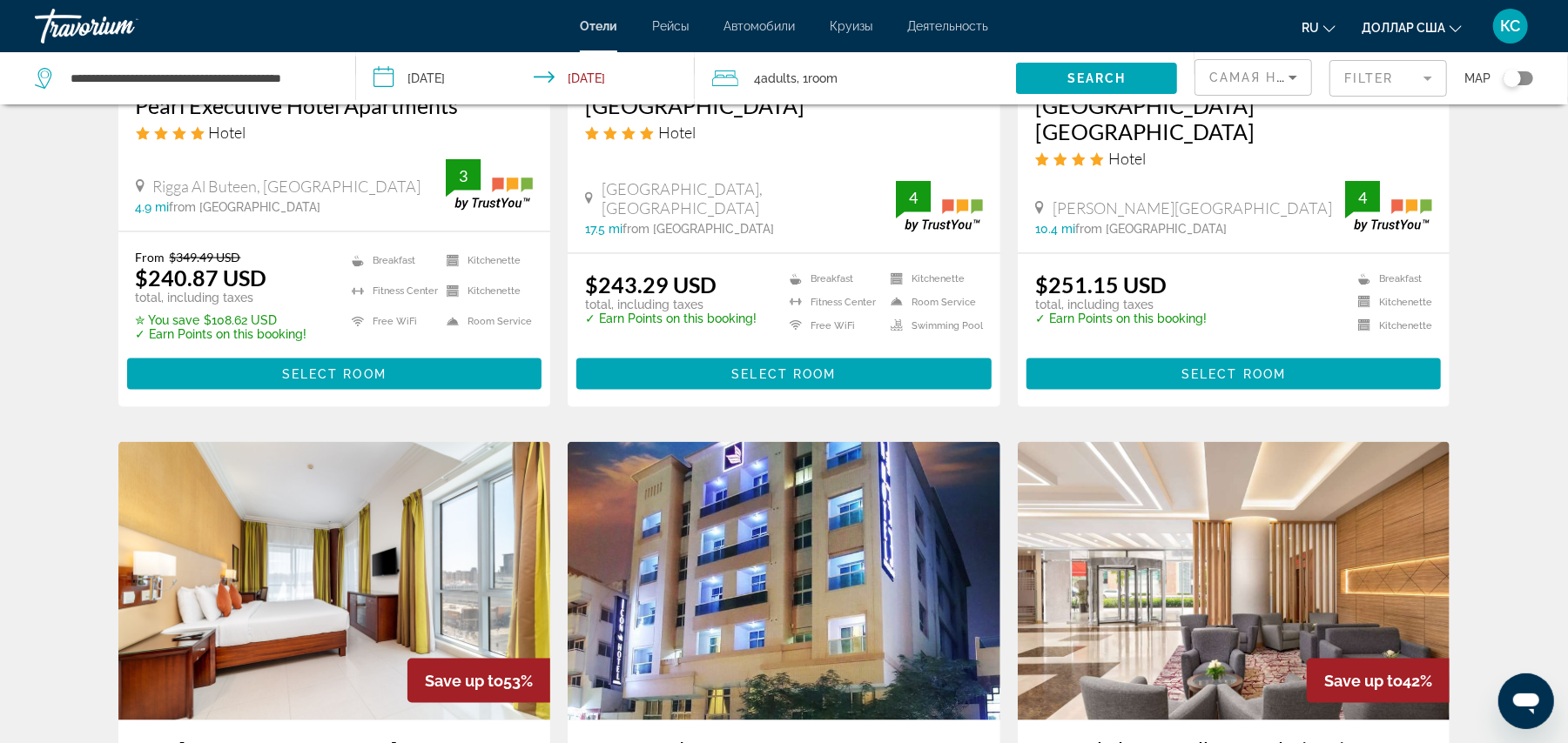
scroll to position [2236, 0]
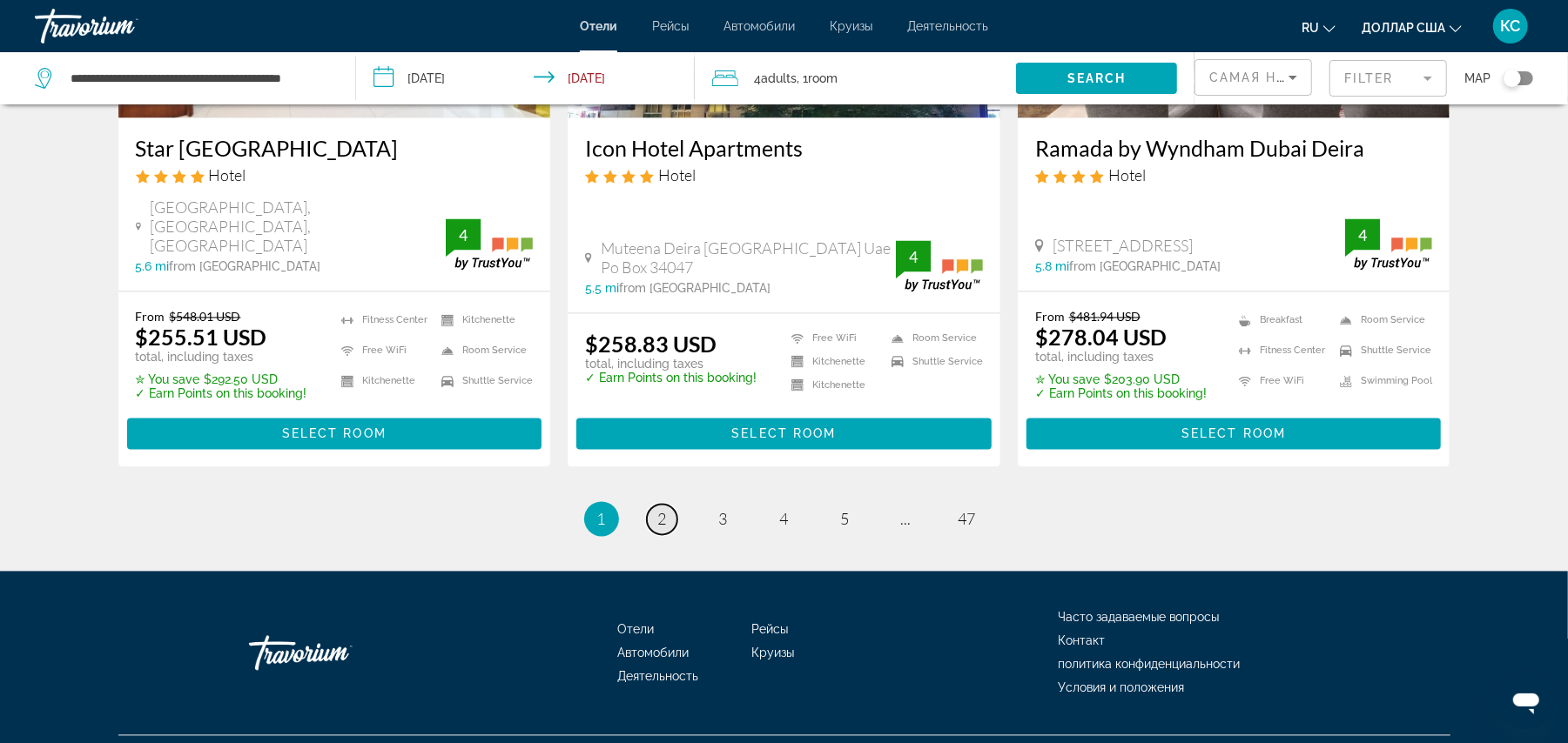
click at [665, 510] on span "2" at bounding box center [663, 519] width 9 height 19
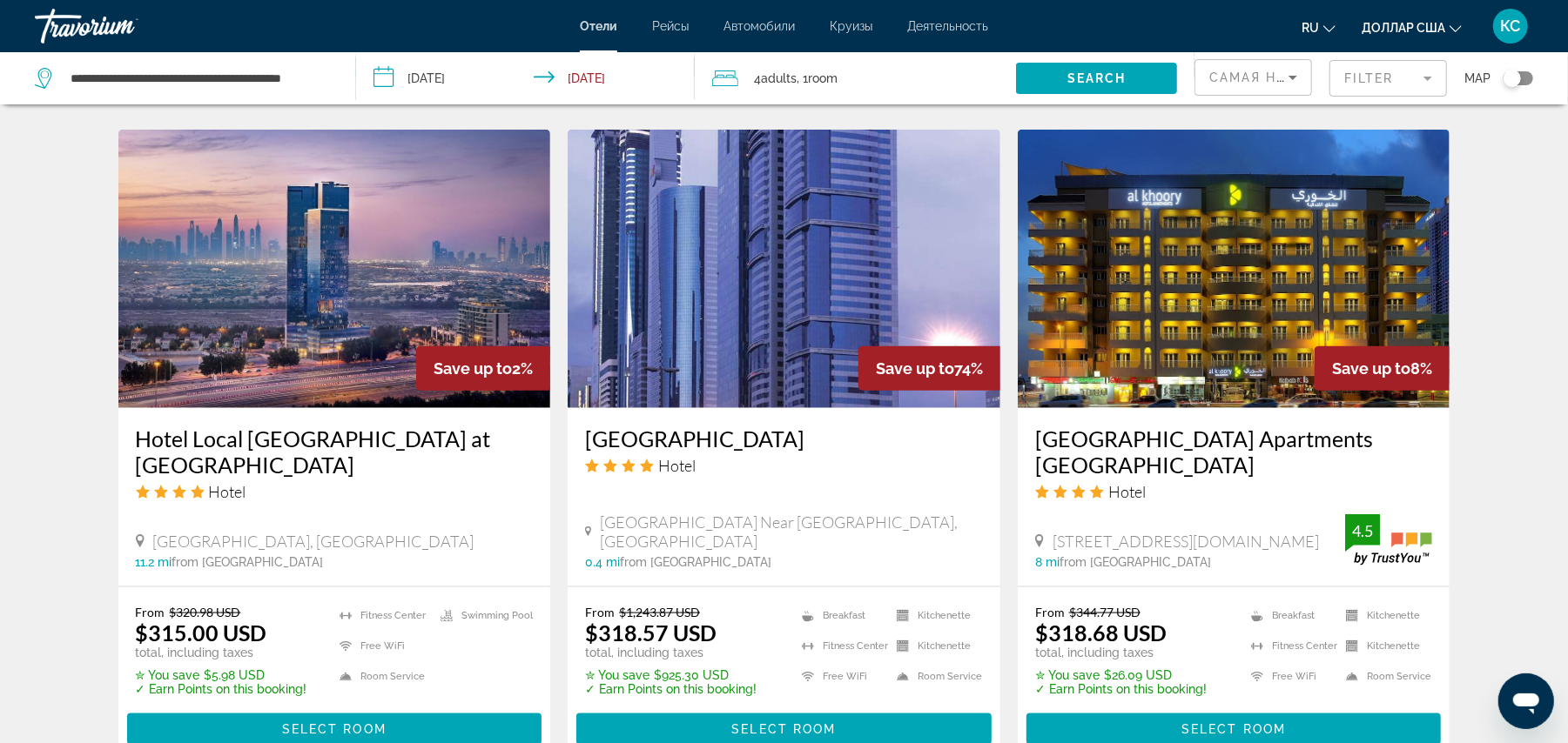
scroll to position [1344, 0]
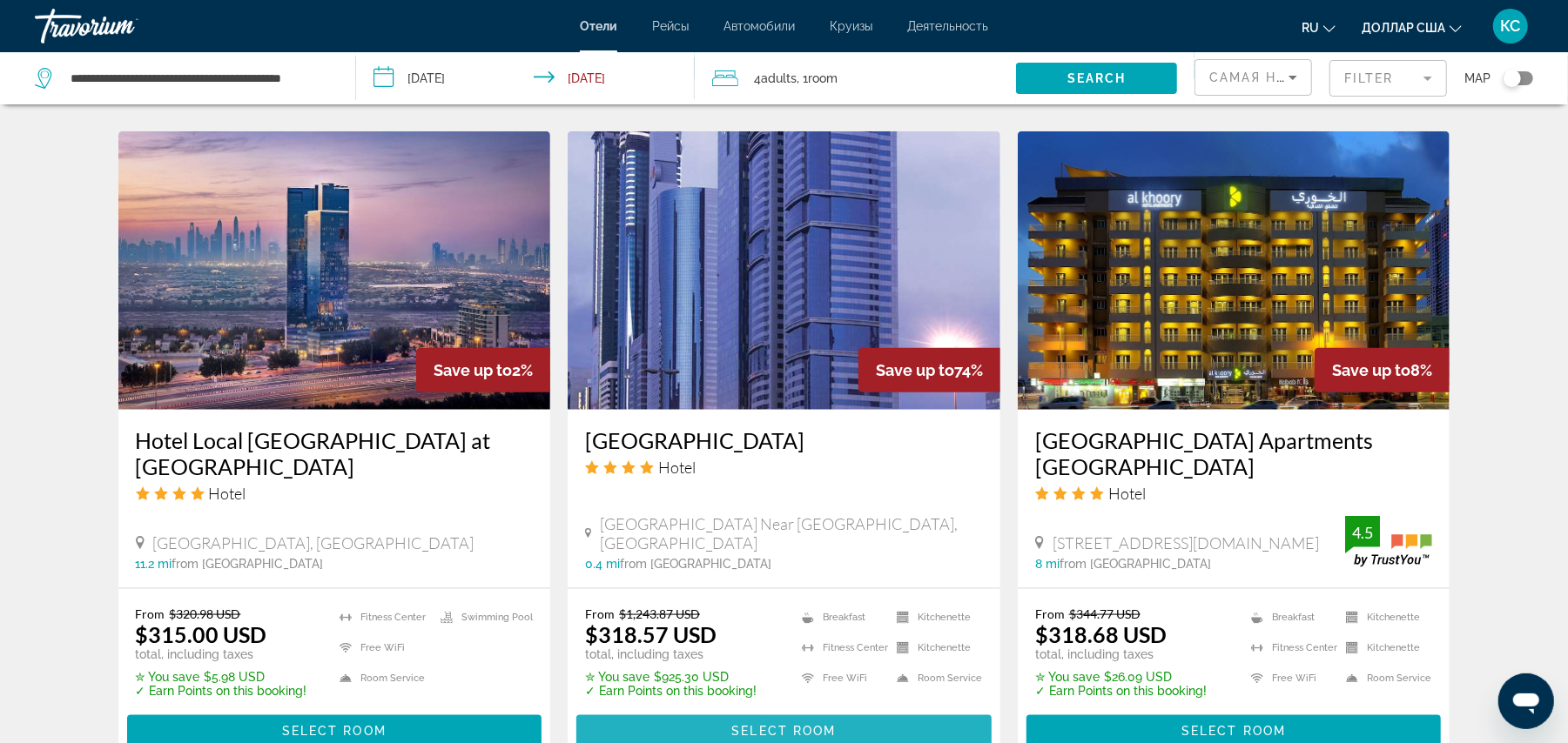
click at [767, 724] on span "Select Room" at bounding box center [784, 730] width 104 height 14
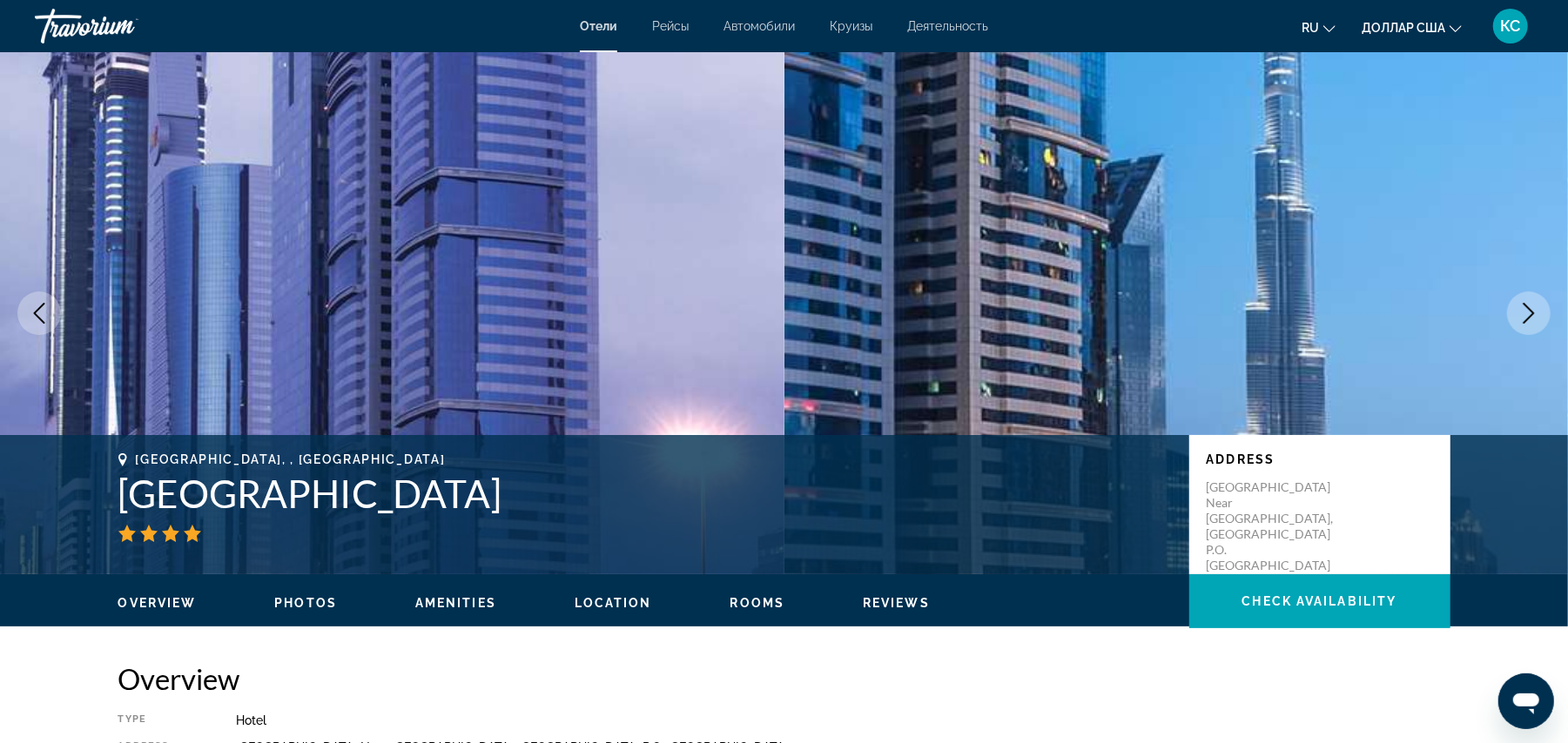
click at [1520, 310] on icon "Next image" at bounding box center [1529, 313] width 21 height 21
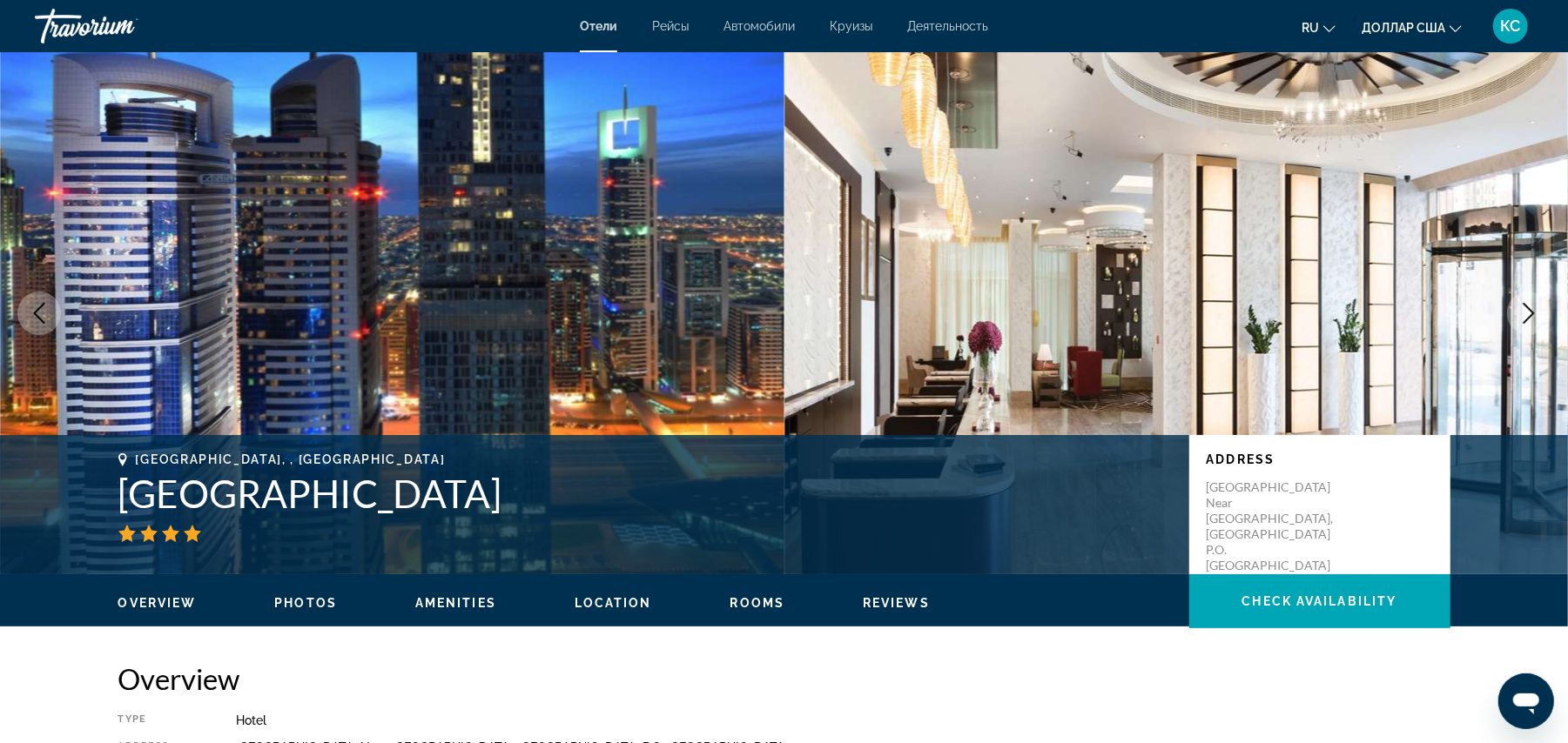
click at [1524, 311] on icon "Next image" at bounding box center [1529, 313] width 21 height 21
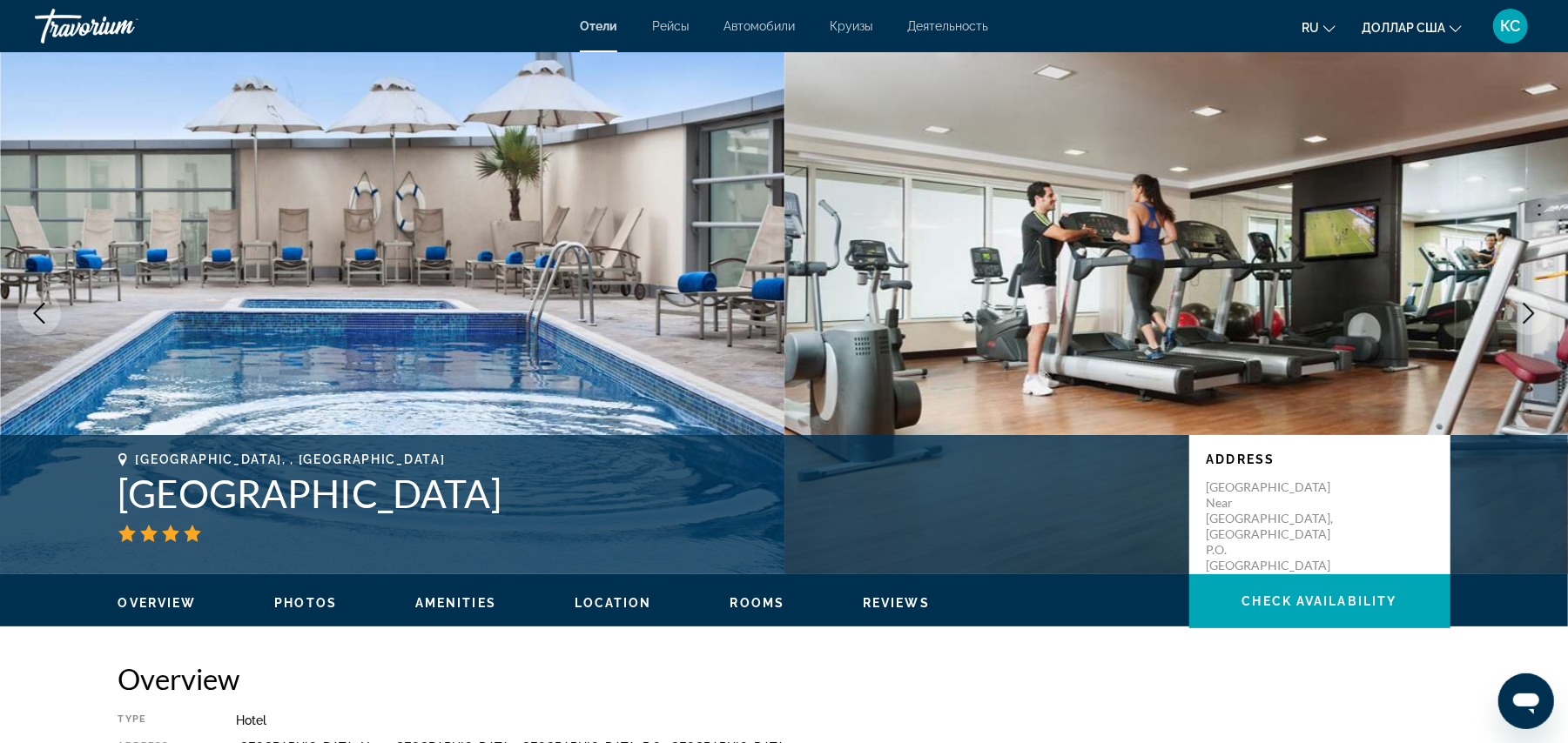
click at [1524, 311] on icon "Next image" at bounding box center [1529, 313] width 21 height 21
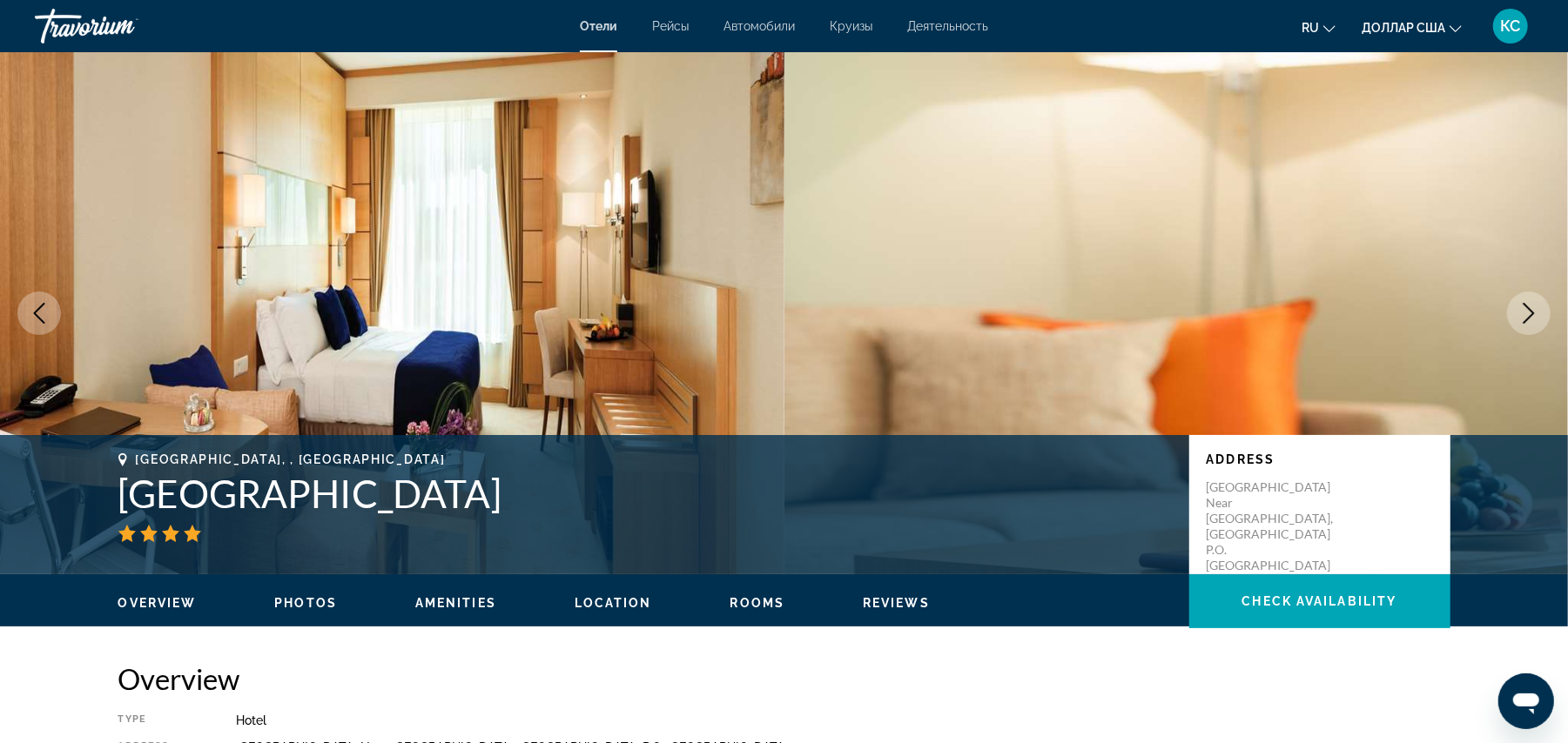
click at [1524, 311] on icon "Next image" at bounding box center [1529, 313] width 21 height 21
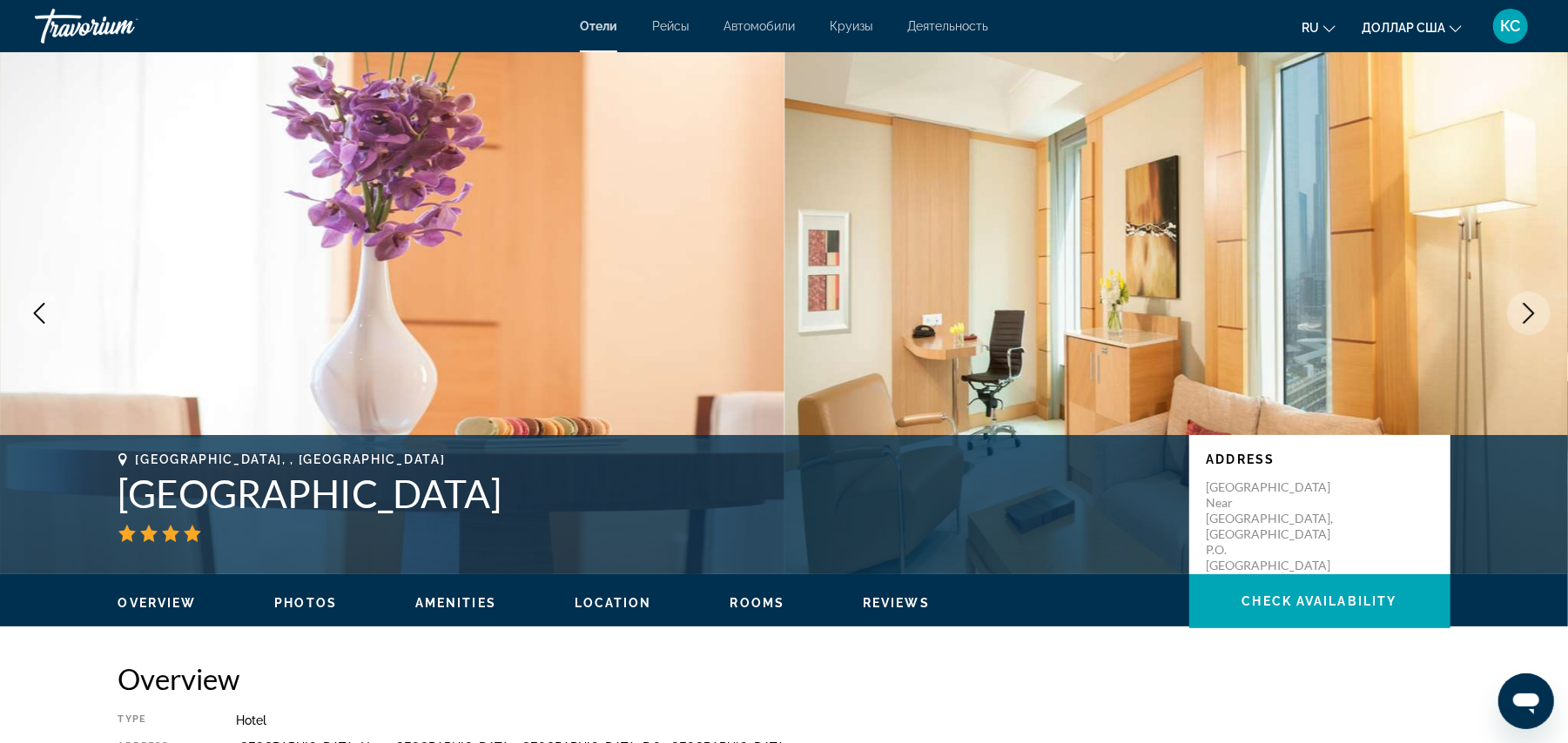
click at [1524, 311] on icon "Next image" at bounding box center [1529, 313] width 21 height 21
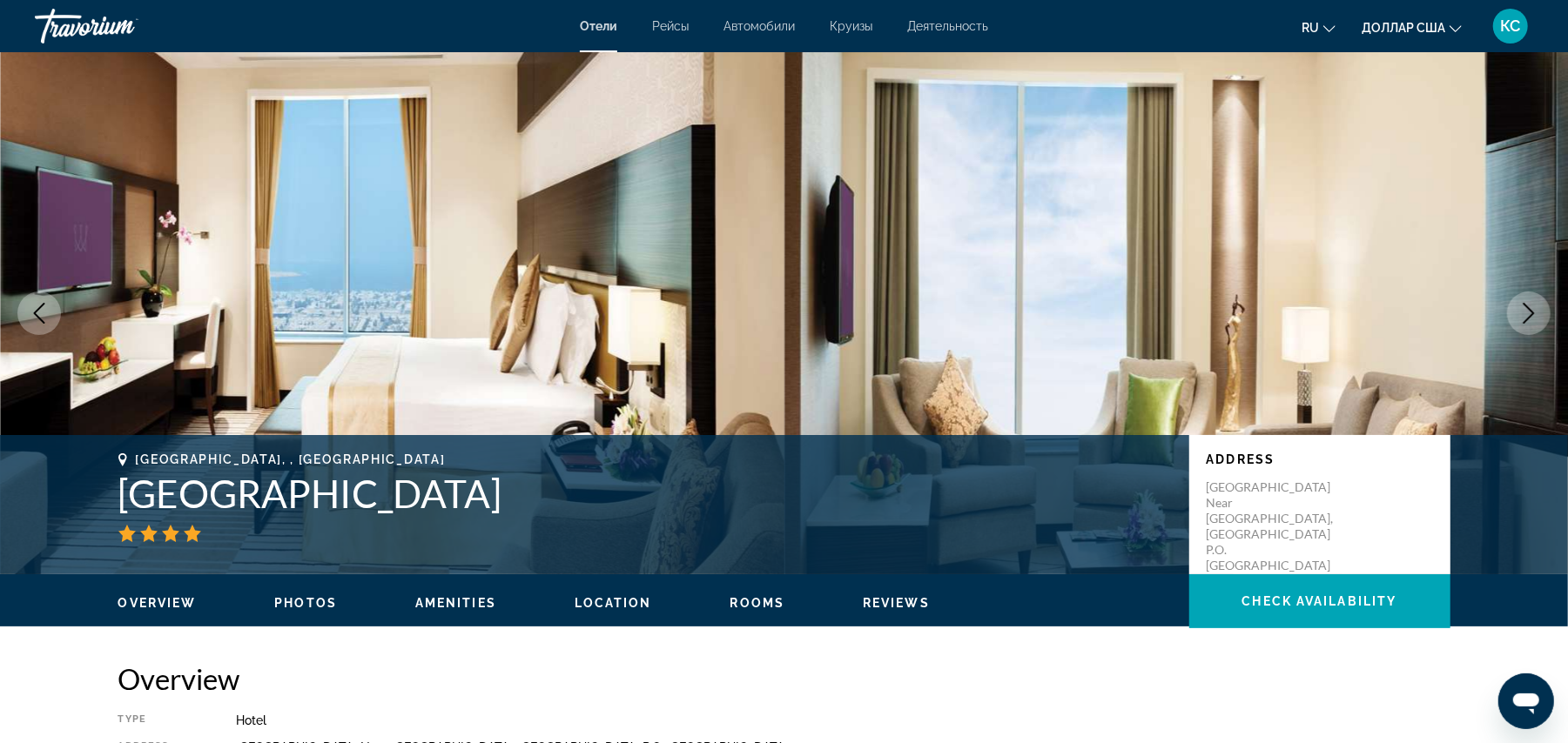
click at [1524, 311] on icon "Next image" at bounding box center [1529, 313] width 21 height 21
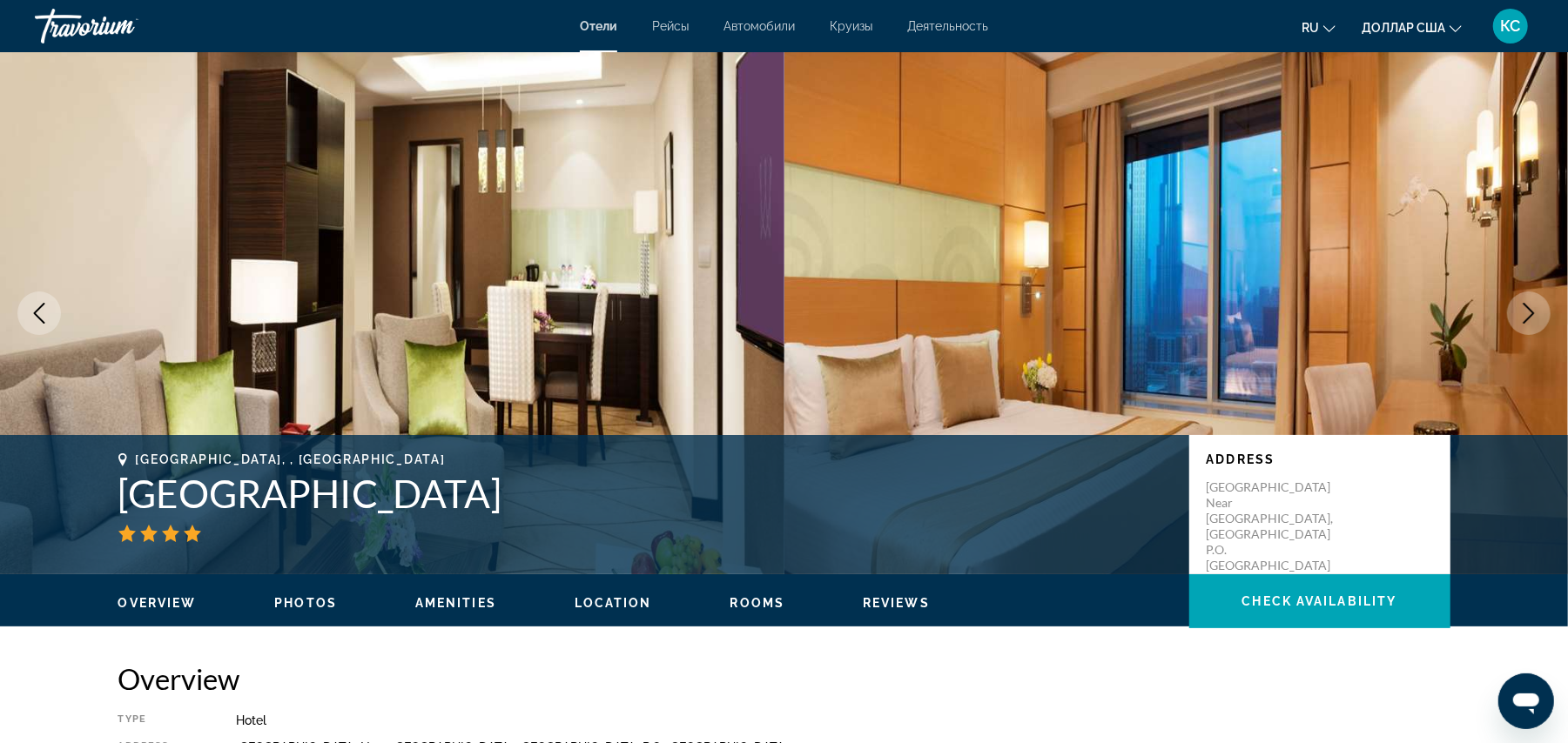
click at [1524, 311] on icon "Next image" at bounding box center [1529, 313] width 21 height 21
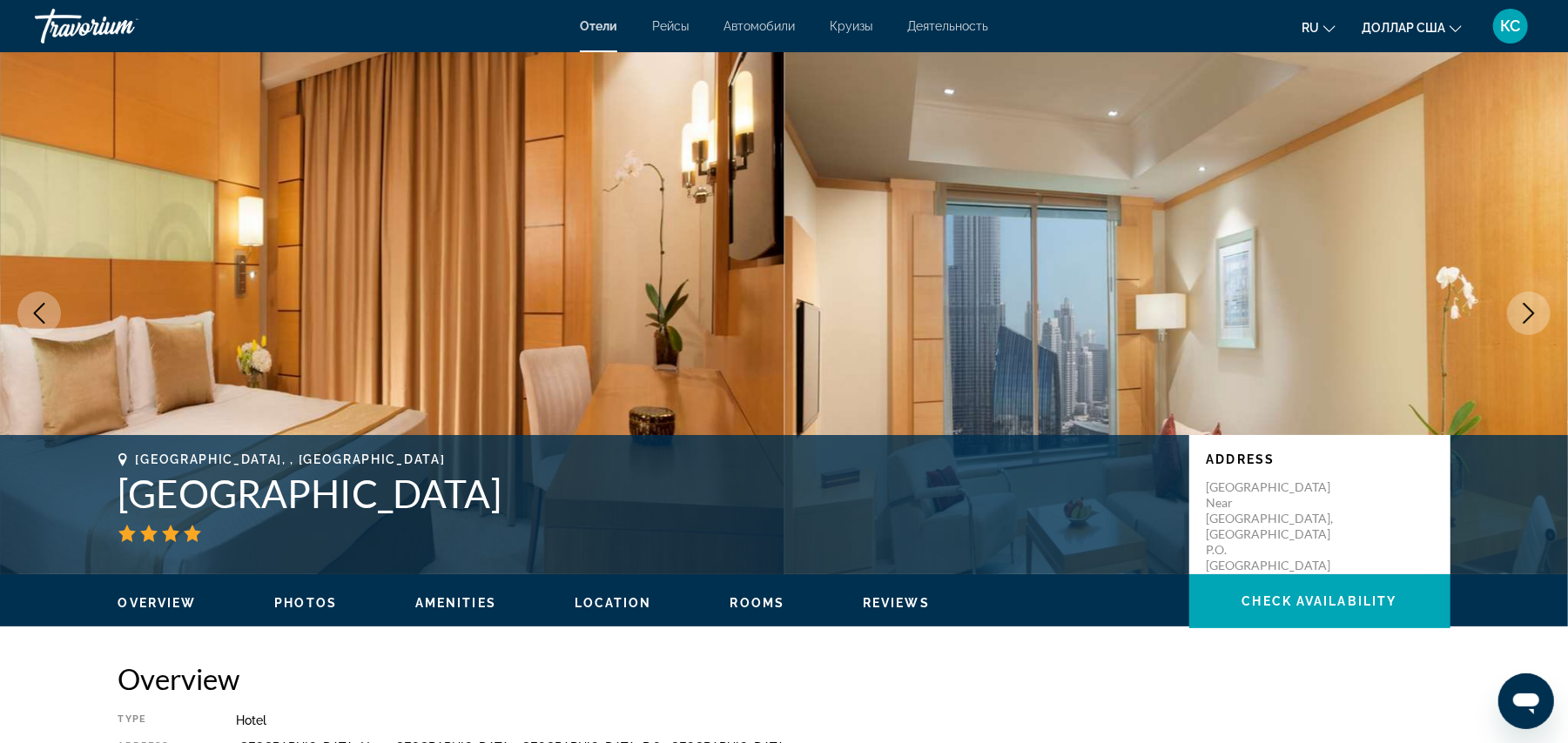
click at [1524, 311] on icon "Next image" at bounding box center [1529, 313] width 21 height 21
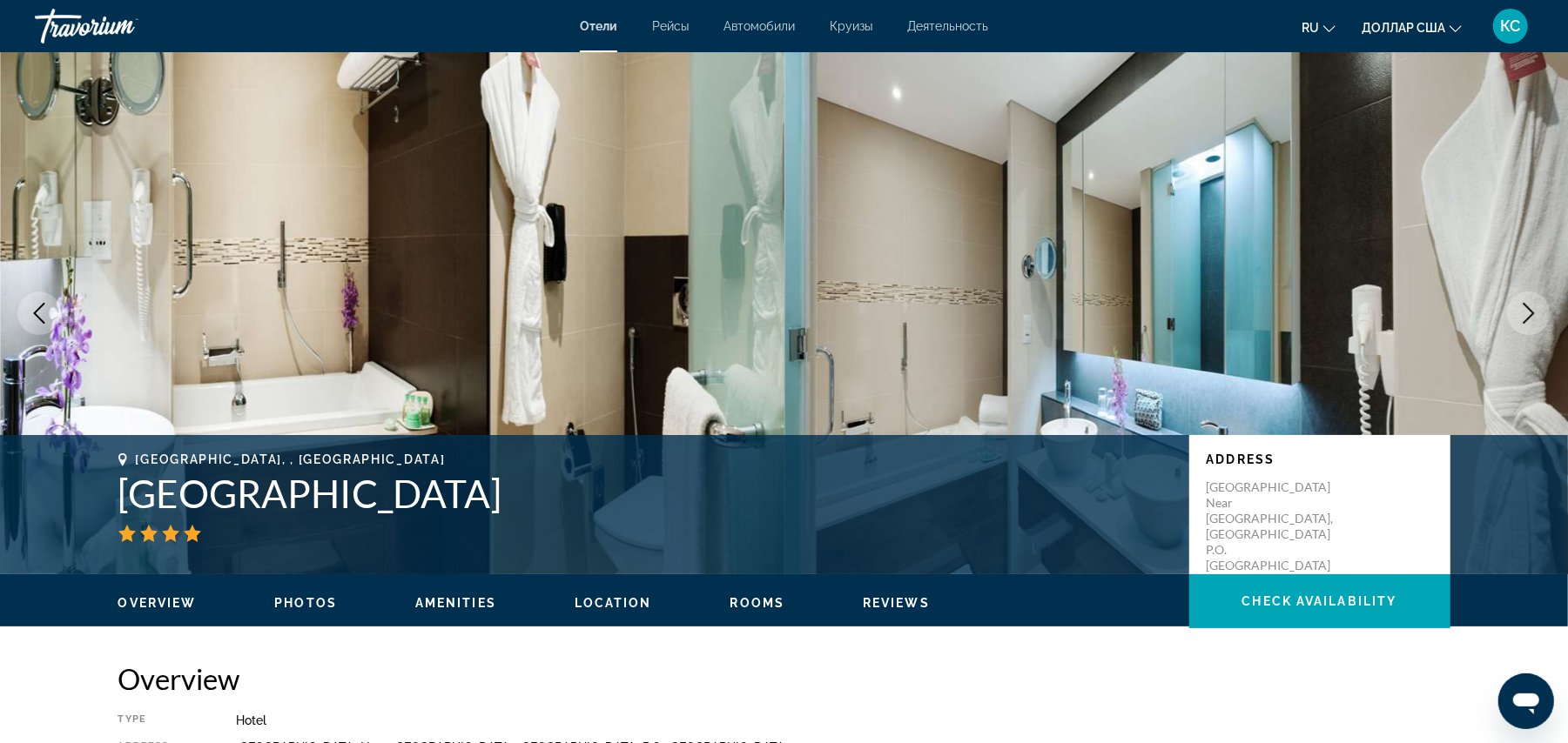
click at [1524, 311] on icon "Next image" at bounding box center [1529, 313] width 21 height 21
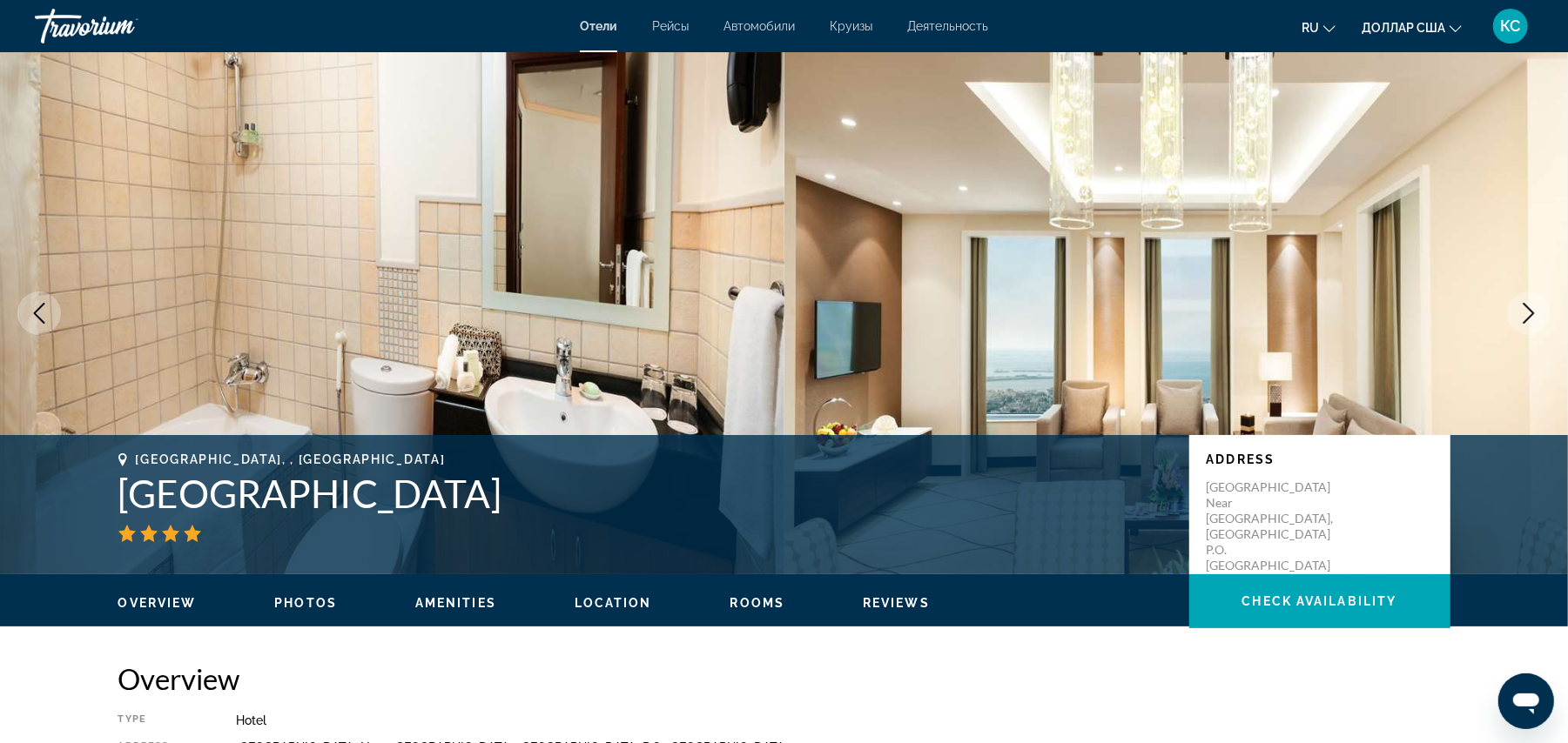
click at [1524, 311] on icon "Next image" at bounding box center [1529, 313] width 21 height 21
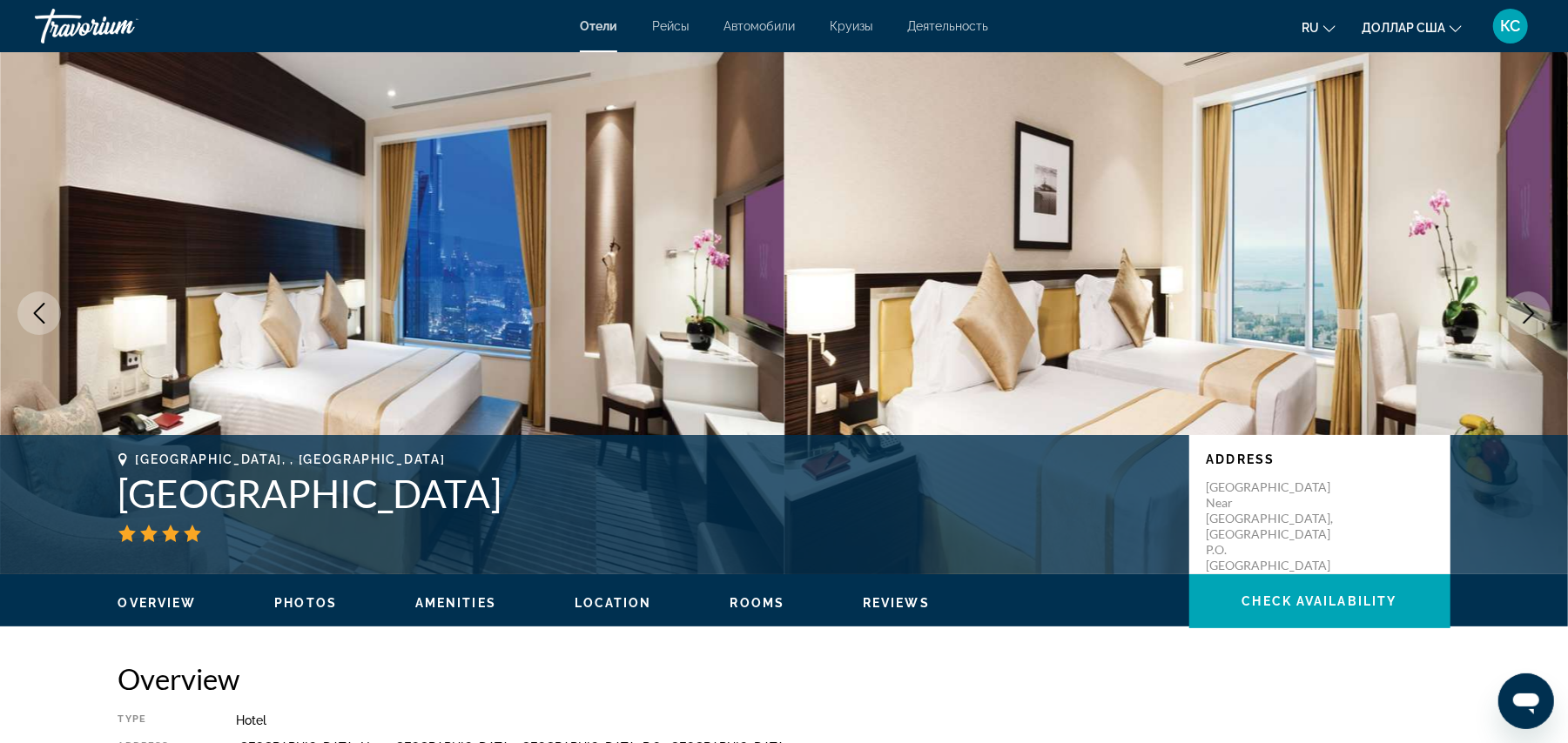
click at [1524, 311] on icon "Next image" at bounding box center [1529, 313] width 21 height 21
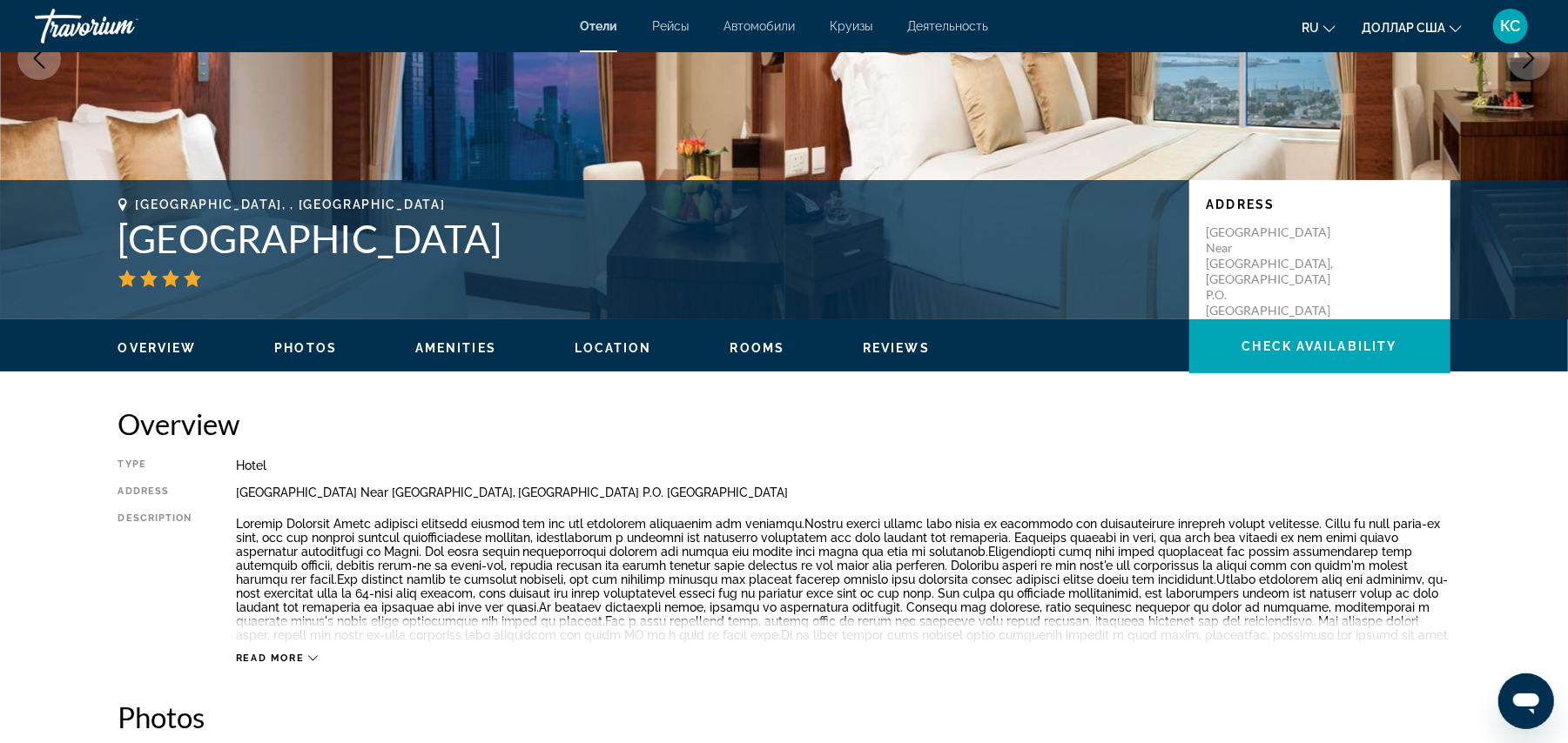
scroll to position [133, 0]
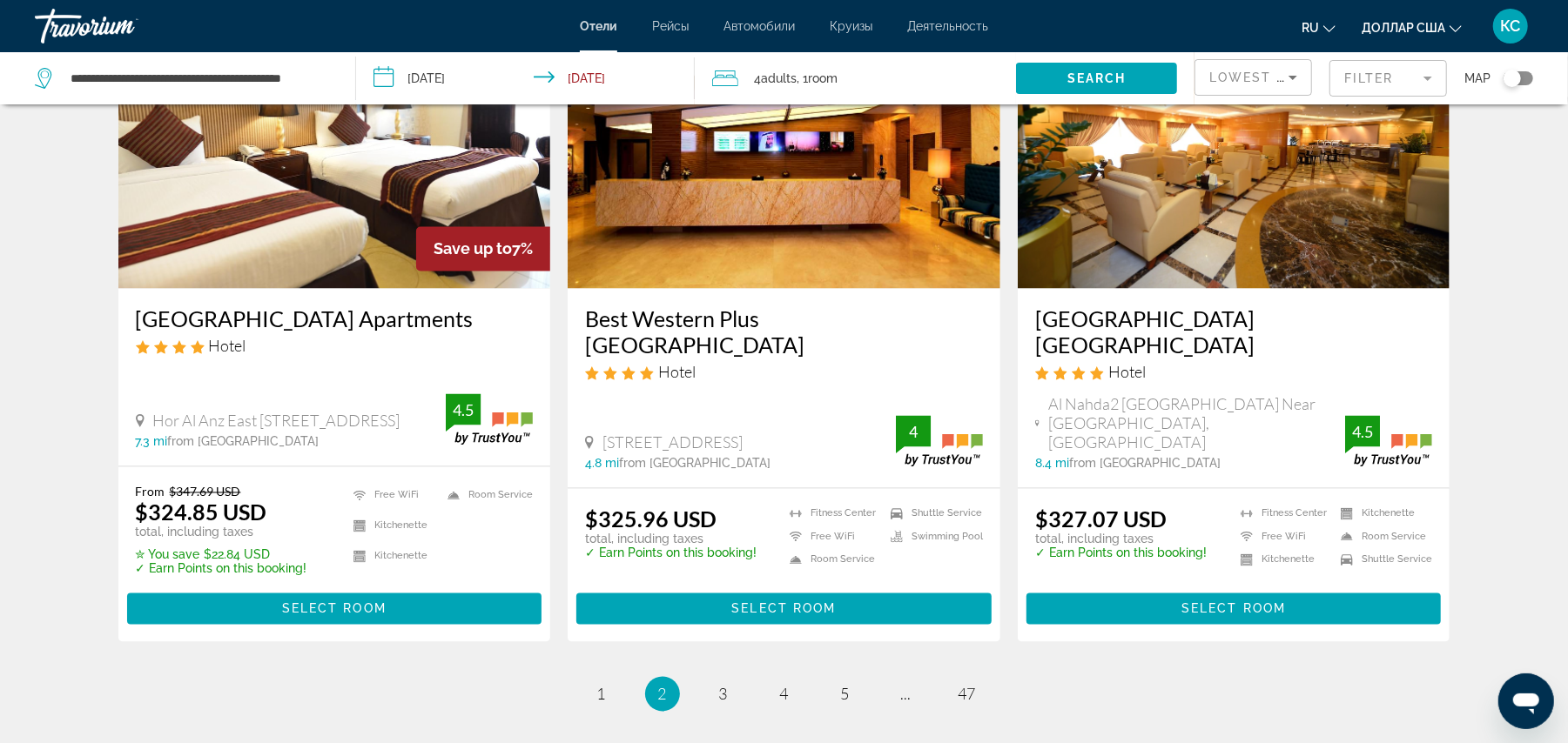
scroll to position [2136, 0]
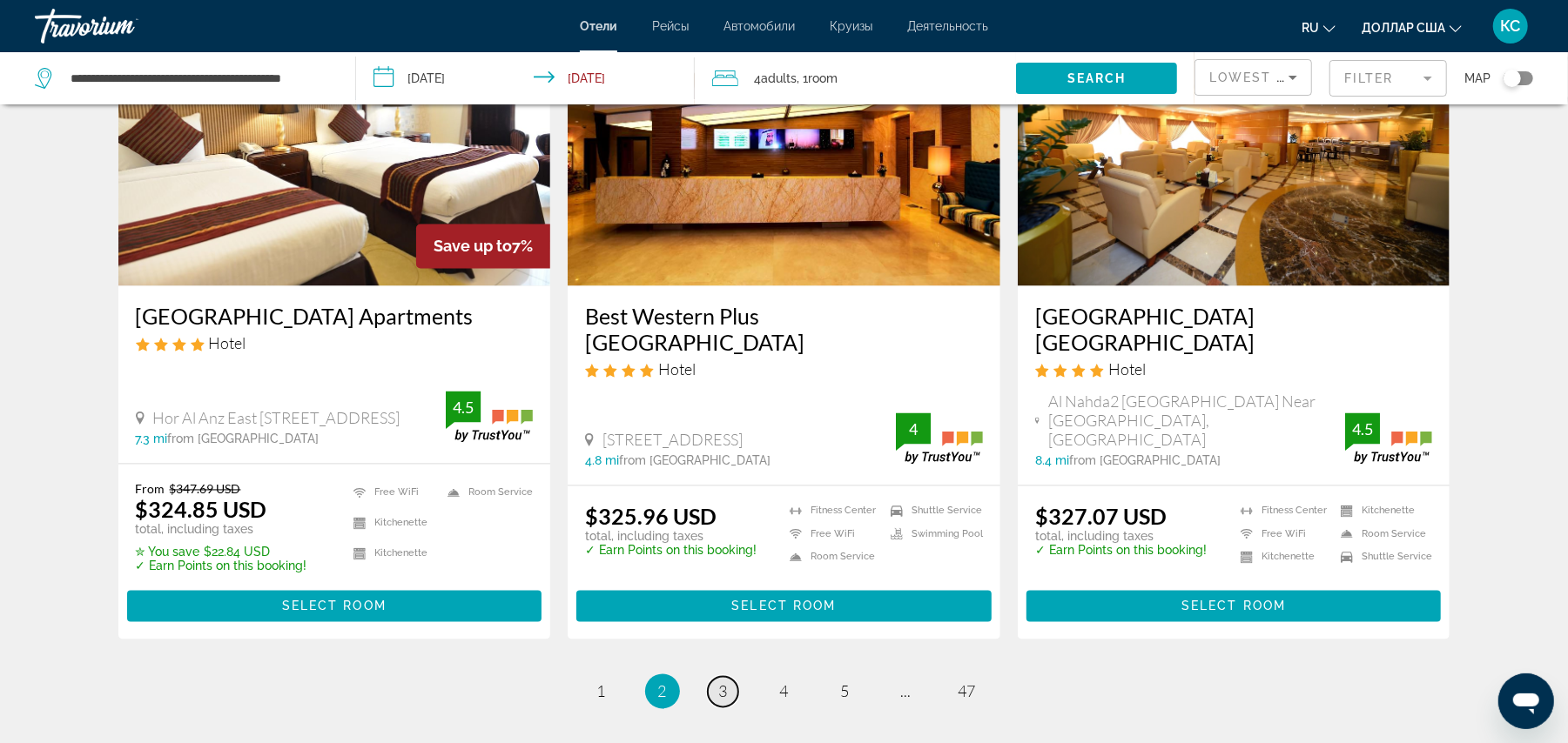
click at [724, 683] on span "3" at bounding box center [724, 692] width 9 height 19
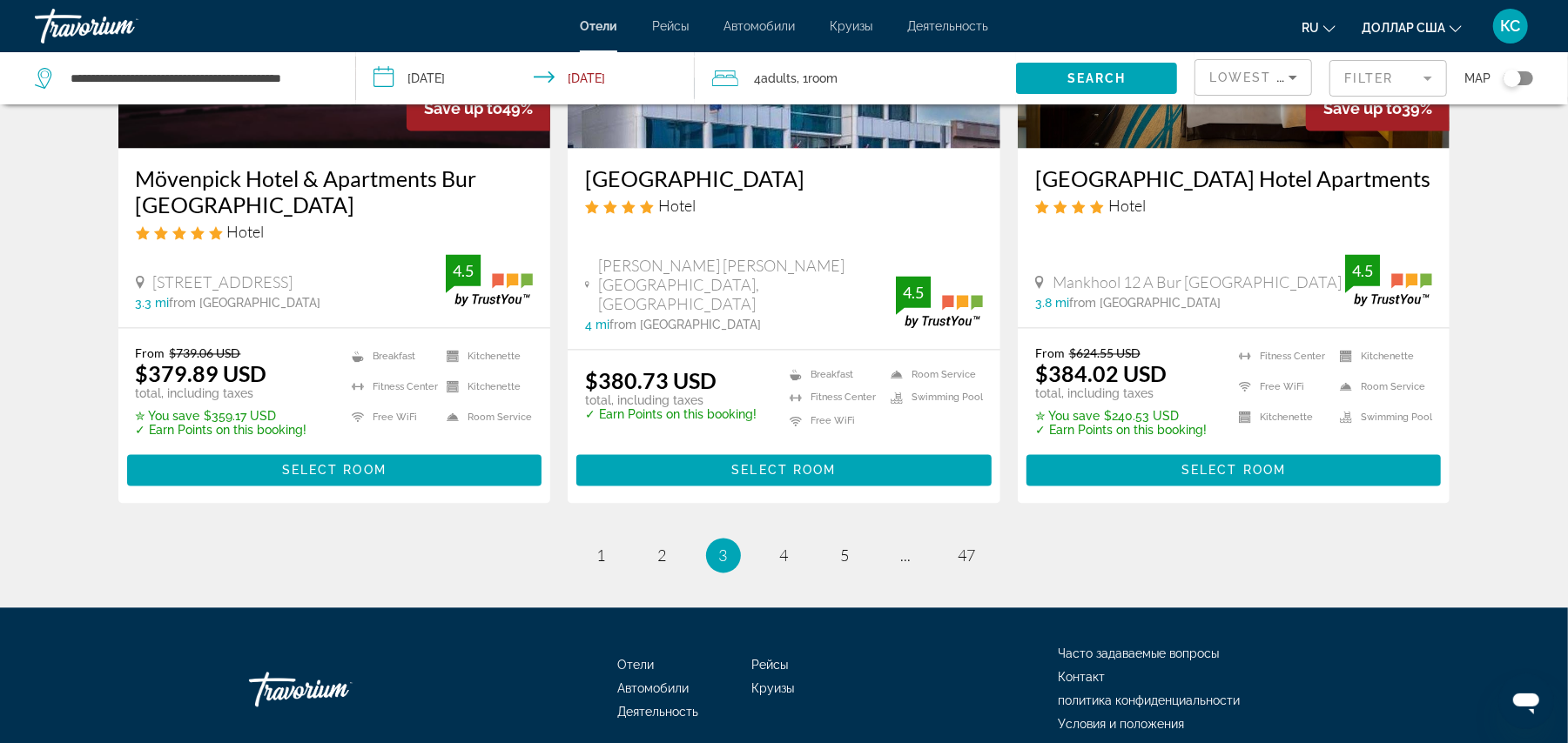
scroll to position [2310, 0]
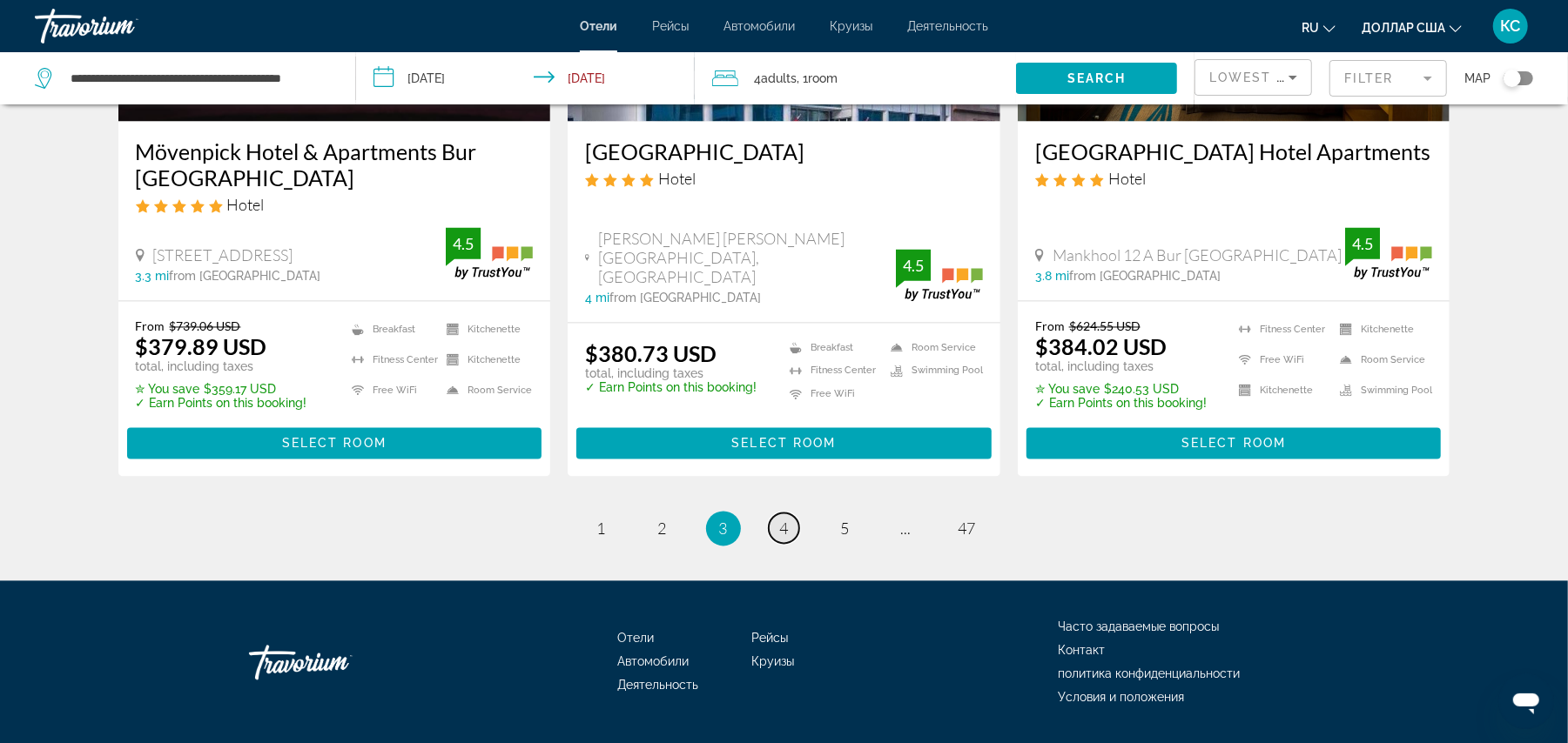
click at [784, 519] on span "4" at bounding box center [784, 529] width 9 height 19
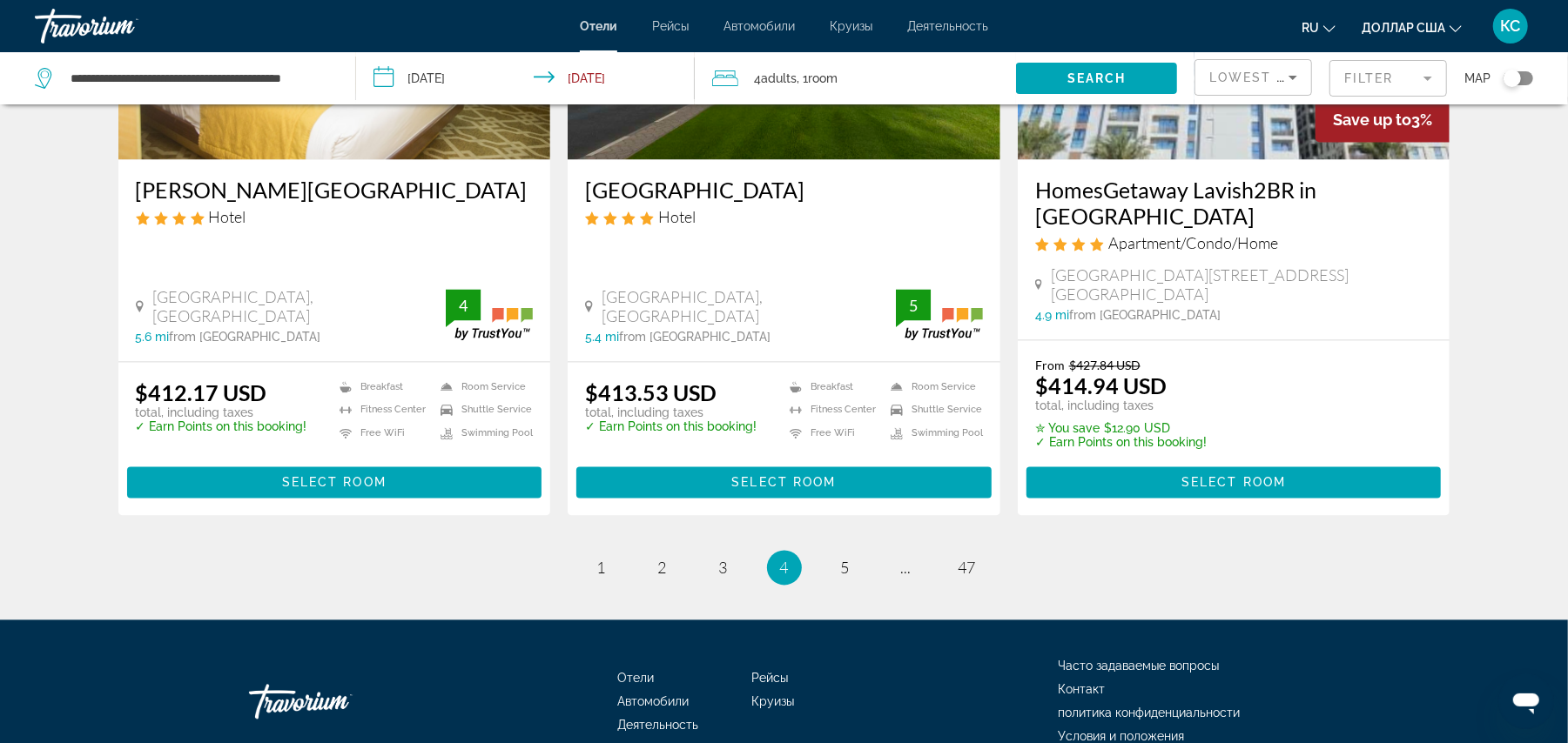
scroll to position [2344, 0]
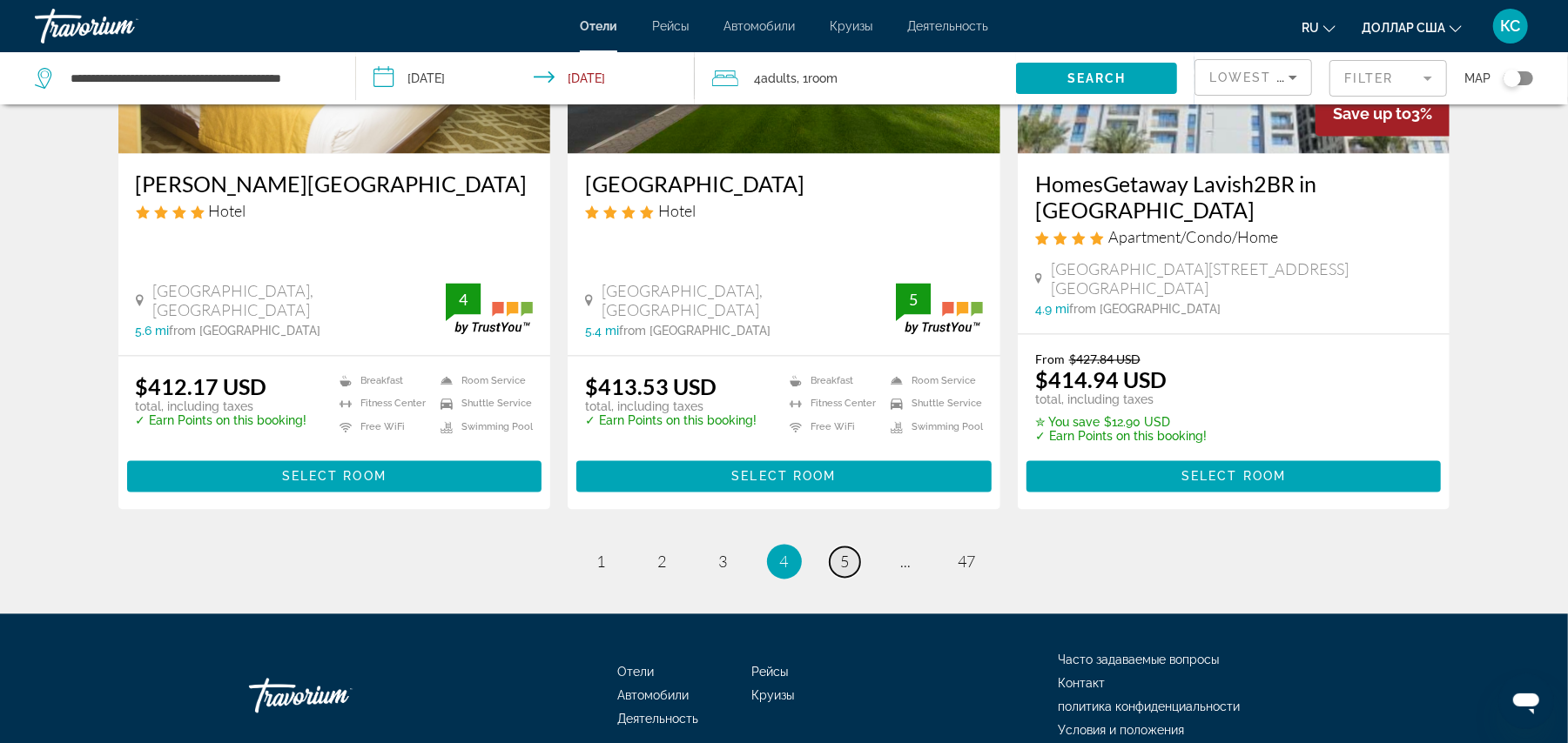
click at [843, 552] on span "5" at bounding box center [846, 562] width 9 height 19
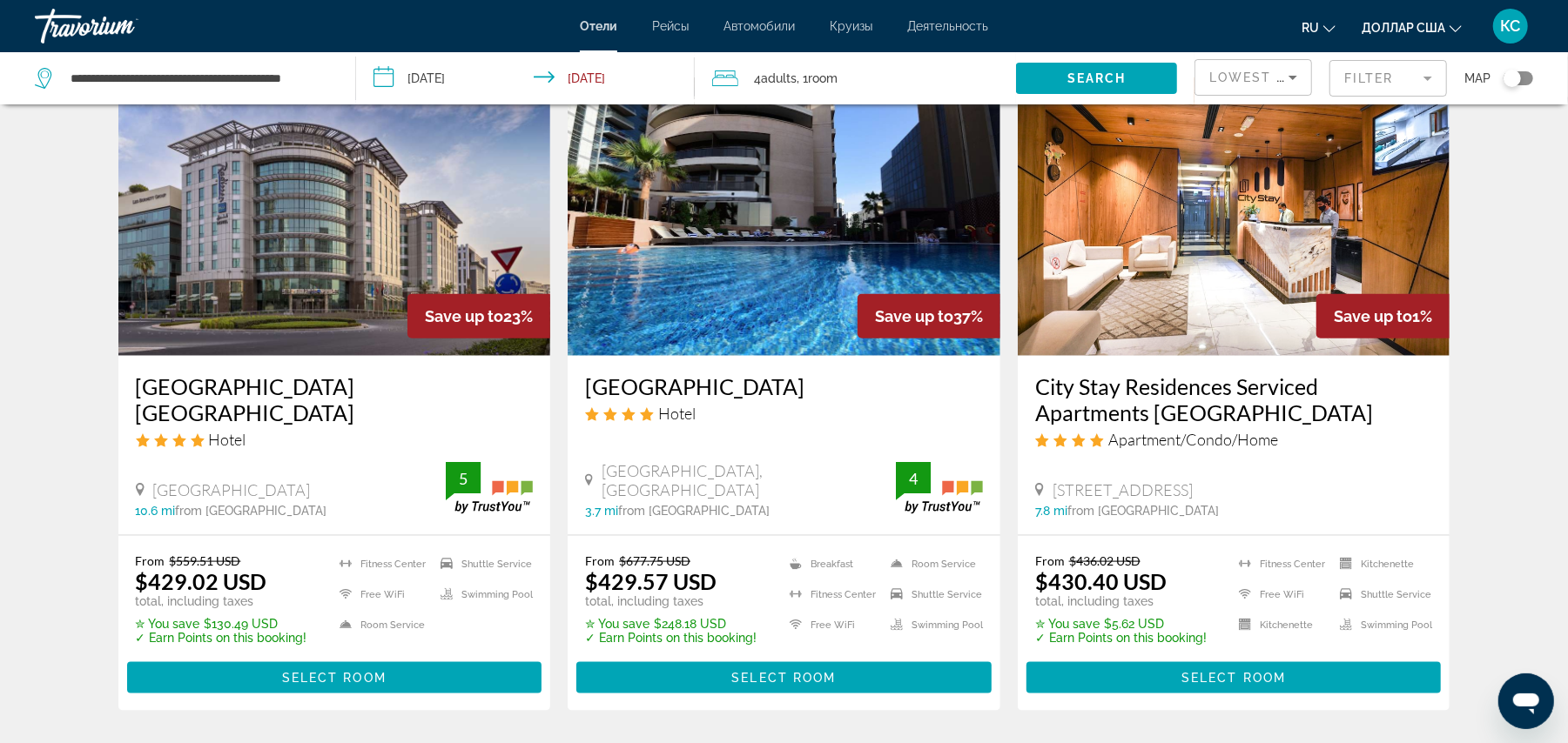
scroll to position [1390, 0]
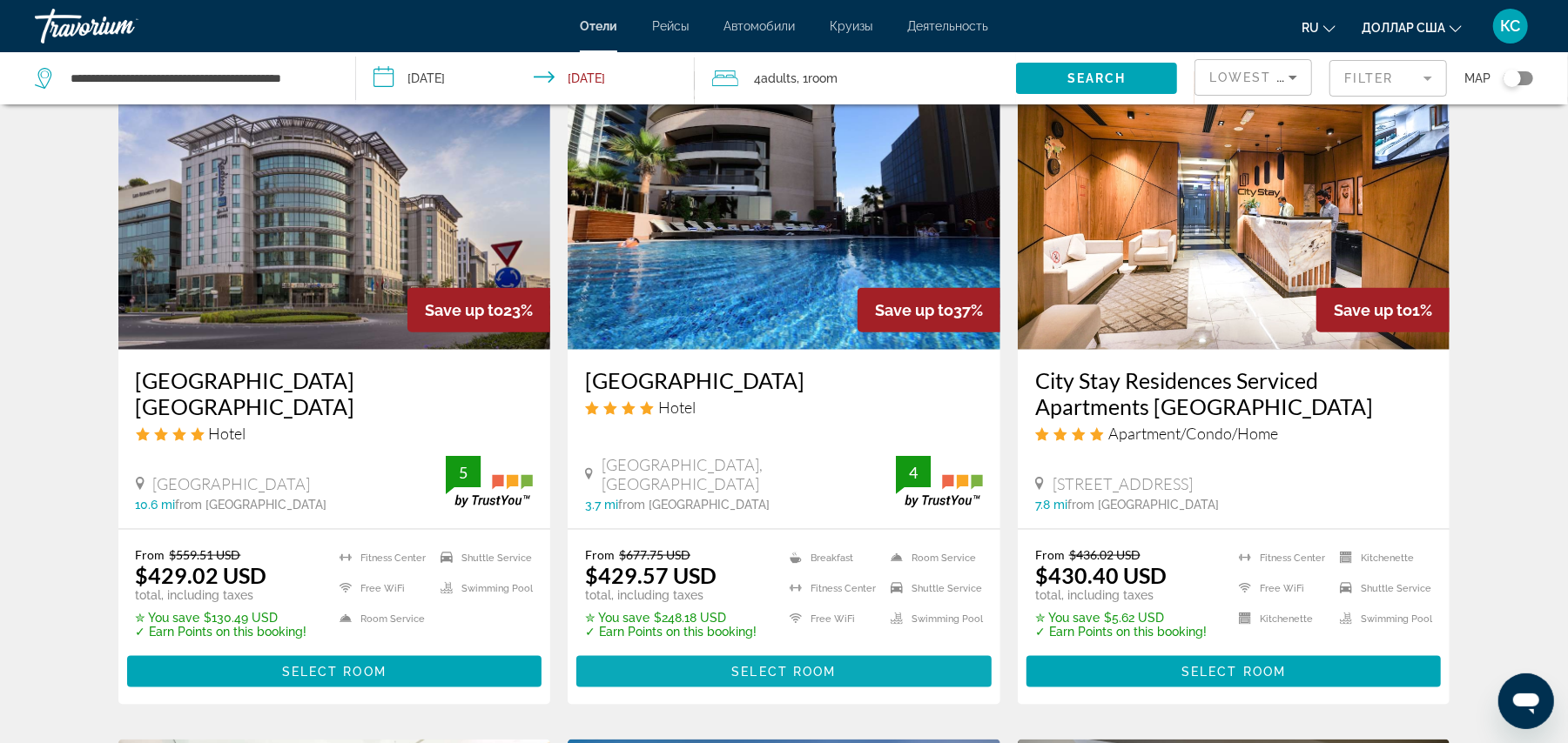
click at [757, 670] on span "Select Room" at bounding box center [784, 672] width 104 height 14
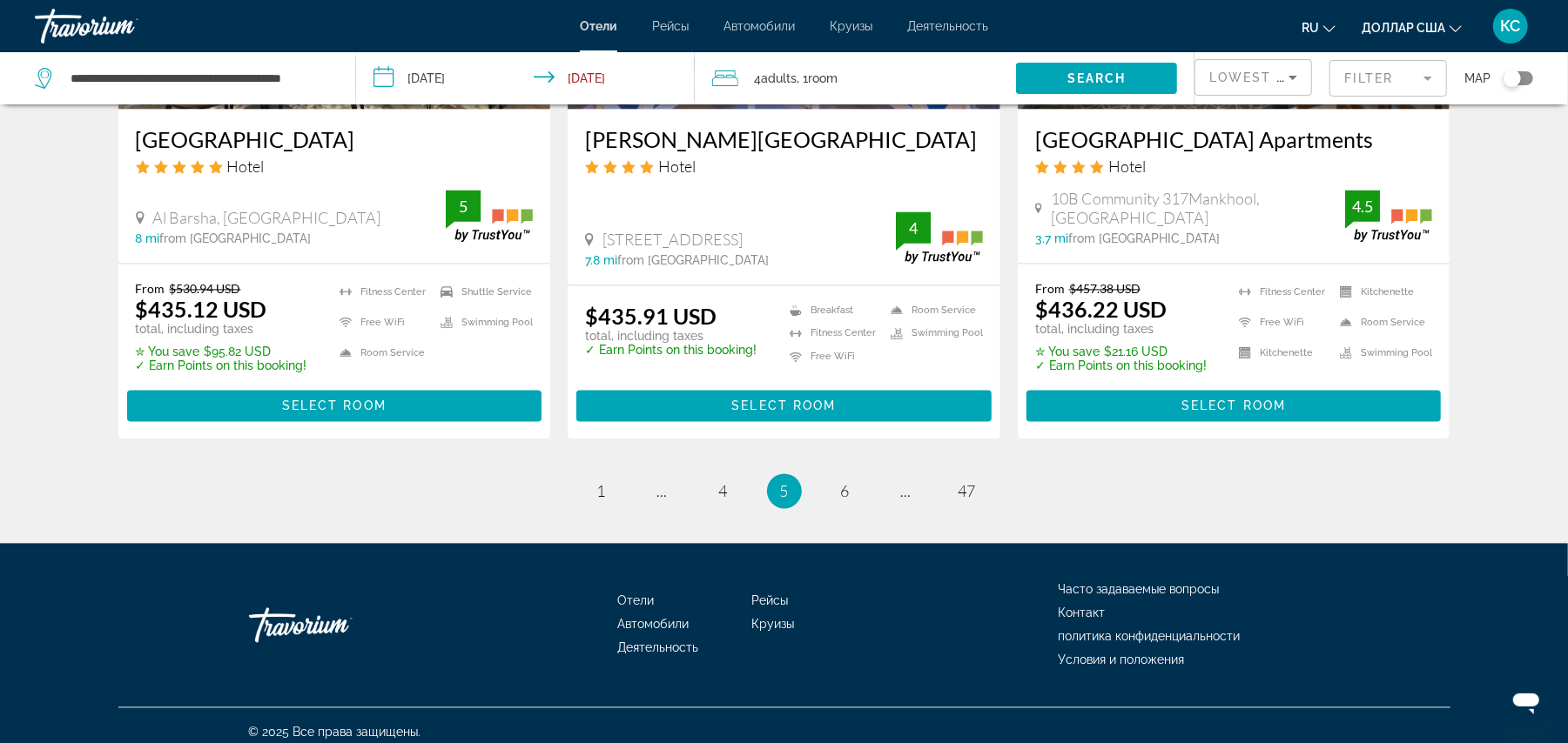
scroll to position [2303, 0]
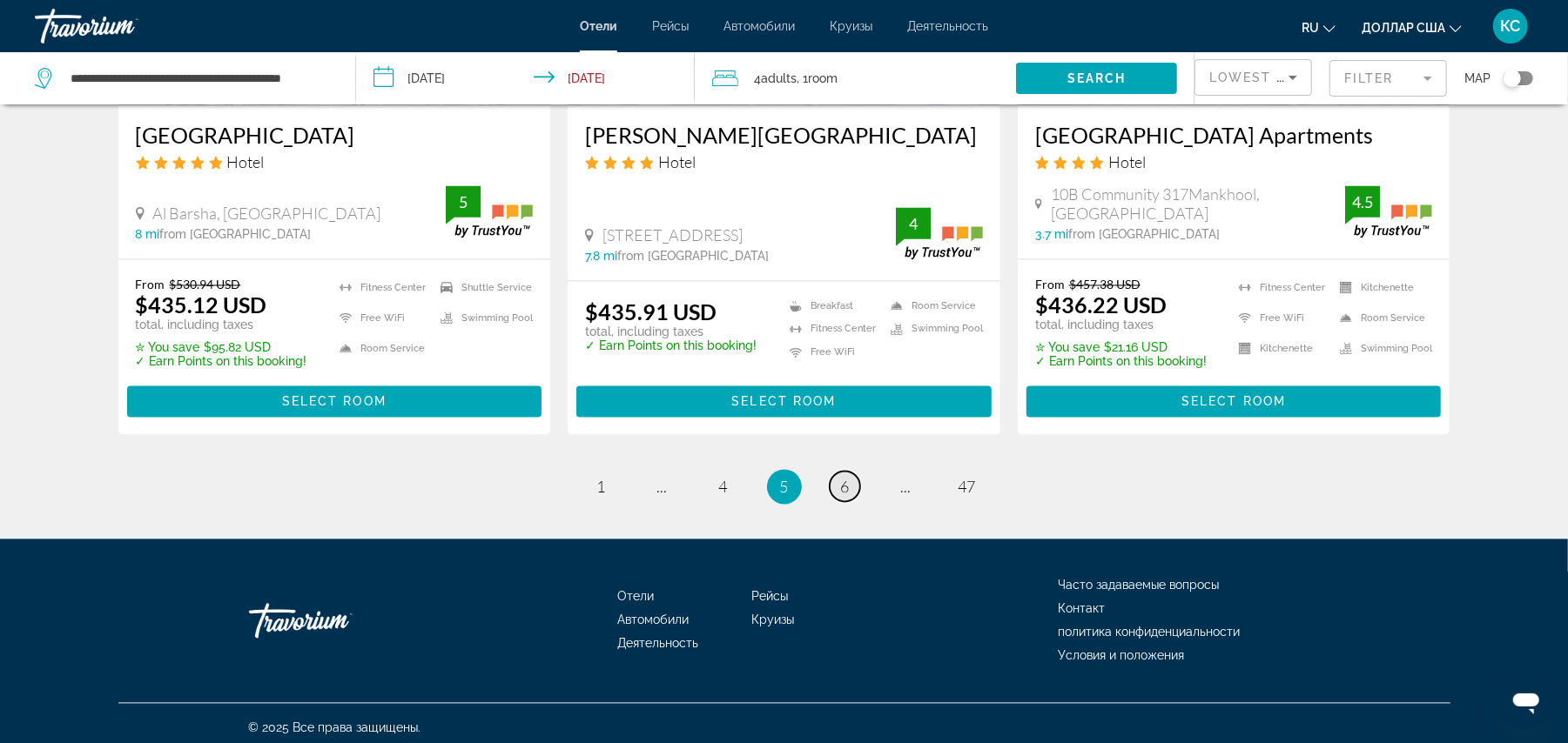
click at [844, 484] on span "6" at bounding box center [846, 487] width 9 height 19
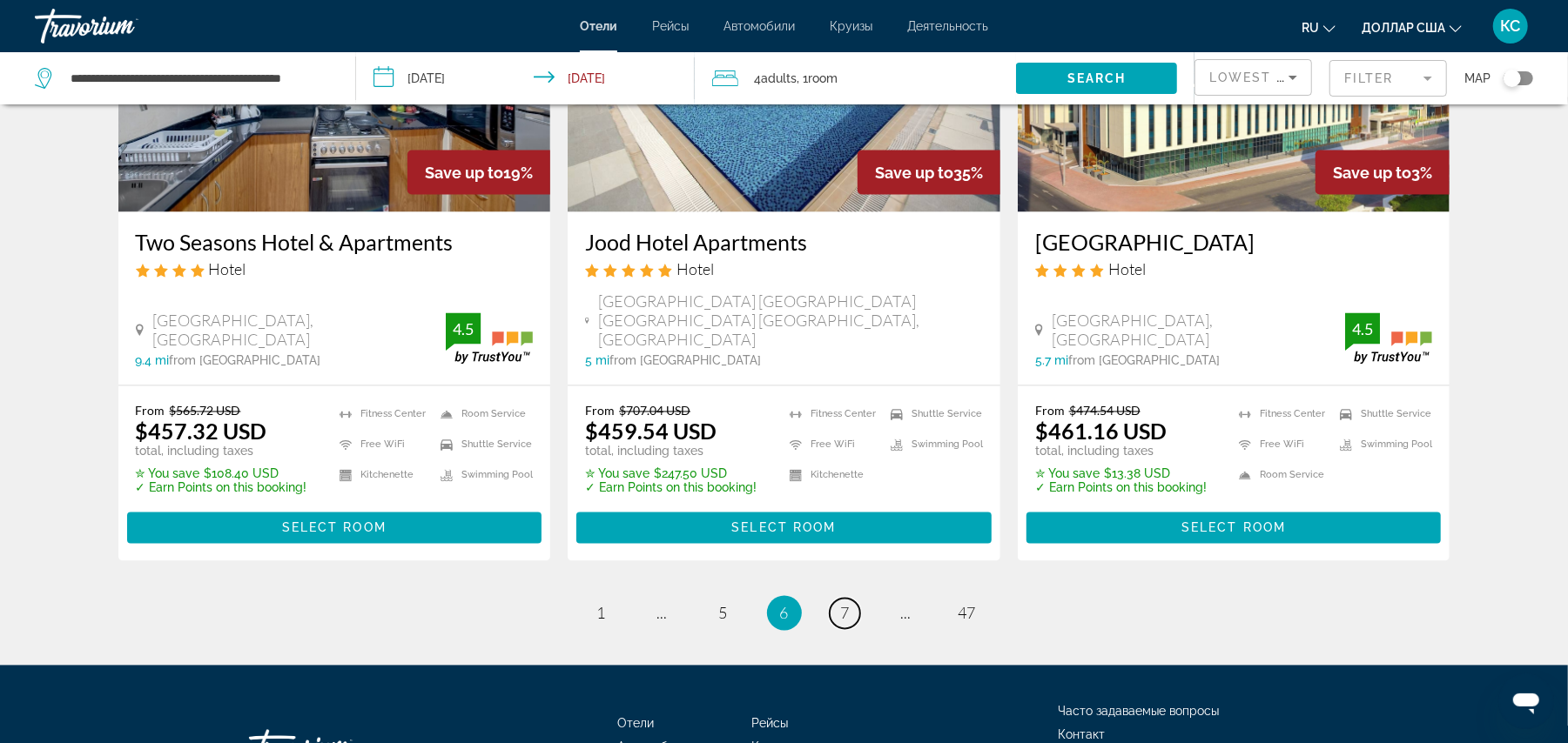
scroll to position [2265, 0]
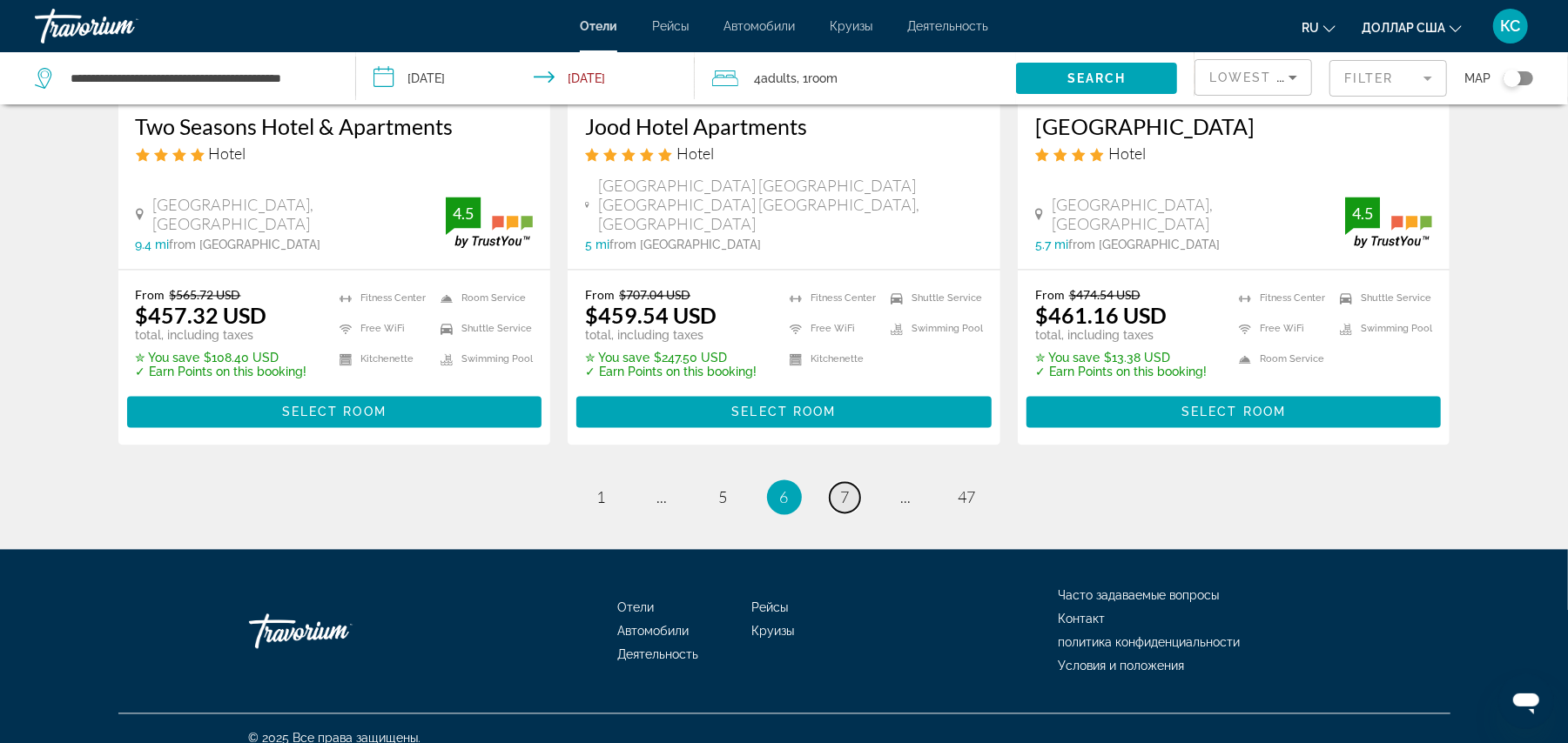
click at [841, 488] on span "7" at bounding box center [846, 497] width 9 height 19
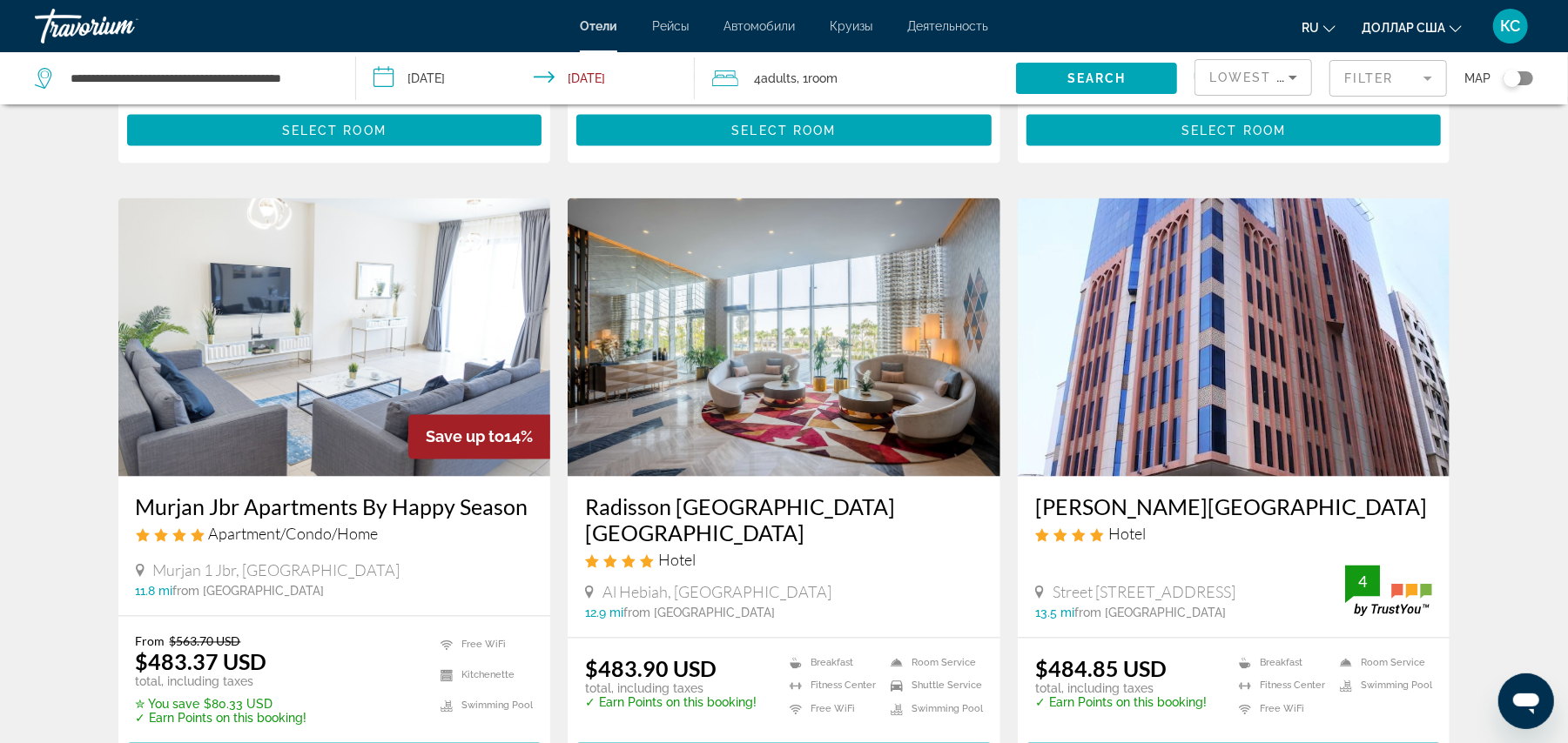
scroll to position [2124, 0]
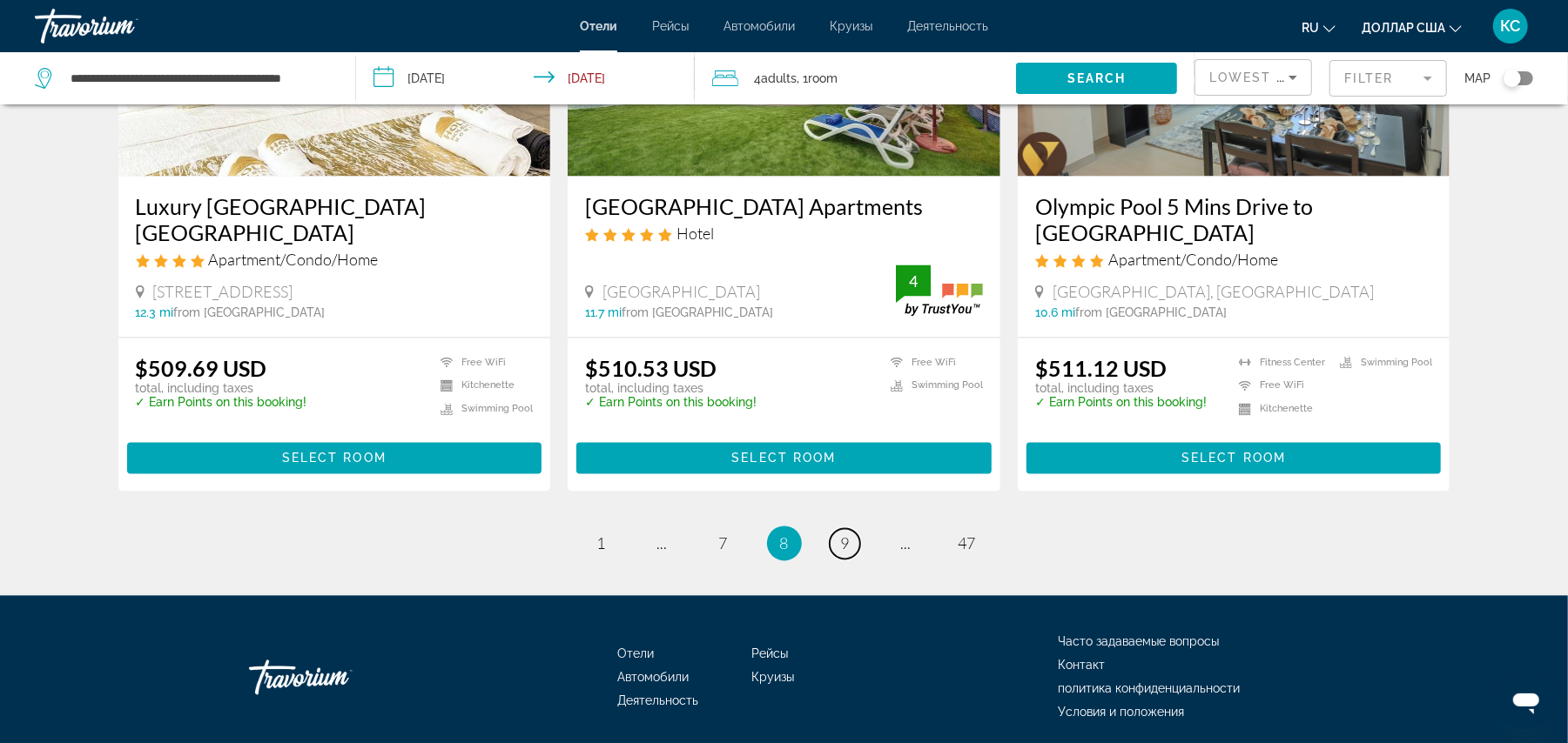
scroll to position [2315, 0]
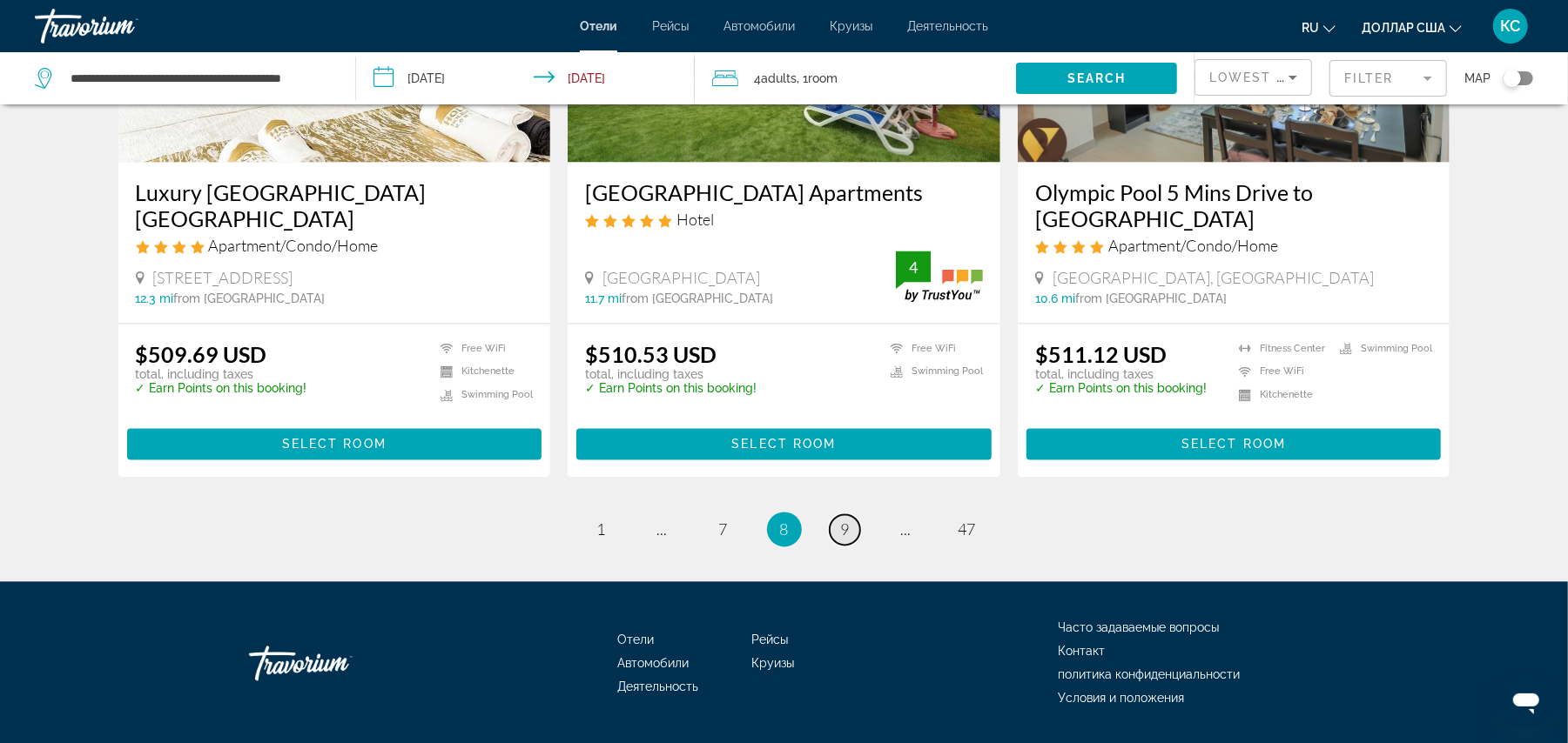
click at [846, 520] on span "9" at bounding box center [846, 530] width 9 height 19
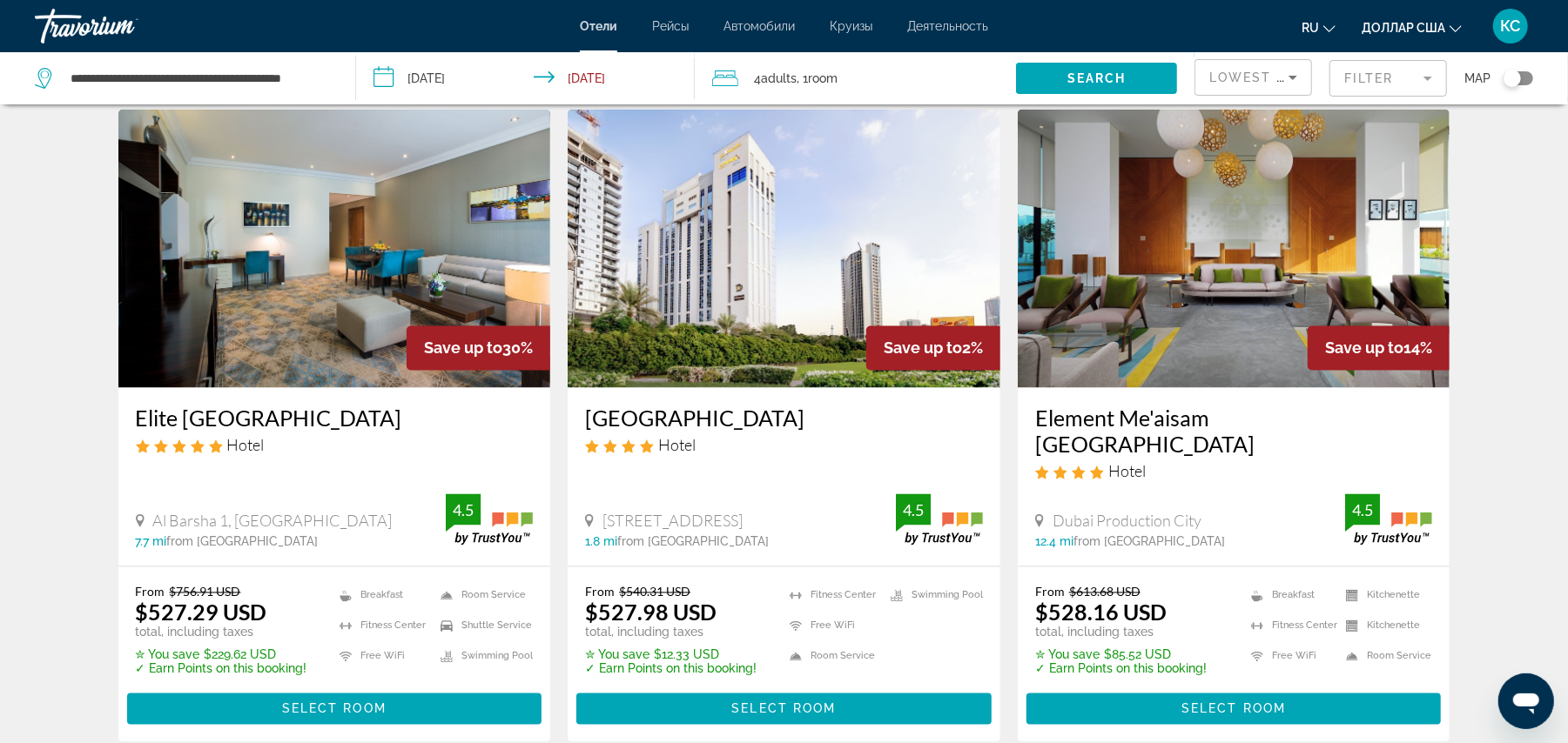
scroll to position [2261, 0]
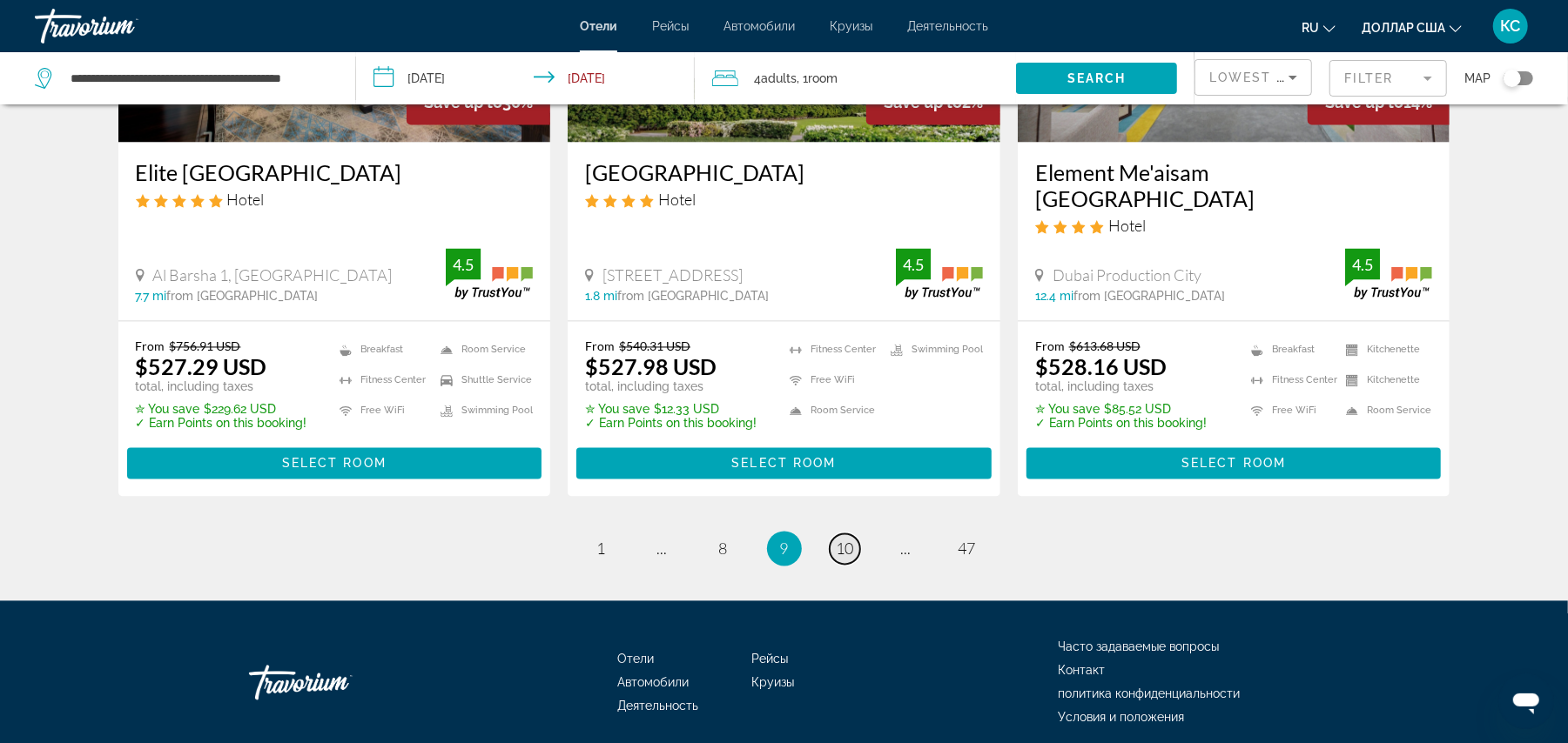
click at [837, 540] on span "10" at bounding box center [845, 549] width 17 height 19
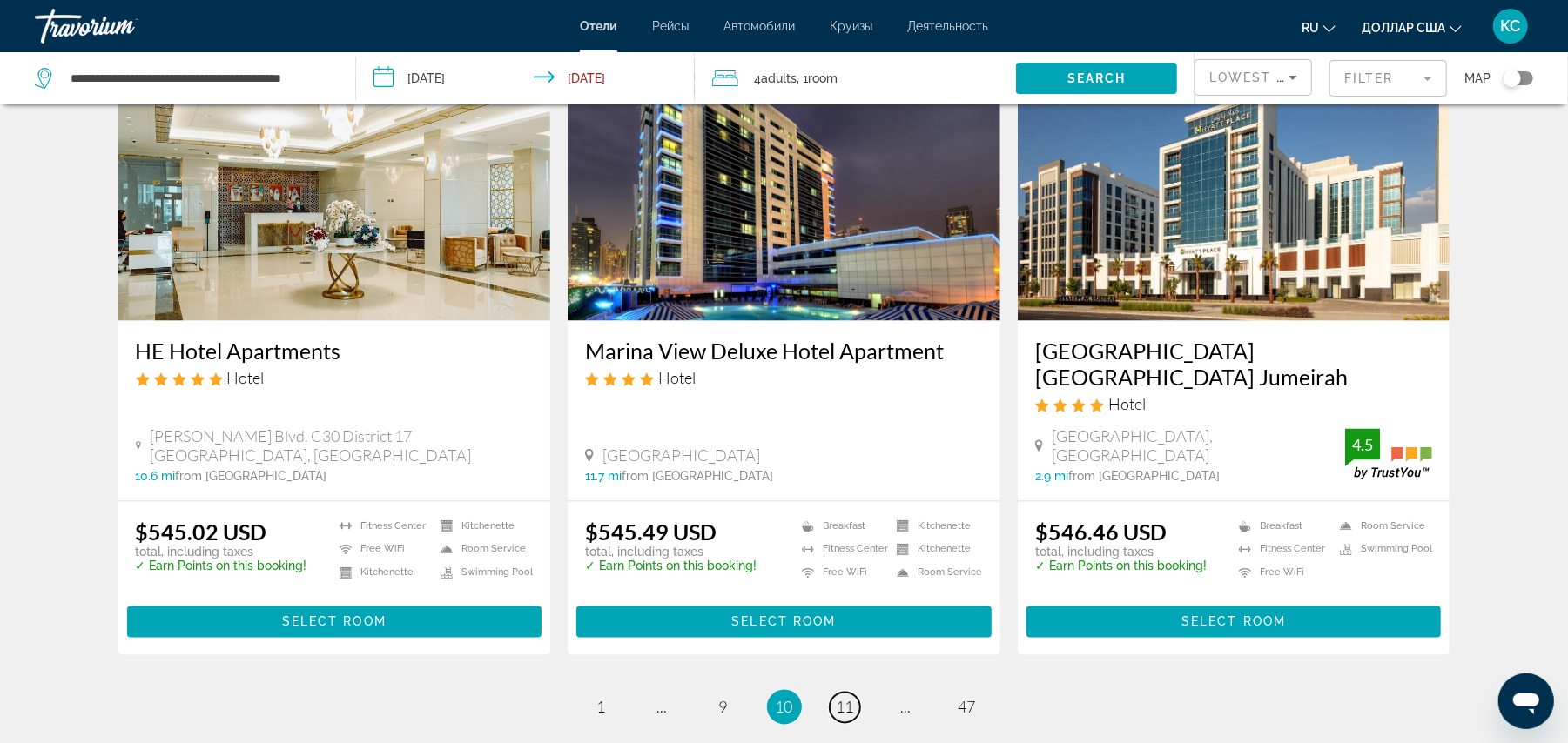
scroll to position [2110, 0]
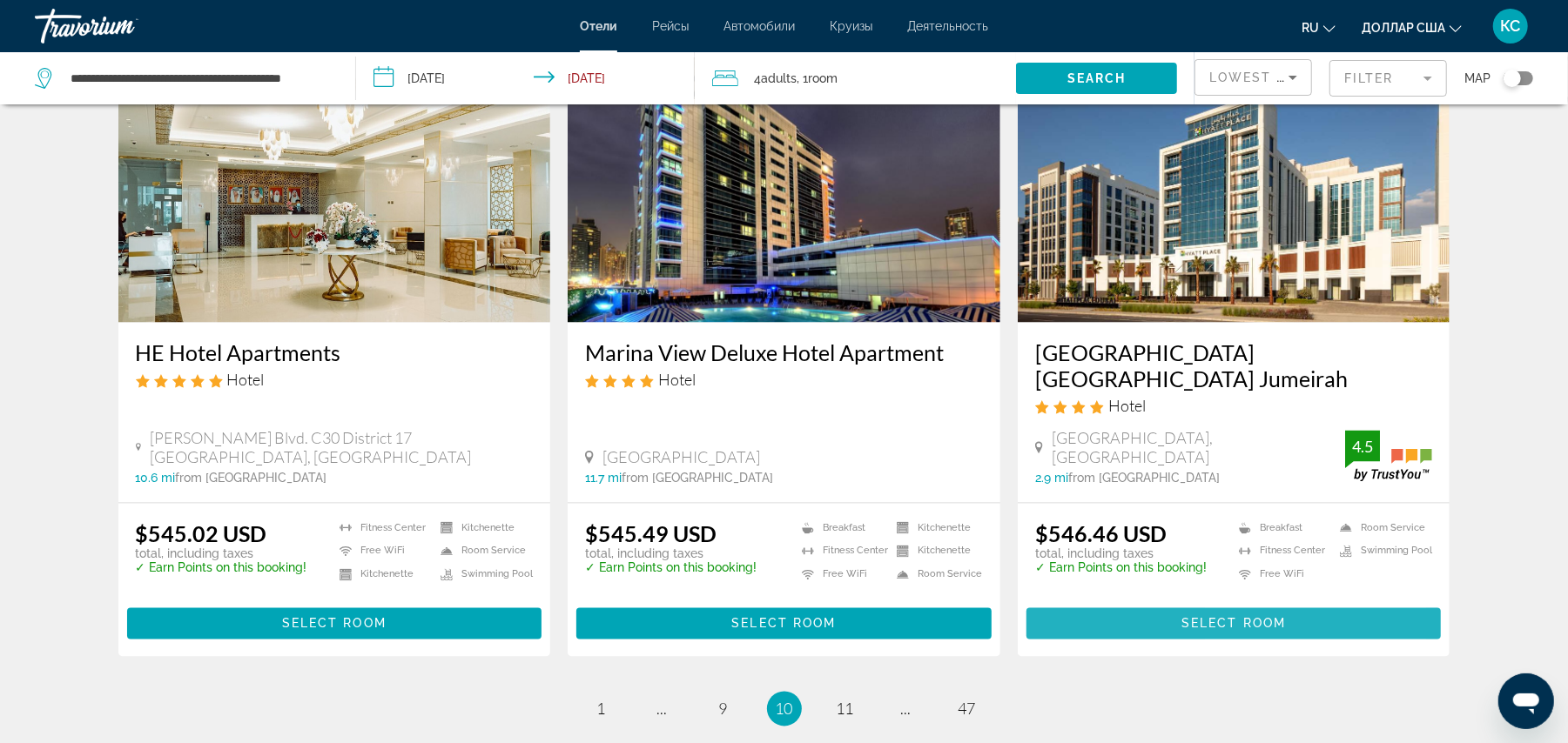
click at [1212, 617] on span "Select Room" at bounding box center [1234, 624] width 104 height 14
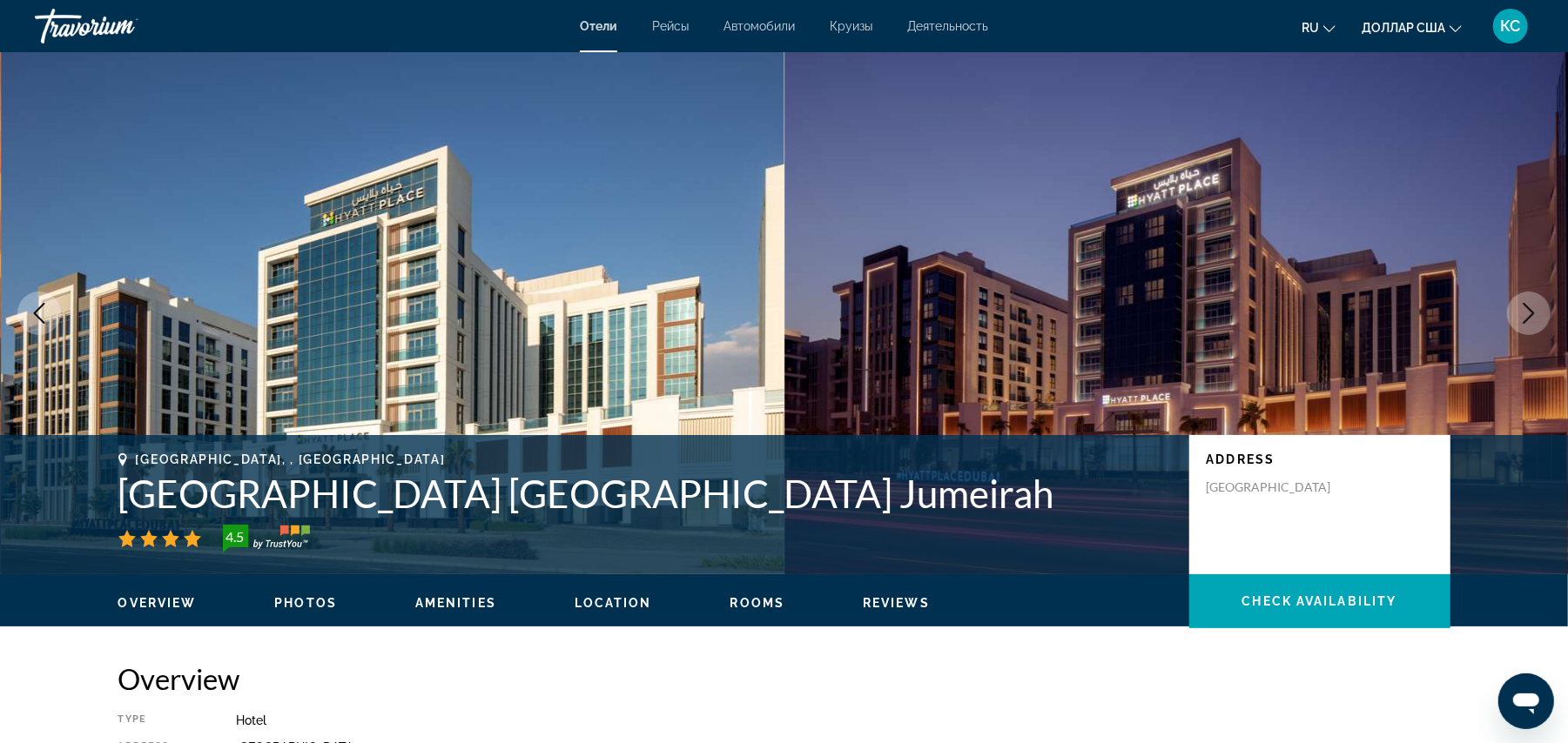
click at [1526, 304] on icon "Next image" at bounding box center [1530, 313] width 11 height 21
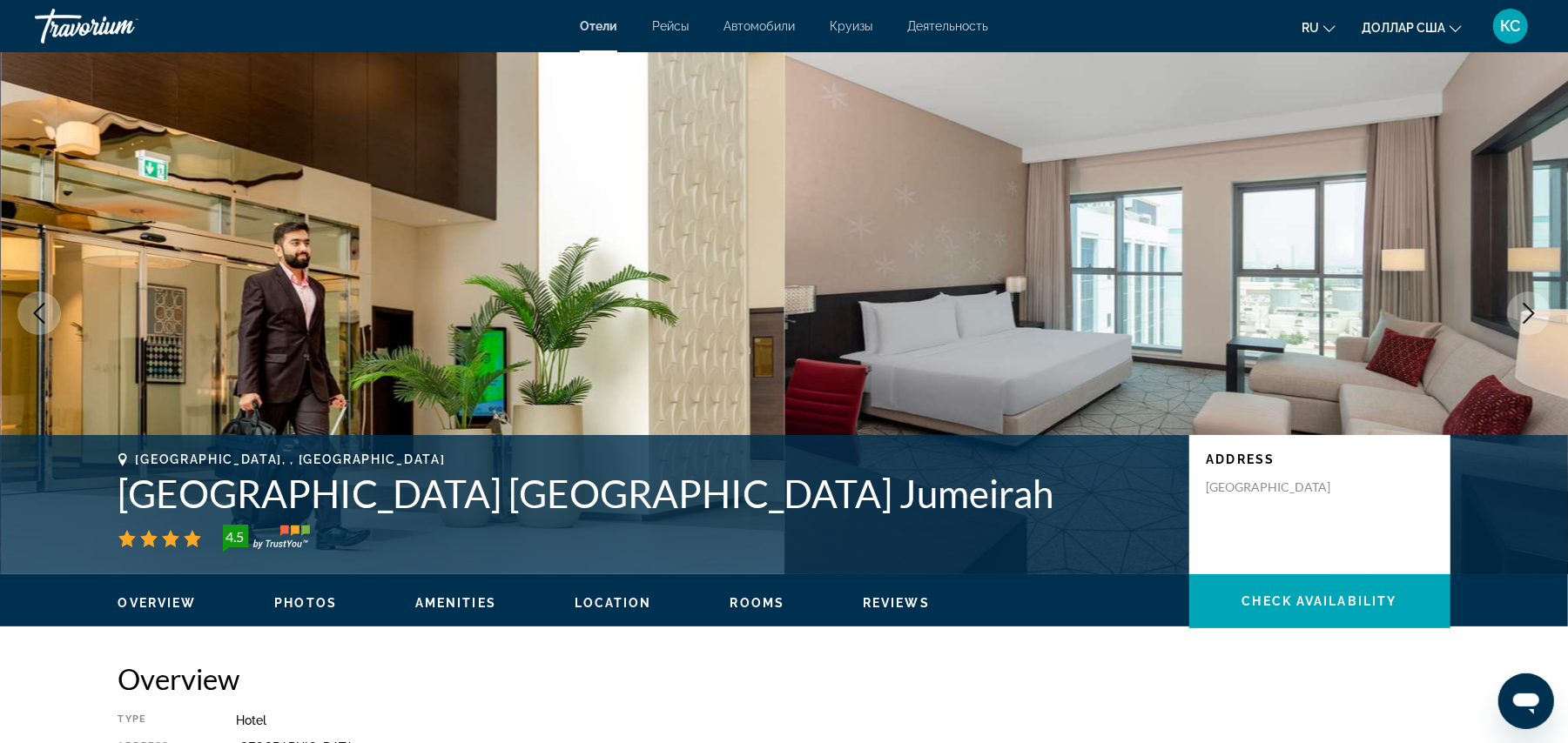
click at [1526, 304] on icon "Next image" at bounding box center [1530, 313] width 11 height 21
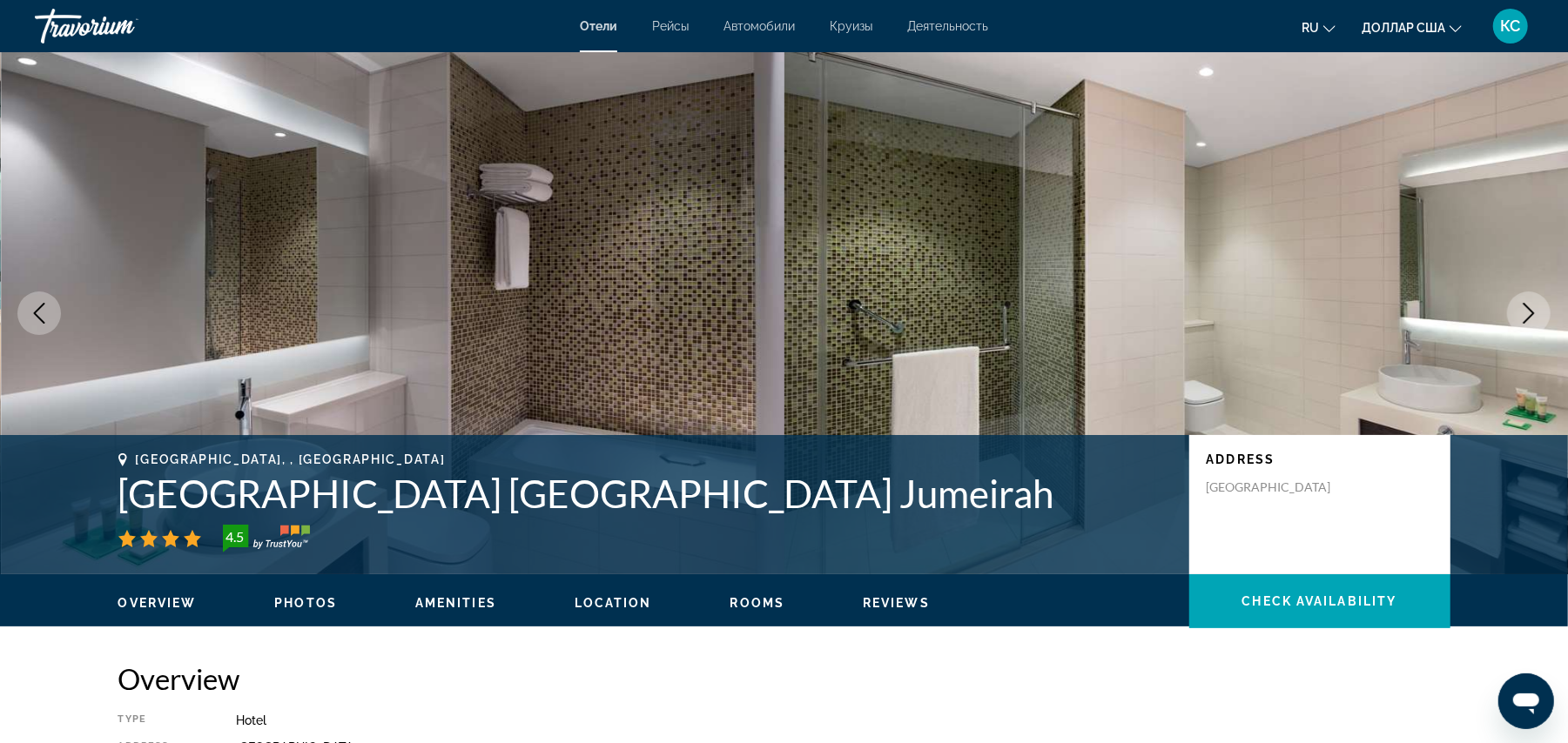
click at [1526, 304] on icon "Next image" at bounding box center [1530, 313] width 11 height 21
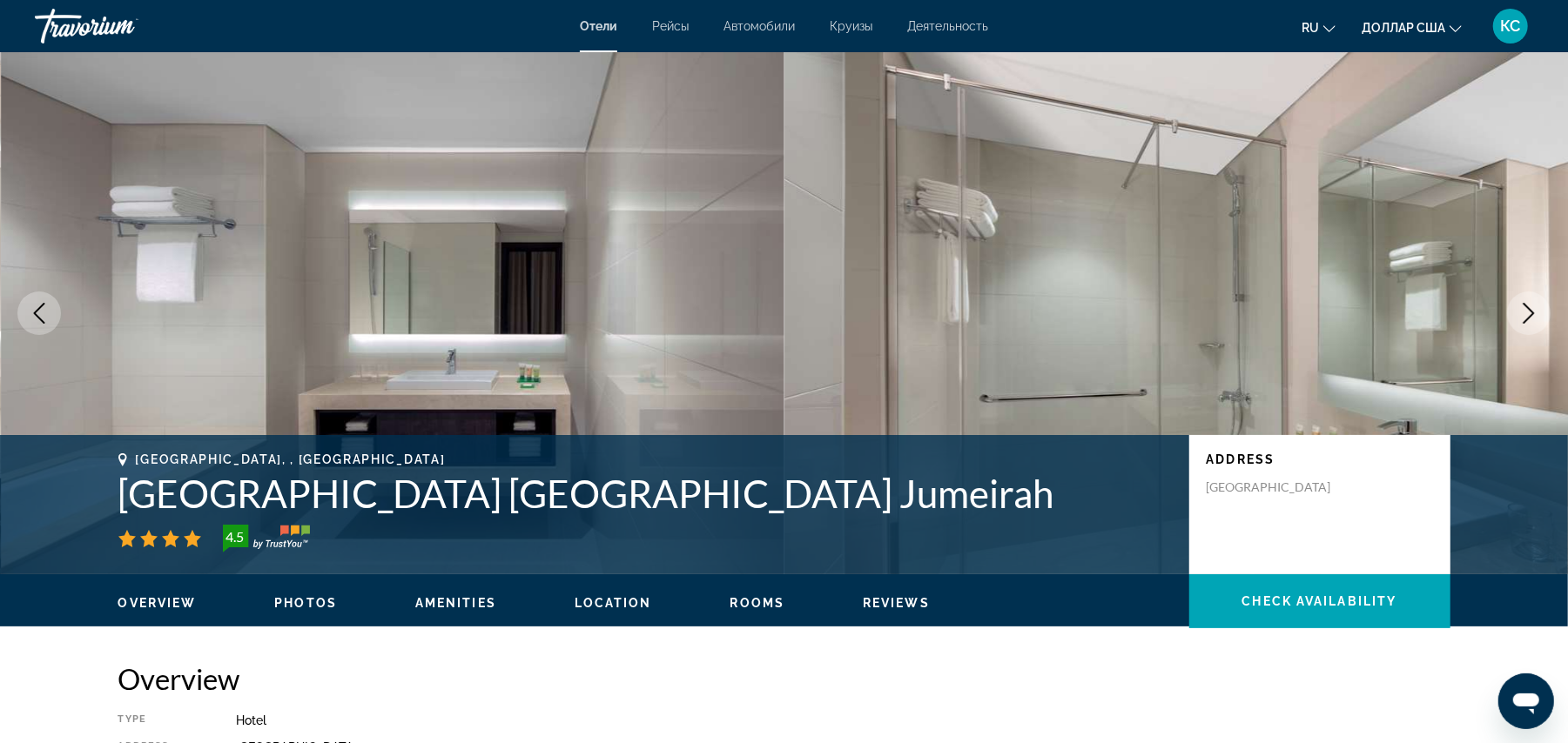
click at [1526, 304] on icon "Next image" at bounding box center [1530, 313] width 11 height 21
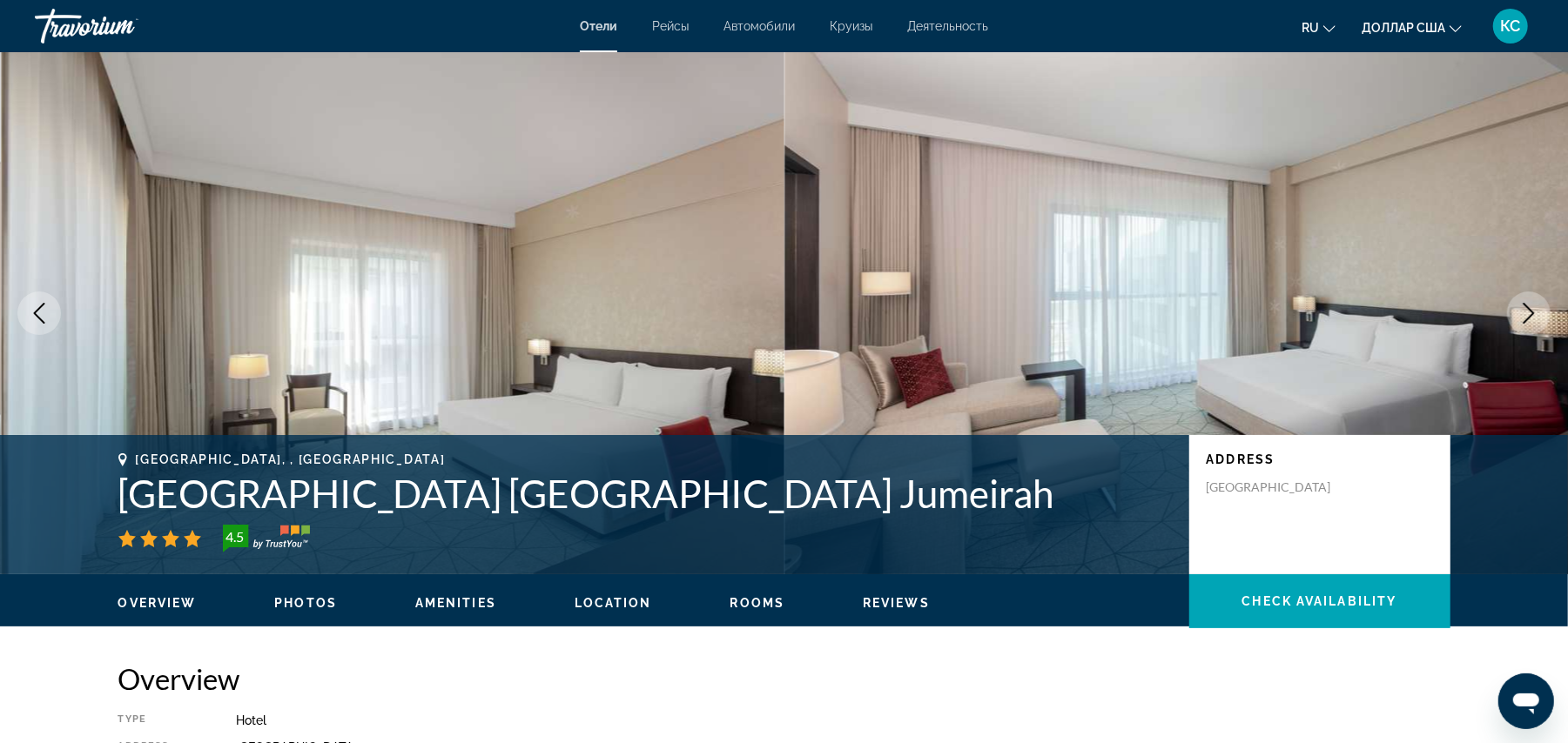
click at [1526, 304] on icon "Next image" at bounding box center [1530, 313] width 11 height 21
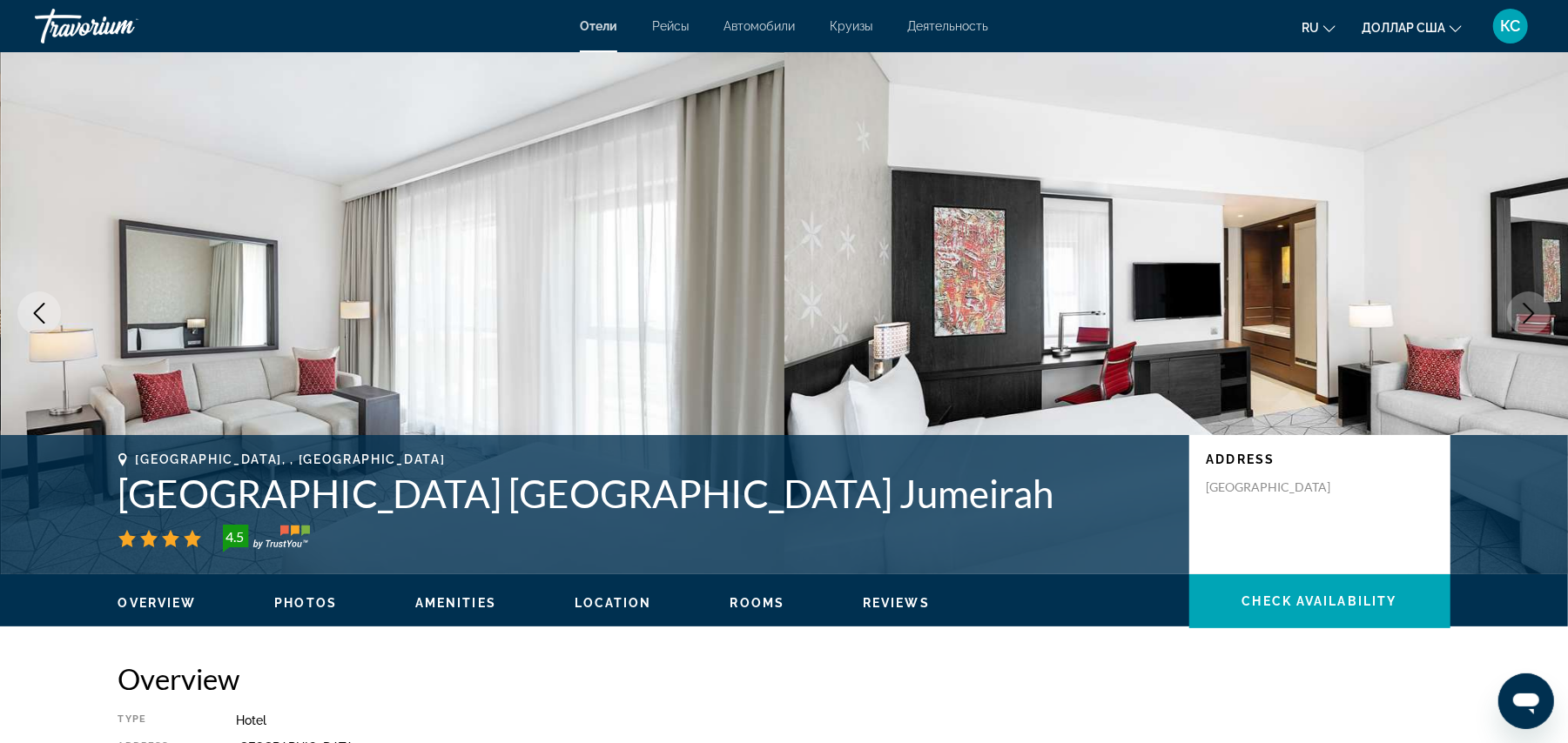
click at [1526, 304] on icon "Next image" at bounding box center [1530, 313] width 11 height 21
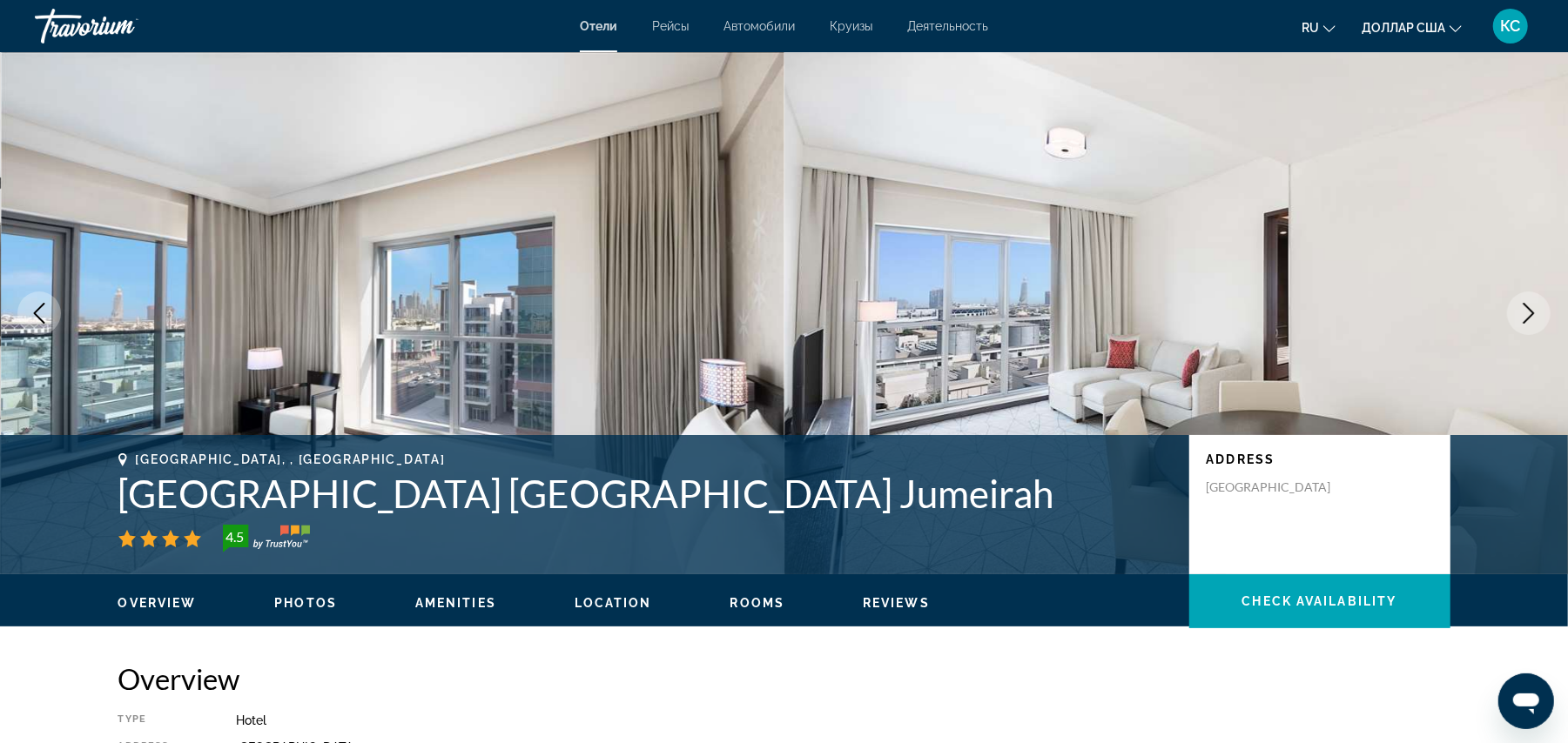
click at [1526, 304] on icon "Next image" at bounding box center [1530, 313] width 11 height 21
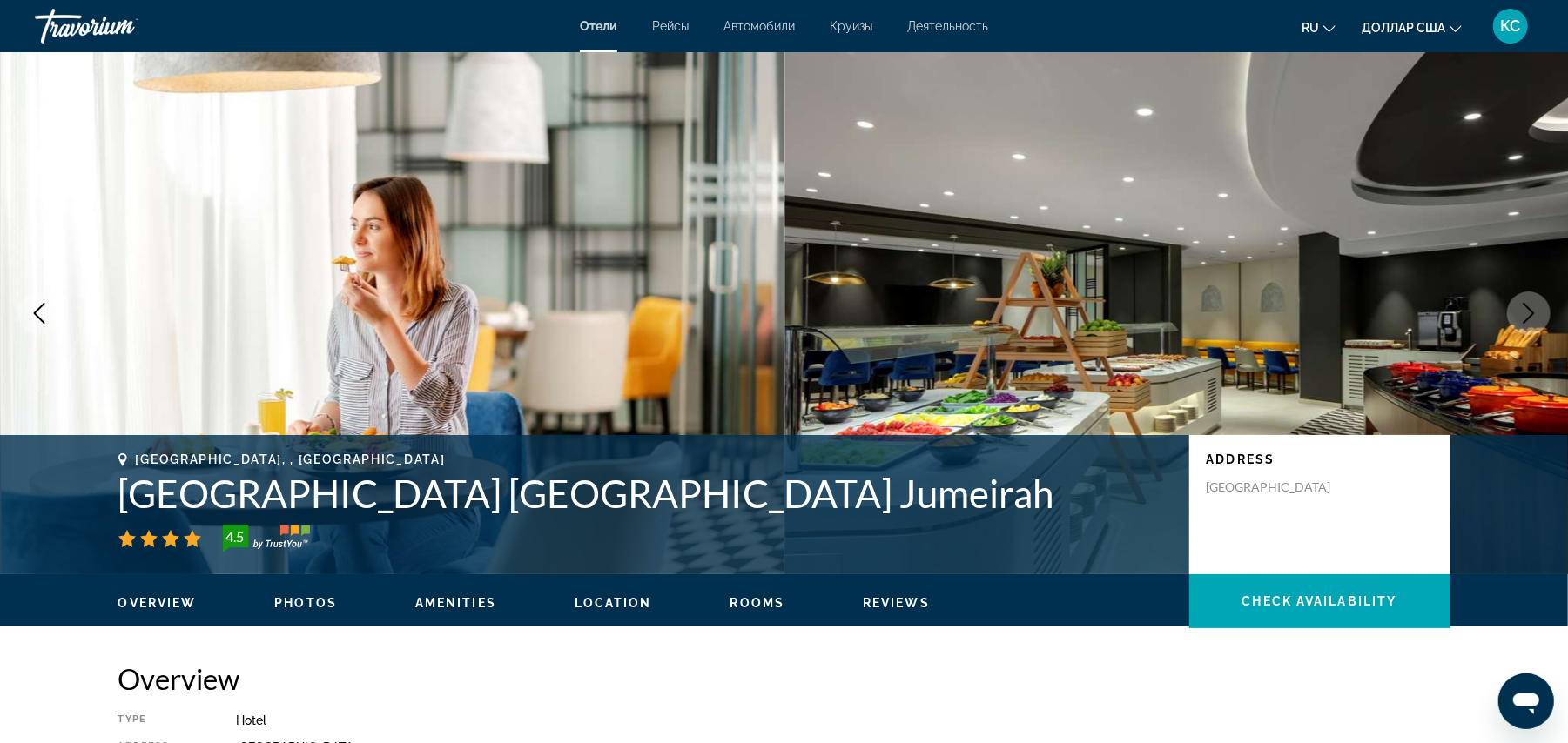
click at [1526, 304] on icon "Next image" at bounding box center [1530, 313] width 11 height 21
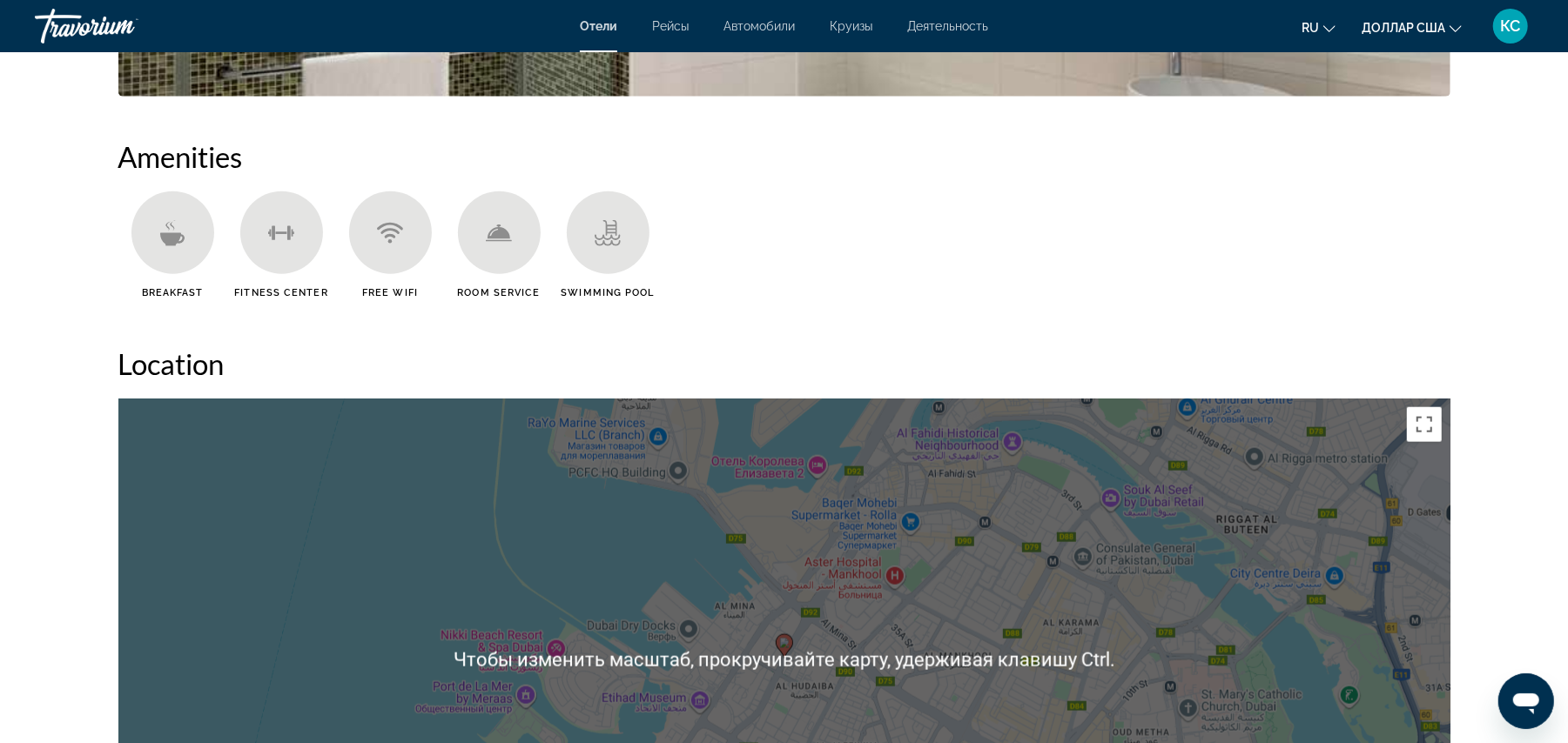
scroll to position [1236, 0]
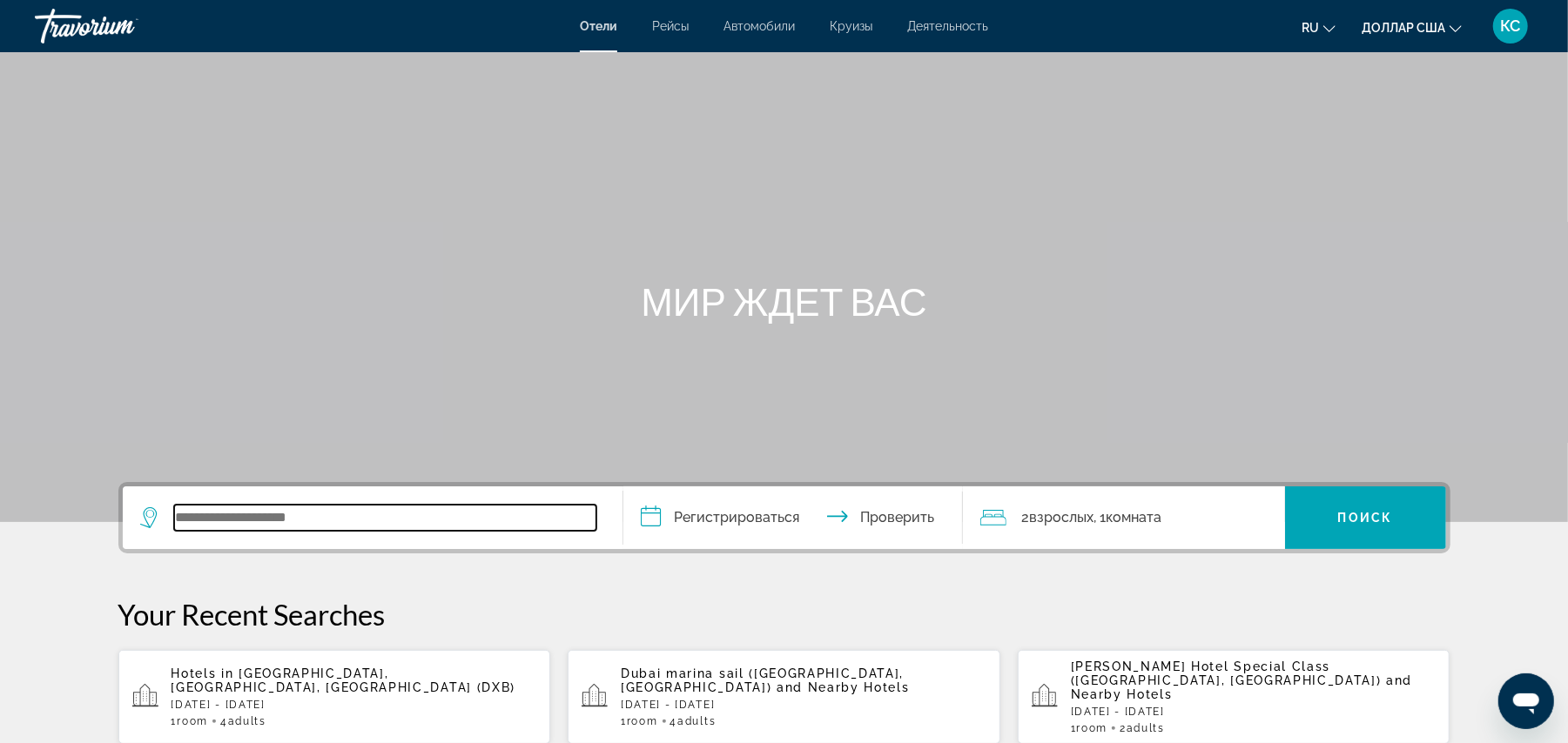
click at [220, 508] on input "Виджет поиска" at bounding box center [385, 518] width 422 height 27
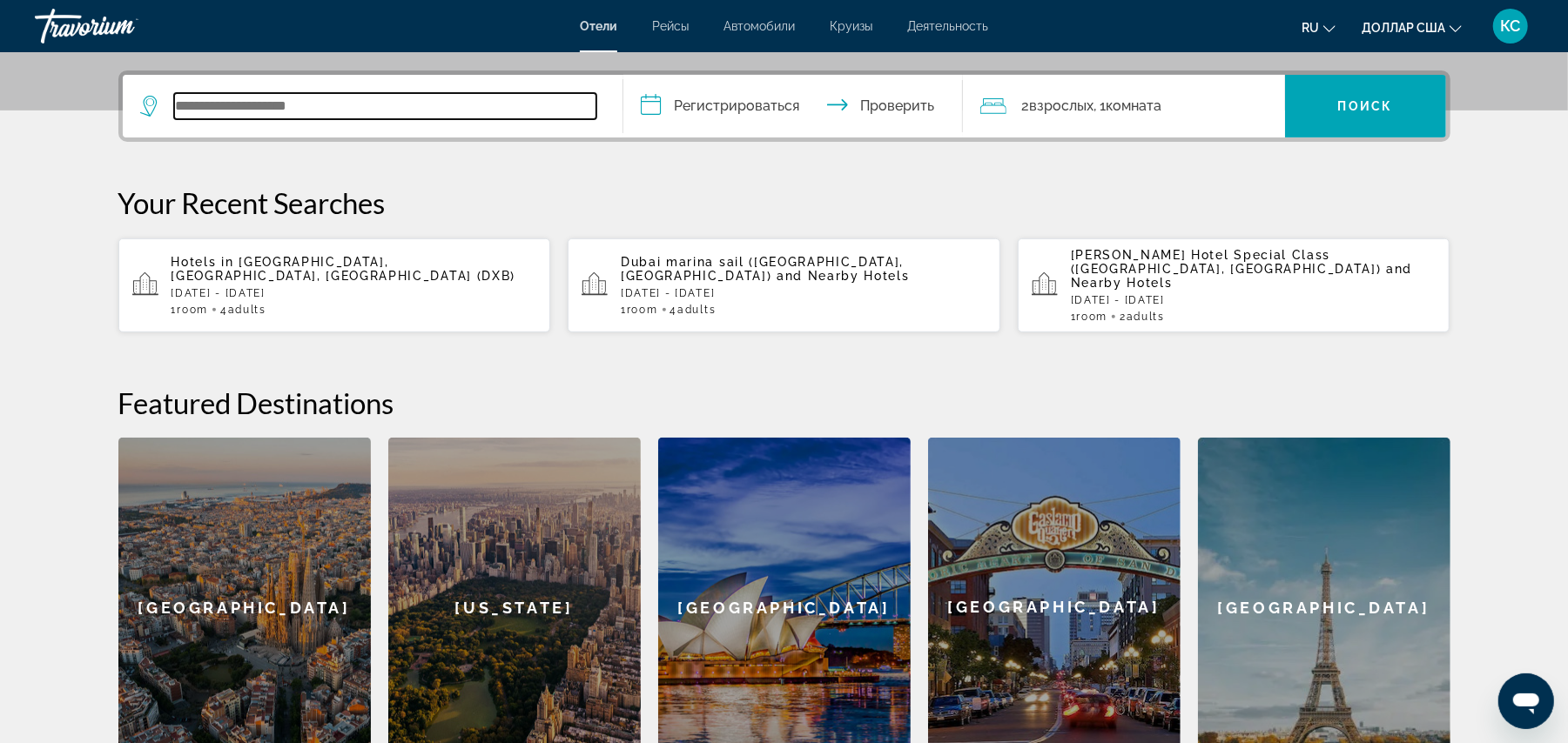
scroll to position [425, 0]
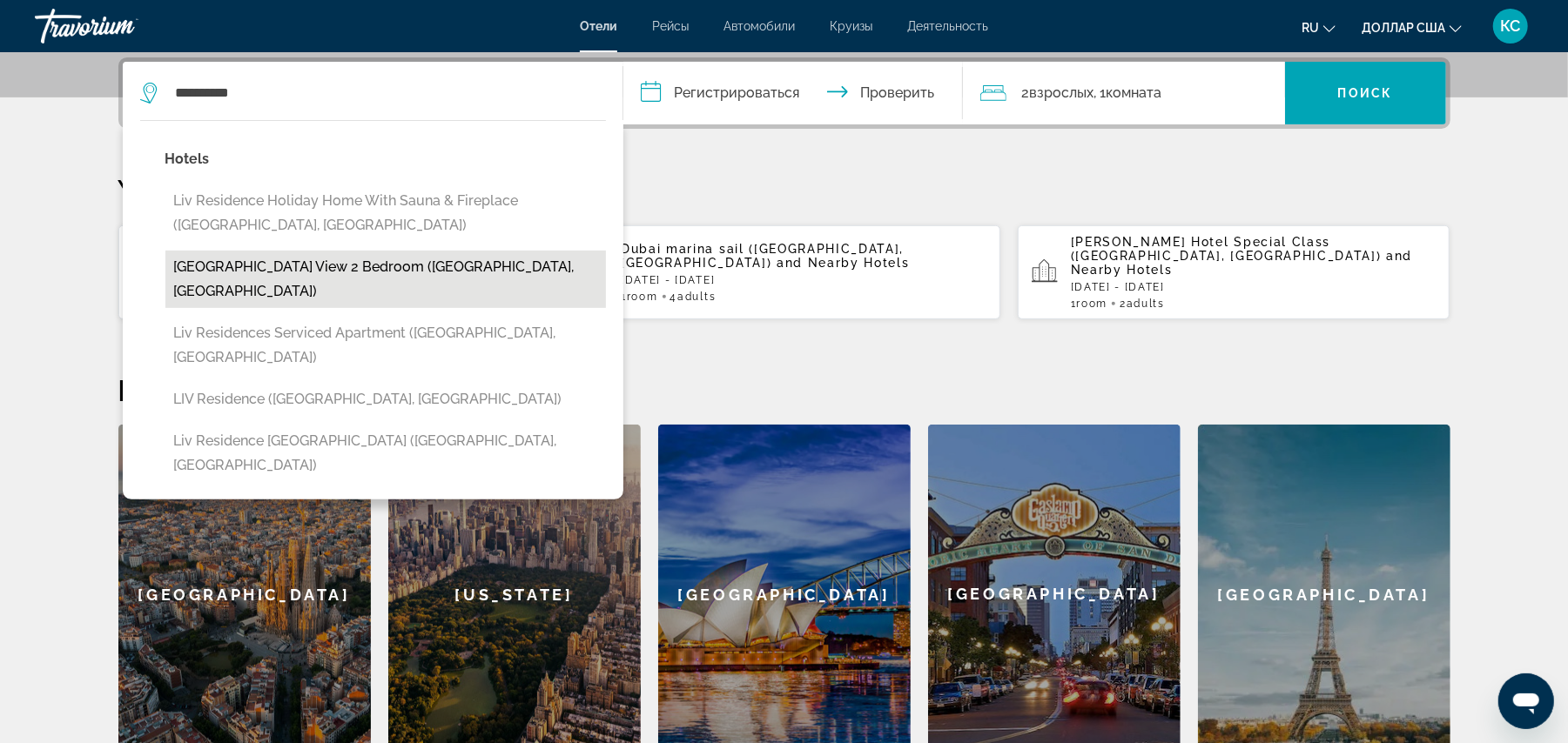
click at [391, 271] on button "Liv Residence Marina View 2 Bedroom (Dubai, AE)" at bounding box center [386, 279] width 441 height 58
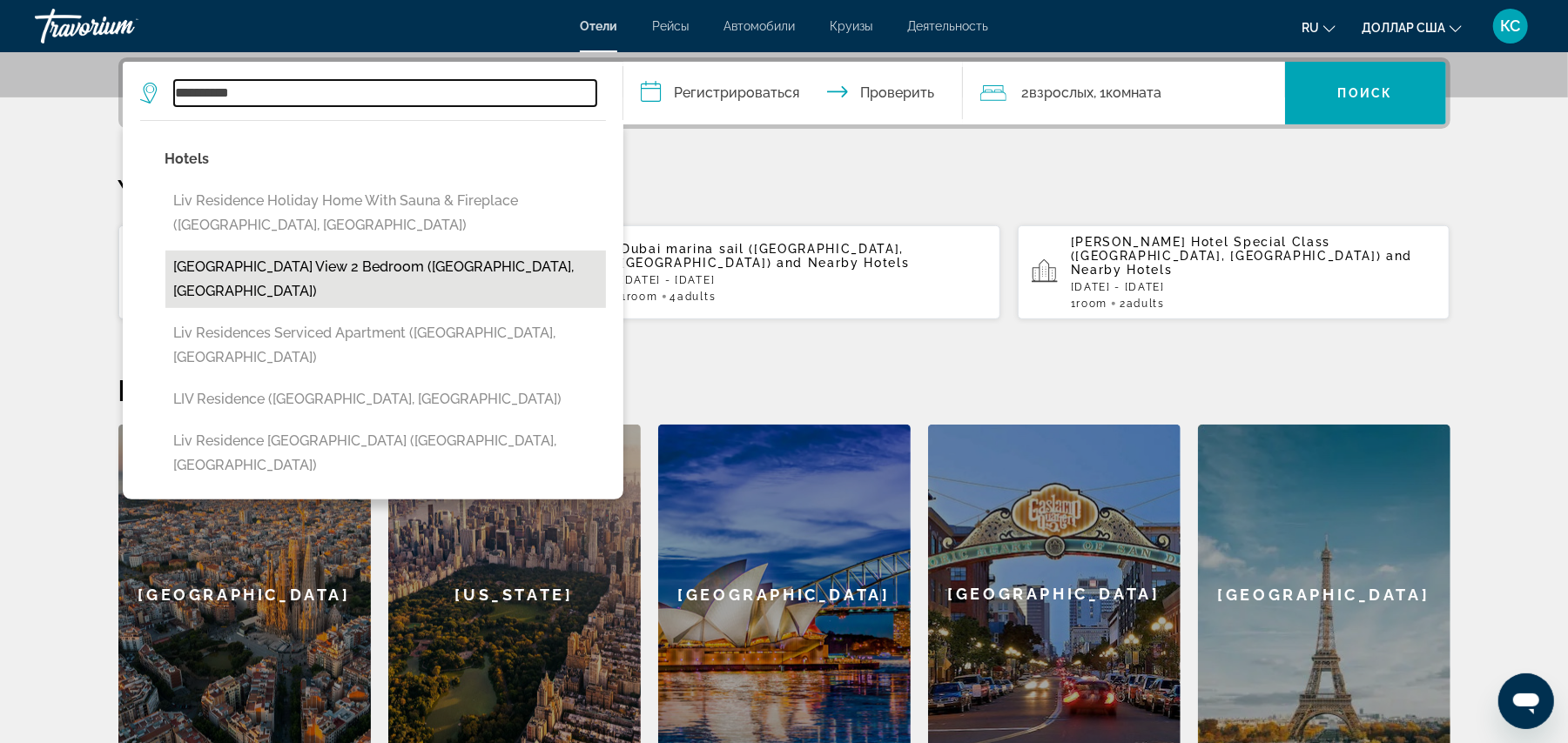
type input "**********"
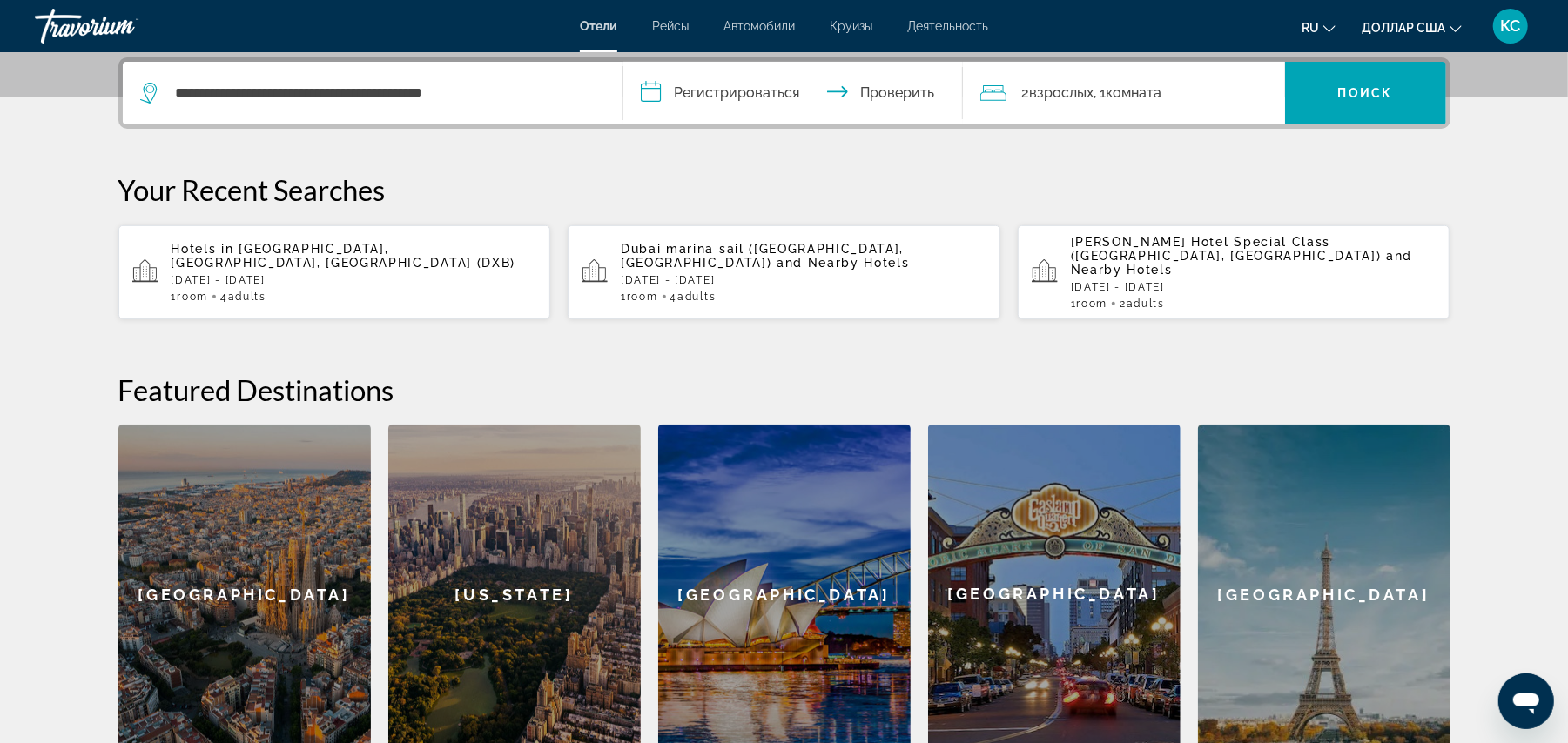
click at [694, 87] on input "**********" at bounding box center [796, 95] width 346 height 68
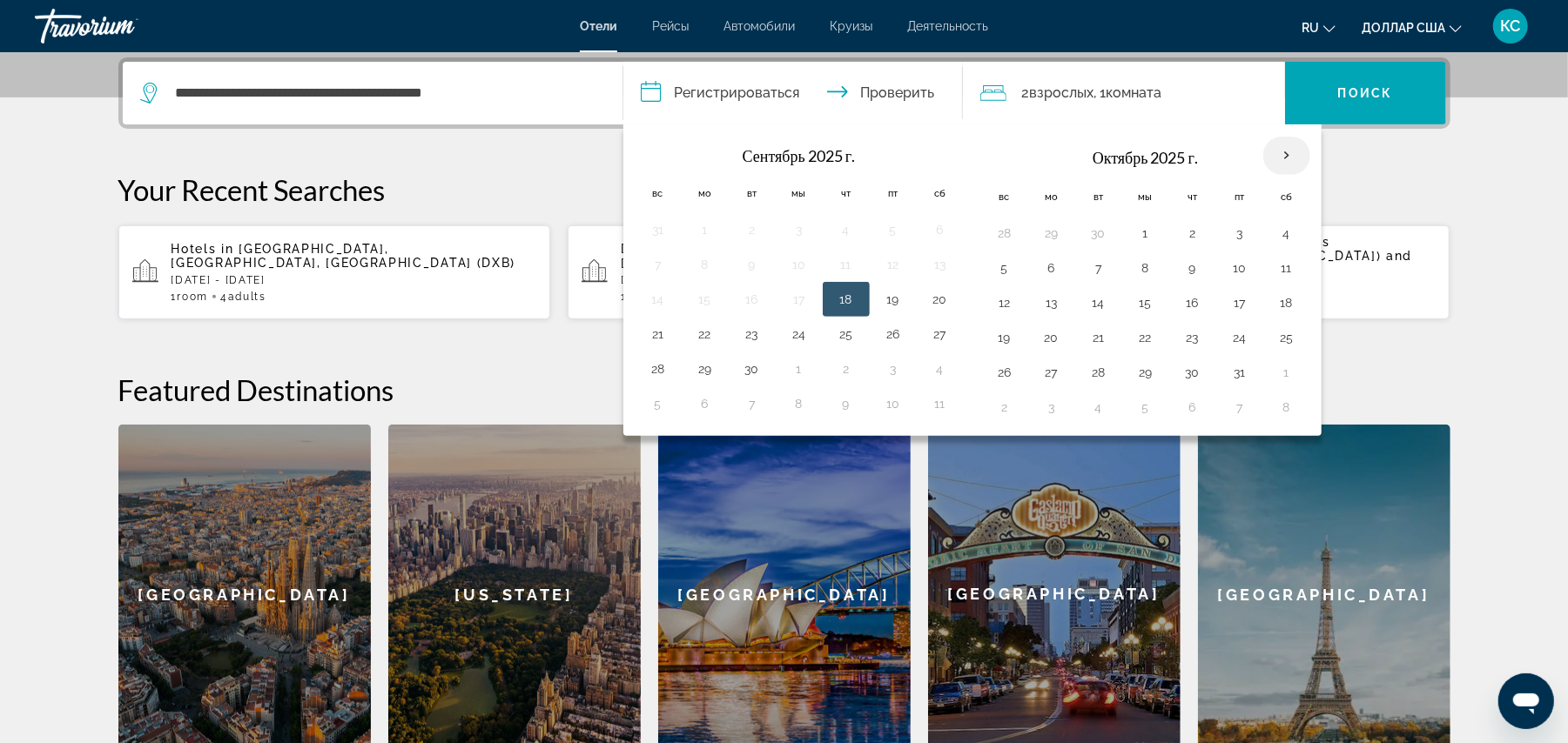
click at [1288, 155] on th "В следующем месяце" at bounding box center [1287, 156] width 47 height 38
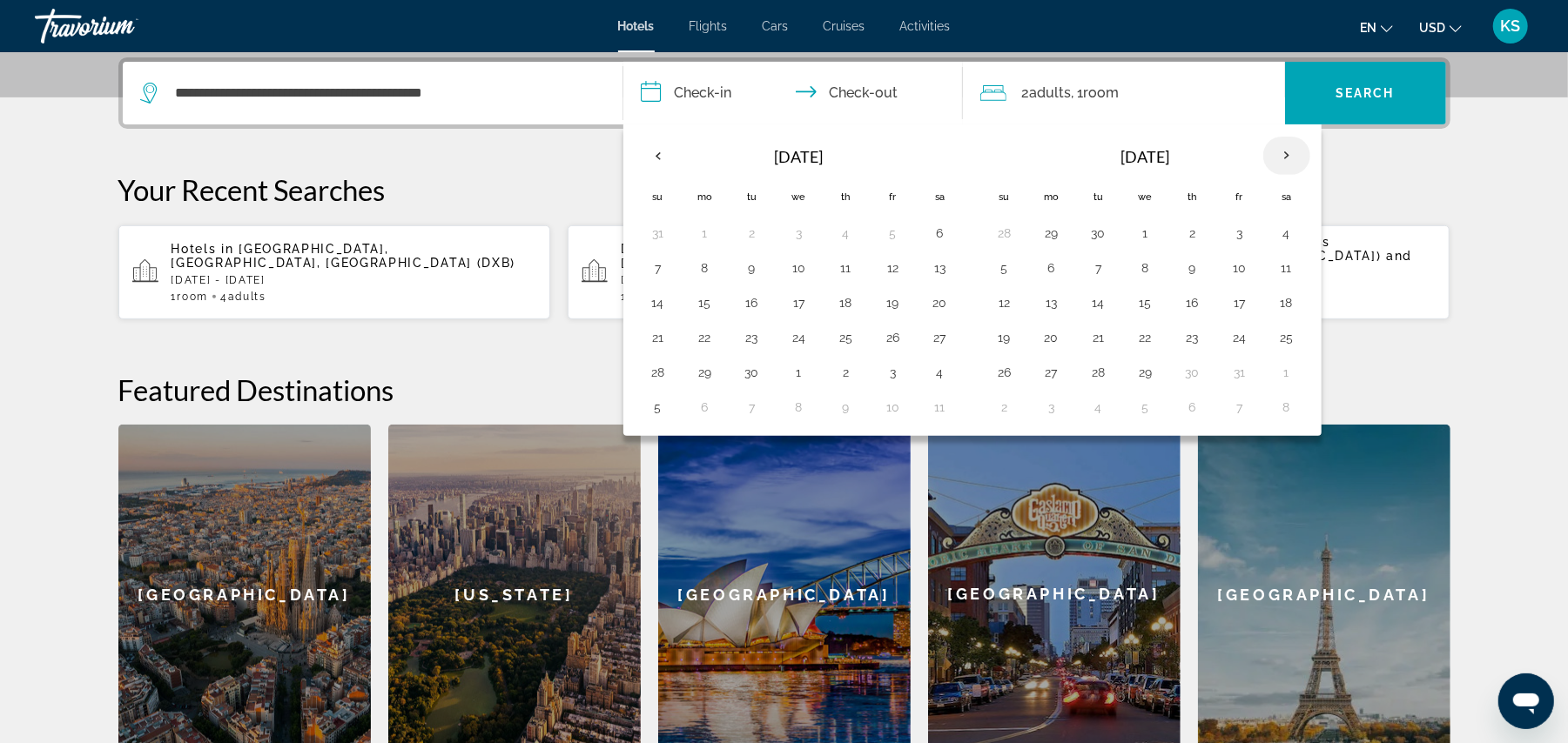
click at [1296, 154] on th "Next month" at bounding box center [1287, 156] width 47 height 38
click at [659, 268] on button "7" at bounding box center [658, 268] width 27 height 25
click at [756, 270] on button "9" at bounding box center [752, 268] width 27 height 25
type input "**********"
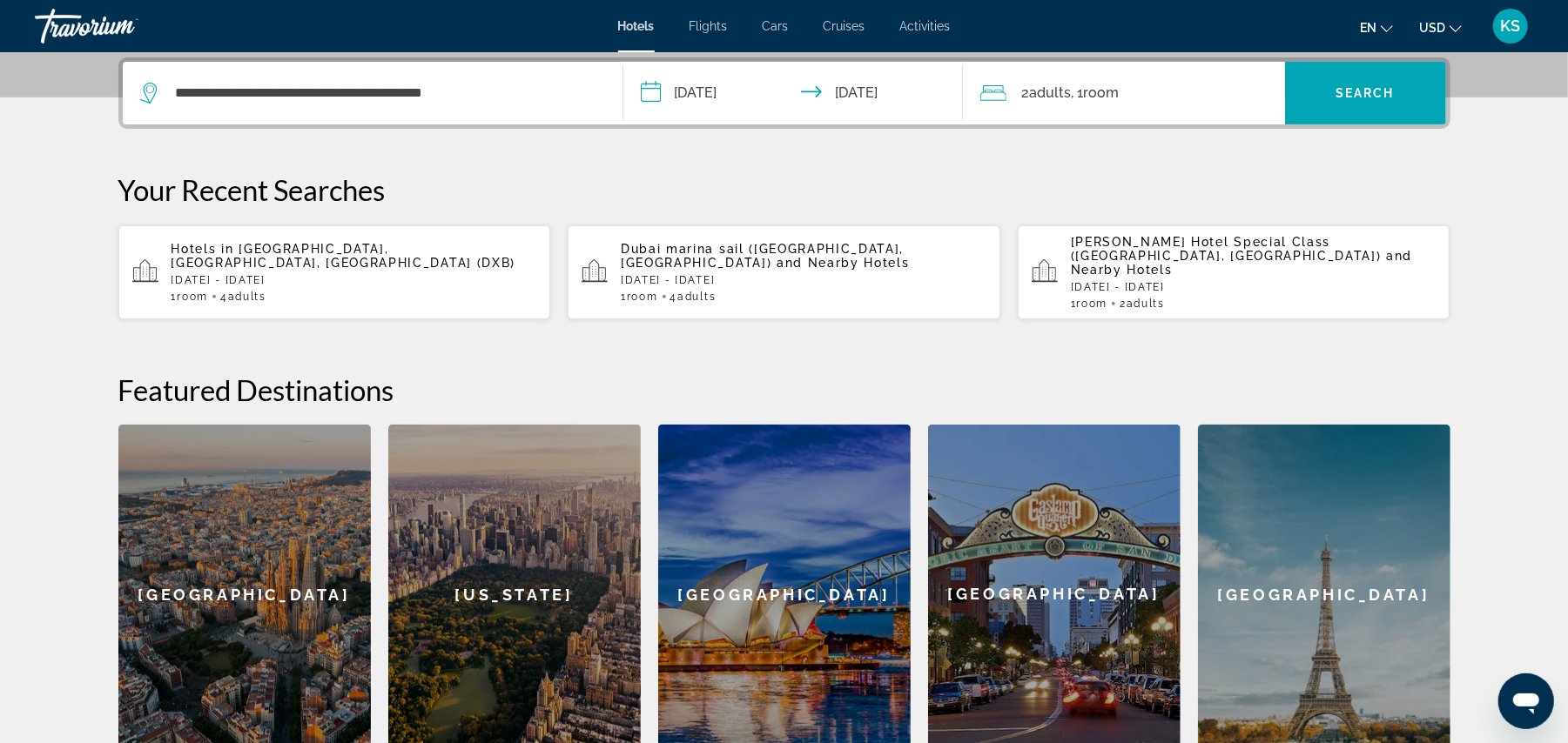
click at [1154, 97] on div "2 Adult Adults , 1 Room rooms" at bounding box center [1133, 93] width 305 height 25
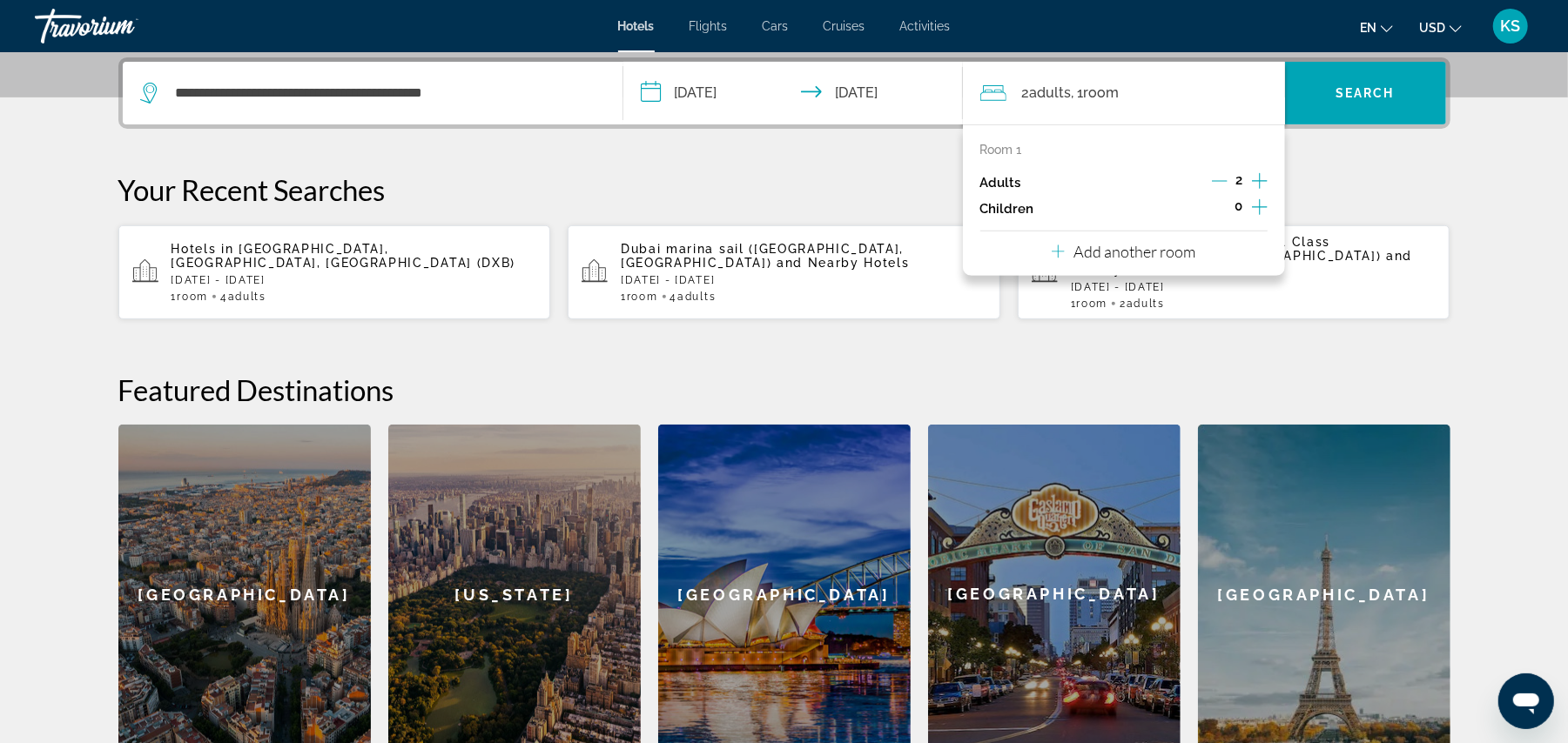
click at [1263, 185] on icon "Increment adults" at bounding box center [1259, 180] width 16 height 21
click at [1387, 82] on span "Search widget" at bounding box center [1365, 93] width 161 height 42
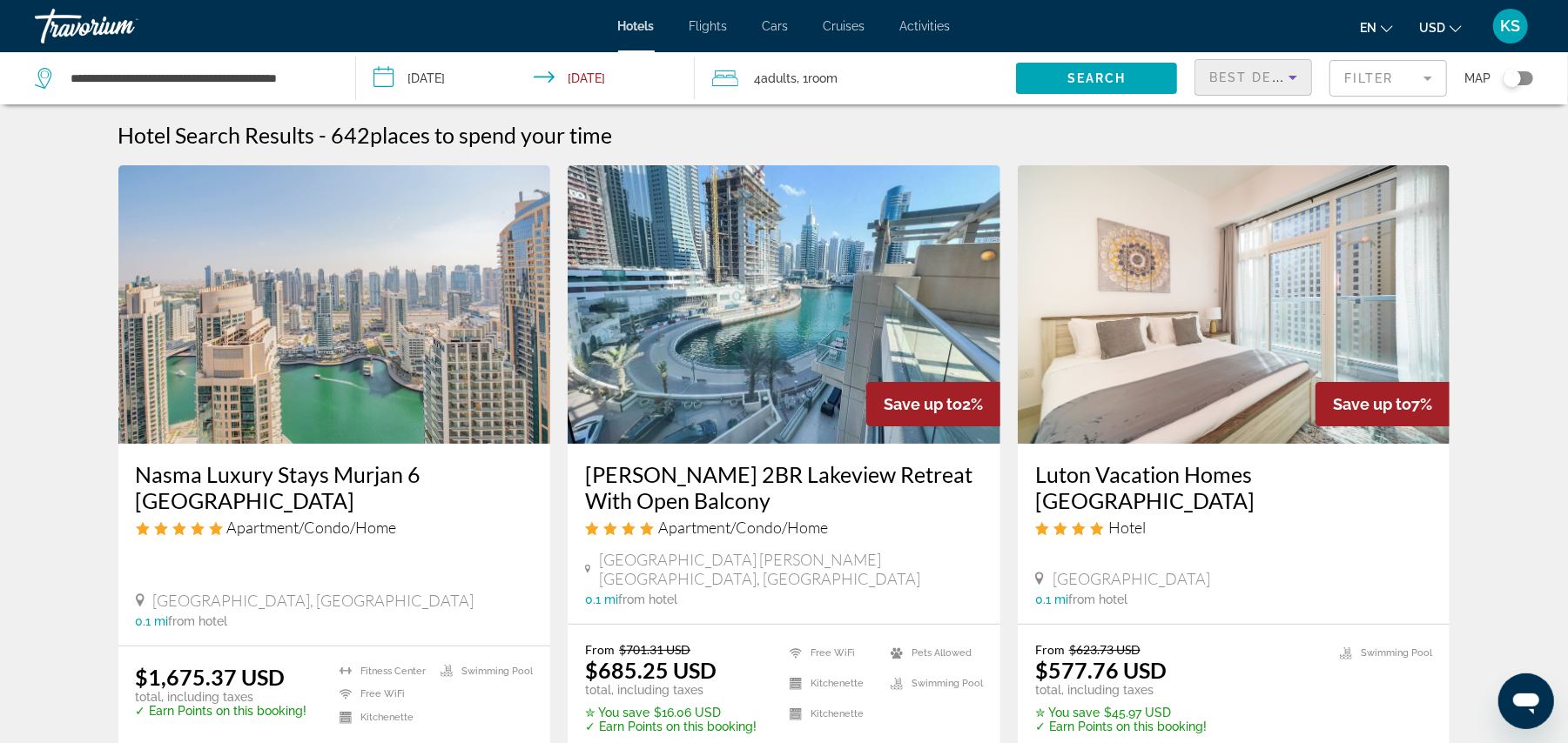
click at [1258, 81] on span "Best Deals" at bounding box center [1255, 77] width 91 height 14
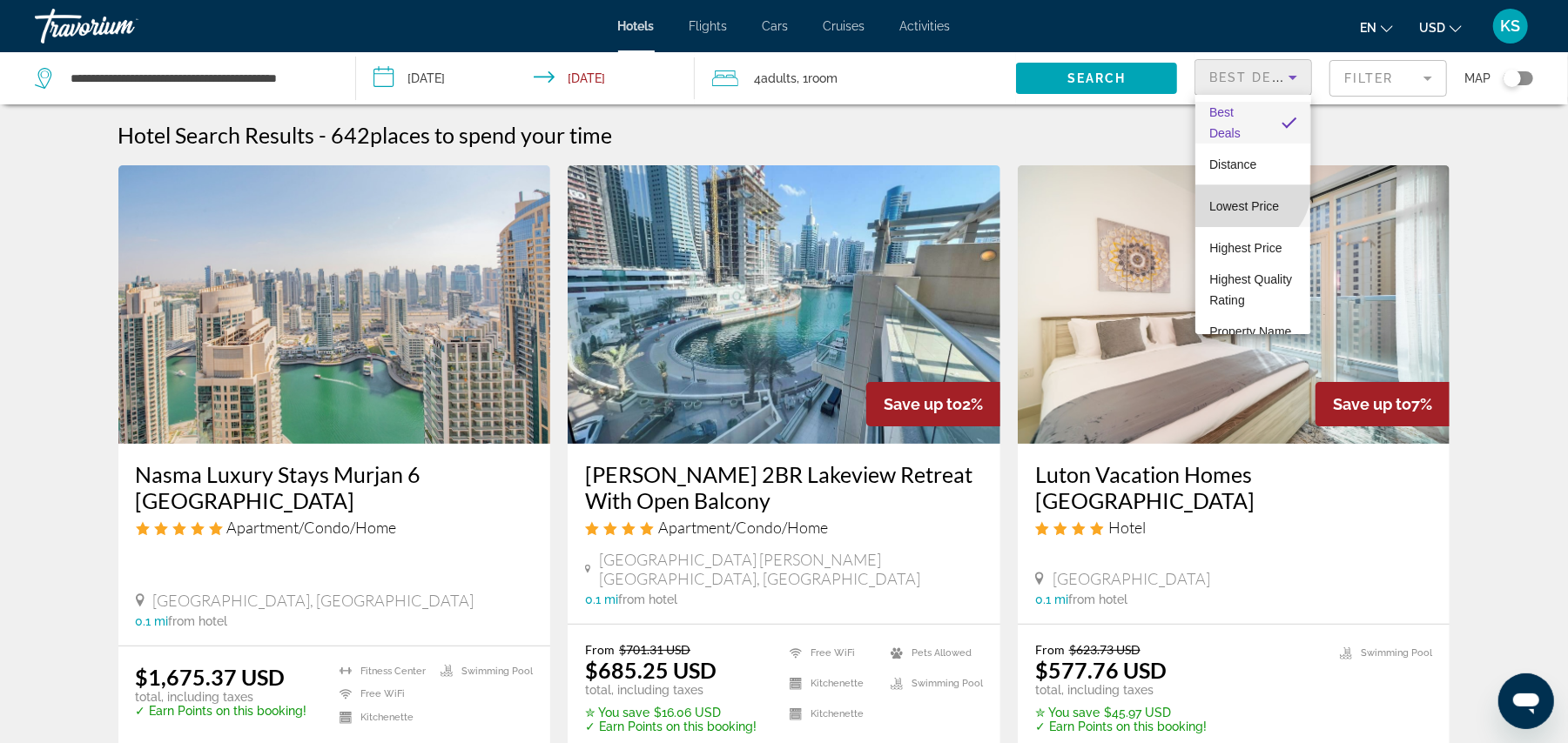
click at [1247, 200] on span "Lowest Price" at bounding box center [1245, 206] width 70 height 14
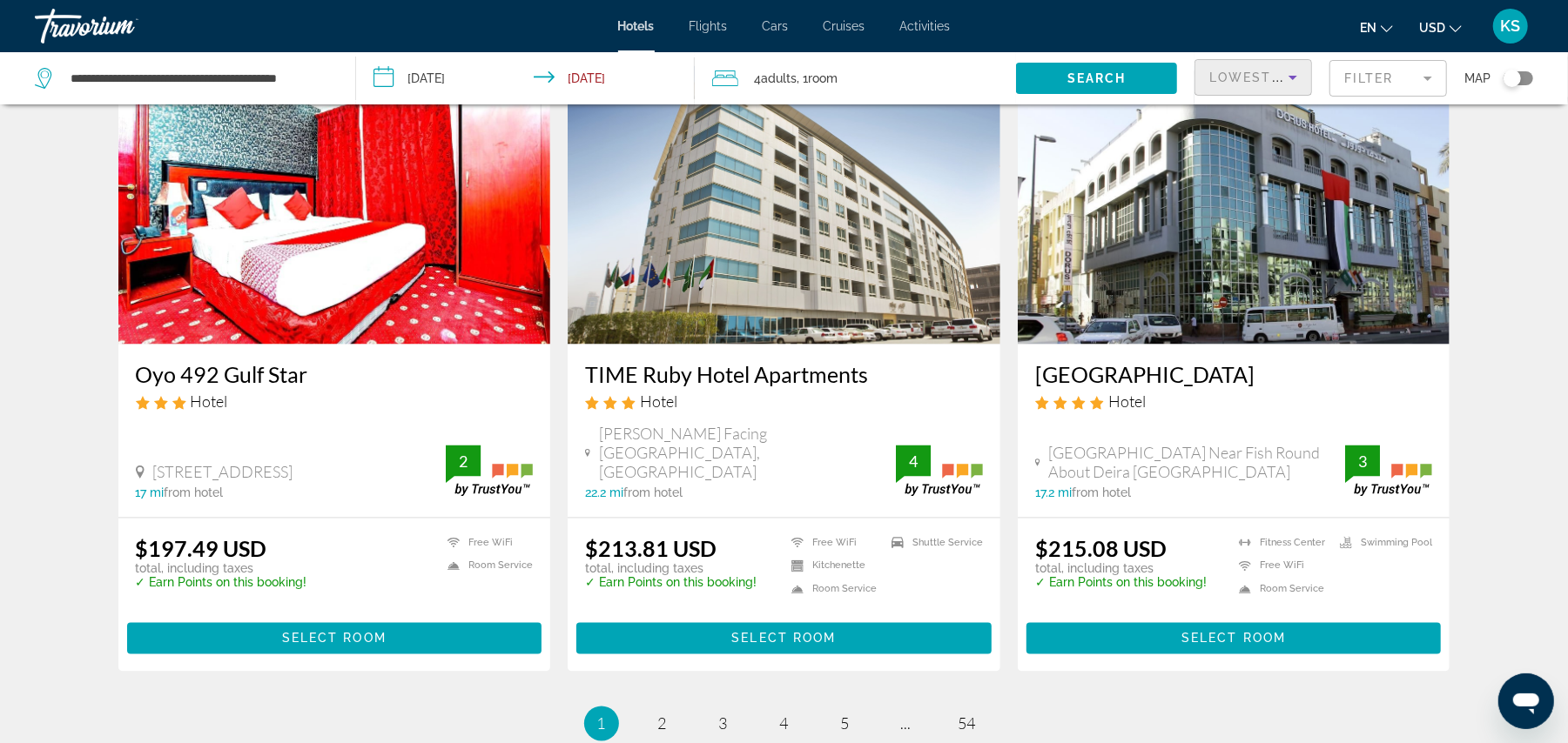
scroll to position [2138, 0]
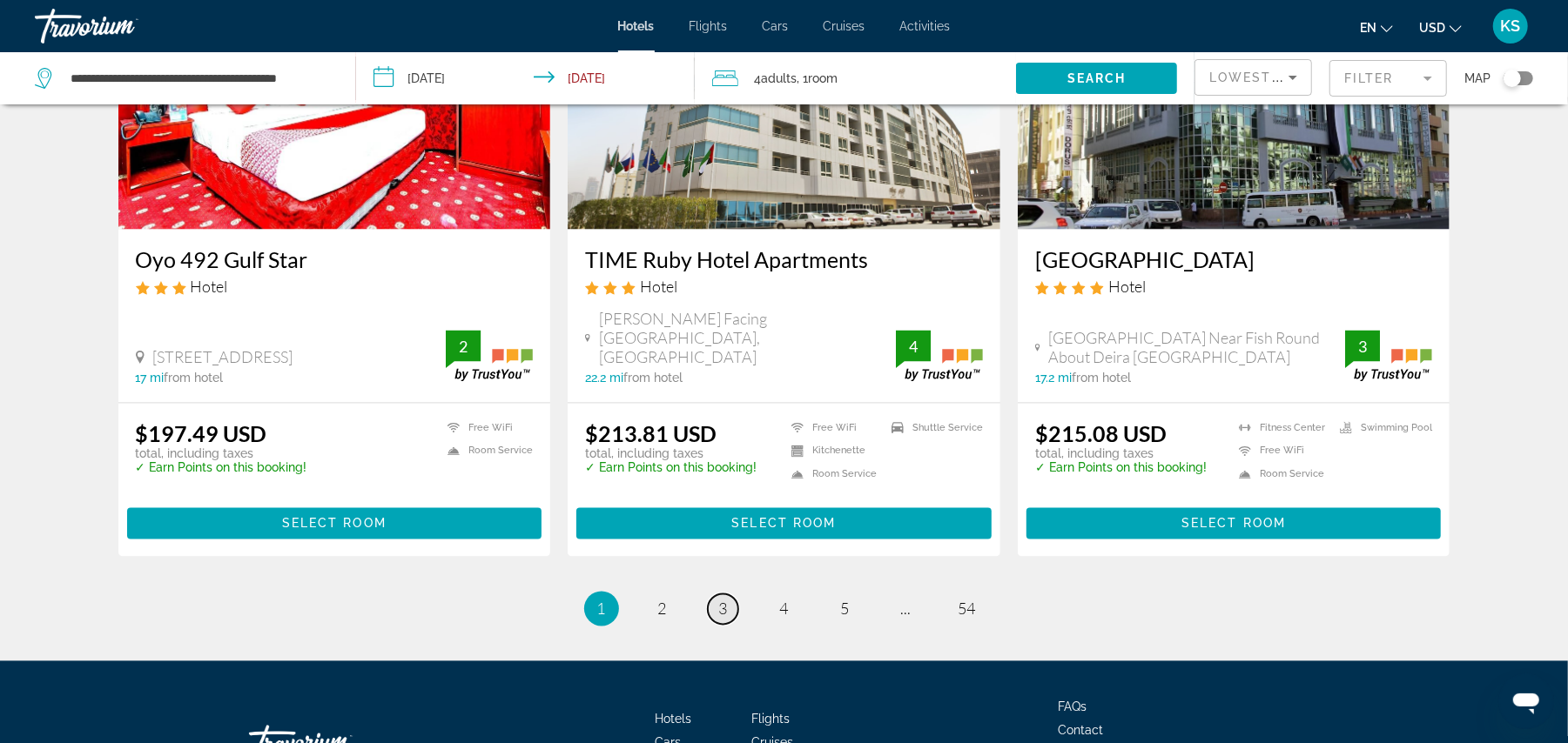
click at [719, 600] on span "3" at bounding box center [724, 609] width 9 height 19
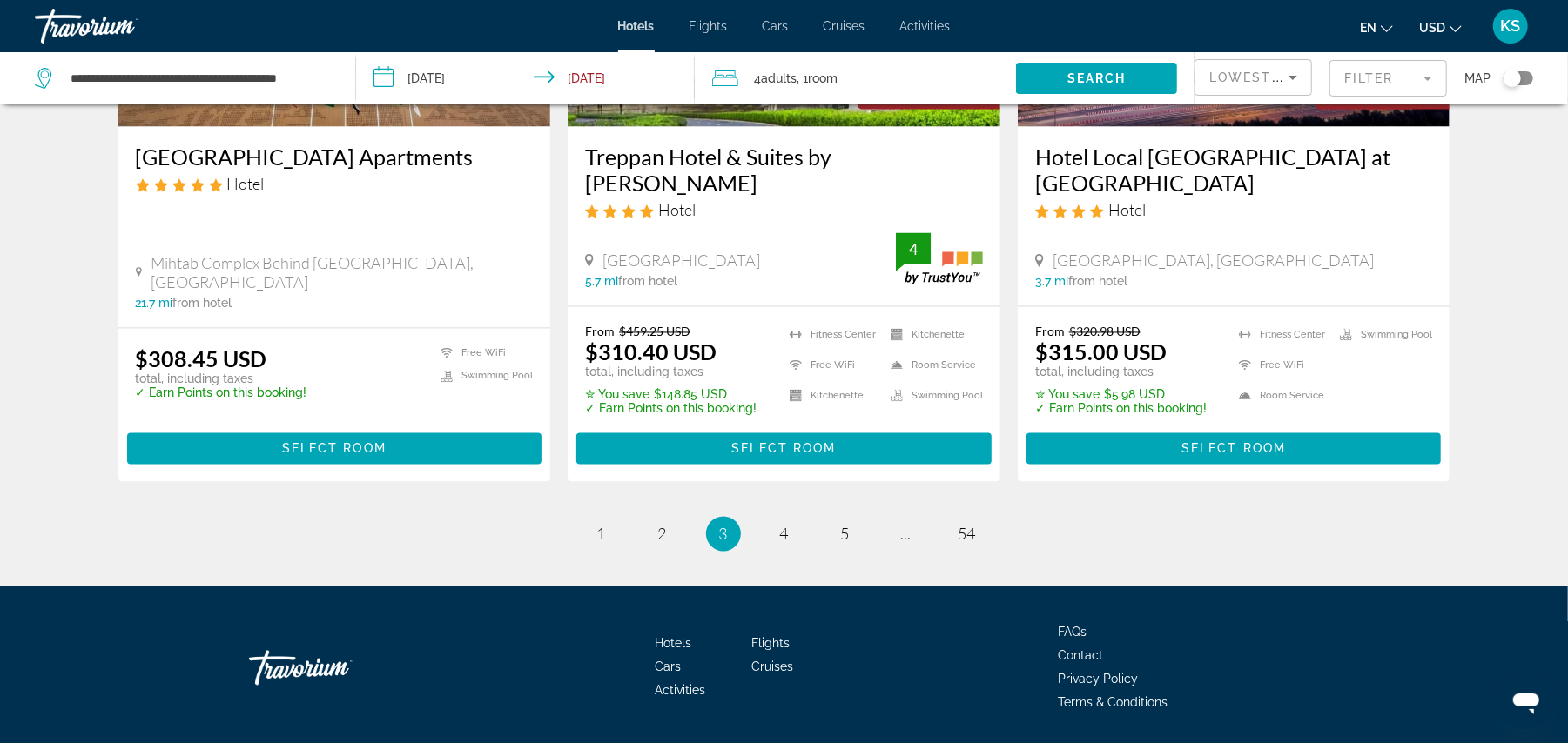
scroll to position [2255, 0]
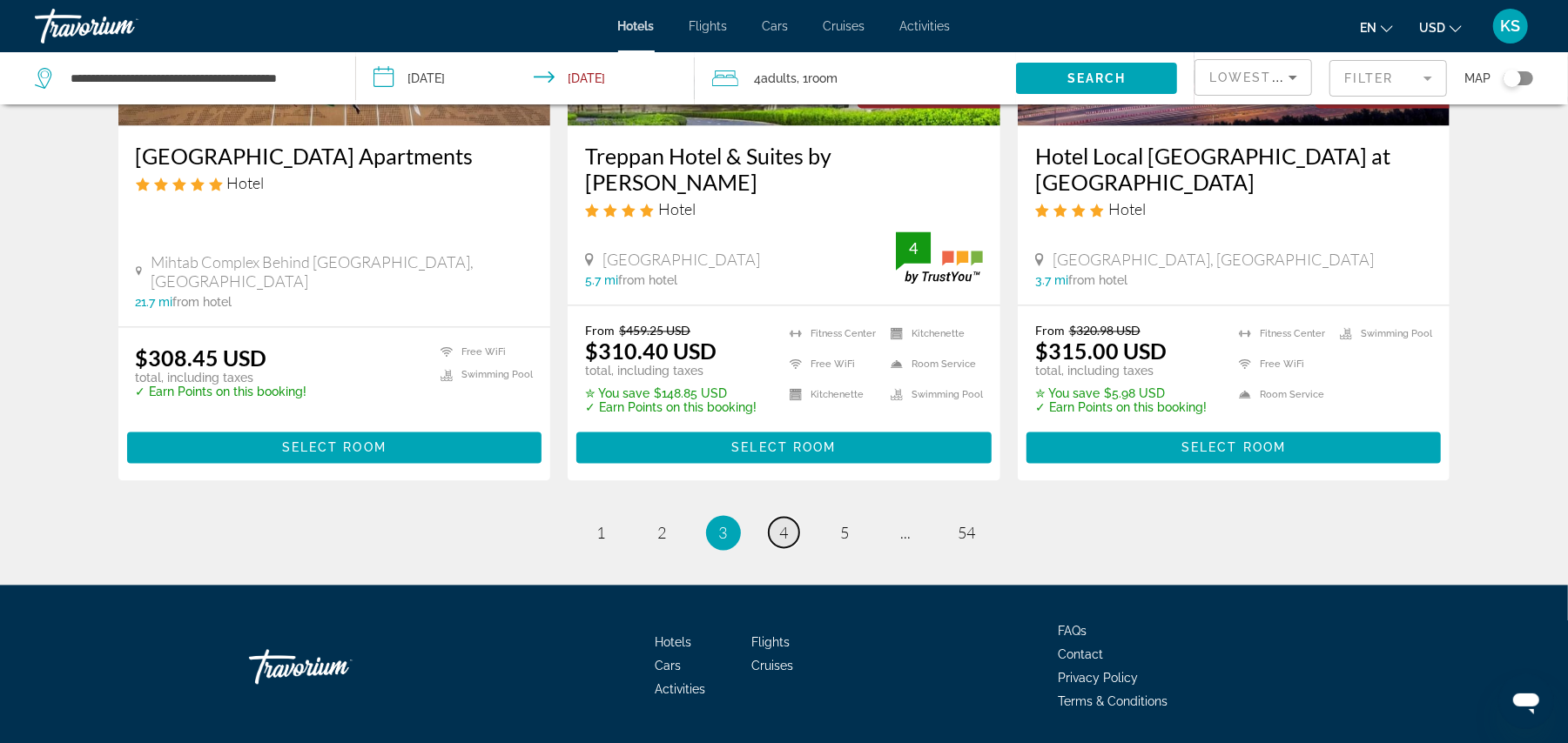
click at [785, 524] on span "4" at bounding box center [784, 533] width 9 height 19
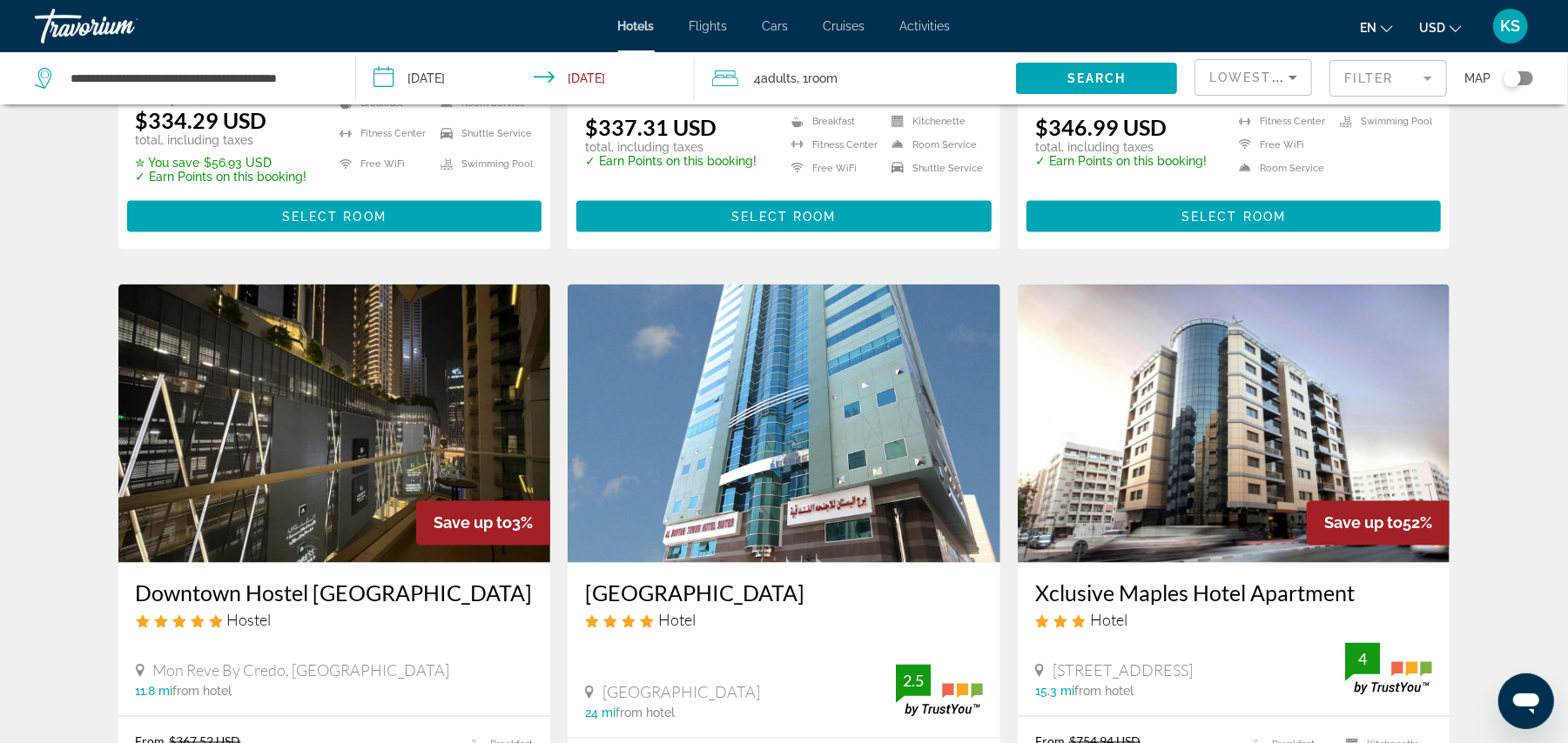
scroll to position [2019, 0]
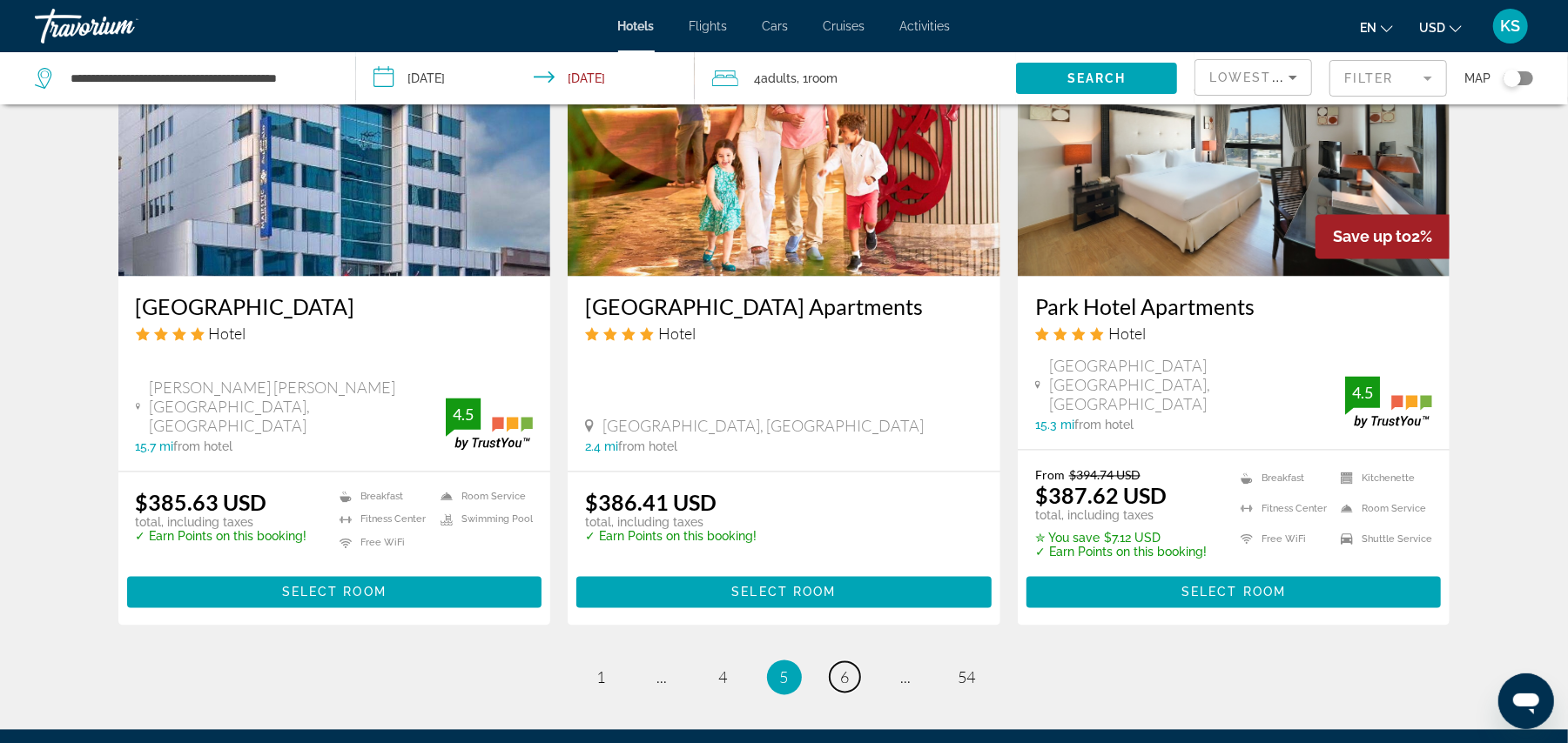
scroll to position [2197, 0]
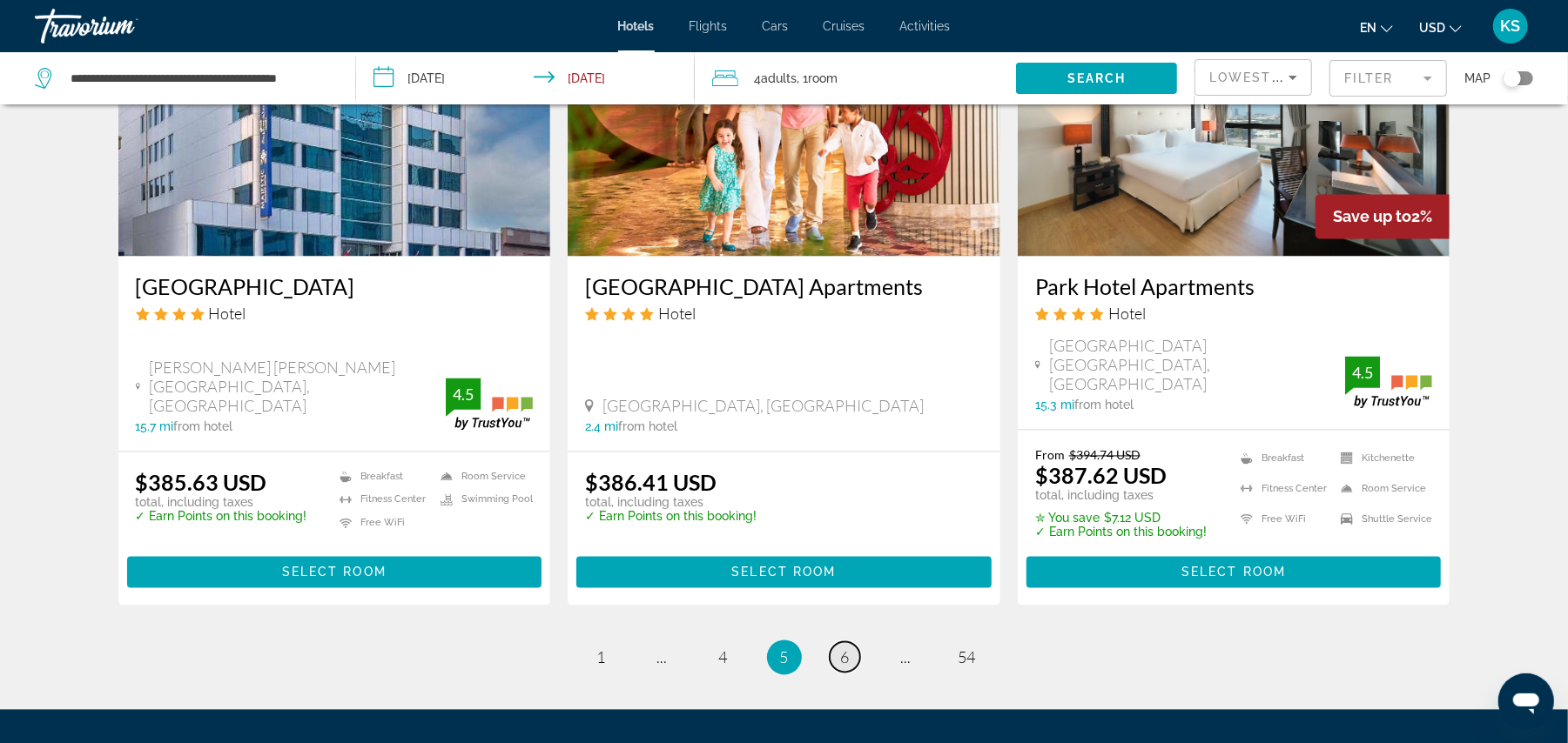
click at [841, 649] on span "6" at bounding box center [846, 658] width 9 height 19
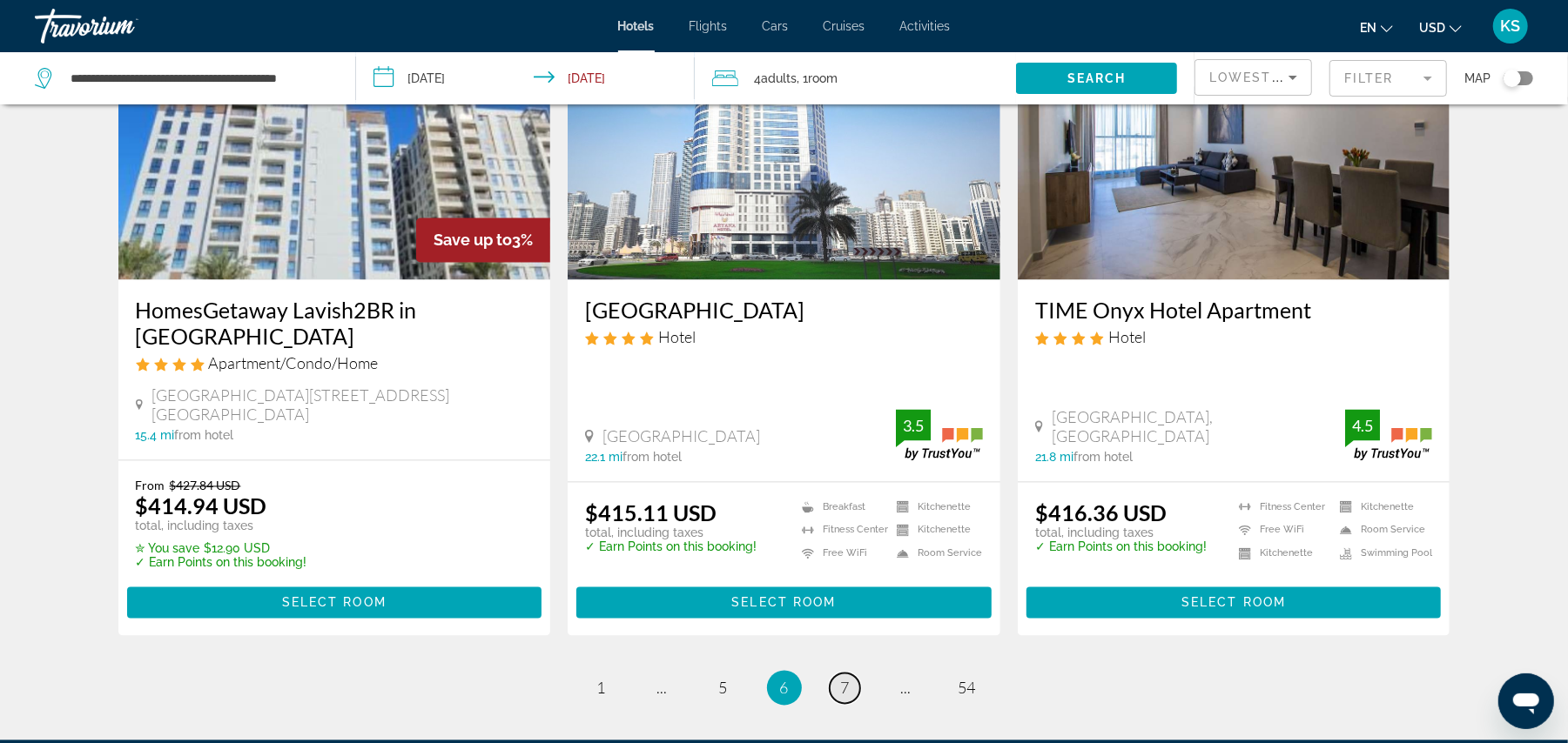
scroll to position [2240, 0]
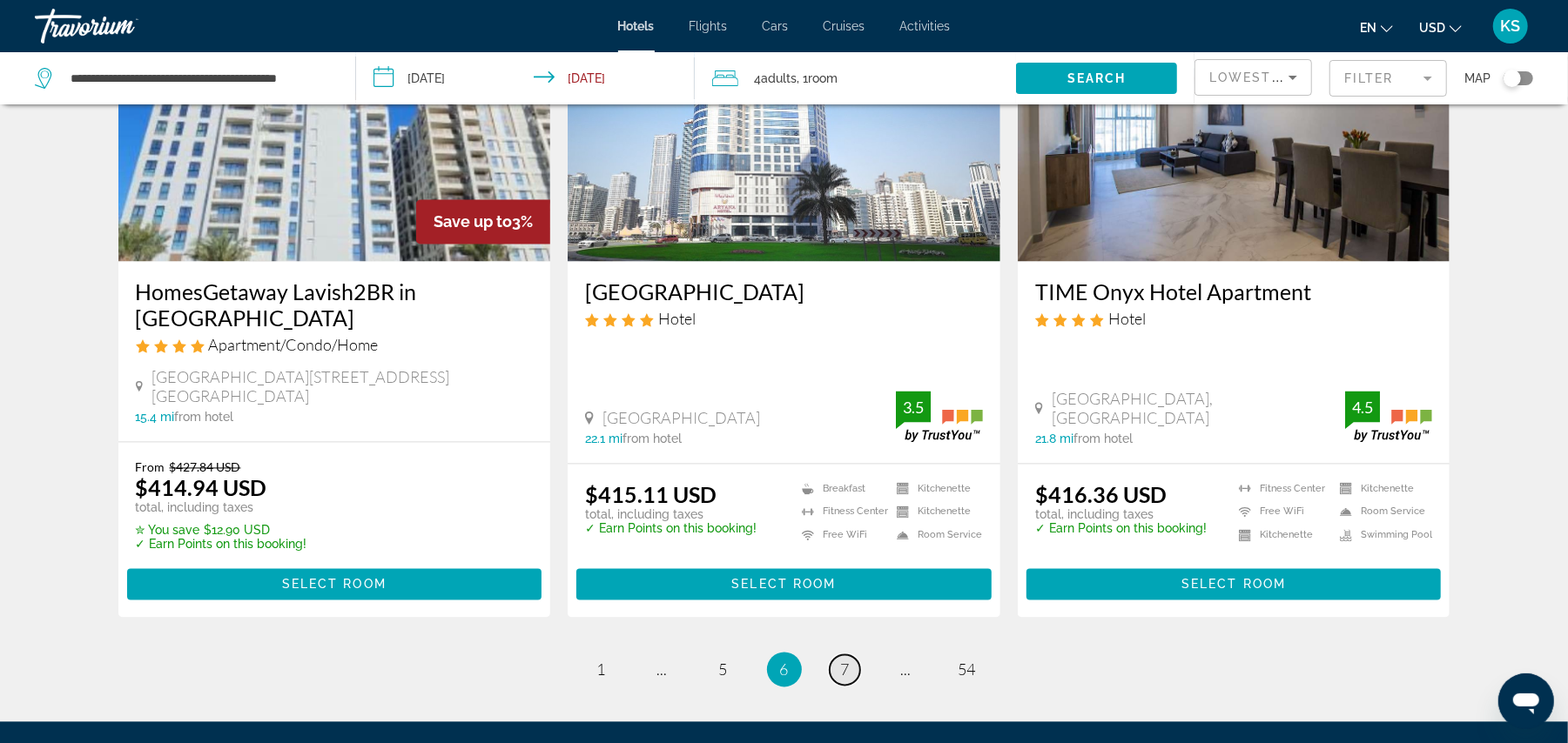
click at [846, 661] on span "7" at bounding box center [846, 670] width 9 height 19
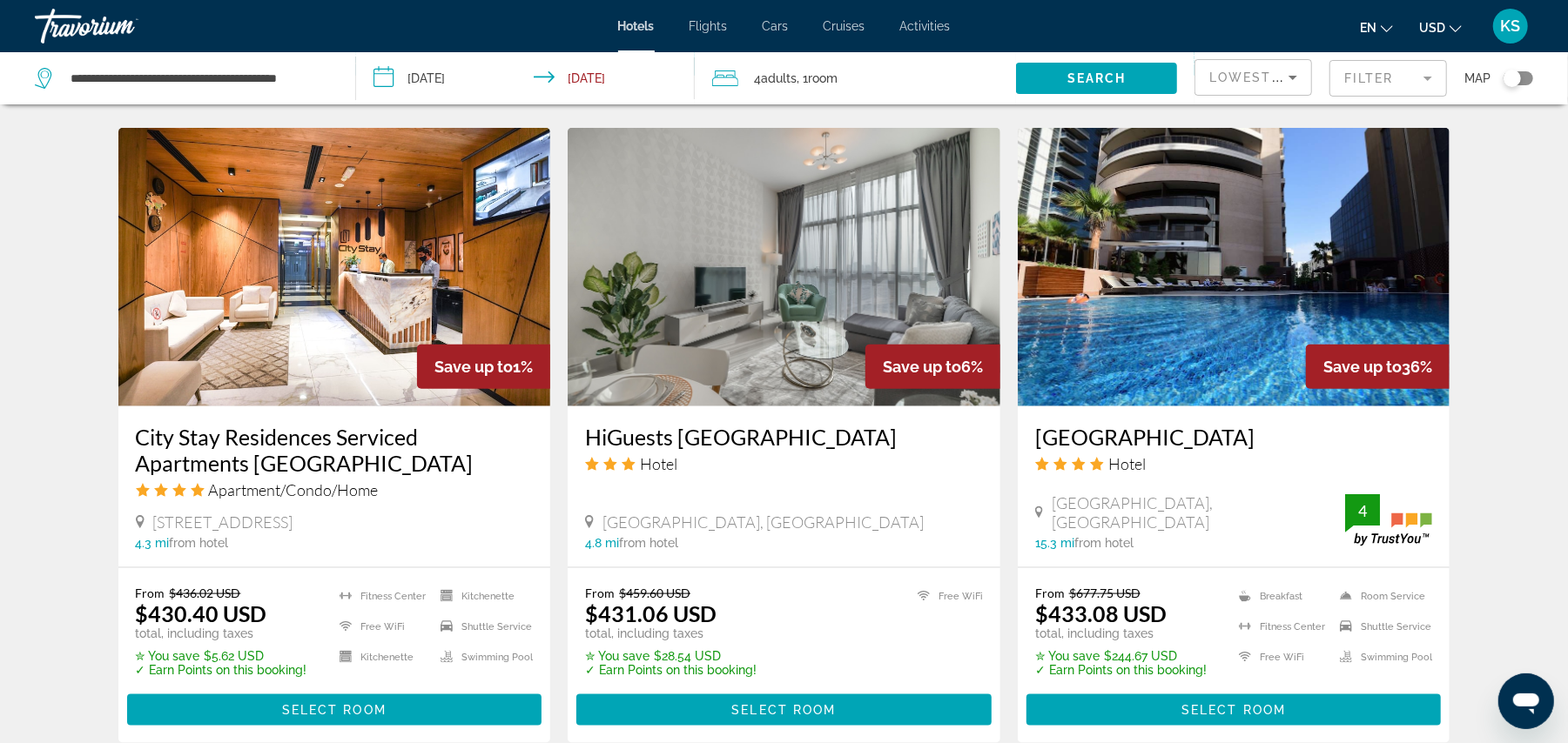
scroll to position [1355, 0]
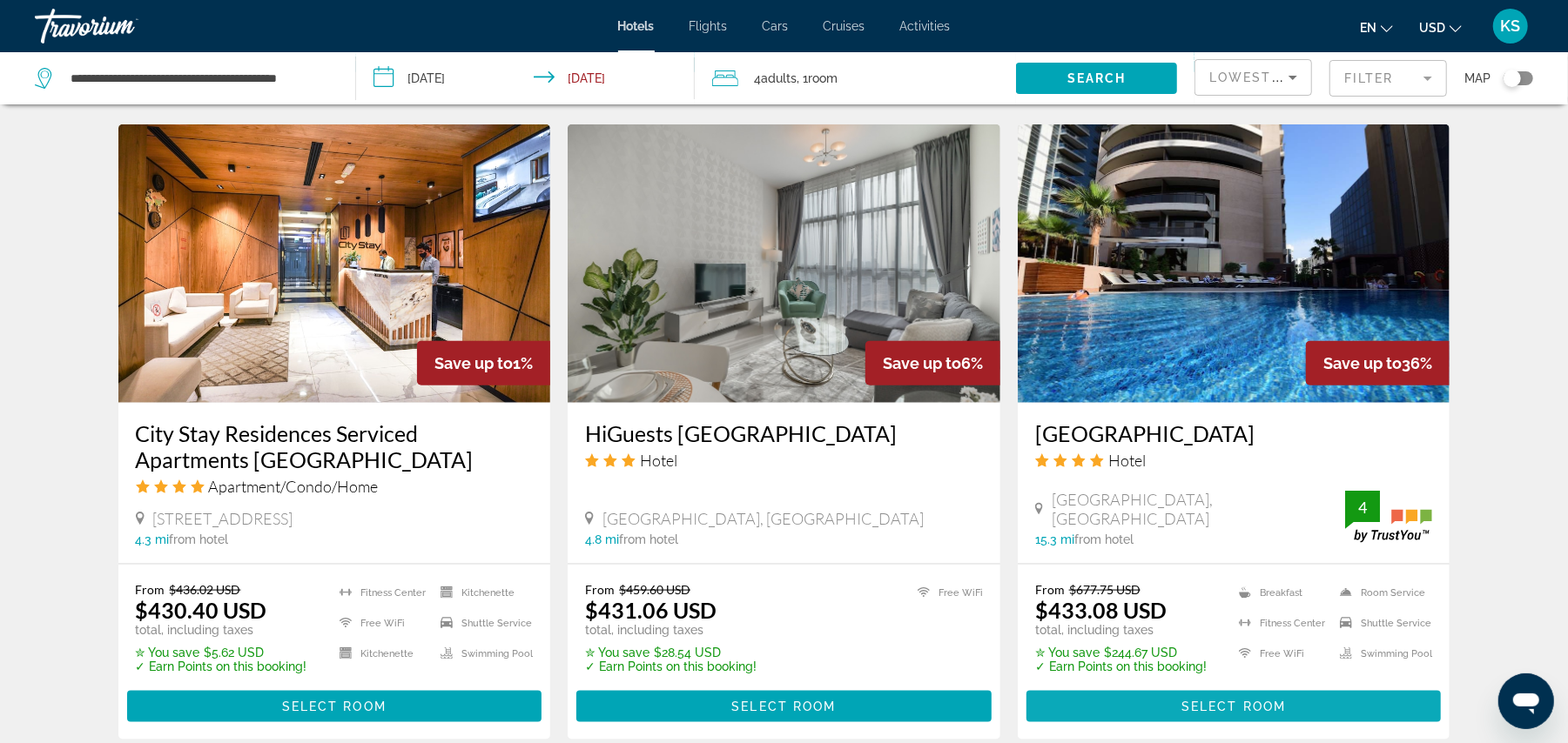
click at [1154, 686] on span "Main content" at bounding box center [1234, 707] width 415 height 42
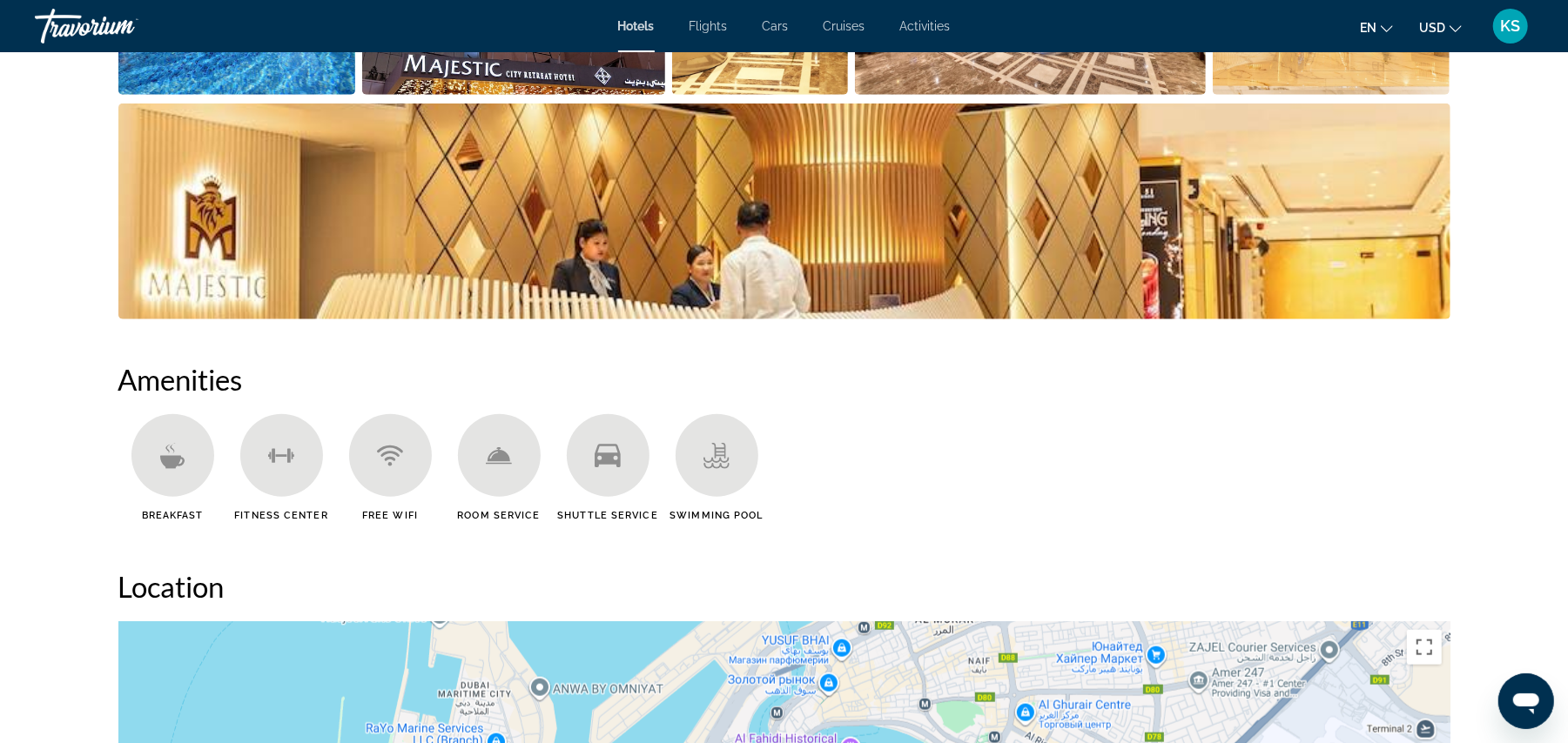
scroll to position [1079, 0]
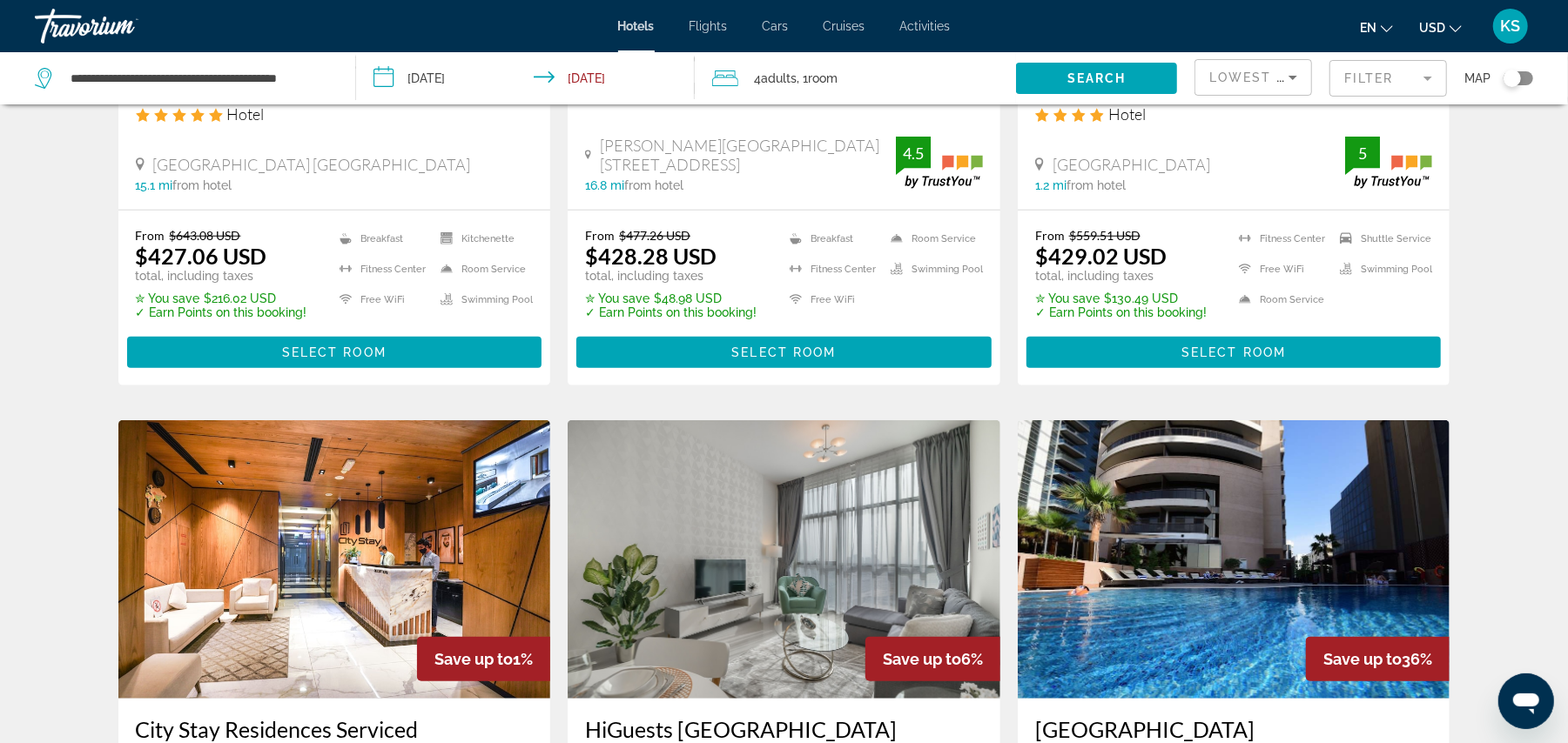
scroll to position [2282, 0]
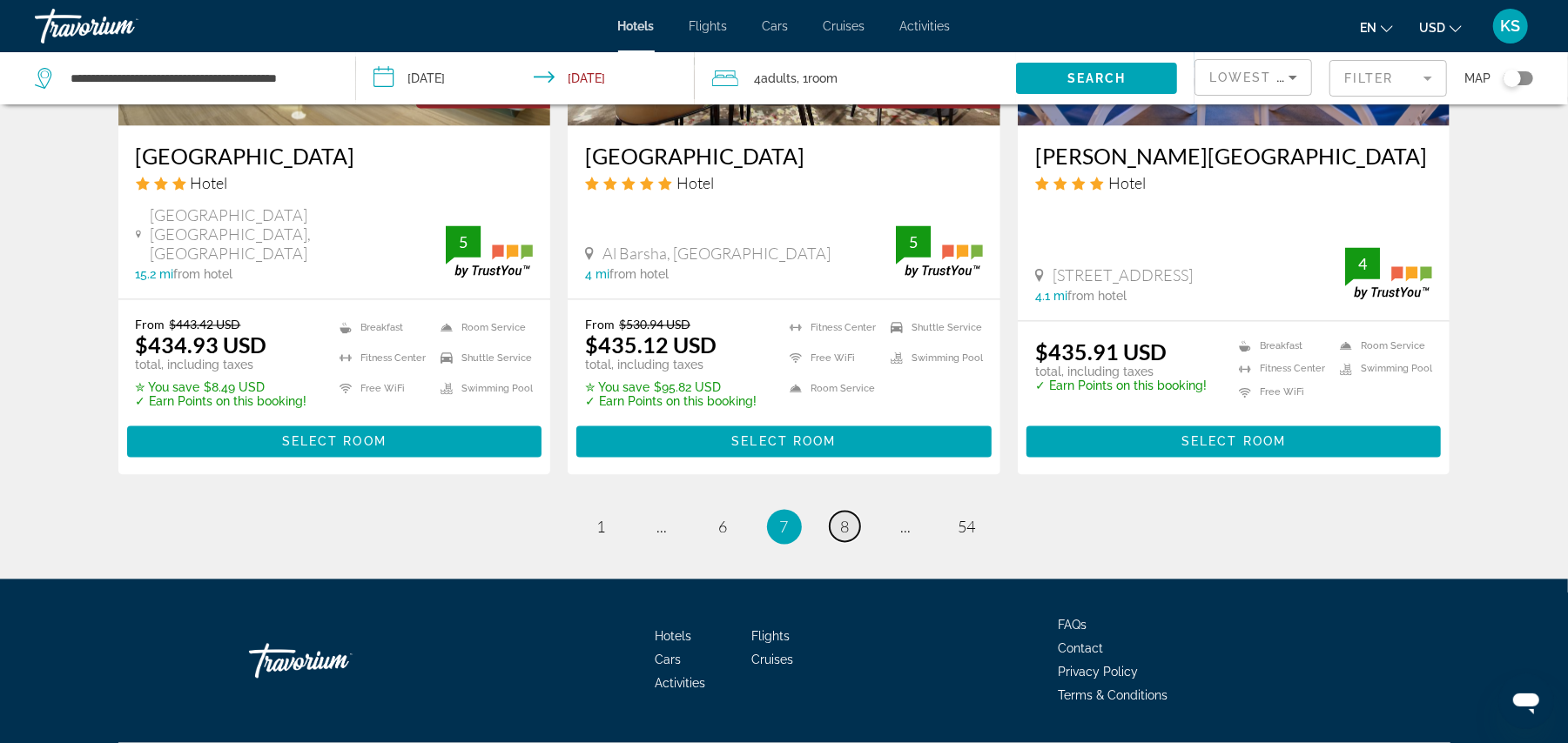
click at [844, 518] on span "8" at bounding box center [846, 527] width 9 height 19
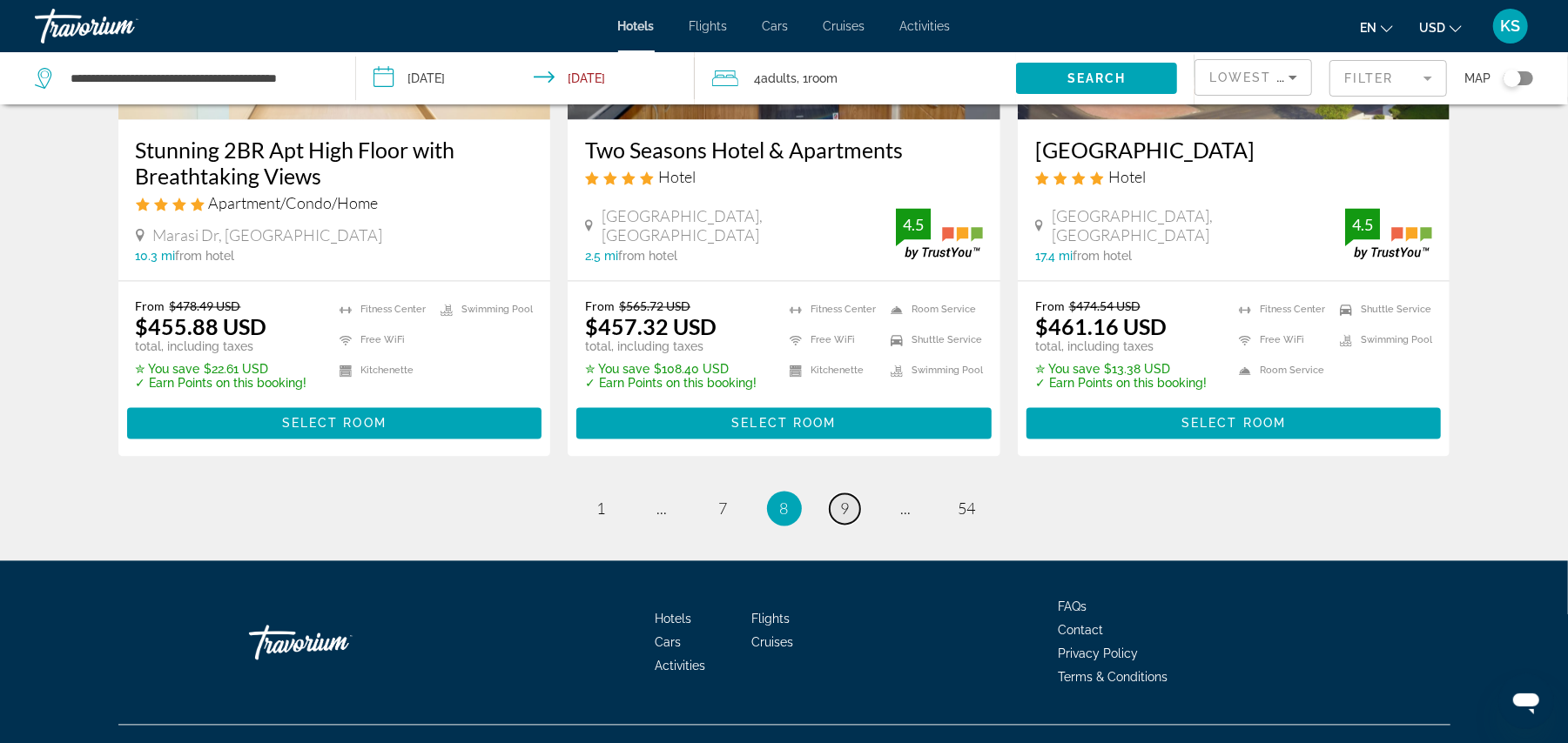
scroll to position [2265, 0]
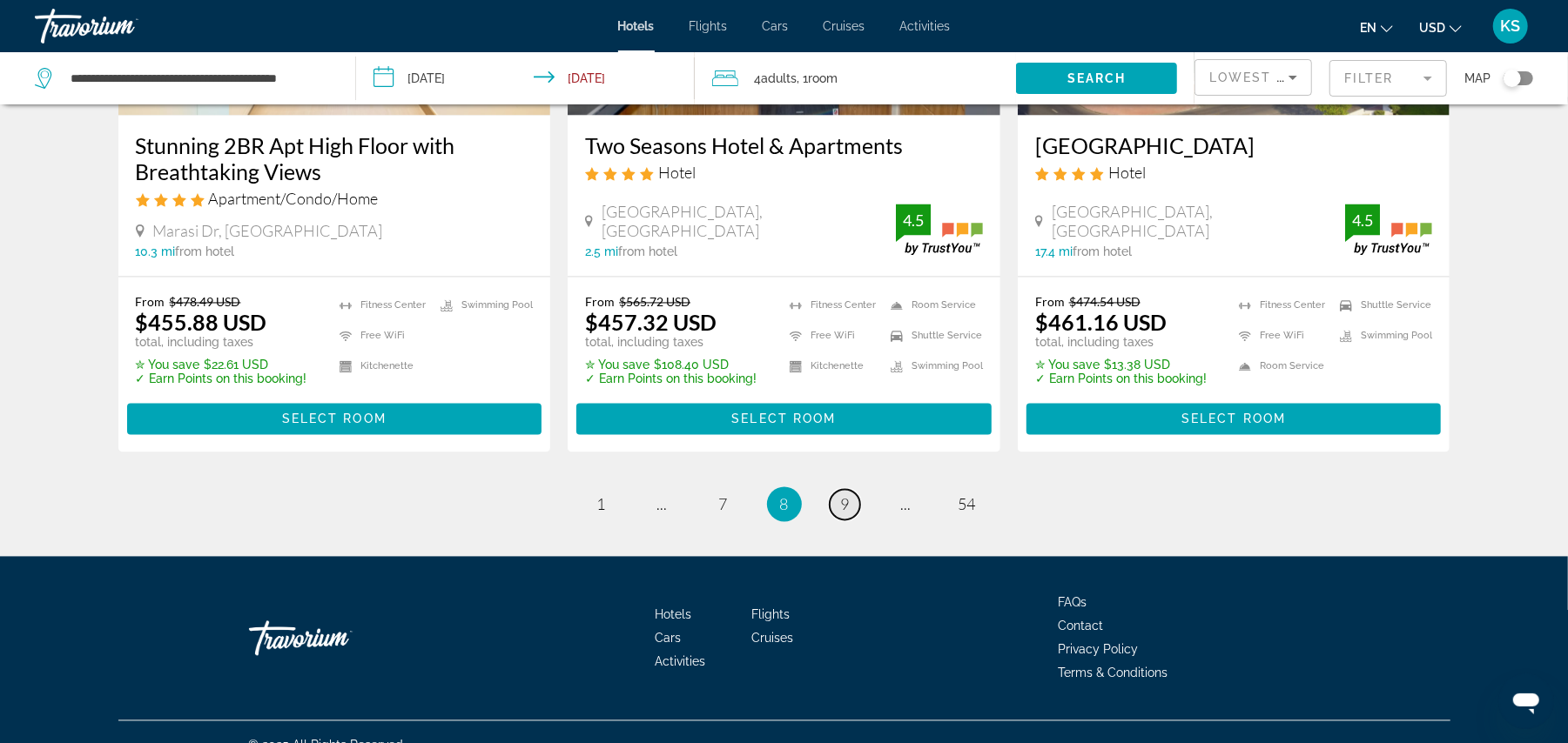
click at [844, 496] on span "9" at bounding box center [846, 505] width 9 height 19
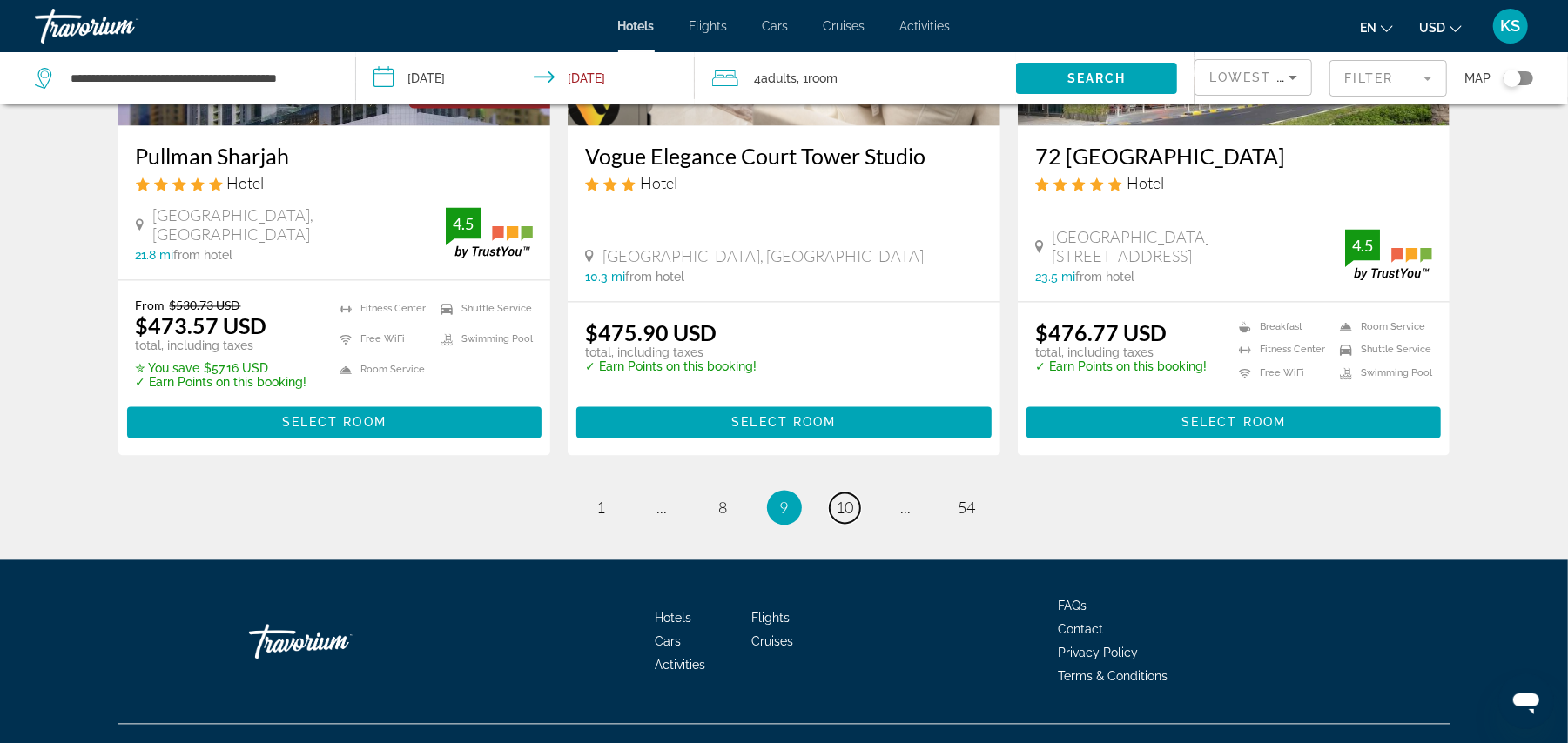
scroll to position [2317, 0]
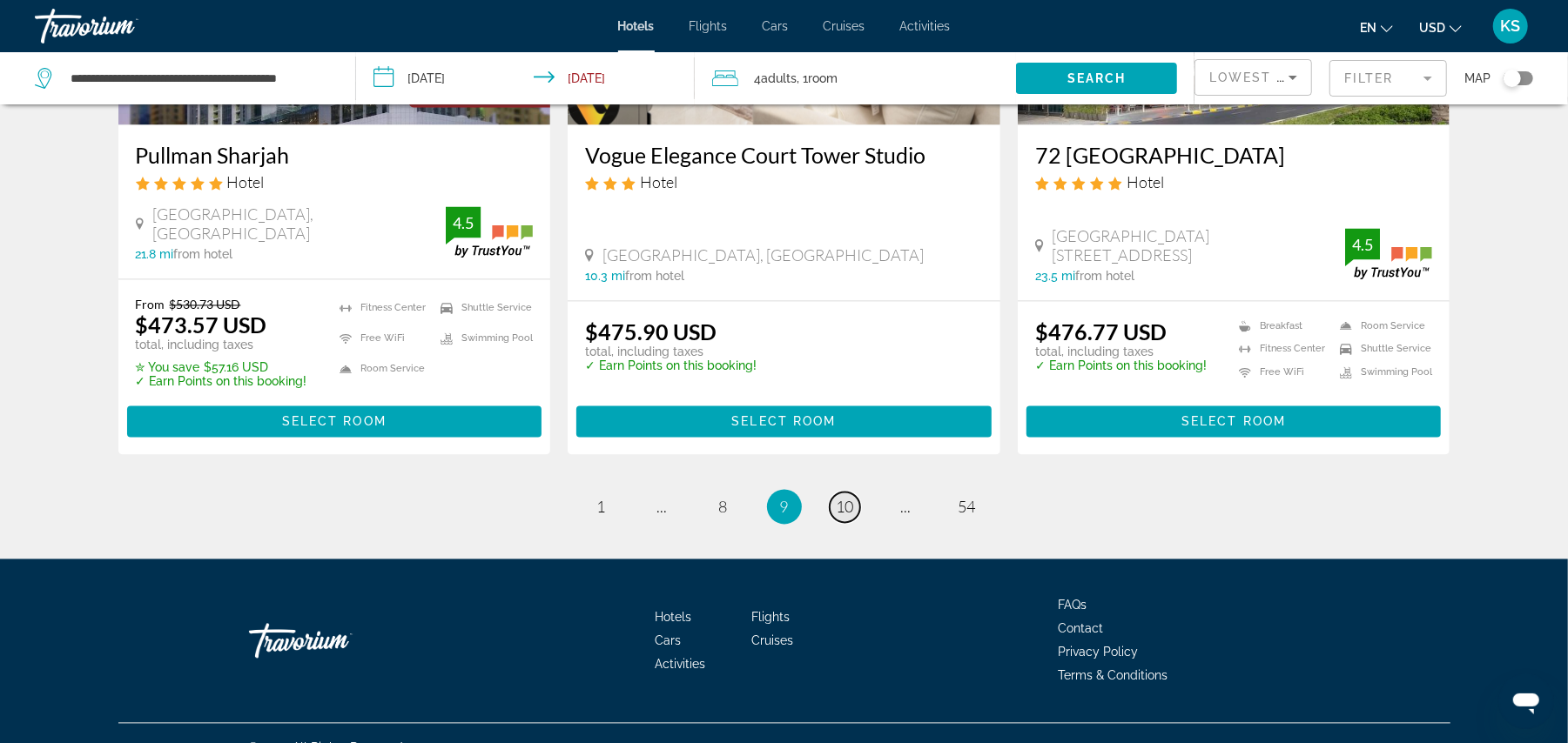
click at [845, 493] on link "page 10" at bounding box center [844, 508] width 30 height 30
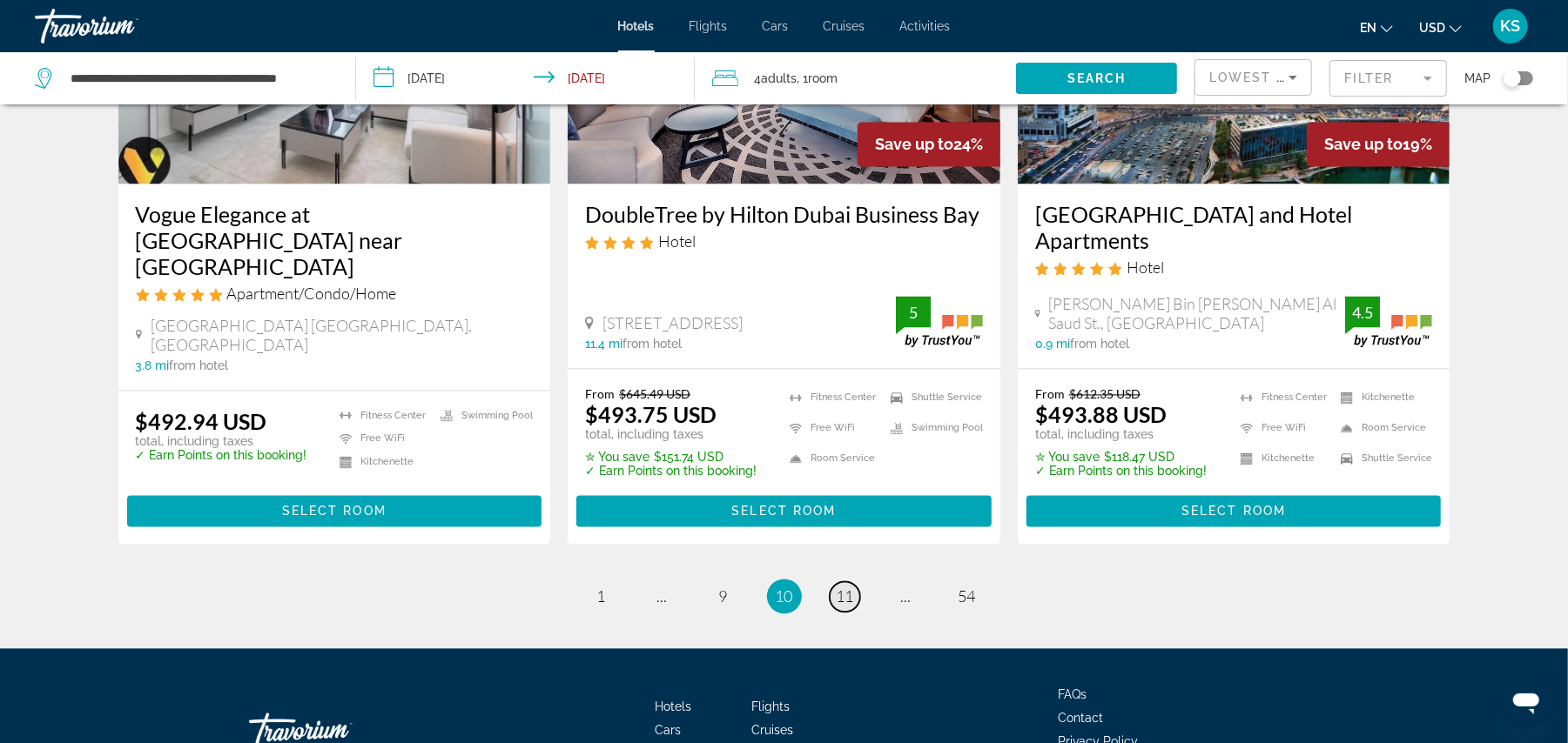
scroll to position [2330, 0]
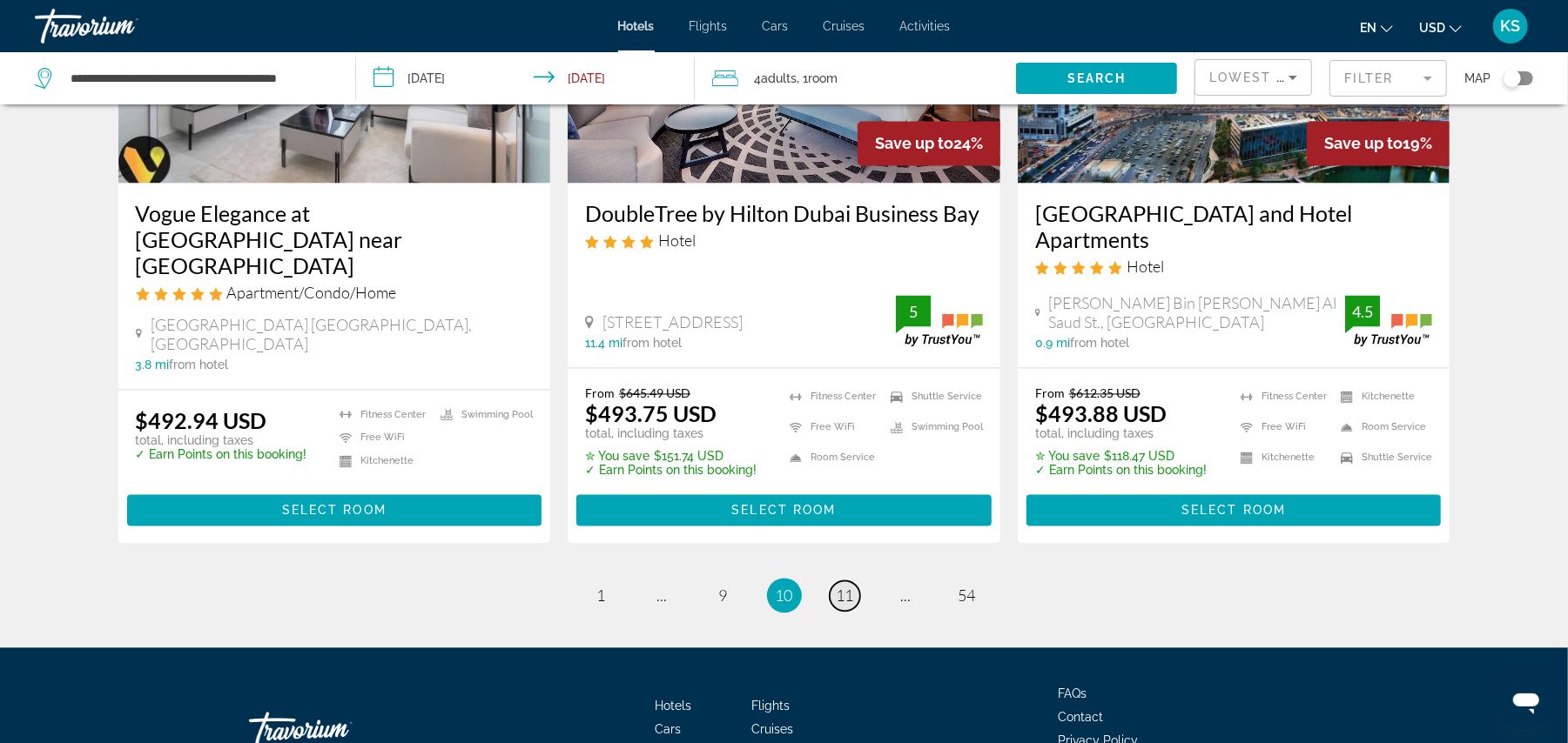
click at [845, 582] on link "page 11" at bounding box center [844, 596] width 30 height 30
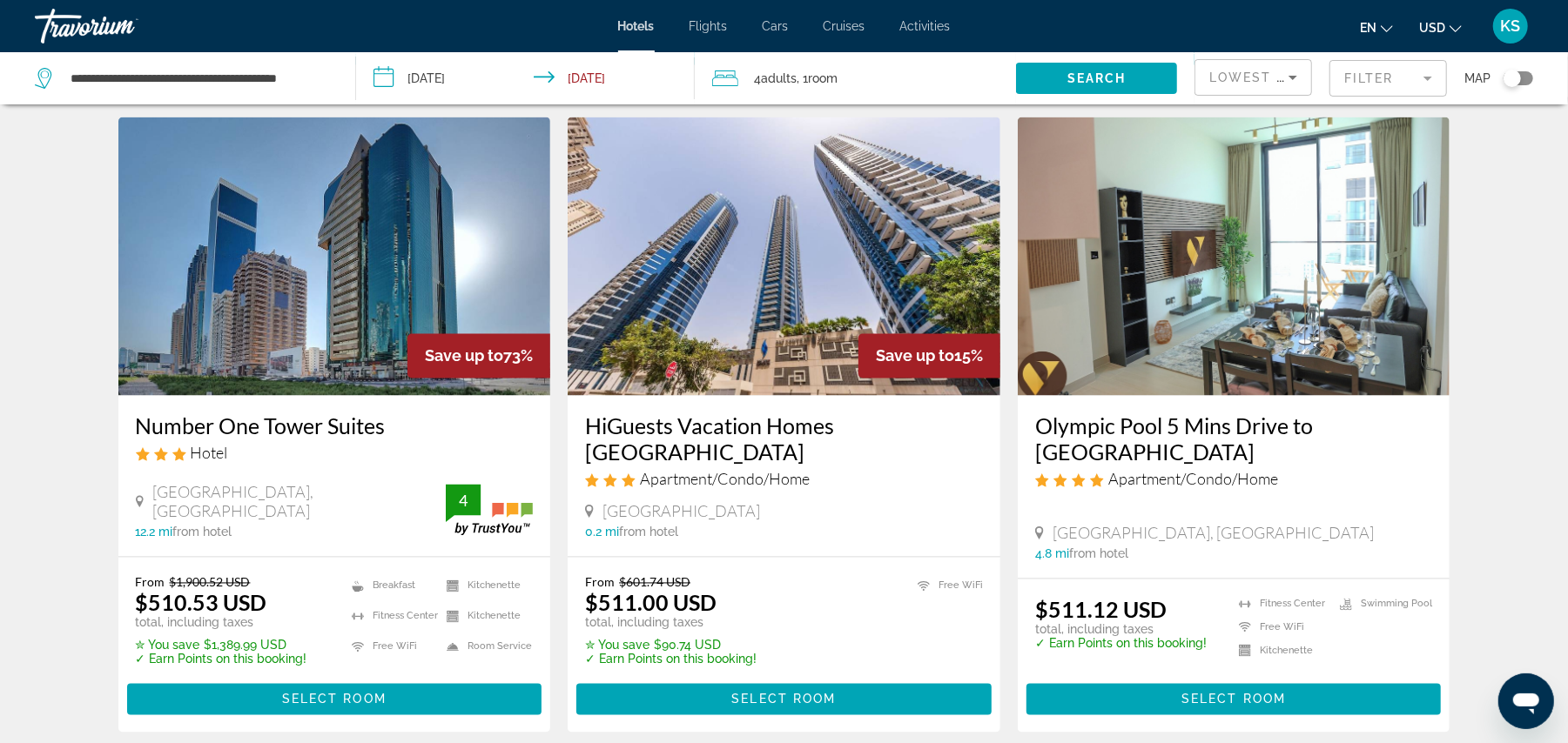
scroll to position [2060, 0]
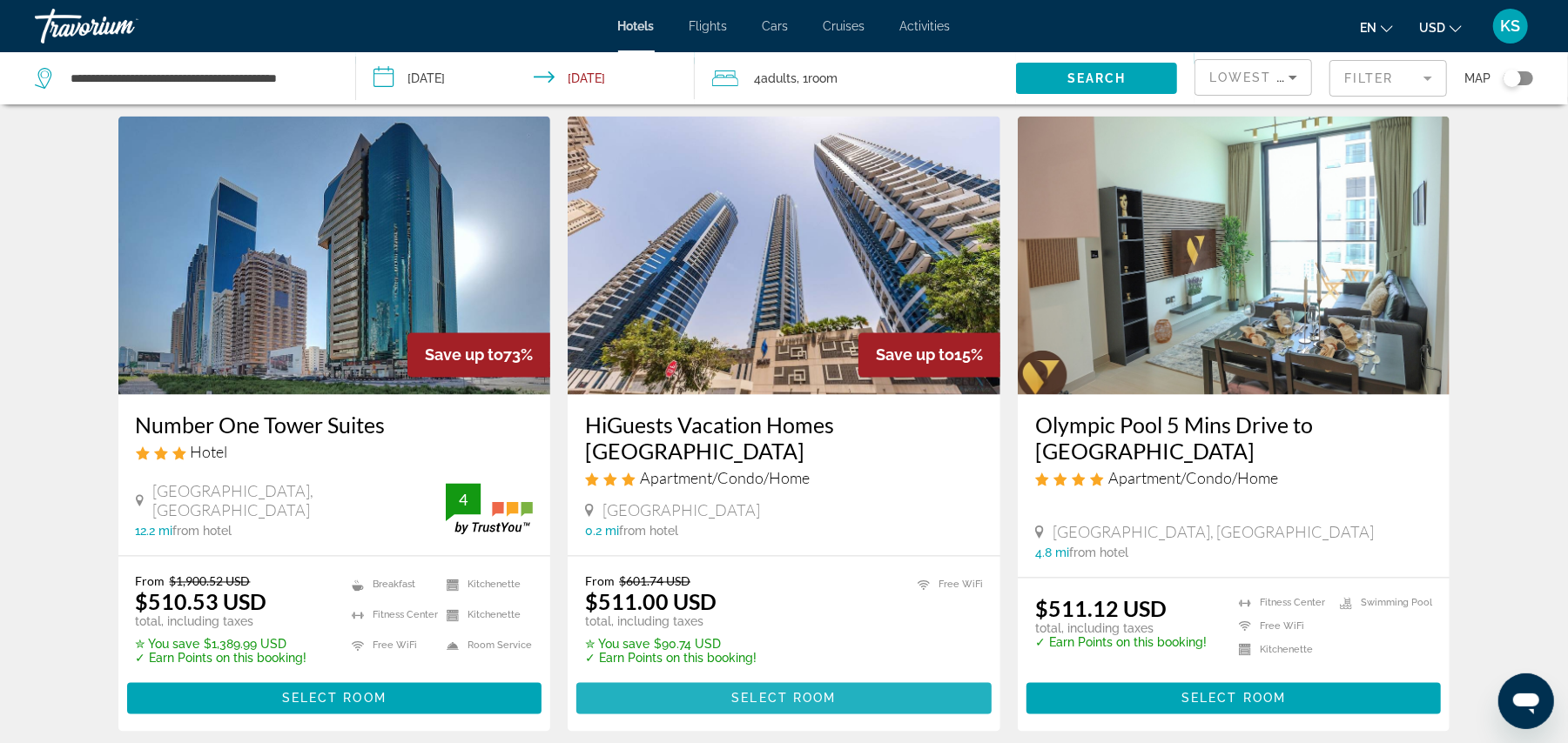
click at [764, 692] on span "Select Room" at bounding box center [784, 698] width 104 height 14
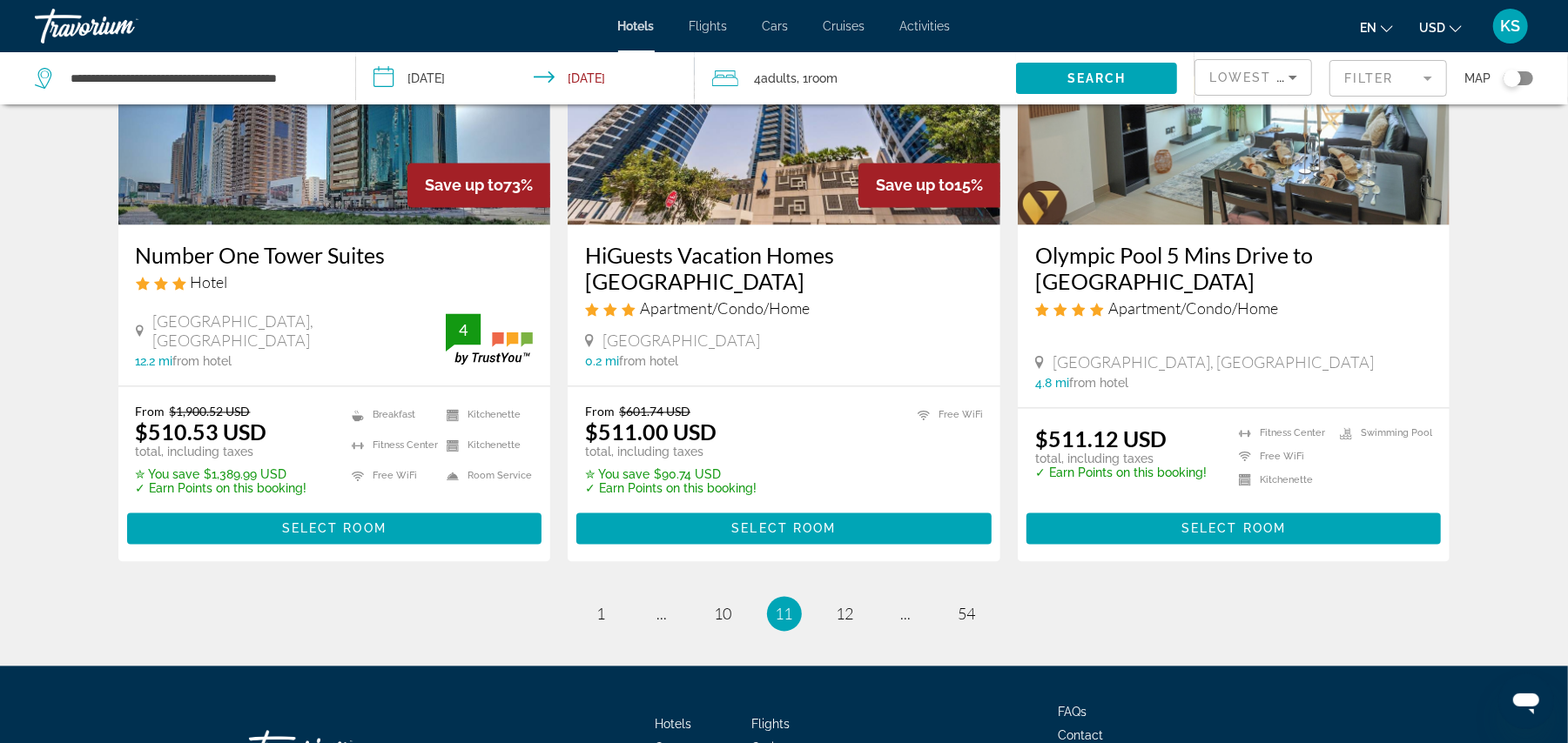
scroll to position [2232, 0]
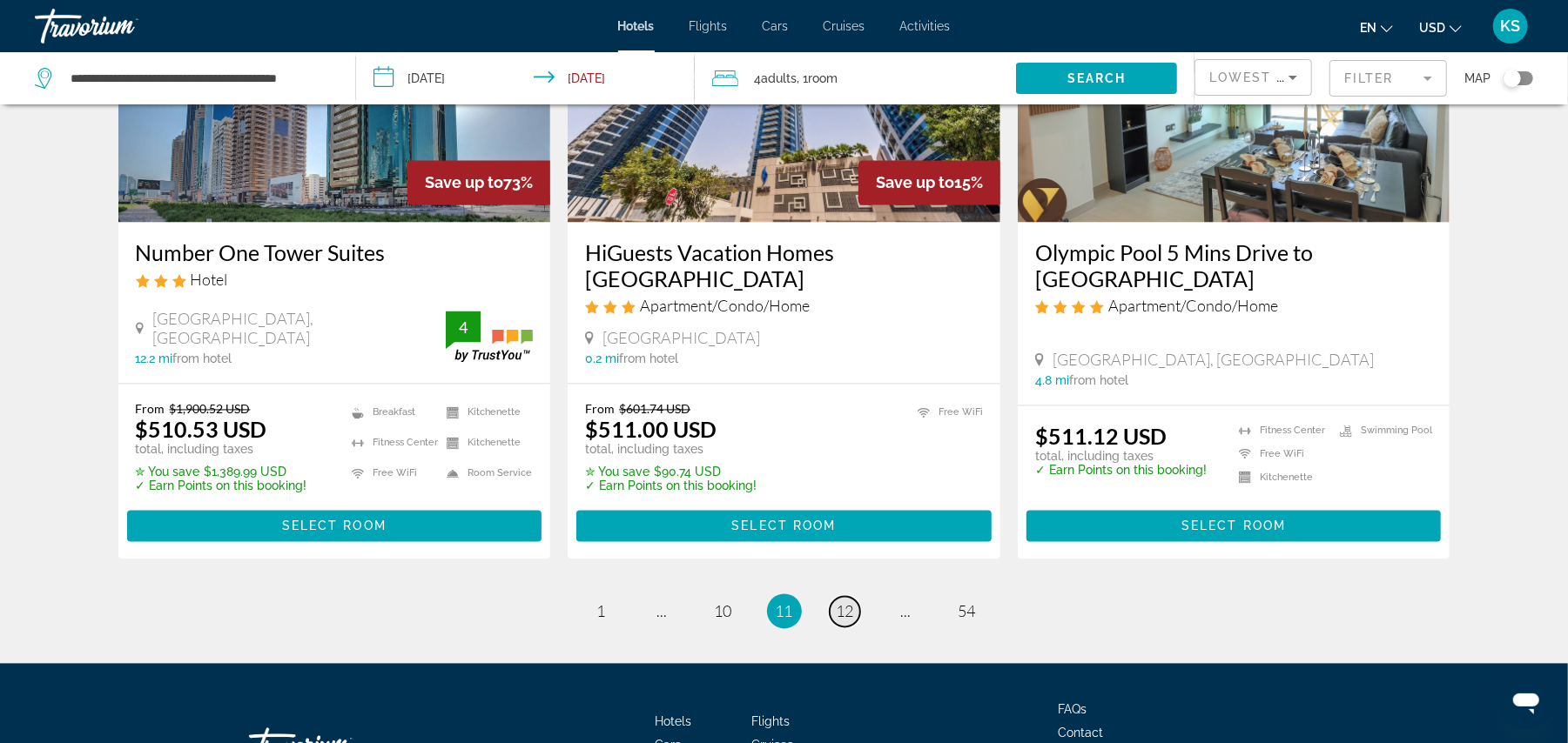
click at [841, 602] on span "12" at bounding box center [845, 611] width 17 height 19
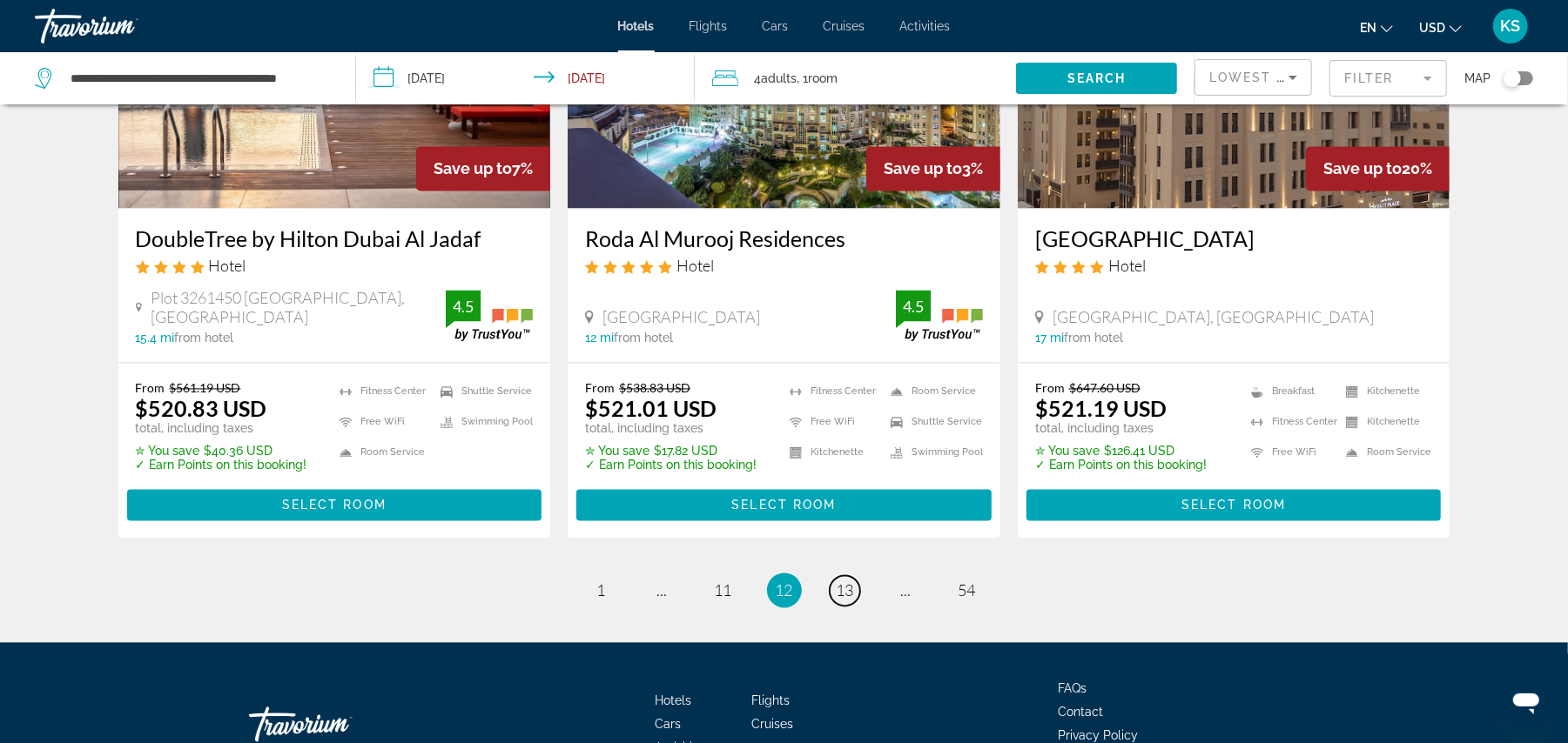
scroll to position [2234, 0]
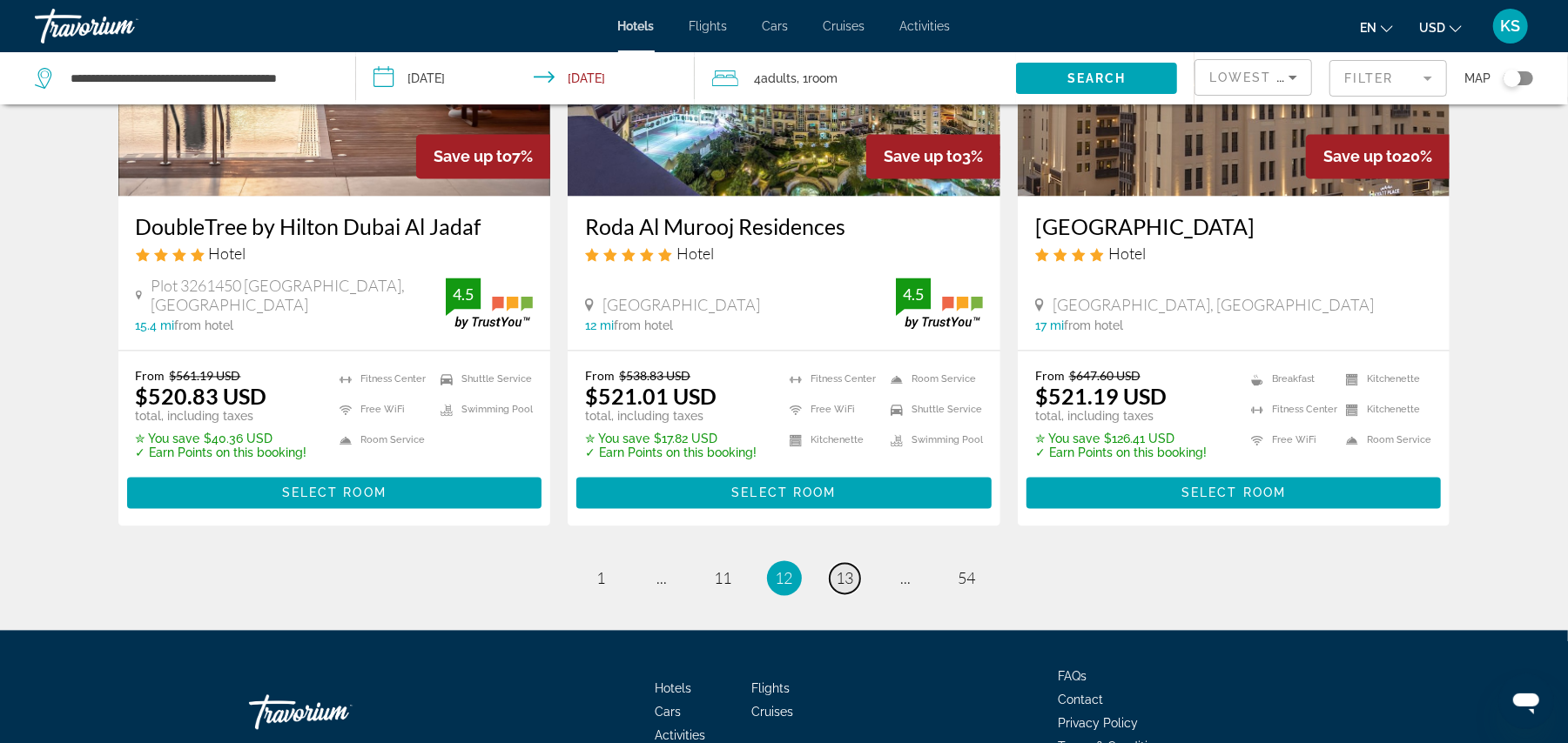
click at [846, 569] on span "13" at bounding box center [845, 578] width 17 height 19
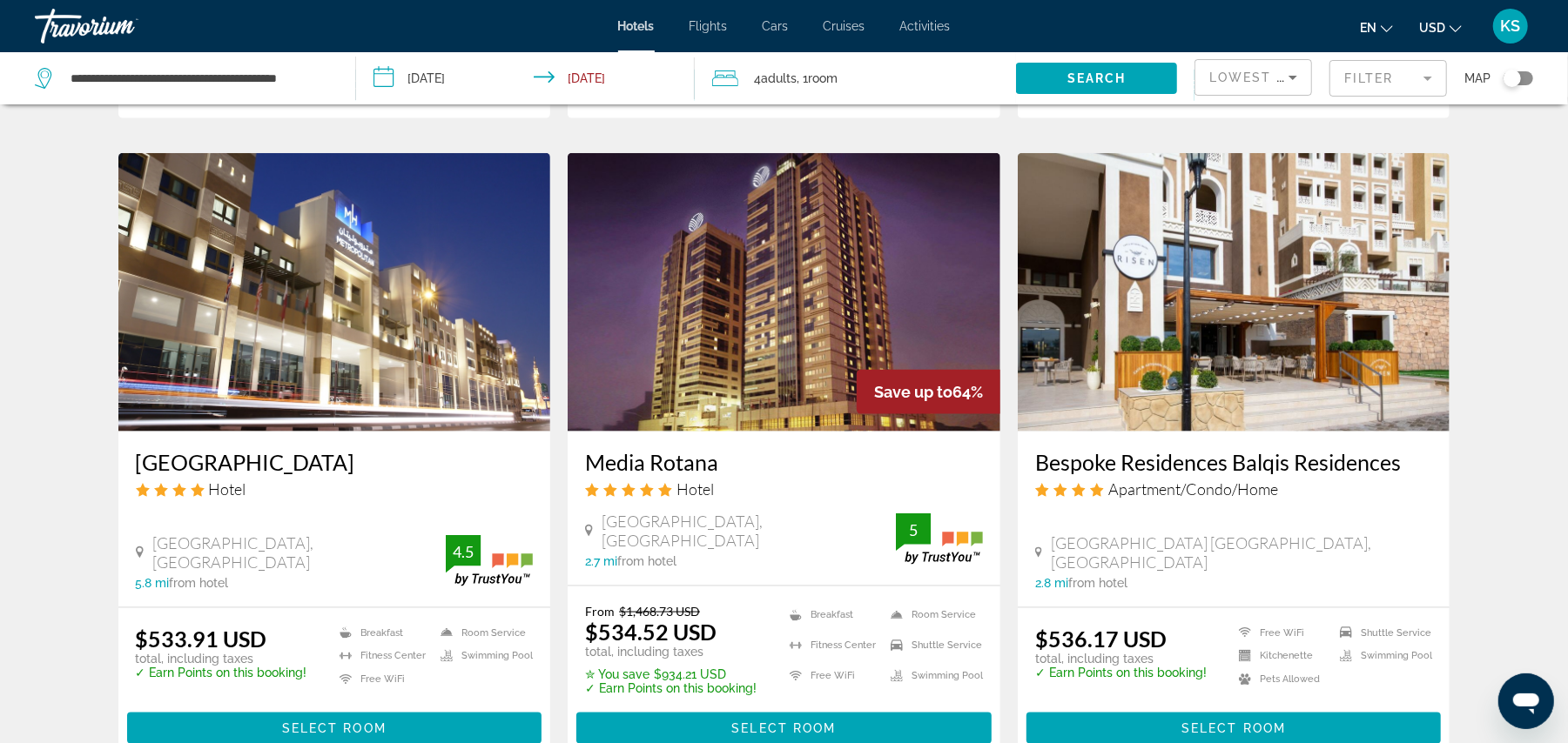
scroll to position [1363, 0]
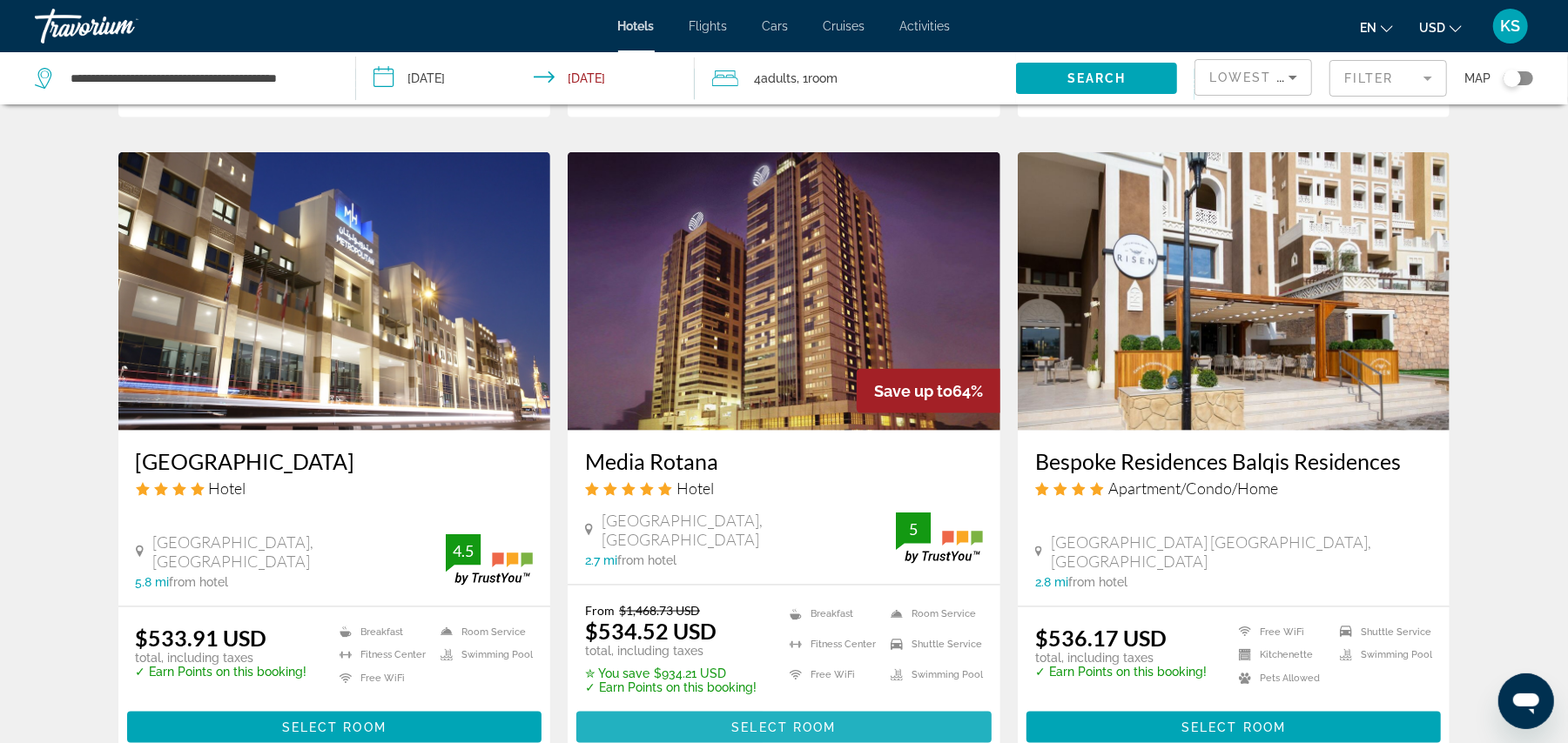
click at [767, 721] on span "Select Room" at bounding box center [784, 727] width 104 height 14
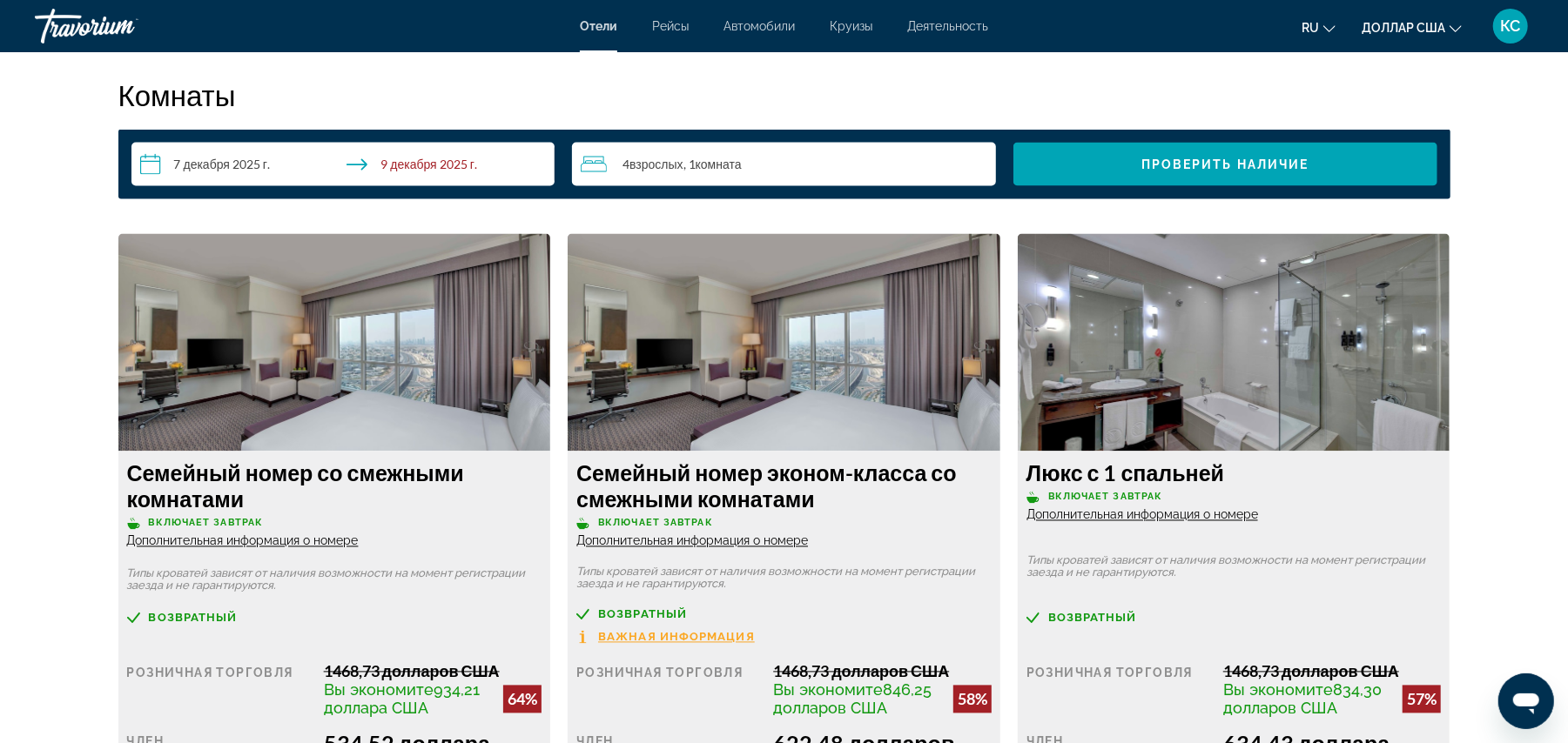
scroll to position [2153, 0]
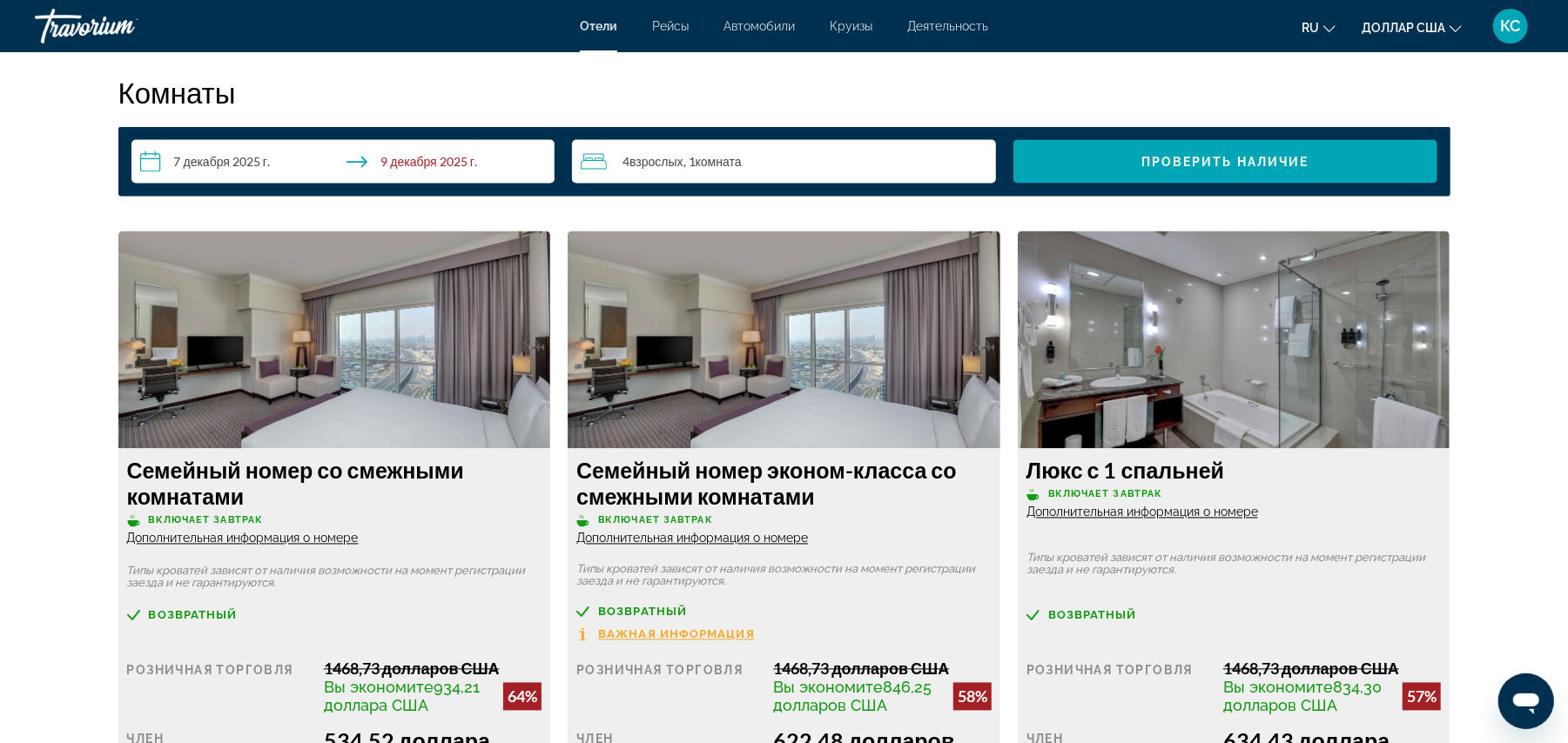
click at [400, 366] on img "Основное содержание" at bounding box center [334, 341] width 433 height 218
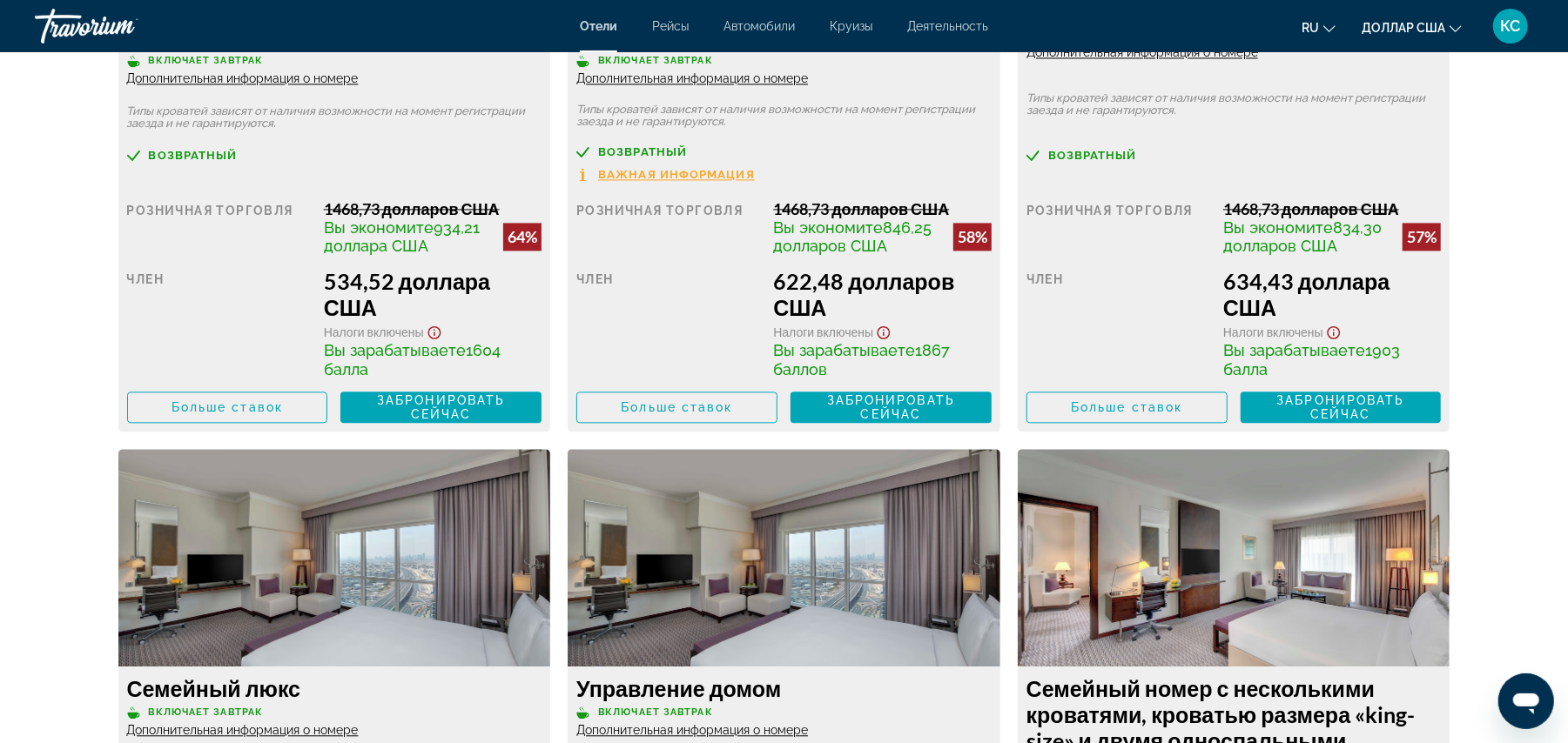
scroll to position [2634, 0]
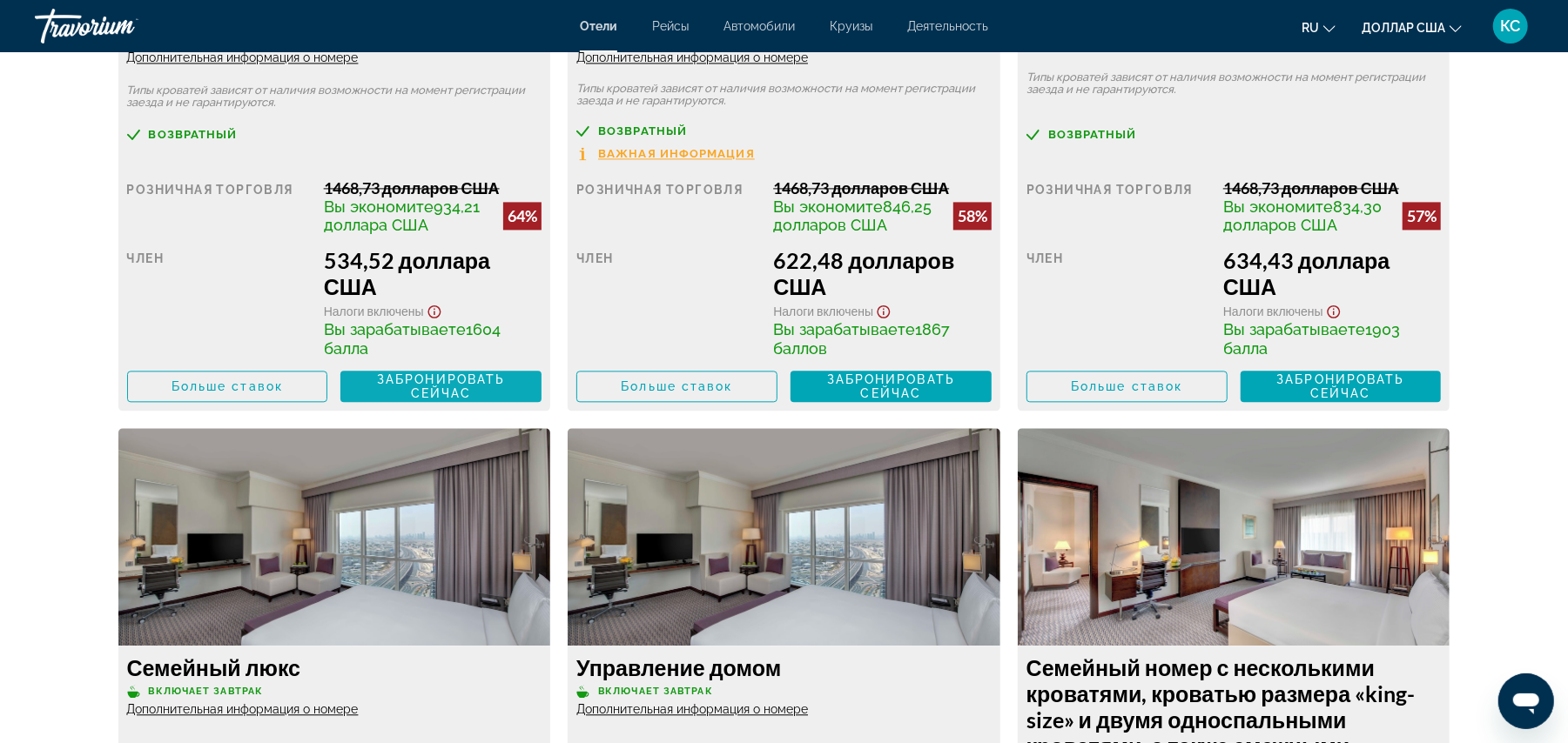
click at [427, 388] on font "Забронировать сейчас" at bounding box center [441, 387] width 128 height 27
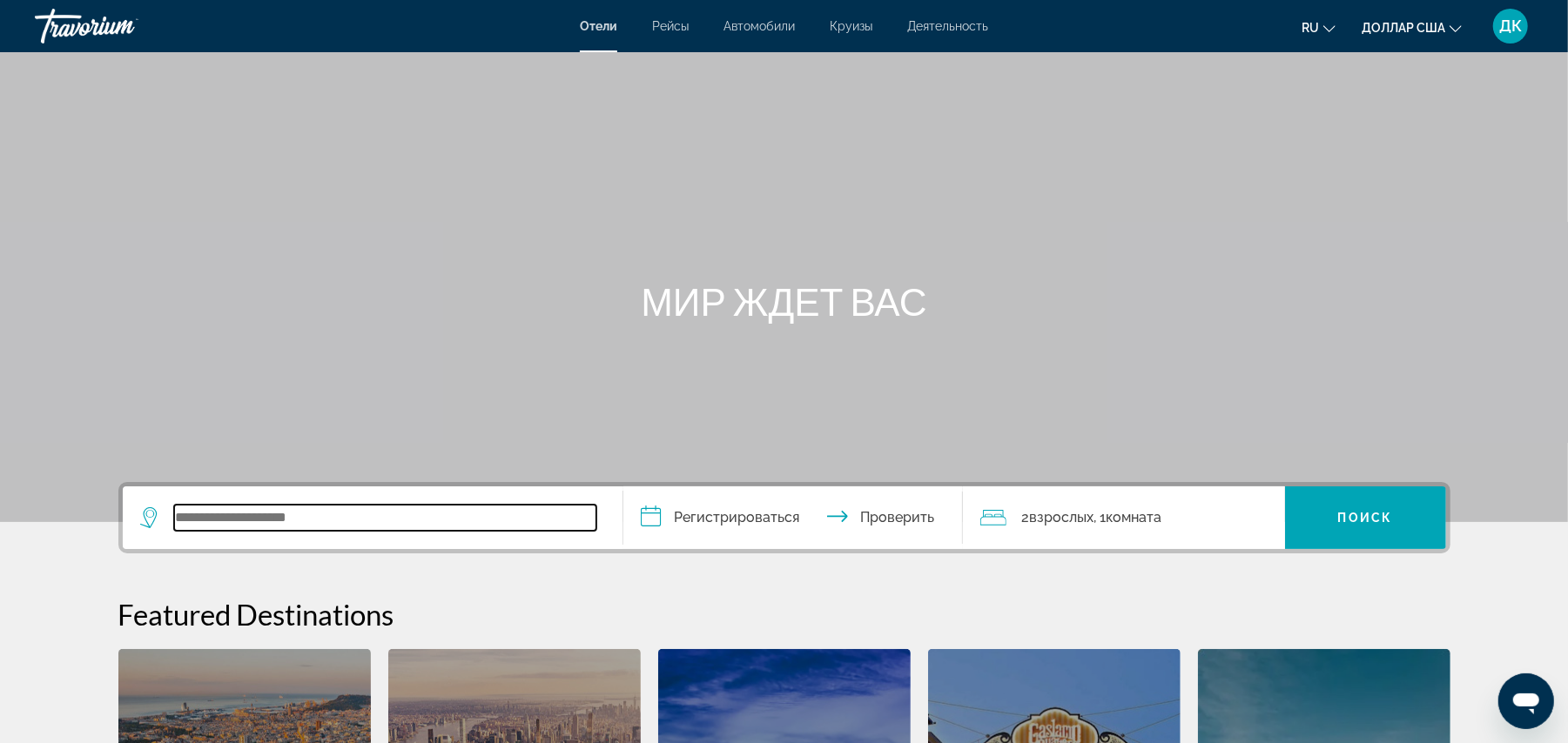
click at [252, 514] on input "Виджет поиска" at bounding box center [385, 518] width 422 height 27
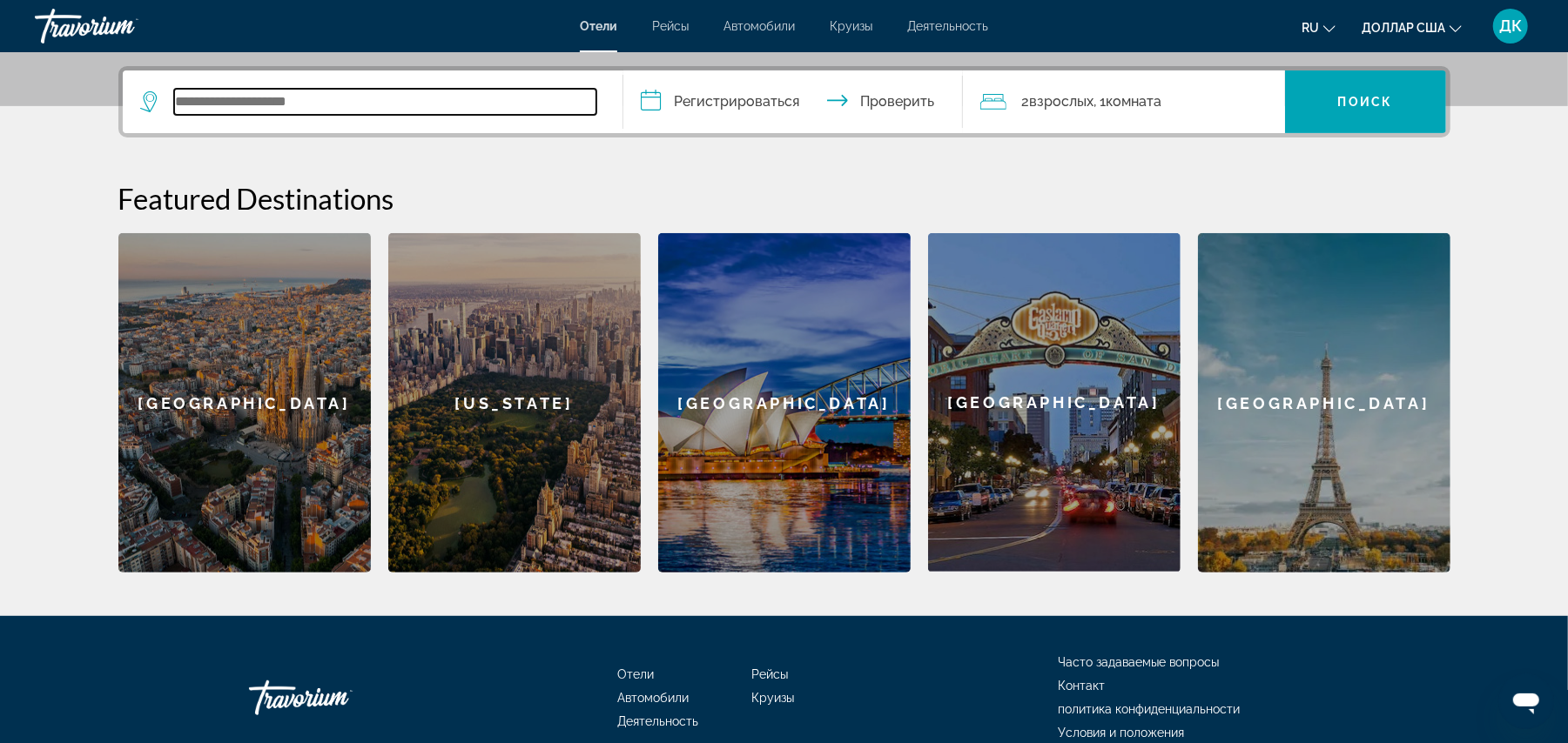
scroll to position [425, 0]
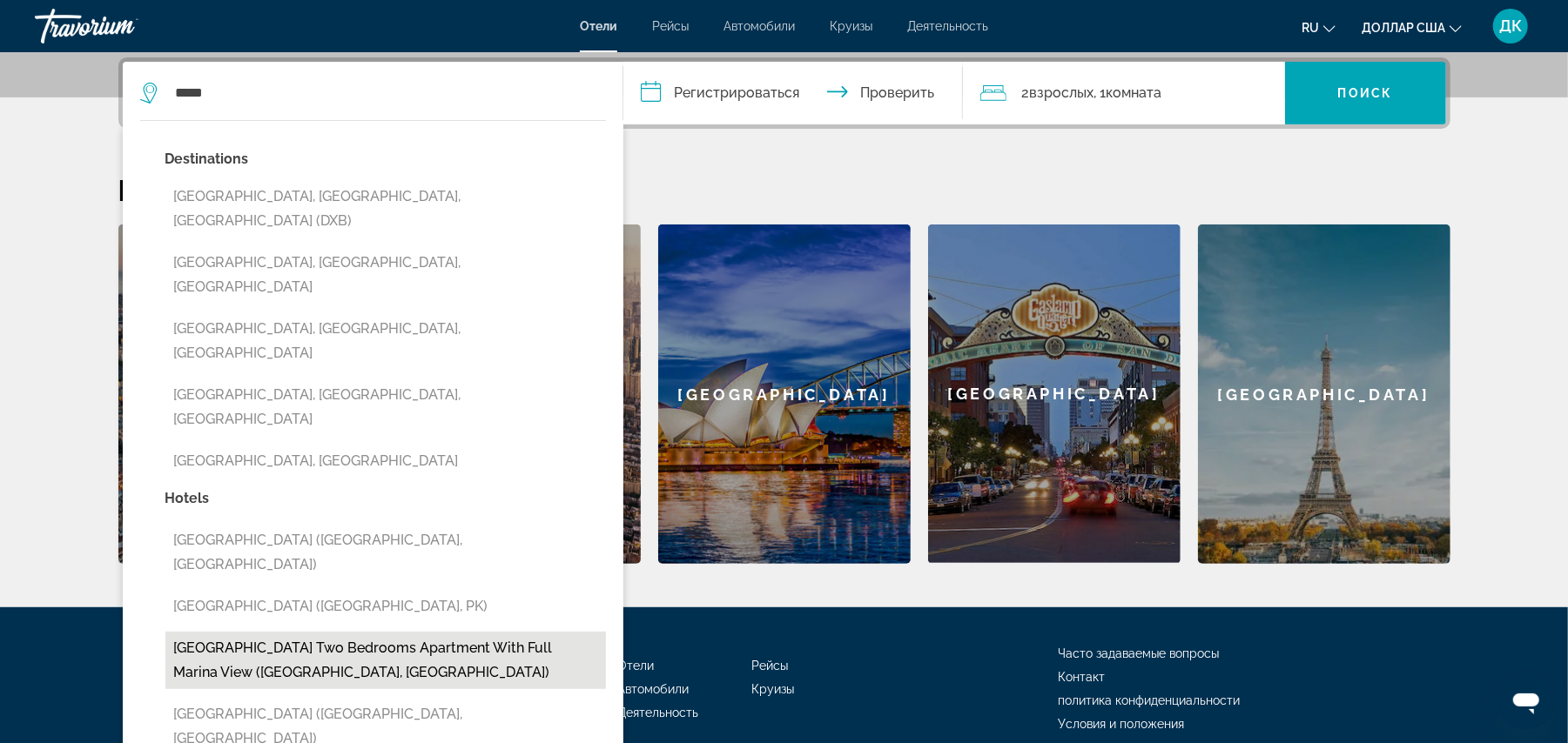
click at [356, 632] on button "[GEOGRAPHIC_DATA] Two bedrooms apartment with full Marina View ([GEOGRAPHIC_DAT…" at bounding box center [386, 661] width 441 height 58
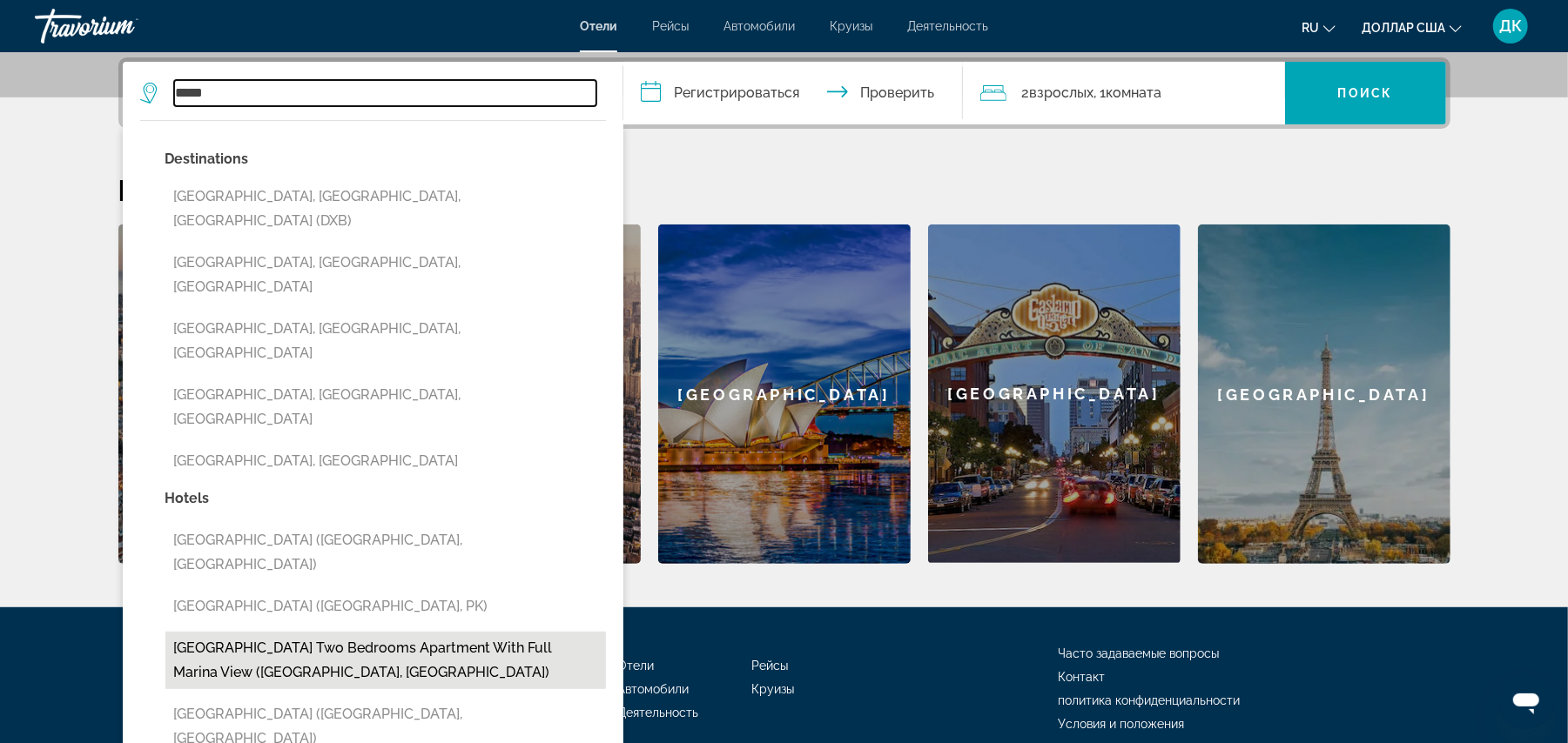
type input "**********"
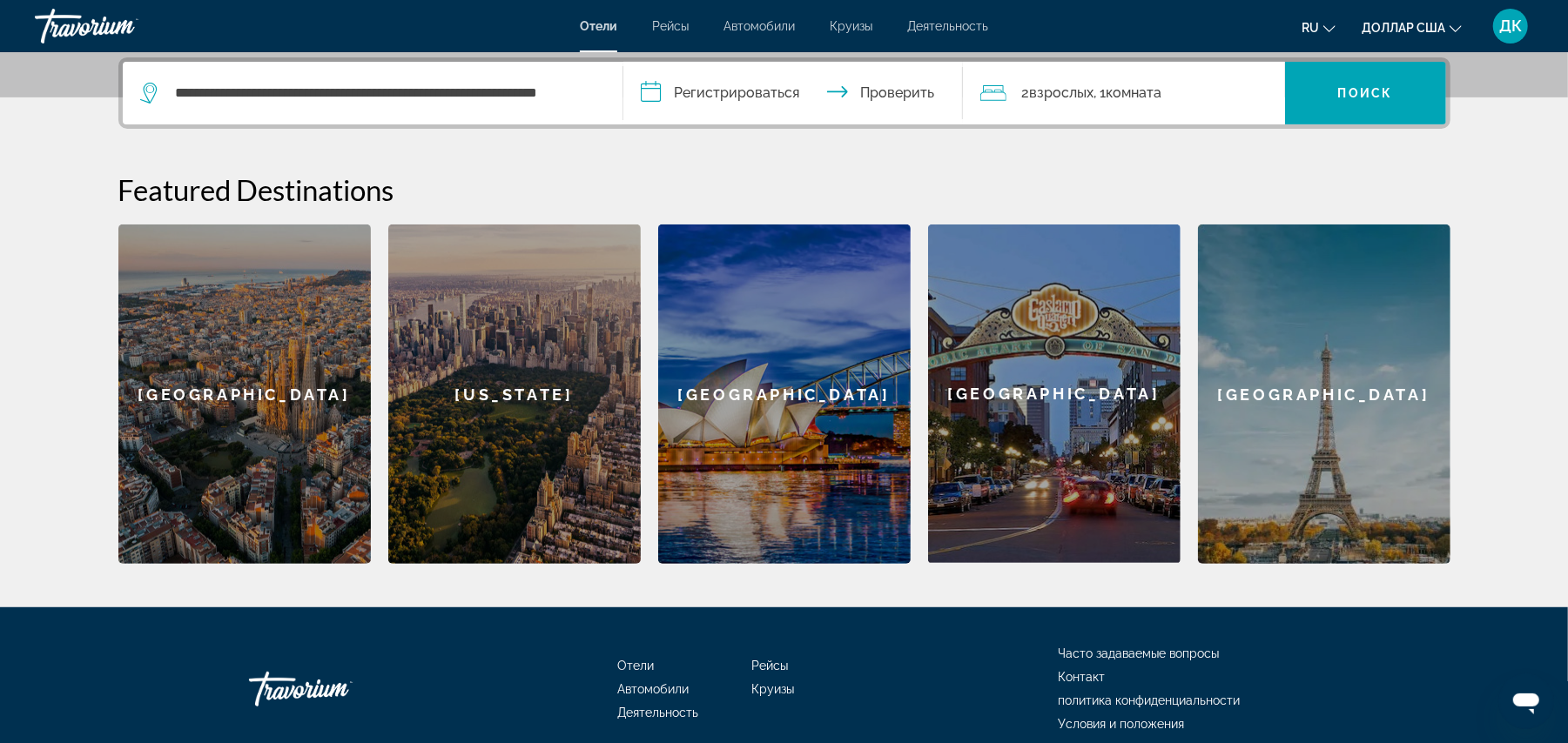
click at [680, 97] on input "**********" at bounding box center [796, 95] width 346 height 68
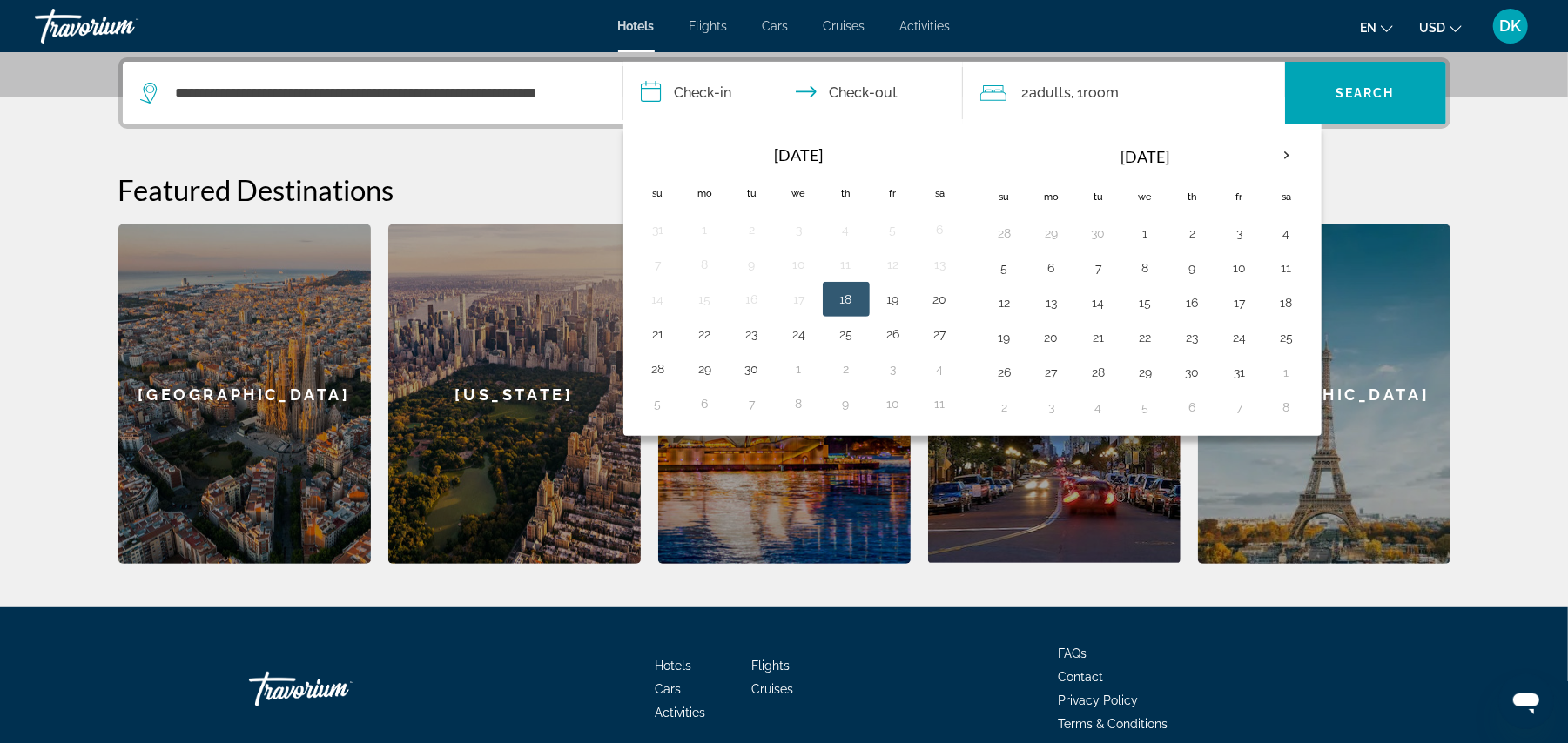
click at [1353, 172] on h2 "Featured Destinations" at bounding box center [784, 190] width 1332 height 35
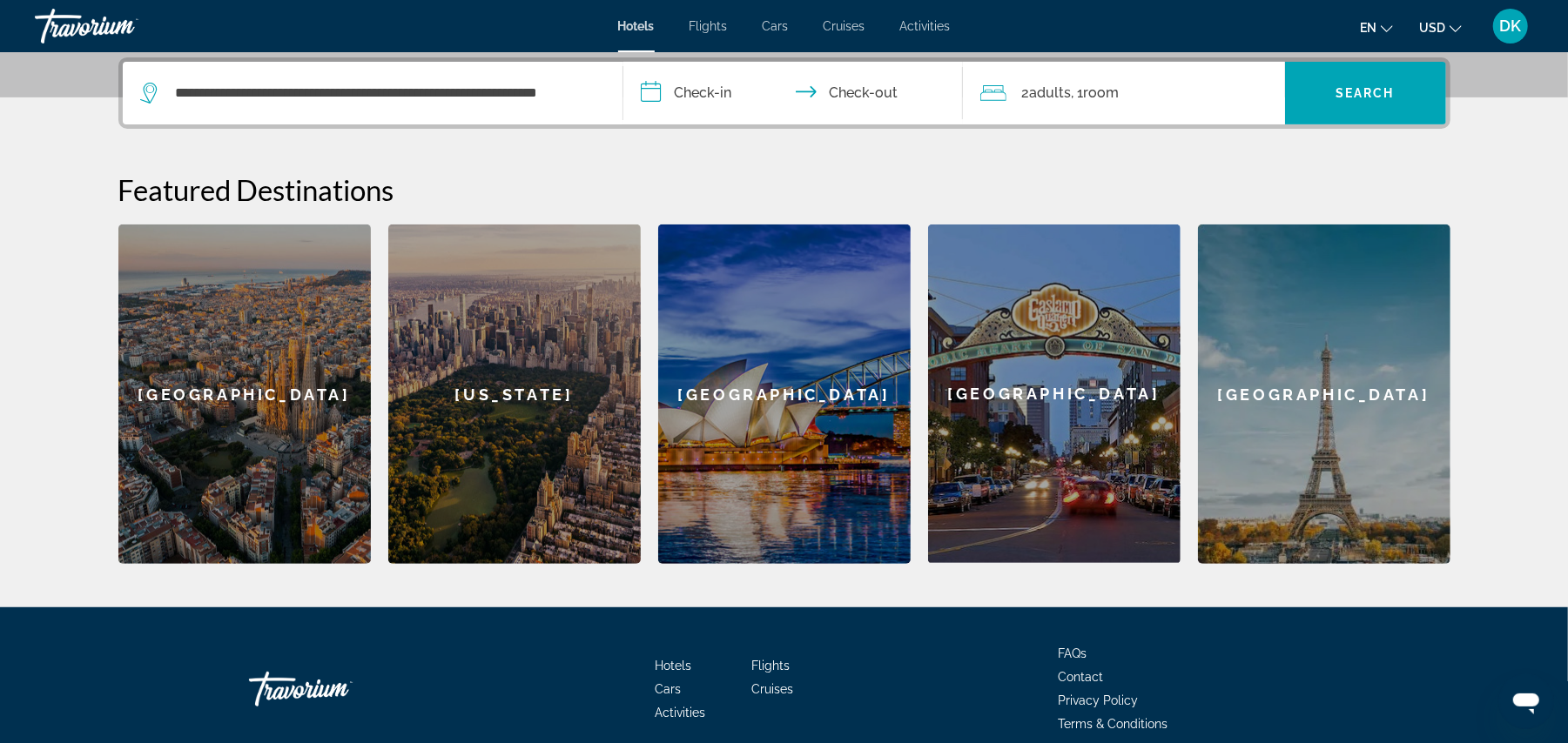
click at [689, 84] on input "**********" at bounding box center [796, 95] width 346 height 68
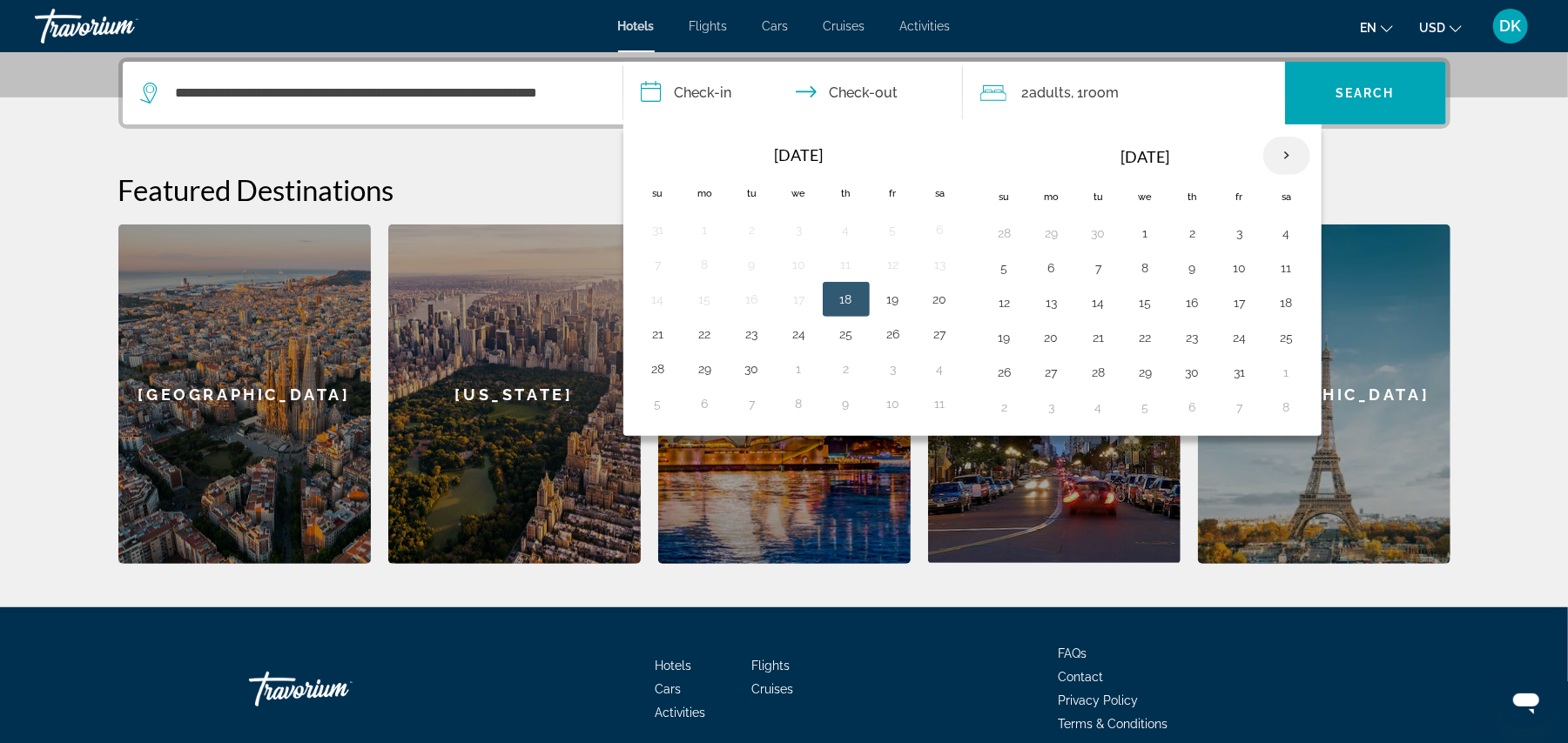
click at [1292, 151] on th "Next month" at bounding box center [1287, 156] width 47 height 38
click at [1008, 267] on button "7" at bounding box center [1004, 268] width 27 height 25
click at [1105, 269] on button "9" at bounding box center [1099, 268] width 27 height 25
type input "**********"
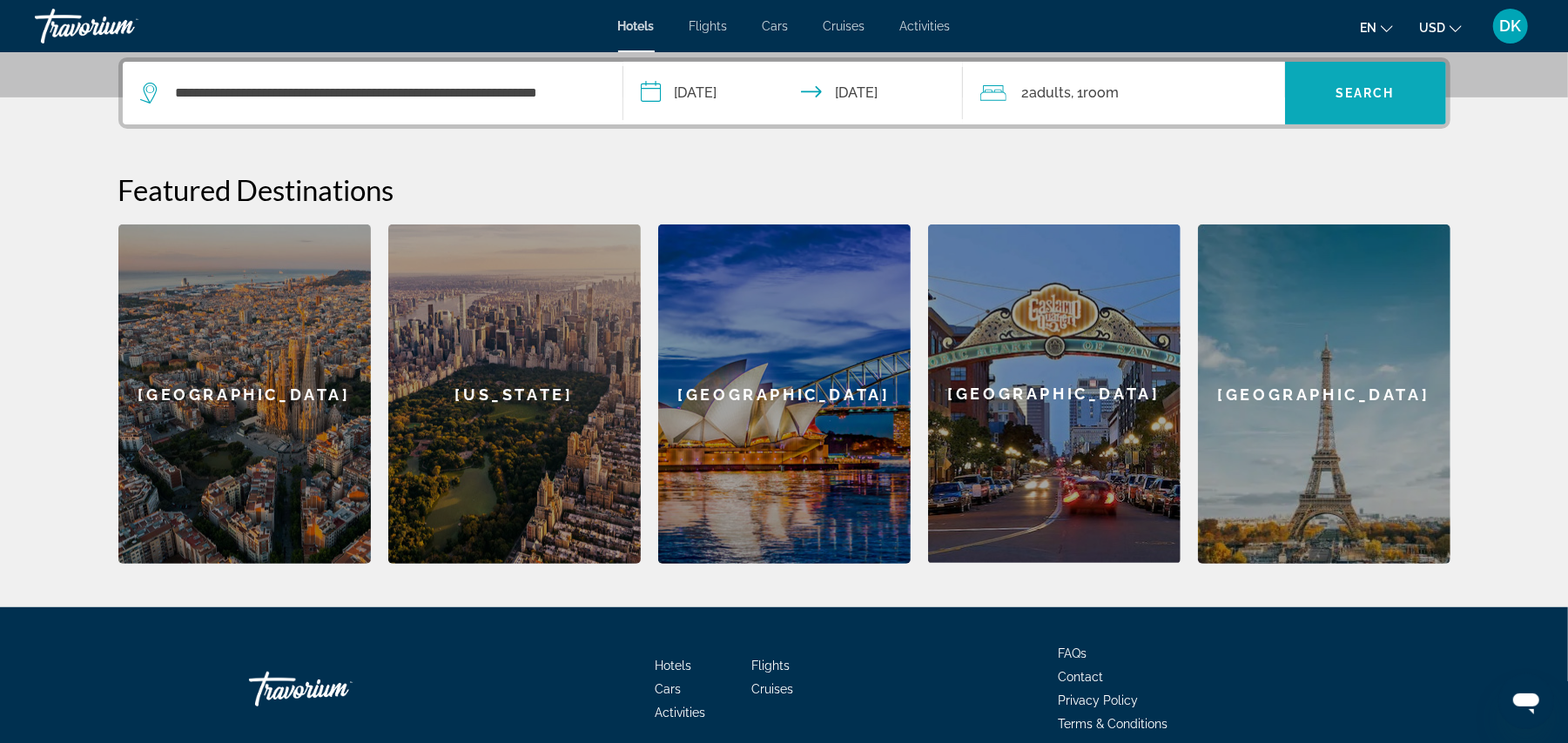
click at [1354, 82] on span "Search widget" at bounding box center [1365, 93] width 161 height 42
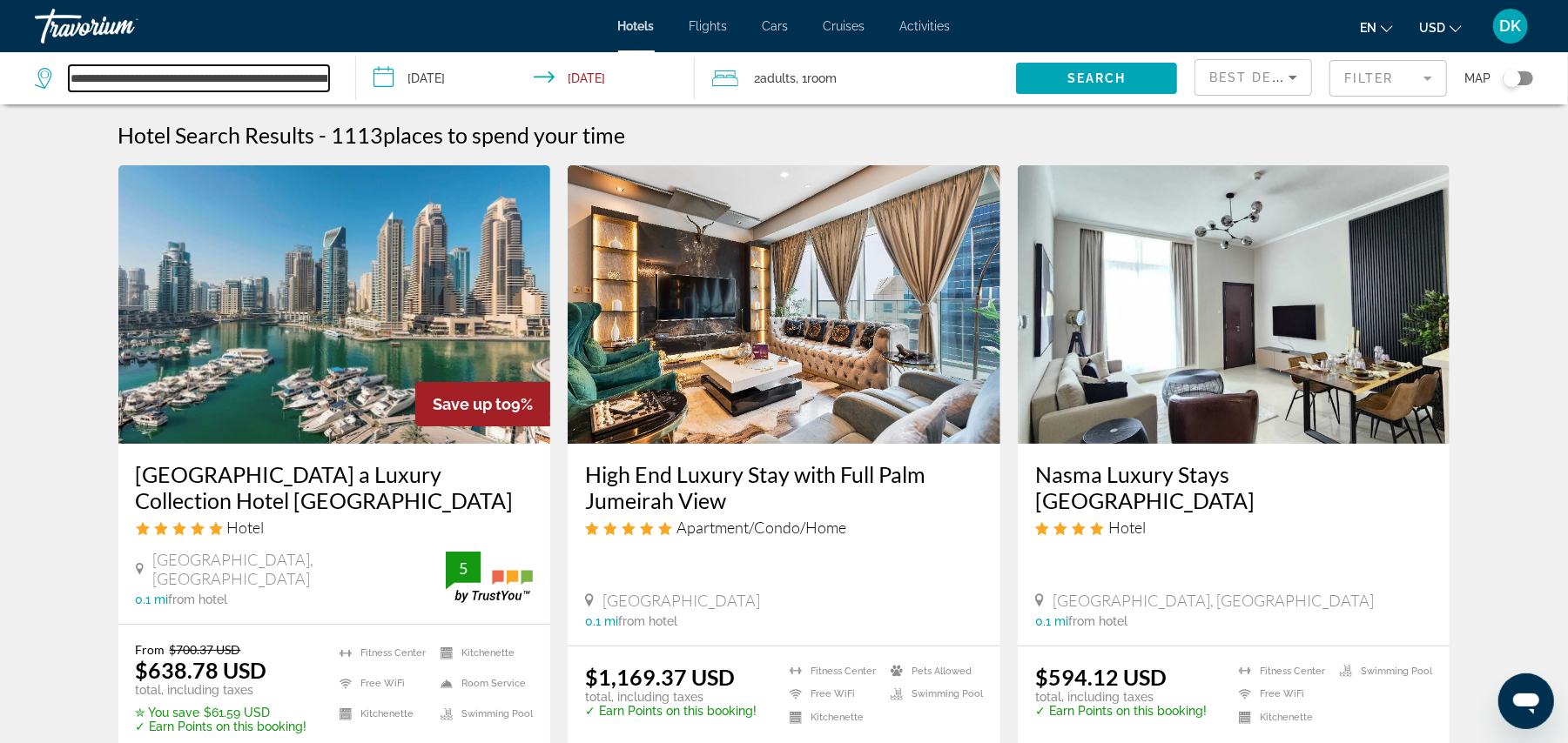
click at [322, 71] on input "**********" at bounding box center [199, 78] width 260 height 27
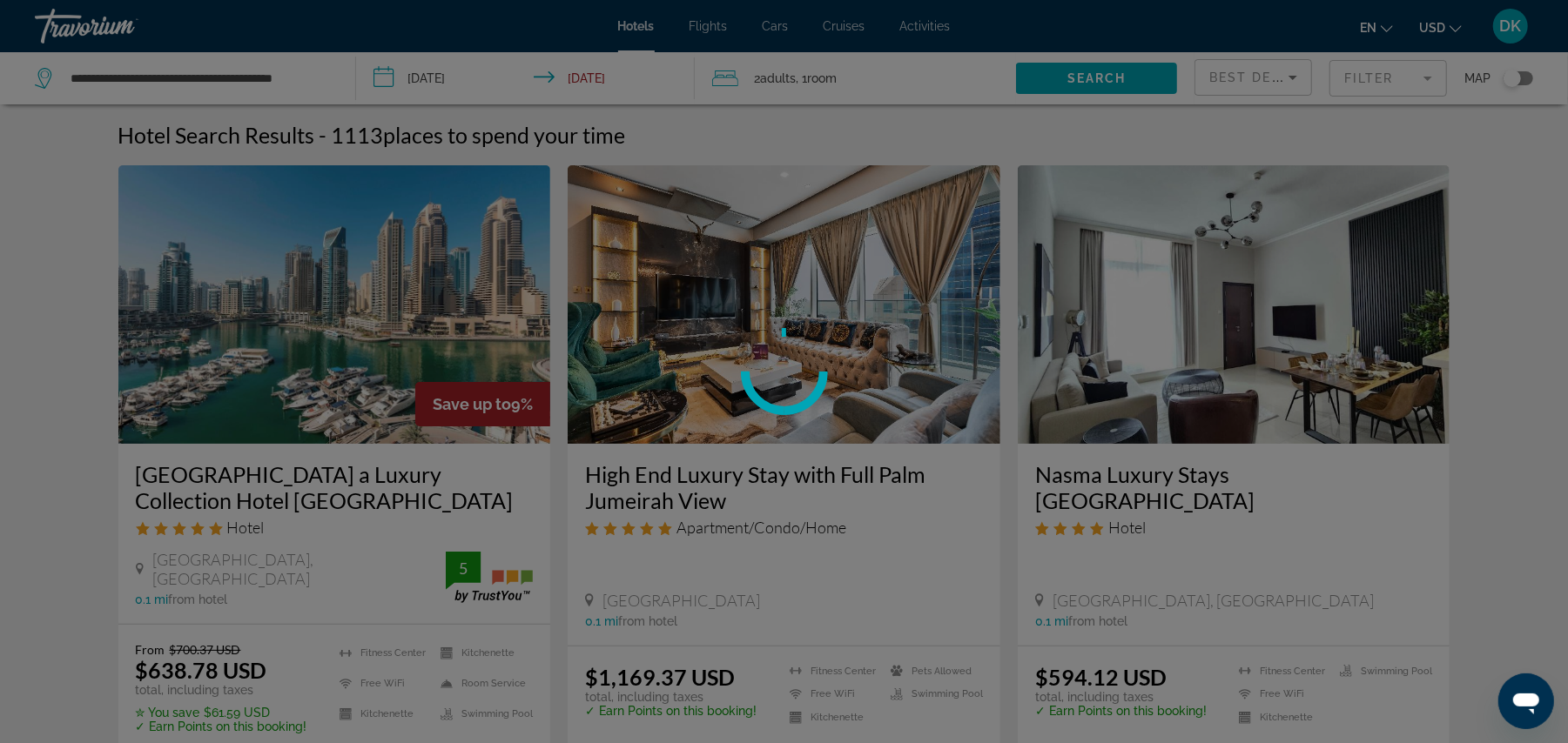
click at [317, 81] on div at bounding box center [784, 371] width 1568 height 743
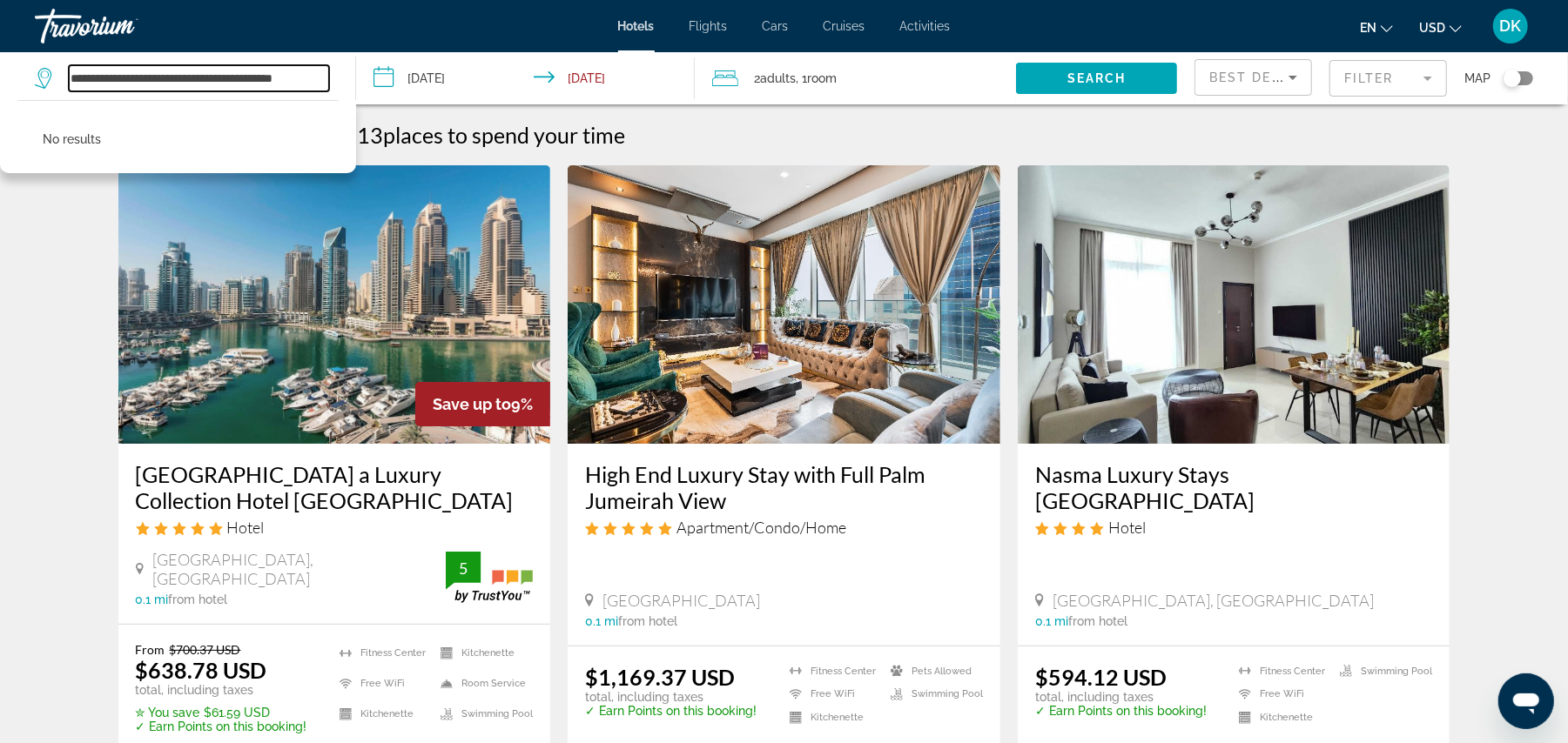
click at [317, 73] on input "**********" at bounding box center [199, 78] width 260 height 27
click at [280, 83] on input "***" at bounding box center [199, 78] width 260 height 27
type input "*"
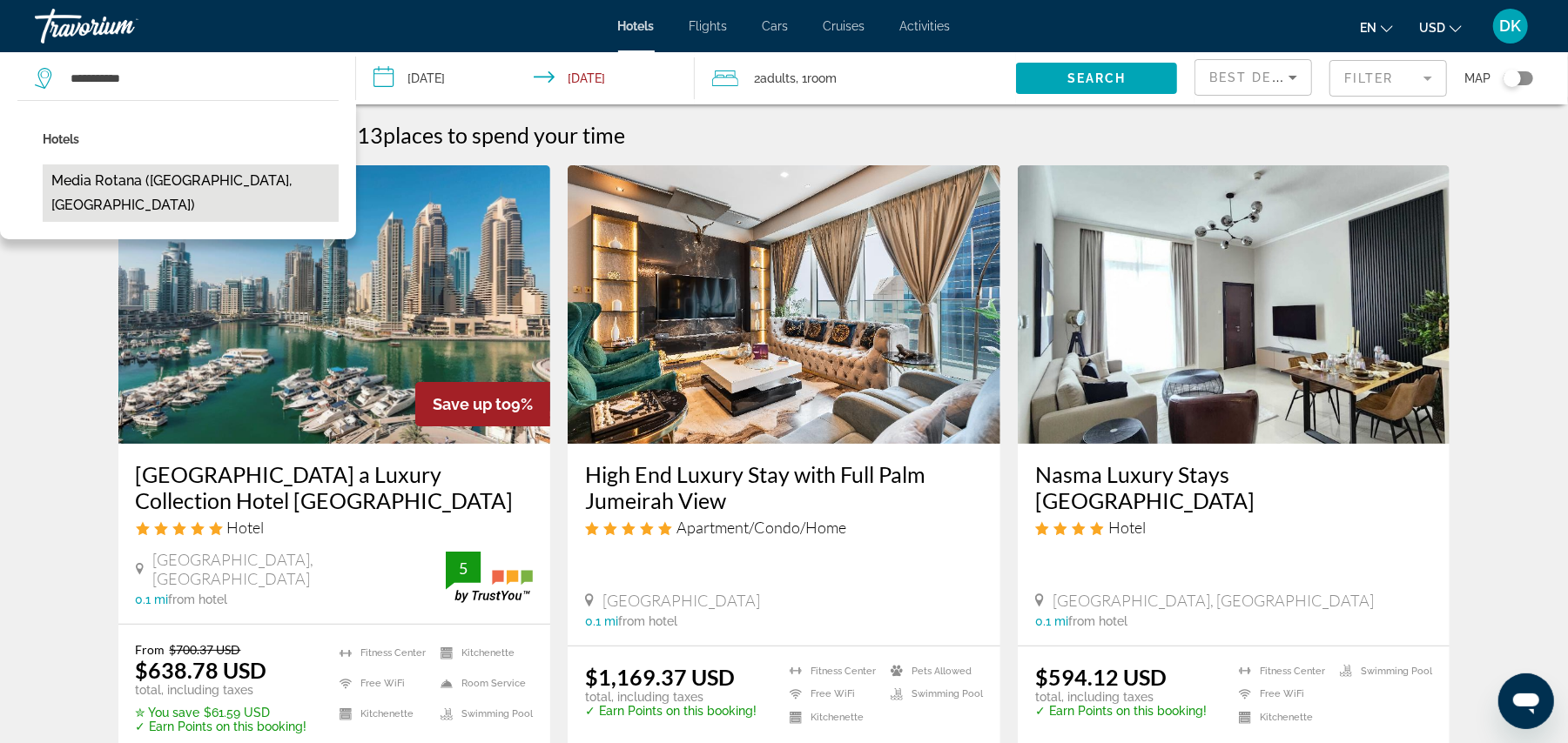
click at [162, 174] on button "Media Rotana ([GEOGRAPHIC_DATA], [GEOGRAPHIC_DATA])" at bounding box center [191, 193] width 296 height 58
type input "**********"
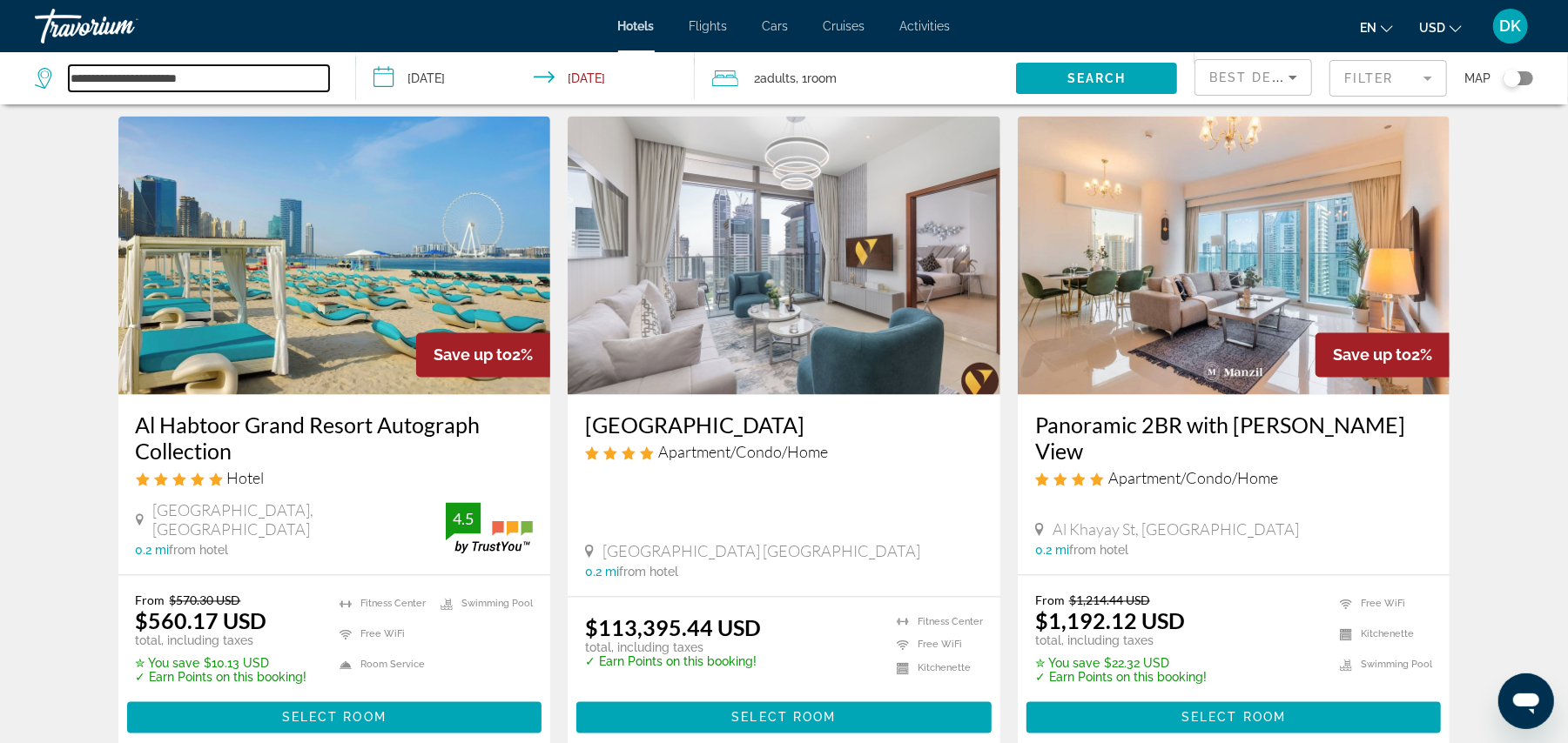
scroll to position [2040, 0]
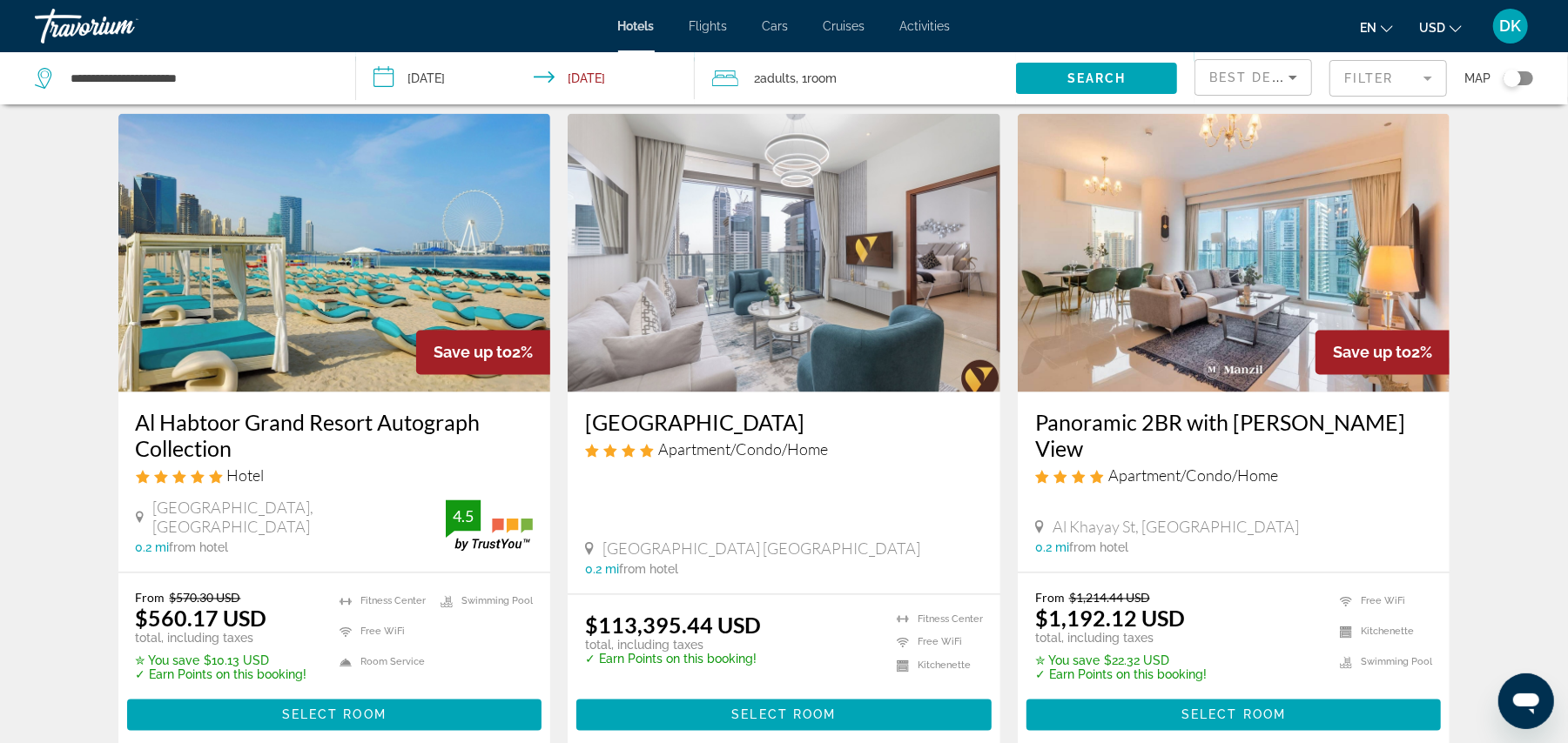
click at [1236, 74] on span "Best Deals" at bounding box center [1255, 77] width 91 height 14
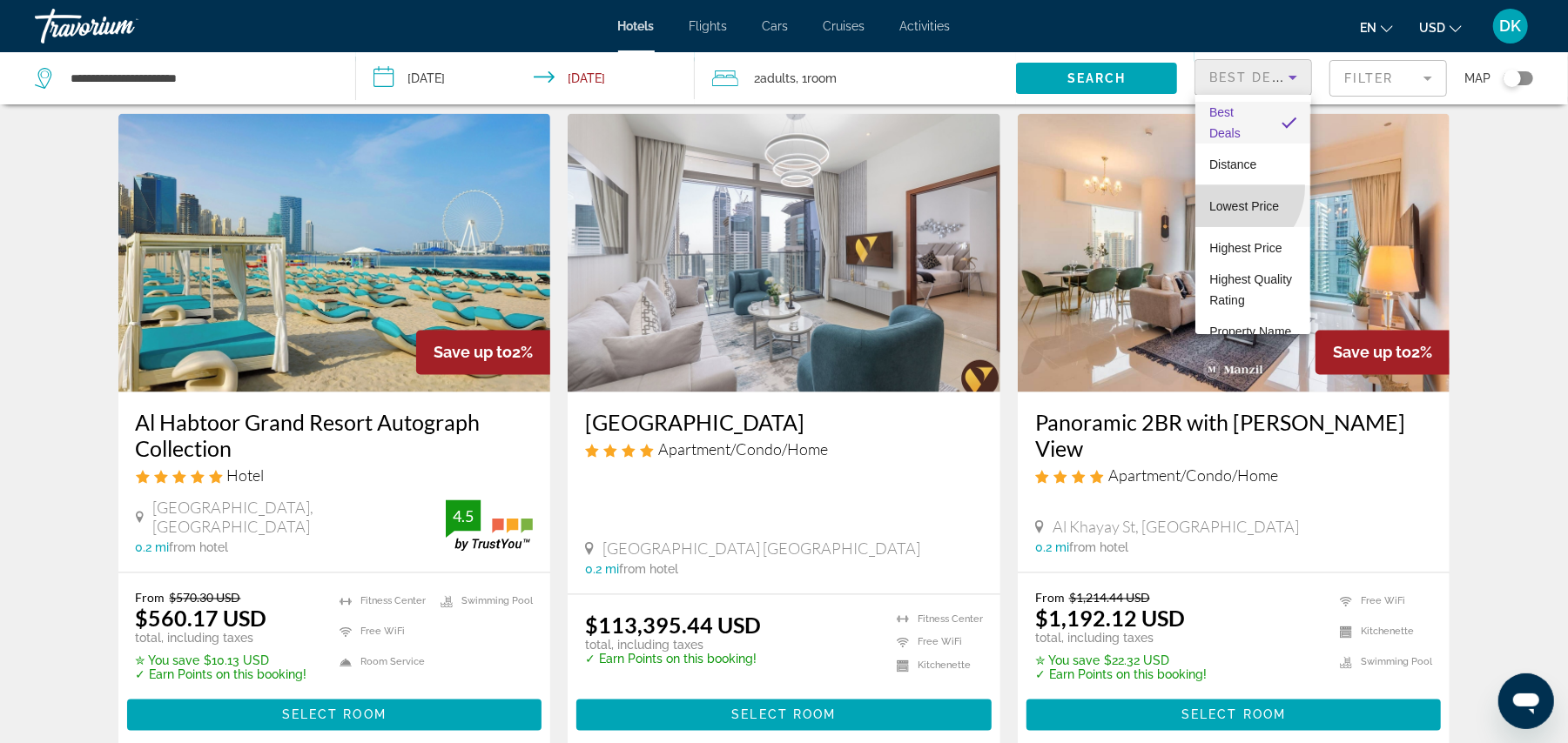
click at [1226, 196] on span "Lowest Price" at bounding box center [1245, 206] width 70 height 21
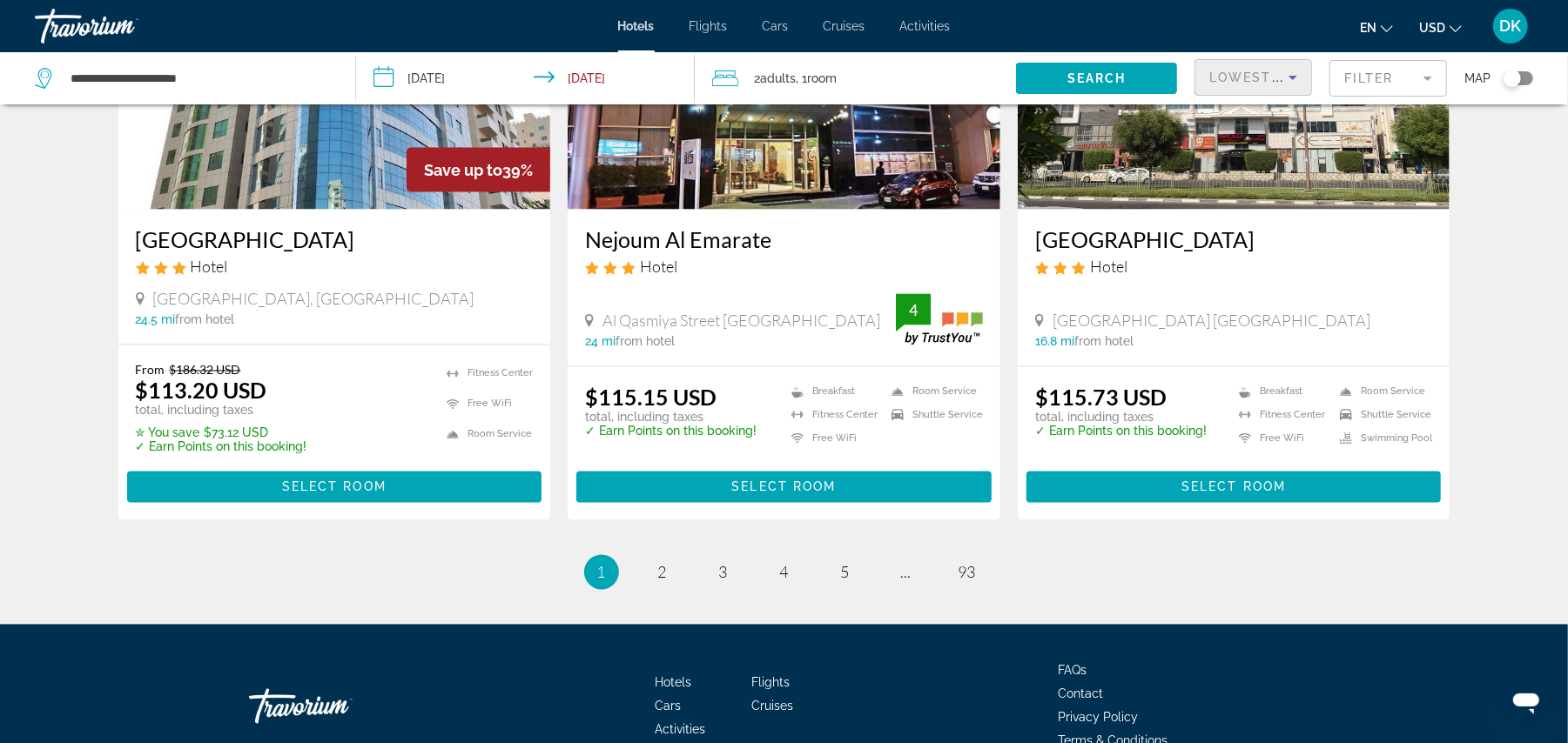
scroll to position [2124, 0]
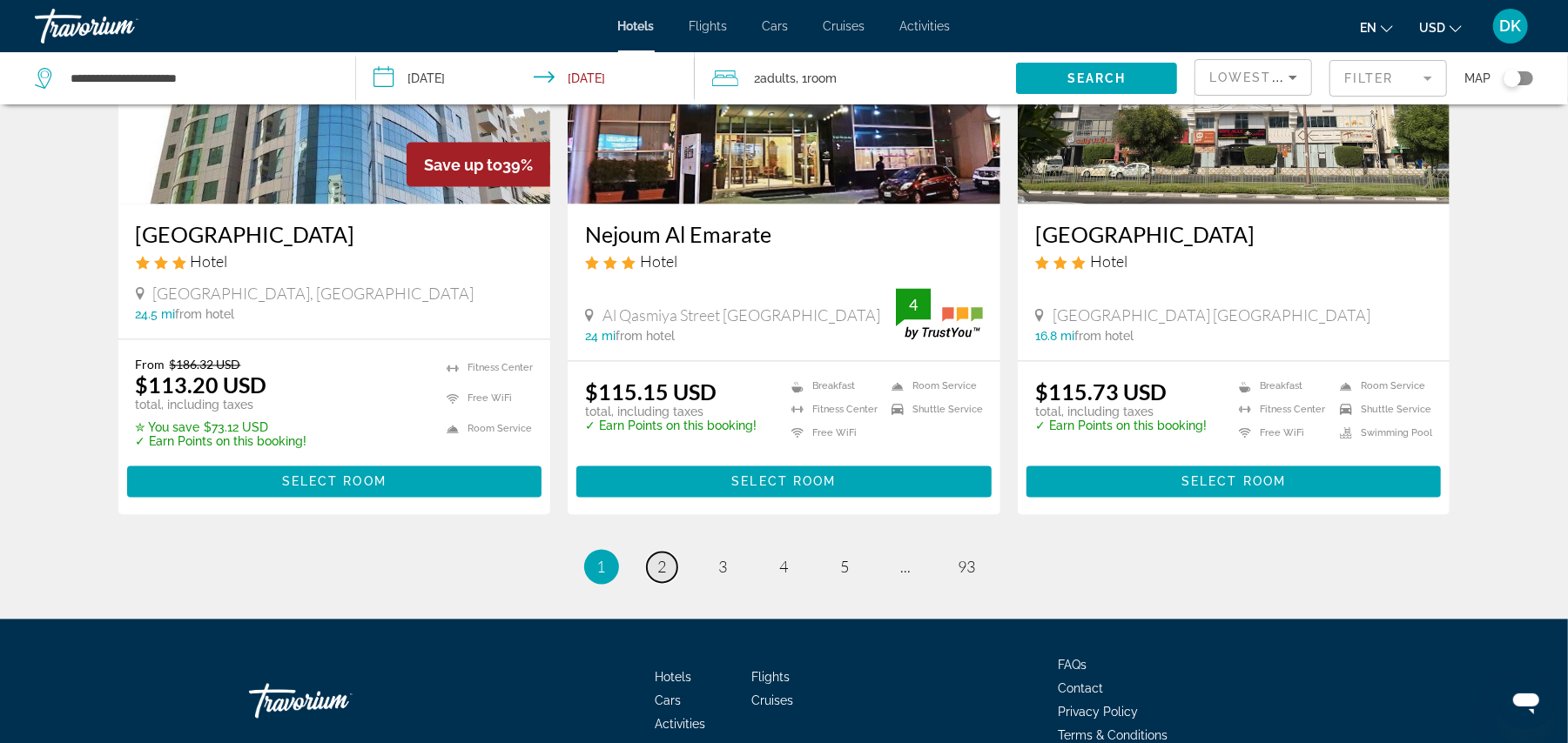
click at [665, 552] on link "page 2" at bounding box center [662, 567] width 30 height 30
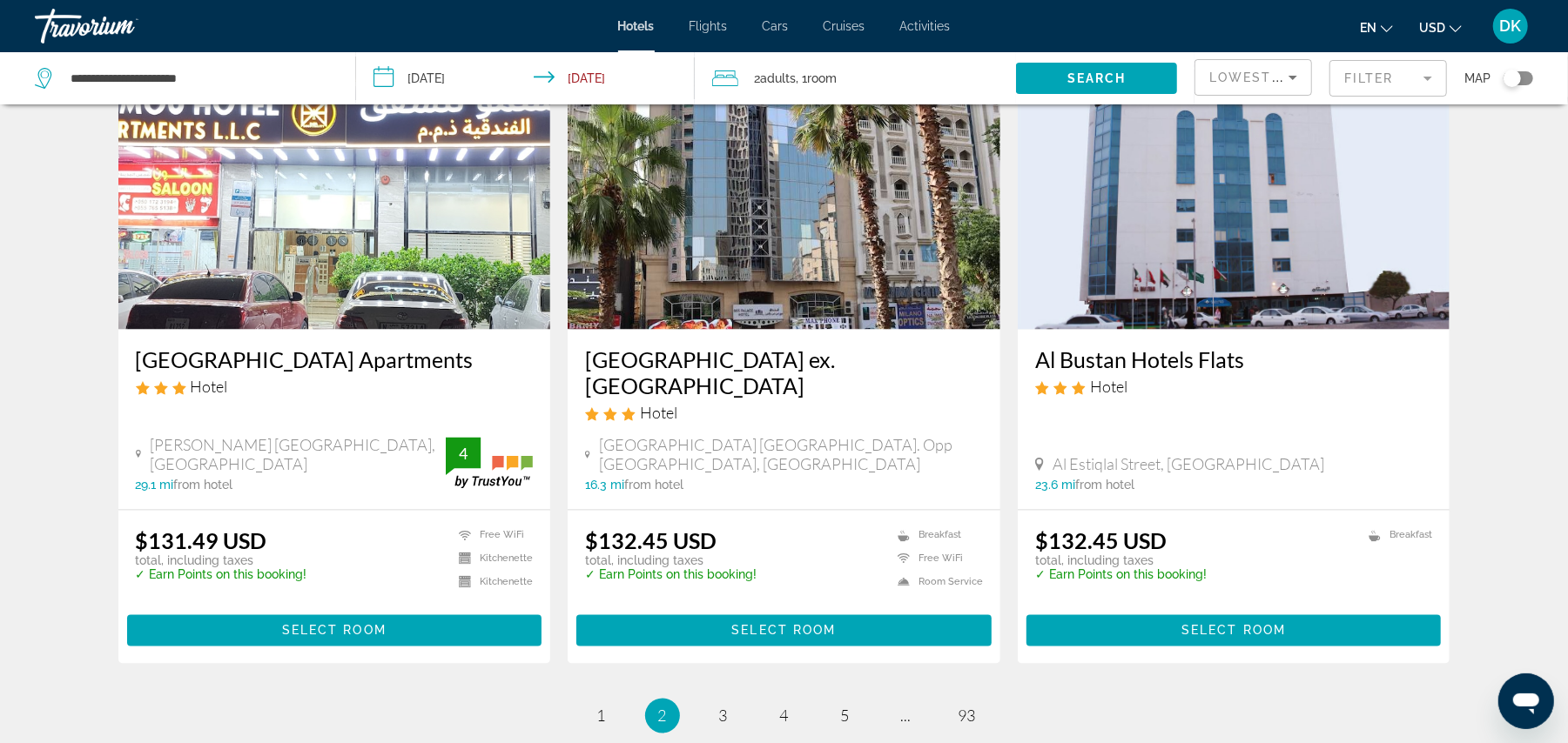
scroll to position [2267, 0]
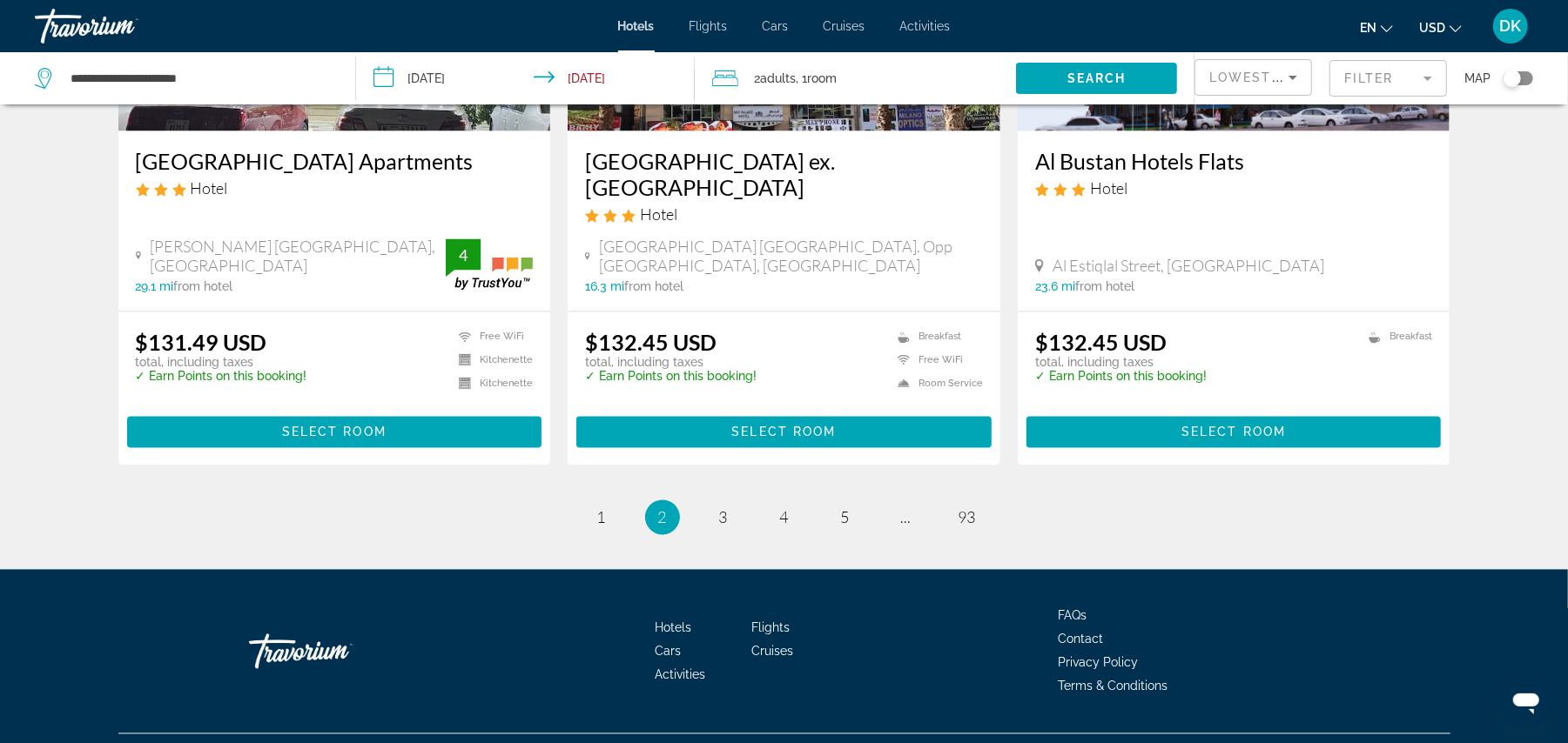
click at [1342, 71] on mat-form-field "Filter" at bounding box center [1388, 79] width 117 height 37
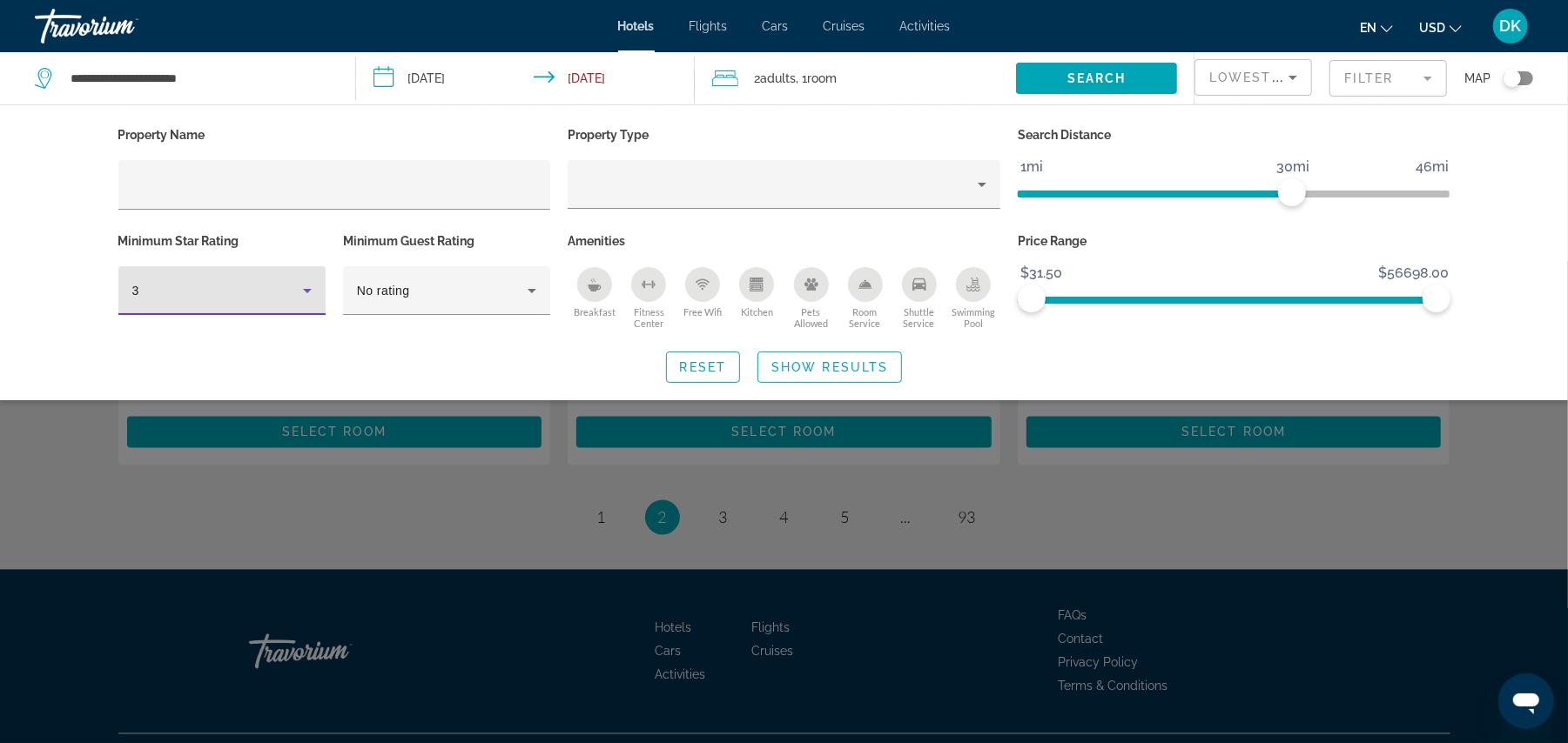
click at [235, 294] on div "3" at bounding box center [217, 290] width 170 height 21
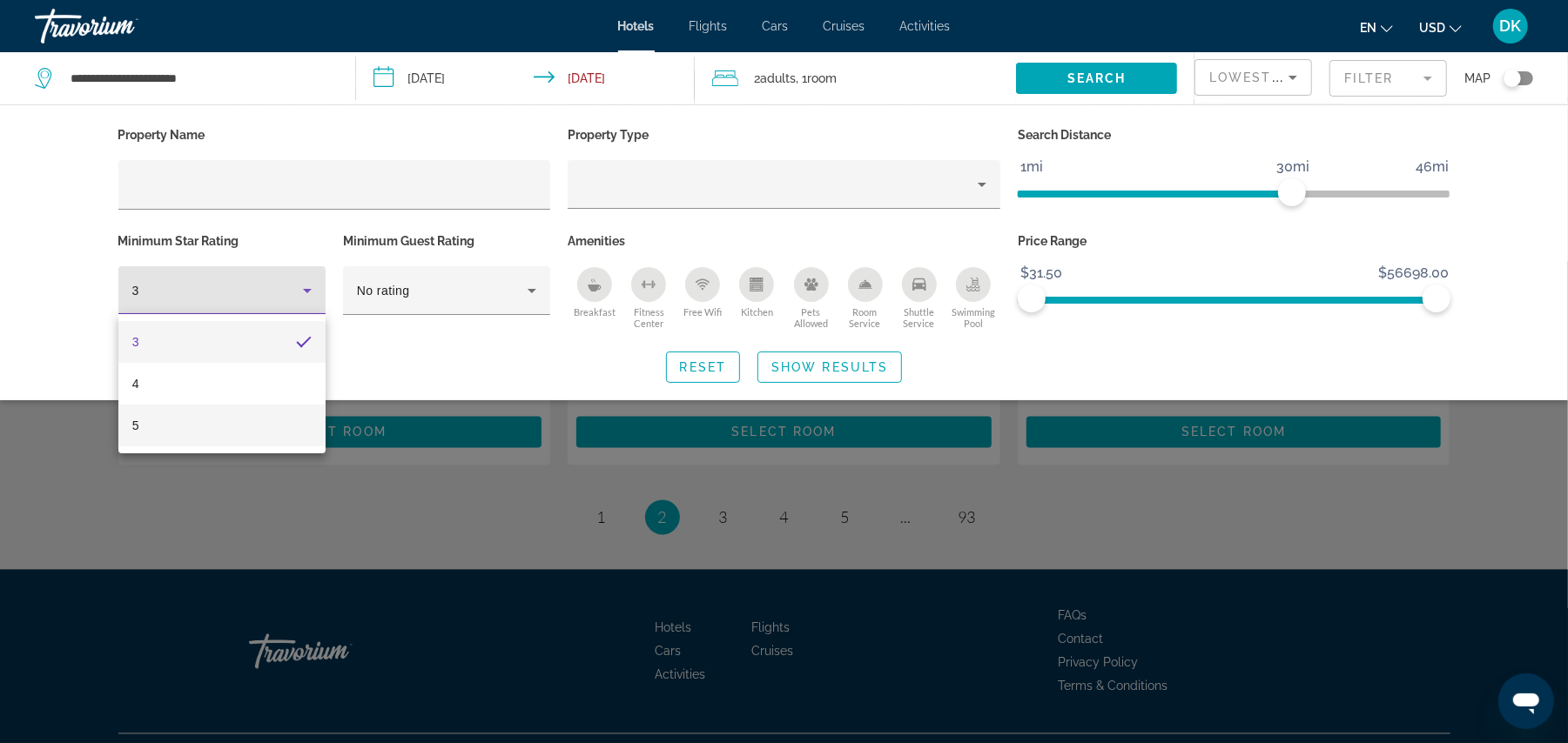
click at [182, 443] on mat-option "5" at bounding box center [222, 426] width 207 height 42
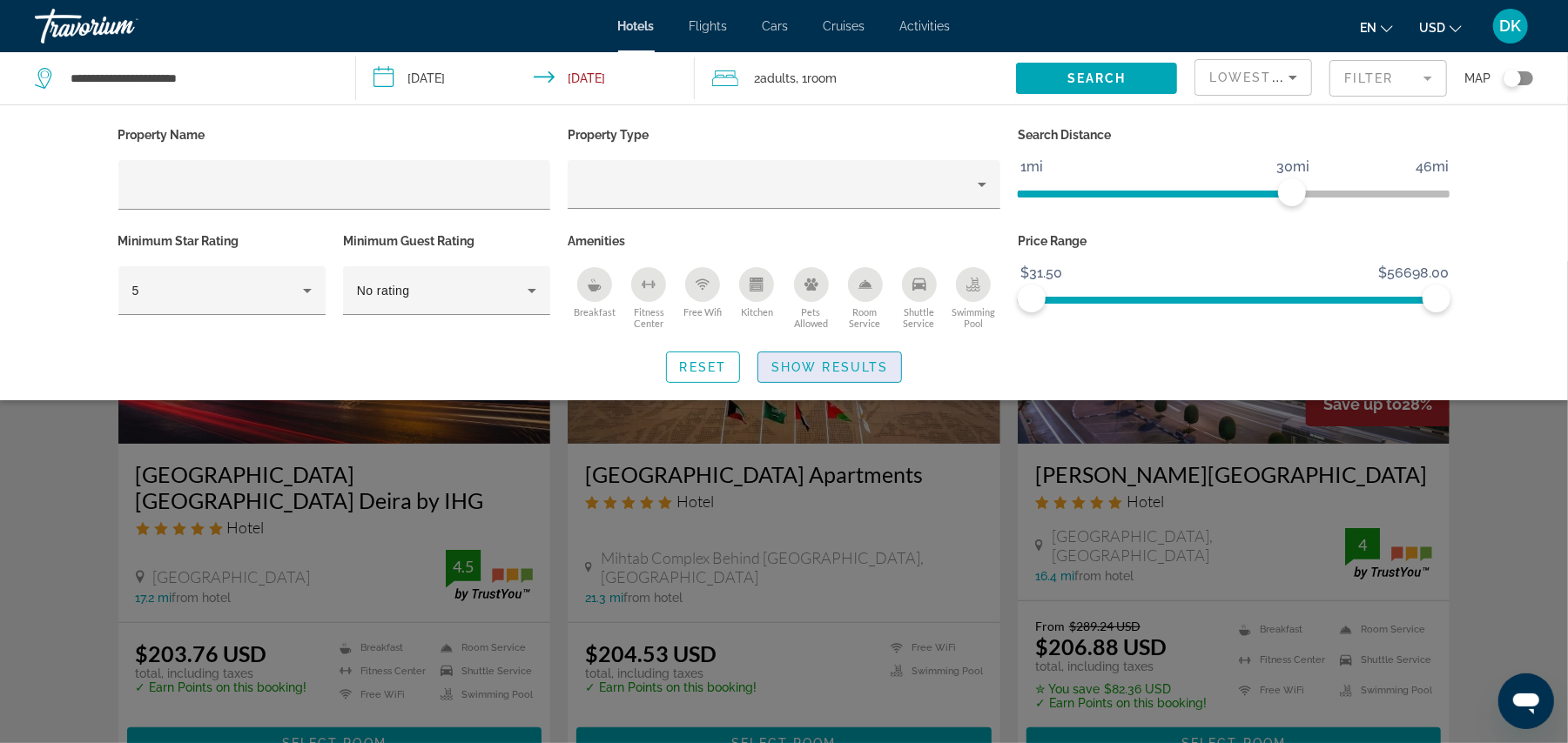
click at [788, 360] on span "Show Results" at bounding box center [829, 366] width 116 height 14
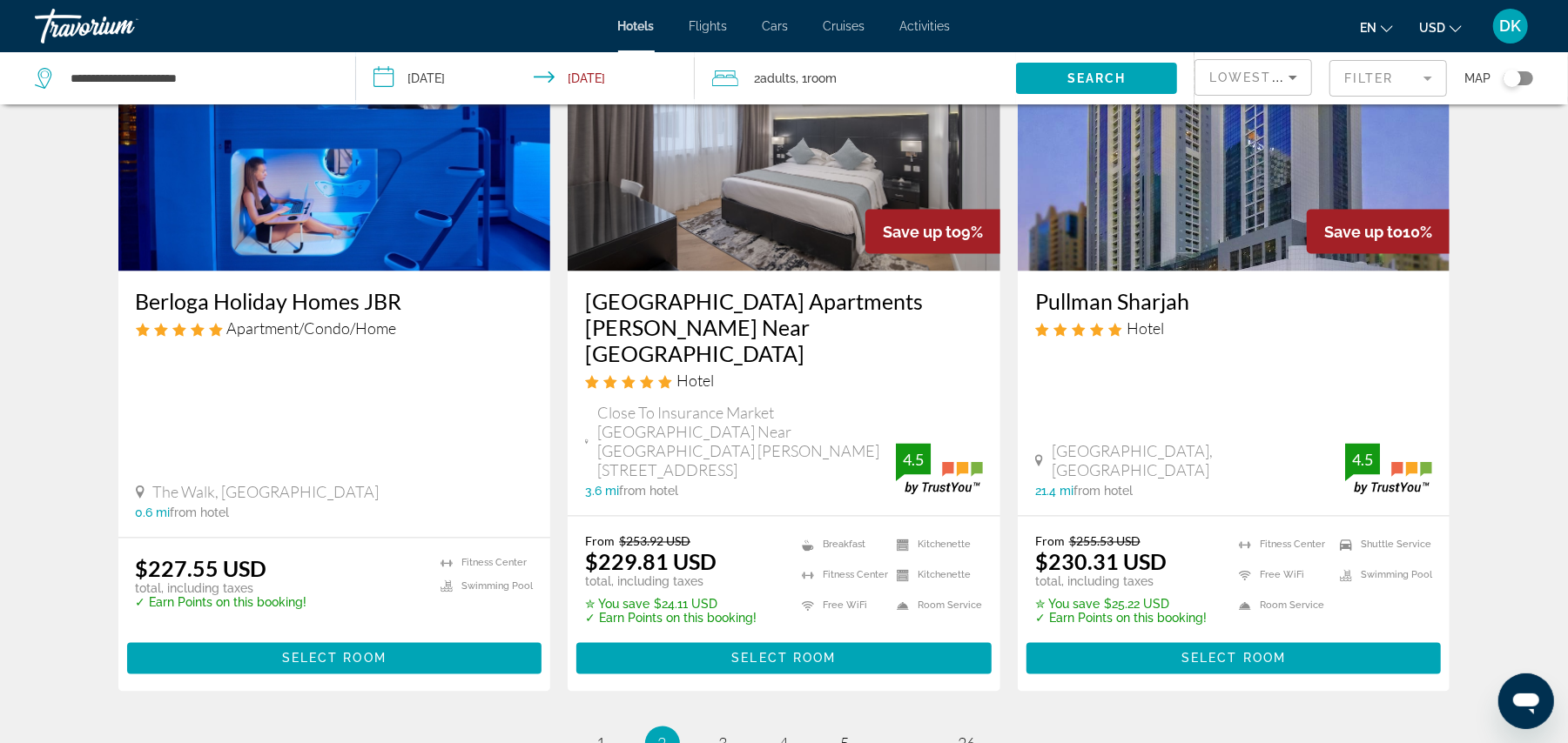
scroll to position [2225, 0]
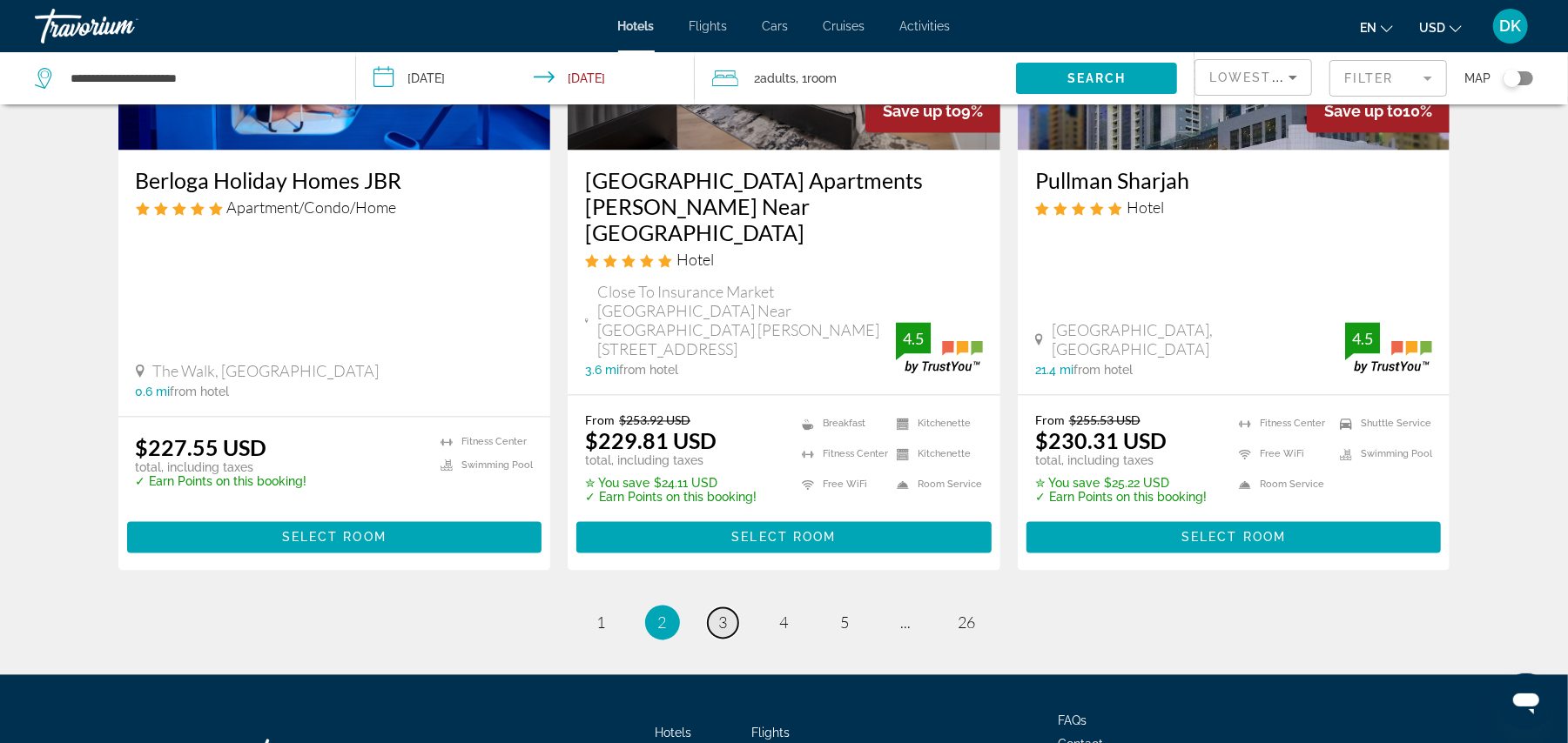
click at [729, 608] on link "page 3" at bounding box center [722, 623] width 30 height 30
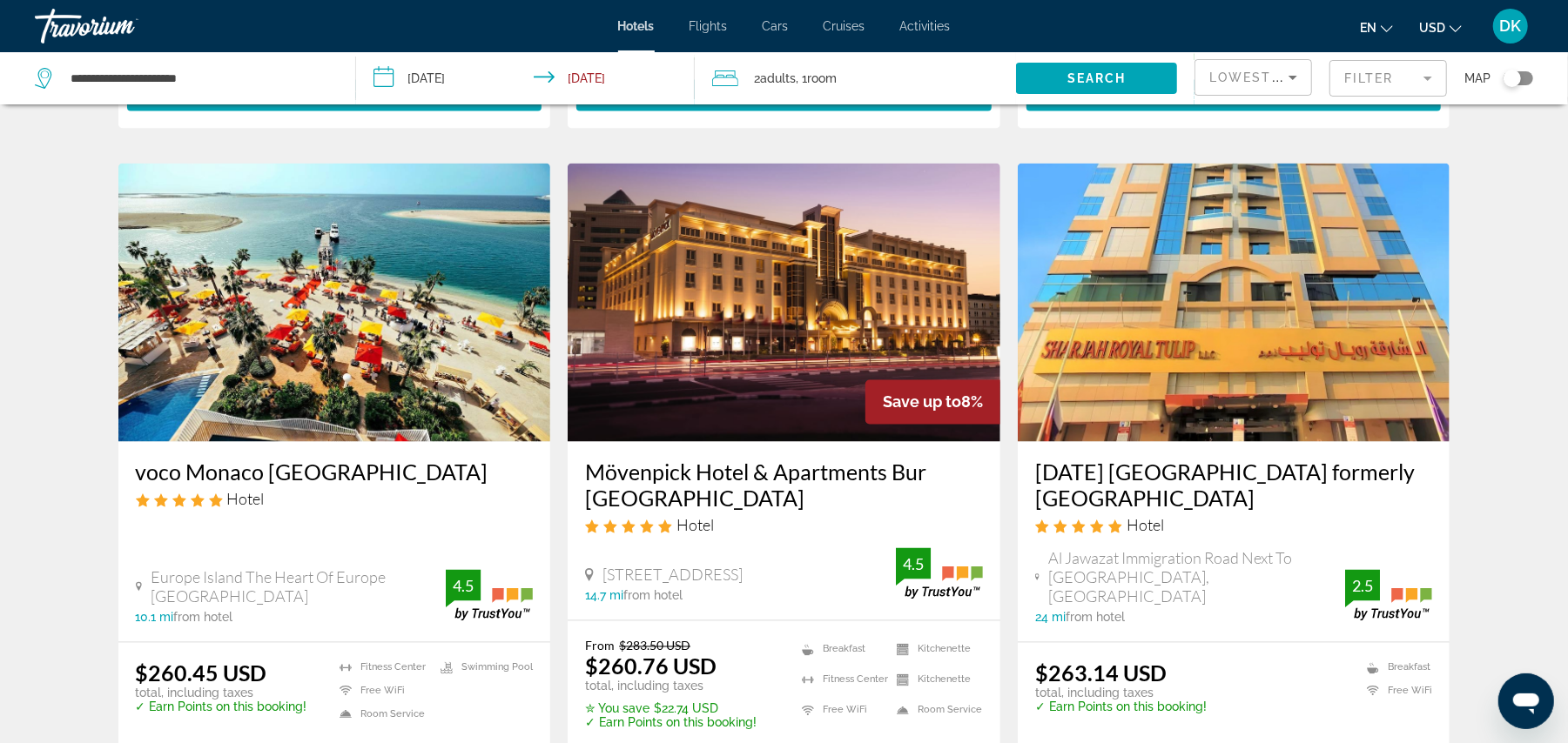
scroll to position [2121, 0]
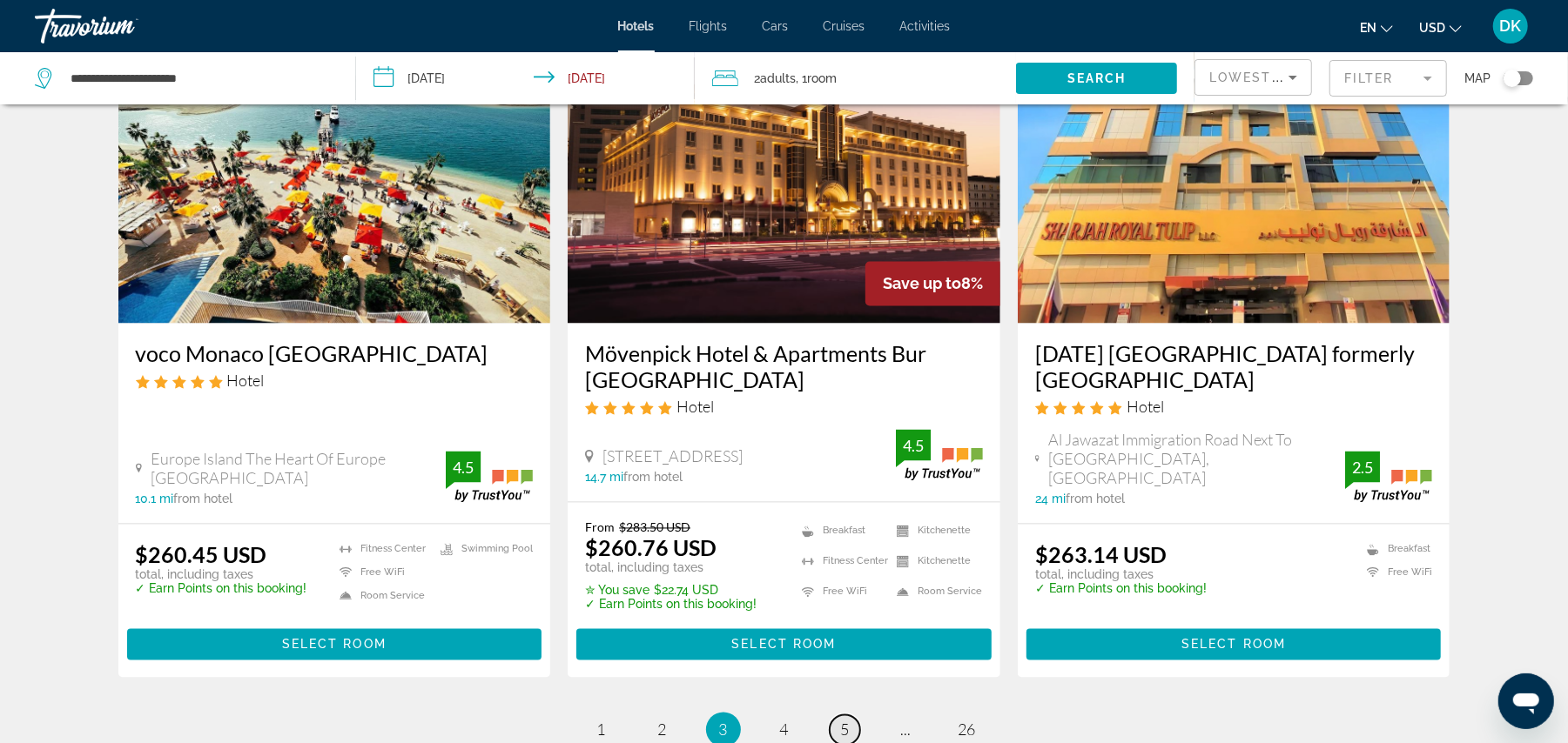
click at [850, 716] on link "page 5" at bounding box center [844, 730] width 30 height 30
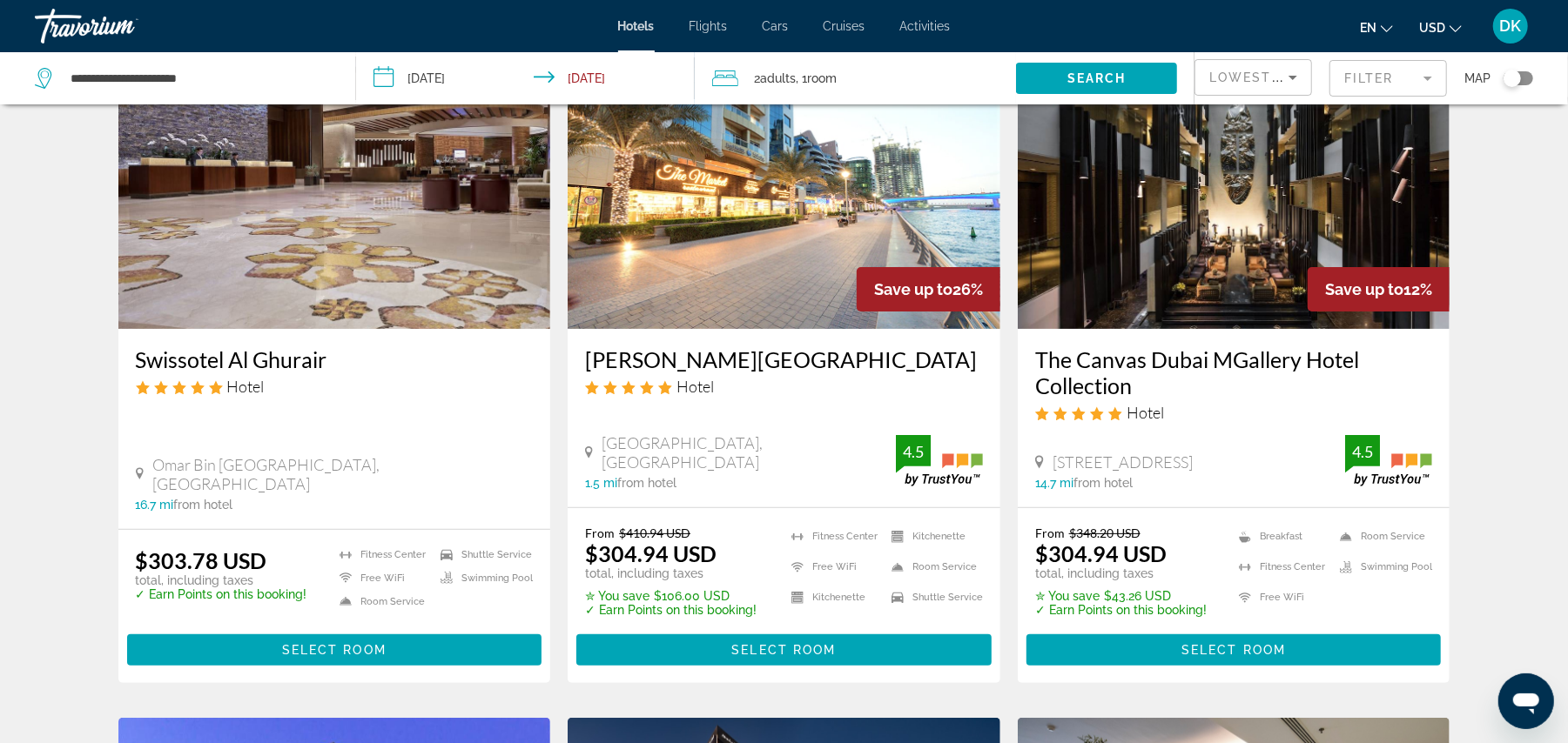
scroll to position [119, 0]
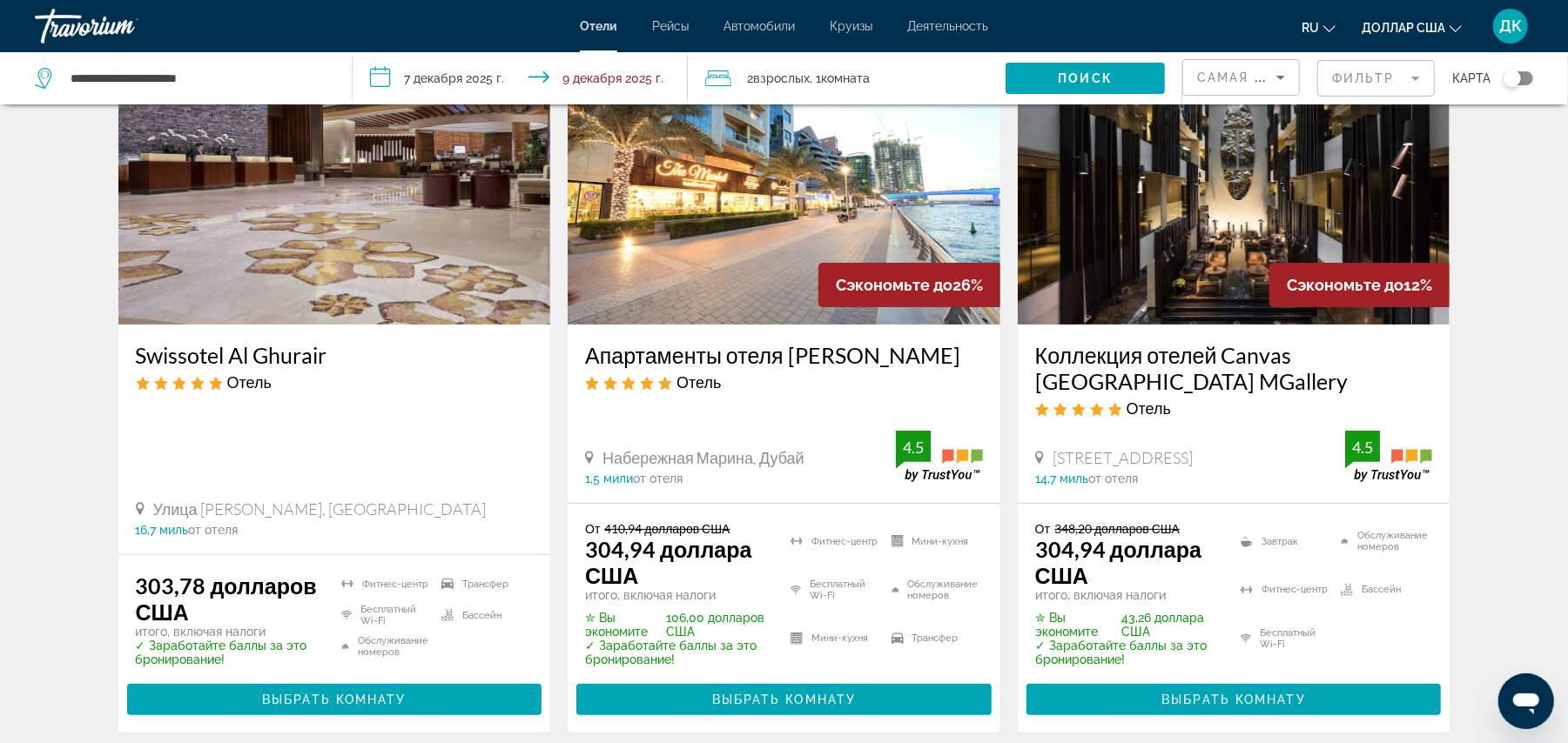
click at [919, 193] on img "Основное содержание" at bounding box center [784, 185] width 433 height 279
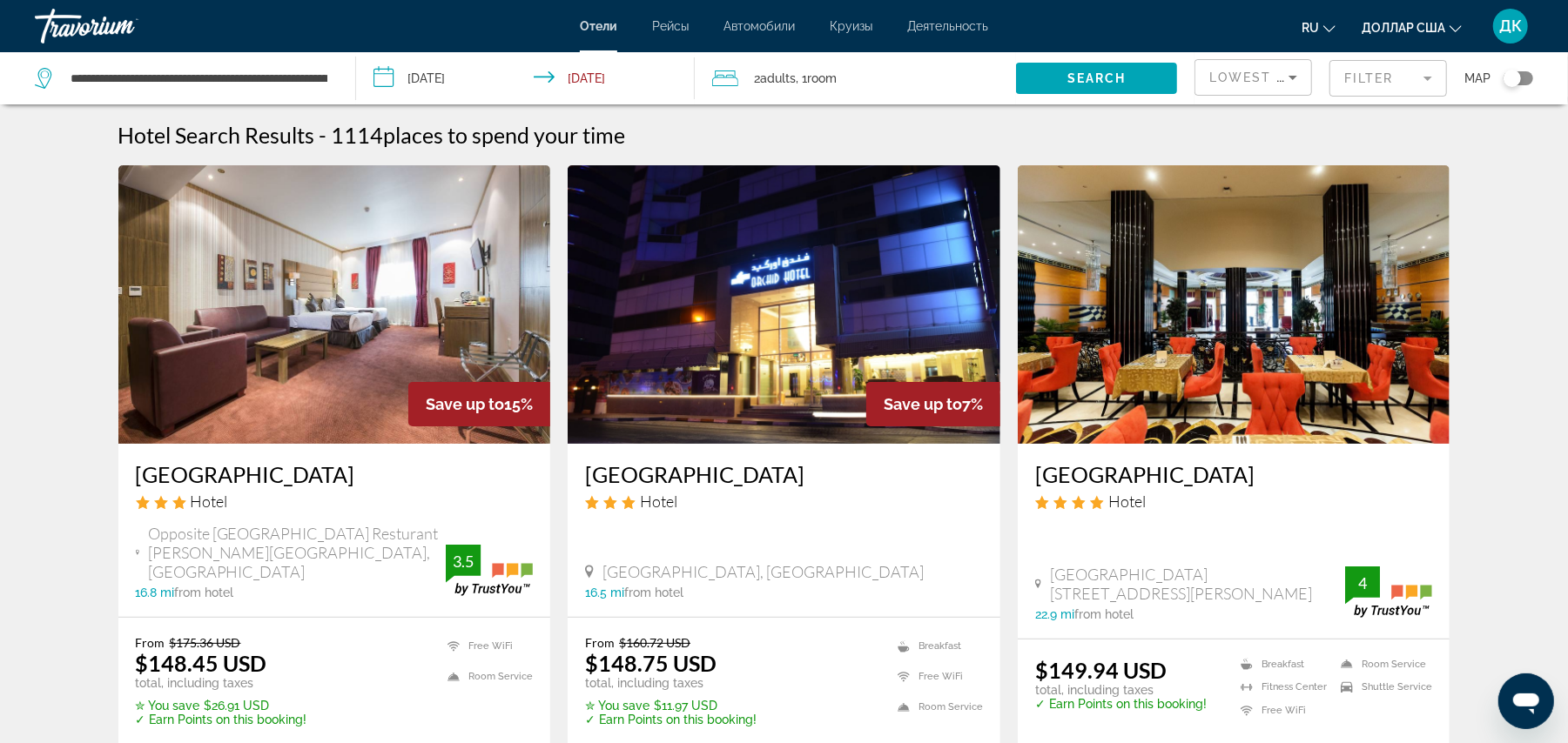
click at [833, 81] on span "Room" at bounding box center [822, 78] width 29 height 14
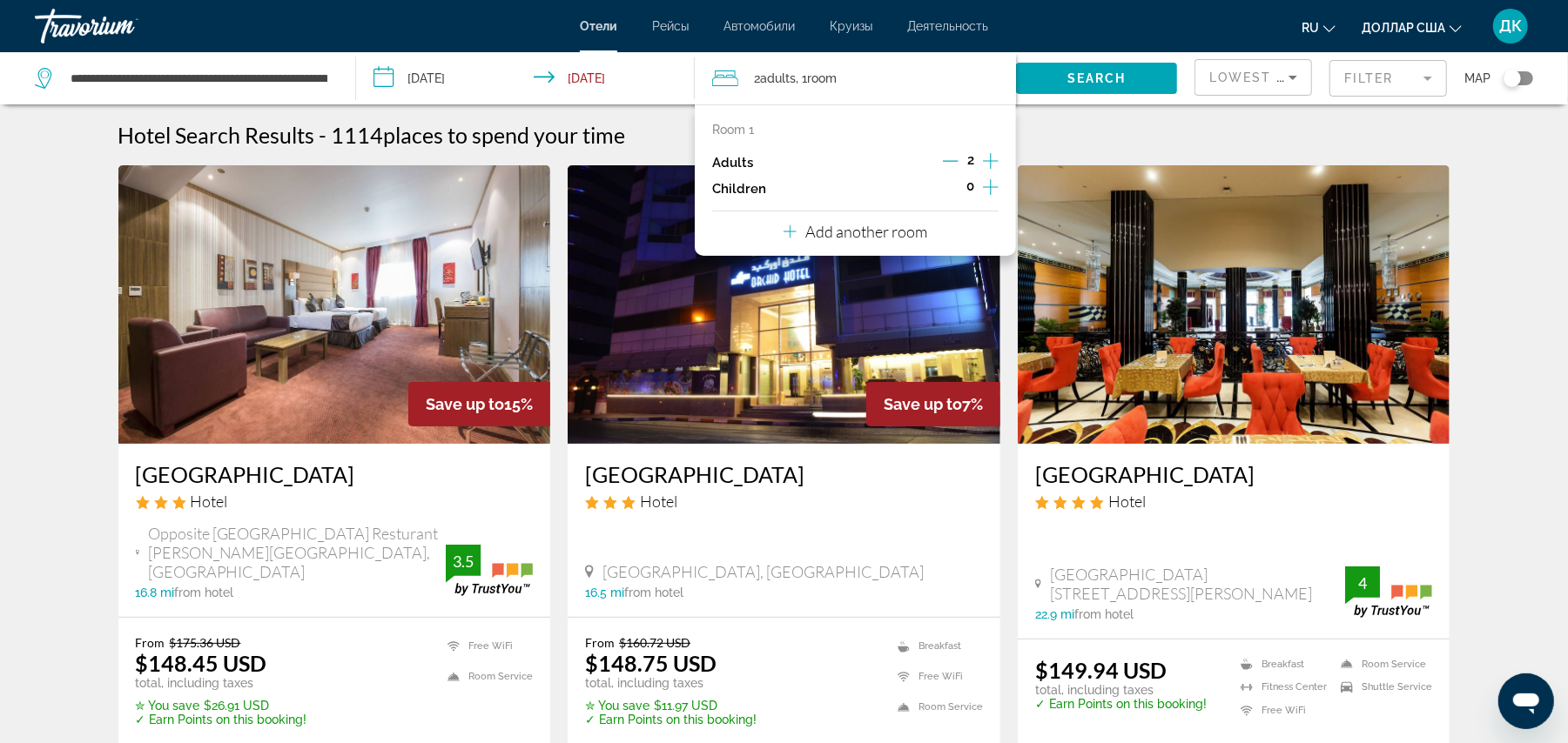
click at [987, 161] on icon "Increment adults" at bounding box center [991, 160] width 16 height 16
click at [1136, 78] on span "Search widget" at bounding box center [1097, 79] width 161 height 42
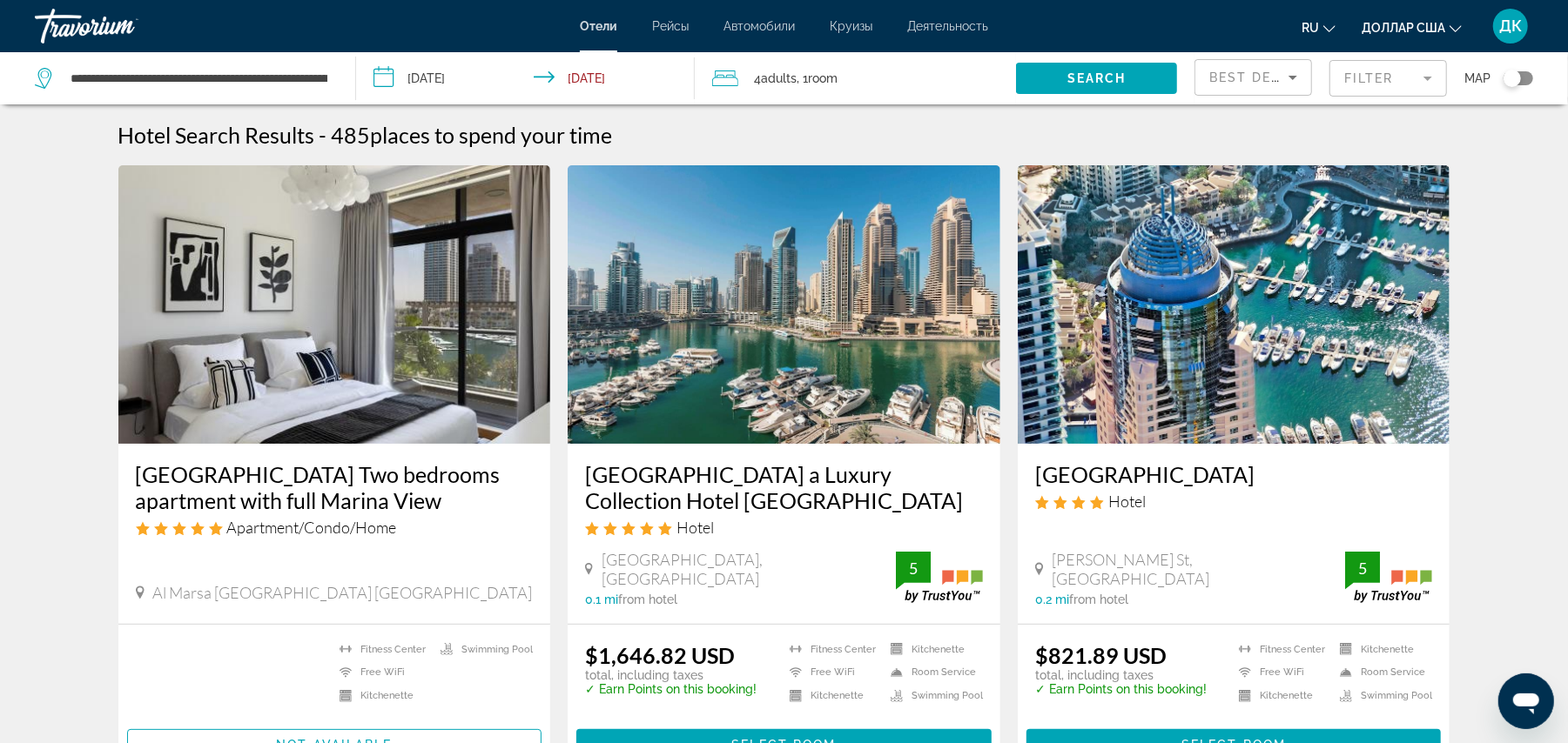
click at [1241, 83] on div "Best Deals" at bounding box center [1249, 77] width 79 height 21
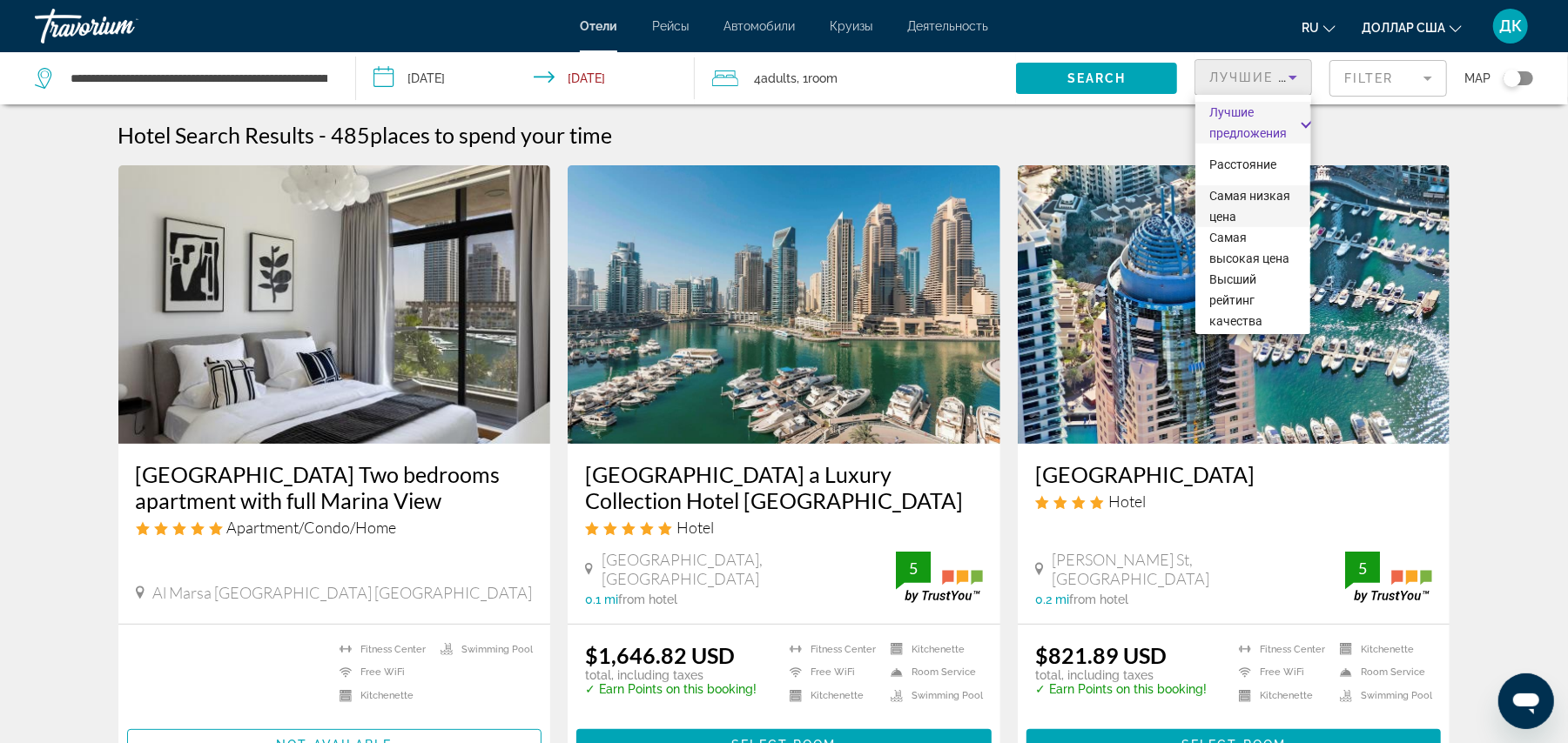
click at [1226, 202] on font "Самая низкая цена" at bounding box center [1250, 206] width 81 height 35
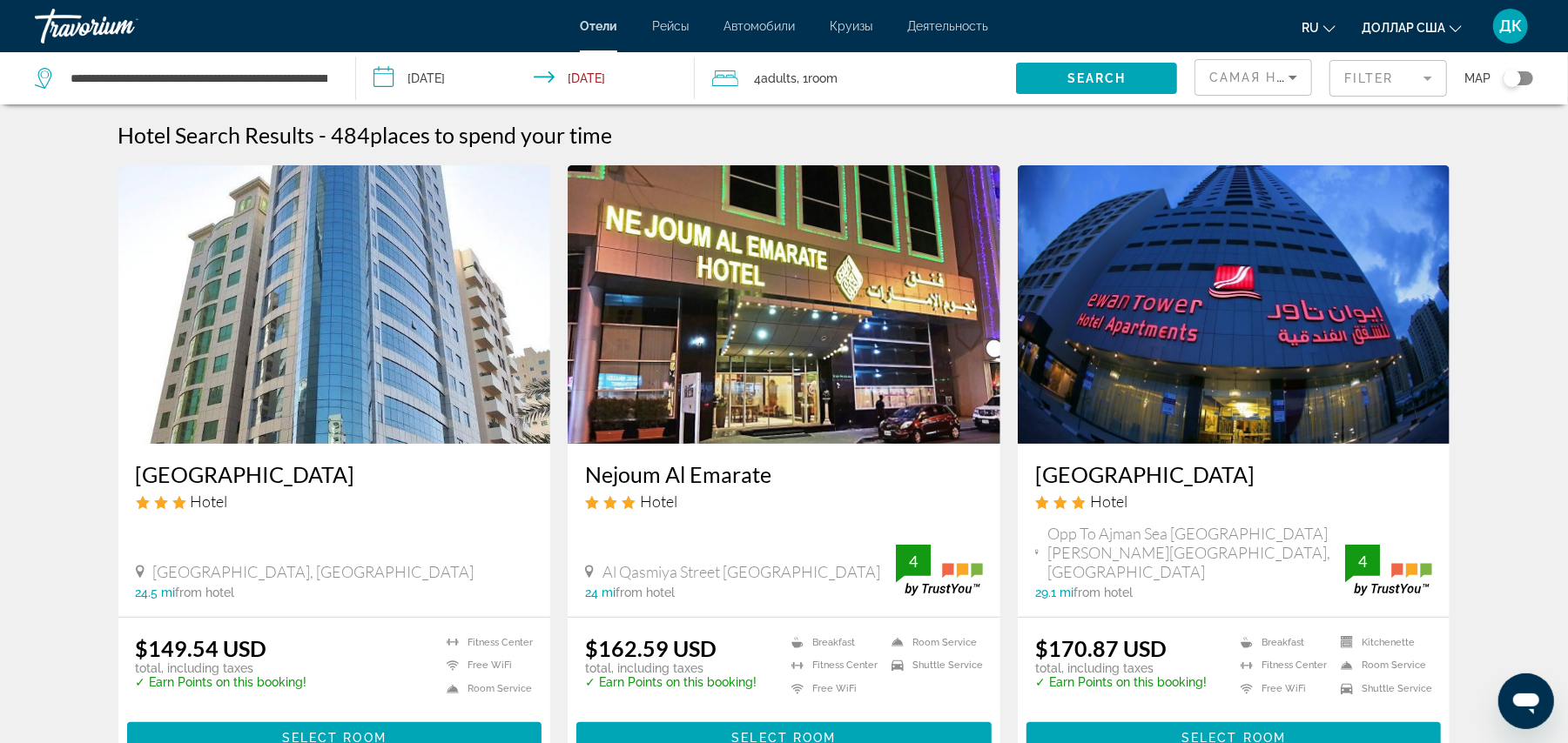
click at [1370, 78] on mat-form-field "Filter" at bounding box center [1388, 79] width 117 height 37
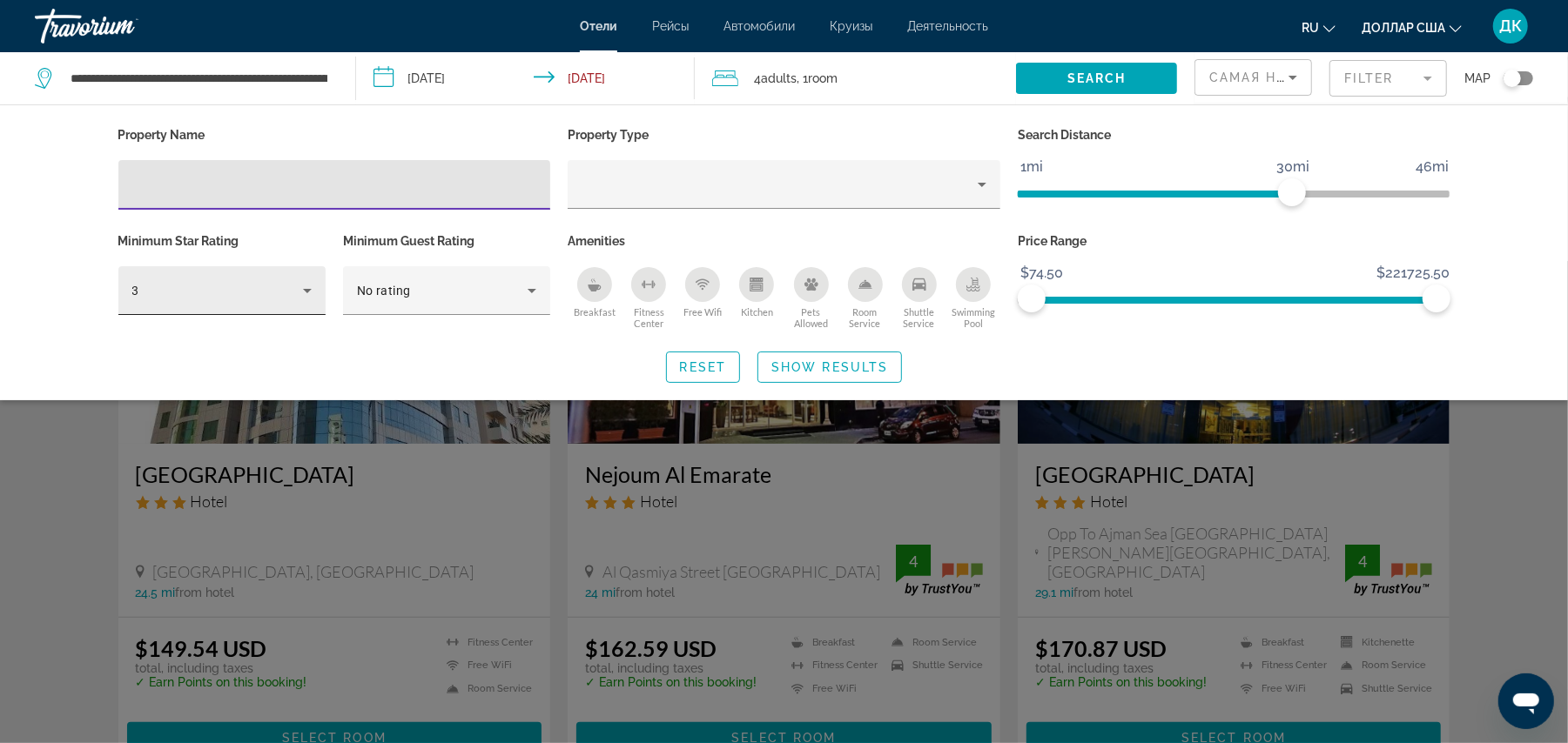
click at [275, 289] on div "3" at bounding box center [217, 290] width 170 height 21
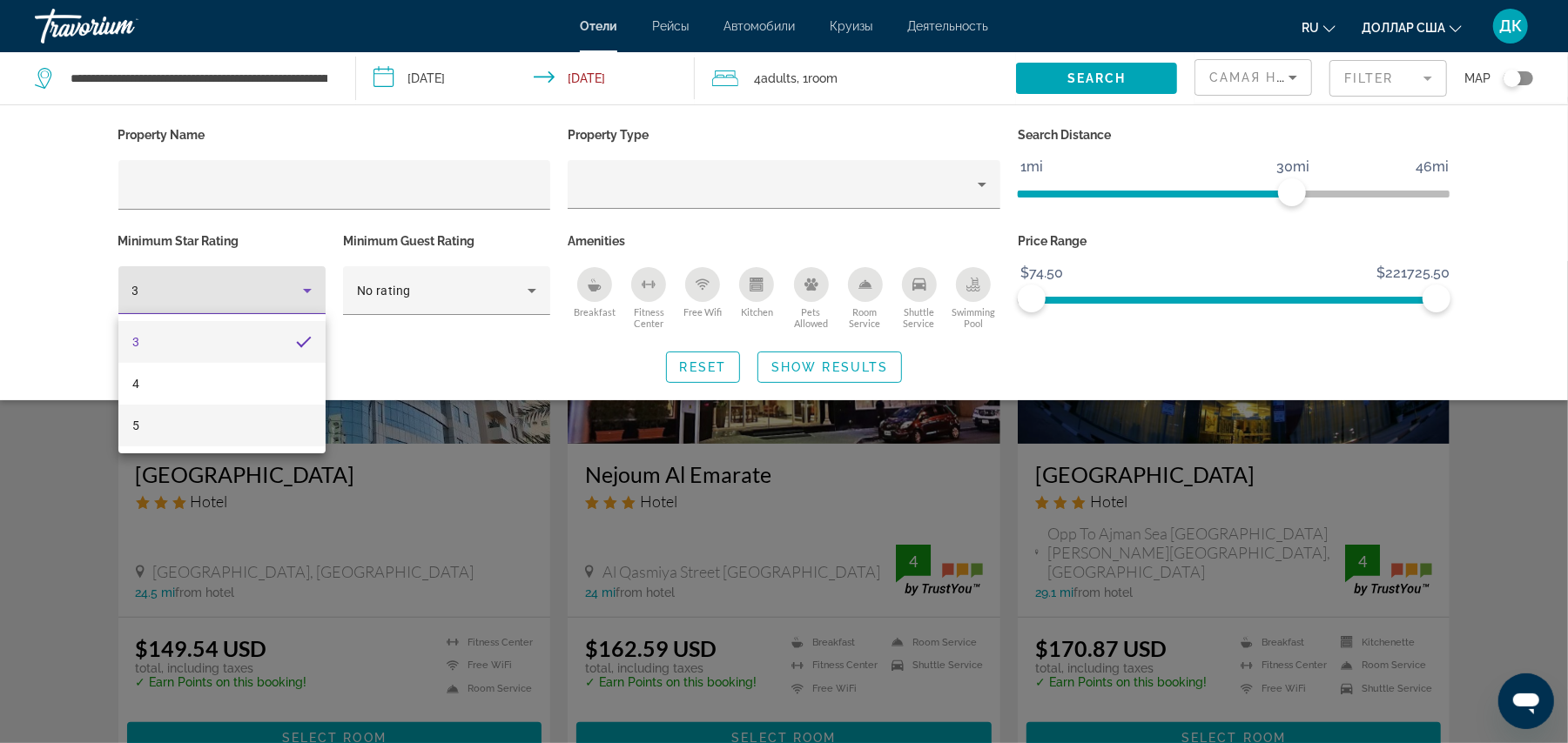
click at [197, 420] on mat-option "5" at bounding box center [222, 426] width 207 height 42
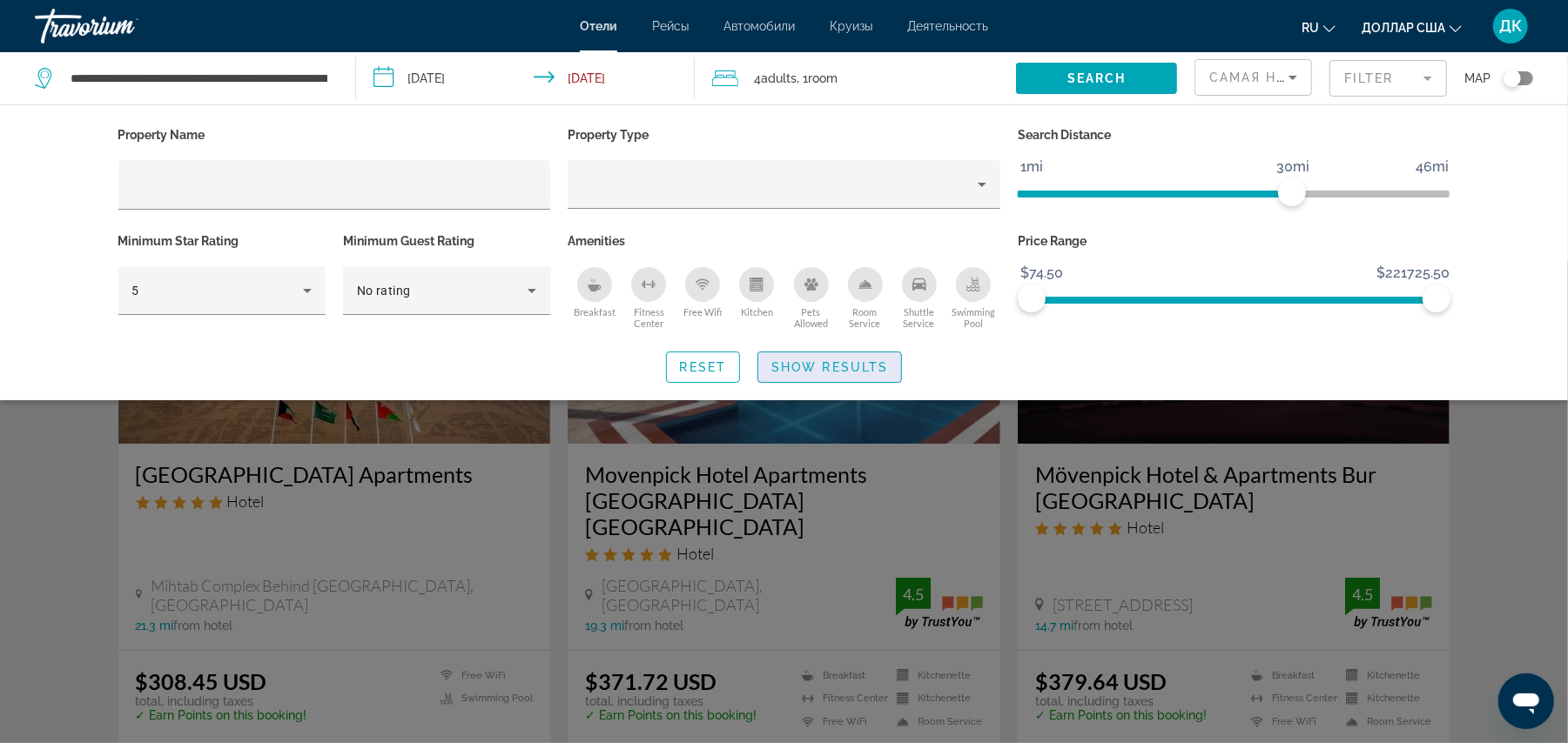
click at [813, 367] on span "Show Results" at bounding box center [829, 366] width 116 height 14
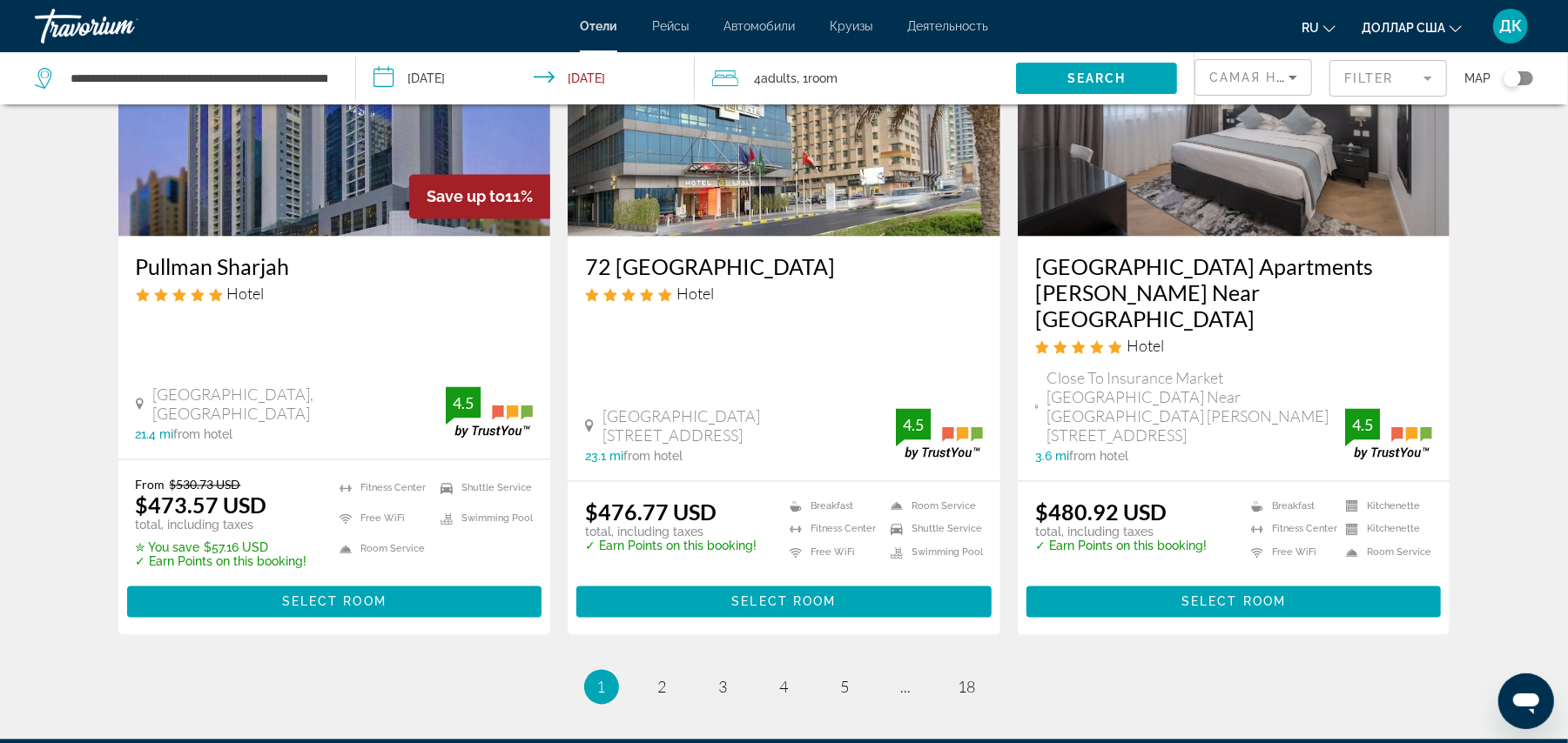
scroll to position [2261, 0]
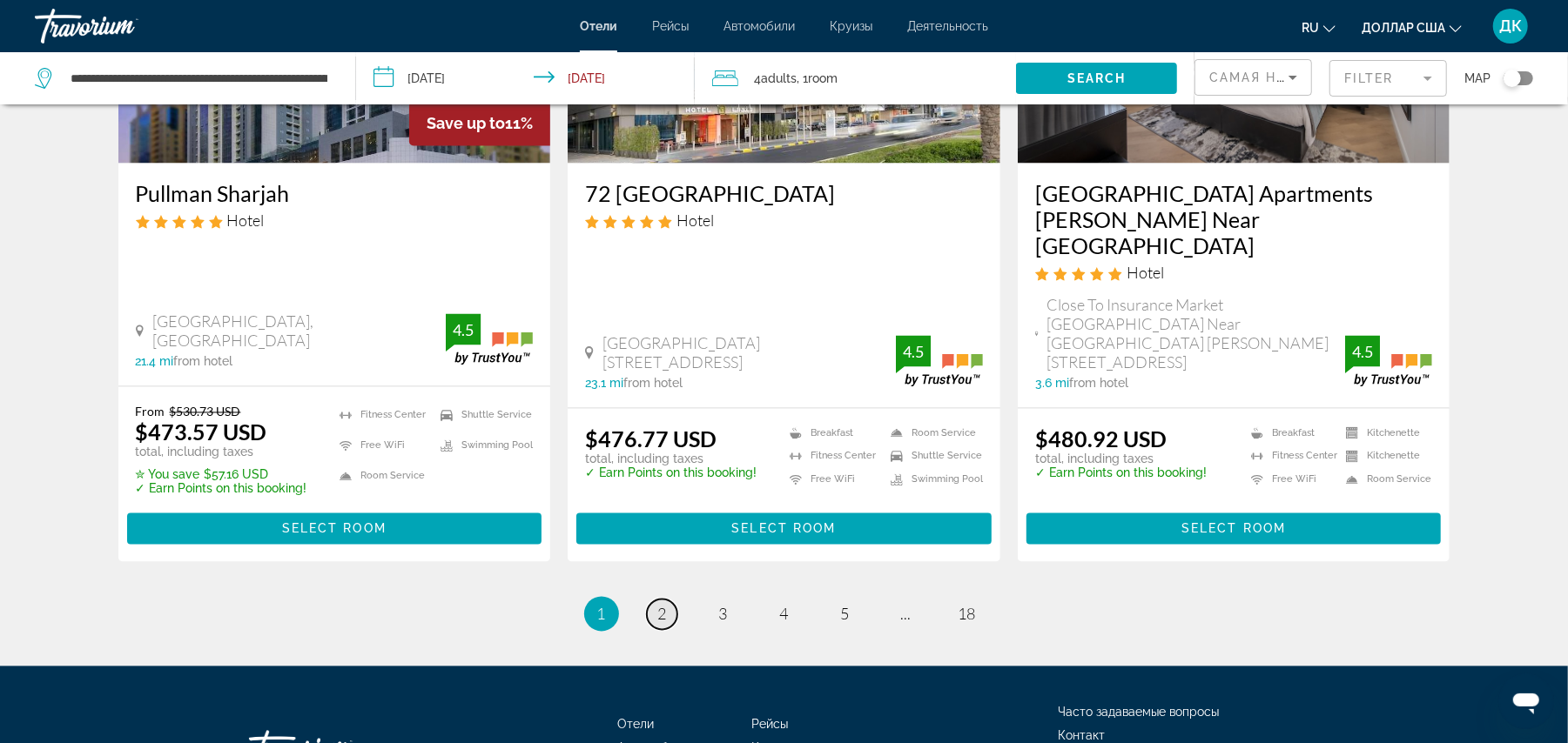
click at [655, 600] on link "page 2" at bounding box center [662, 615] width 30 height 30
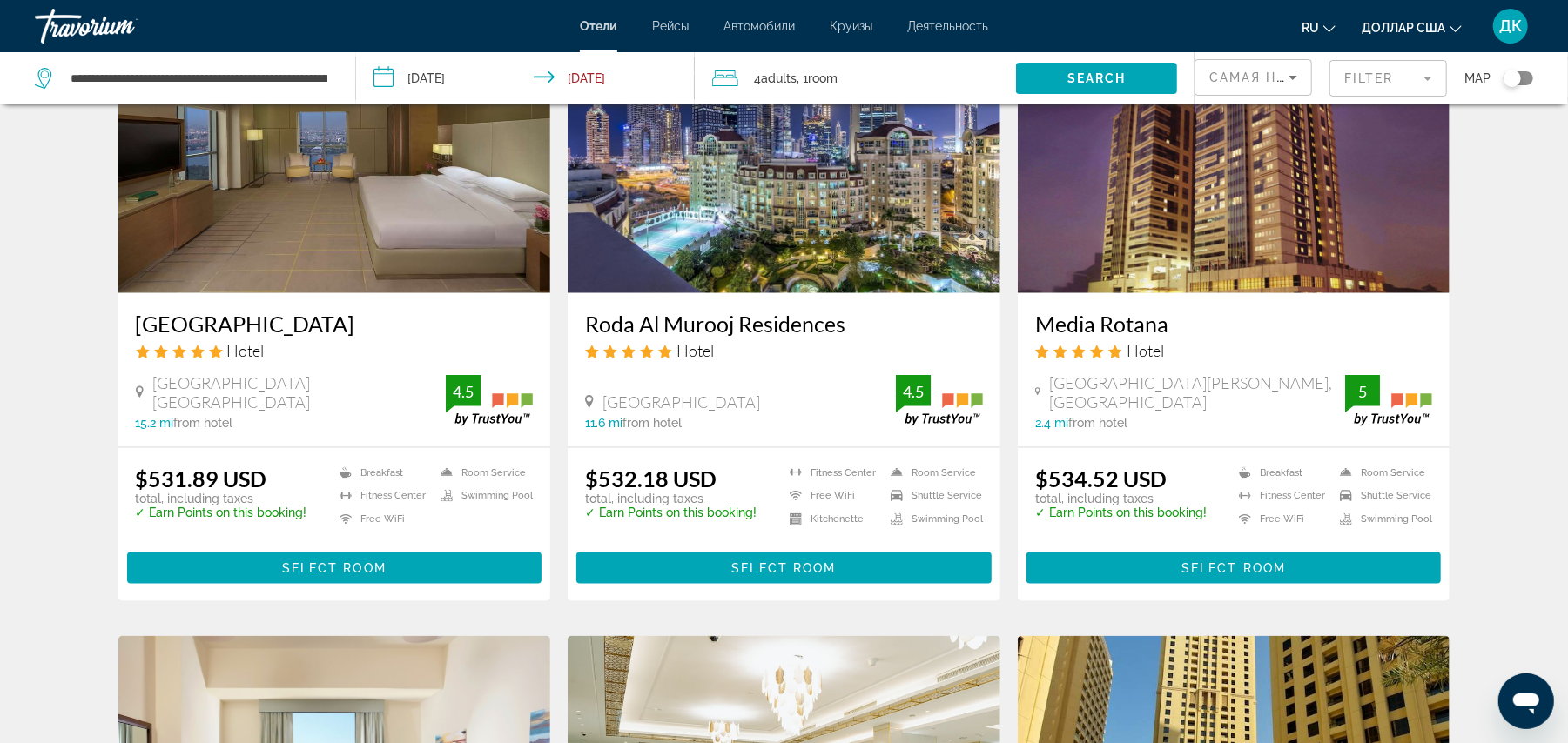
scroll to position [1502, 0]
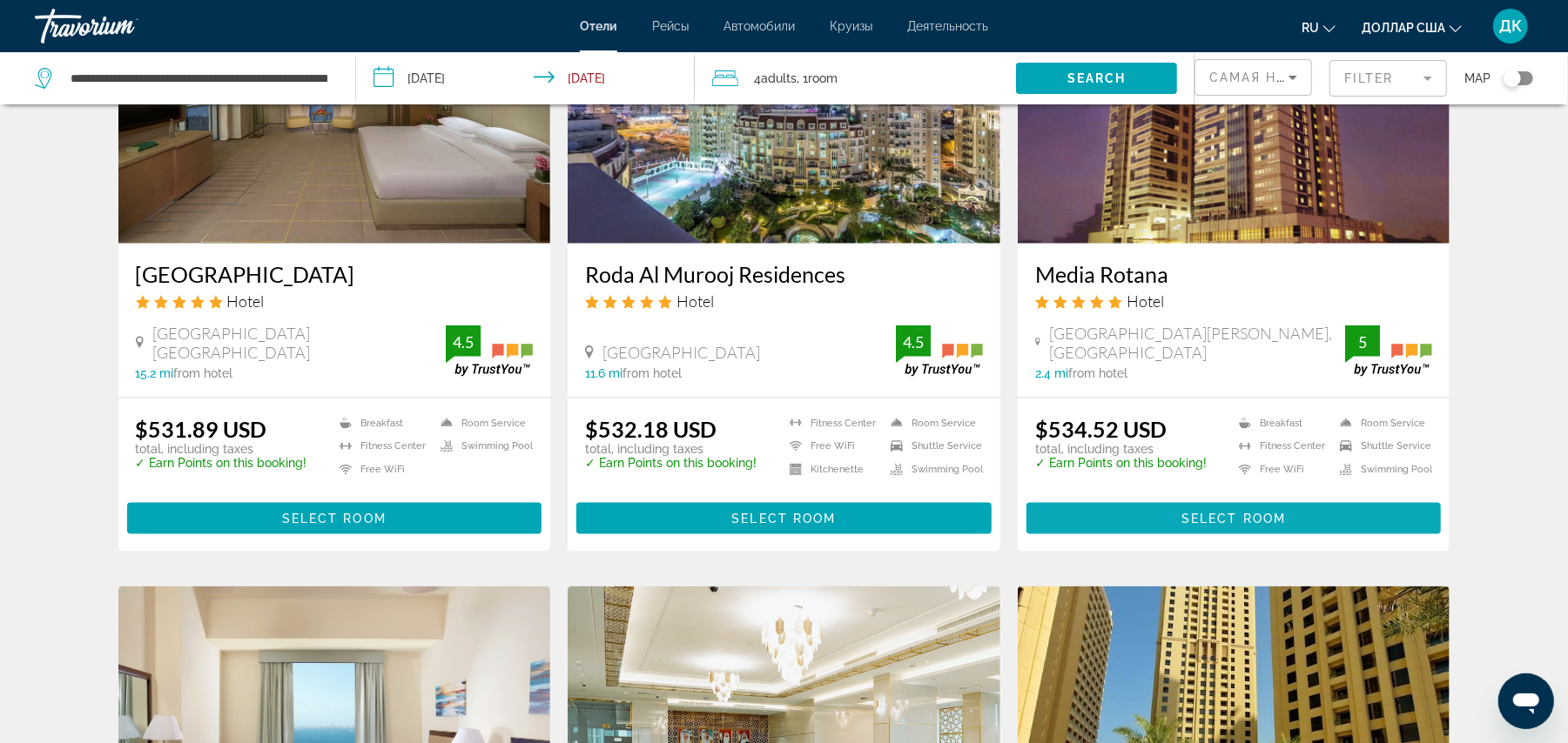
click at [1245, 497] on span "Основное содержание" at bounding box center [1234, 519] width 415 height 42
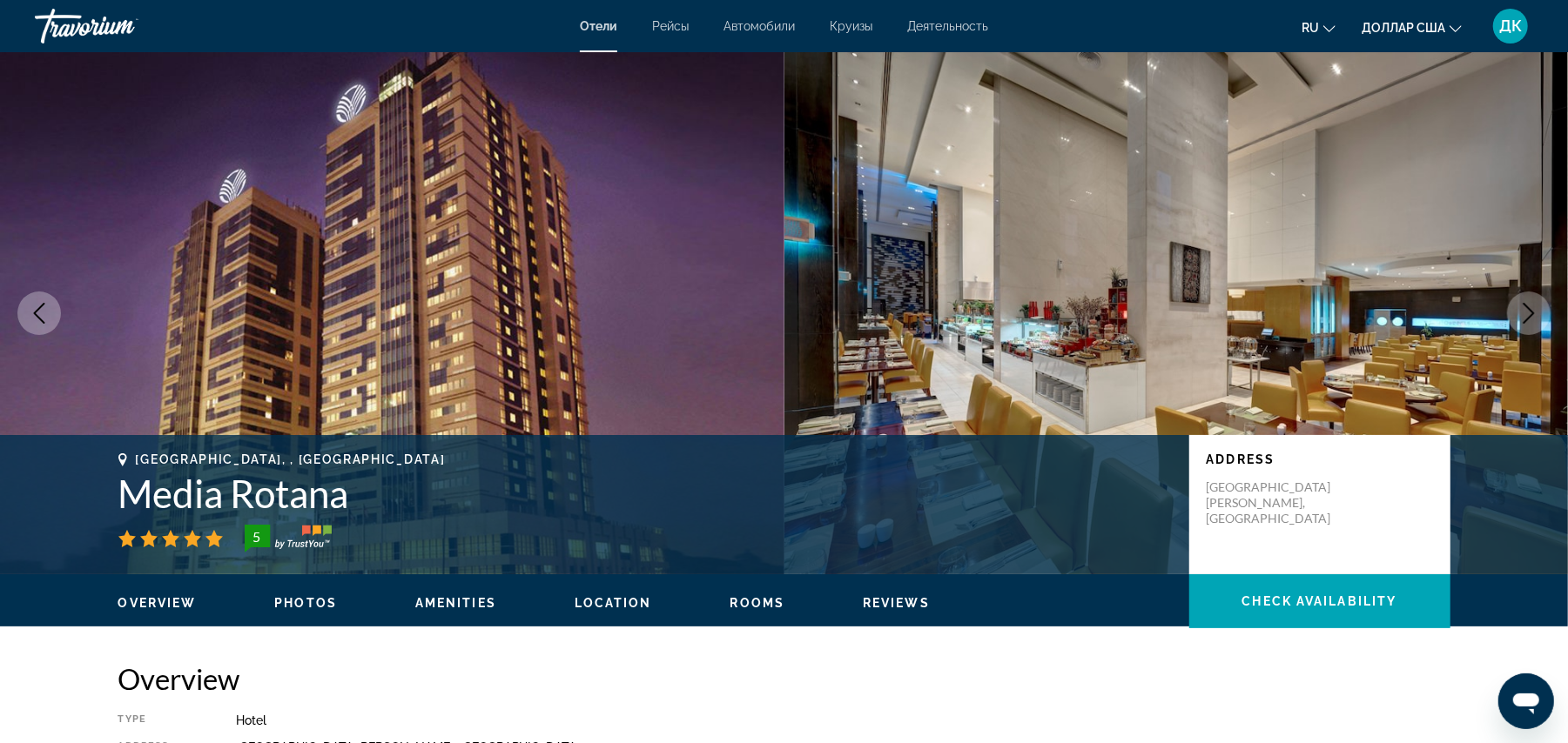
click at [618, 334] on img "Основное содержание" at bounding box center [392, 313] width 784 height 522
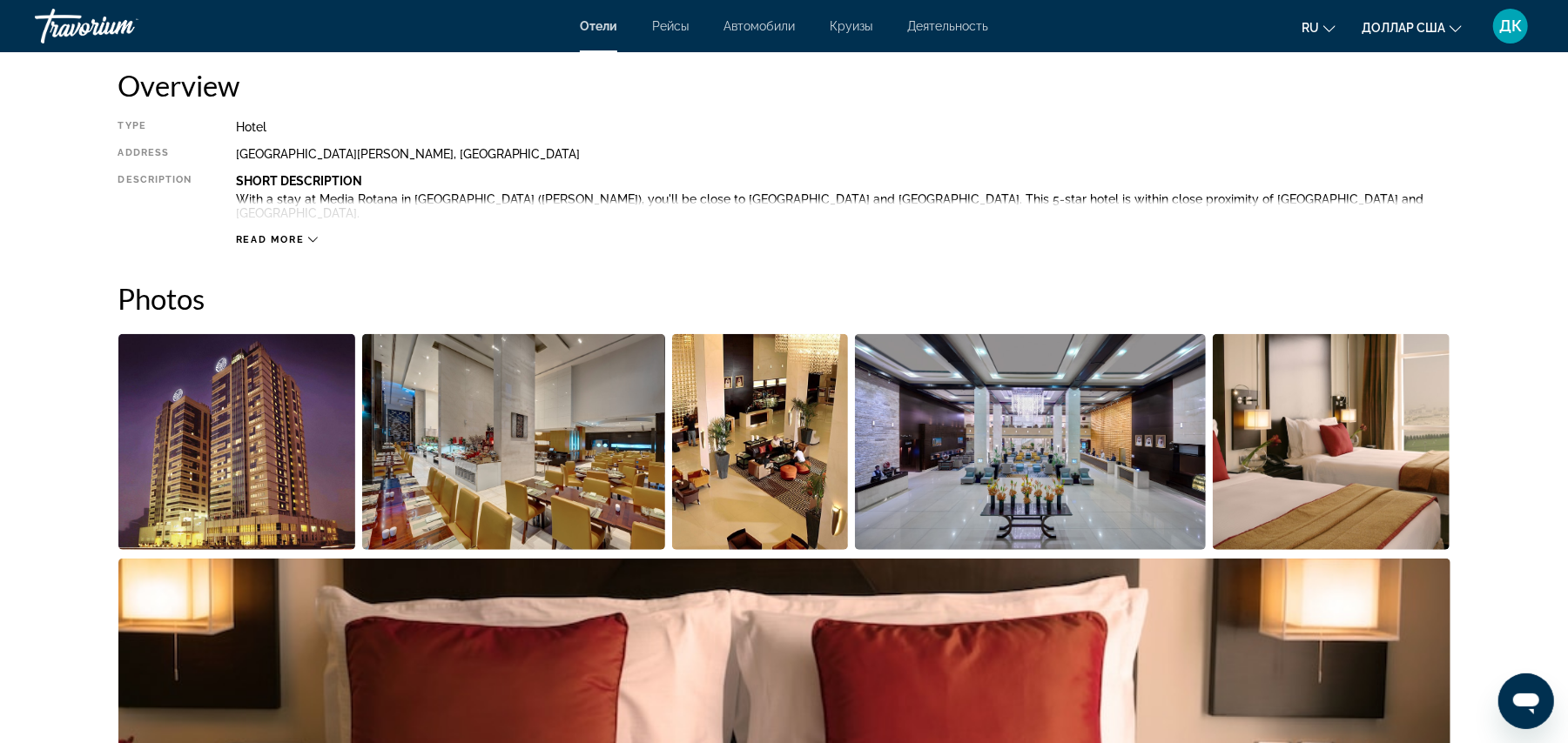
click at [618, 334] on img "Open full-screen image slider" at bounding box center [513, 443] width 303 height 216
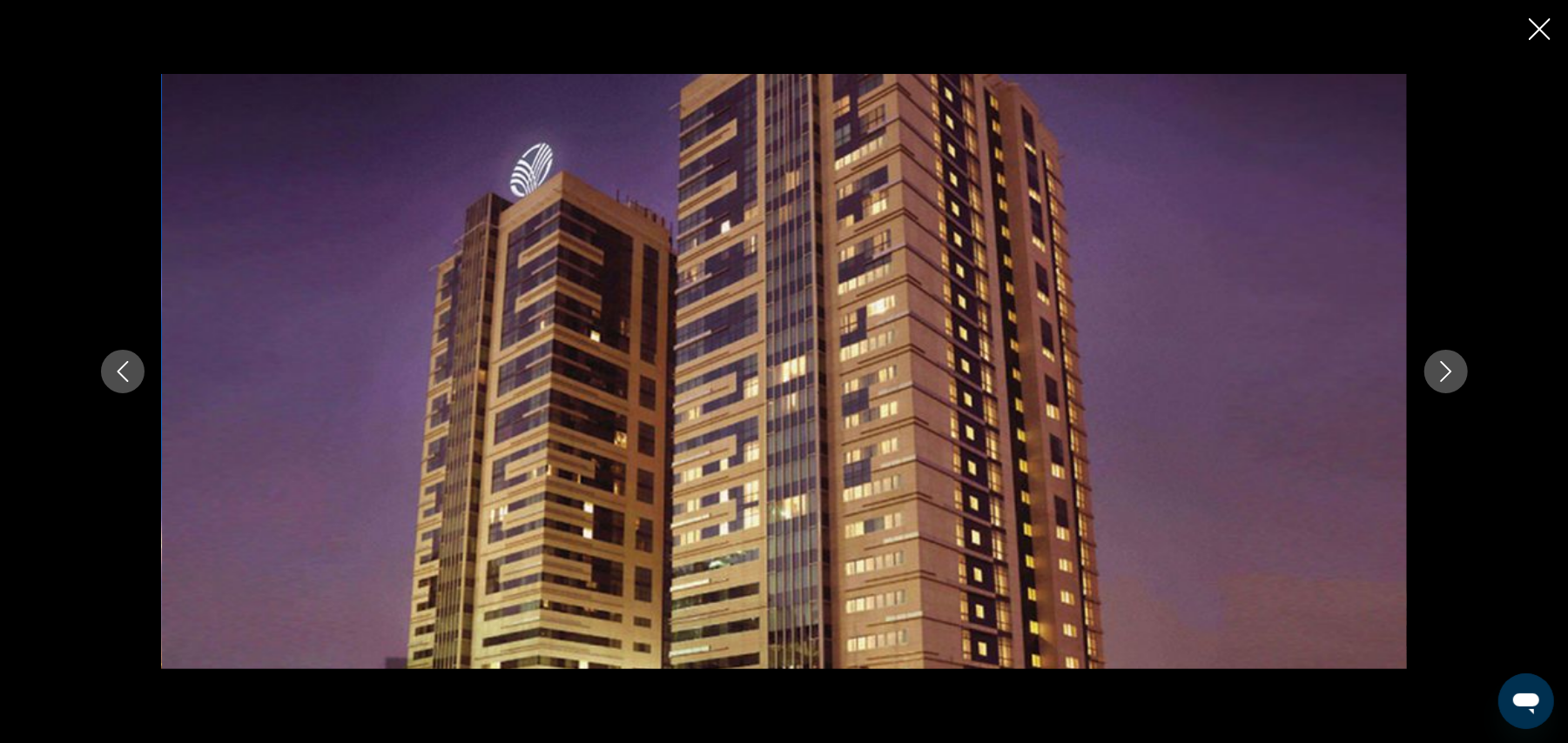
scroll to position [595, 0]
click at [283, 405] on img "Основное содержание" at bounding box center [784, 371] width 1245 height 595
click at [1541, 22] on icon "Close slideshow" at bounding box center [1540, 29] width 22 height 22
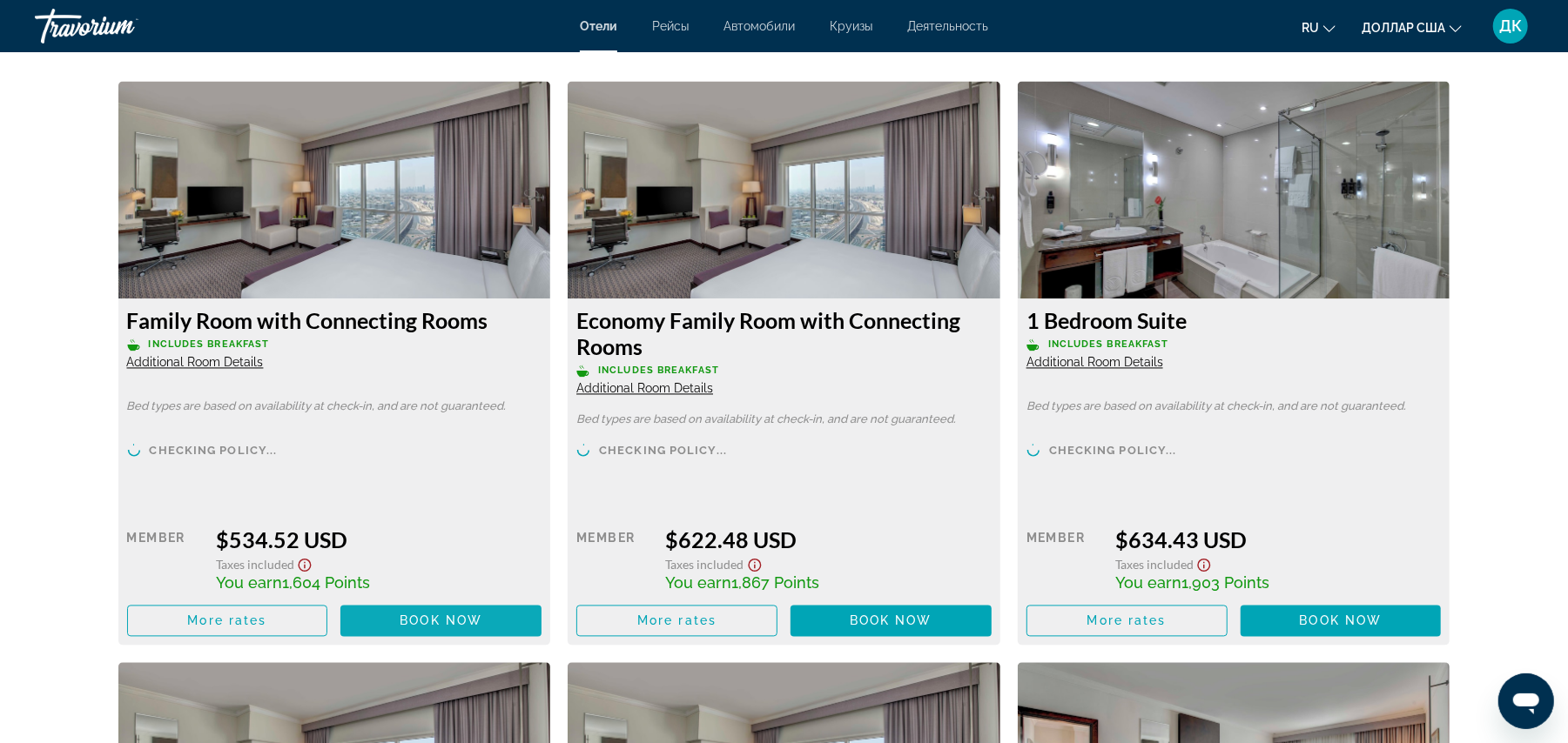
scroll to position [2350, 0]
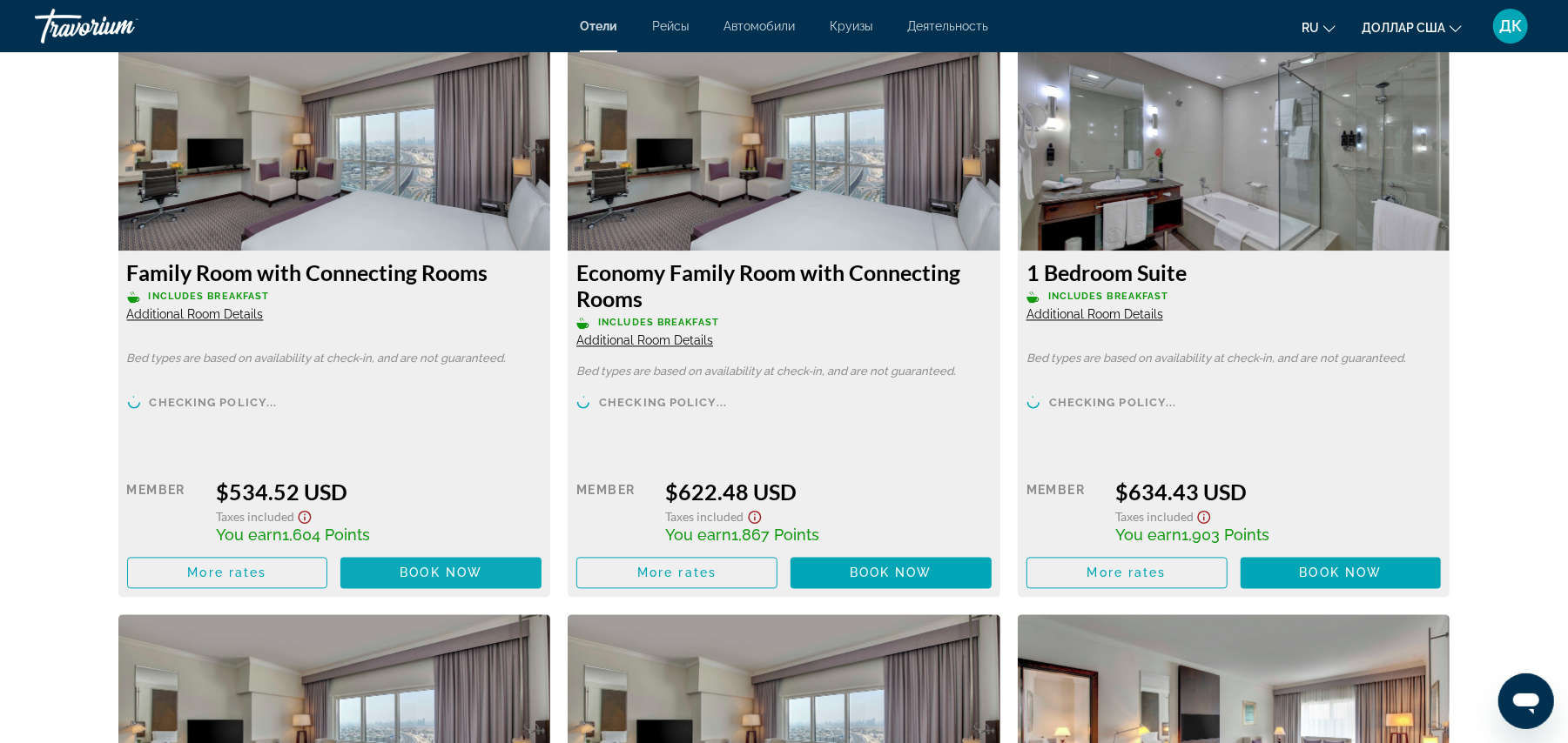
click at [426, 567] on span "Book now" at bounding box center [441, 574] width 82 height 14
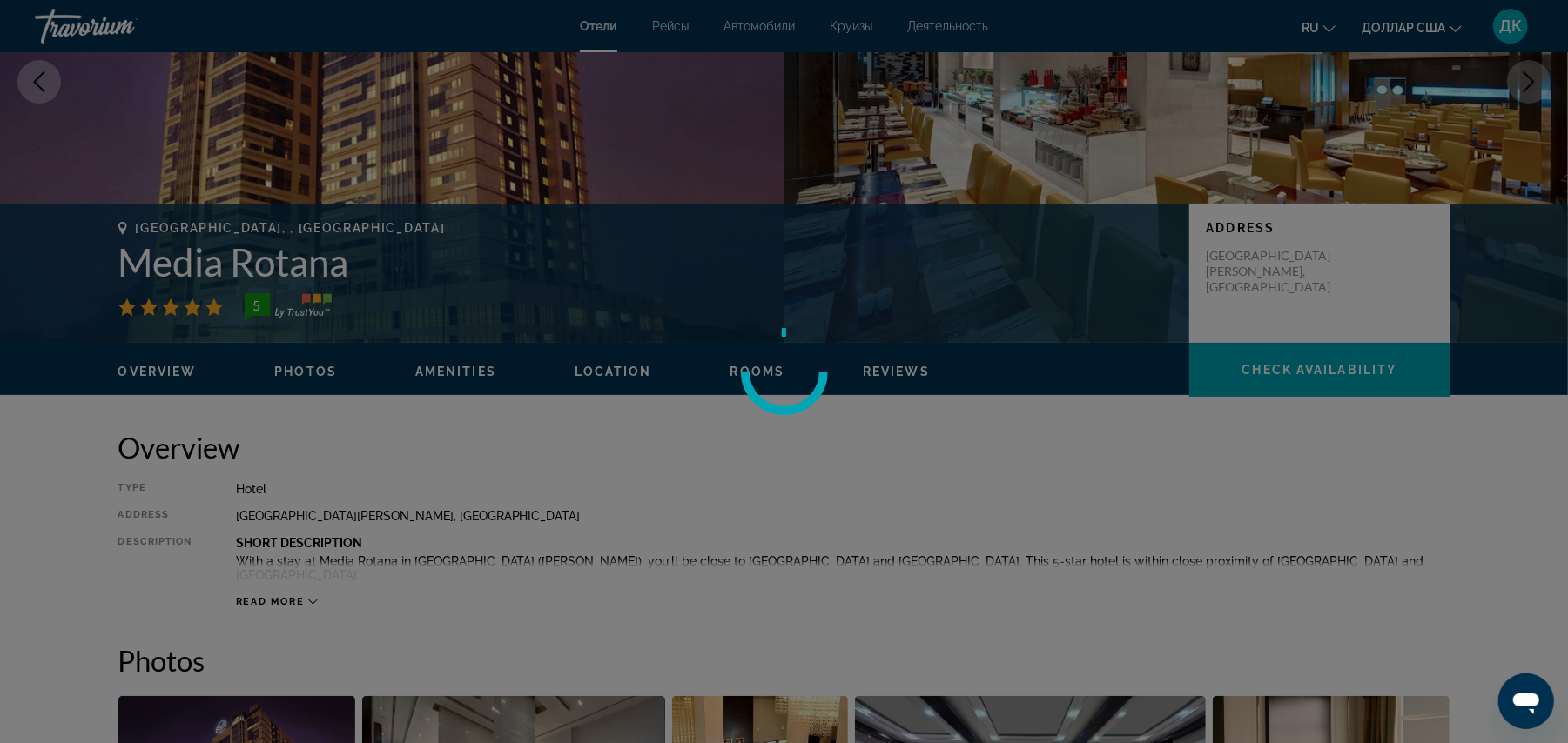
scroll to position [0, 0]
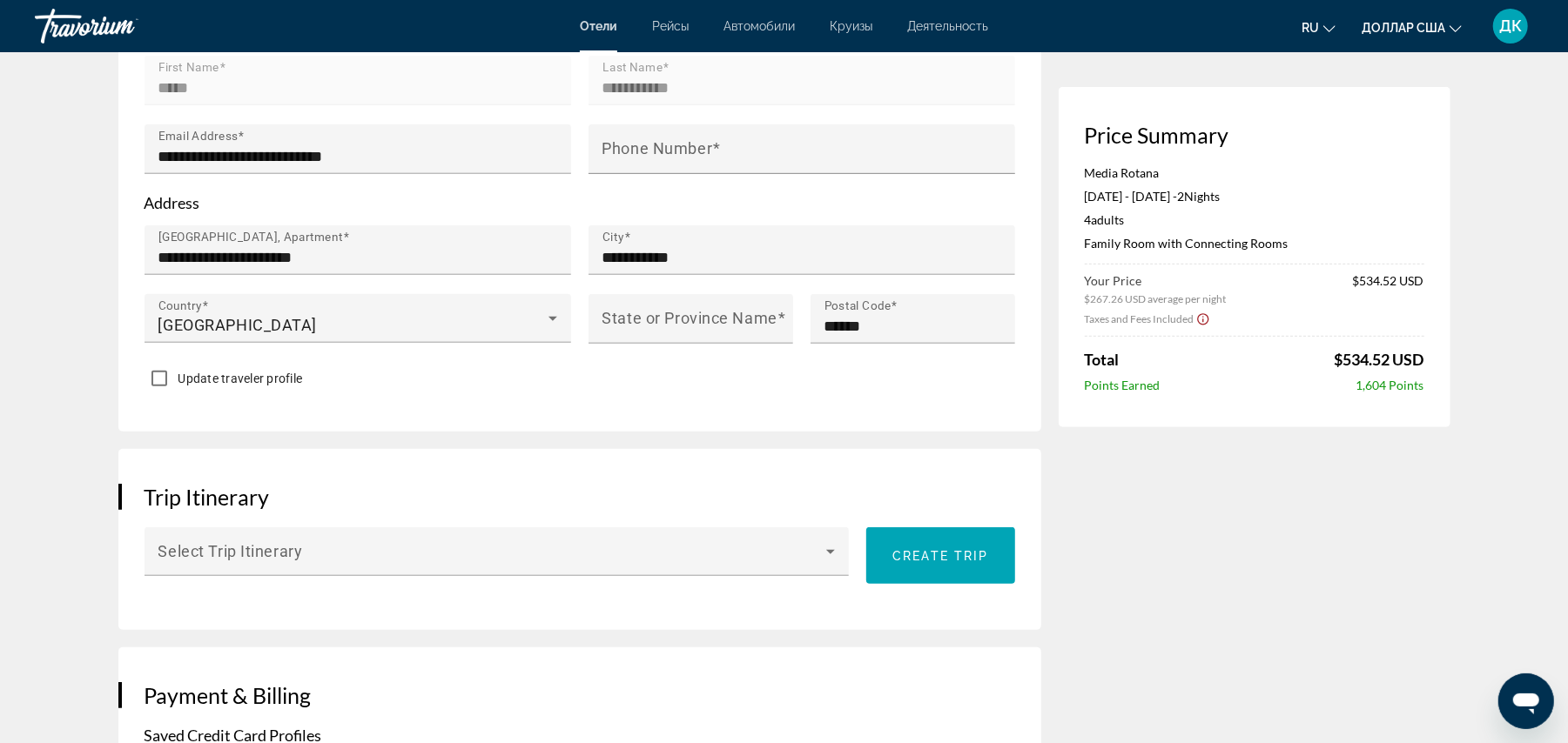
scroll to position [554, 0]
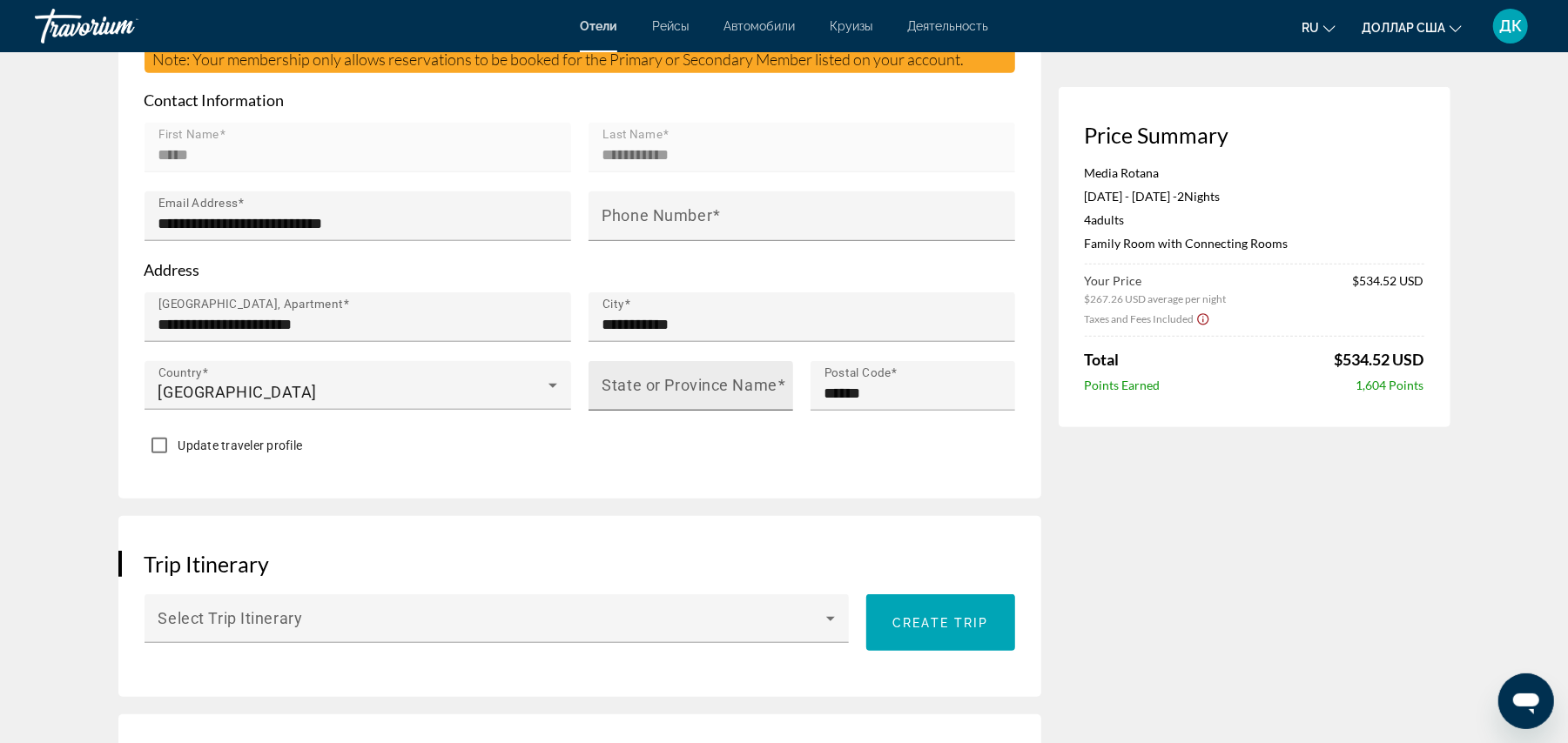
click at [663, 383] on mat-label "State or Province Name" at bounding box center [689, 386] width 175 height 18
click at [663, 383] on input "State or Province Name" at bounding box center [696, 393] width 187 height 21
click at [676, 388] on input "**********" at bounding box center [696, 393] width 187 height 21
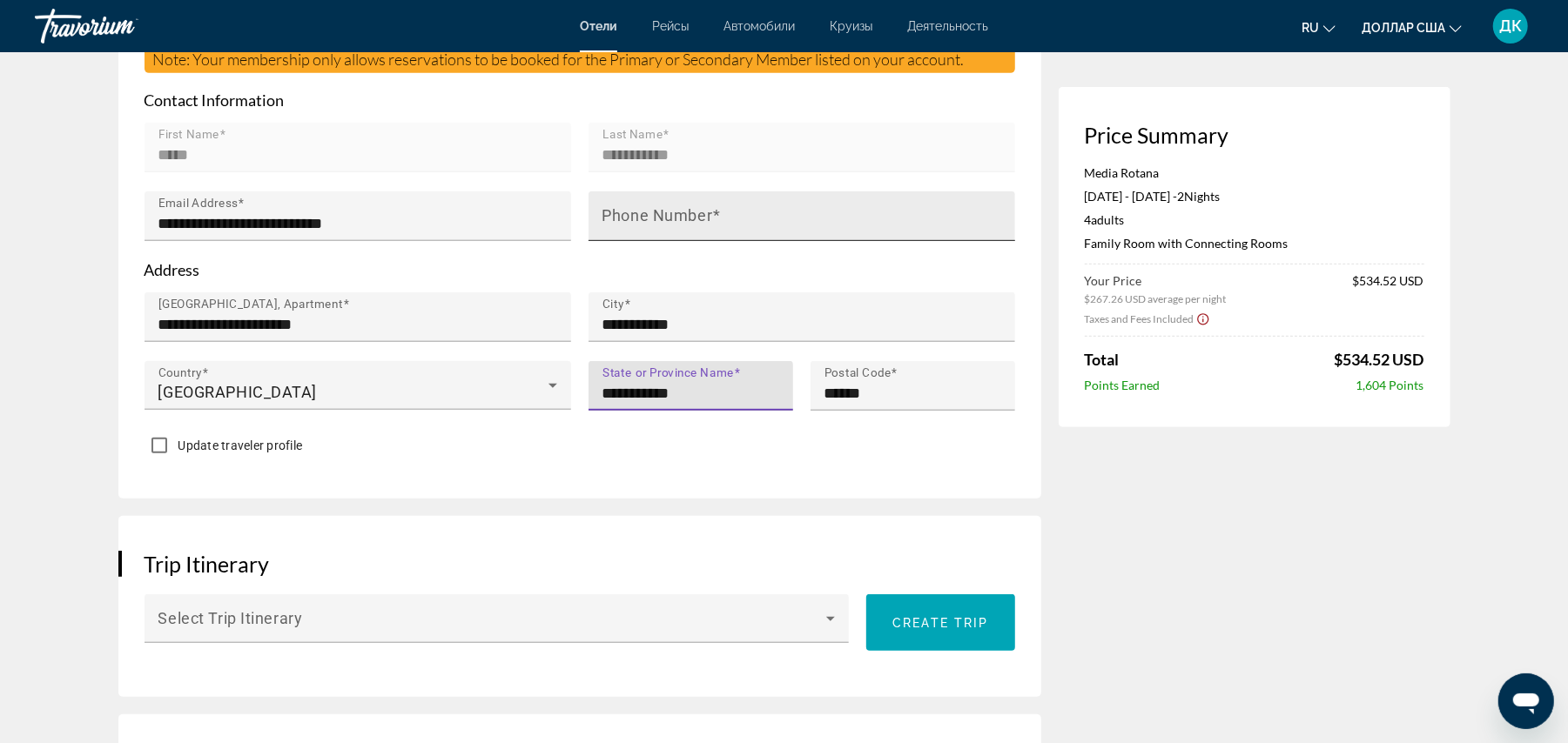
type input "**********"
click at [728, 210] on div "Phone Number" at bounding box center [806, 216] width 410 height 49
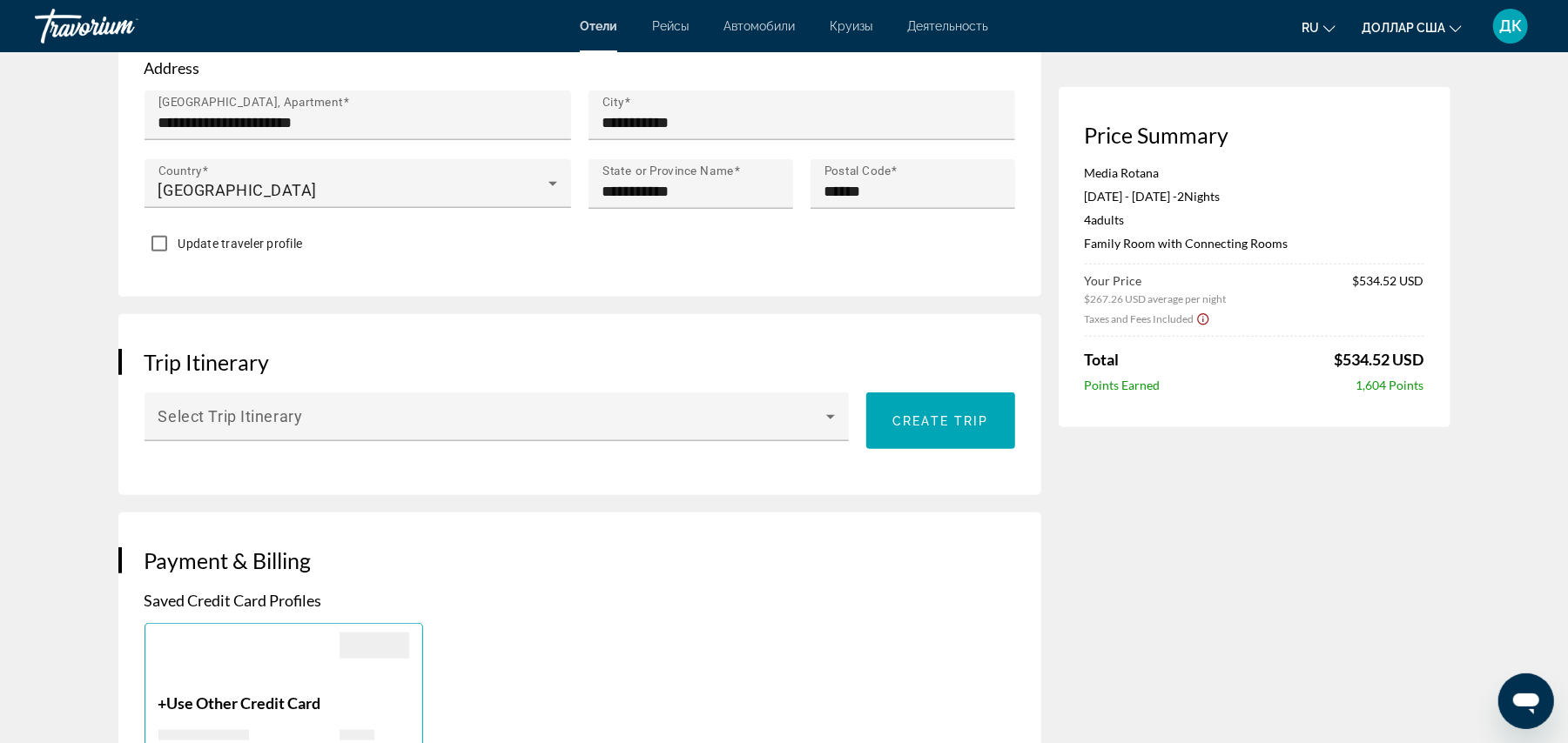
scroll to position [758, 0]
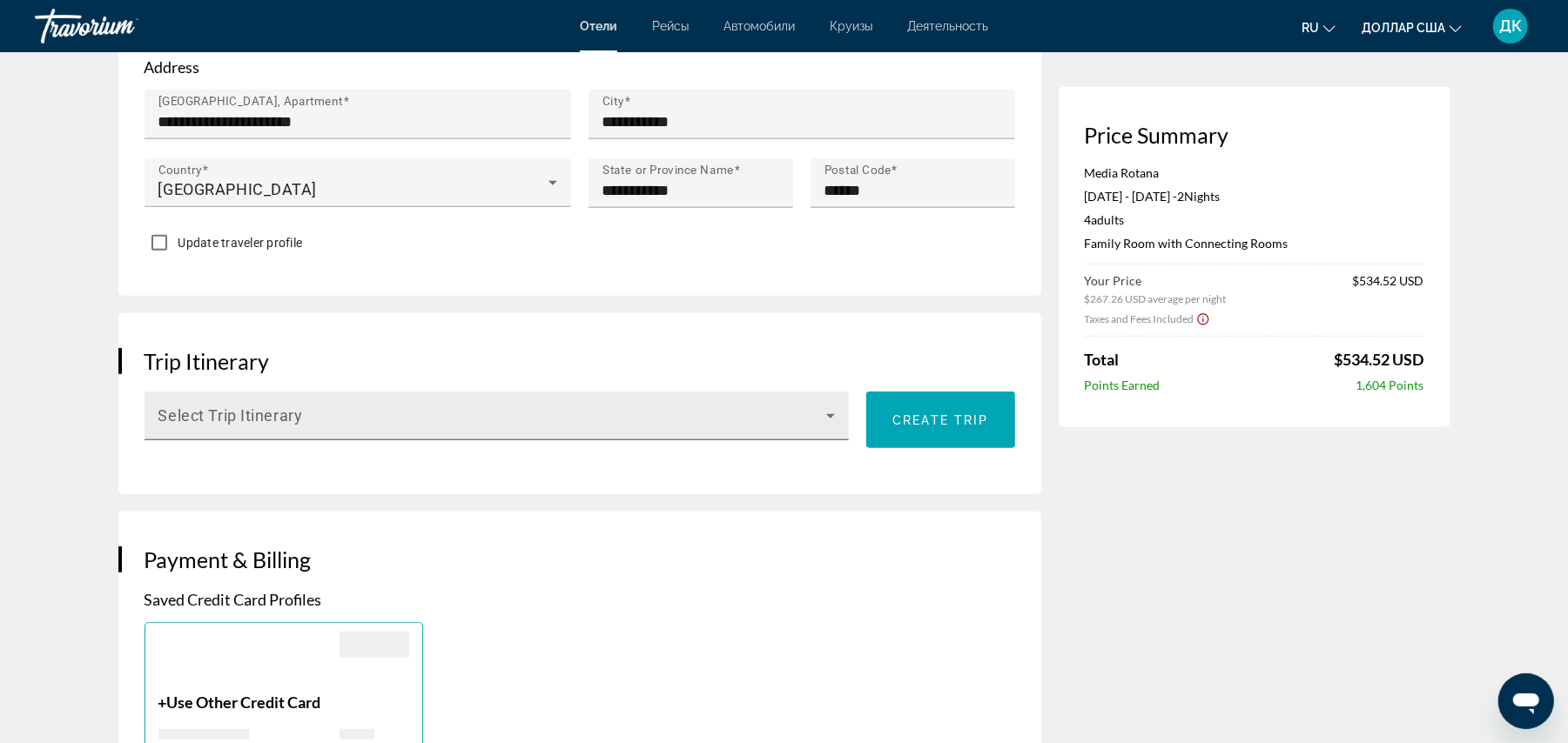
type input "**********"
click at [450, 412] on span "Основное содержание" at bounding box center [493, 422] width 669 height 21
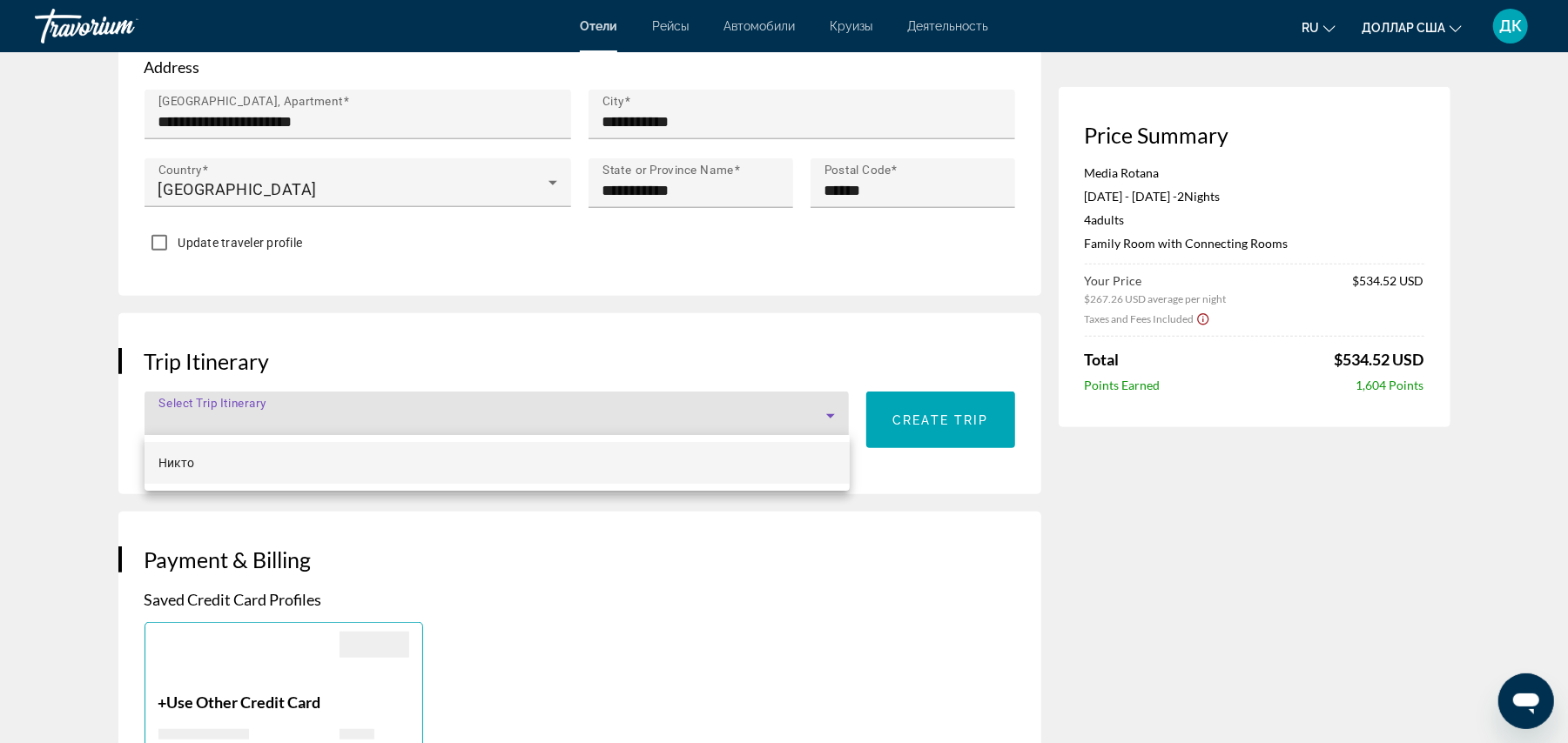
click at [905, 426] on div at bounding box center [784, 371] width 1568 height 743
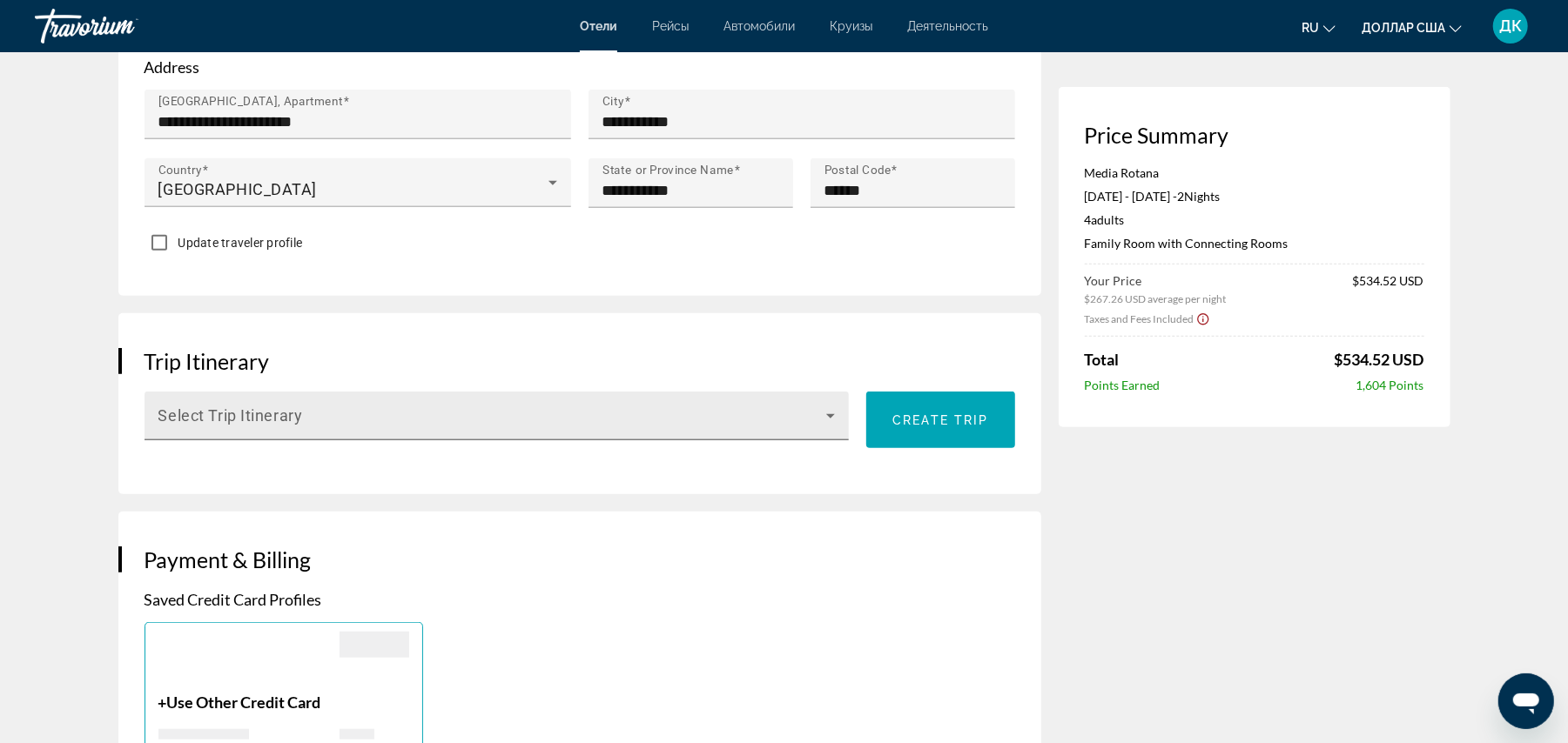
click at [620, 412] on span "Основное содержание" at bounding box center [493, 422] width 669 height 21
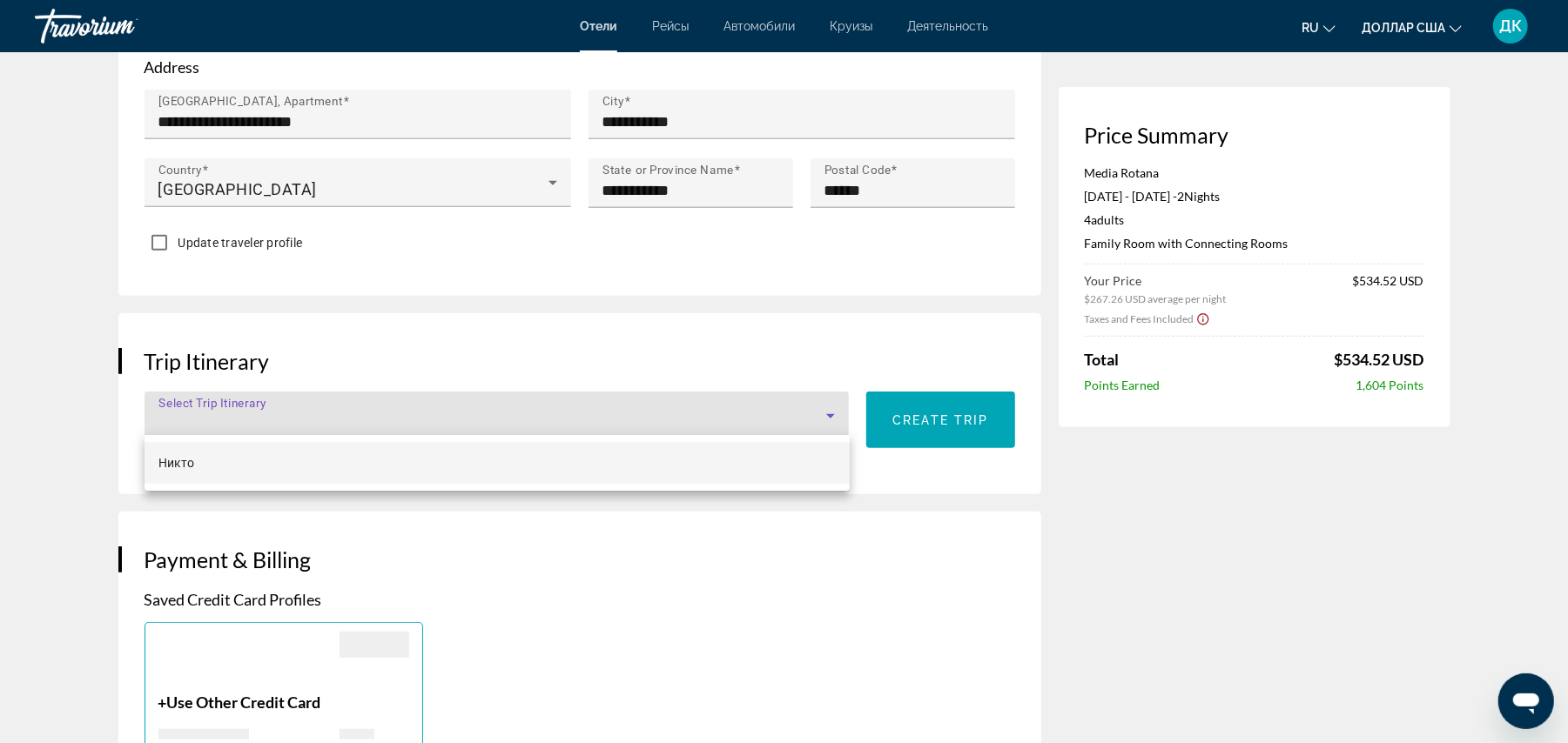
click at [924, 414] on div at bounding box center [784, 371] width 1568 height 743
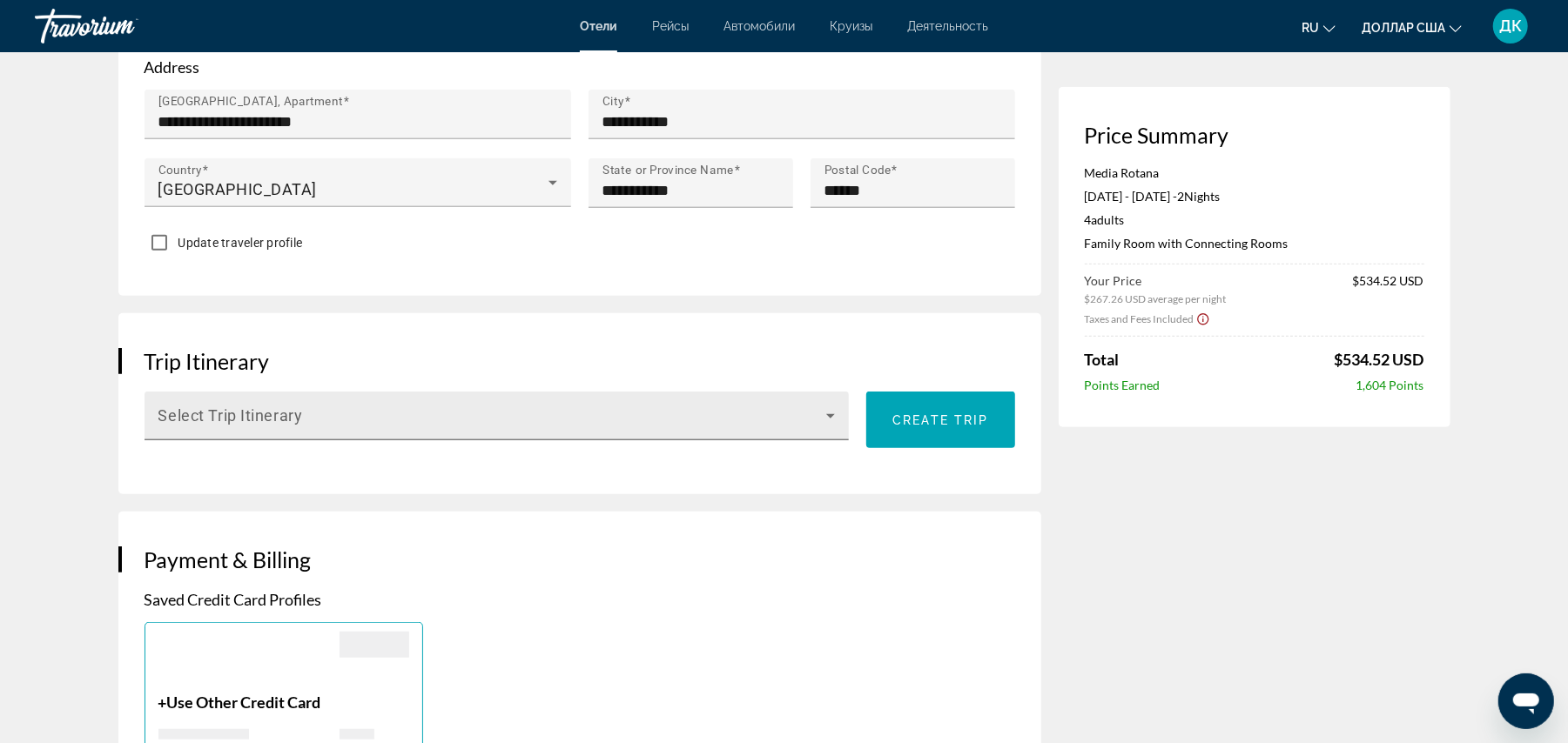
click at [659, 416] on span "Основное содержание" at bounding box center [493, 422] width 669 height 21
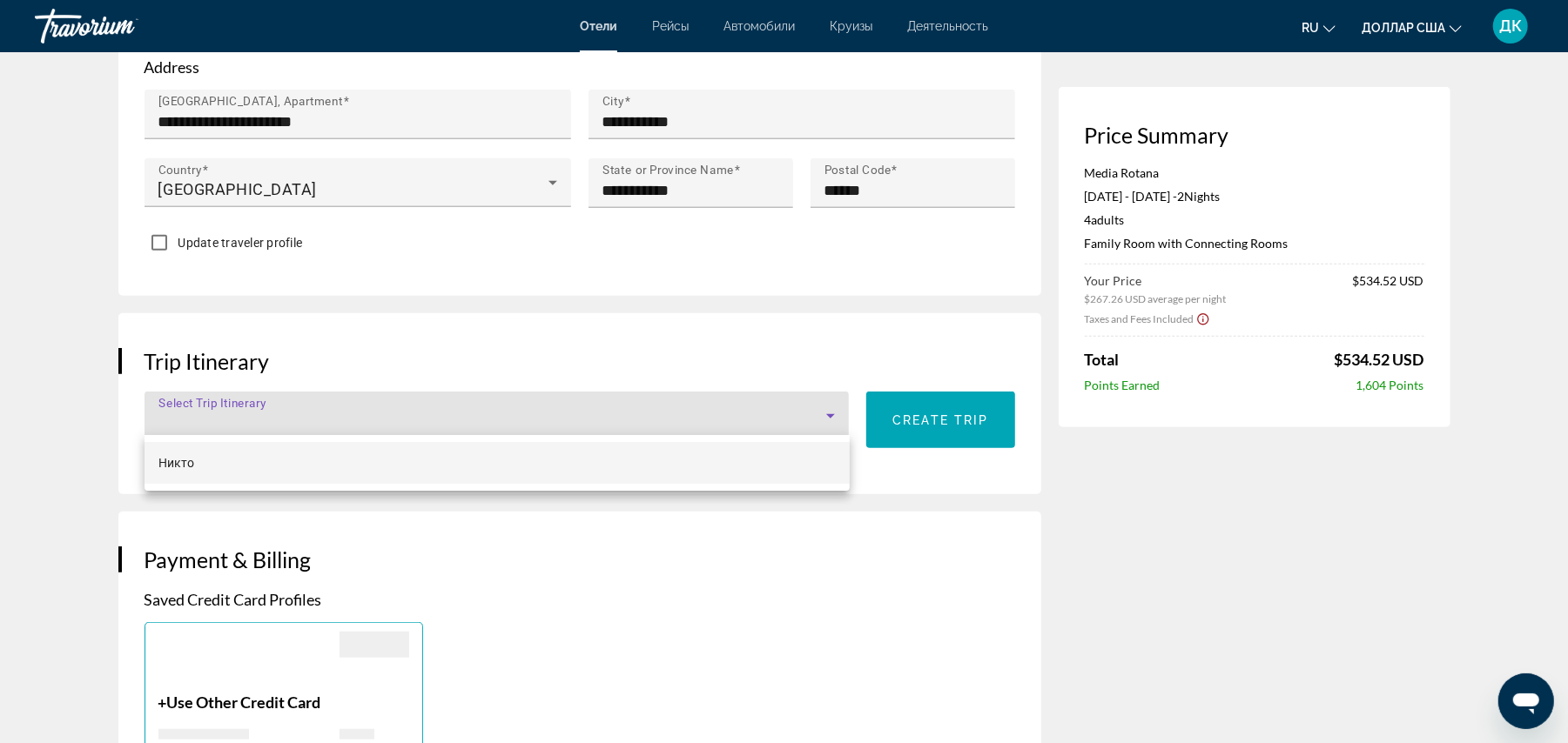
click at [834, 412] on div at bounding box center [784, 371] width 1568 height 743
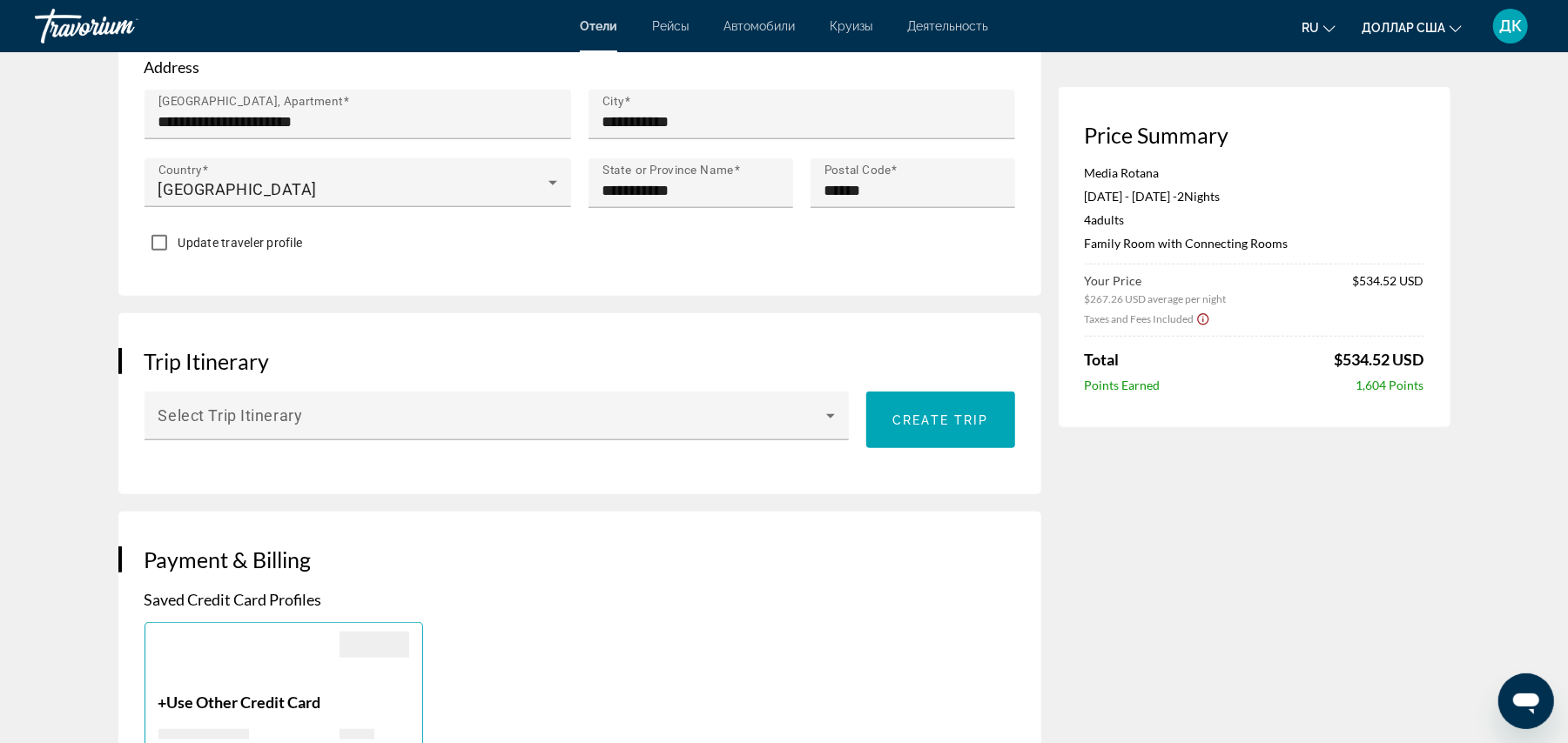
click at [834, 412] on icon "Основное содержание" at bounding box center [830, 416] width 21 height 21
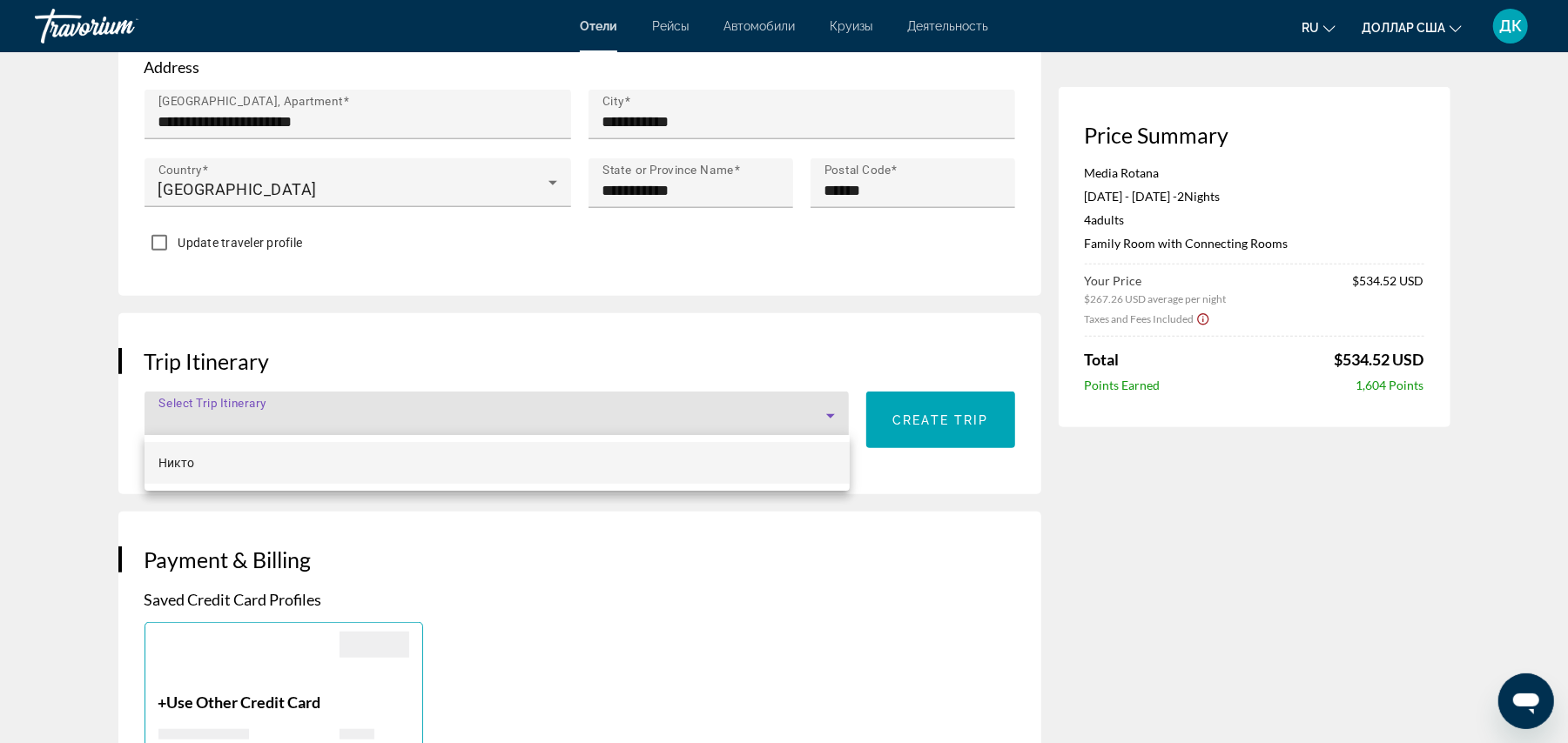
click at [931, 409] on div at bounding box center [784, 371] width 1568 height 743
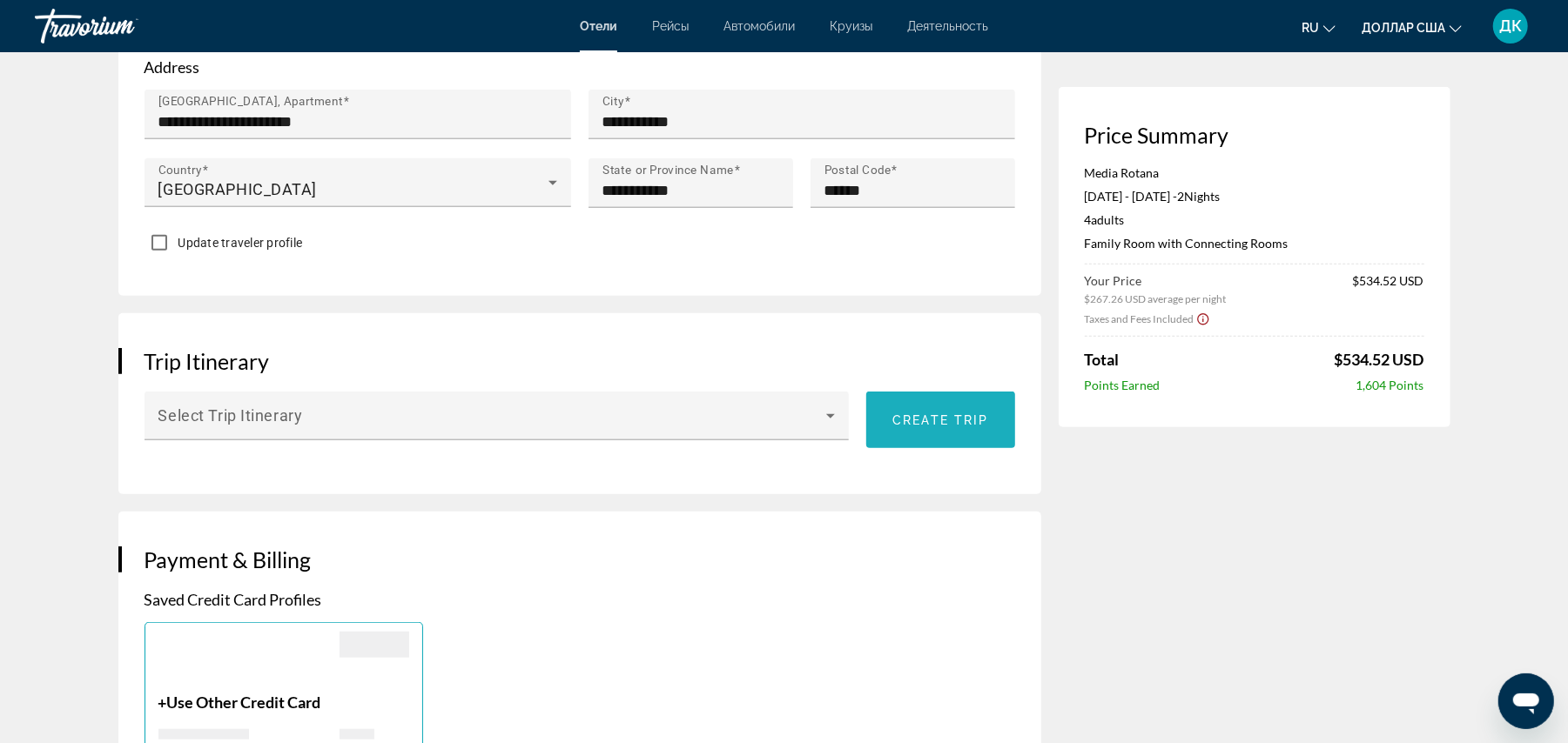
click at [931, 413] on span "Create trip" at bounding box center [940, 420] width 96 height 14
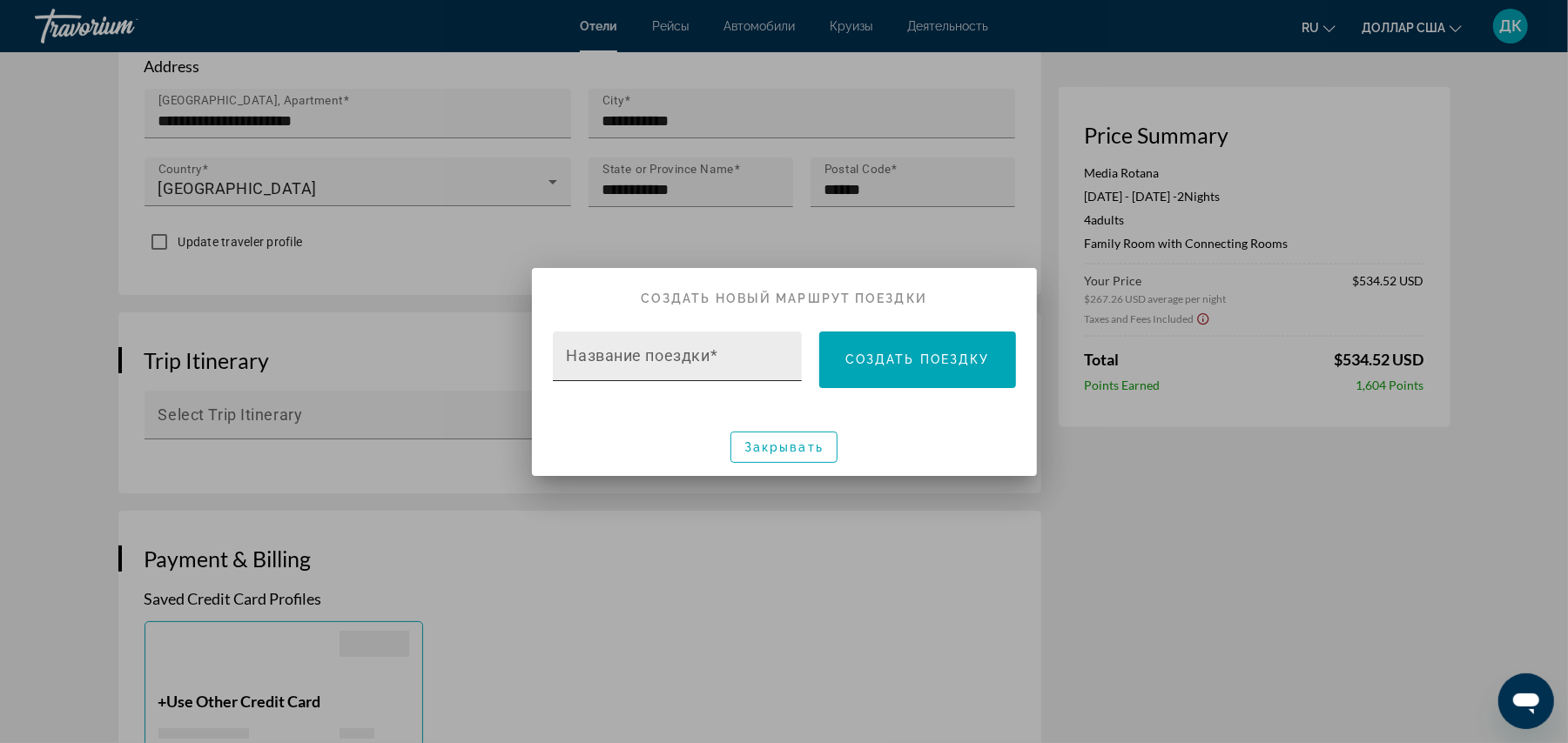
click at [697, 352] on font "Название поездки" at bounding box center [639, 355] width 144 height 18
click at [697, 354] on input "Название поездки" at bounding box center [684, 364] width 233 height 21
type input "*****"
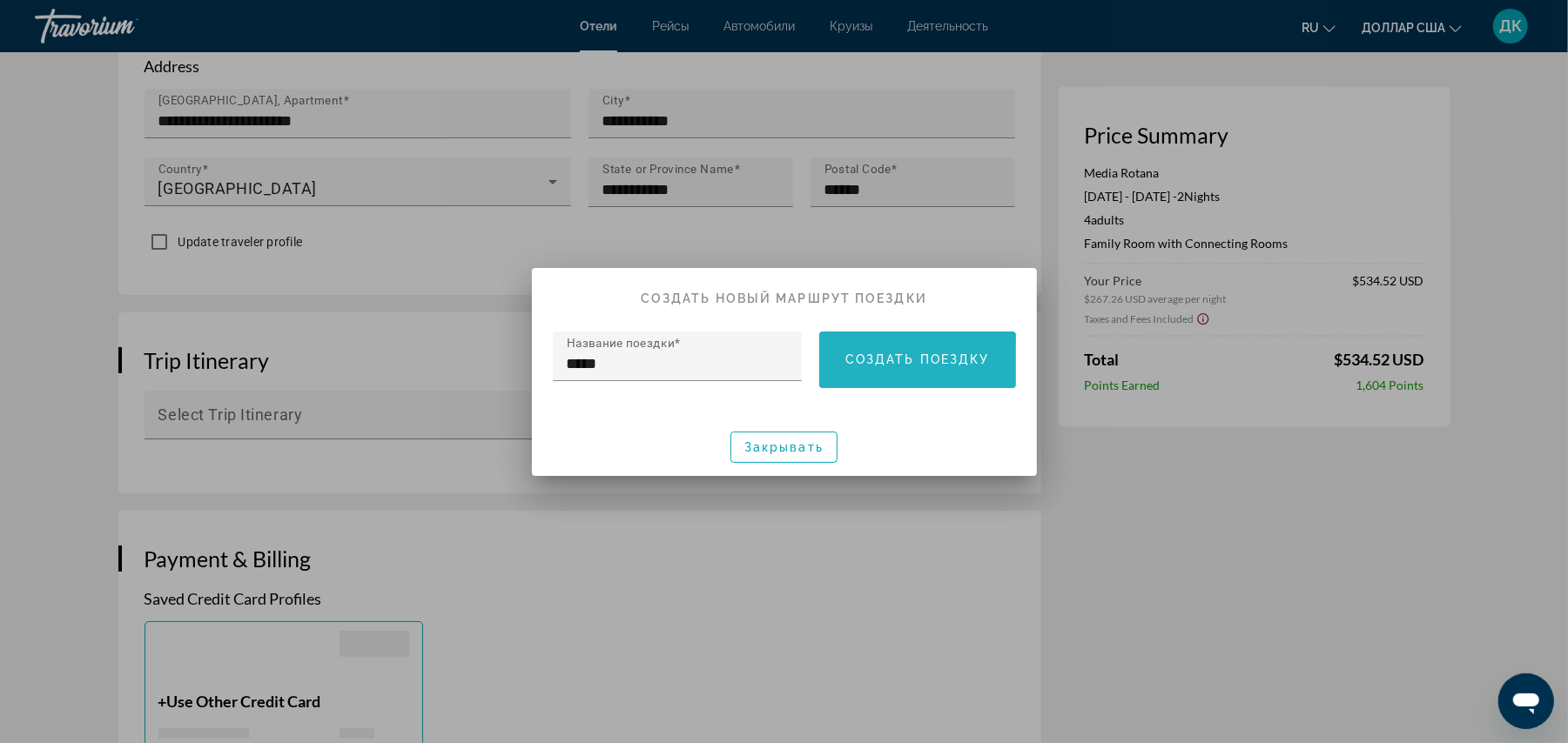
click at [861, 366] on font "Создать поездку" at bounding box center [918, 359] width 145 height 14
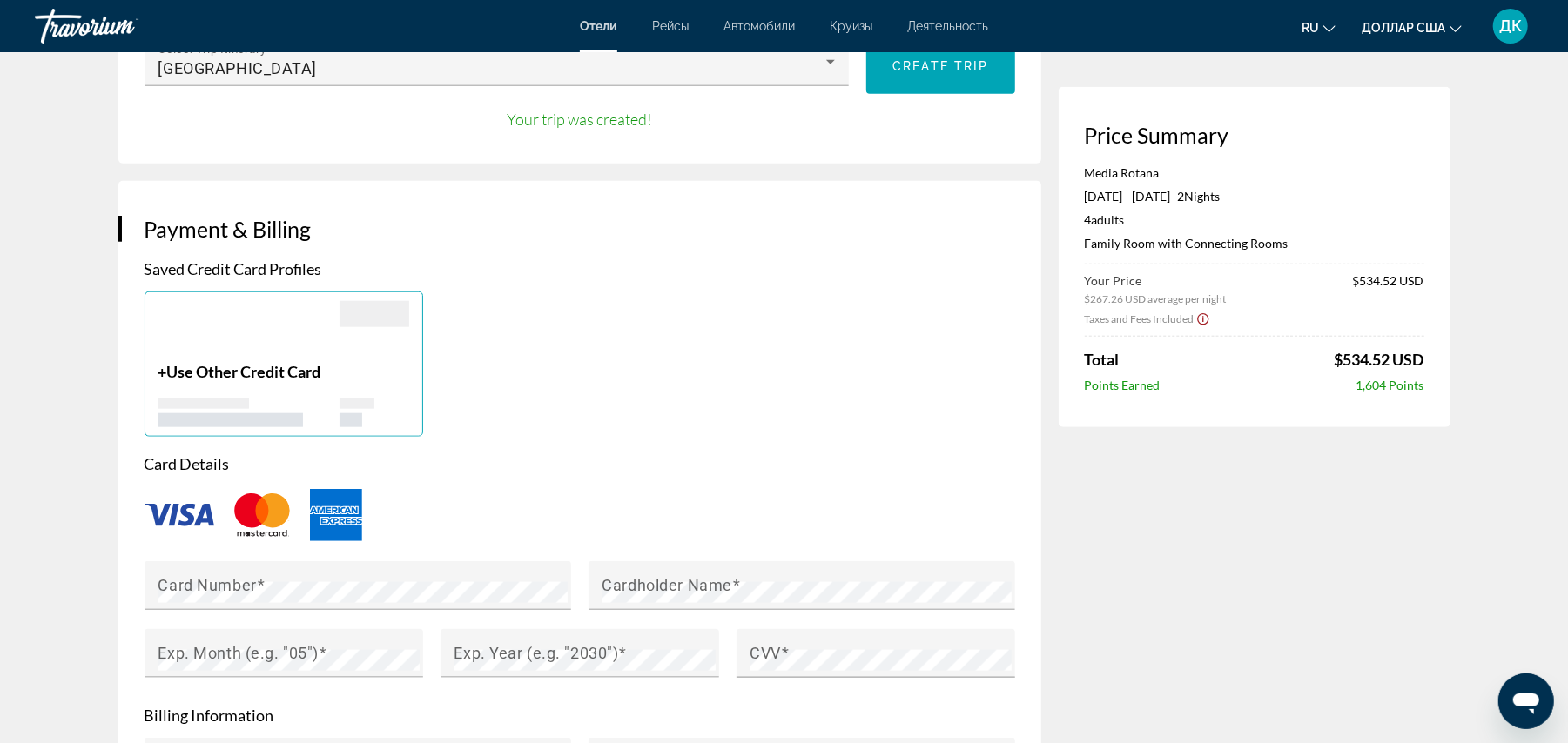
scroll to position [1228, 0]
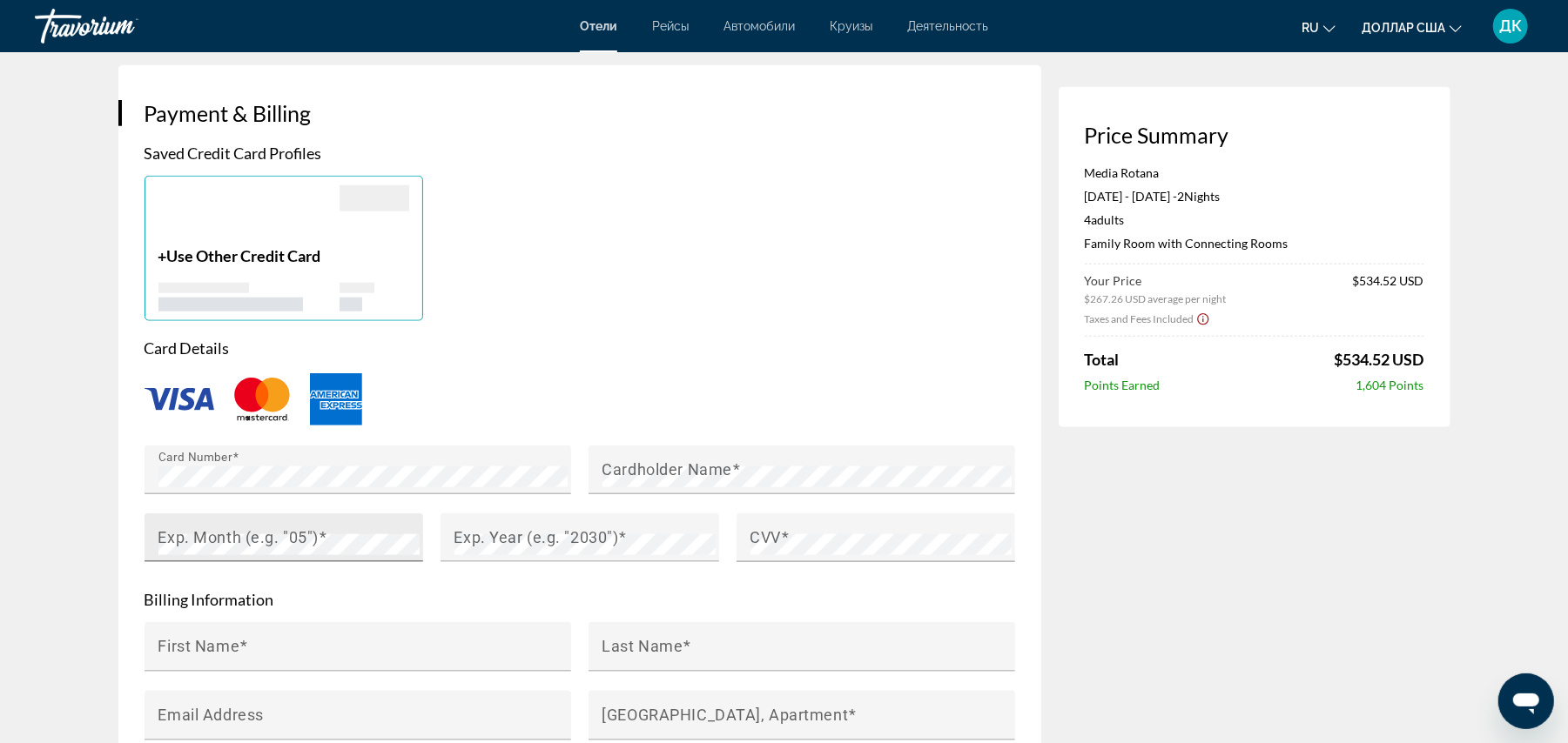
click at [345, 522] on div "Exp. Month (e.g. "05")" at bounding box center [289, 538] width 261 height 49
click at [644, 464] on mat-label "Cardholder Name" at bounding box center [667, 470] width 130 height 18
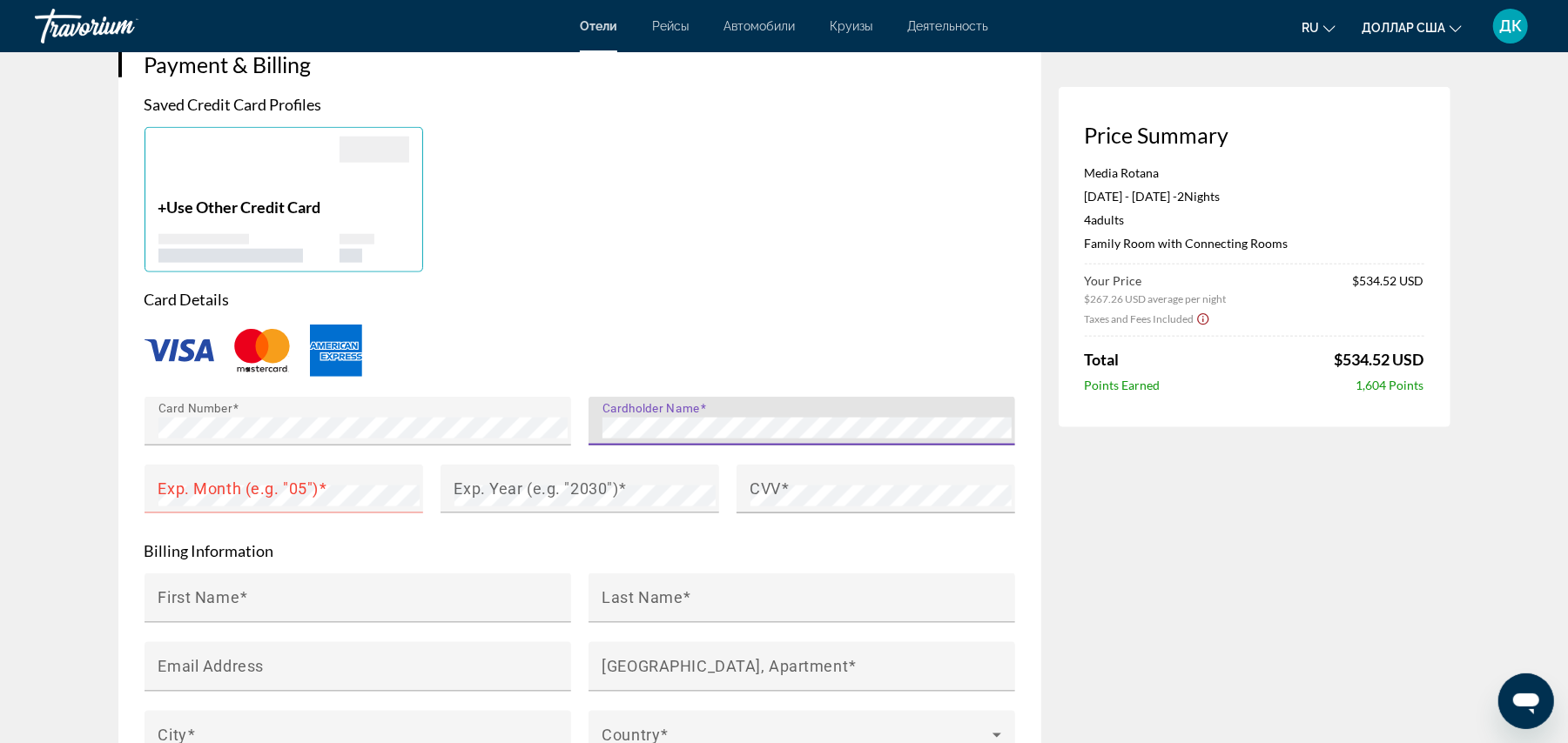
scroll to position [1278, 0]
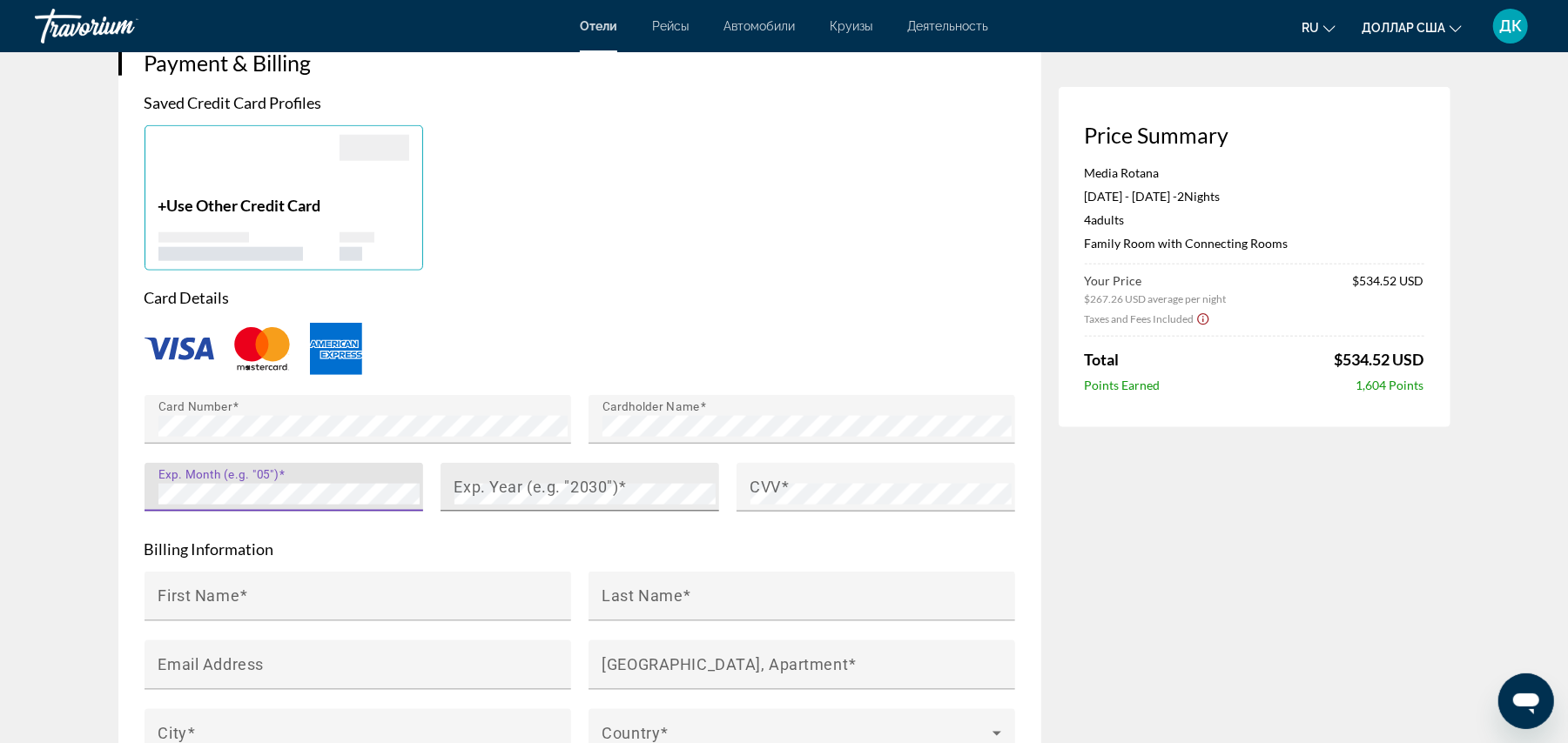
click at [476, 484] on mat-label "Exp. Year (e.g. "2030")" at bounding box center [537, 487] width 165 height 18
click at [775, 481] on mat-label "CVV" at bounding box center [766, 487] width 31 height 18
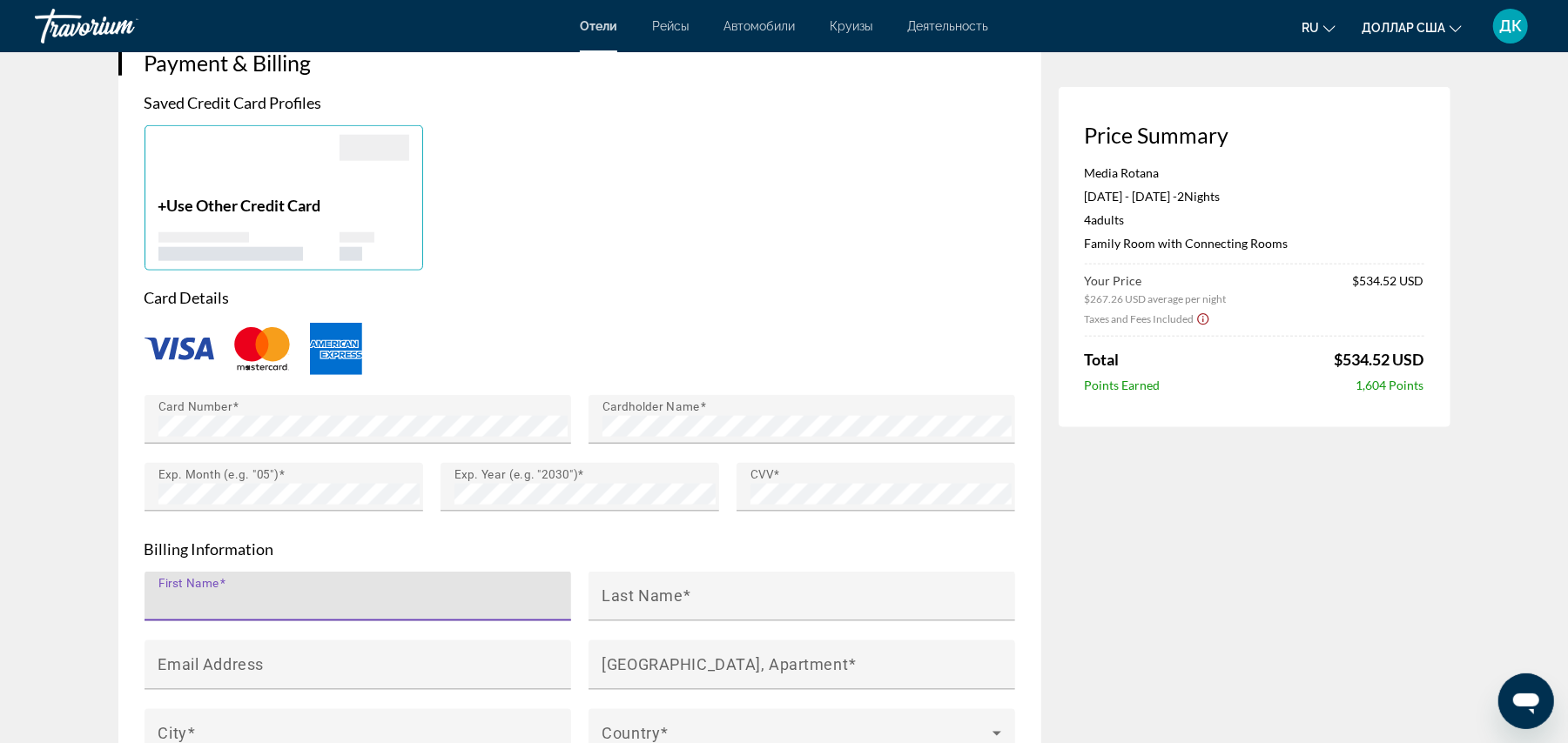
click at [412, 594] on input "First Name" at bounding box center [363, 604] width 410 height 21
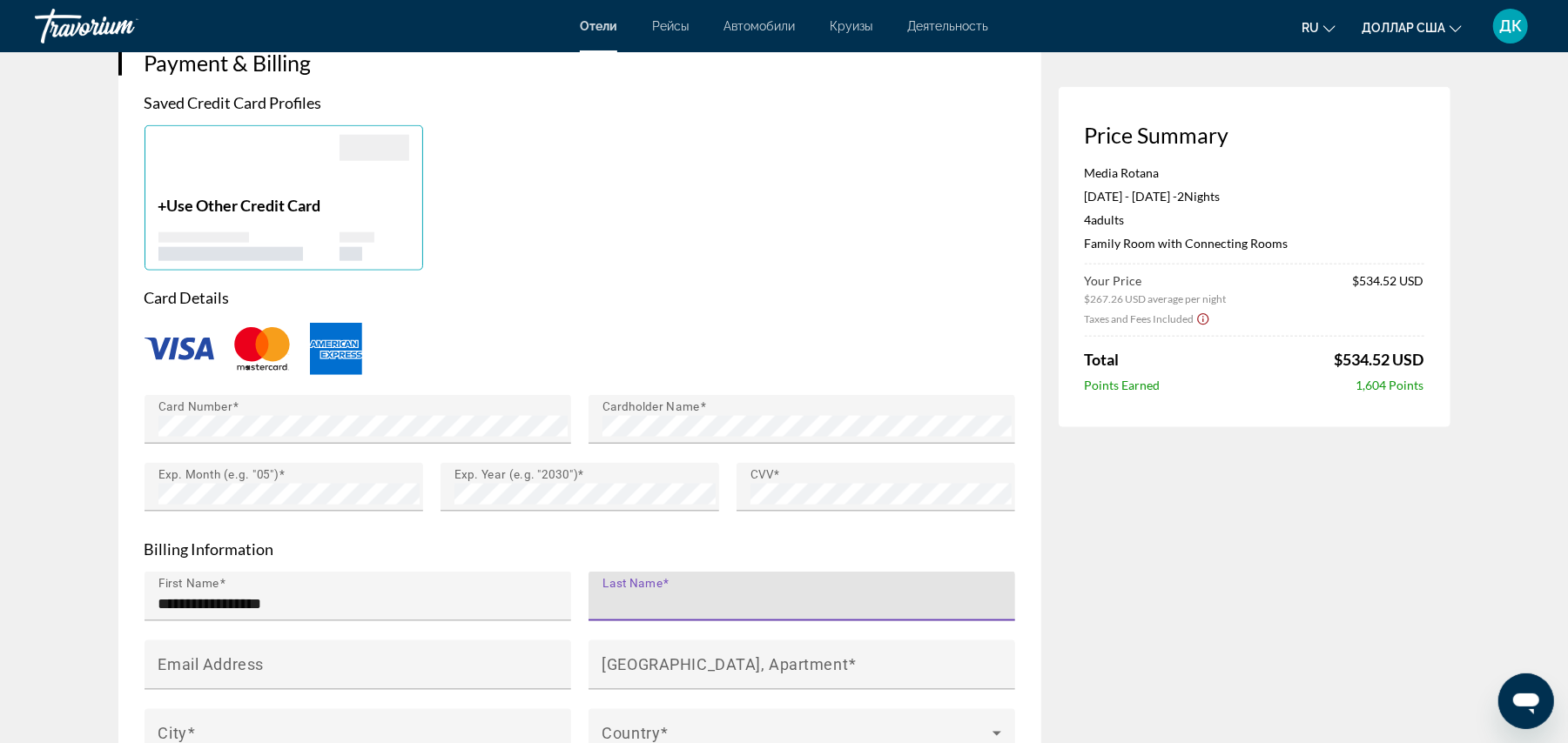
click at [684, 600] on input "Last Name" at bounding box center [806, 604] width 410 height 21
click at [496, 596] on input "**********" at bounding box center [363, 604] width 410 height 21
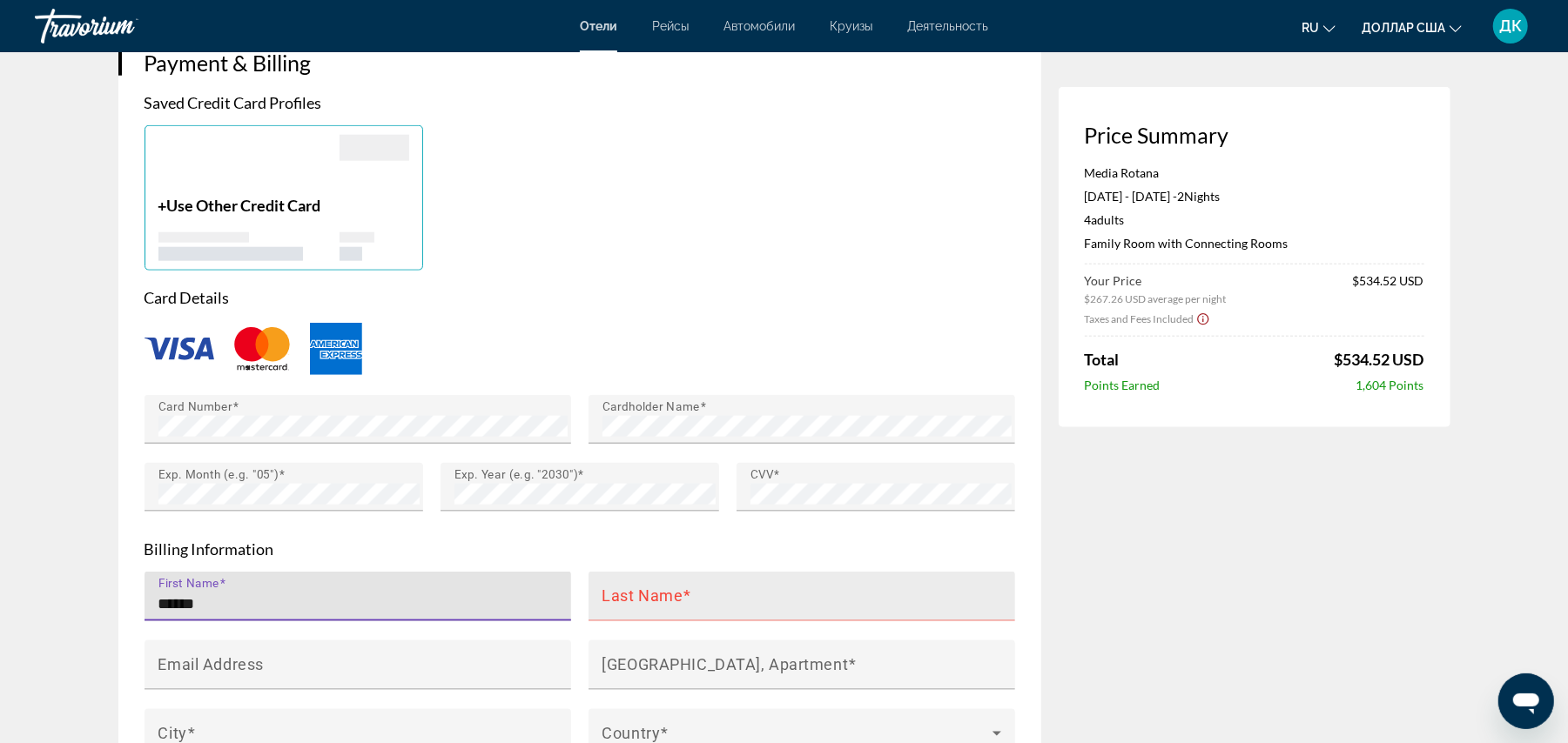
type input "*****"
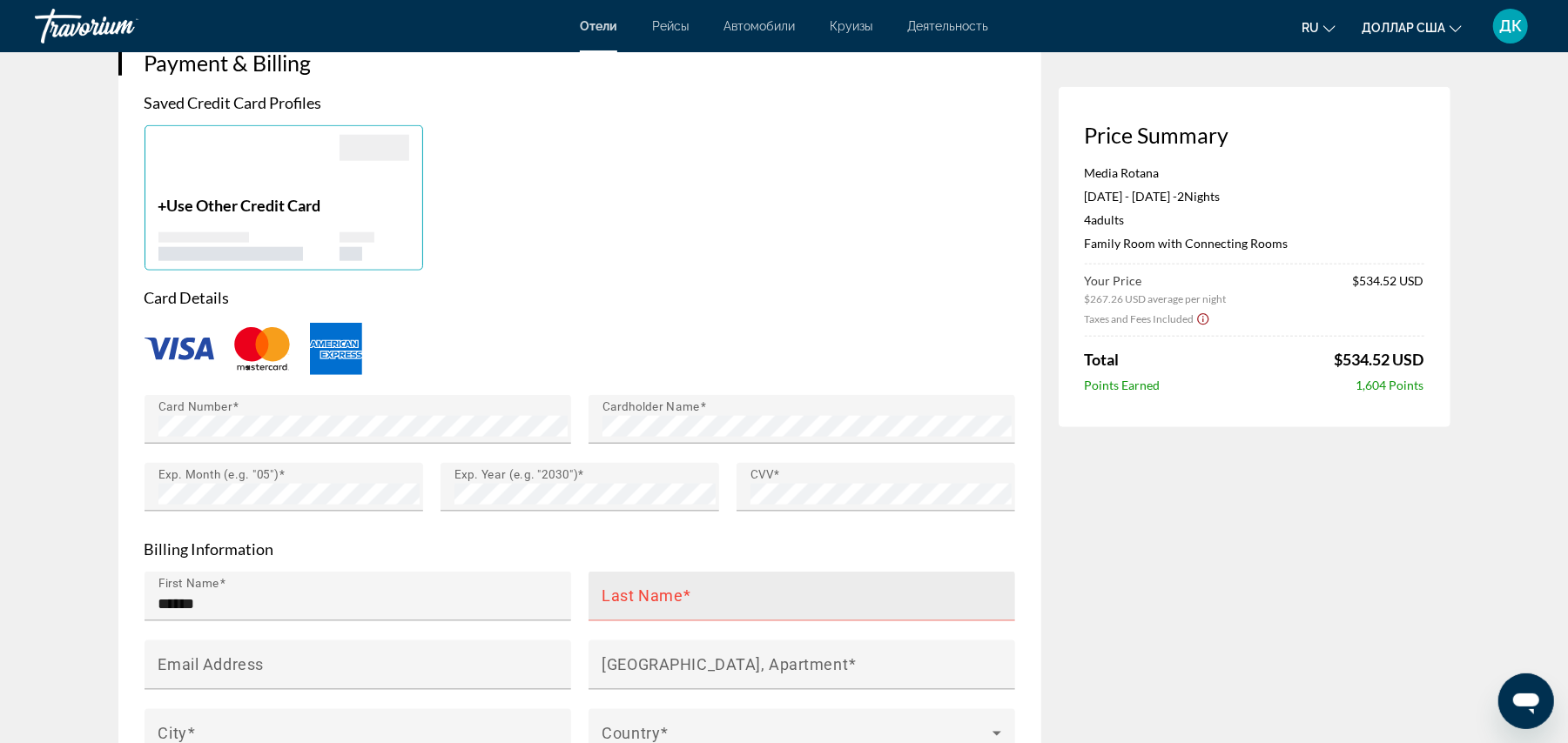
click at [638, 597] on mat-label "Last Name" at bounding box center [642, 595] width 81 height 18
click at [638, 597] on input "Last Name" at bounding box center [806, 604] width 410 height 21
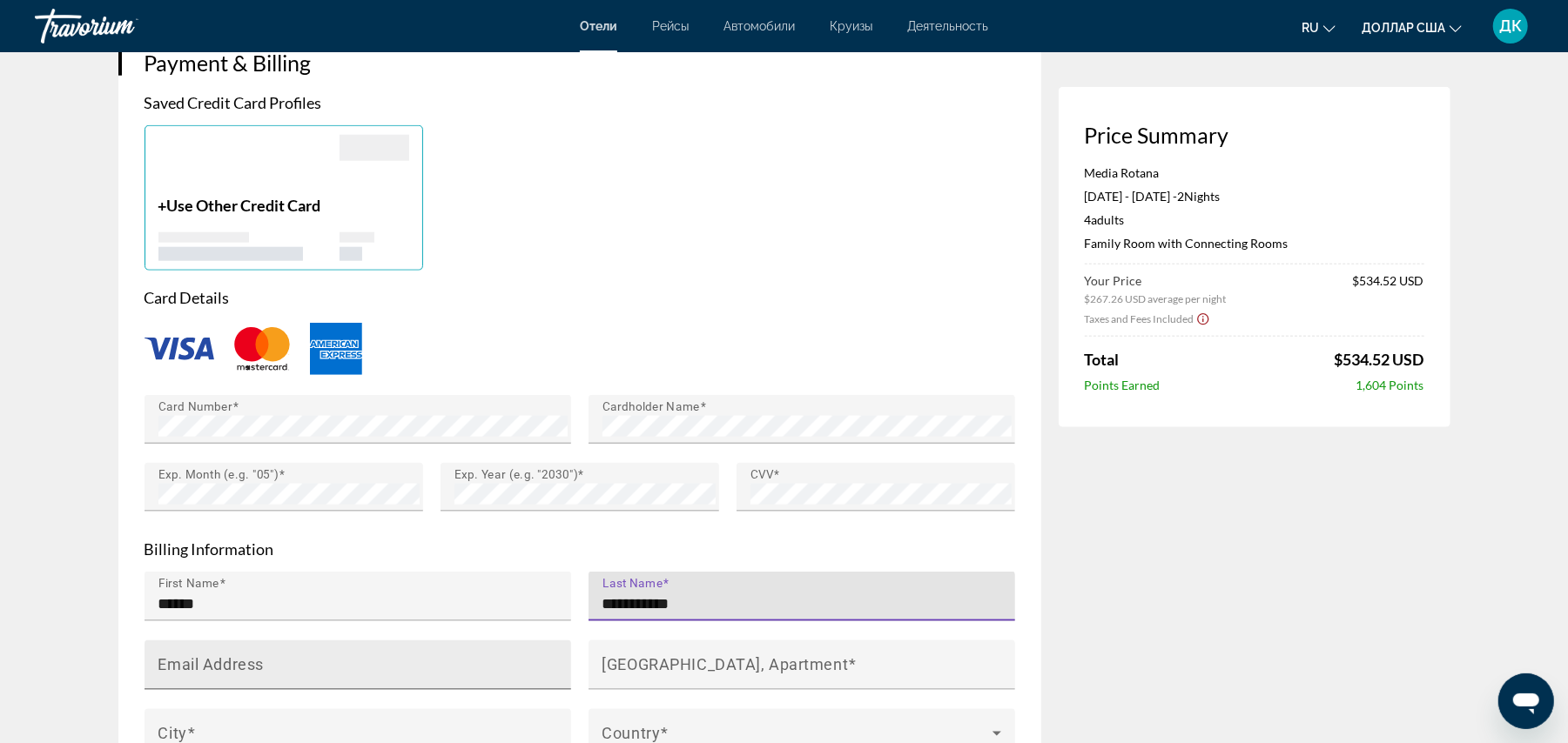
type input "**********"
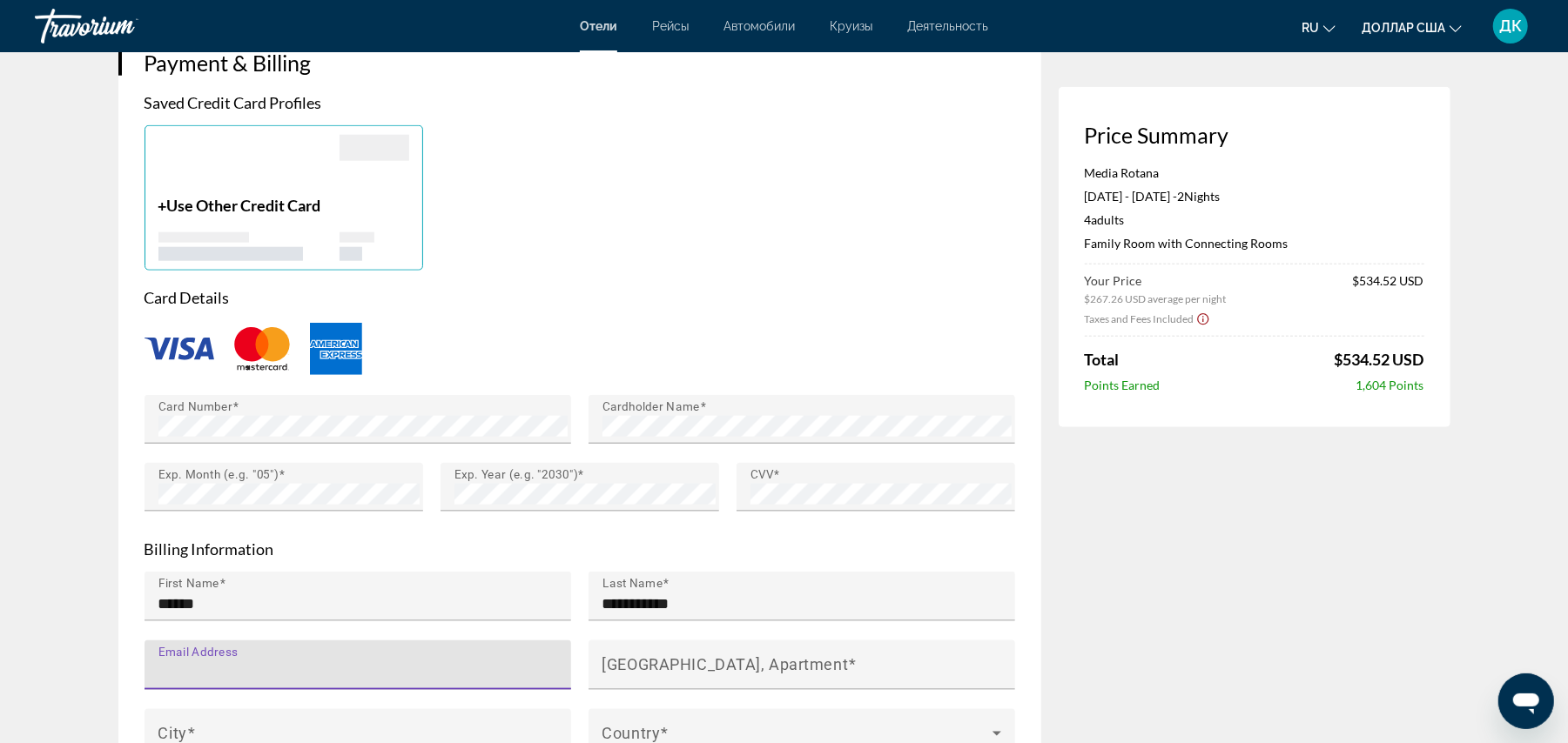
click at [444, 662] on input "Email Address" at bounding box center [363, 672] width 410 height 21
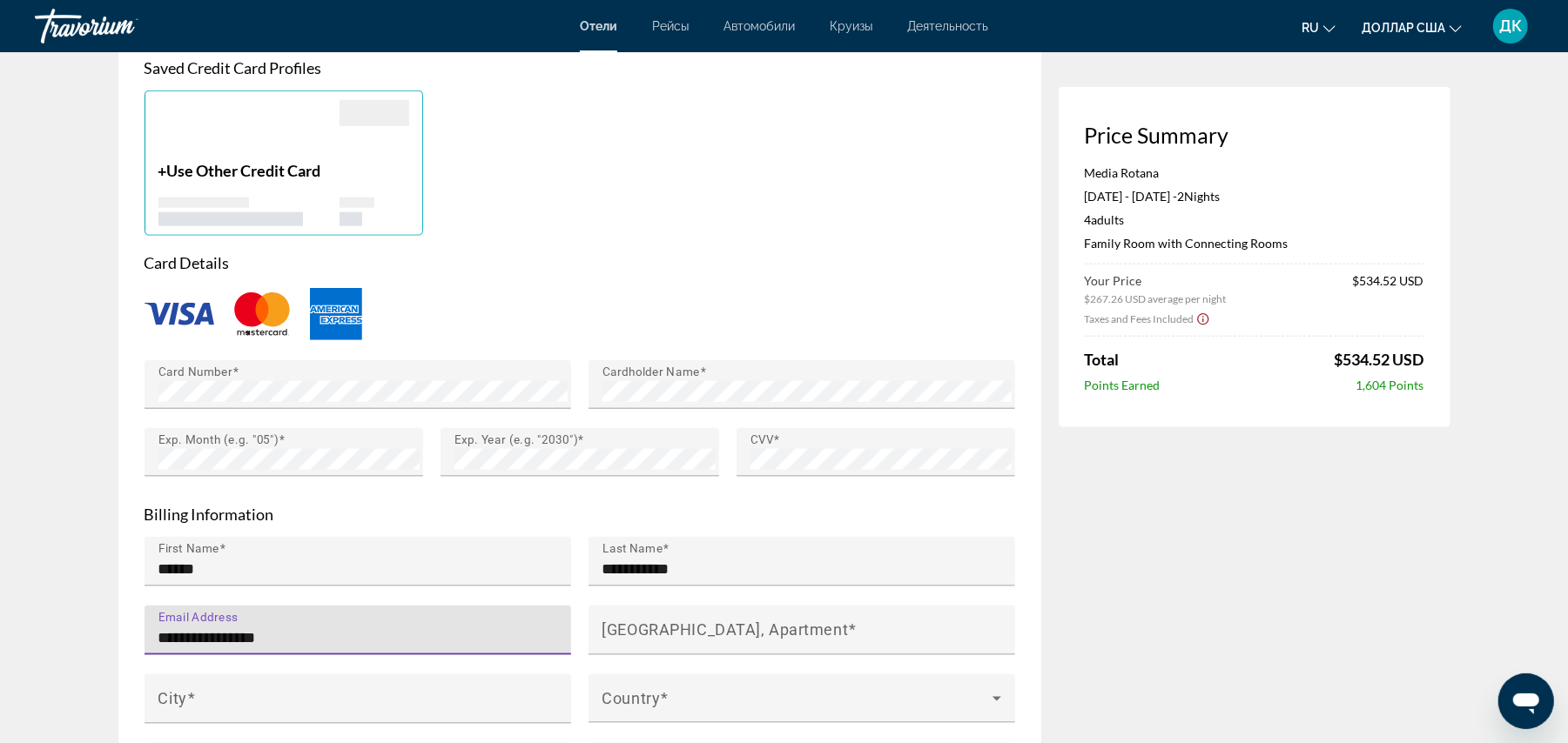
scroll to position [1355, 0]
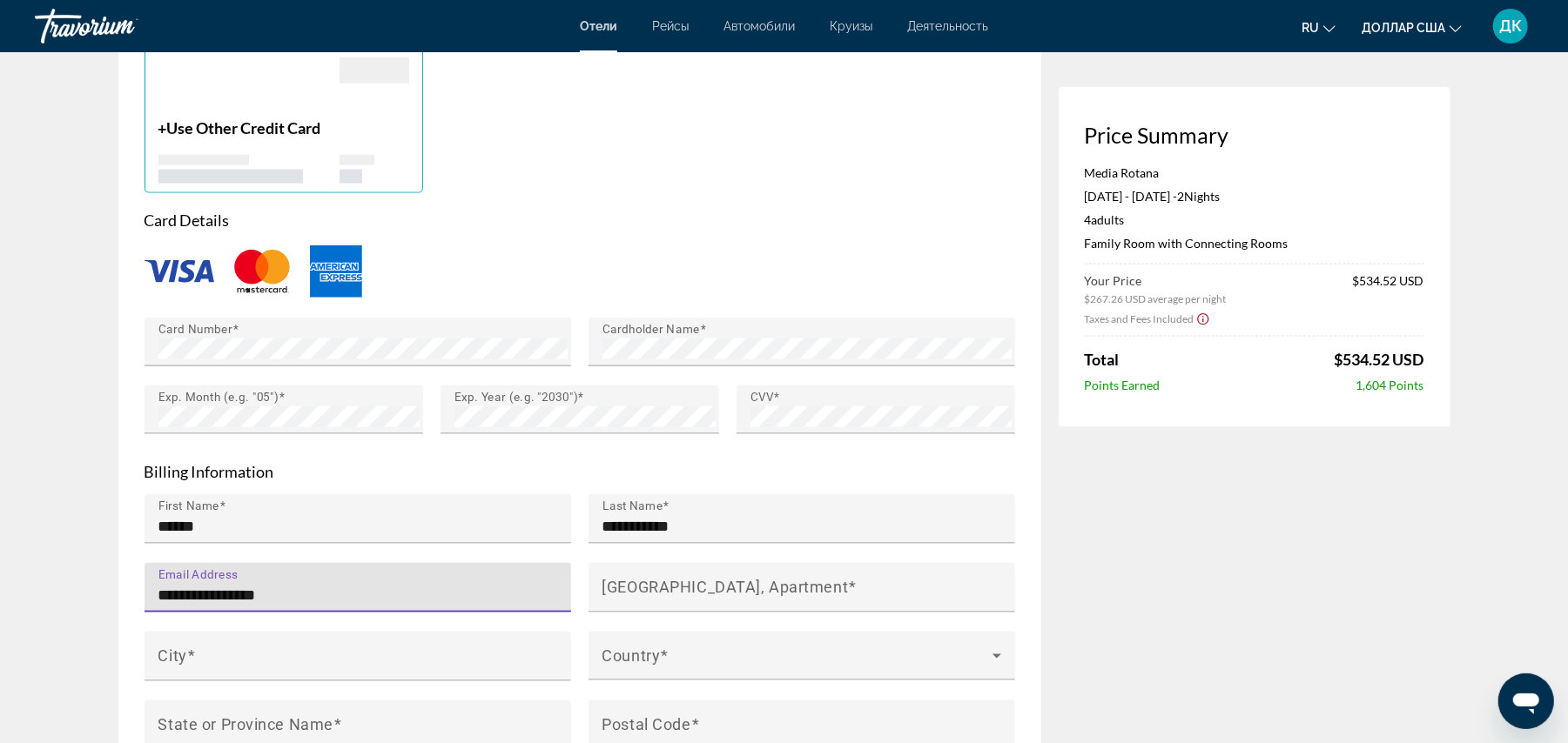
click at [195, 585] on input "**********" at bounding box center [363, 595] width 410 height 21
click at [275, 588] on input "**********" at bounding box center [363, 595] width 410 height 21
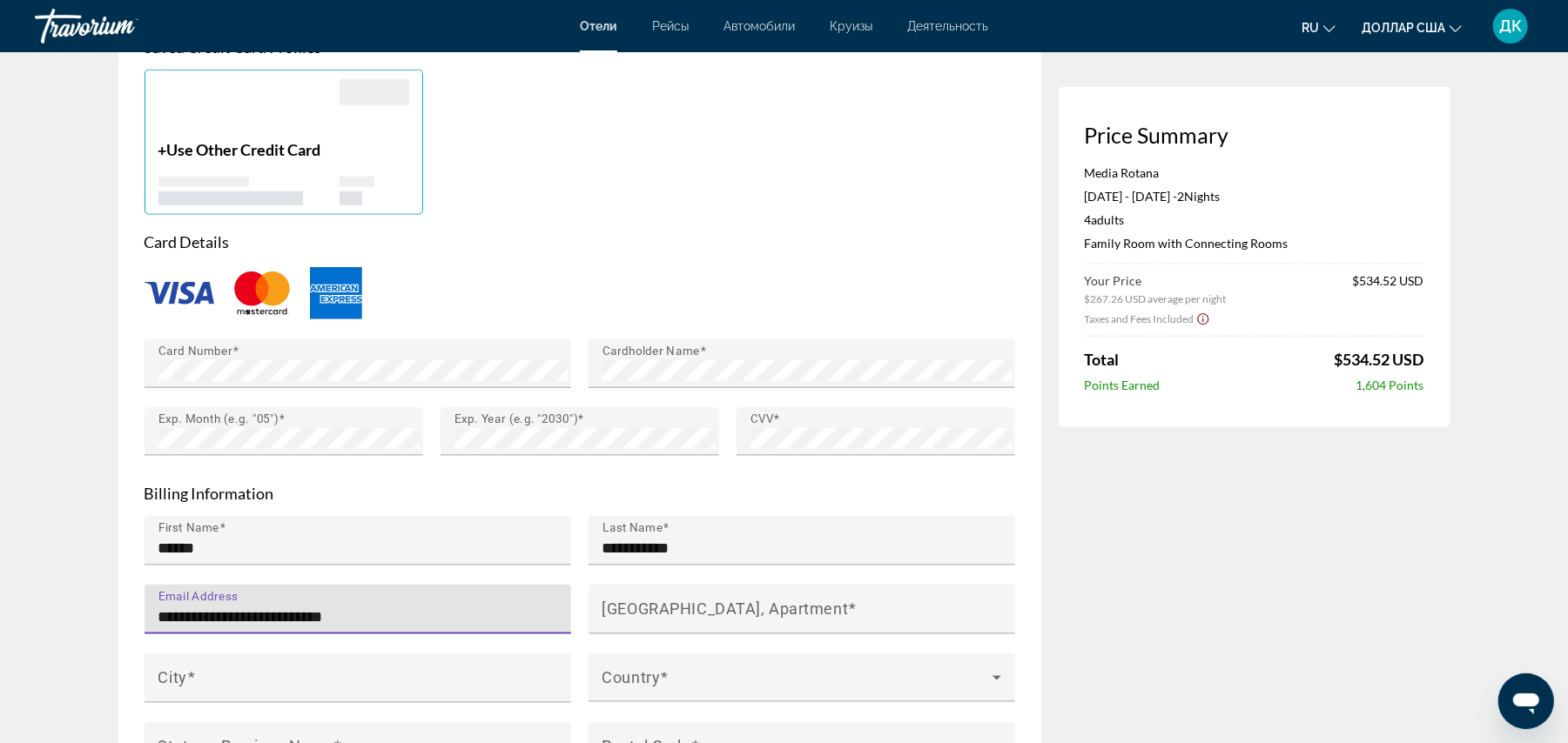
scroll to position [1439, 0]
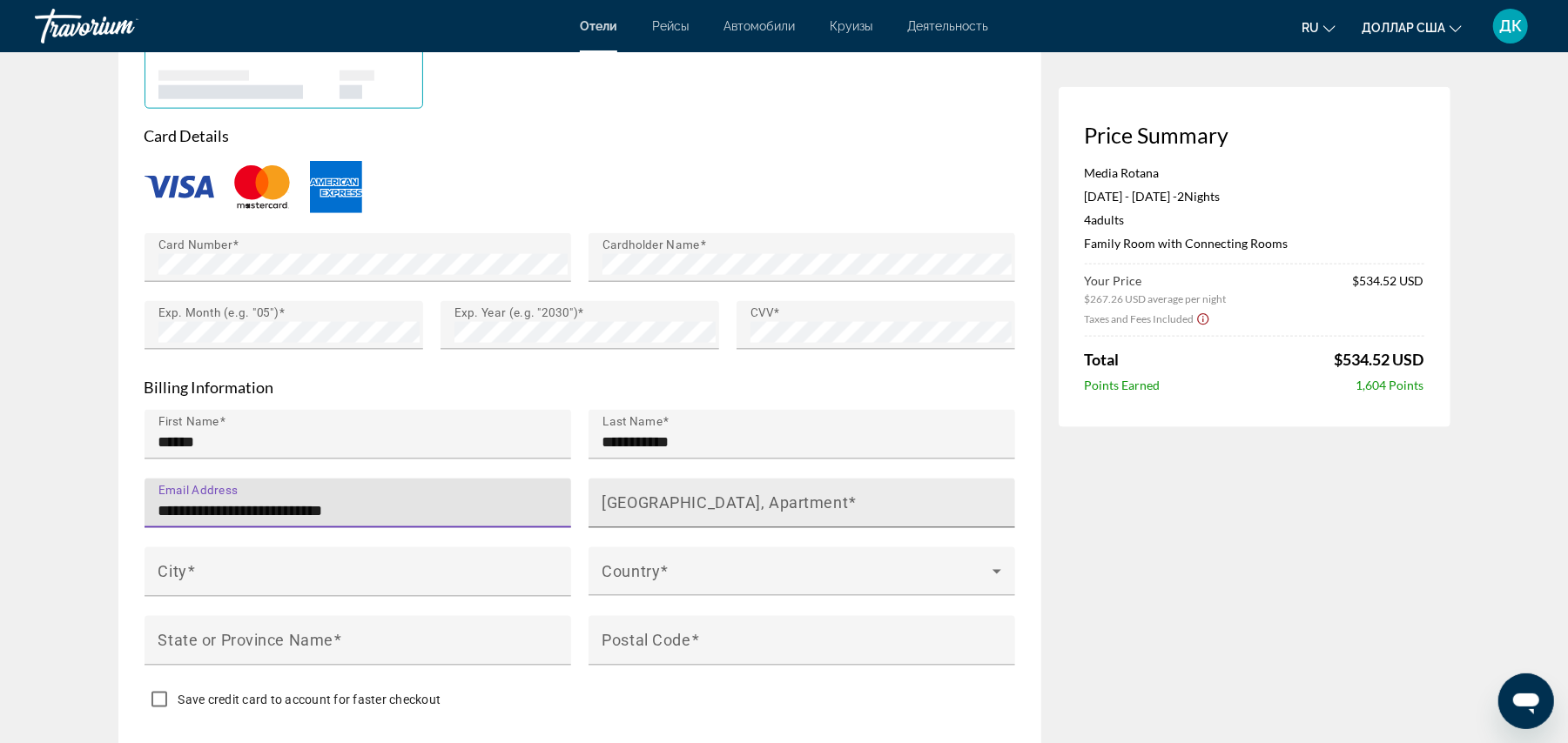
type input "**********"
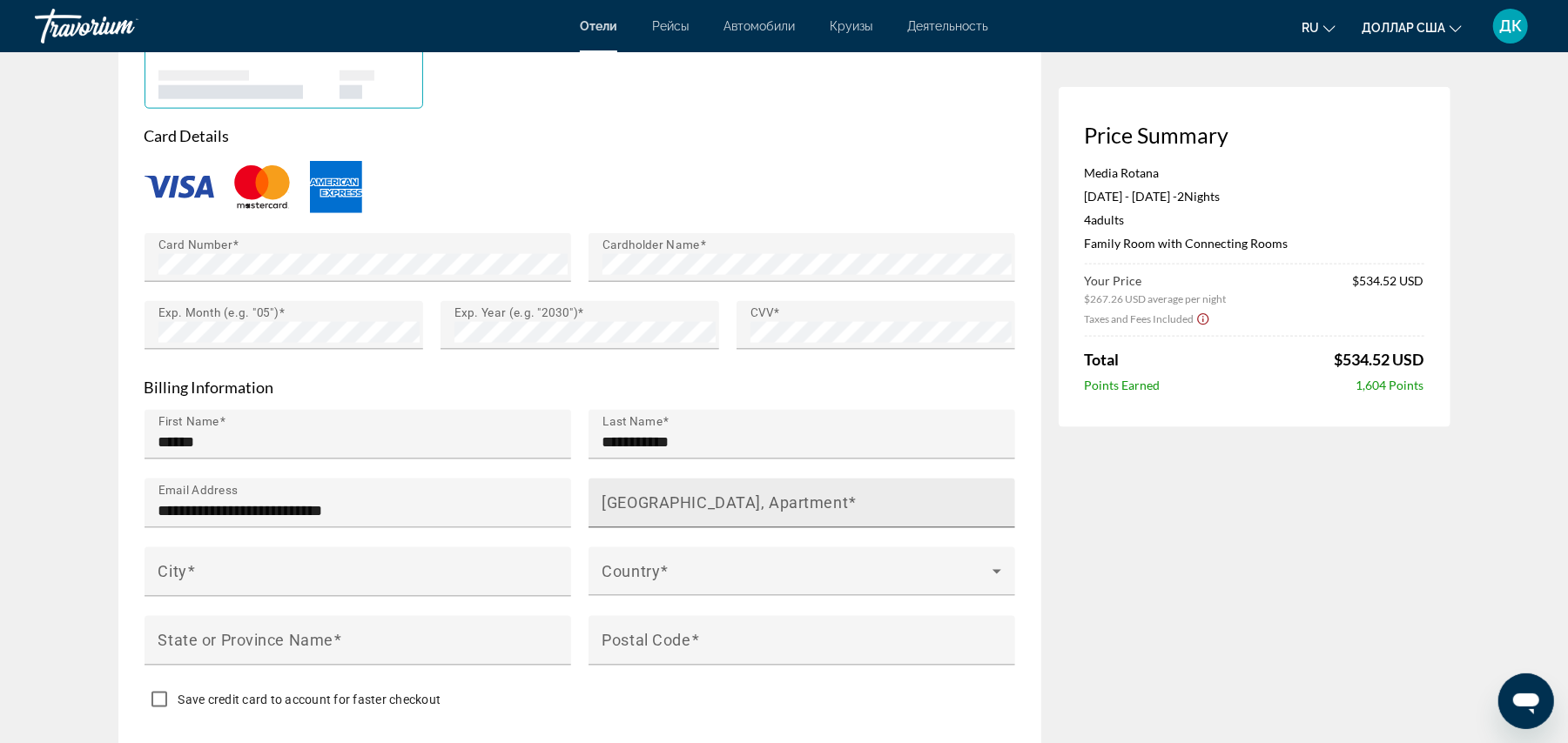
click at [683, 498] on mat-label "[GEOGRAPHIC_DATA], Apartment" at bounding box center [725, 503] width 247 height 18
click at [683, 500] on input "[GEOGRAPHIC_DATA], Apartment" at bounding box center [806, 510] width 410 height 21
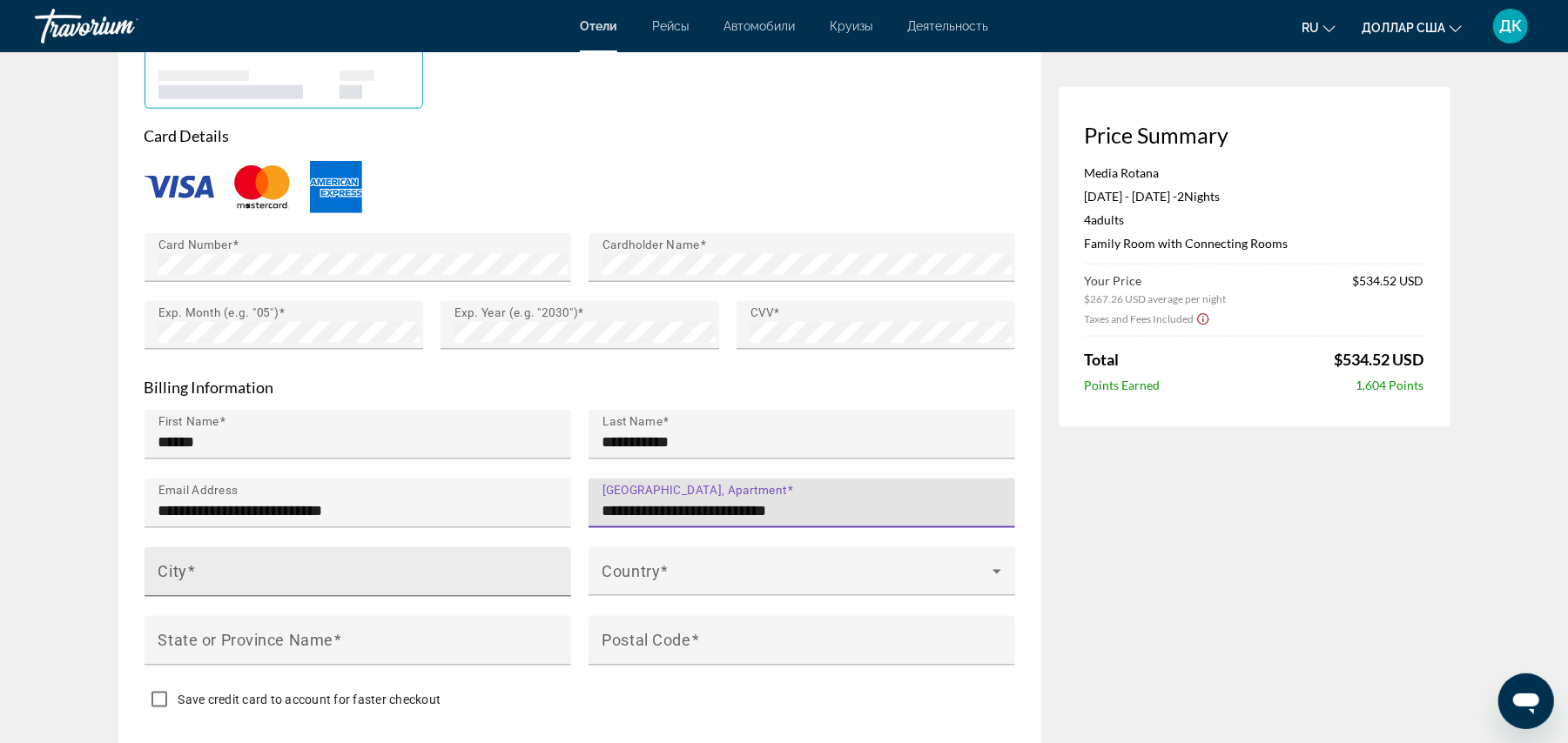
type input "**********"
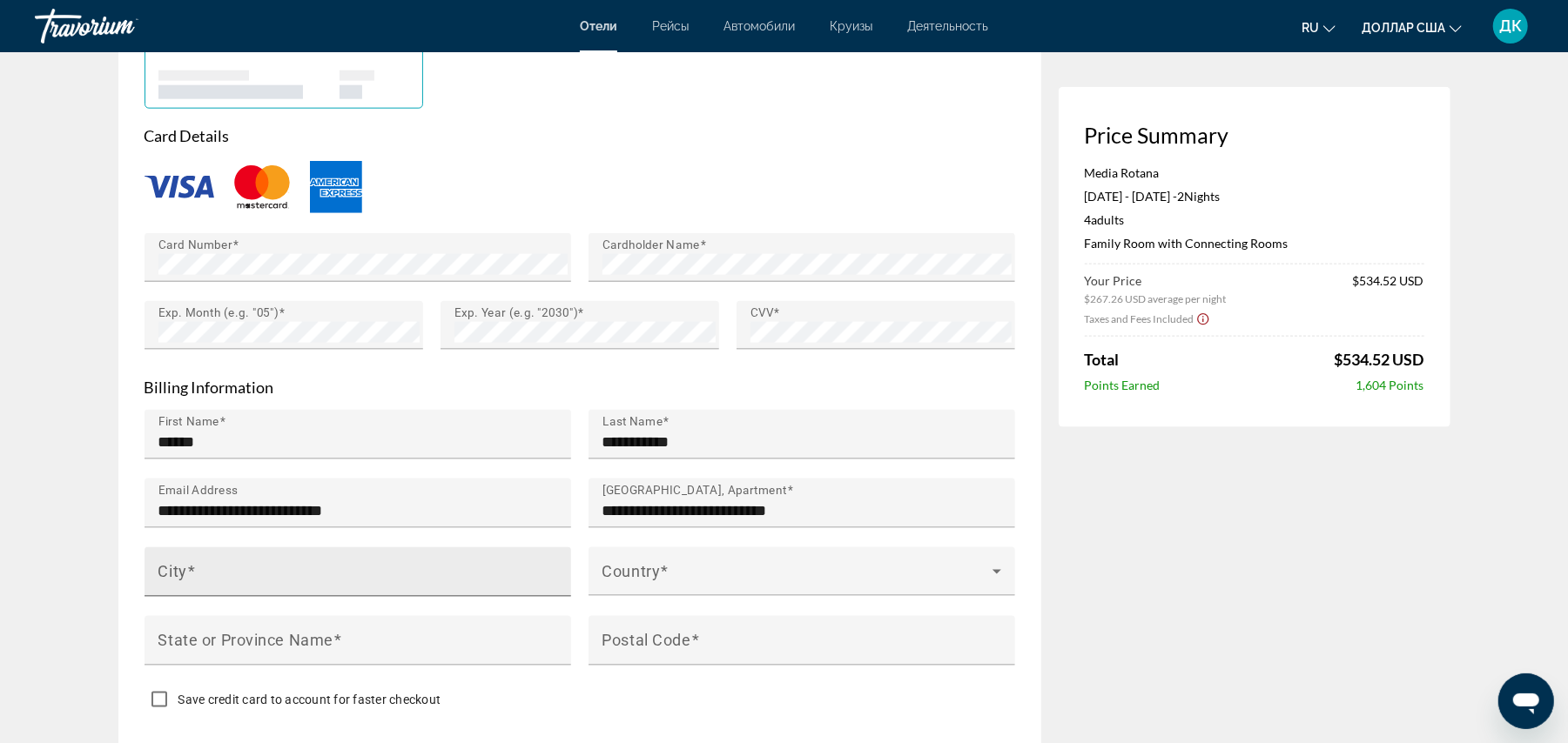
click at [335, 548] on div "City" at bounding box center [363, 573] width 410 height 49
type input "*"
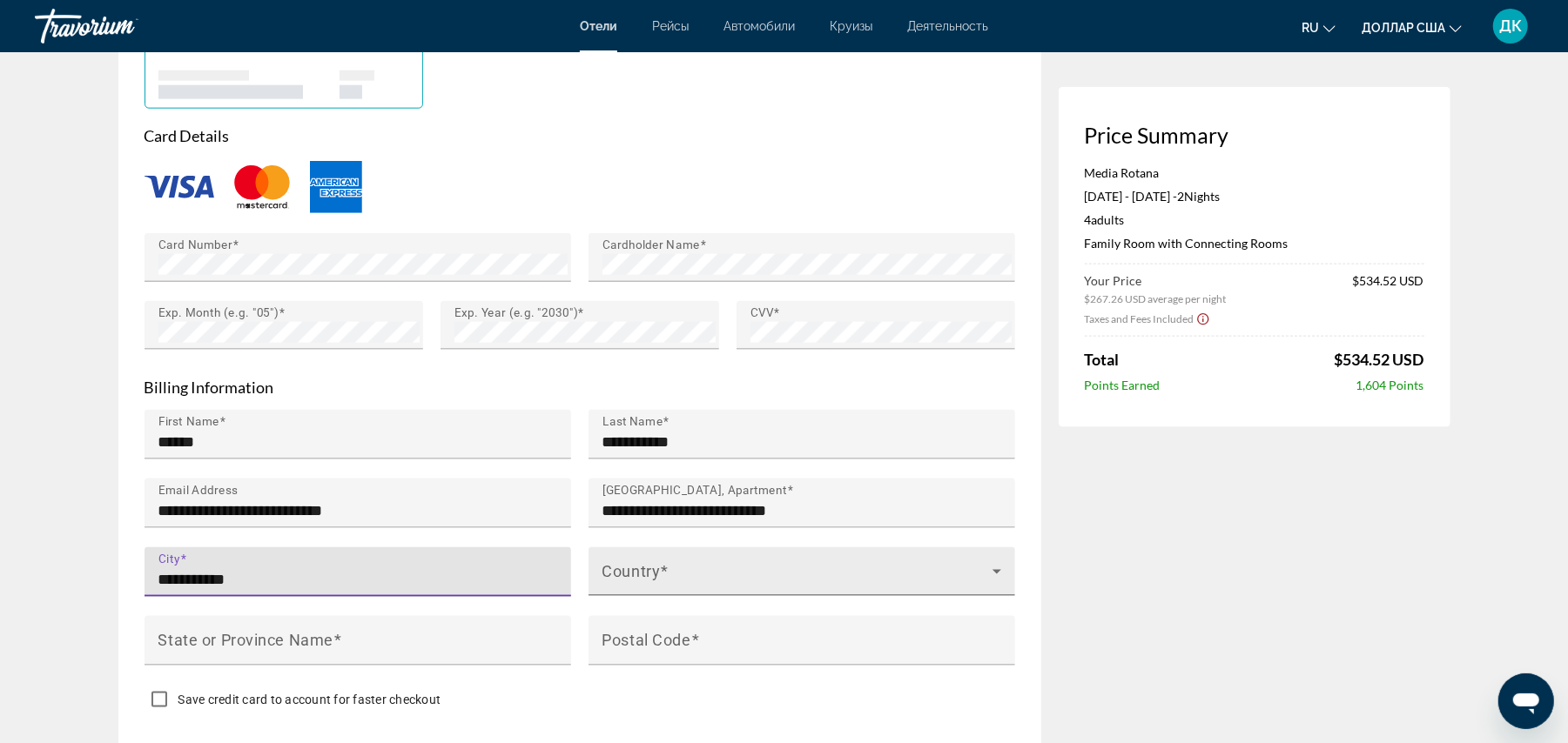
type input "**********"
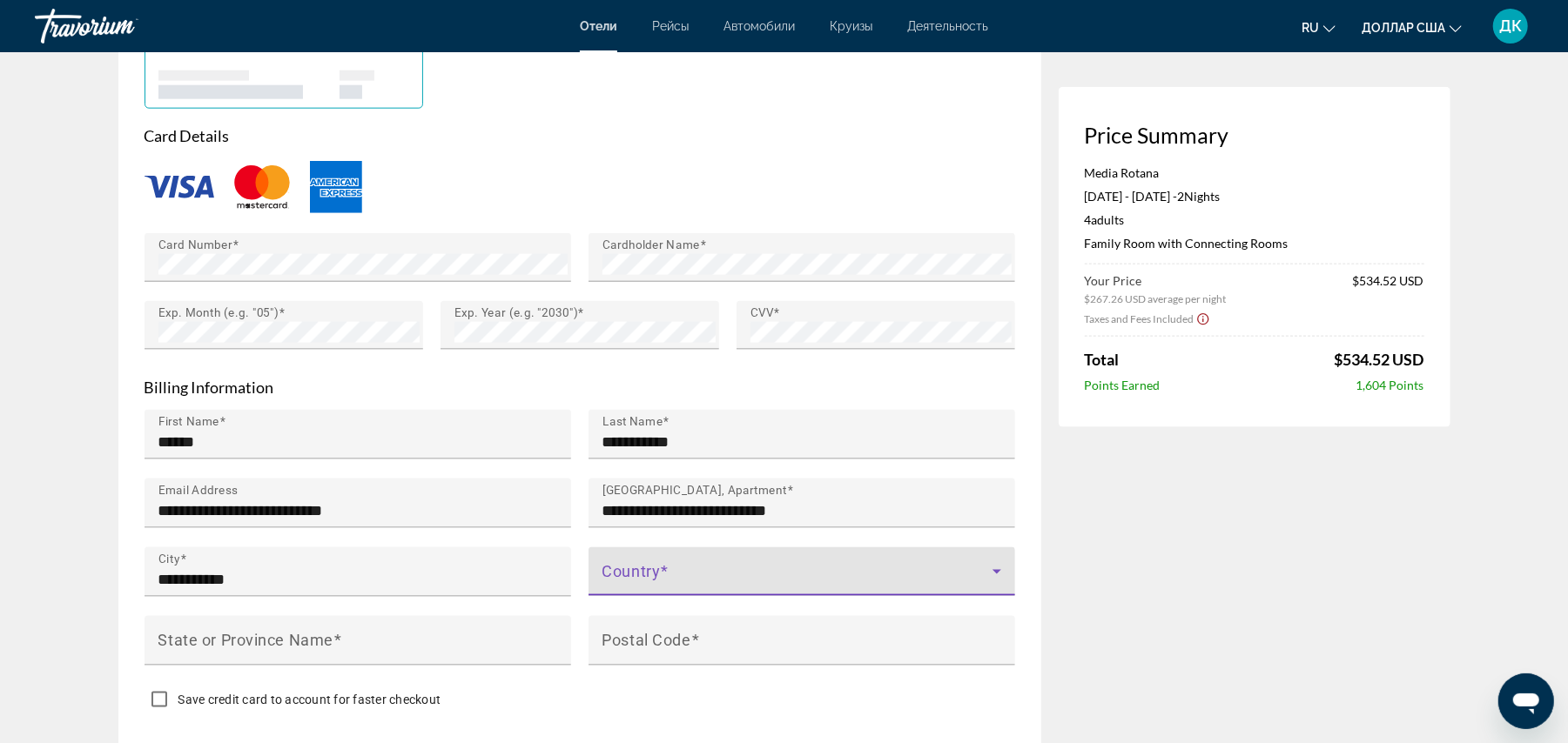
click at [639, 568] on span "Основное содержание" at bounding box center [797, 578] width 390 height 21
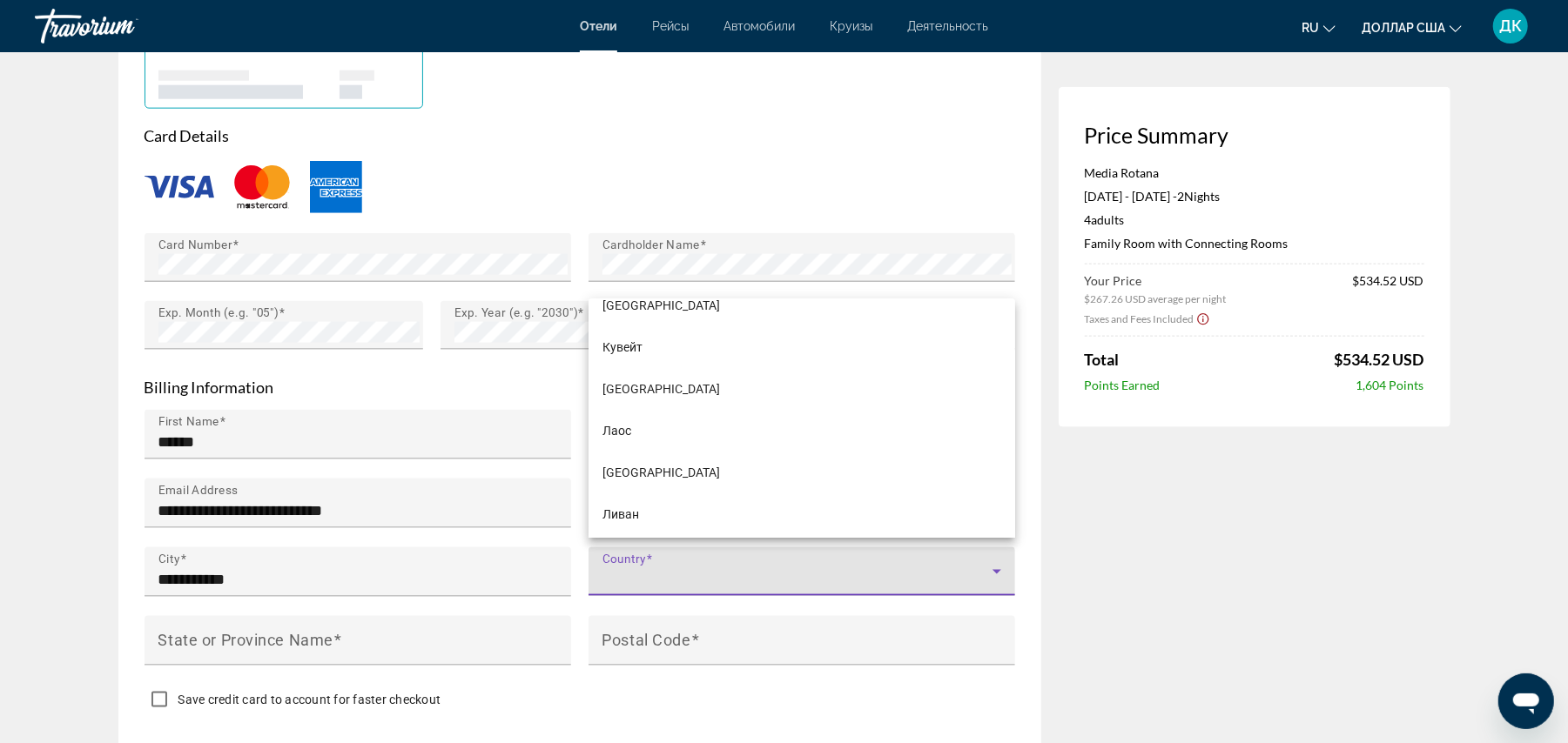
scroll to position [5005, 0]
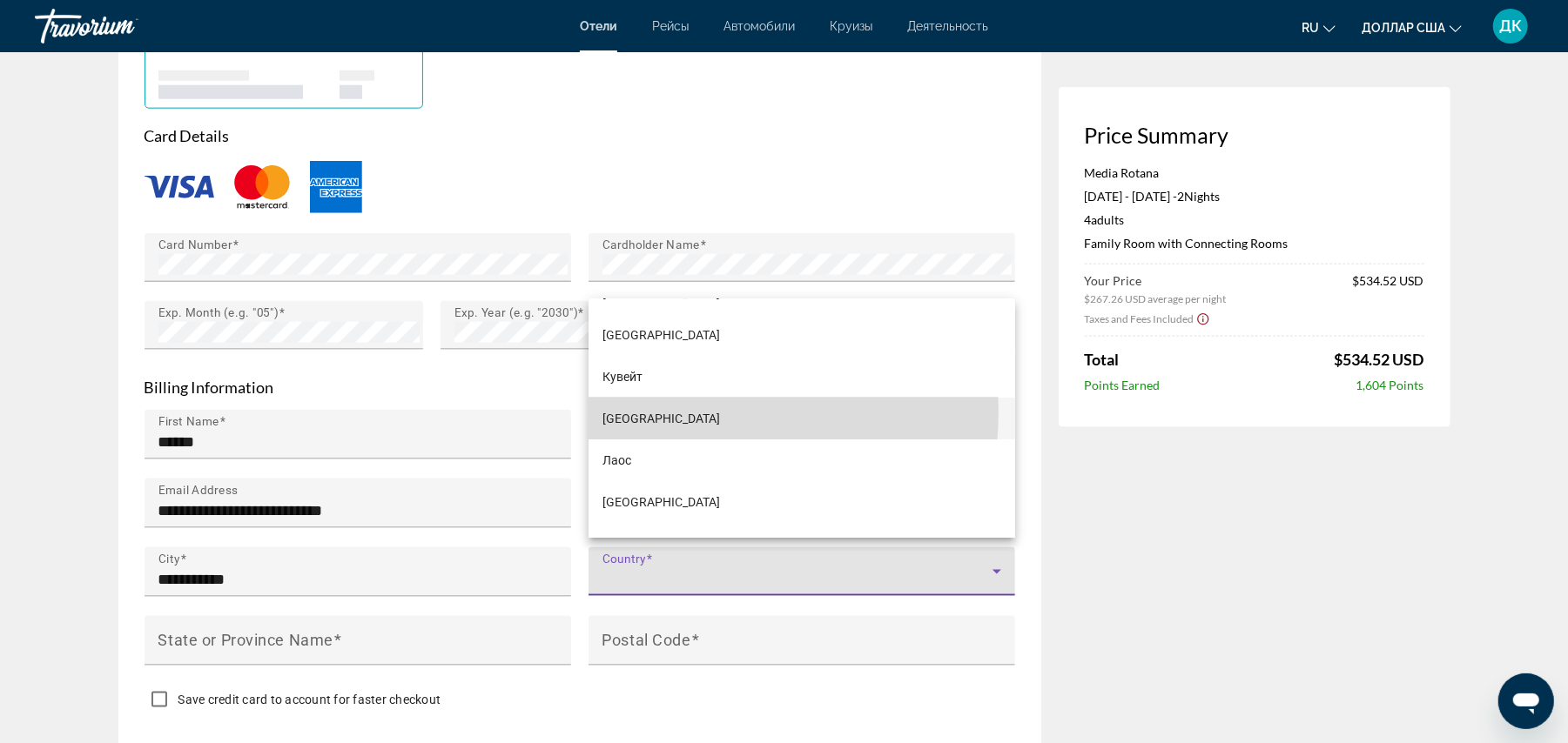
click at [658, 411] on font "[GEOGRAPHIC_DATA]" at bounding box center [661, 418] width 117 height 14
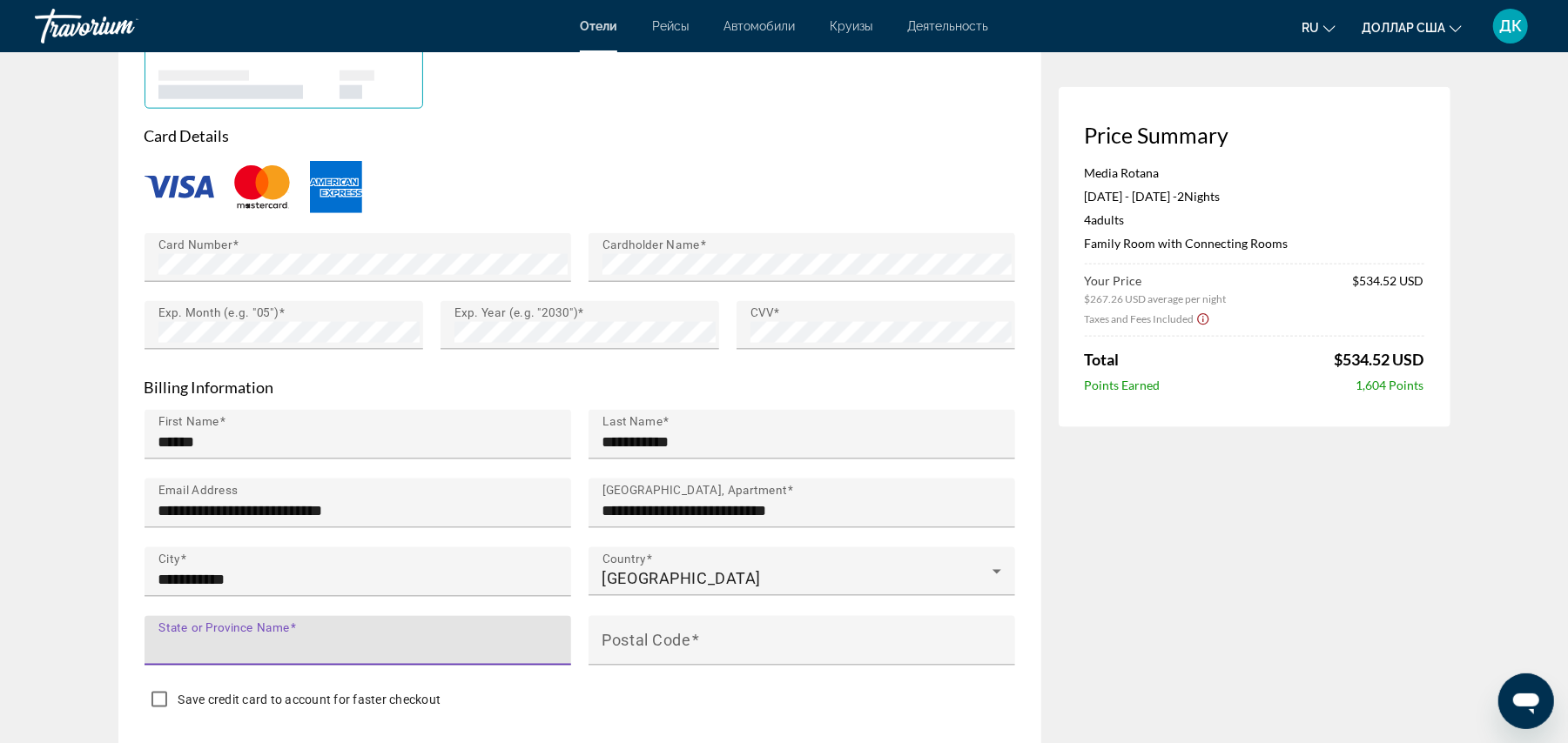
click at [387, 638] on input "State or Province Name" at bounding box center [363, 648] width 410 height 21
type input "**********"
click at [681, 631] on mat-label "Postal Code" at bounding box center [646, 640] width 89 height 18
click at [681, 638] on input "Postal Code" at bounding box center [806, 648] width 410 height 21
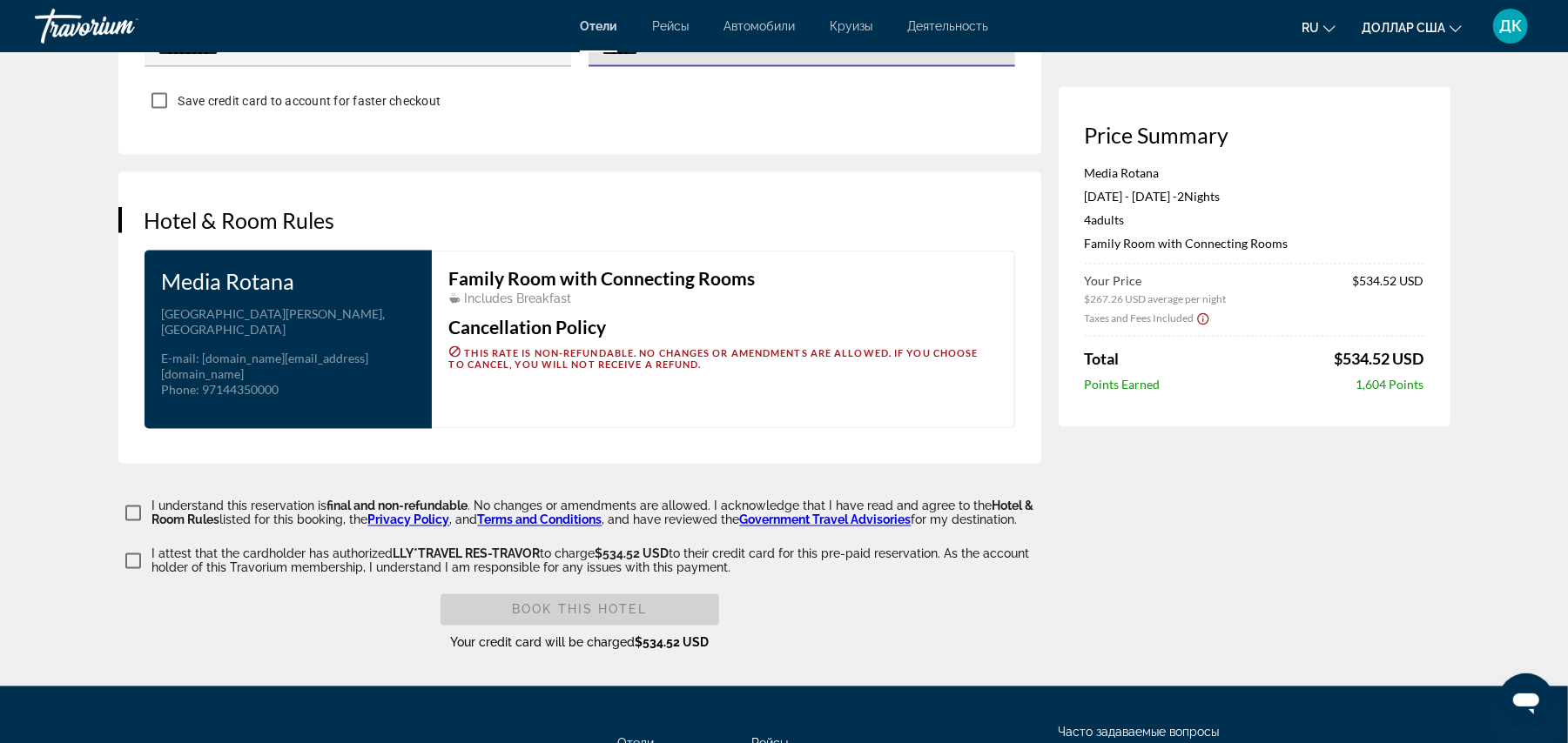
scroll to position [2040, 0]
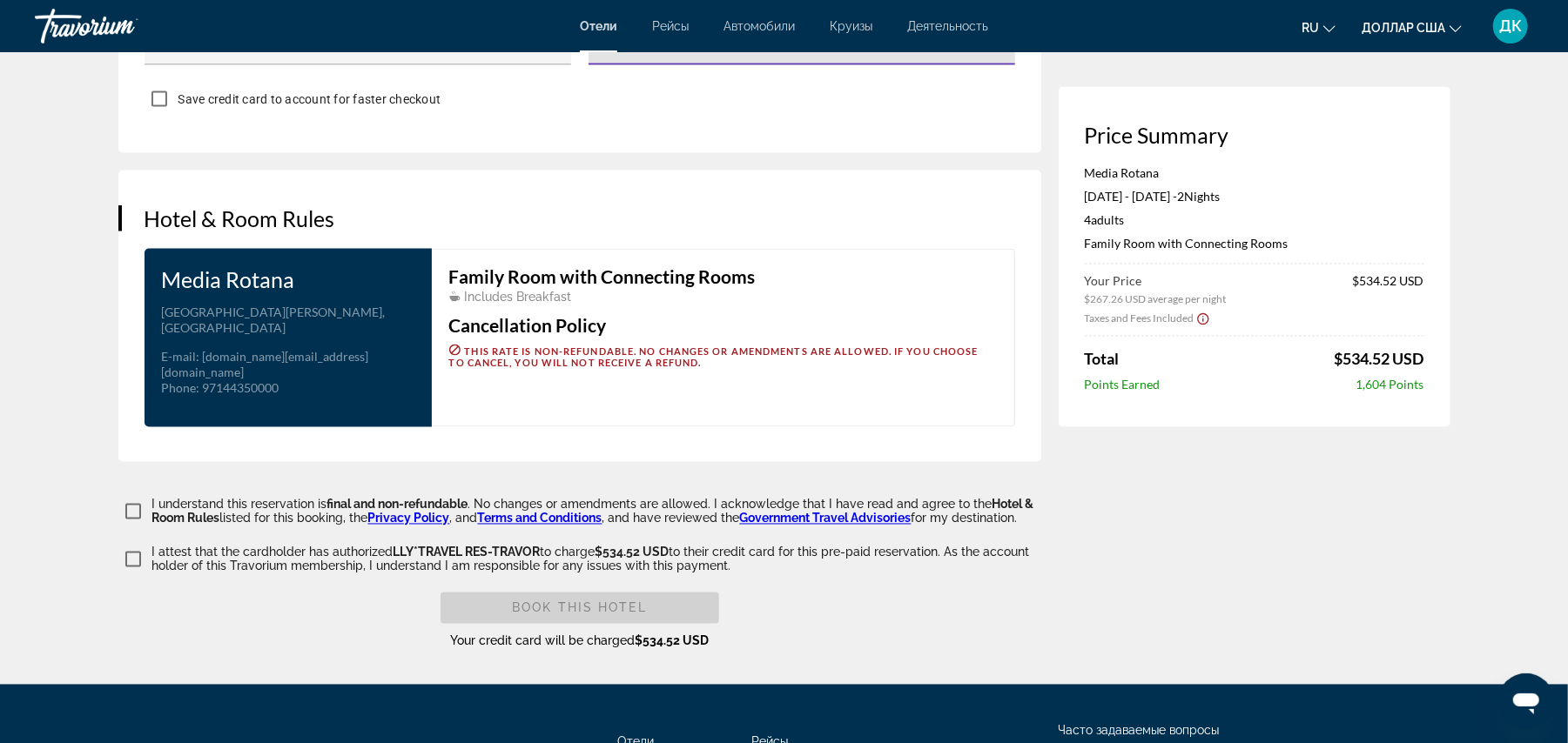
type input "******"
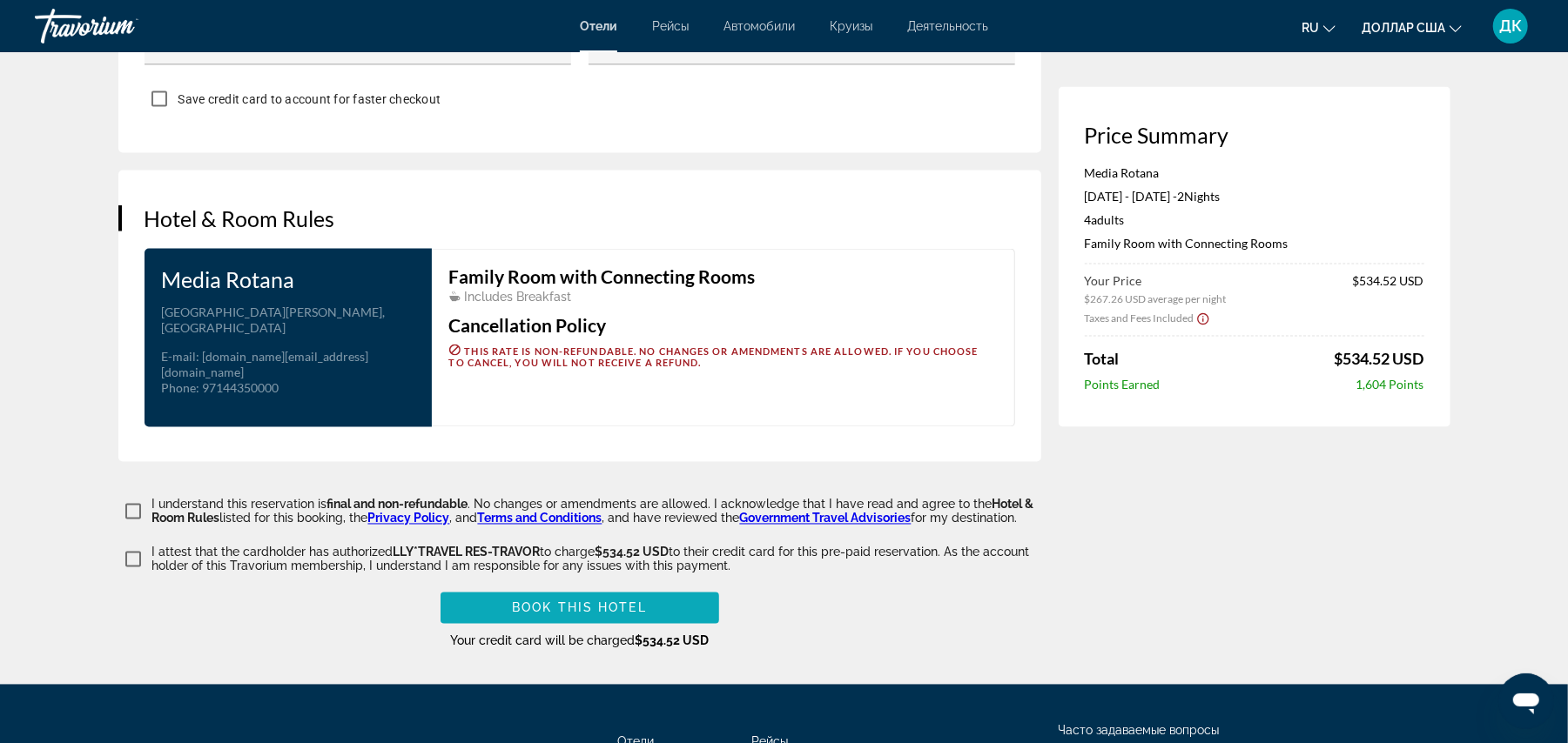
click at [540, 602] on span "Book this hotel" at bounding box center [579, 608] width 135 height 14
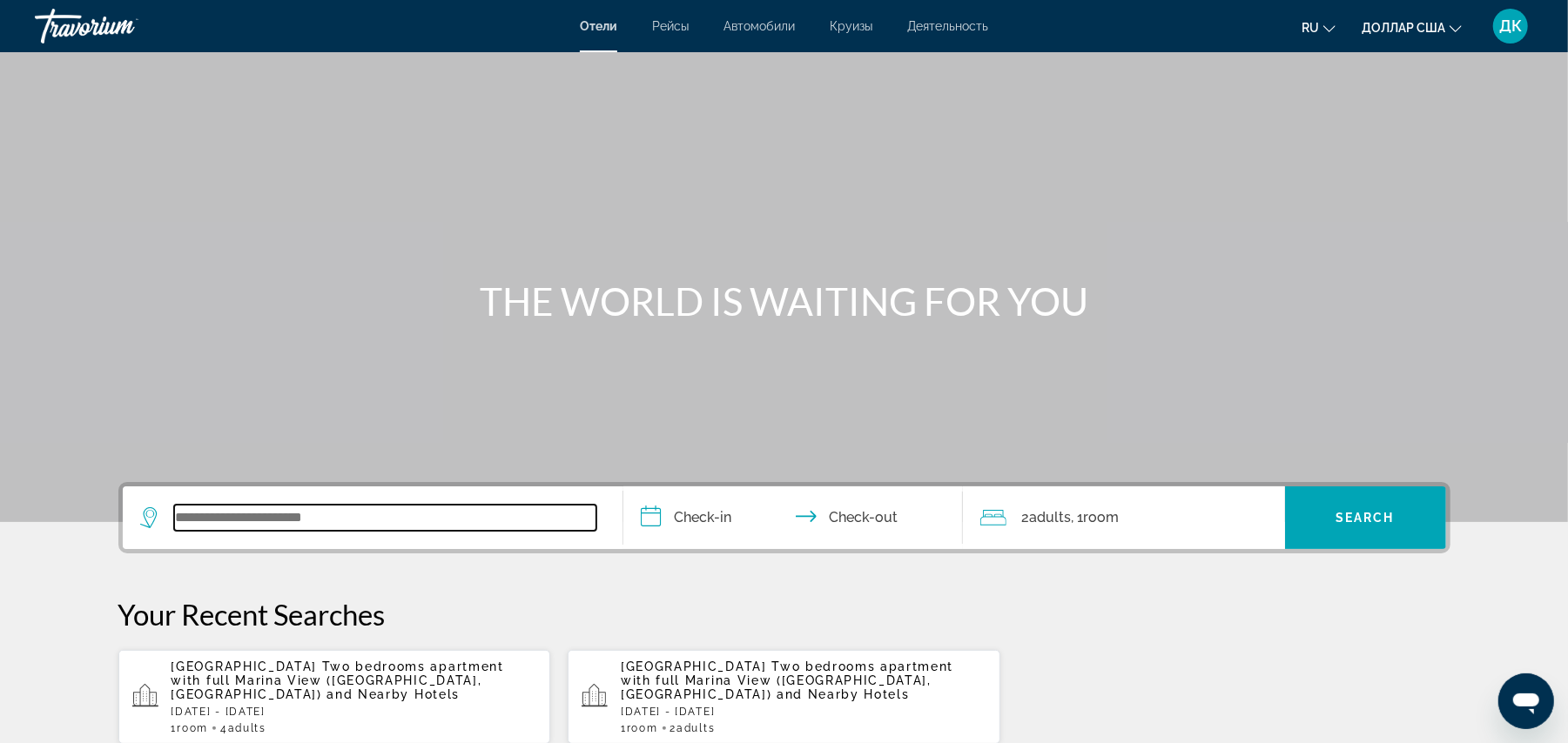
click at [228, 514] on input "Search widget" at bounding box center [385, 518] width 422 height 27
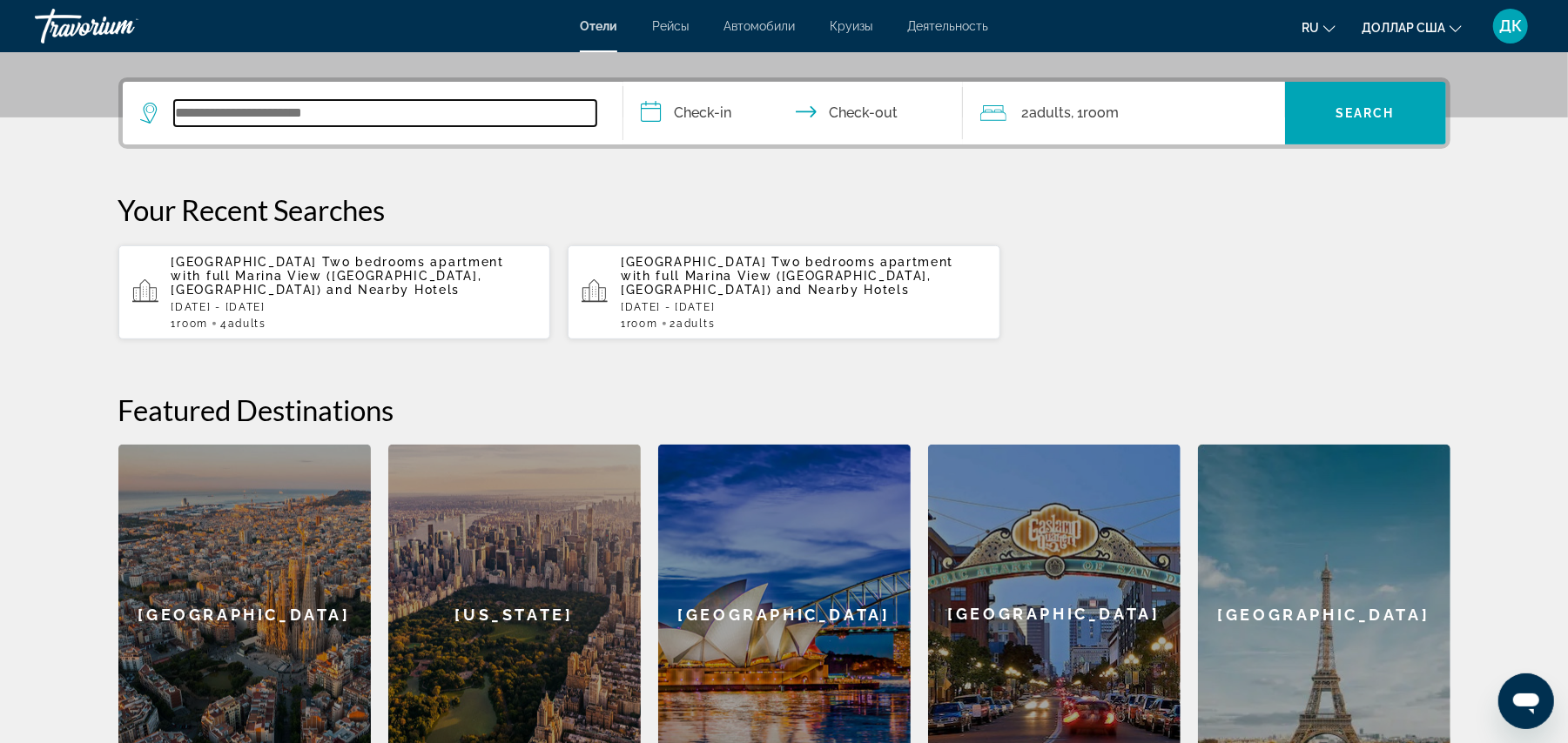
scroll to position [425, 0]
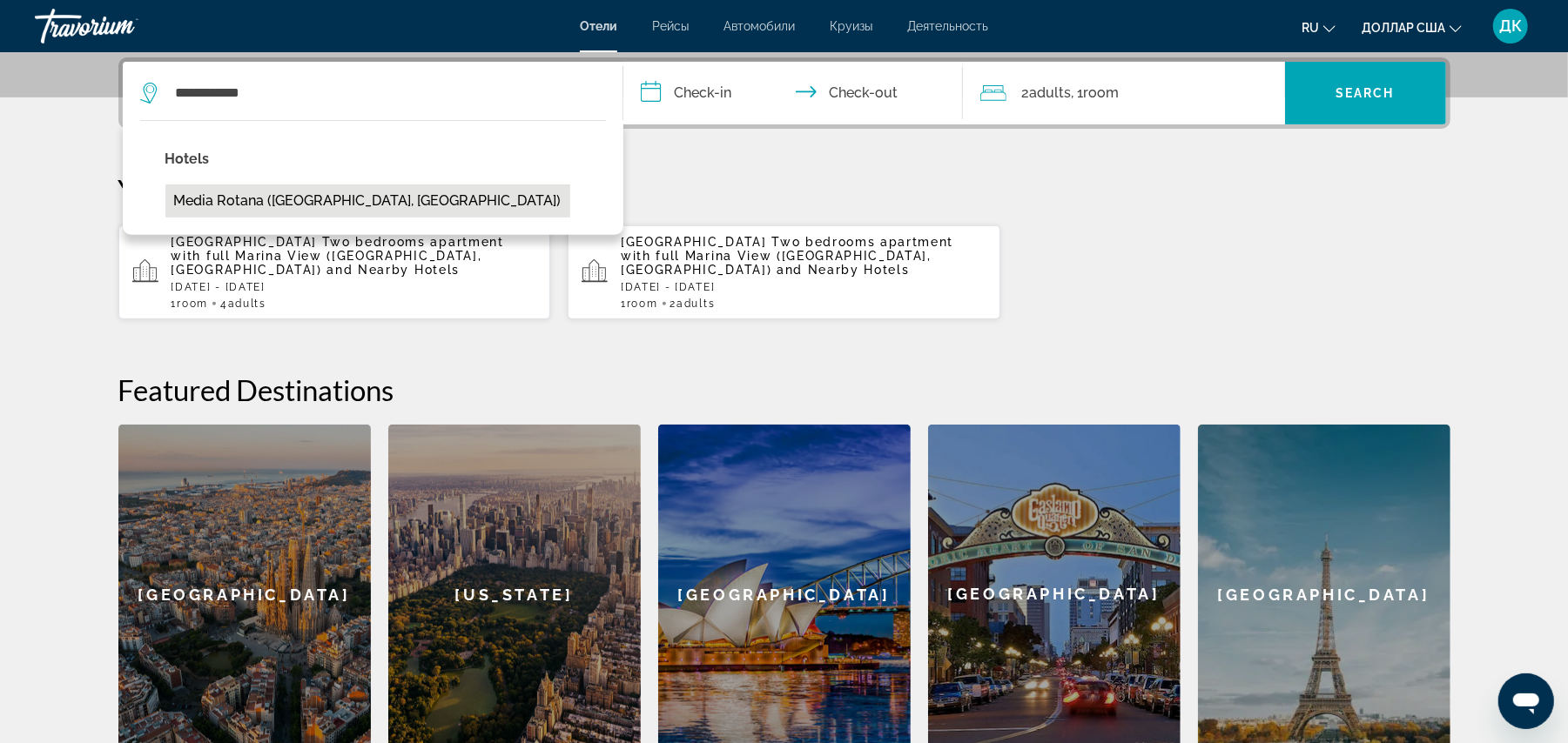
click at [280, 197] on button "Media Rotana ([GEOGRAPHIC_DATA], [GEOGRAPHIC_DATA])" at bounding box center [368, 201] width 405 height 33
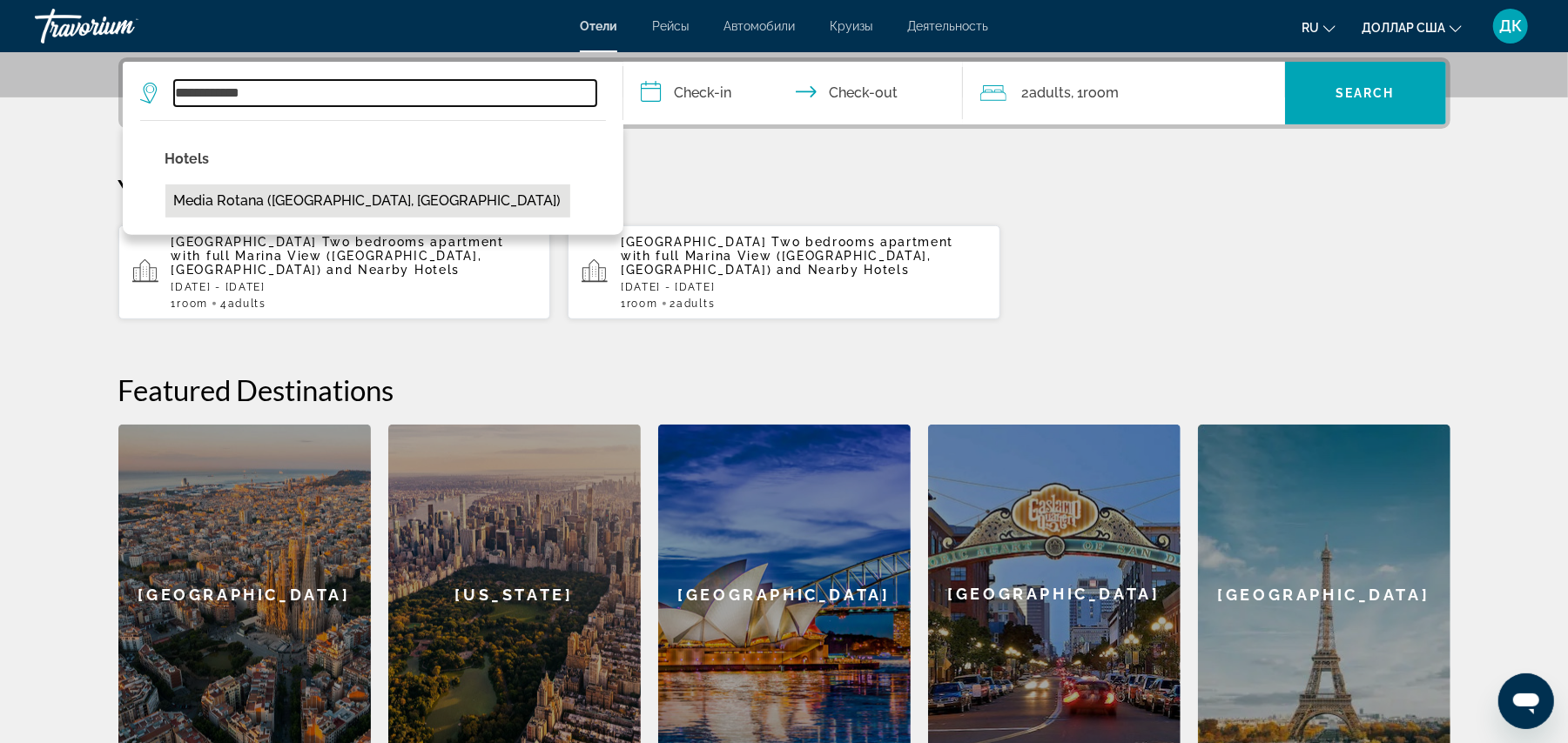
type input "**********"
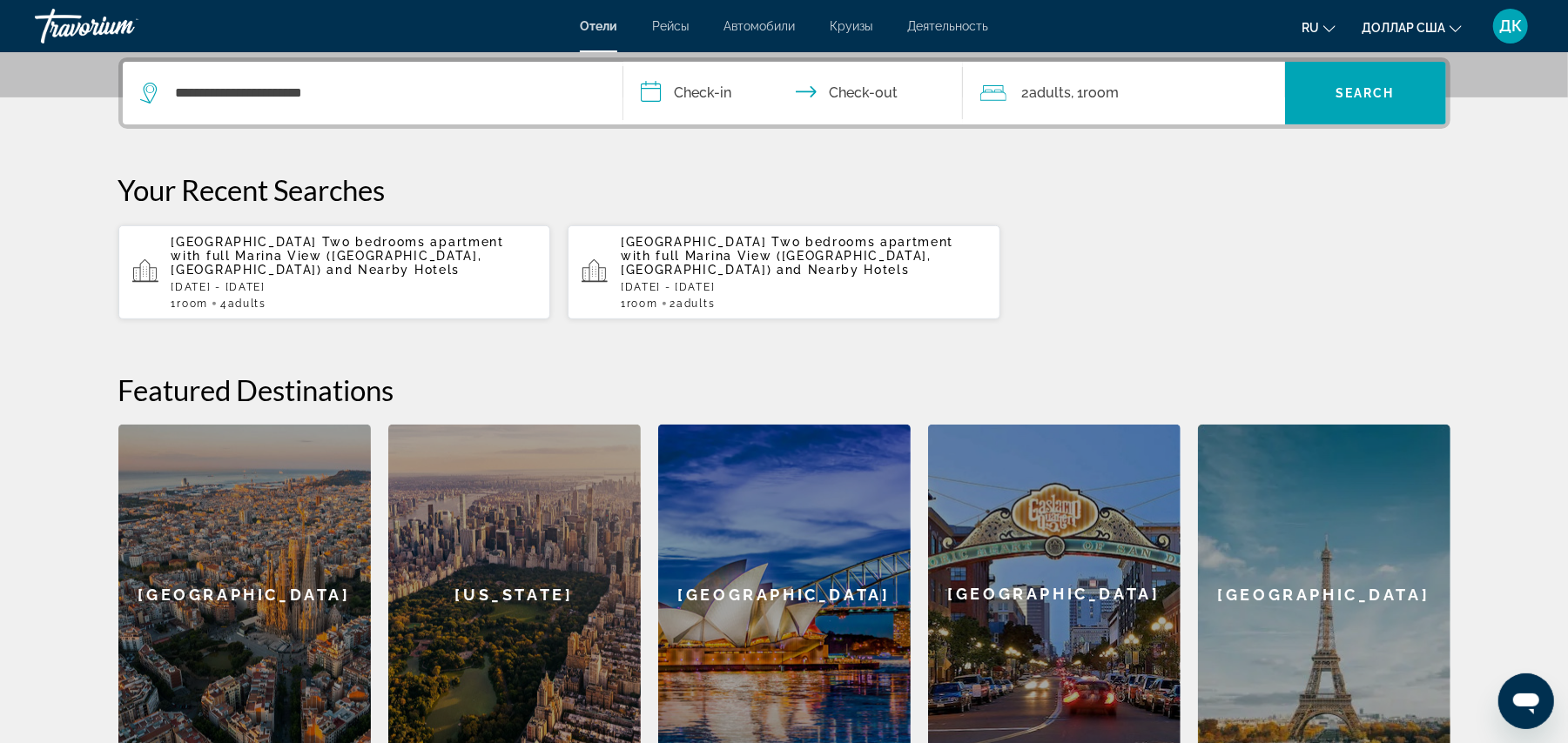
click at [654, 97] on input "**********" at bounding box center [796, 95] width 346 height 68
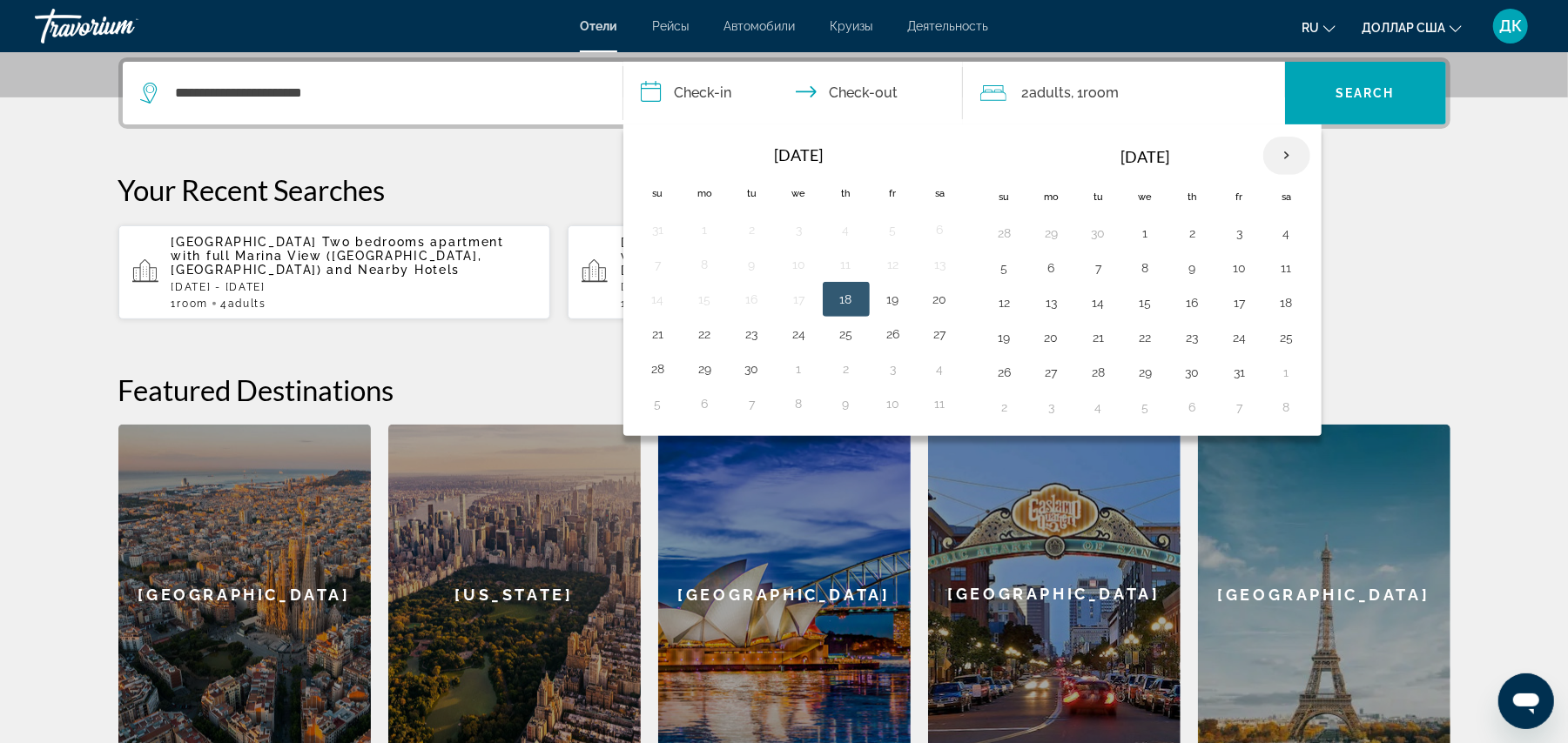
click at [1297, 160] on th "Next month" at bounding box center [1287, 156] width 47 height 38
click at [1003, 277] on button "7" at bounding box center [1004, 268] width 27 height 25
click at [1102, 275] on button "9" at bounding box center [1099, 268] width 27 height 25
type input "**********"
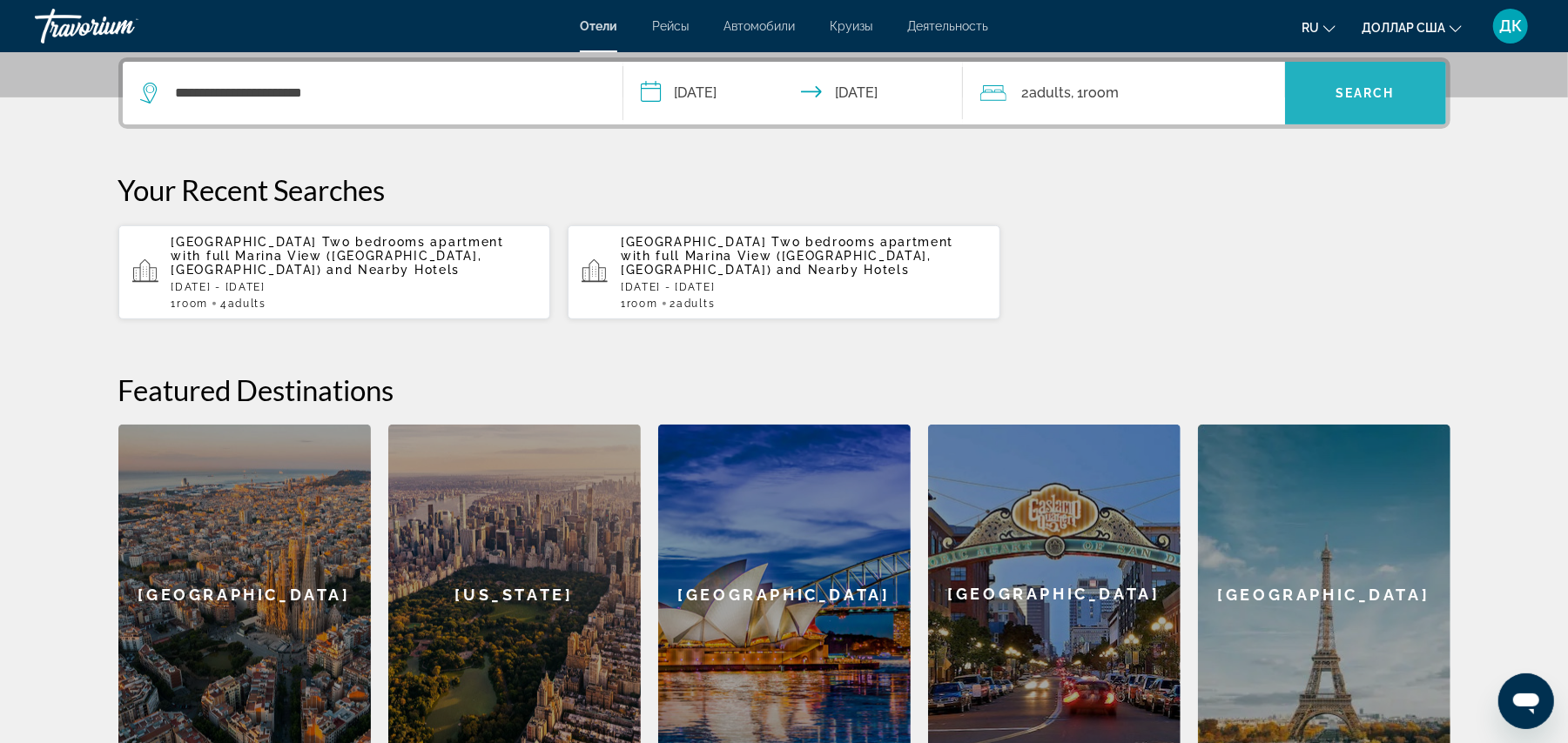
click at [1334, 102] on span "Search widget" at bounding box center [1365, 93] width 161 height 42
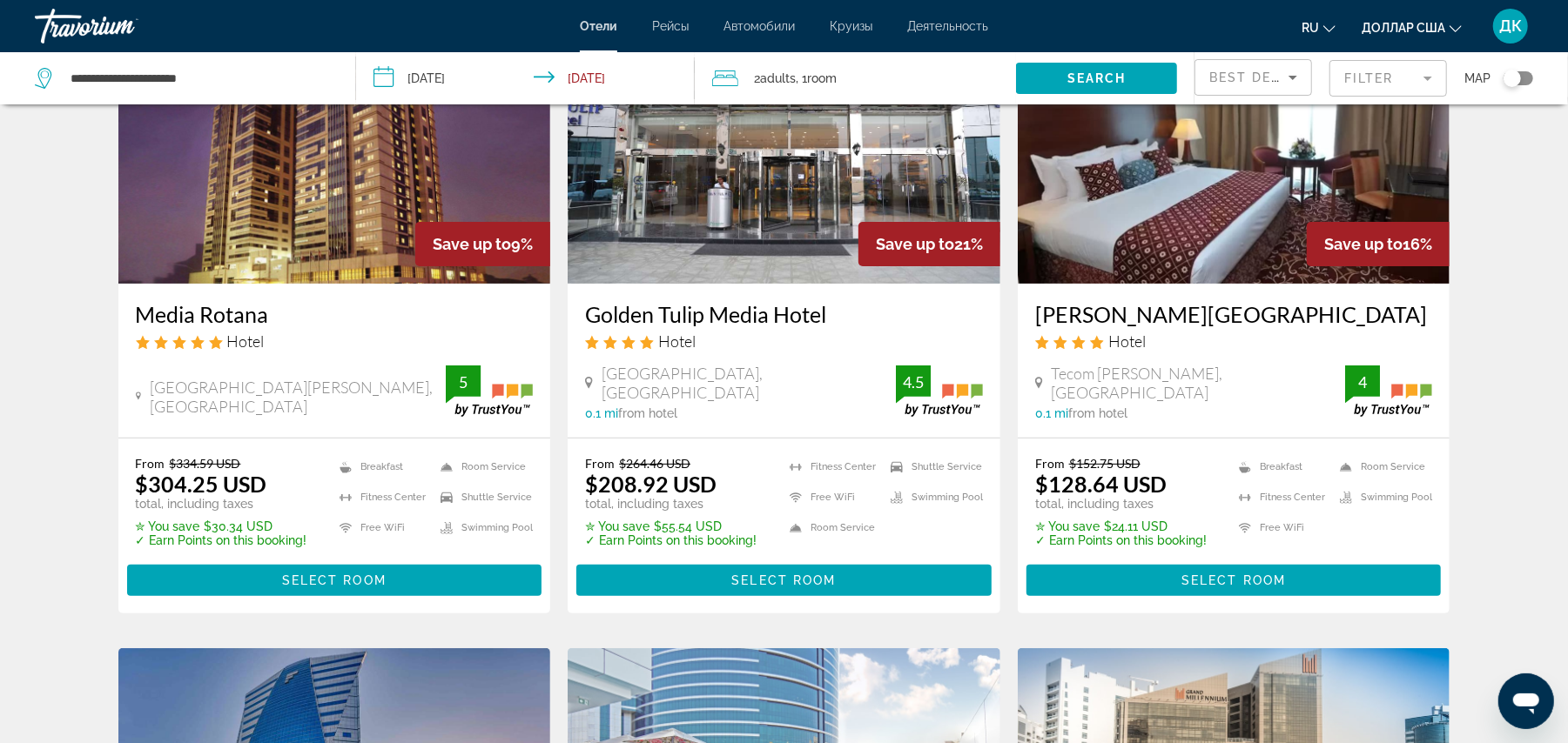
scroll to position [162, 0]
